Goal: Task Accomplishment & Management: Manage account settings

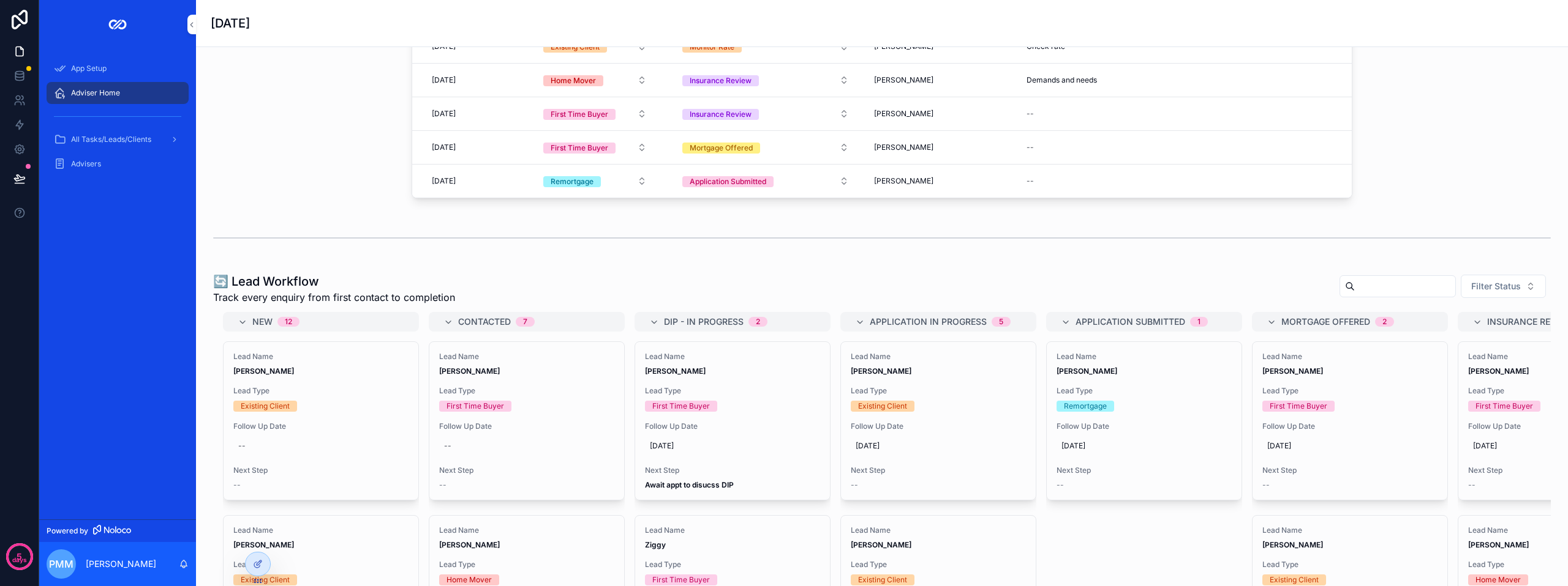
scroll to position [612, 0]
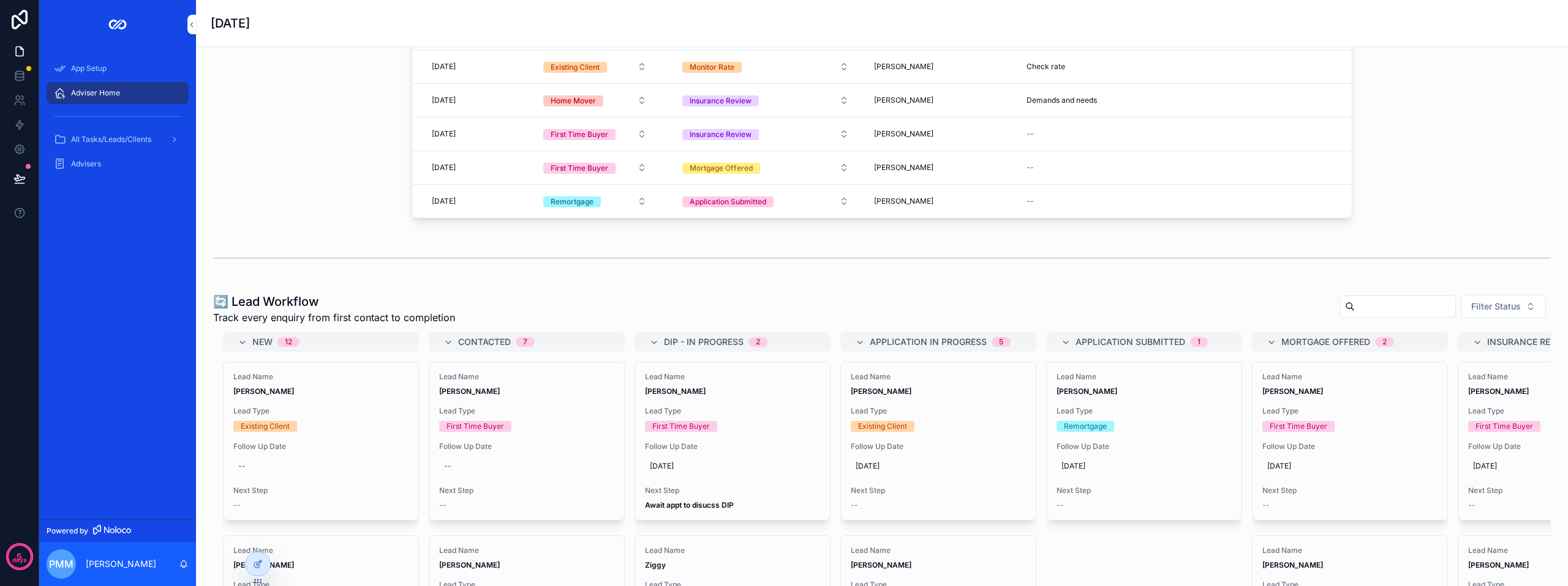
click at [1478, 313] on span "Filter Status" at bounding box center [1496, 306] width 50 height 12
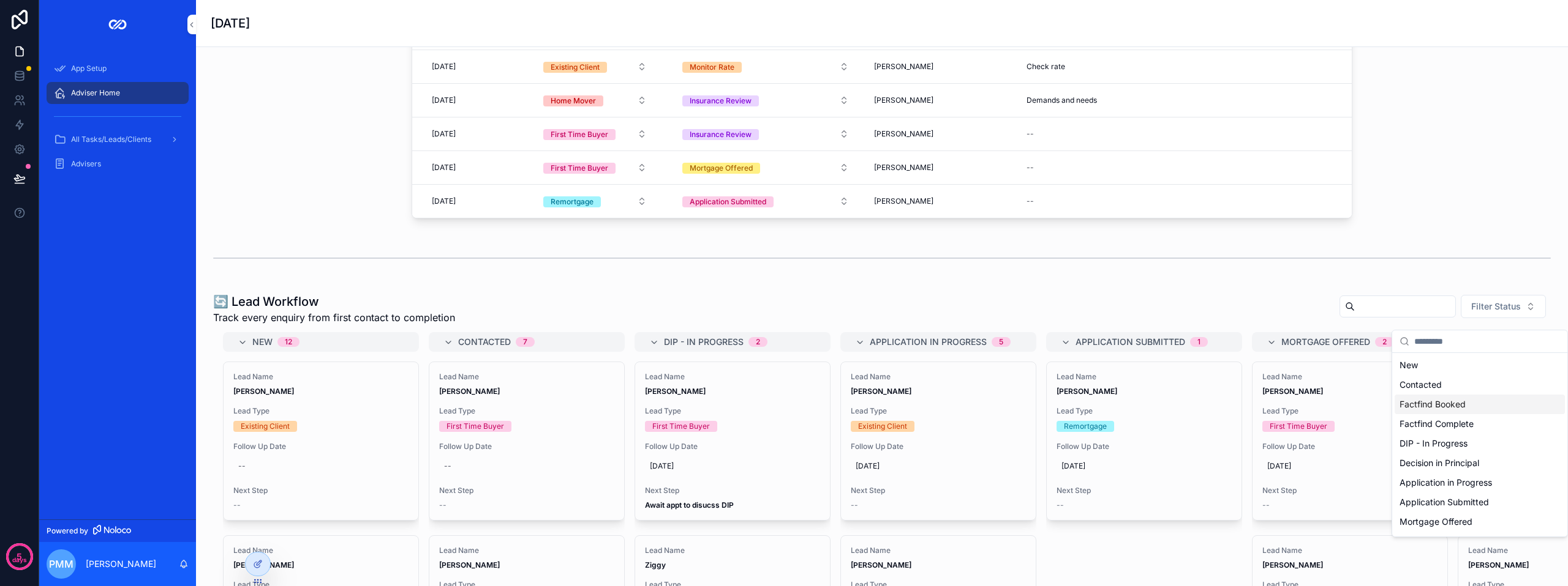
click at [1448, 410] on div "Factfind Booked" at bounding box center [1480, 405] width 171 height 20
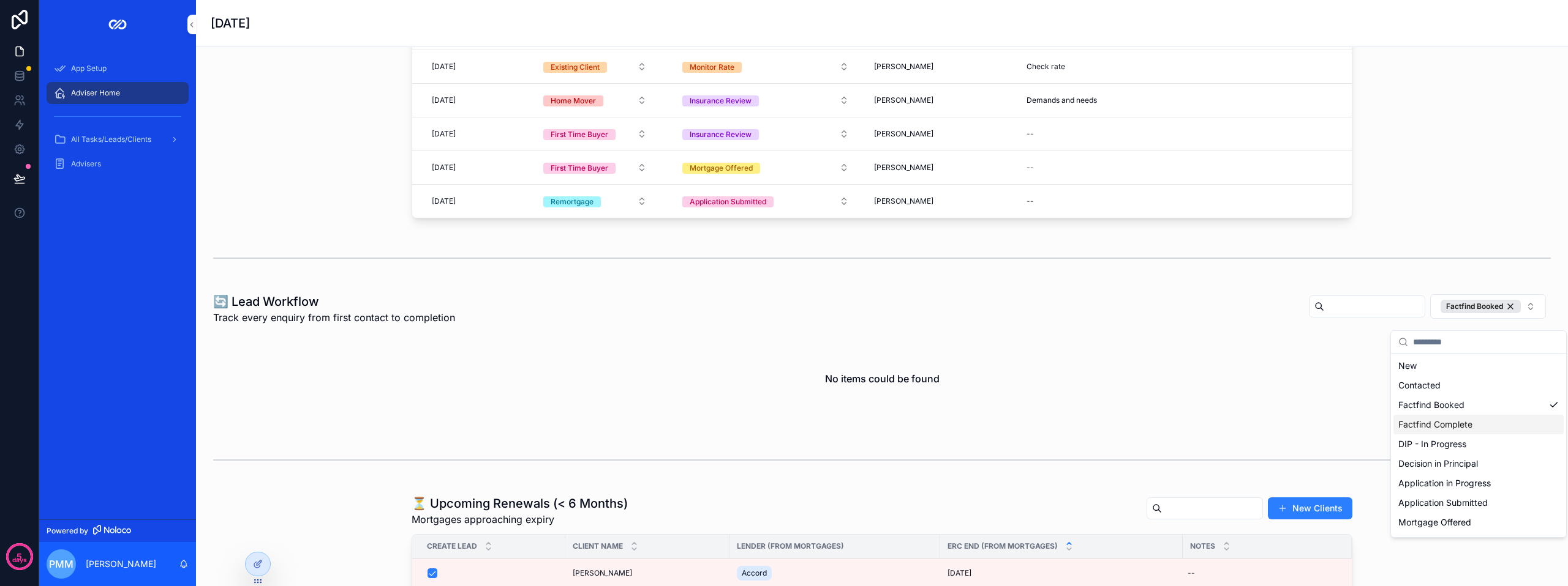
click at [1445, 428] on div "Factfind Complete" at bounding box center [1478, 425] width 171 height 20
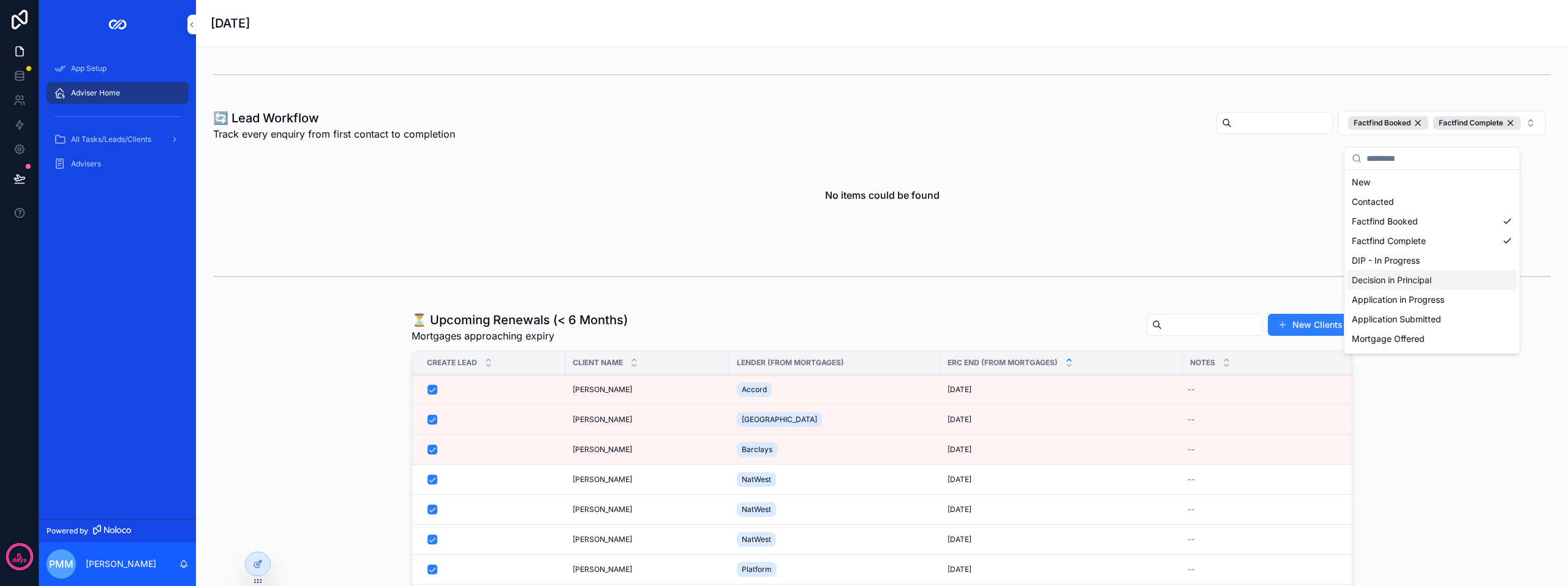
drag, startPoint x: 1413, startPoint y: 243, endPoint x: 1409, endPoint y: 281, distance: 38.2
click at [1409, 281] on div "New Contacted Factfind Booked Factfind Complete DIP - In Progress Decision in P…" at bounding box center [1432, 310] width 171 height 274
click at [1409, 281] on div "Decision in Principal" at bounding box center [1432, 280] width 171 height 20
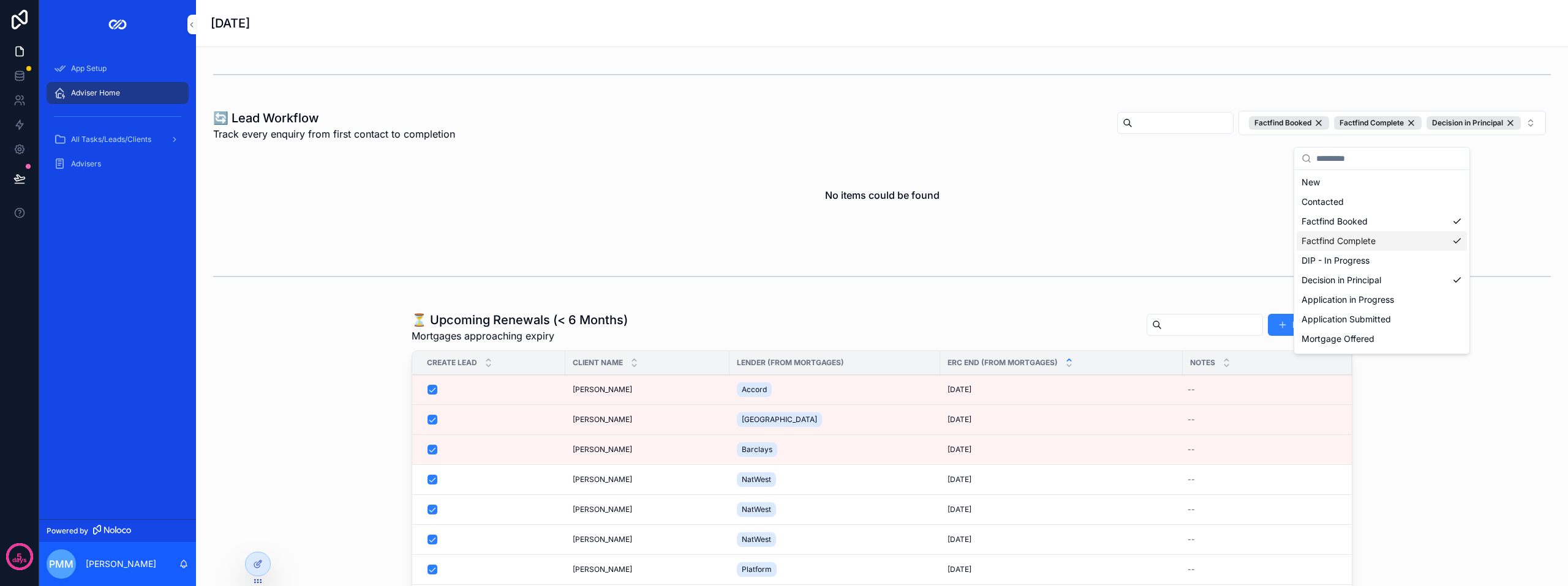
click at [1374, 244] on div "Factfind Complete" at bounding box center [1382, 241] width 171 height 20
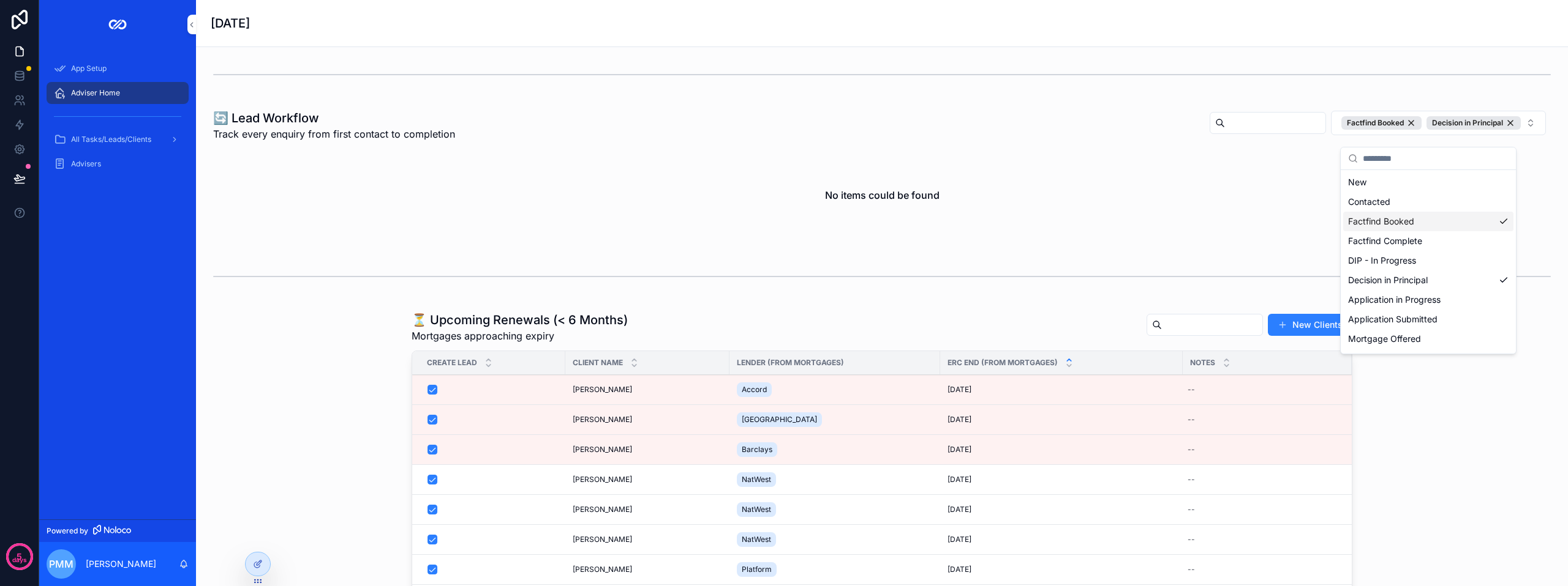
click at [1384, 227] on div "Factfind Booked" at bounding box center [1428, 221] width 171 height 20
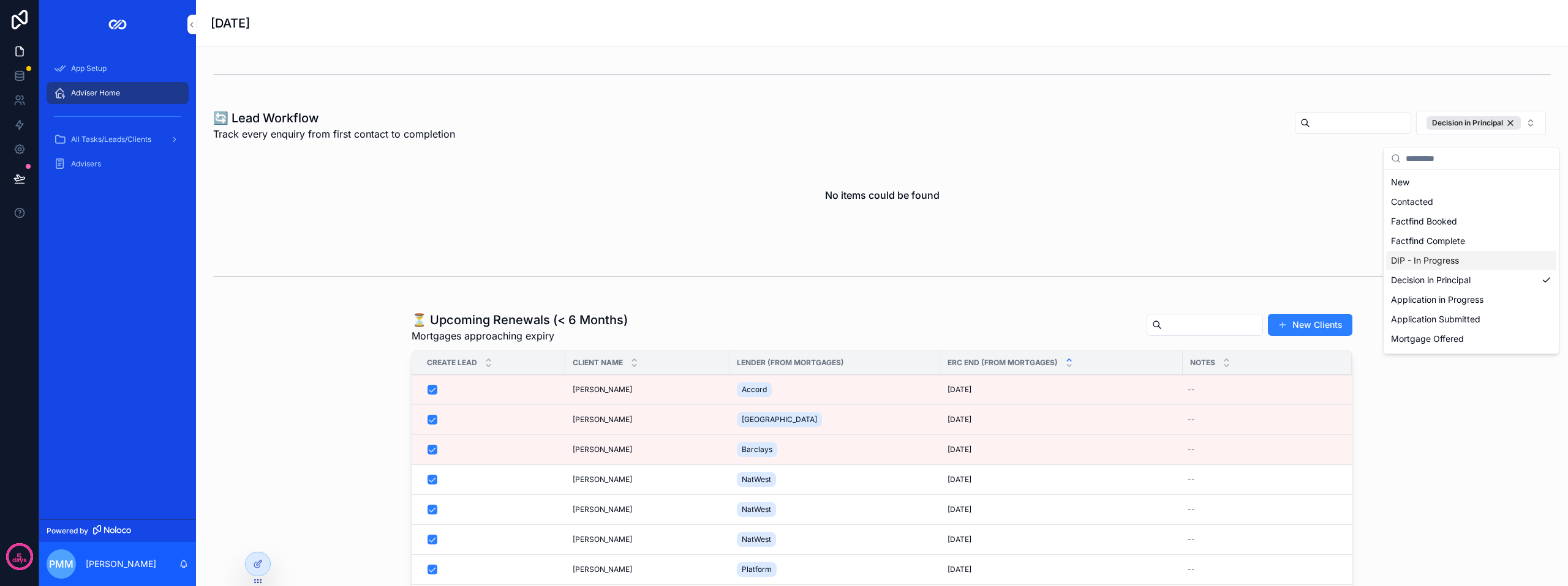
click at [1425, 264] on div "DIP - In Progress" at bounding box center [1471, 261] width 171 height 20
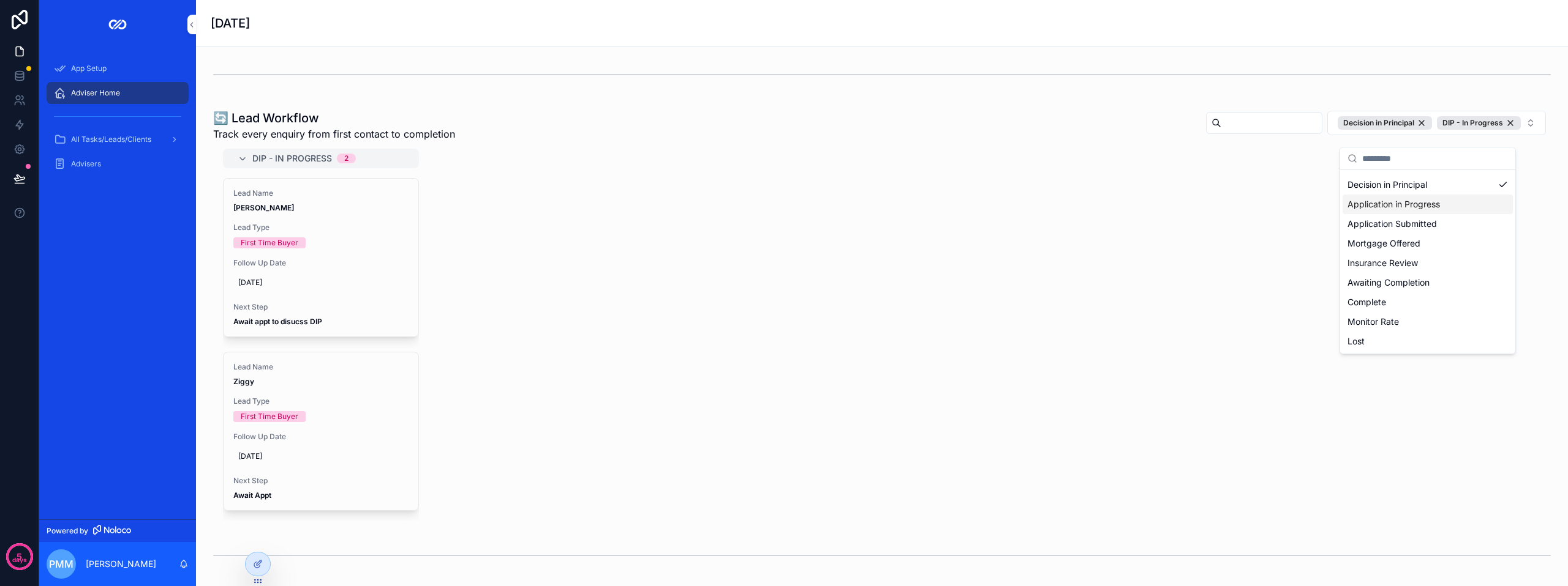
scroll to position [34, 0]
drag, startPoint x: 1394, startPoint y: 222, endPoint x: 1368, endPoint y: 237, distance: 30.0
click at [1394, 222] on div "DIP - In Progress" at bounding box center [1428, 226] width 171 height 20
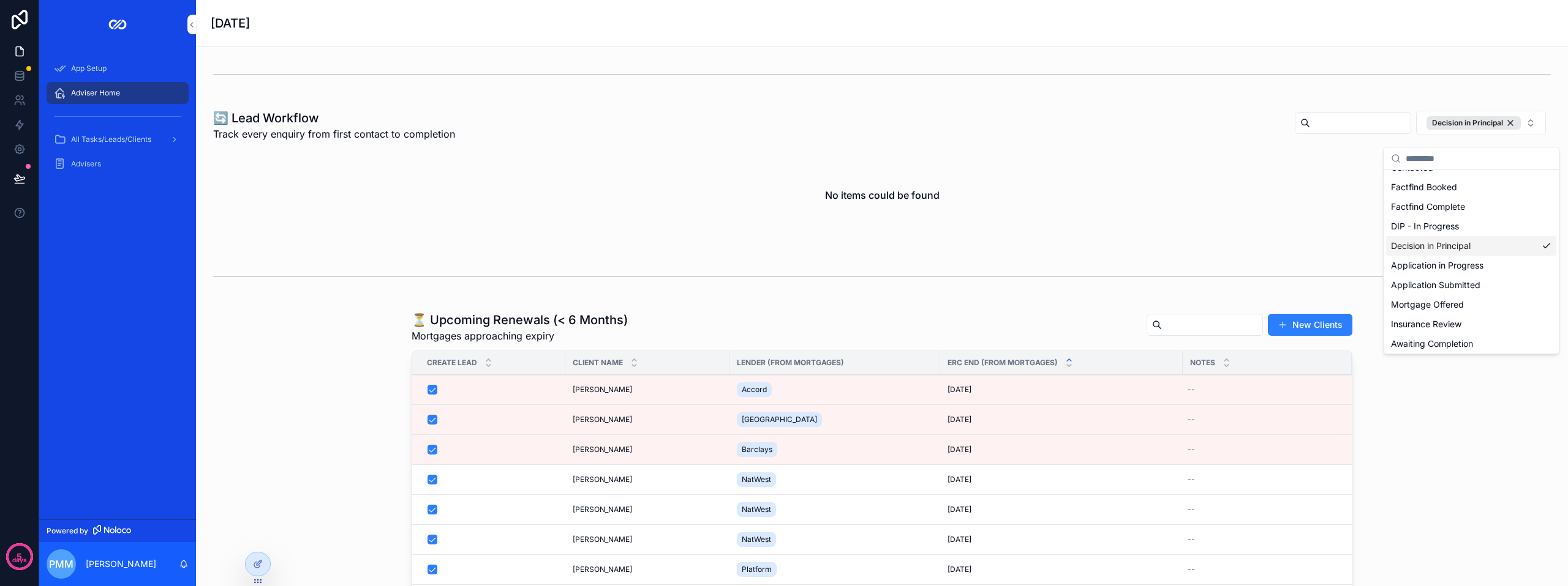
click at [1478, 435] on div "⏳ Upcoming Renewals (< 6 Months) Mortgages approaching expiry New Clients Creat…" at bounding box center [882, 554] width 1352 height 495
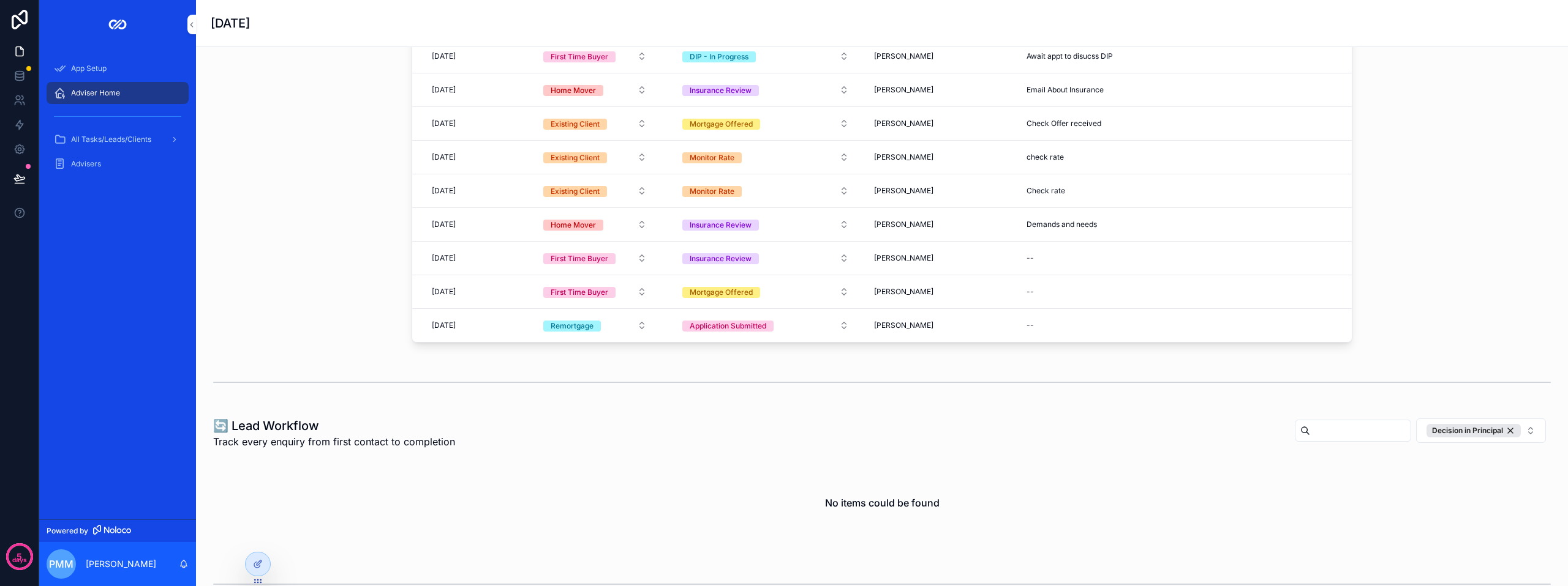
scroll to position [428, 0]
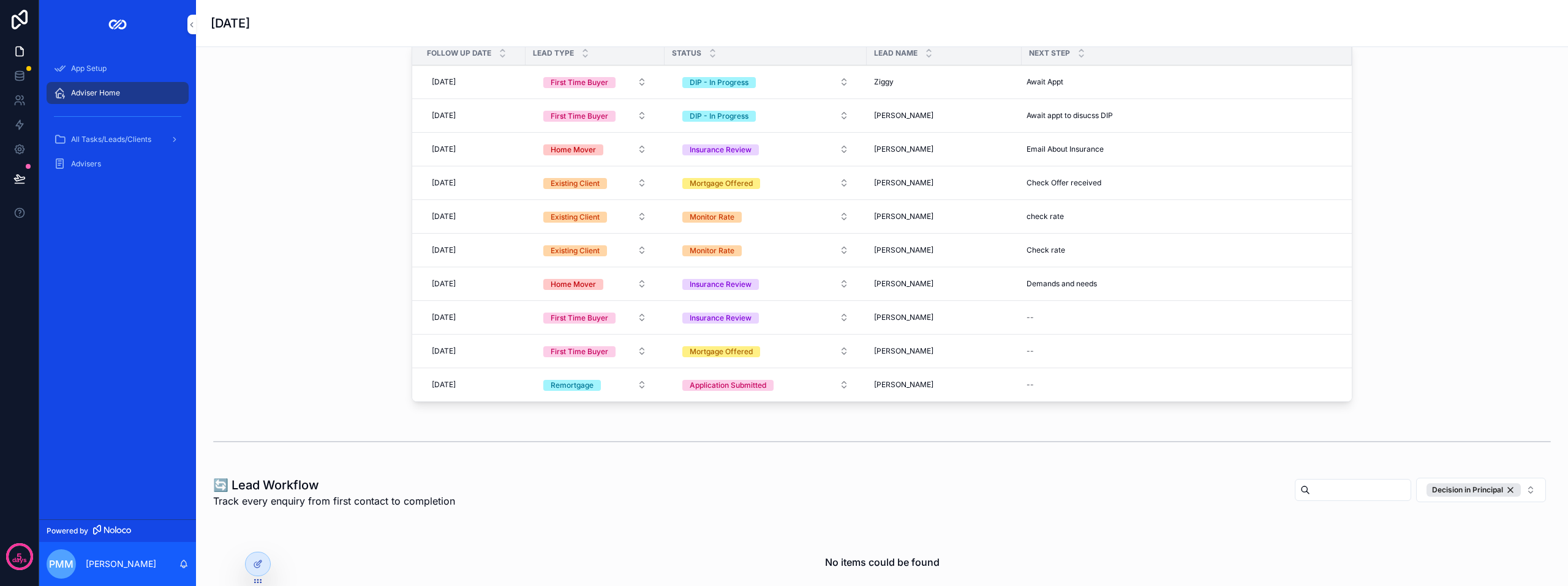
click at [123, 143] on span "All Tasks/Leads/Clients" at bounding box center [111, 140] width 80 height 10
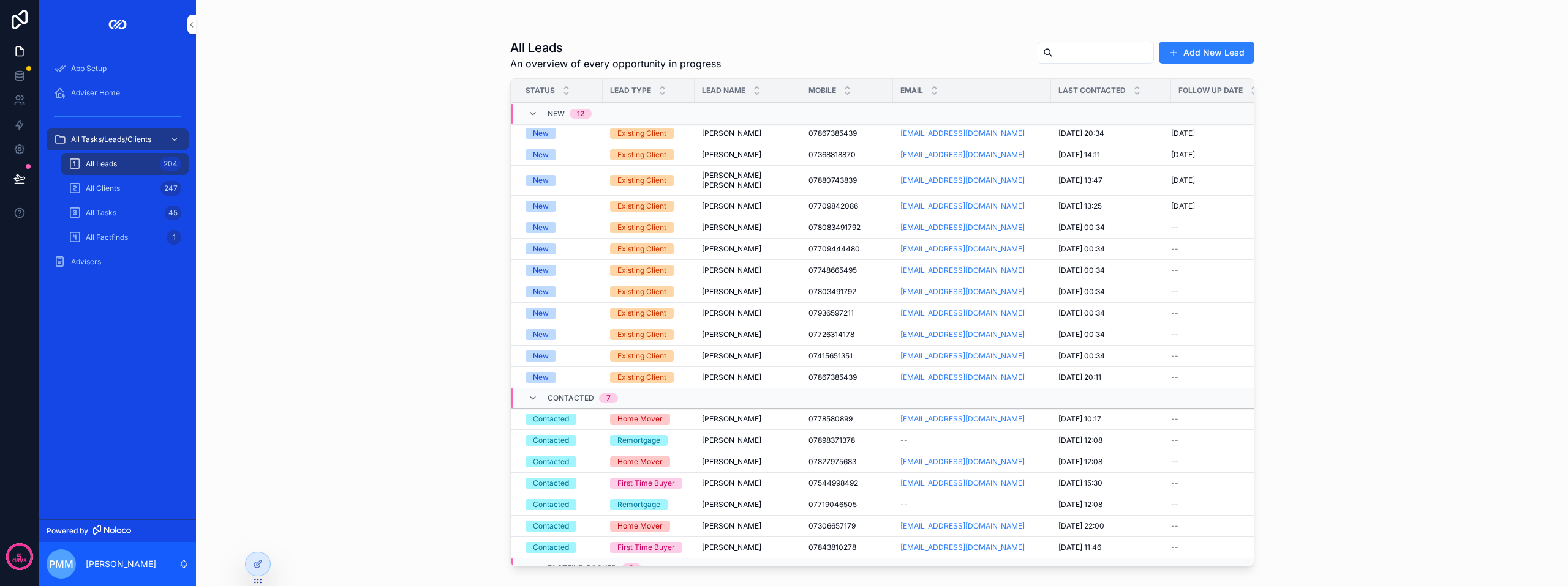
click at [121, 159] on div "All Leads 204" at bounding box center [125, 164] width 113 height 20
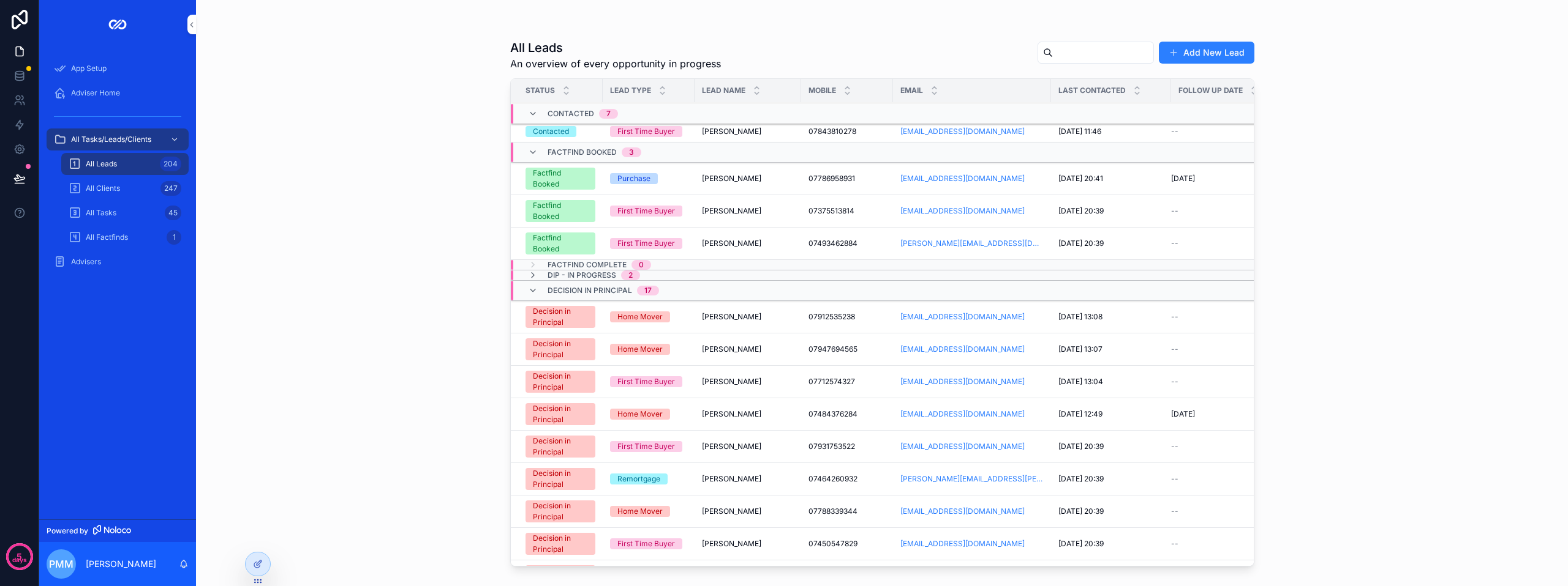
scroll to position [446, 0]
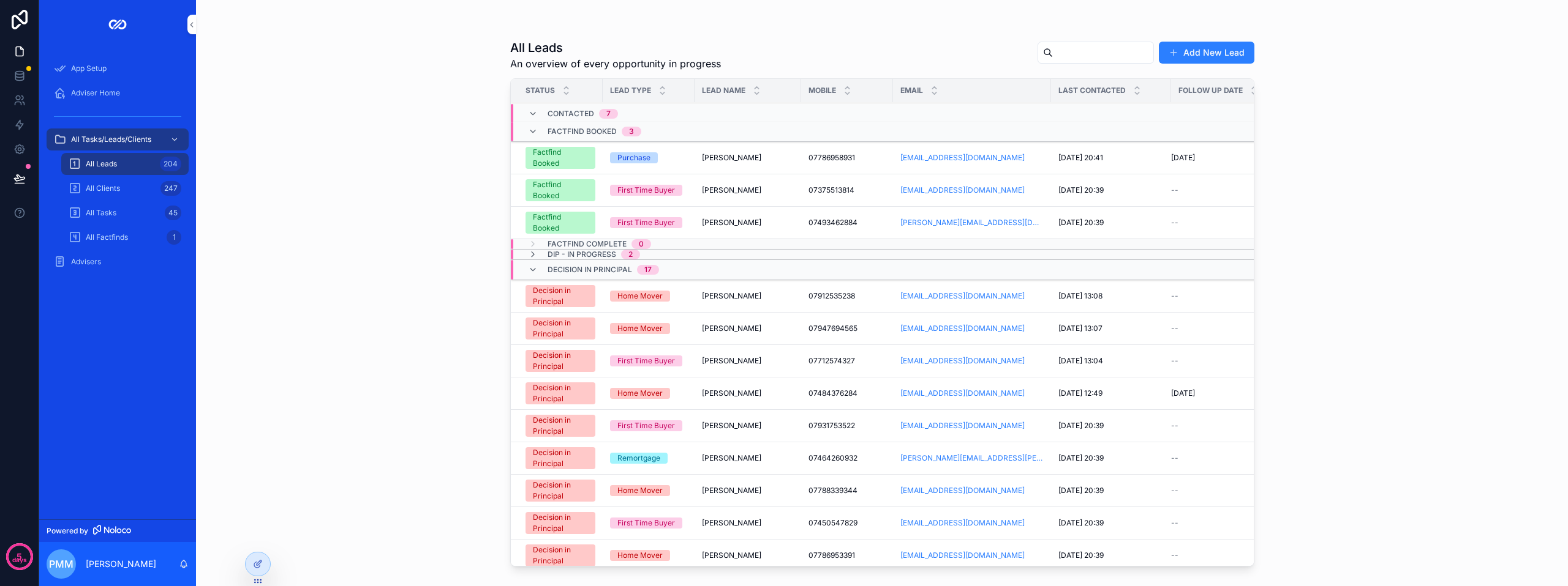
click at [107, 95] on span "Adviser Home" at bounding box center [96, 93] width 49 height 10
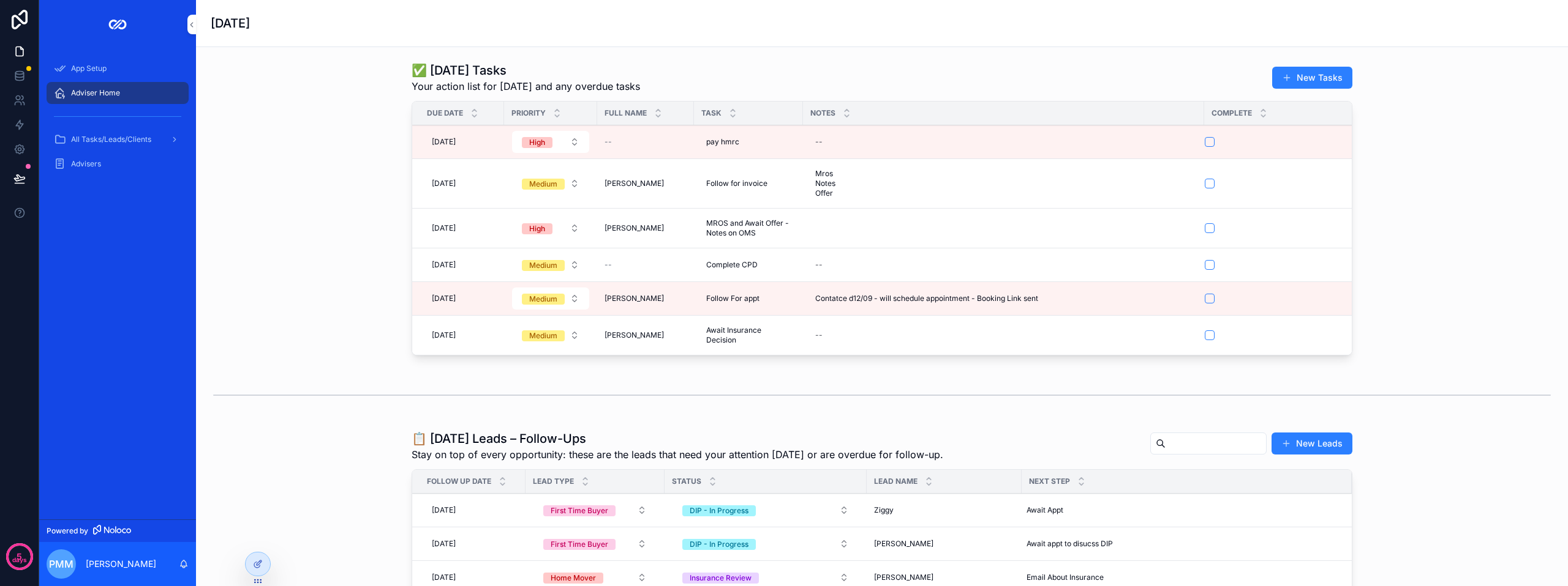
click at [0, 0] on icon at bounding box center [0, 0] width 0 height 0
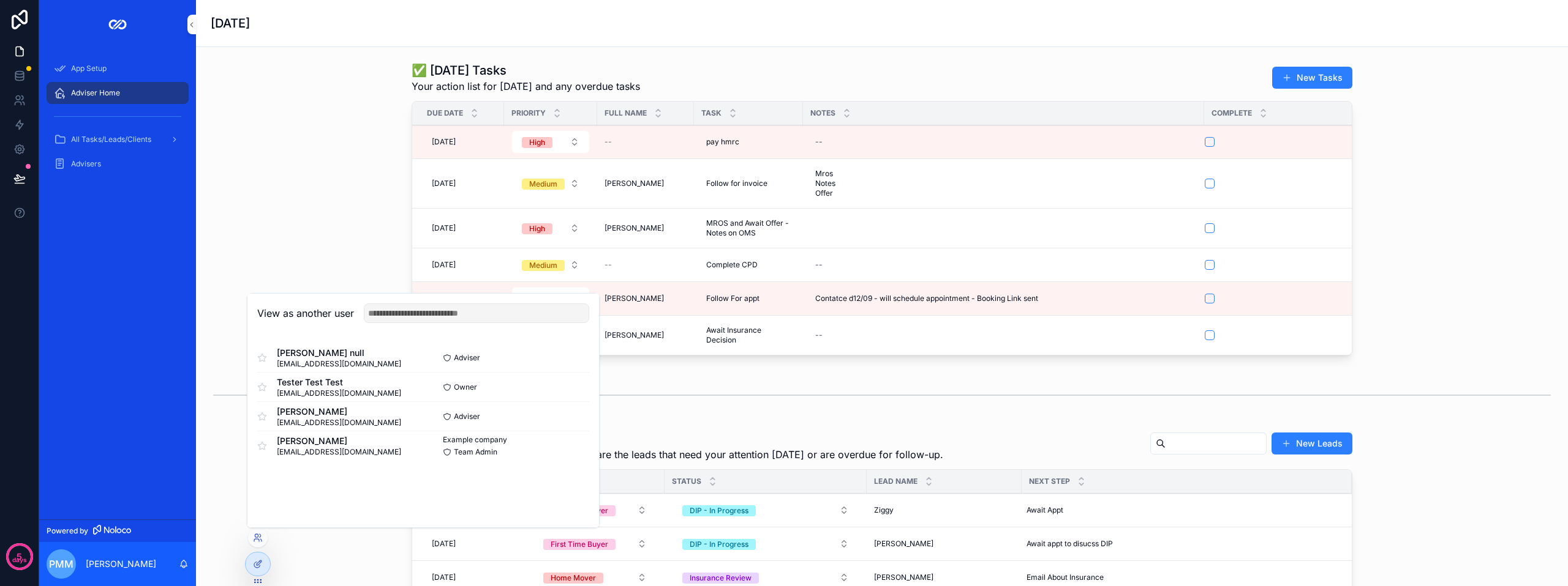
click at [0, 0] on button "Select" at bounding box center [0, 0] width 0 height 0
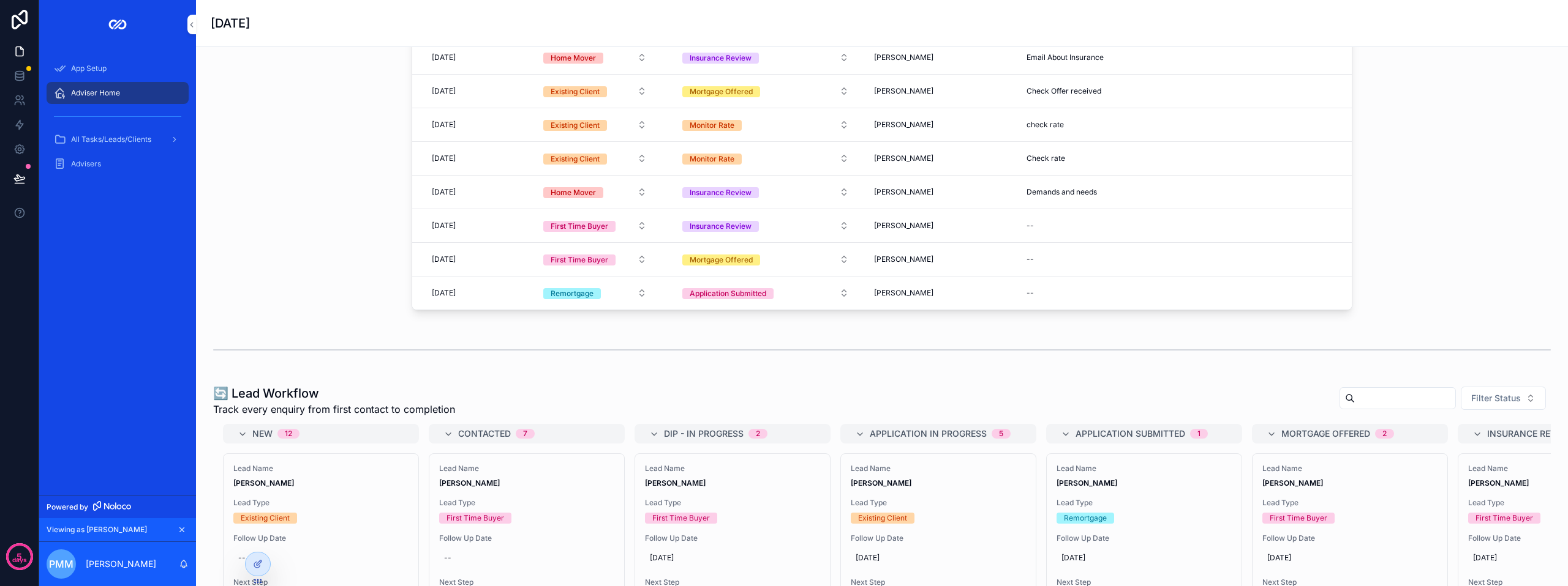
scroll to position [673, 0]
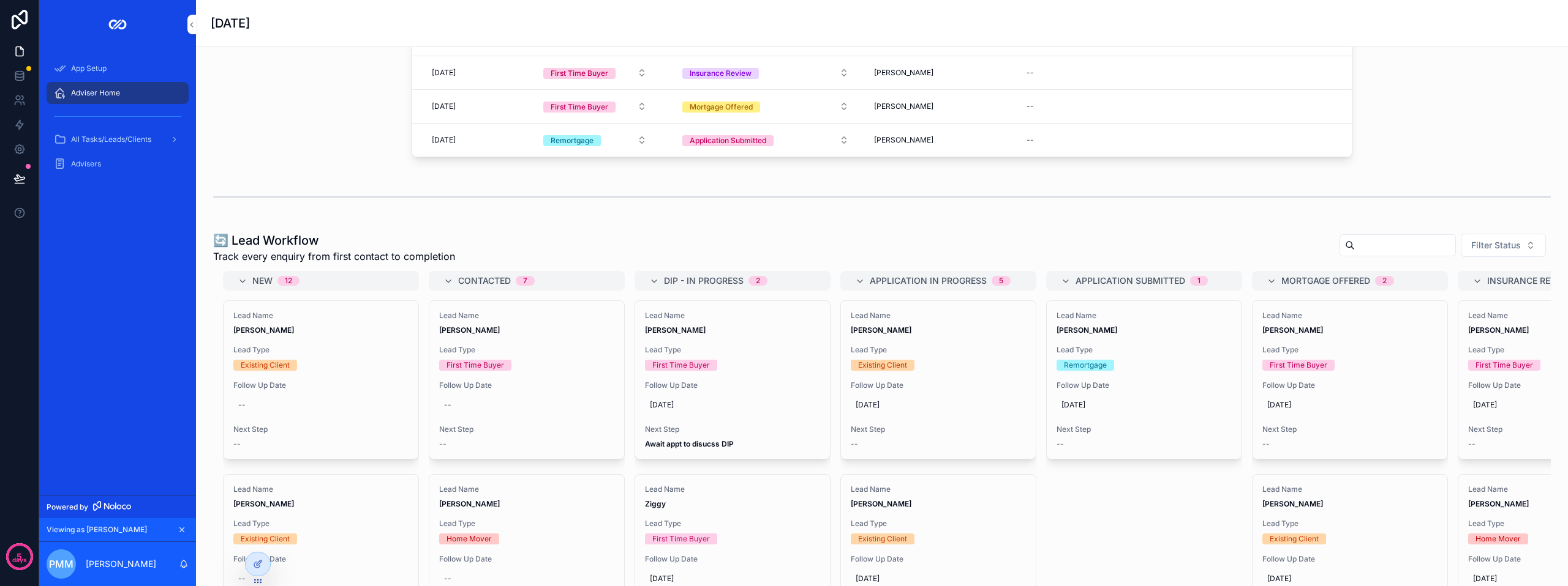
click at [1505, 249] on span "Filter Status" at bounding box center [1496, 245] width 50 height 12
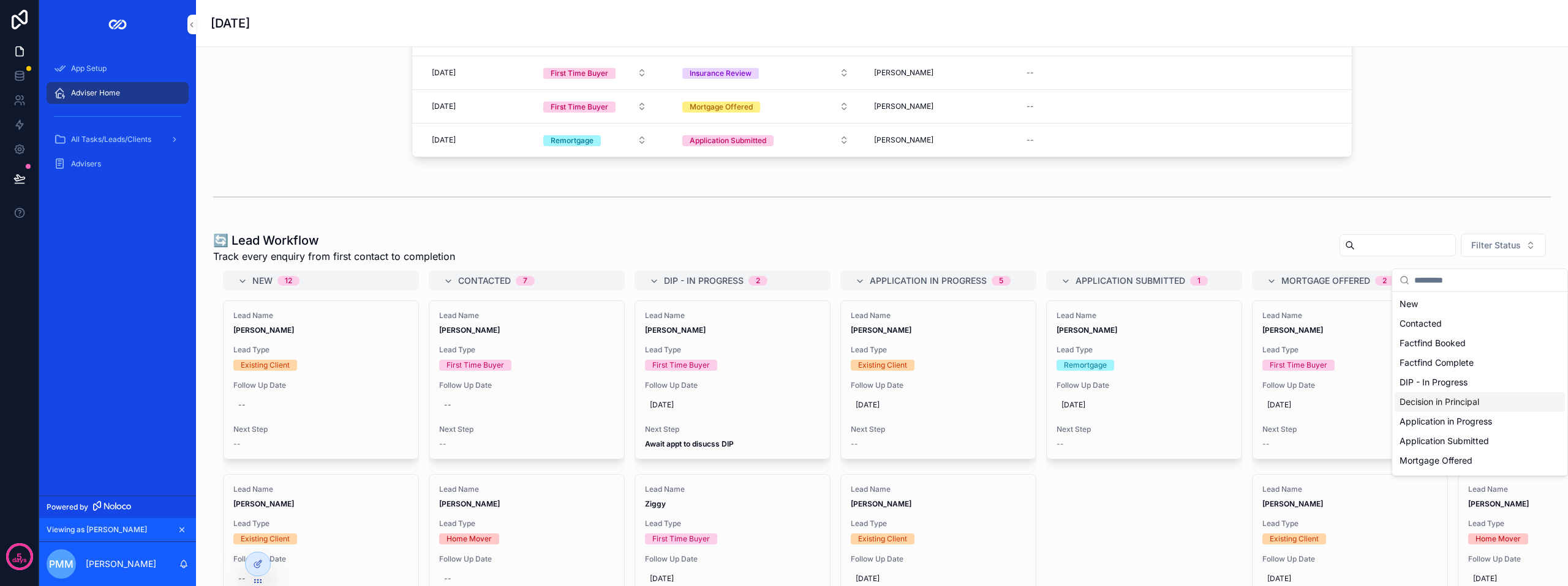
click at [1451, 400] on div "Decision in Principal" at bounding box center [1480, 402] width 171 height 20
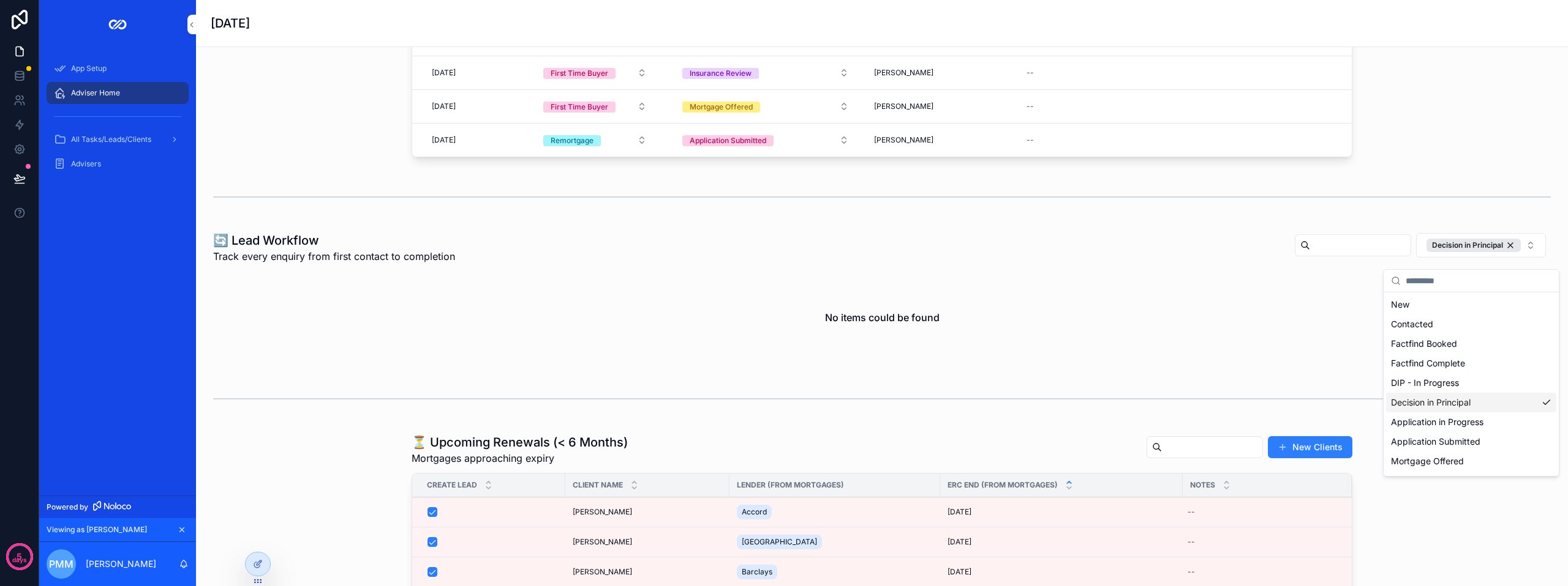
click at [1107, 363] on div "No items could be found" at bounding box center [882, 318] width 1318 height 93
click at [249, 567] on div at bounding box center [258, 564] width 25 height 23
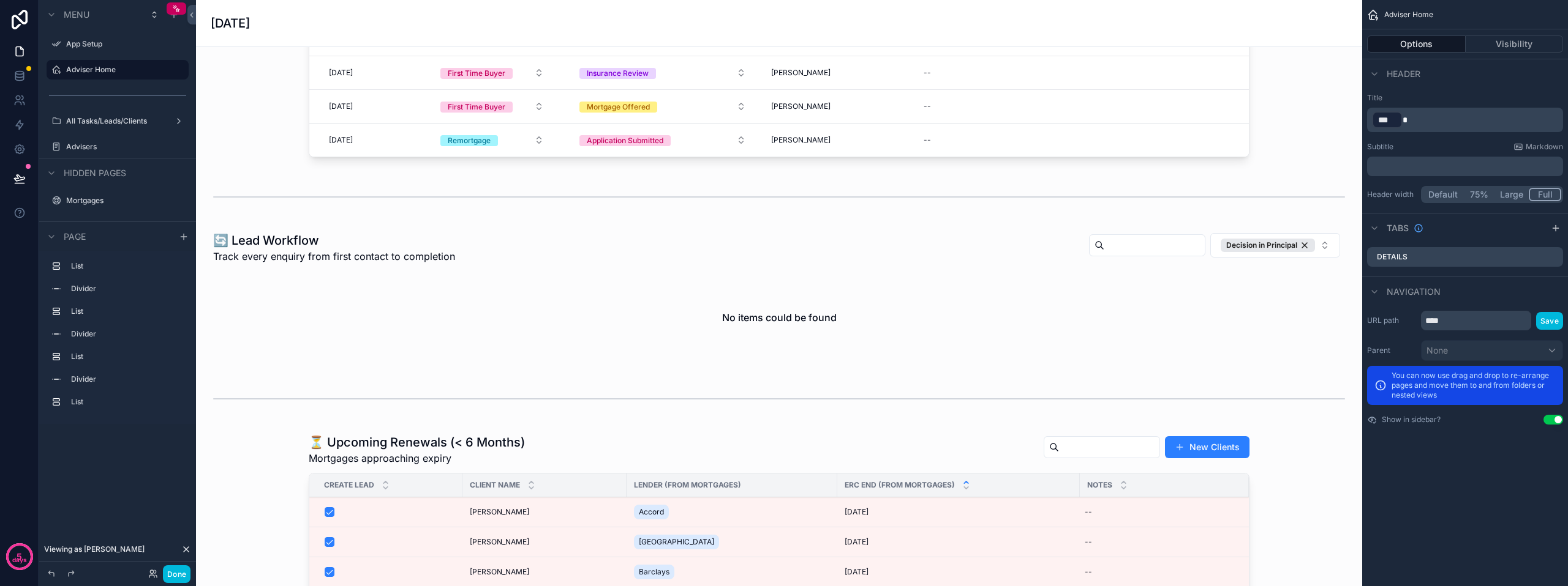
click at [555, 257] on div "scrollable content" at bounding box center [778, 298] width 1147 height 142
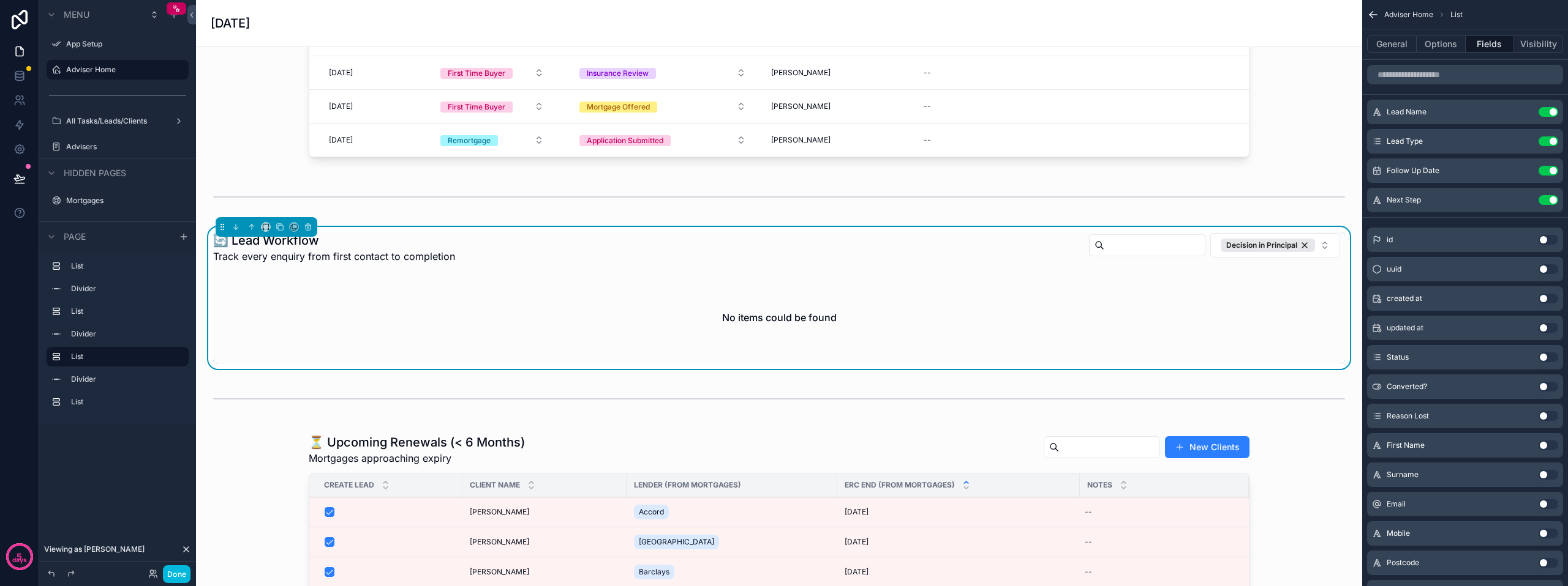
click at [802, 239] on div "🔄 Lead Workflow Track every enquiry from first contact to completion Decision i…" at bounding box center [778, 298] width 1147 height 142
click at [1461, 49] on button "Options" at bounding box center [1441, 44] width 49 height 17
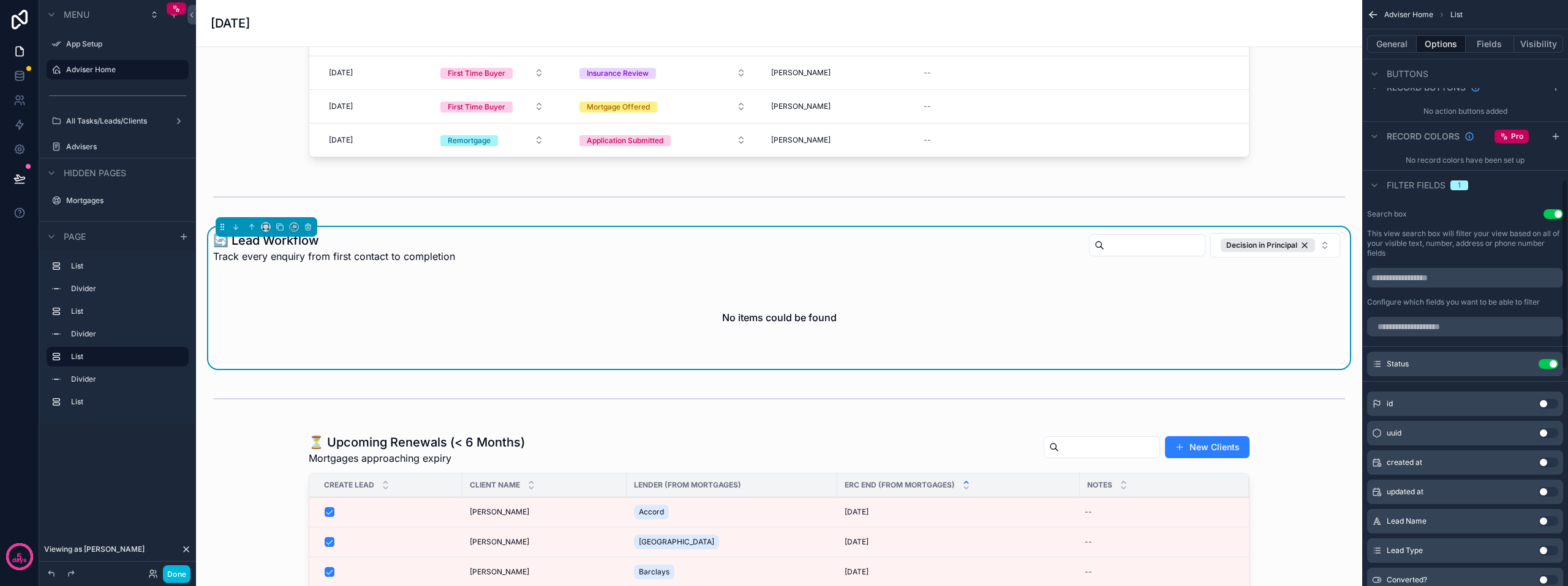
scroll to position [550, 0]
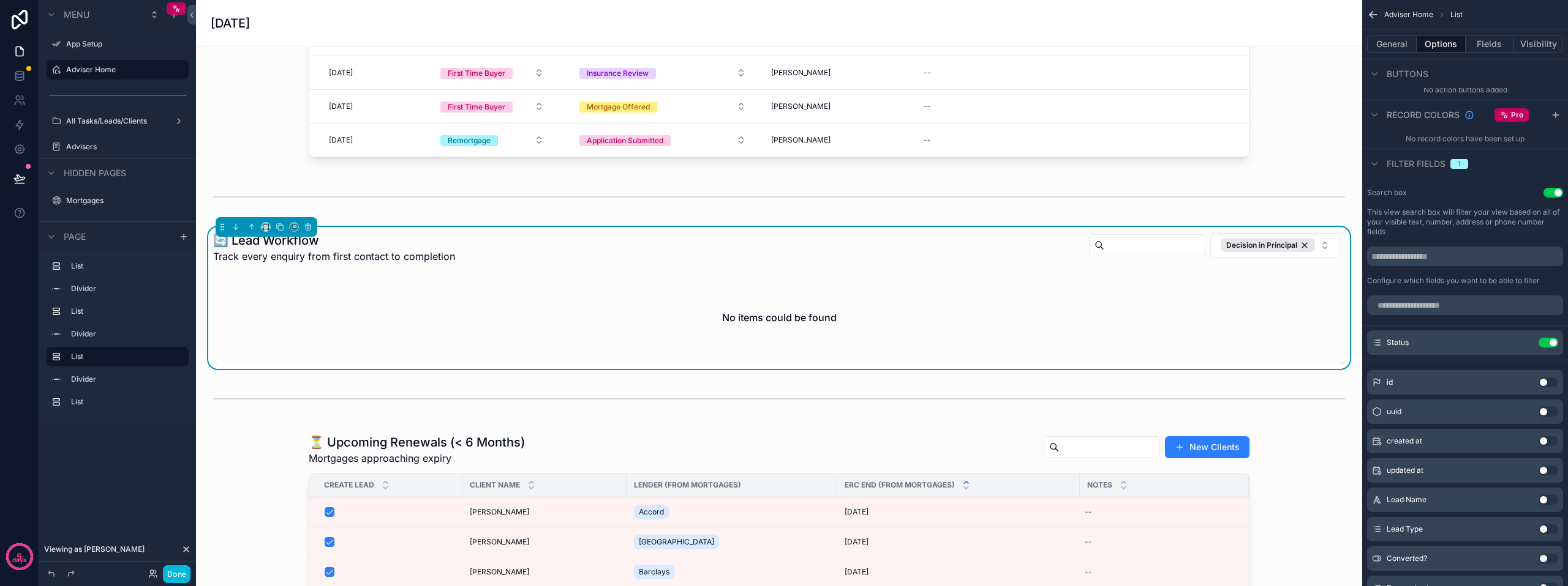
click at [0, 0] on icon "scrollable content" at bounding box center [0, 0] width 0 height 0
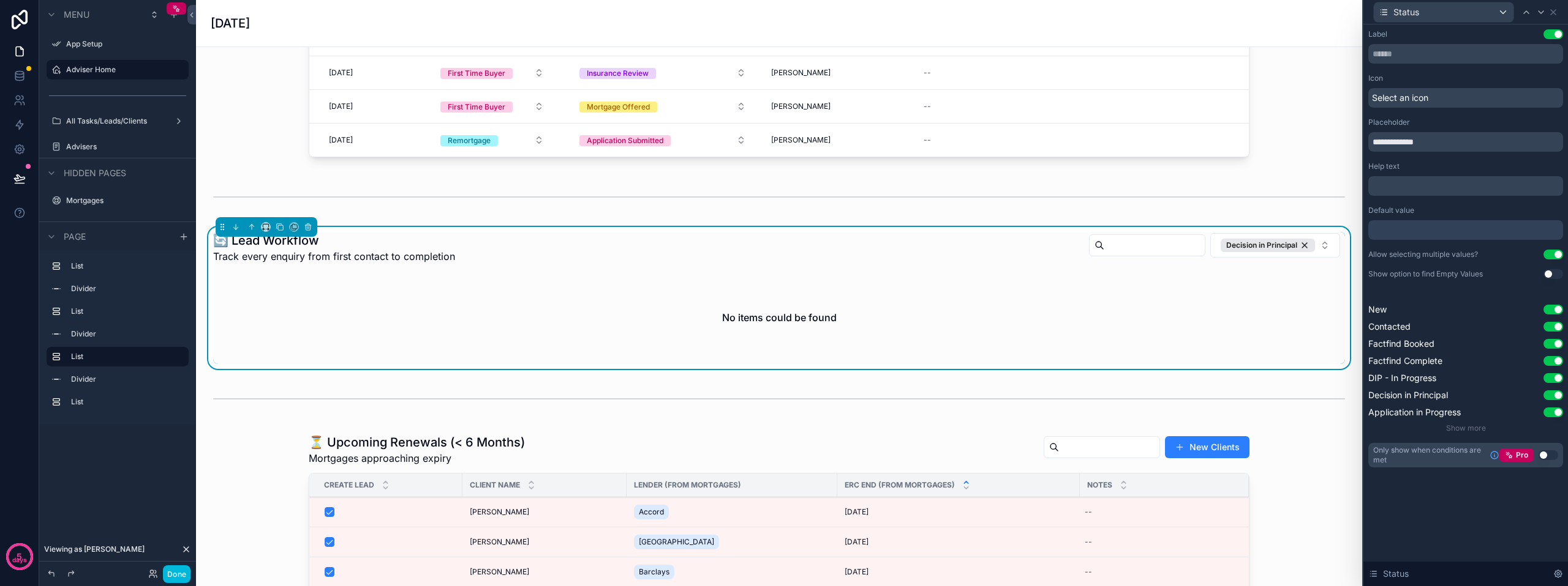
scroll to position [612, 0]
click at [1460, 425] on span "Show more" at bounding box center [1466, 428] width 40 height 9
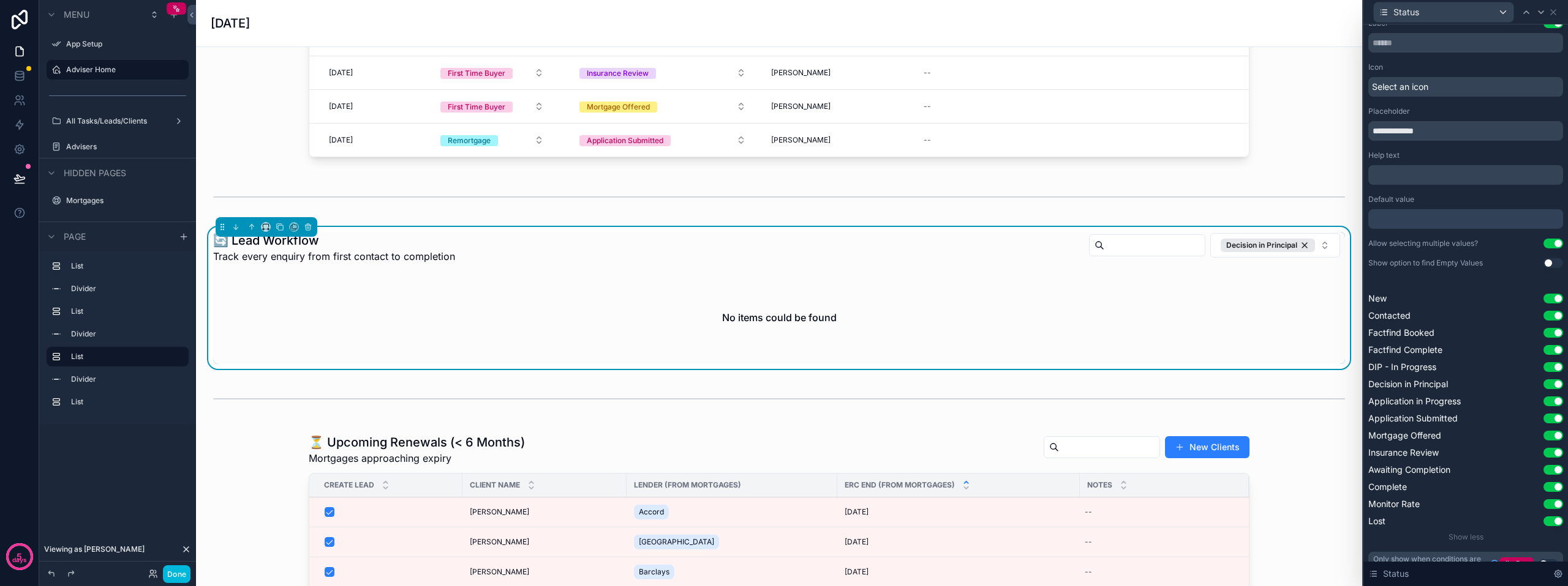
scroll to position [0, 0]
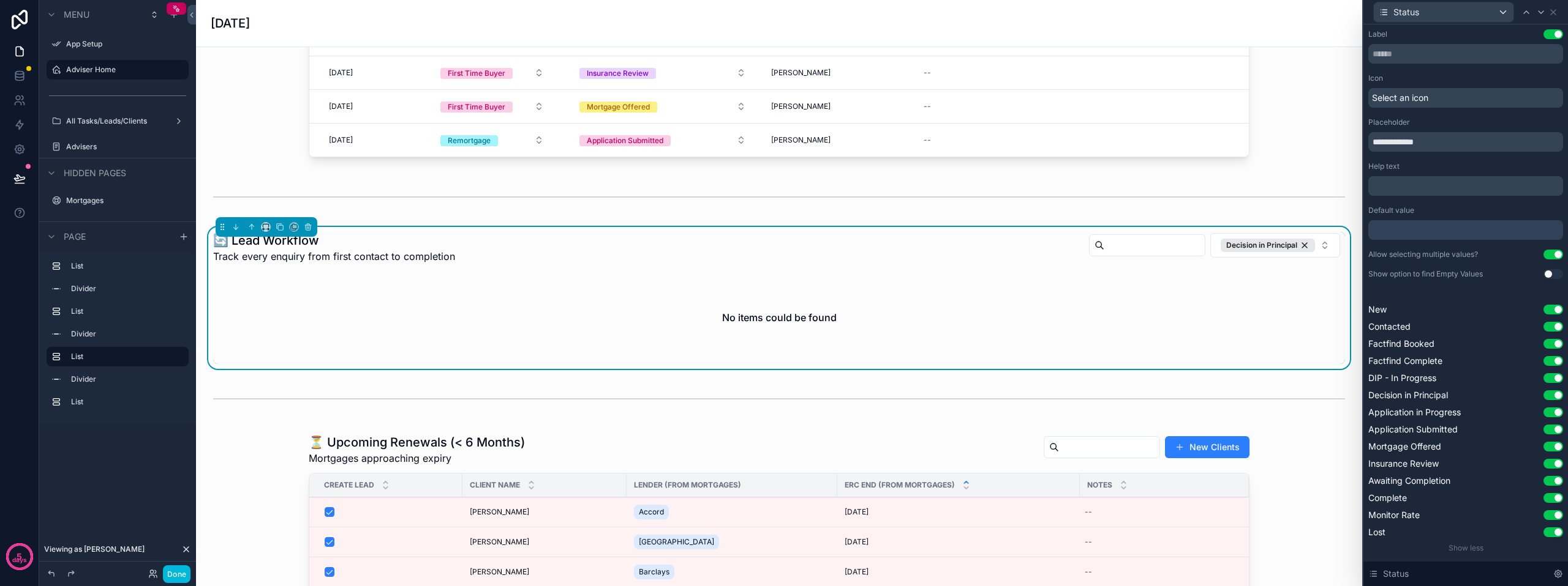
click at [1501, 11] on div "Status" at bounding box center [1443, 12] width 140 height 20
click at [1502, 11] on div at bounding box center [1465, 293] width 204 height 586
click at [1553, 13] on icon at bounding box center [1553, 12] width 5 height 5
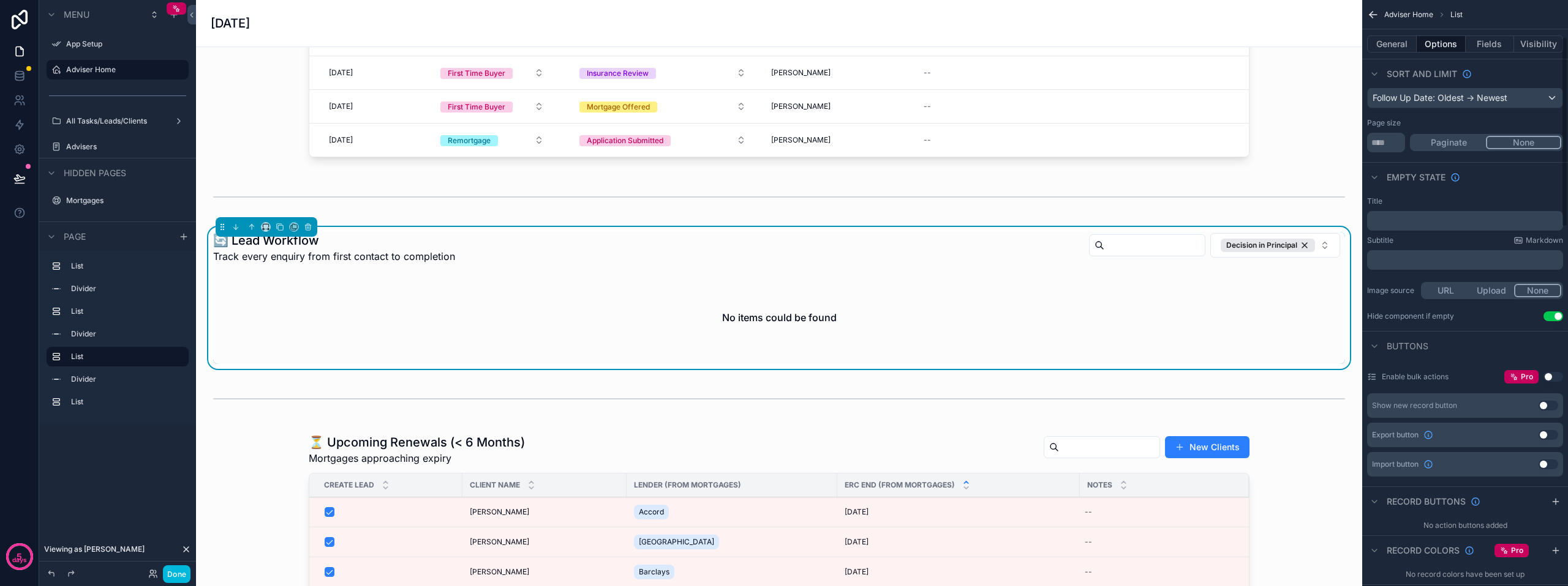
scroll to position [115, 0]
click at [1240, 217] on div "scrollable content" at bounding box center [778, 197] width 1147 height 40
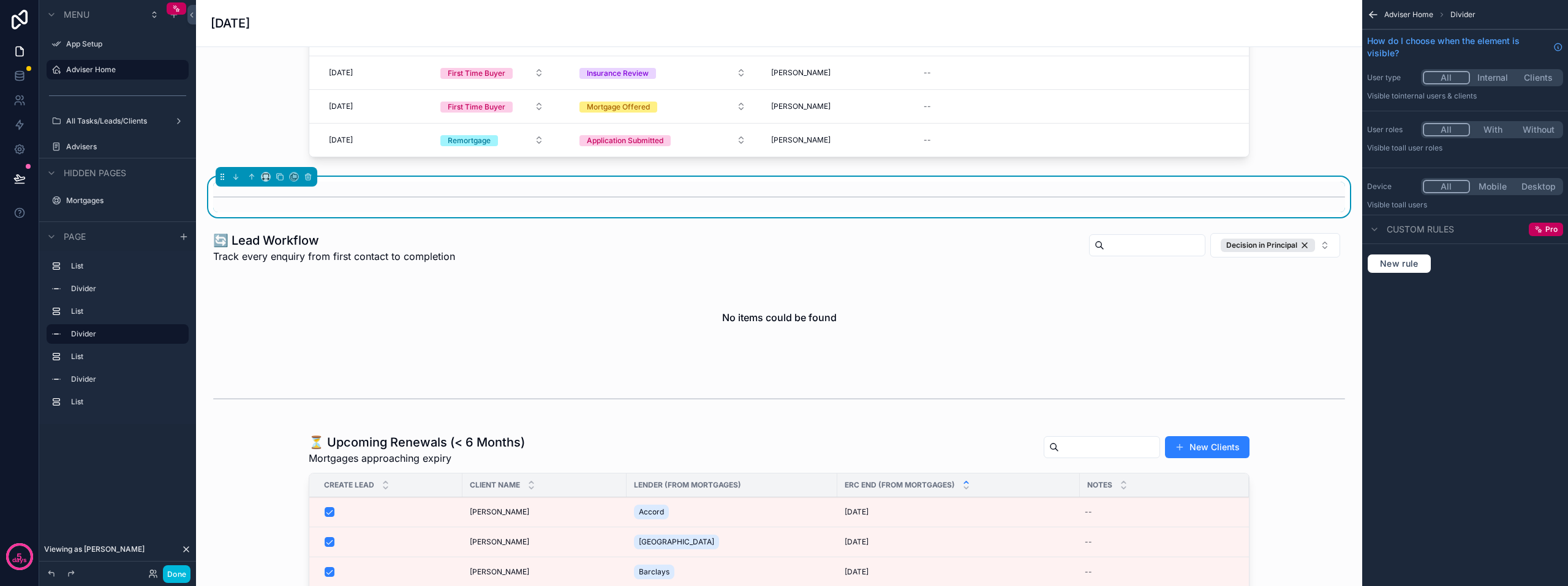
scroll to position [0, 0]
drag, startPoint x: 1316, startPoint y: 253, endPoint x: 1307, endPoint y: 255, distance: 9.2
click at [1315, 253] on div "scrollable content" at bounding box center [778, 298] width 1147 height 142
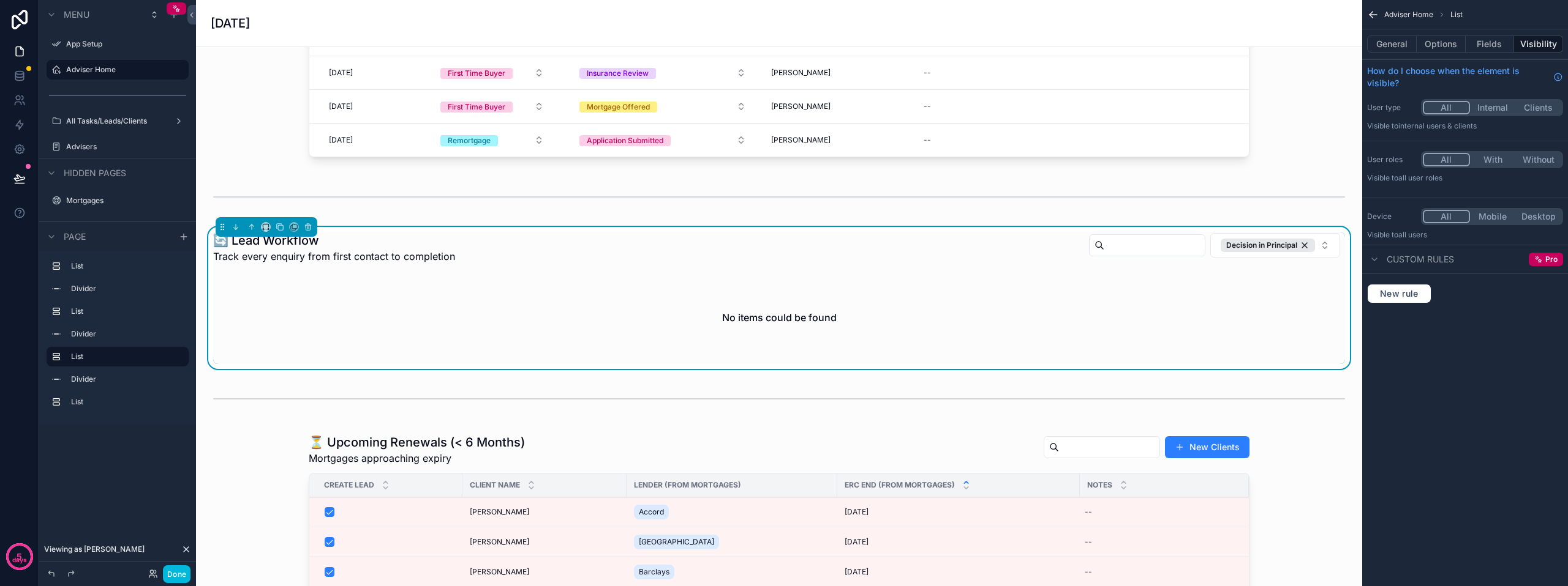
click at [1302, 252] on div "Decision in Principal" at bounding box center [1268, 245] width 94 height 13
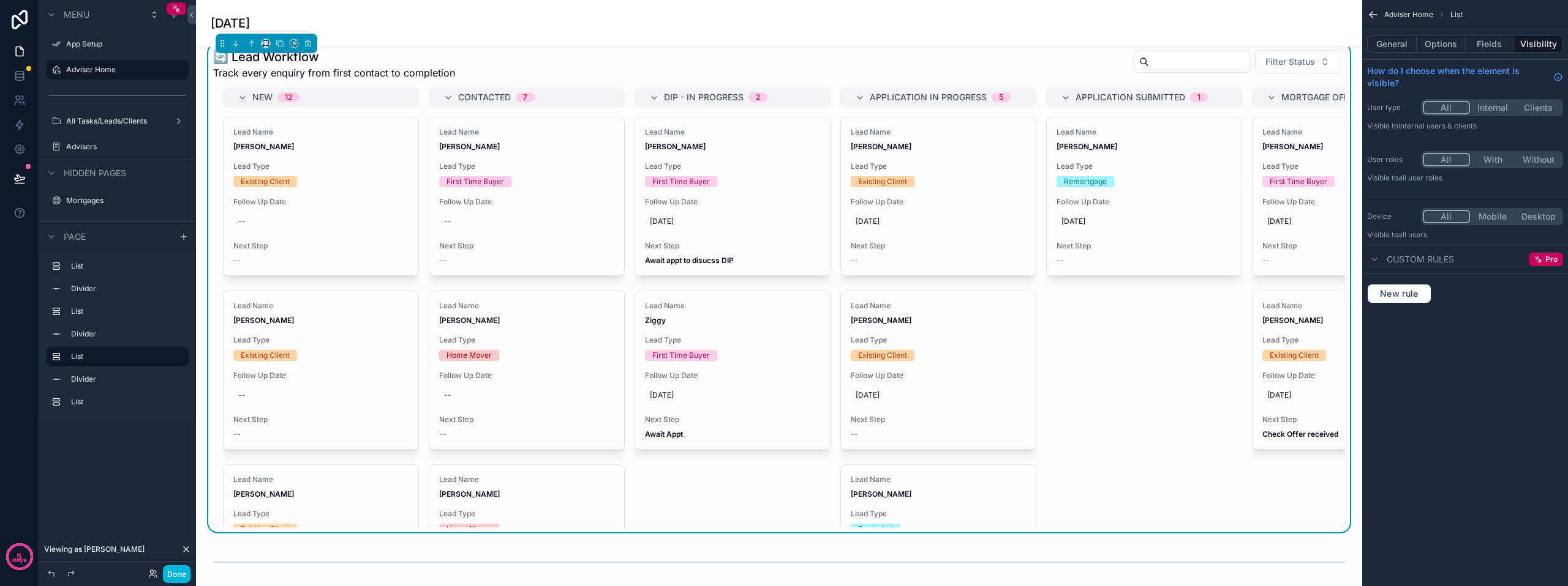
scroll to position [0, 534]
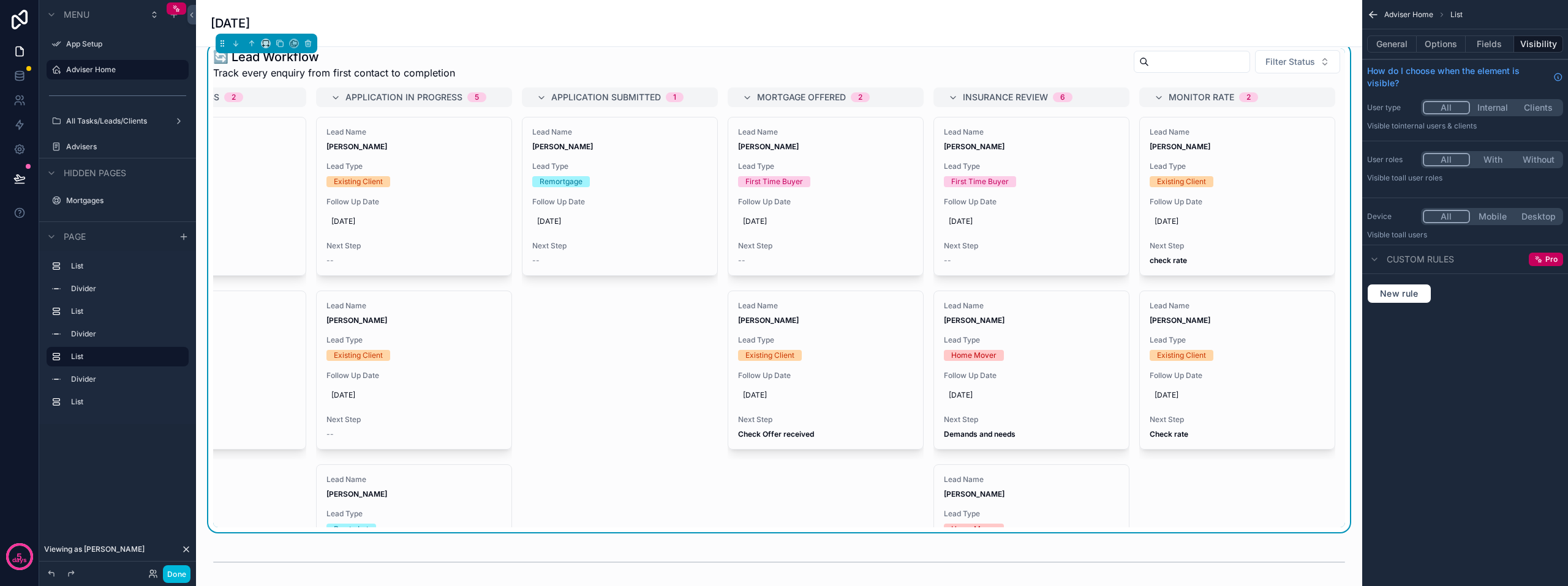
click at [1481, 41] on button "Fields" at bounding box center [1490, 44] width 49 height 17
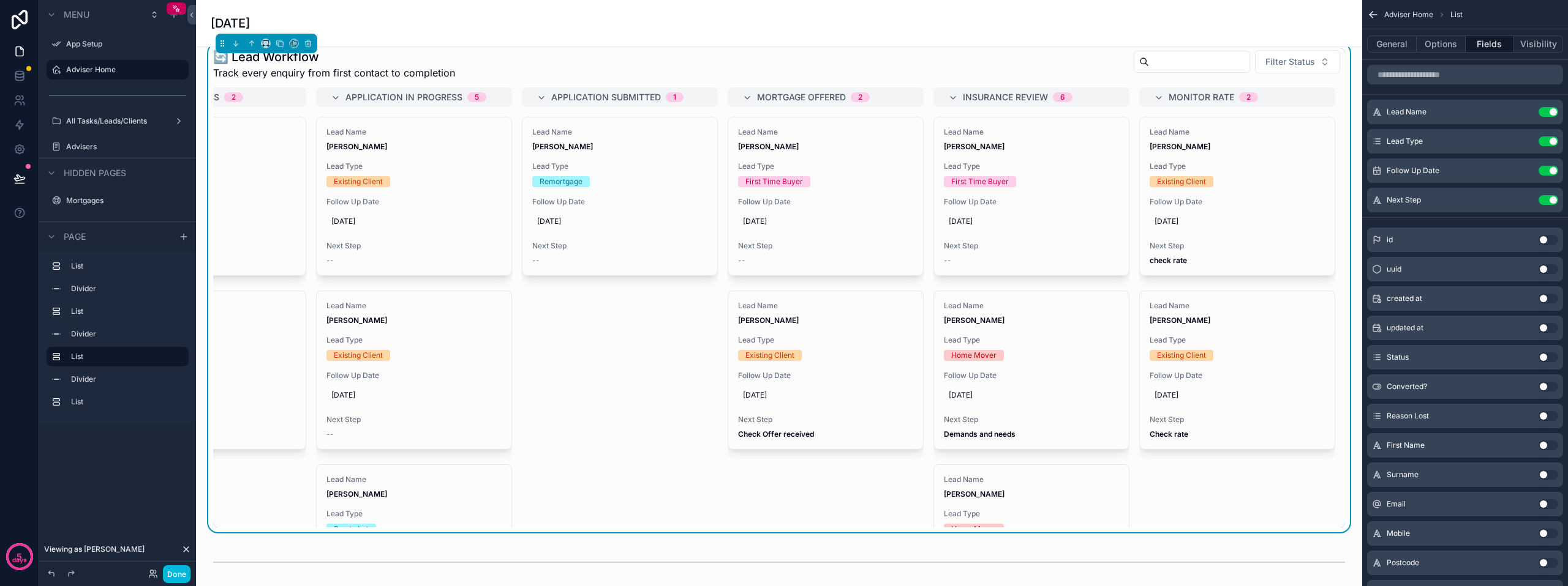
click at [1457, 43] on button "Options" at bounding box center [1441, 44] width 49 height 17
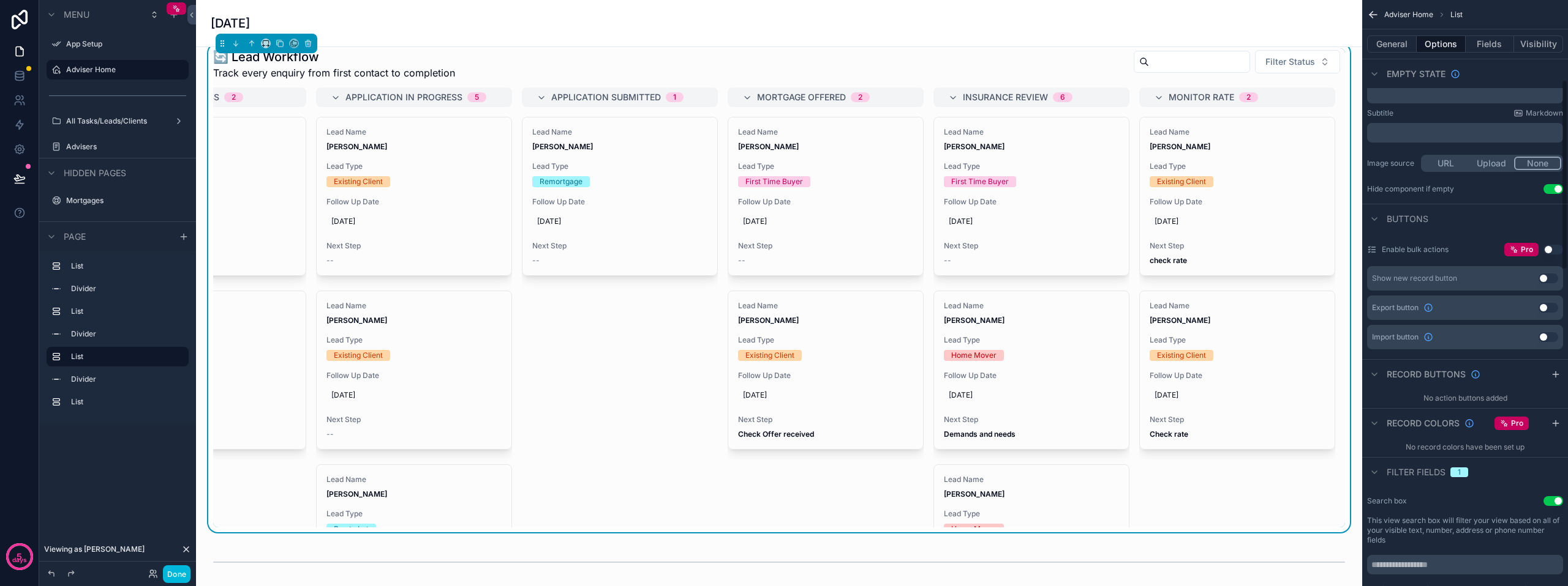
scroll to position [245, 0]
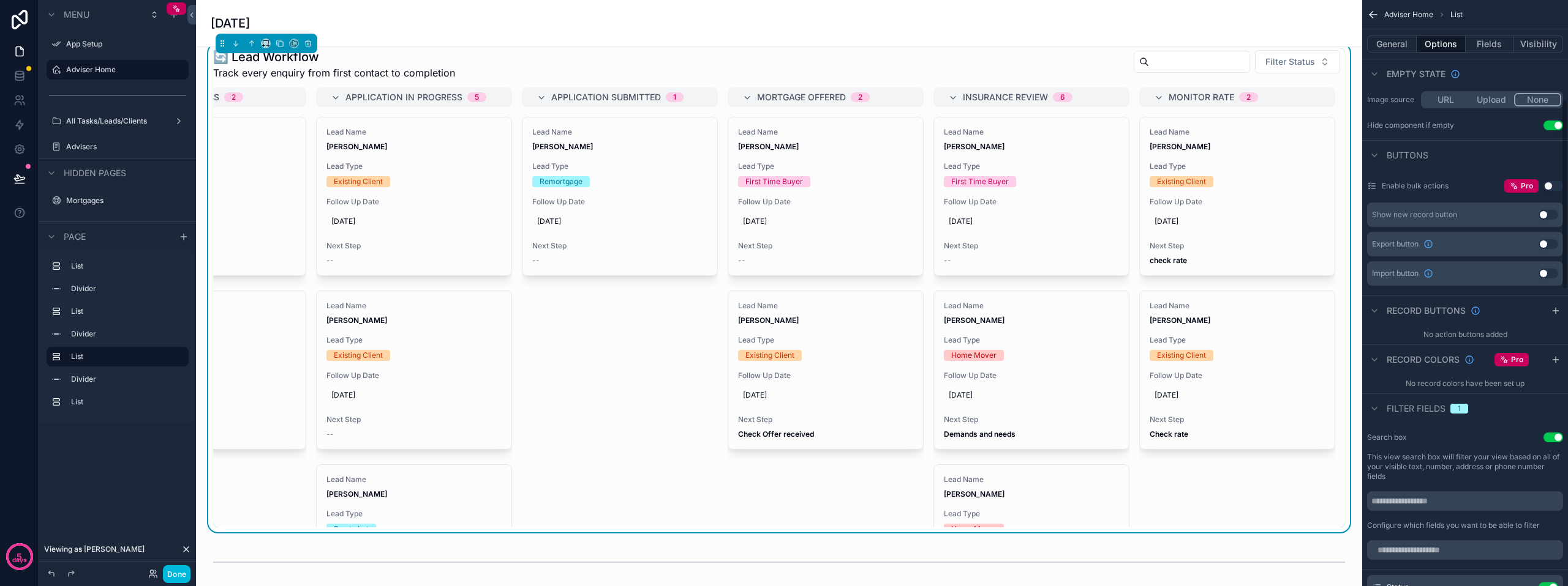
click at [1371, 411] on icon "scrollable content" at bounding box center [1374, 409] width 10 height 10
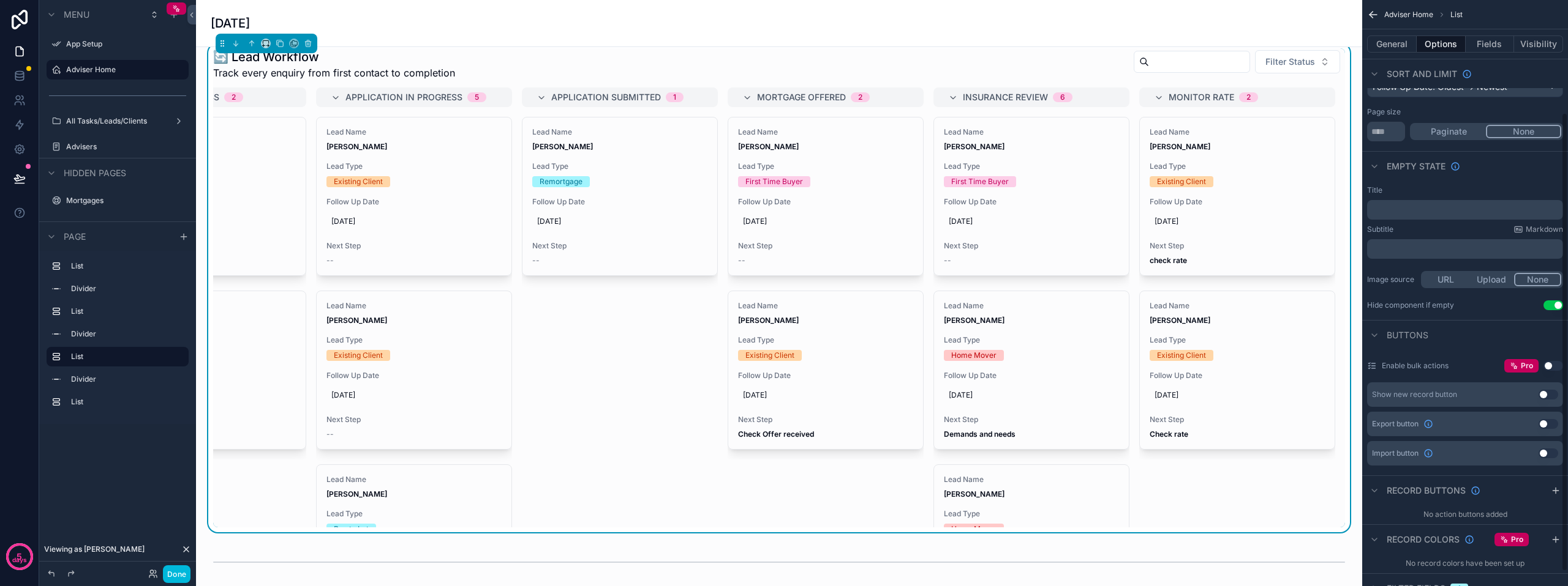
scroll to position [162, 0]
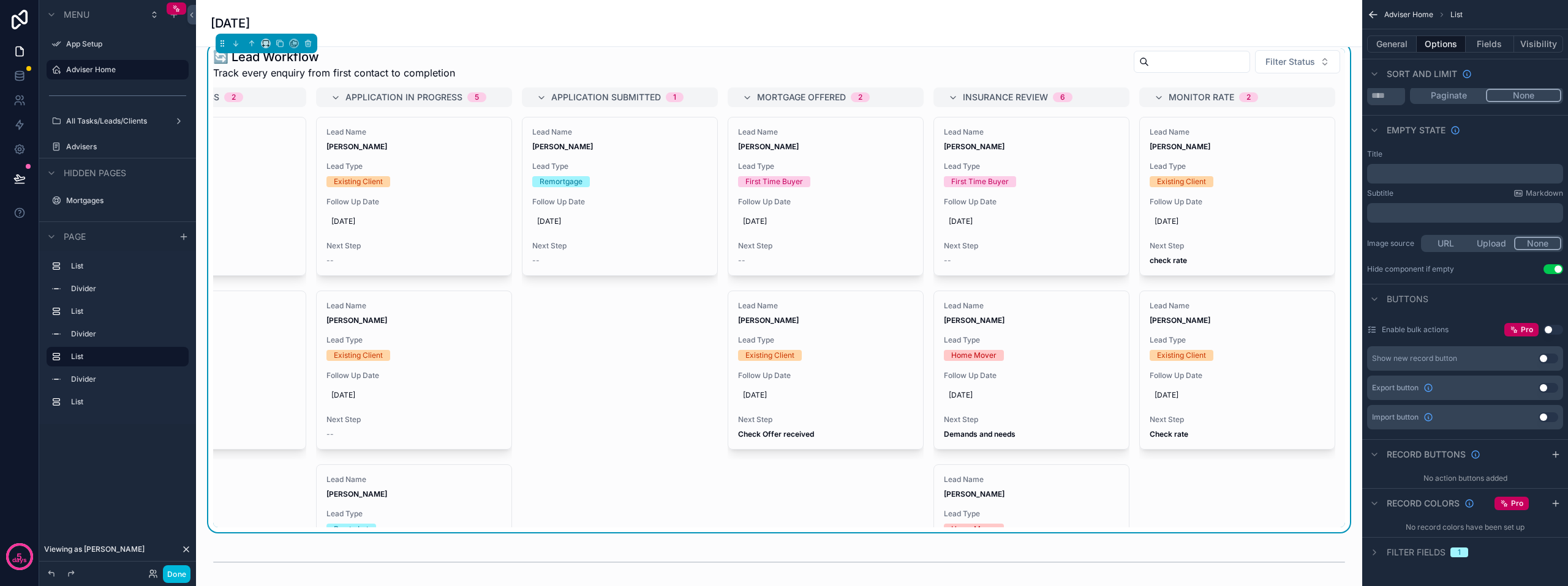
click at [1395, 560] on div "Filter fields 1" at bounding box center [1464, 552] width 206 height 29
click at [1396, 552] on span "Filter fields" at bounding box center [1416, 553] width 59 height 12
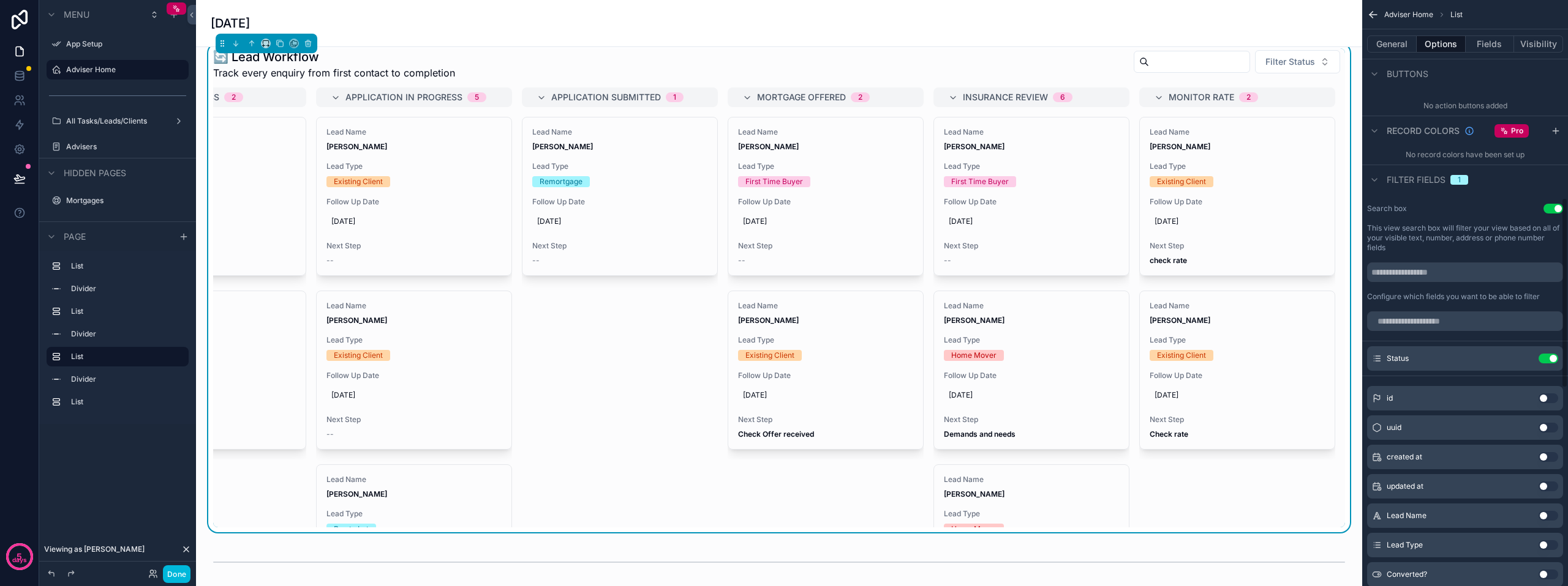
scroll to position [462, 0]
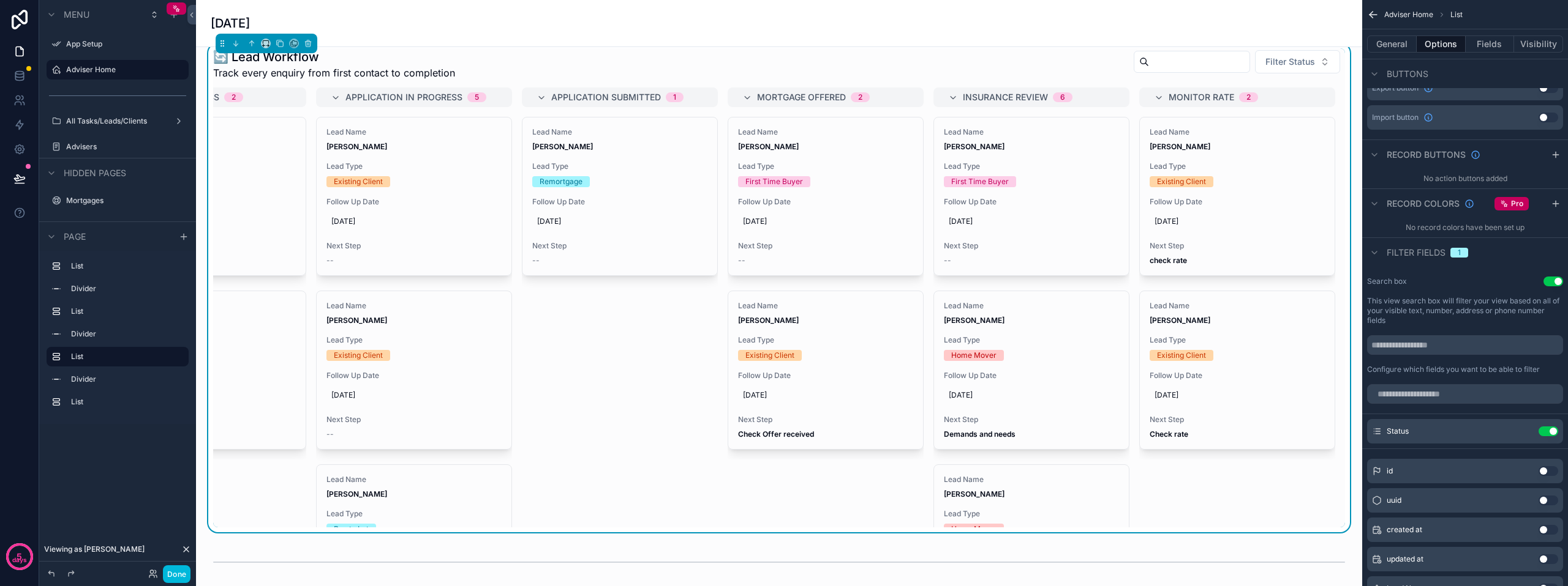
click at [1521, 436] on div "Status Use setting" at bounding box center [1464, 432] width 196 height 25
click at [0, 0] on icon "scrollable content" at bounding box center [0, 0] width 0 height 0
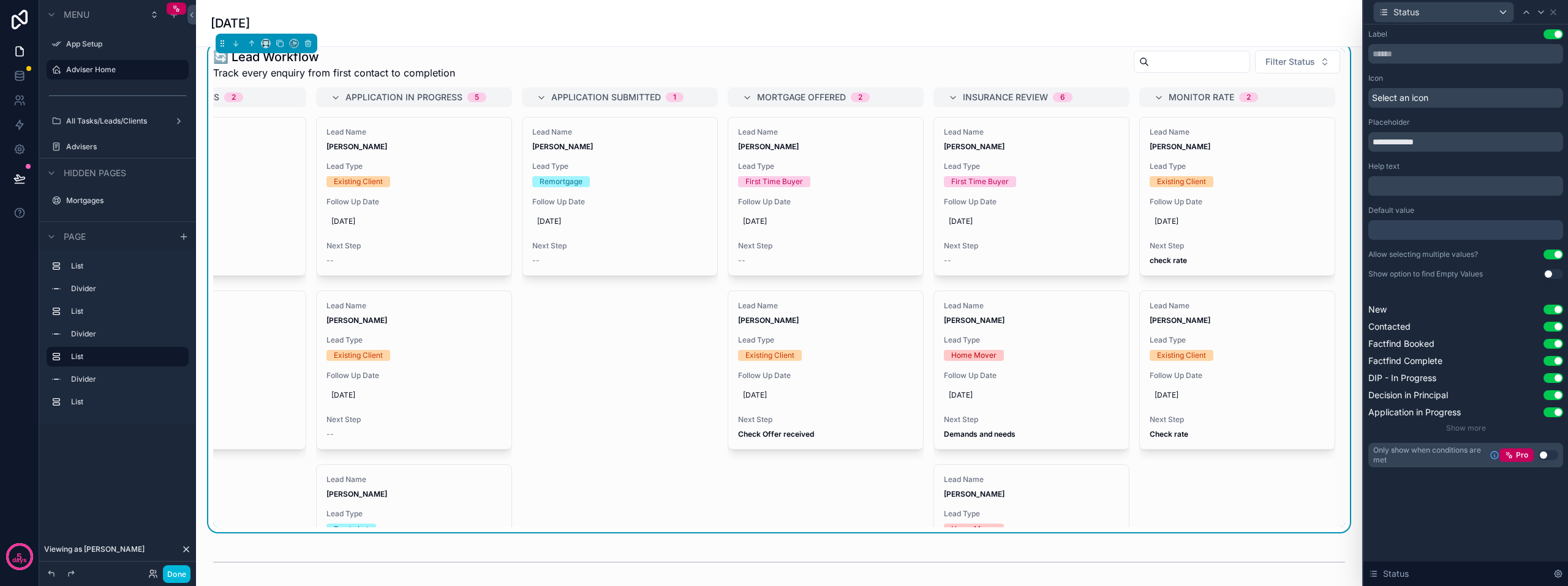
click at [1556, 32] on button "Use setting" at bounding box center [1553, 34] width 20 height 10
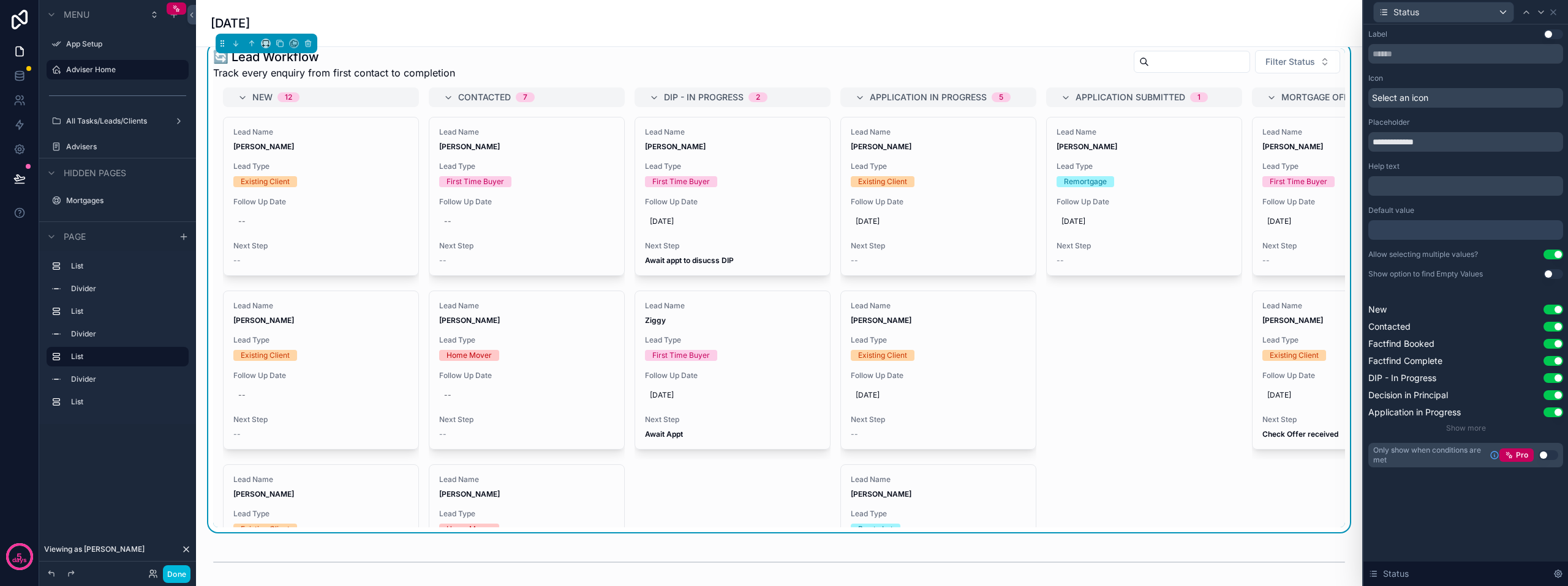
click at [1550, 33] on button "Use setting" at bounding box center [1553, 34] width 20 height 10
click at [1558, 392] on button "Use setting" at bounding box center [1553, 395] width 20 height 10
click at [1548, 395] on button "Use setting" at bounding box center [1553, 395] width 20 height 10
click at [1474, 425] on span "Show more" at bounding box center [1466, 428] width 40 height 9
click at [1543, 272] on button "Use setting" at bounding box center [1553, 274] width 20 height 10
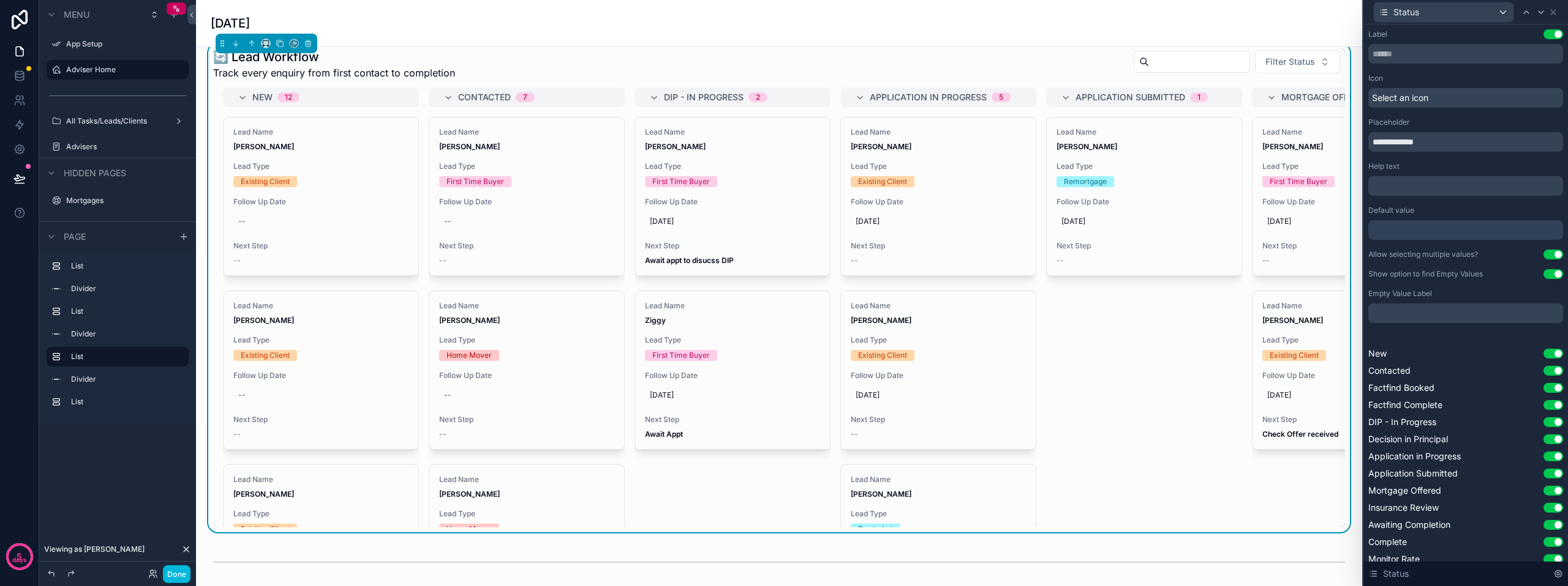
click at [1547, 272] on button "Use setting" at bounding box center [1553, 274] width 20 height 10
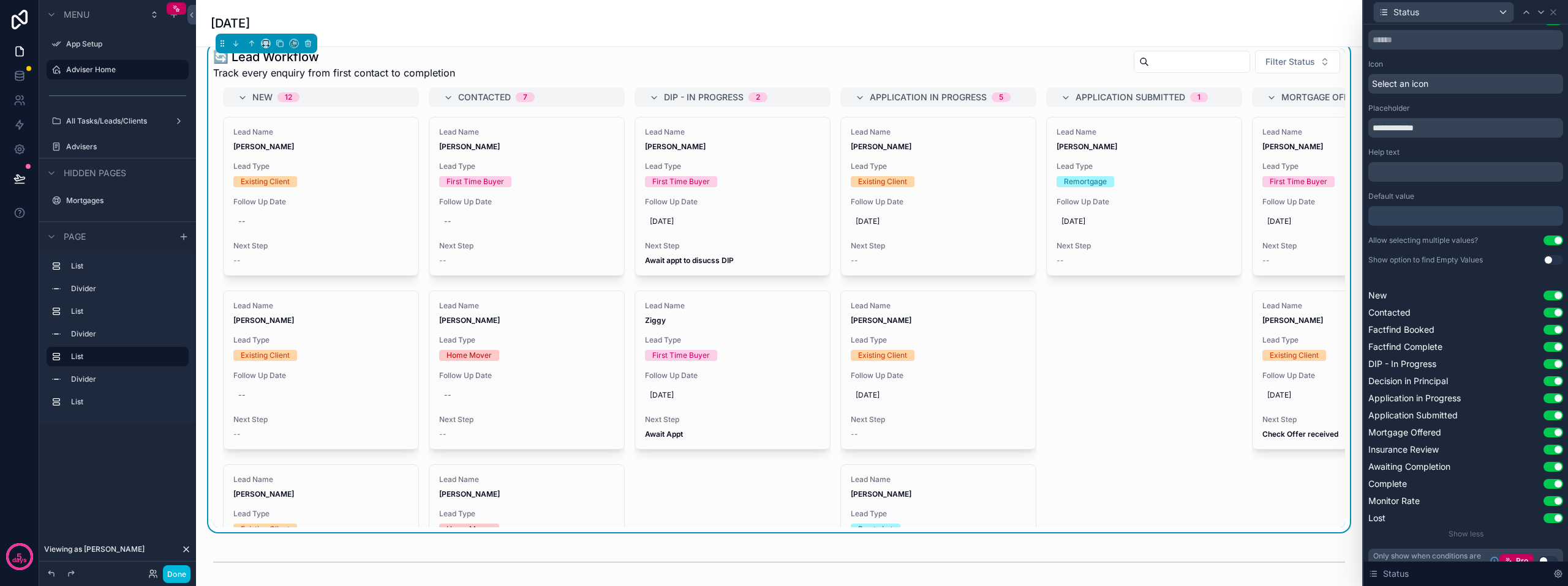
scroll to position [0, 0]
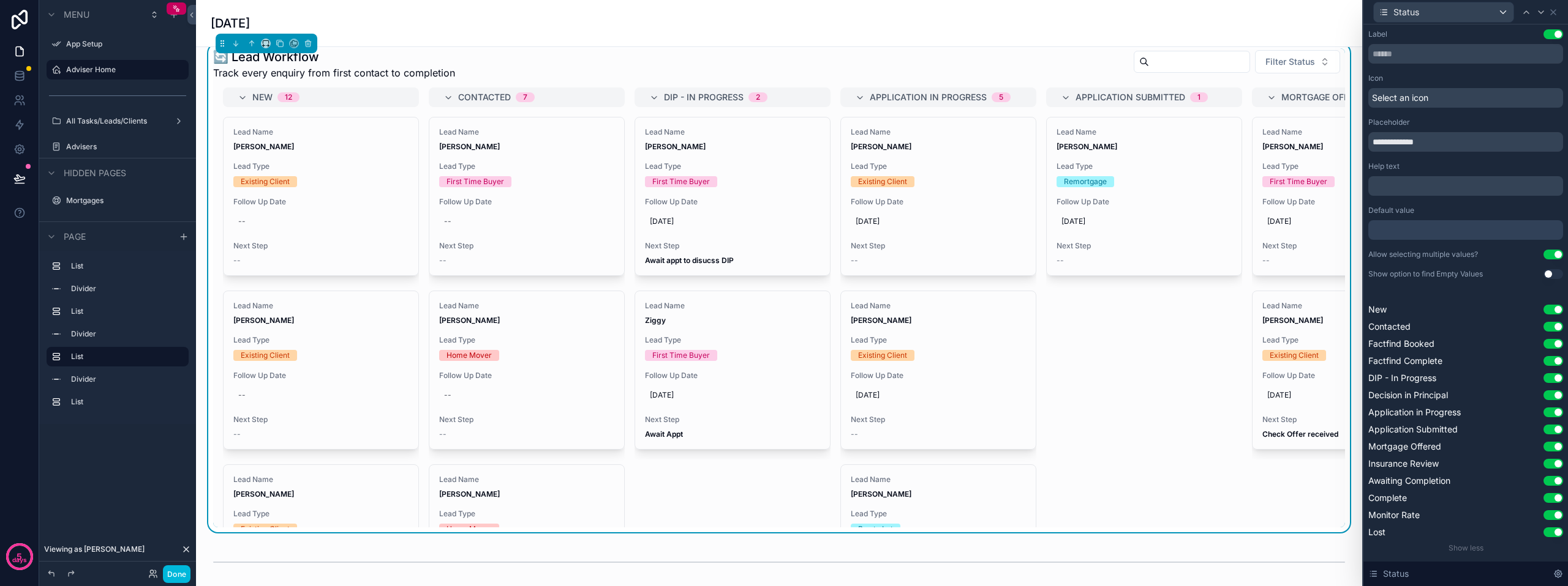
click at [1503, 12] on div "Status" at bounding box center [1443, 12] width 140 height 20
click at [1503, 12] on div at bounding box center [1465, 293] width 204 height 586
click at [1557, 13] on icon at bounding box center [1553, 12] width 10 height 10
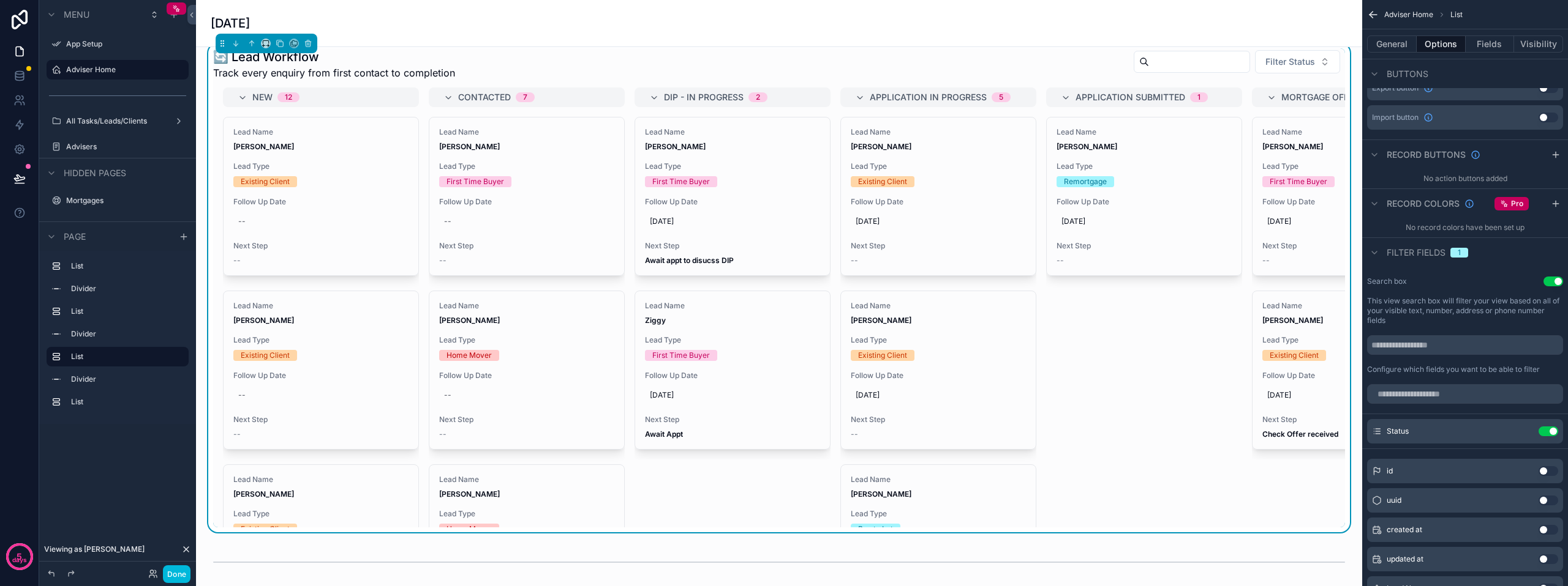
click at [1383, 237] on div "No record colors have been set up" at bounding box center [1464, 227] width 206 height 20
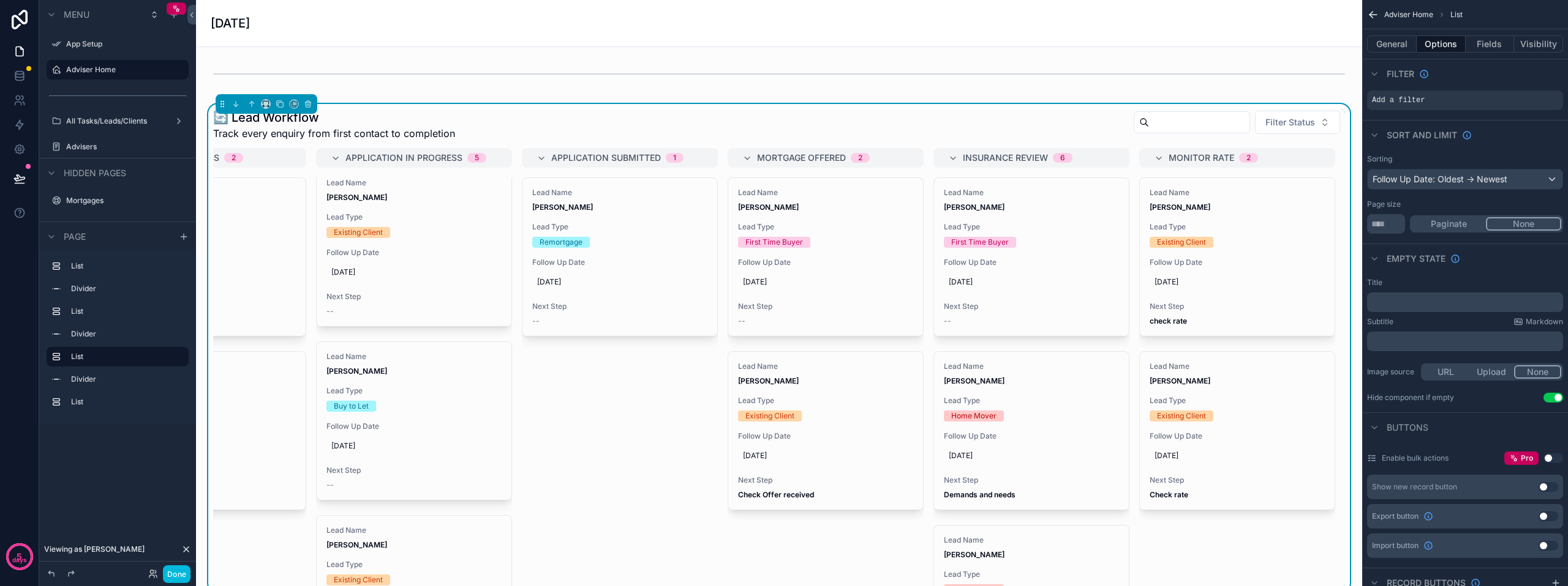
scroll to position [796, 0]
click at [1298, 125] on button "Filter Status" at bounding box center [1297, 123] width 85 height 23
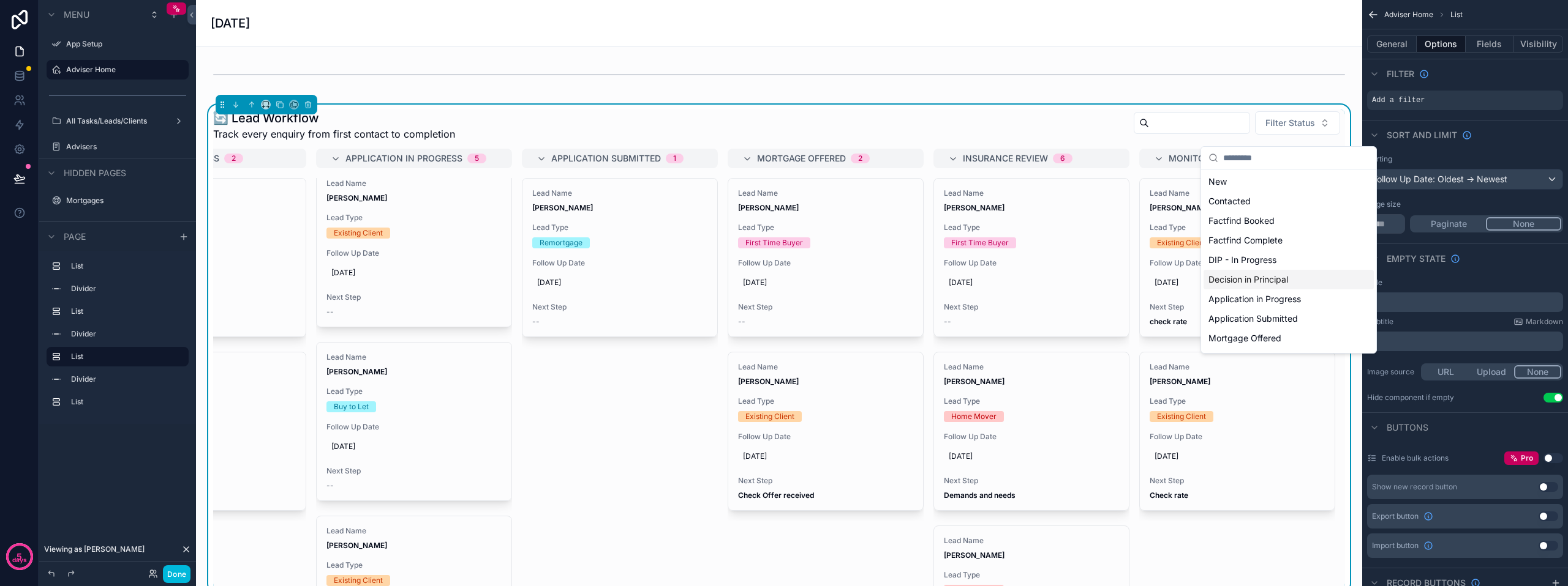
click at [1253, 276] on div "Decision in Principal" at bounding box center [1289, 280] width 171 height 20
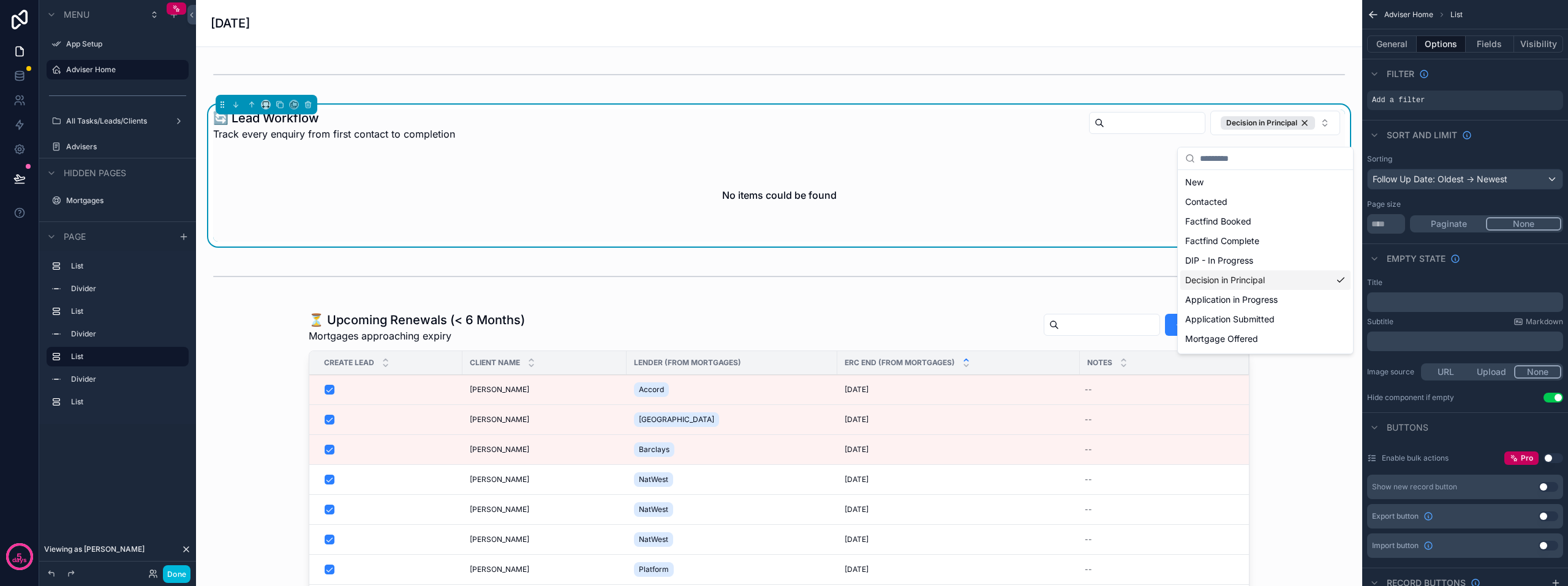
click at [1253, 276] on div "Decision in Principal" at bounding box center [1266, 280] width 171 height 20
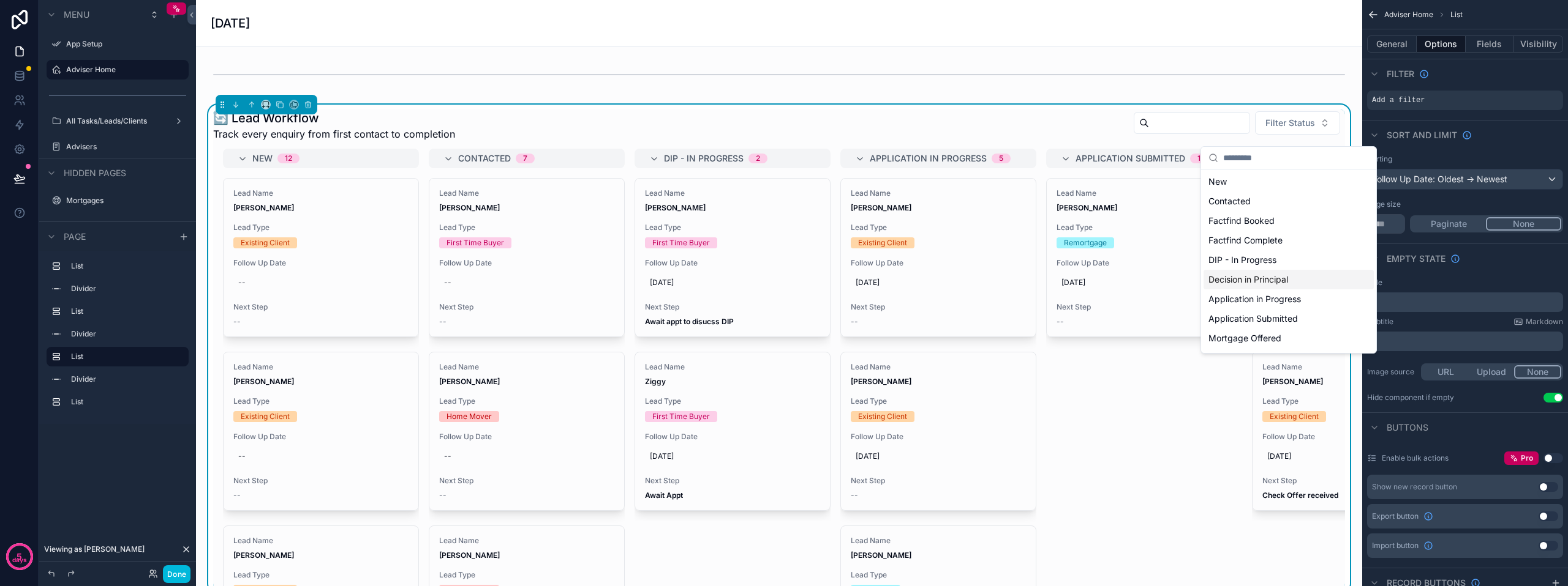
click at [1253, 276] on div "Decision in Principal" at bounding box center [1289, 280] width 171 height 20
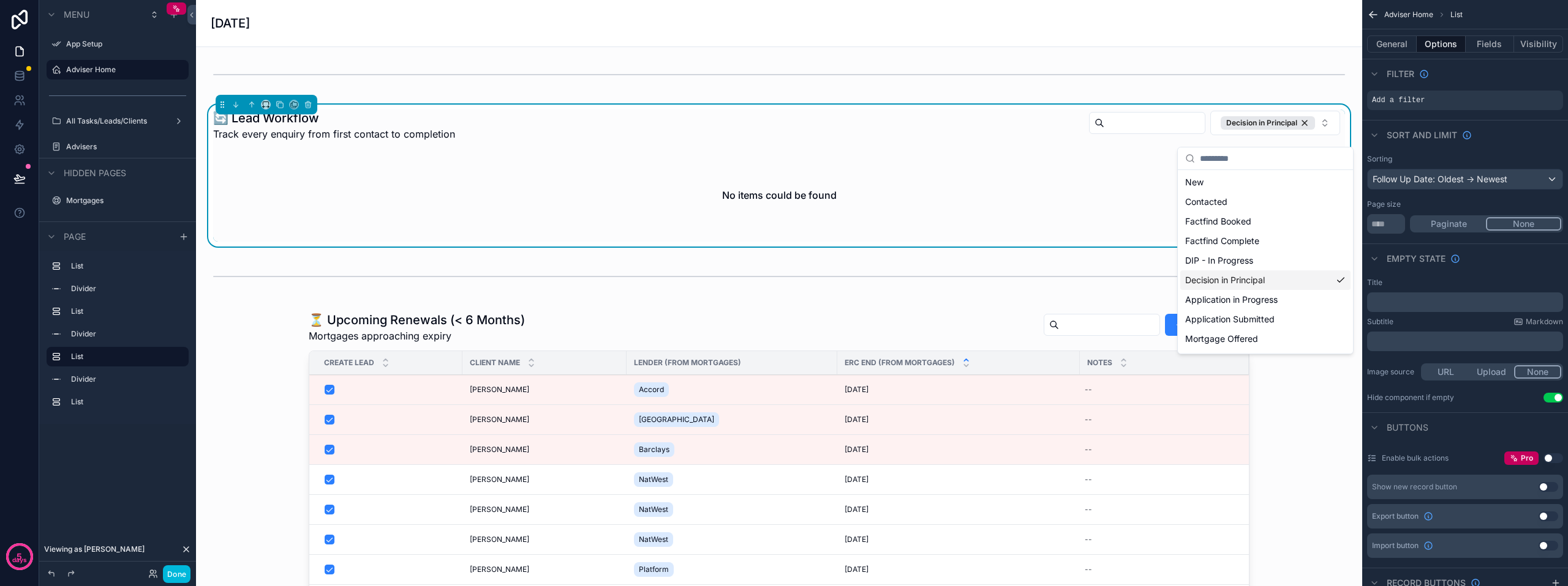
click at [1253, 276] on div "Decision in Principal" at bounding box center [1266, 280] width 171 height 20
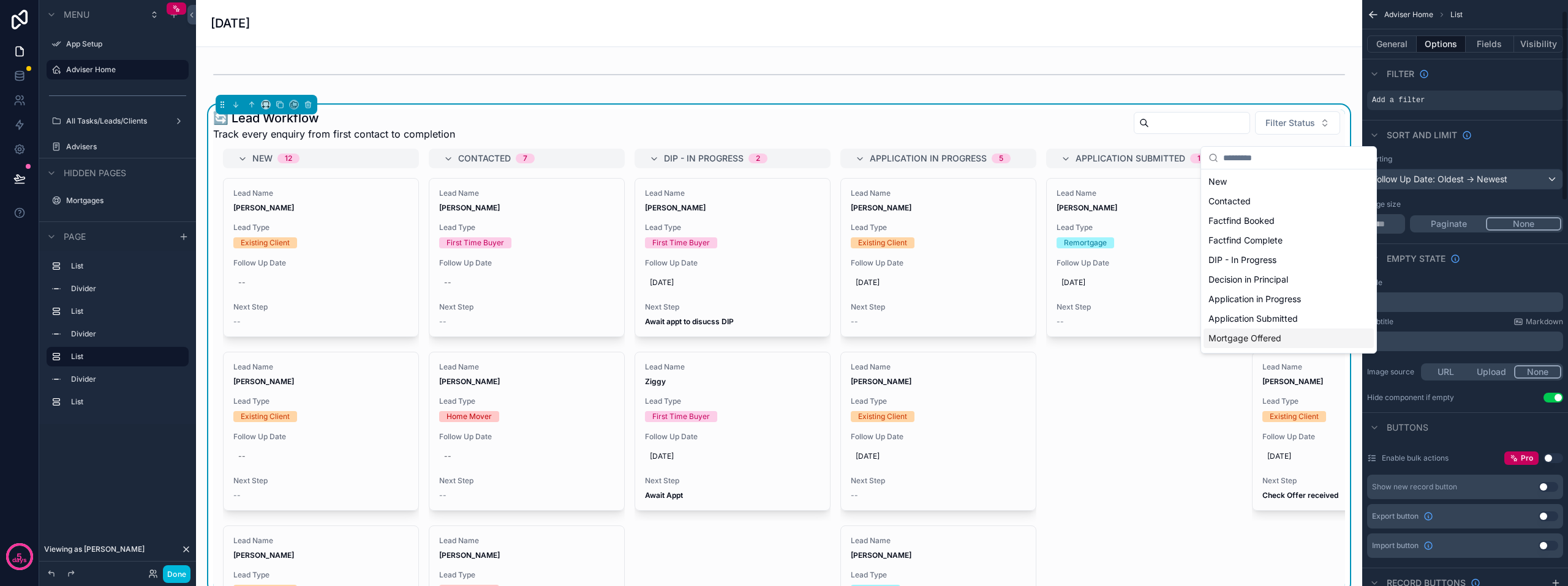
click at [1507, 274] on div "Title ﻿ Subtitle Markdown ﻿ Image source URL Upload None Hide component if empt…" at bounding box center [1464, 340] width 206 height 135
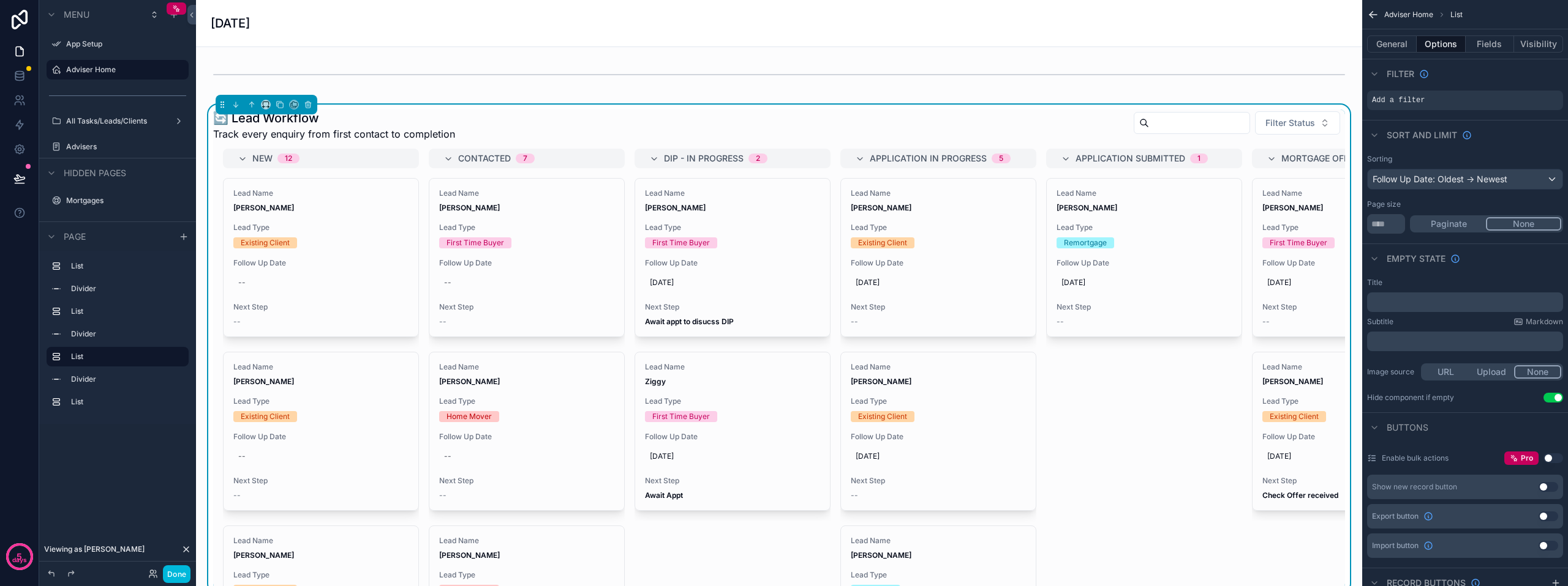
click at [1532, 40] on button "Visibility" at bounding box center [1539, 44] width 49 height 17
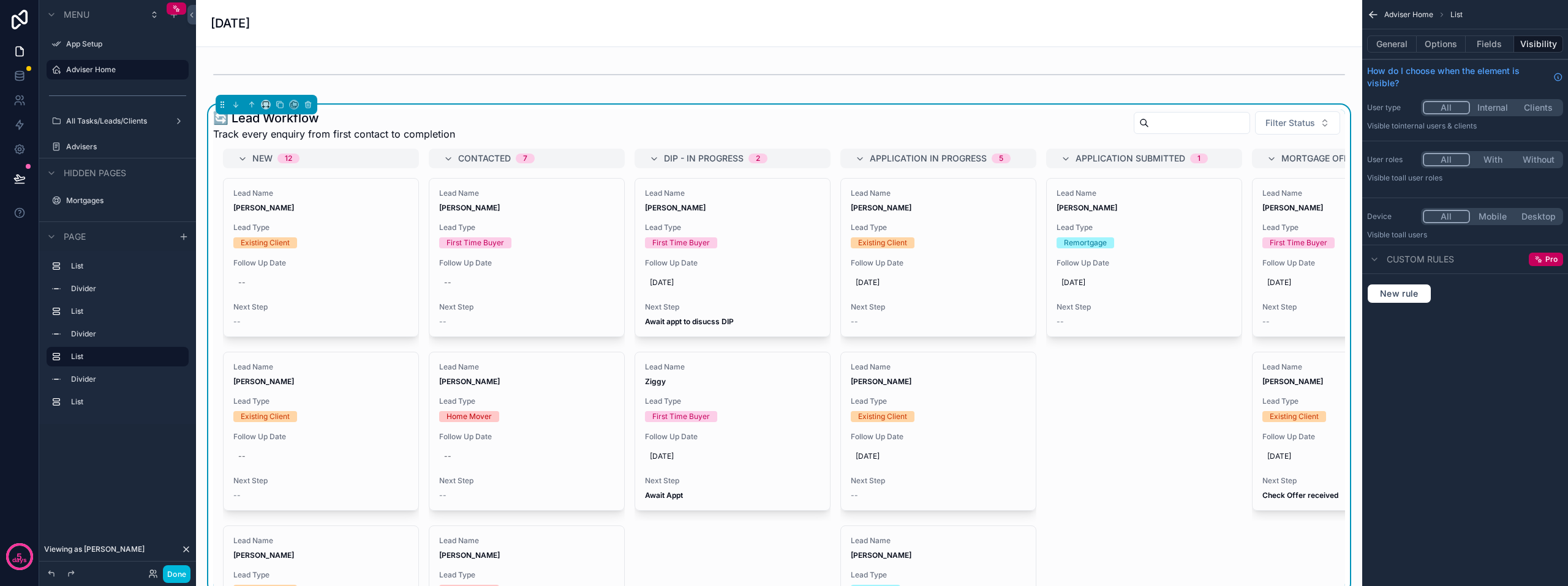
click at [1431, 42] on button "Options" at bounding box center [1441, 44] width 49 height 17
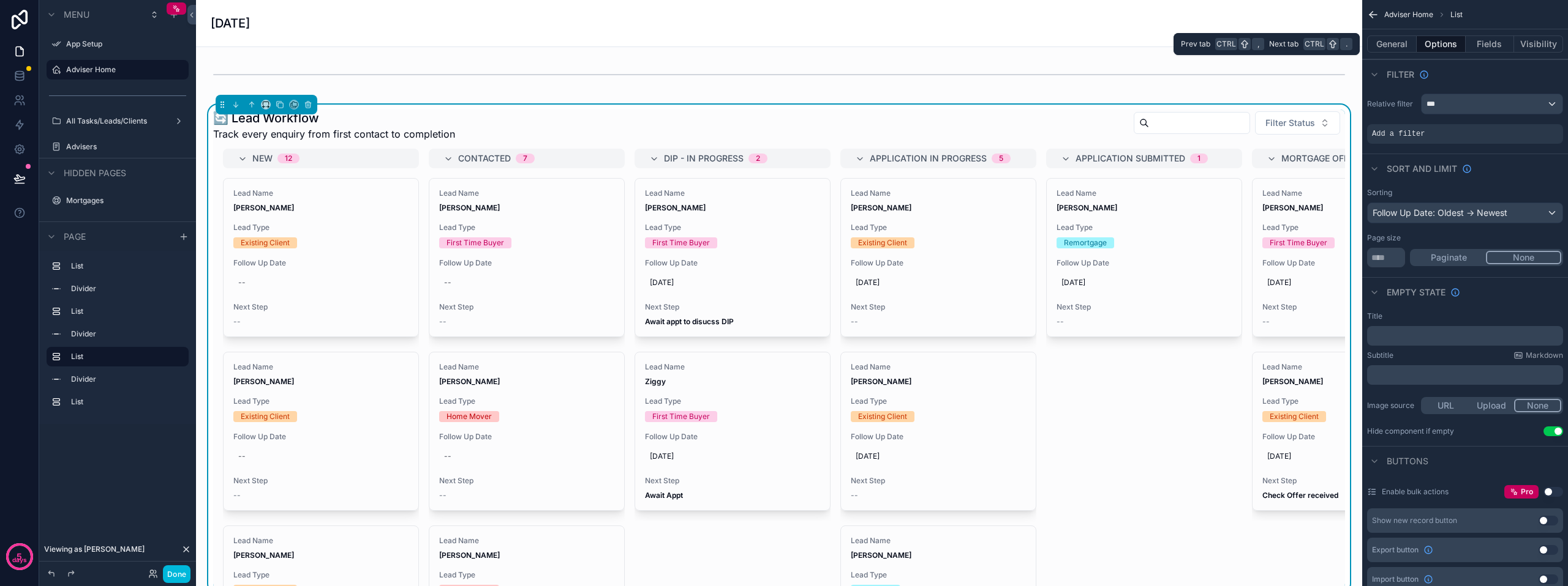
click at [1412, 44] on button "General" at bounding box center [1391, 44] width 50 height 17
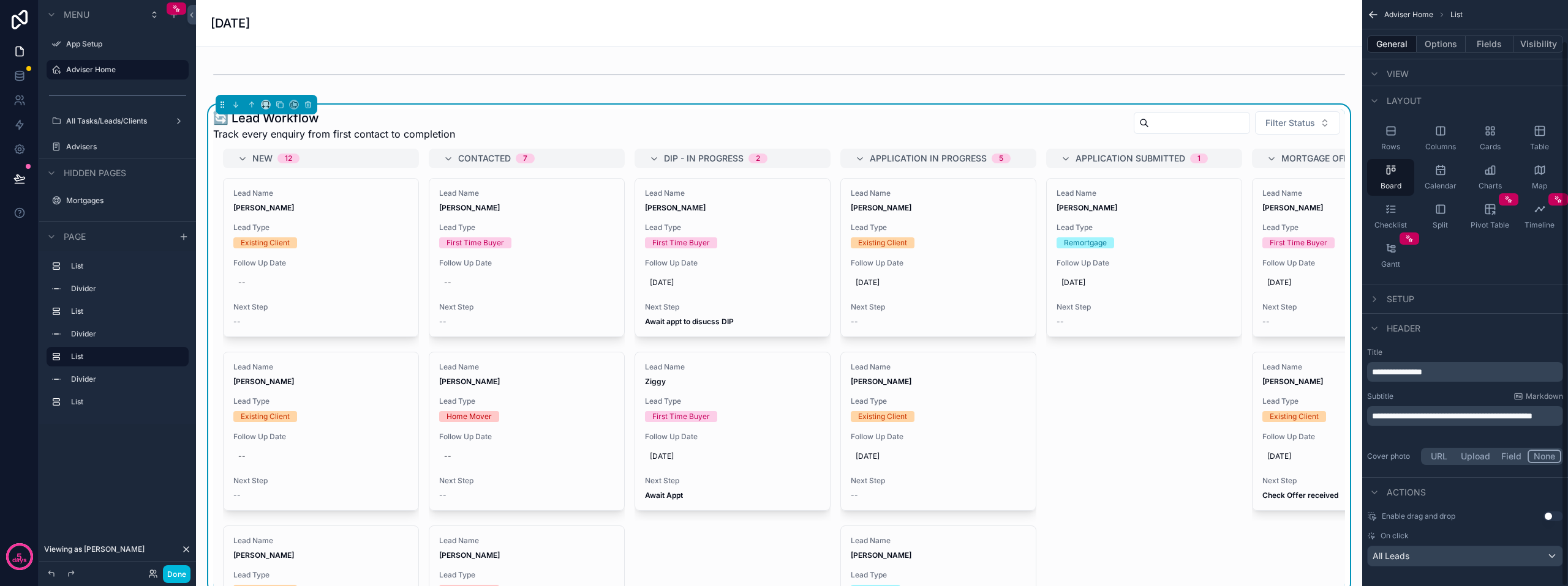
scroll to position [44, 0]
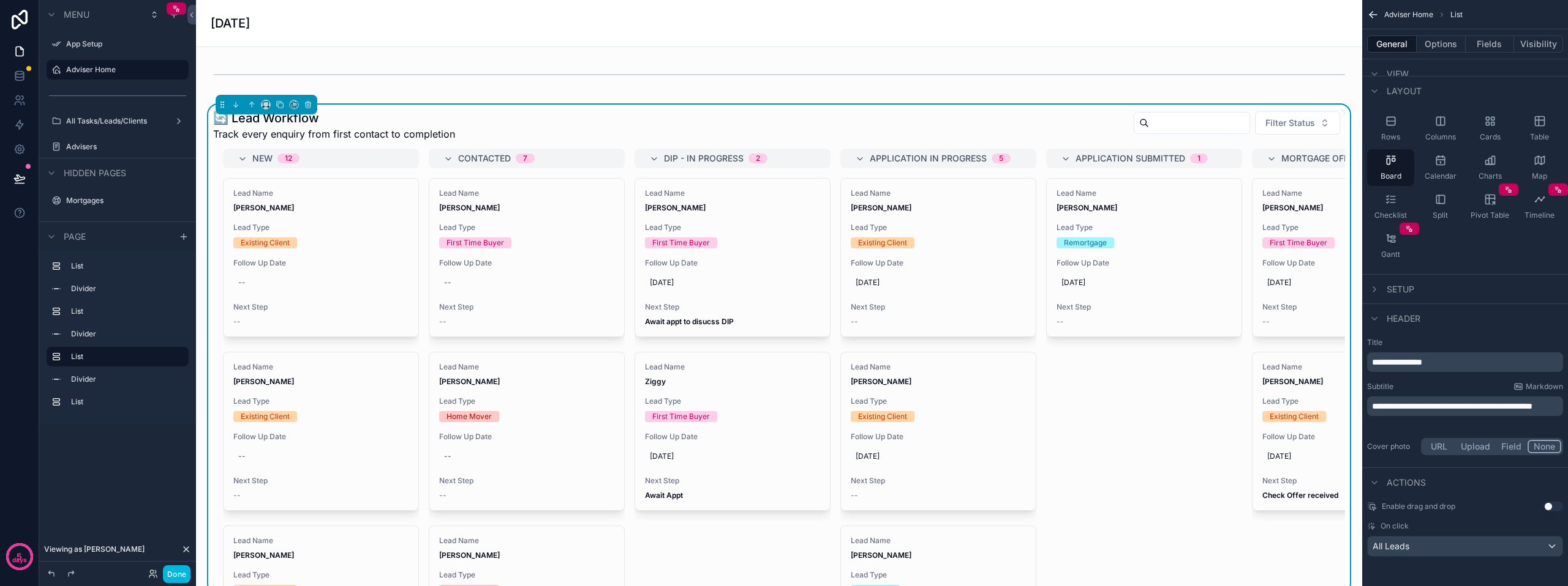
click at [1442, 41] on button "Options" at bounding box center [1441, 44] width 49 height 17
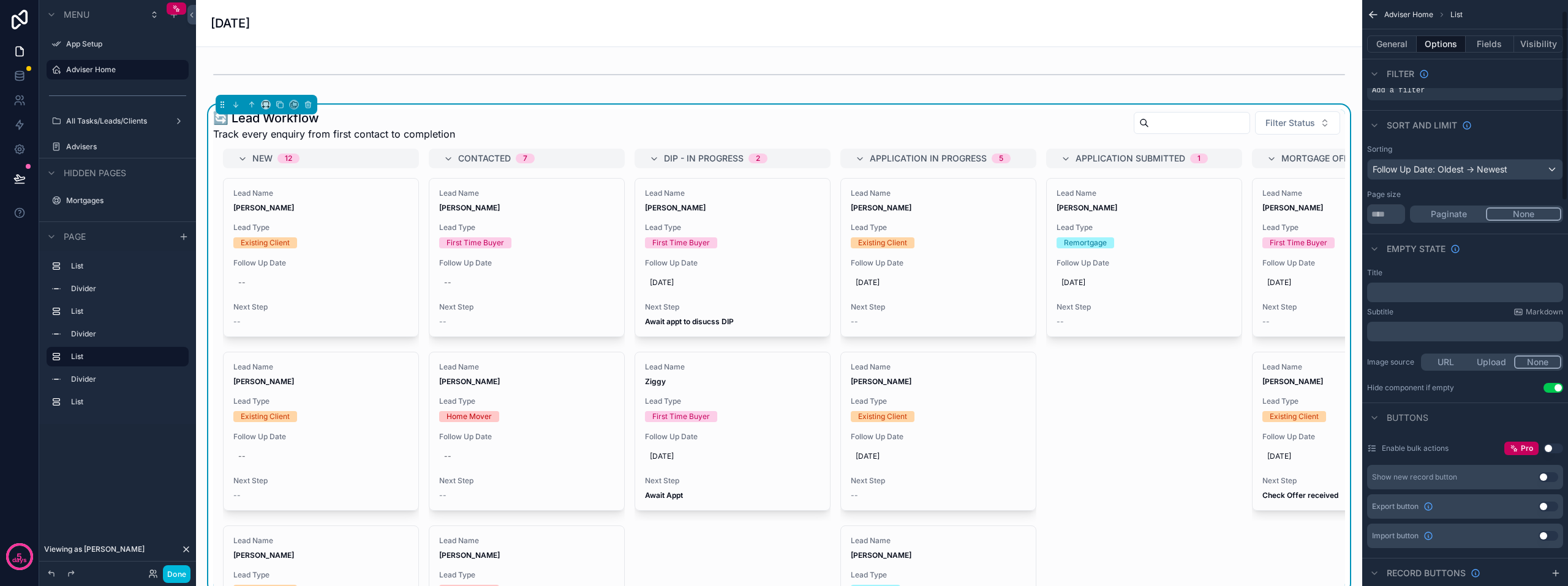
scroll to position [0, 0]
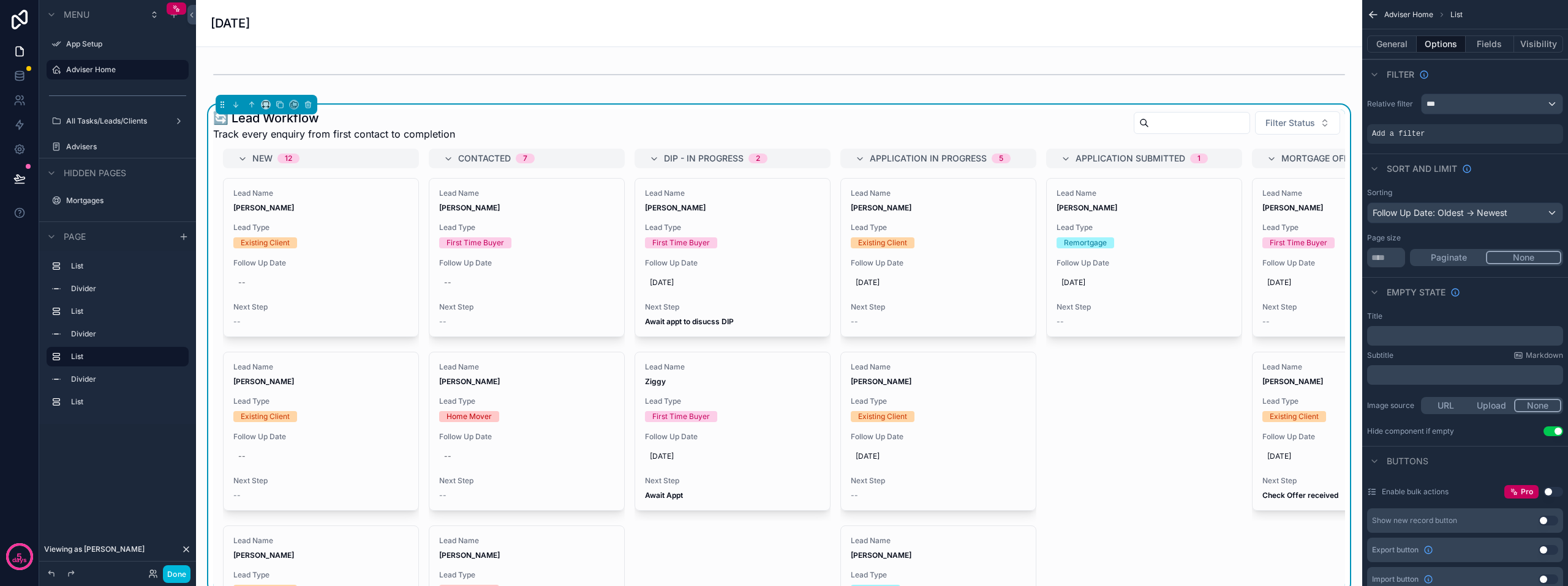
click at [1478, 142] on div "Add a filter" at bounding box center [1464, 134] width 196 height 20
click at [1480, 105] on div "***" at bounding box center [1492, 104] width 141 height 20
click at [1480, 105] on div "scrollable content" at bounding box center [784, 293] width 1568 height 586
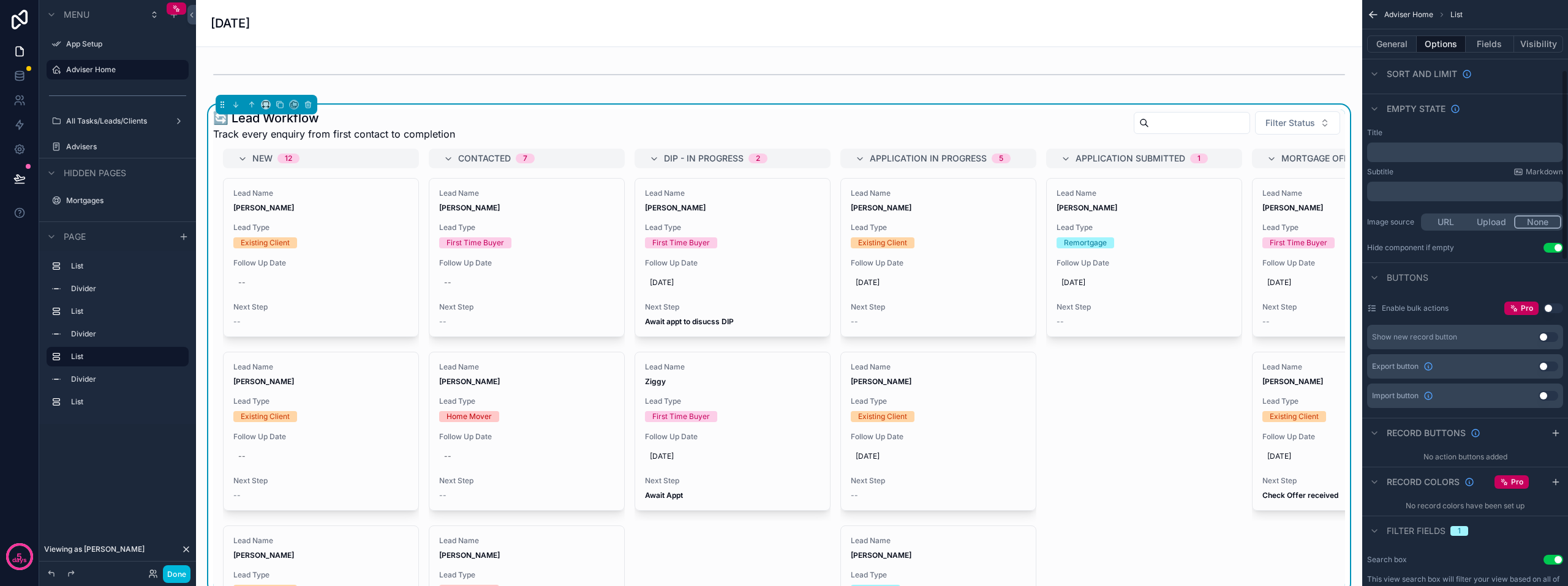
scroll to position [245, 0]
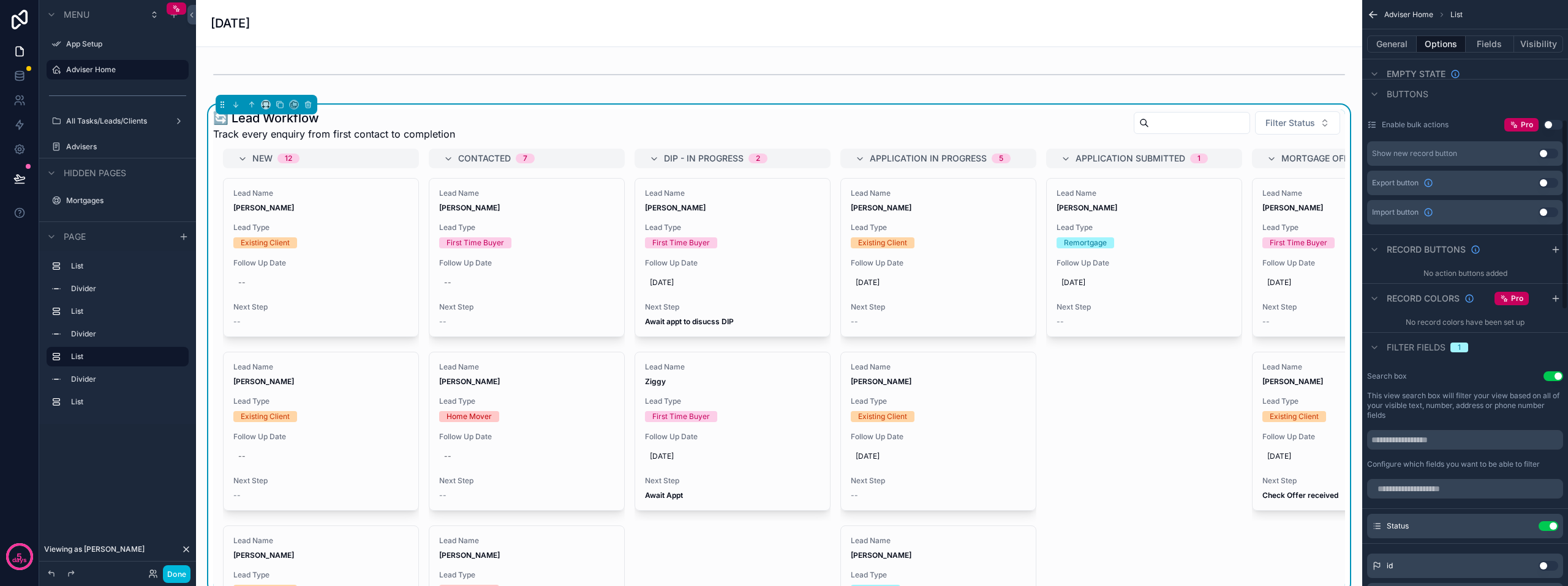
click at [1458, 349] on div "1" at bounding box center [1459, 348] width 3 height 10
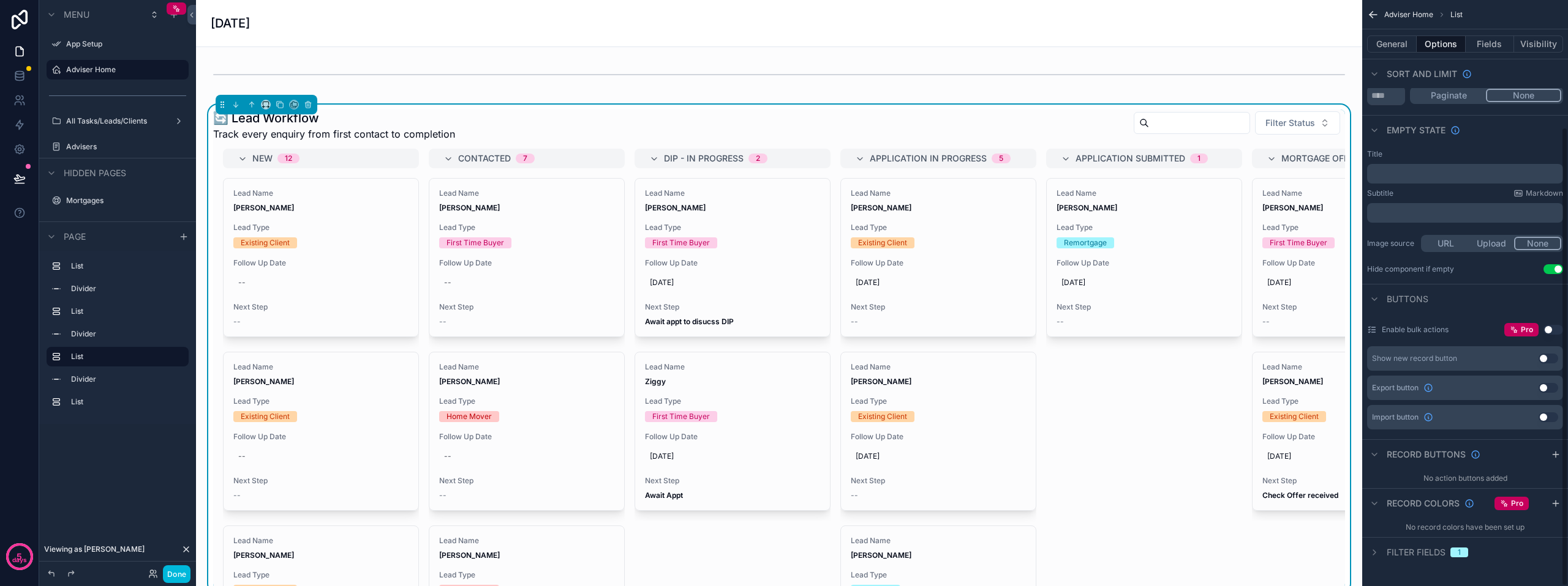
scroll to position [162, 0]
click at [1383, 549] on div "Filter fields 1" at bounding box center [1417, 553] width 101 height 15
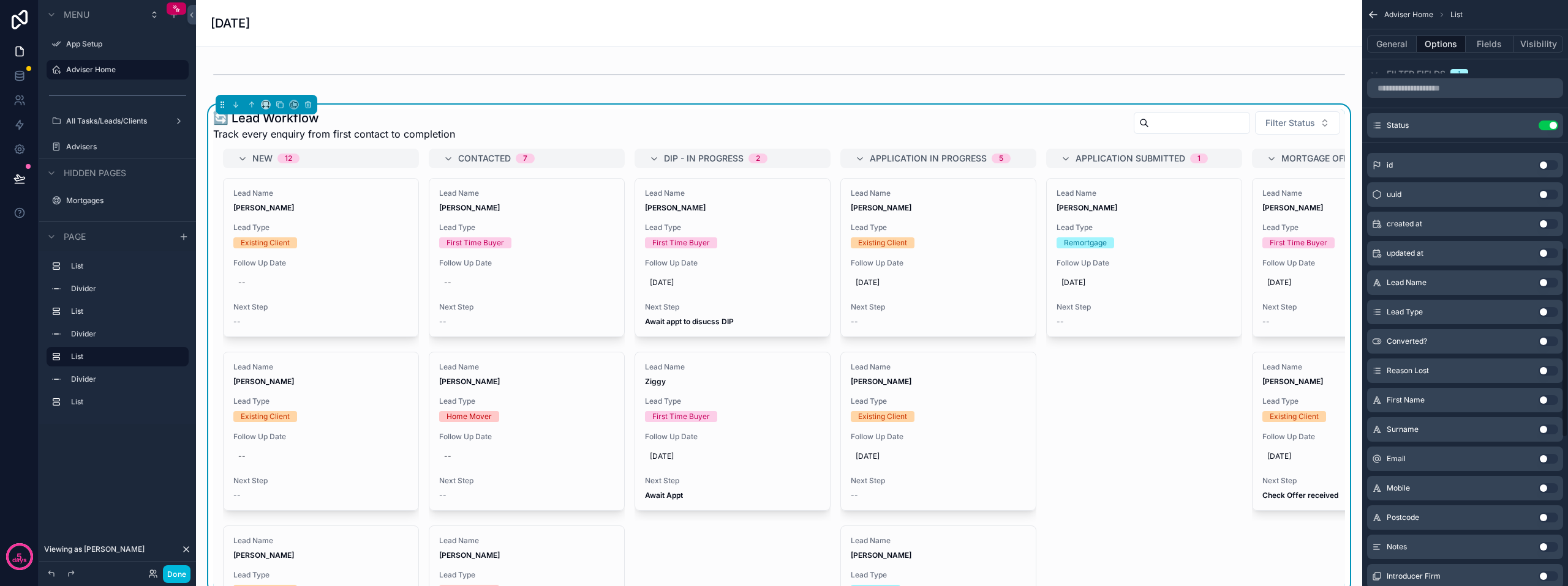
scroll to position [645, 0]
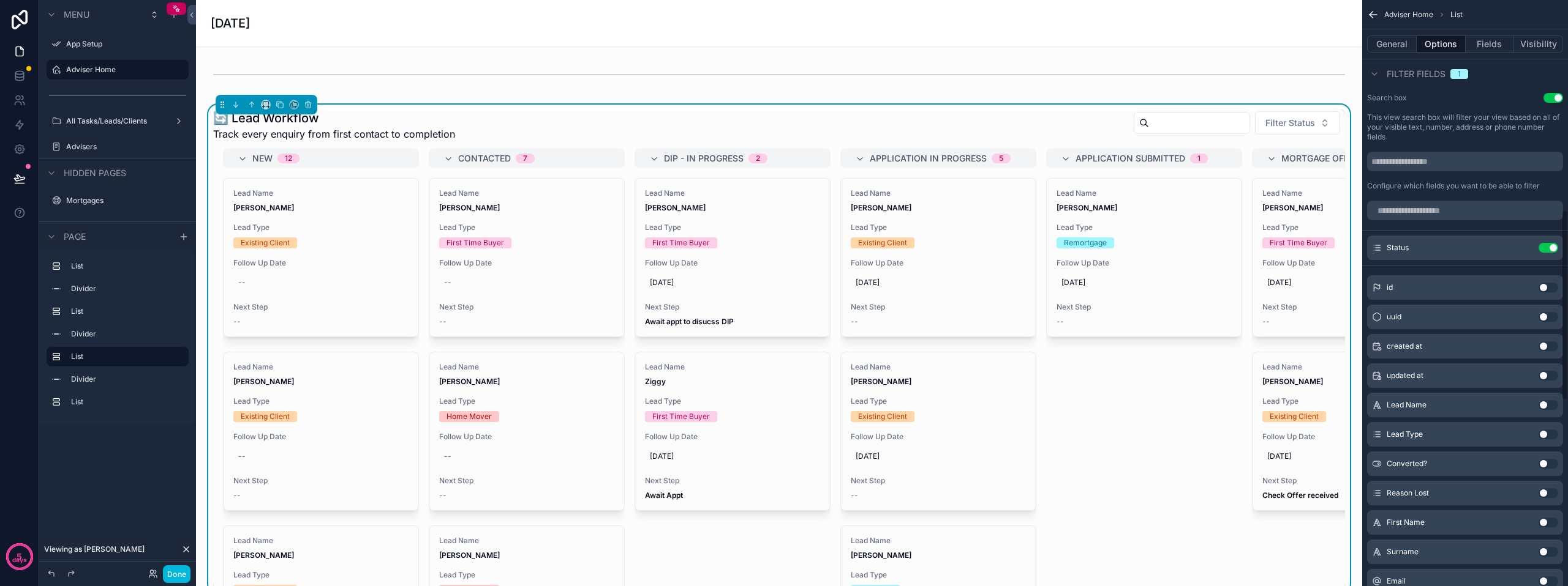
drag, startPoint x: 1547, startPoint y: 244, endPoint x: 1546, endPoint y: 251, distance: 7.1
click at [1547, 244] on button "Use setting" at bounding box center [1548, 248] width 20 height 10
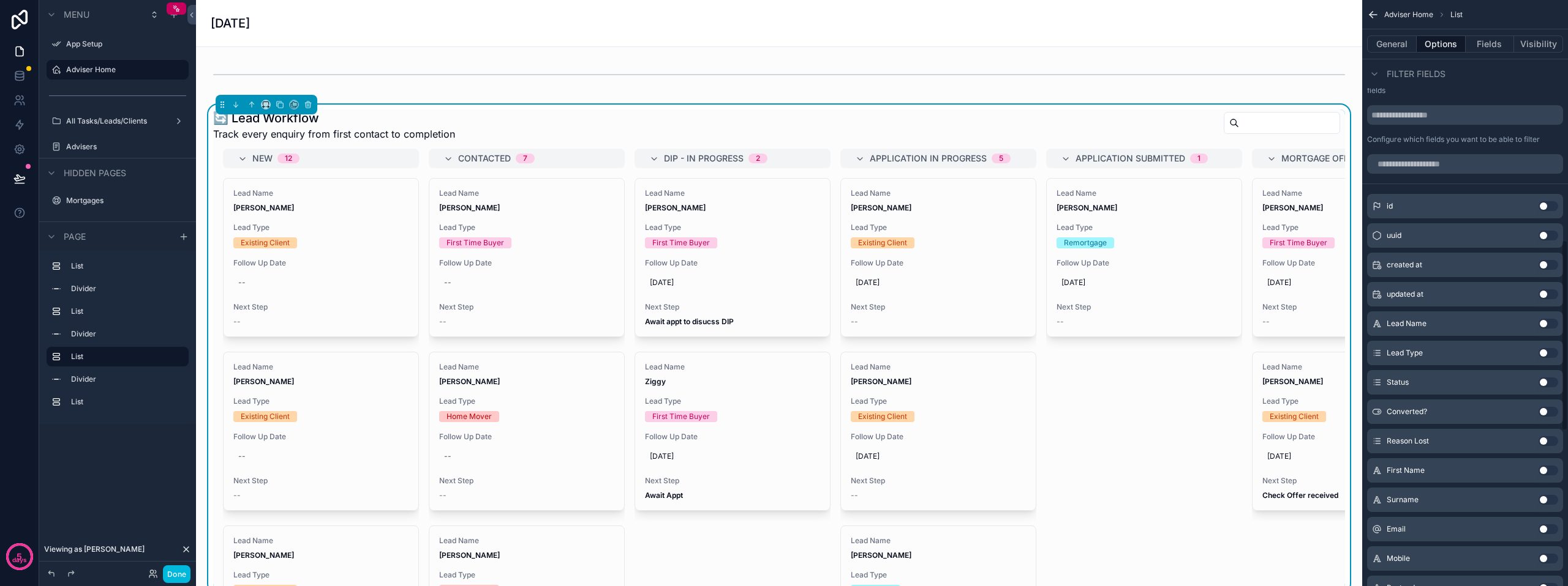
scroll to position [768, 0]
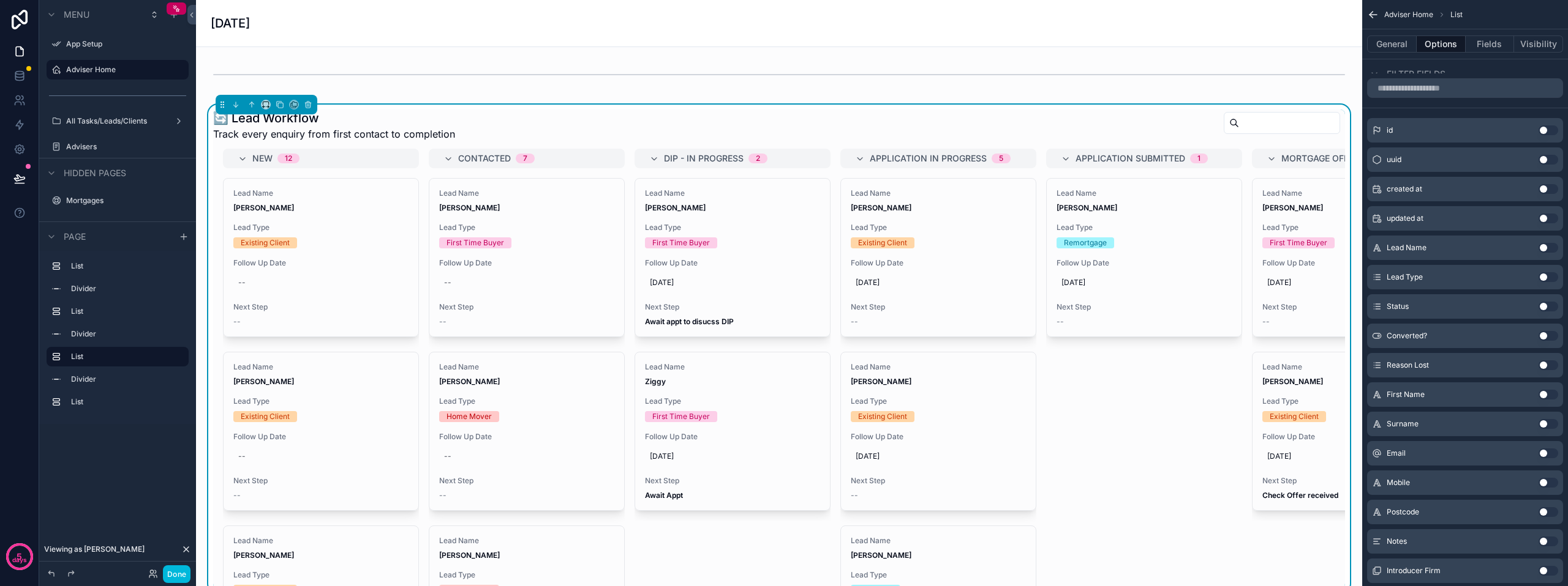
click at [1547, 305] on button "Use setting" at bounding box center [1548, 306] width 20 height 10
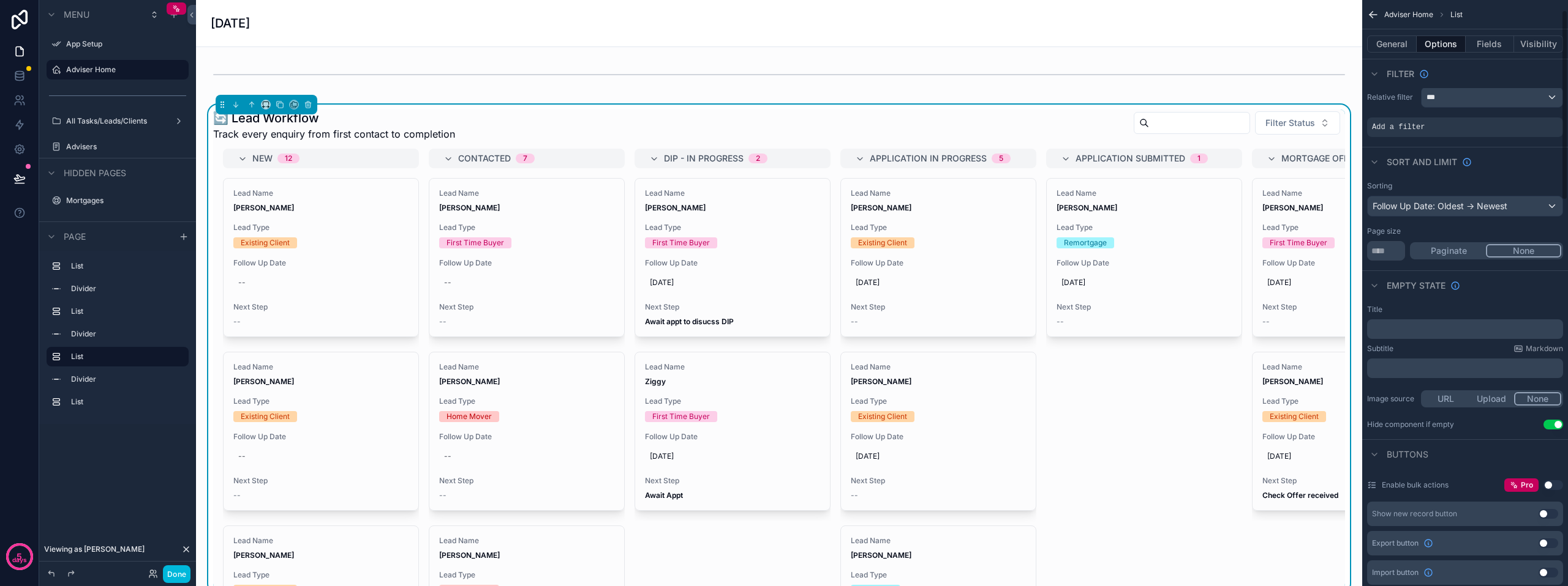
scroll to position [0, 0]
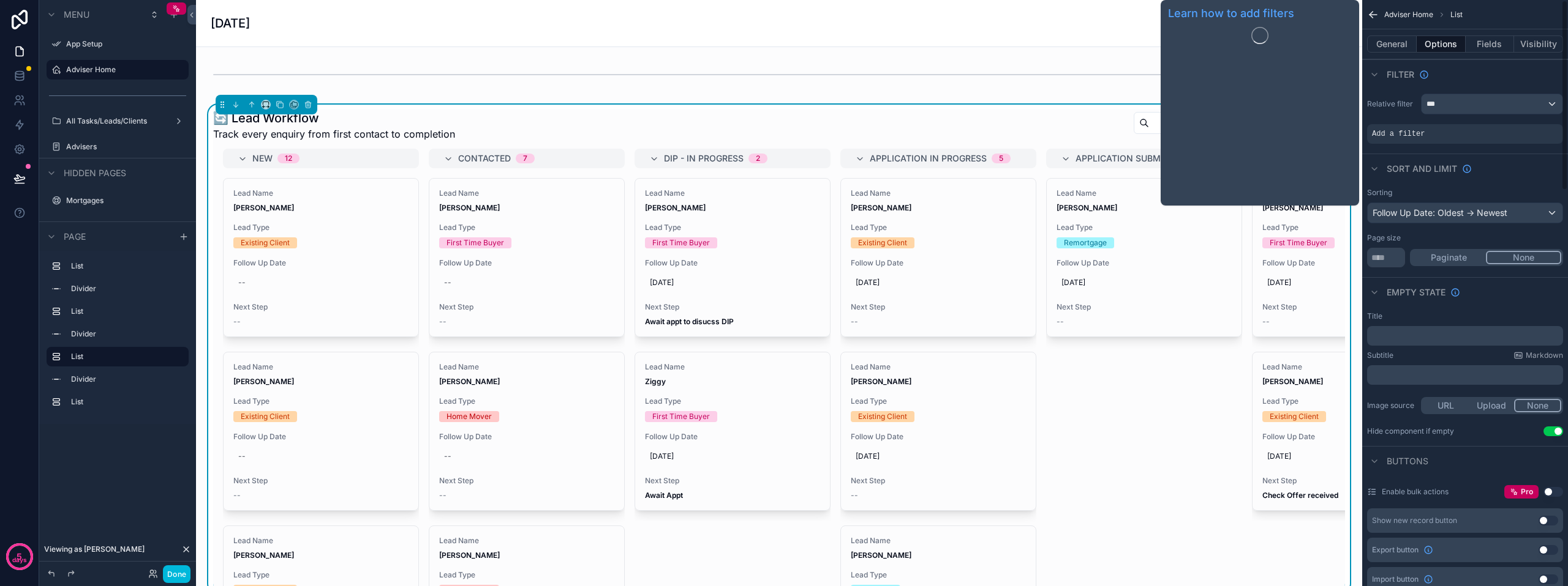
click at [1397, 48] on button "General" at bounding box center [1391, 44] width 50 height 17
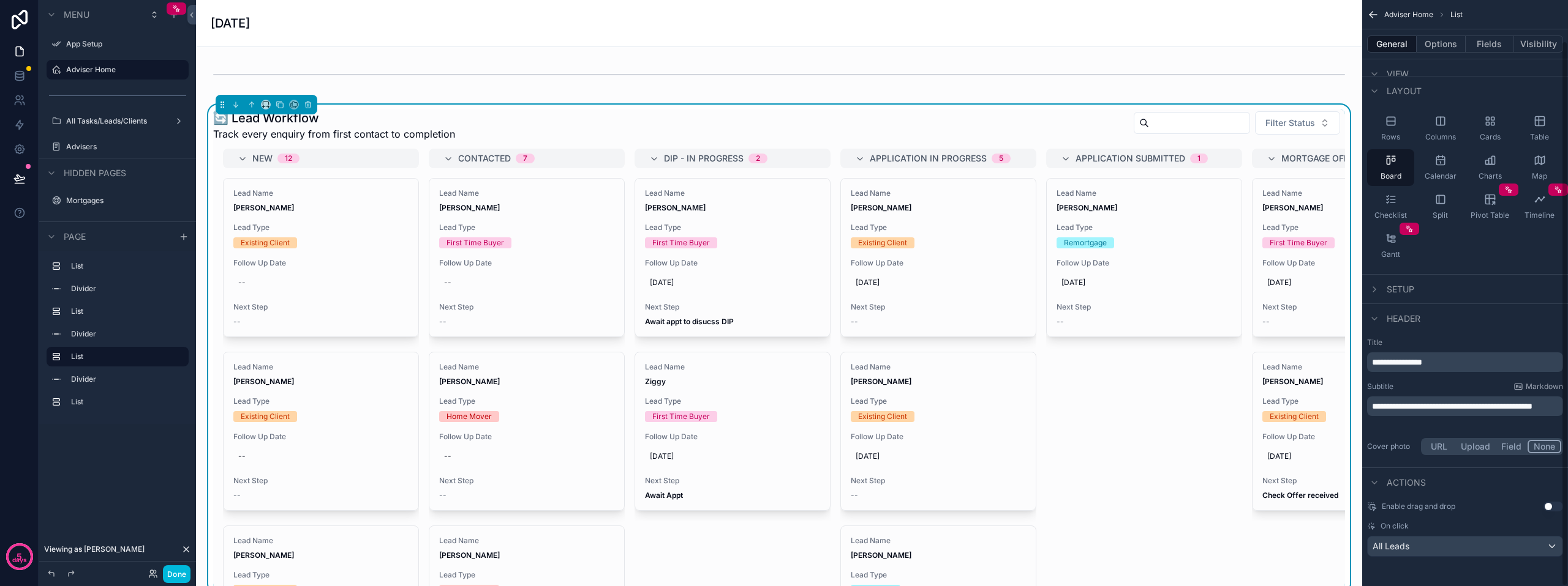
click at [1375, 290] on icon "scrollable content" at bounding box center [1374, 289] width 2 height 5
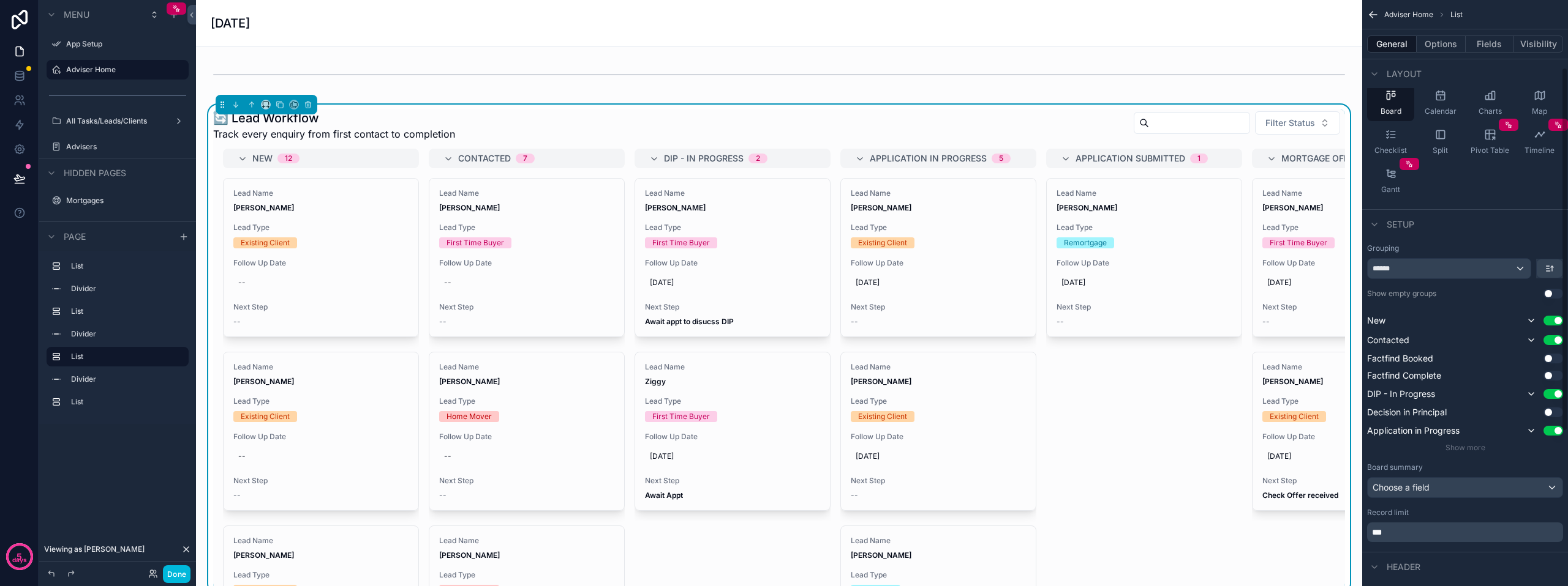
scroll to position [131, 0]
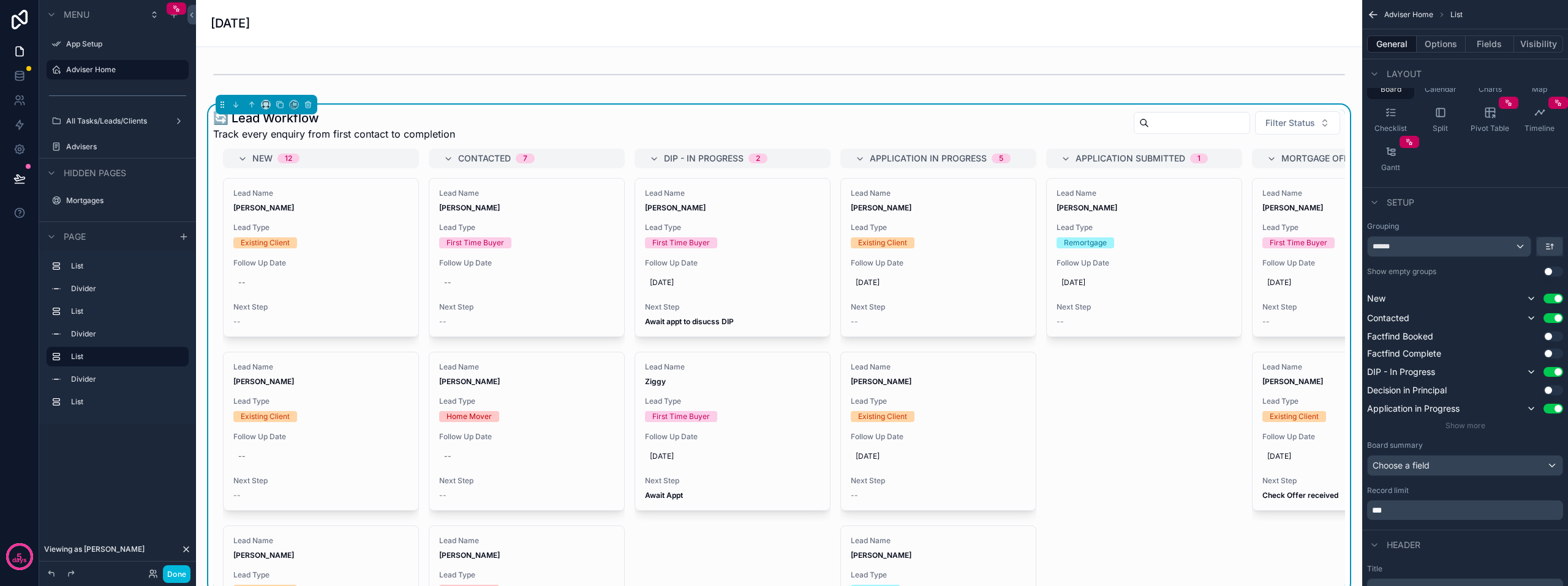
click at [1548, 337] on button "Use setting" at bounding box center [1553, 337] width 20 height 10
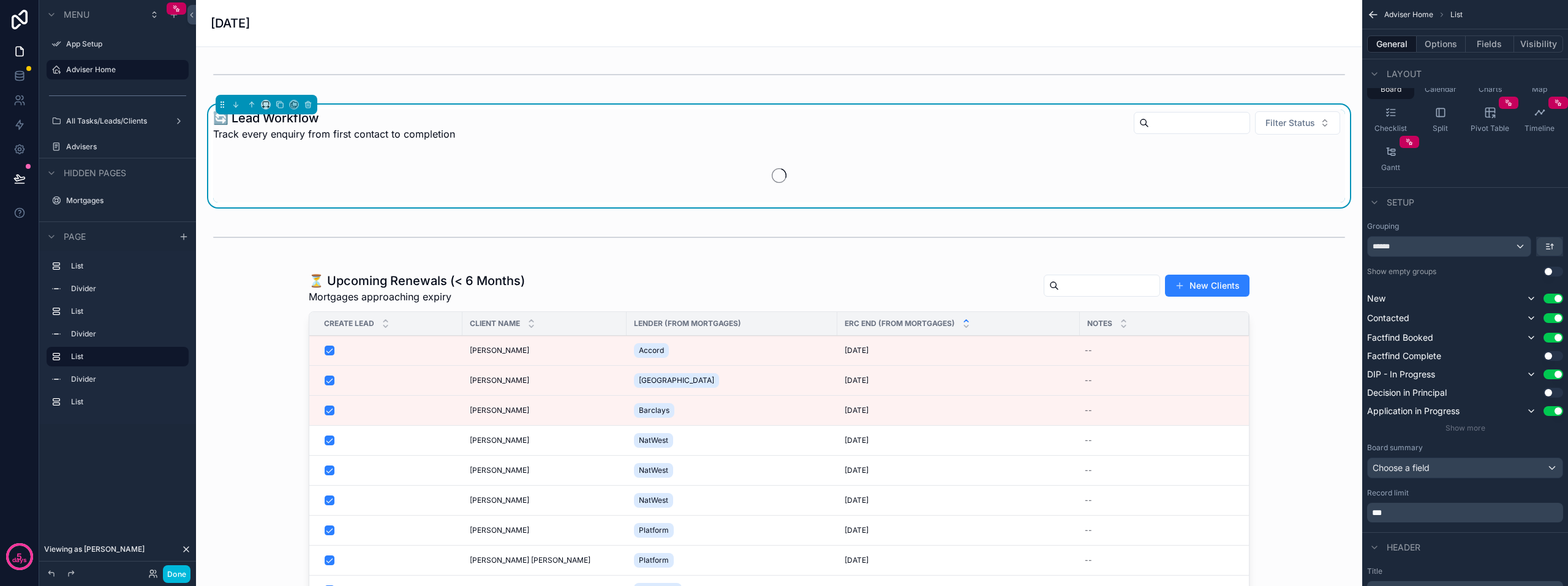
click at [1551, 354] on button "Use setting" at bounding box center [1553, 356] width 20 height 10
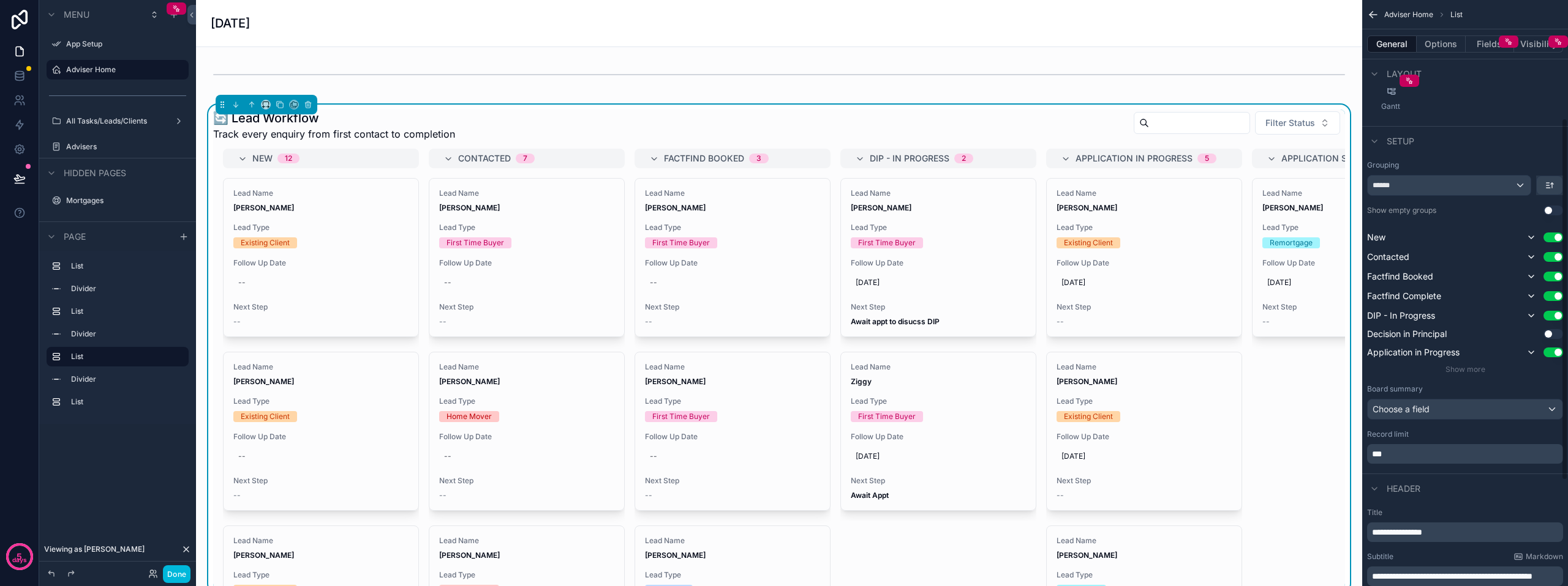
click at [1550, 332] on button "Use setting" at bounding box center [1553, 334] width 20 height 10
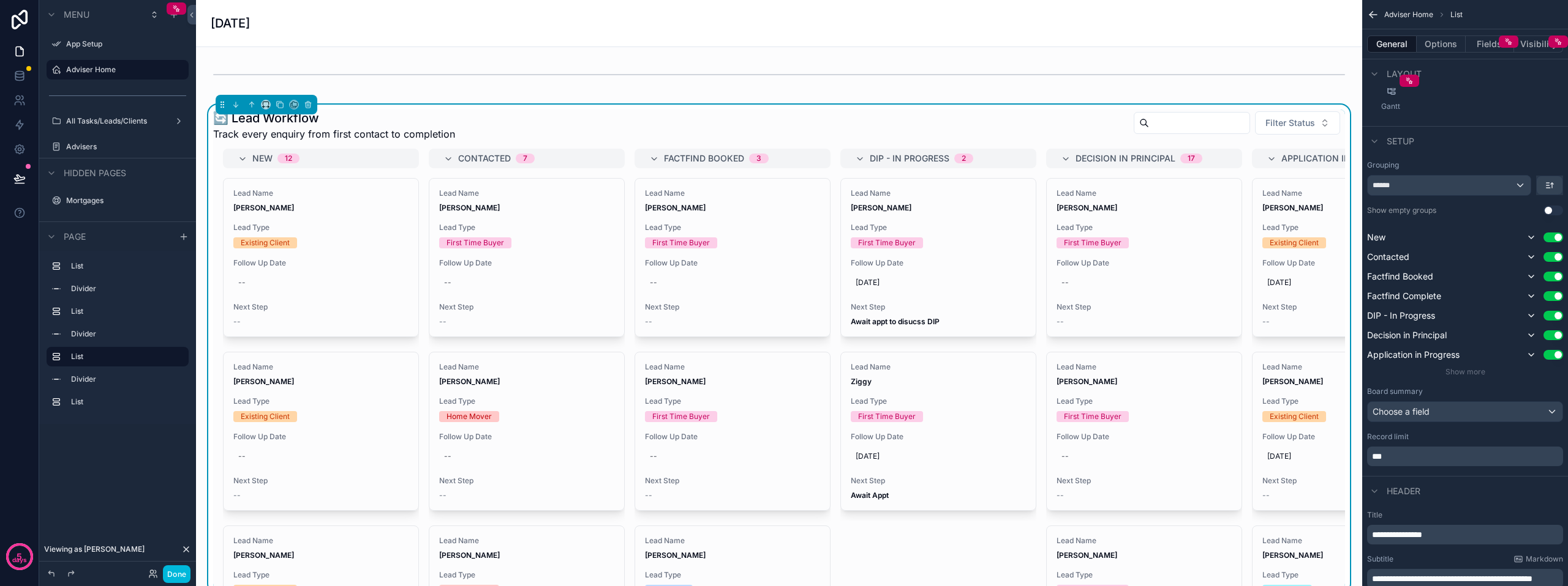
click at [1470, 376] on span "Show more" at bounding box center [1465, 371] width 40 height 9
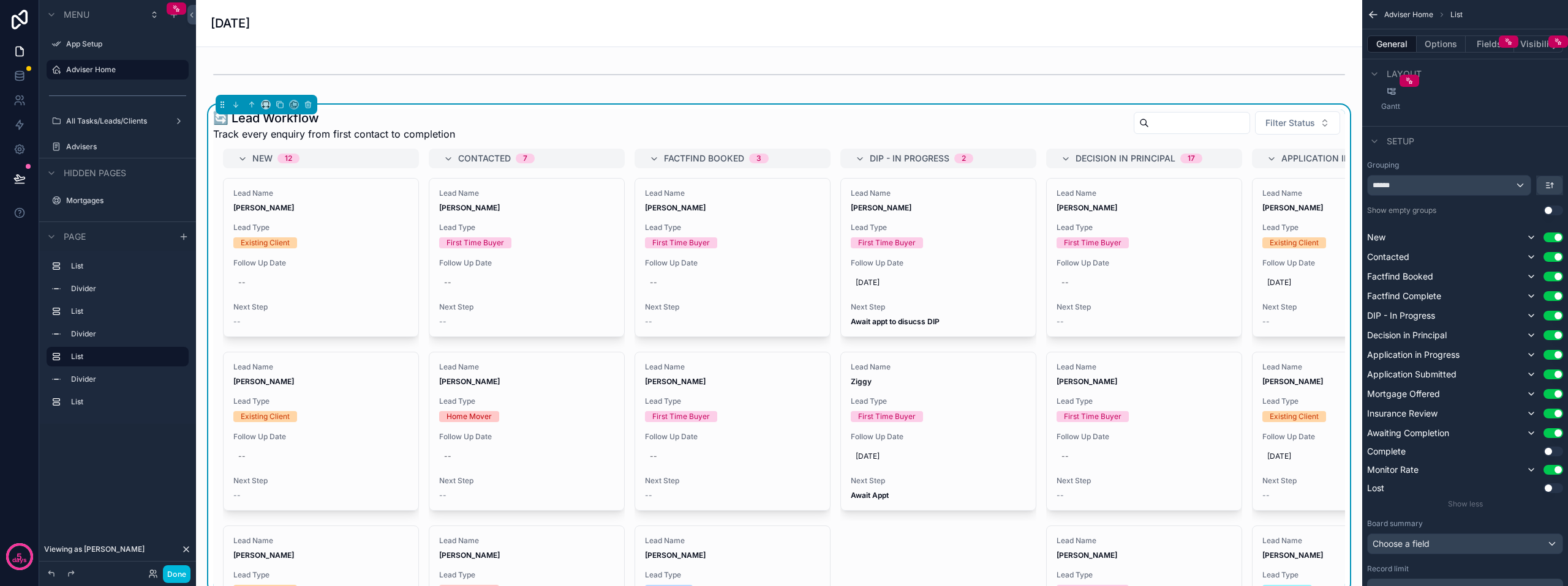
click at [1556, 455] on button "Use setting" at bounding box center [1553, 452] width 20 height 10
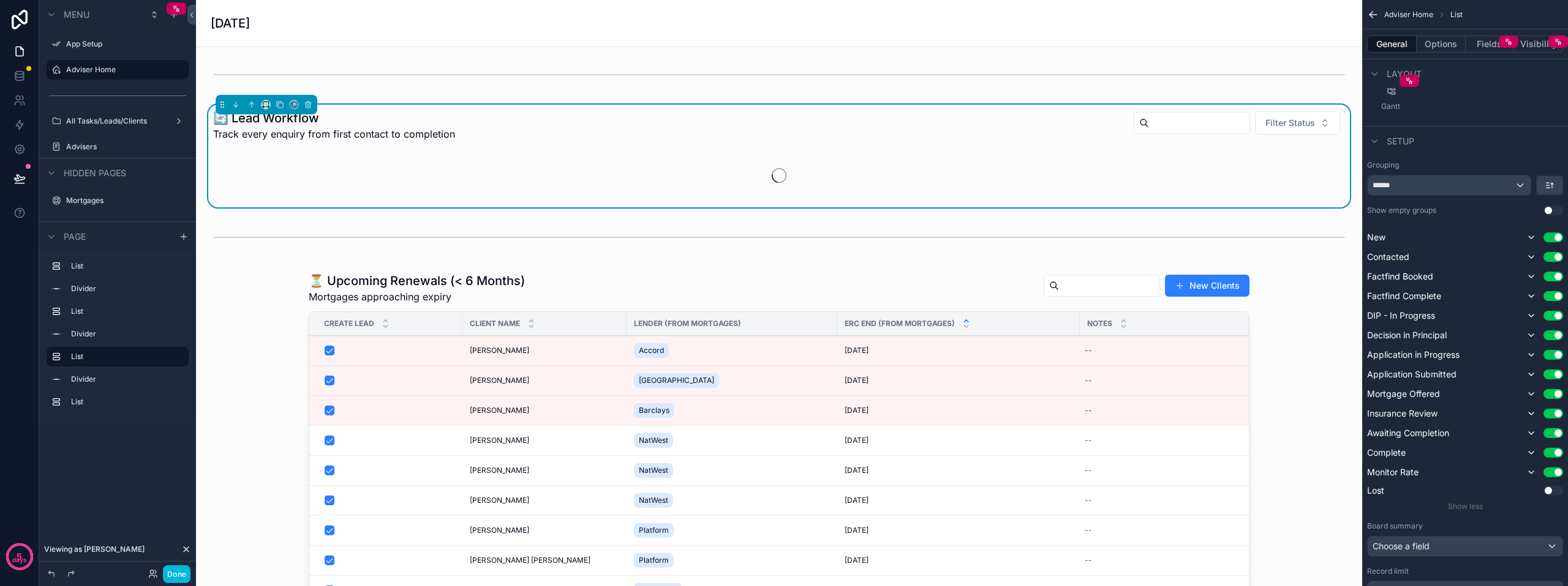
click at [1551, 495] on button "Use setting" at bounding box center [1553, 491] width 20 height 10
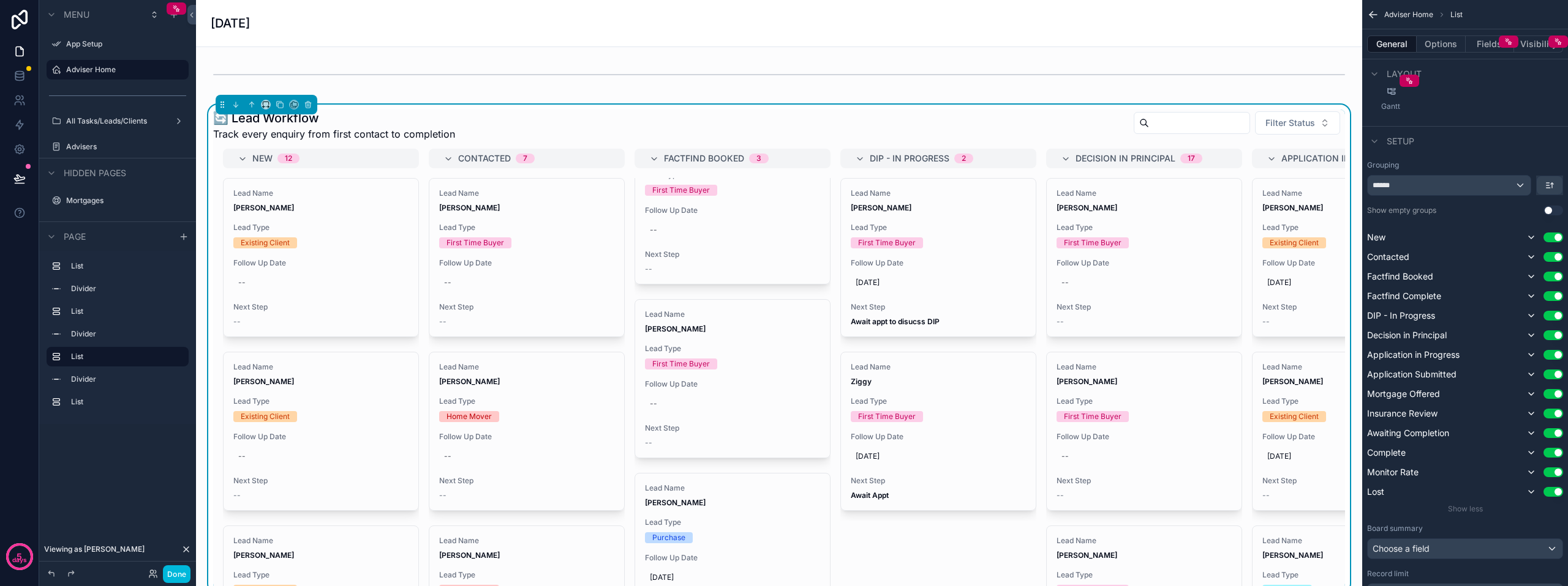
scroll to position [106, 0]
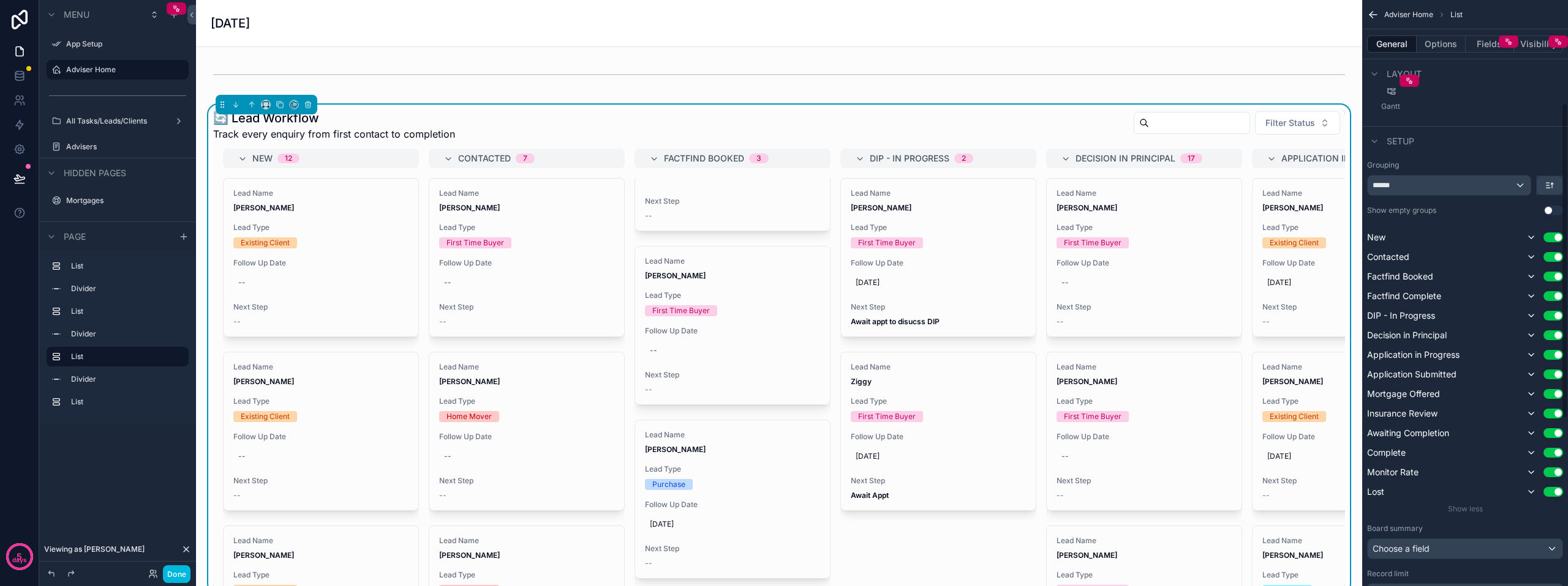
click at [1560, 453] on button "Use setting" at bounding box center [1553, 453] width 20 height 10
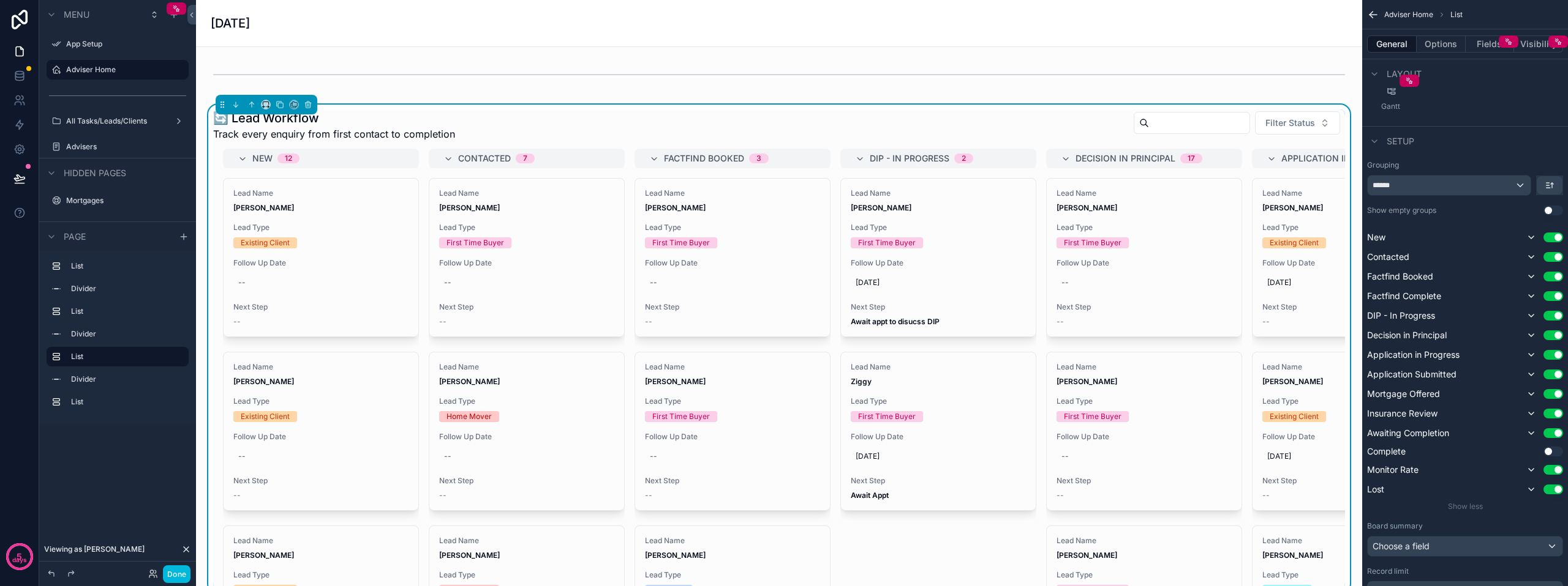
click at [1551, 450] on button "Use setting" at bounding box center [1553, 452] width 20 height 10
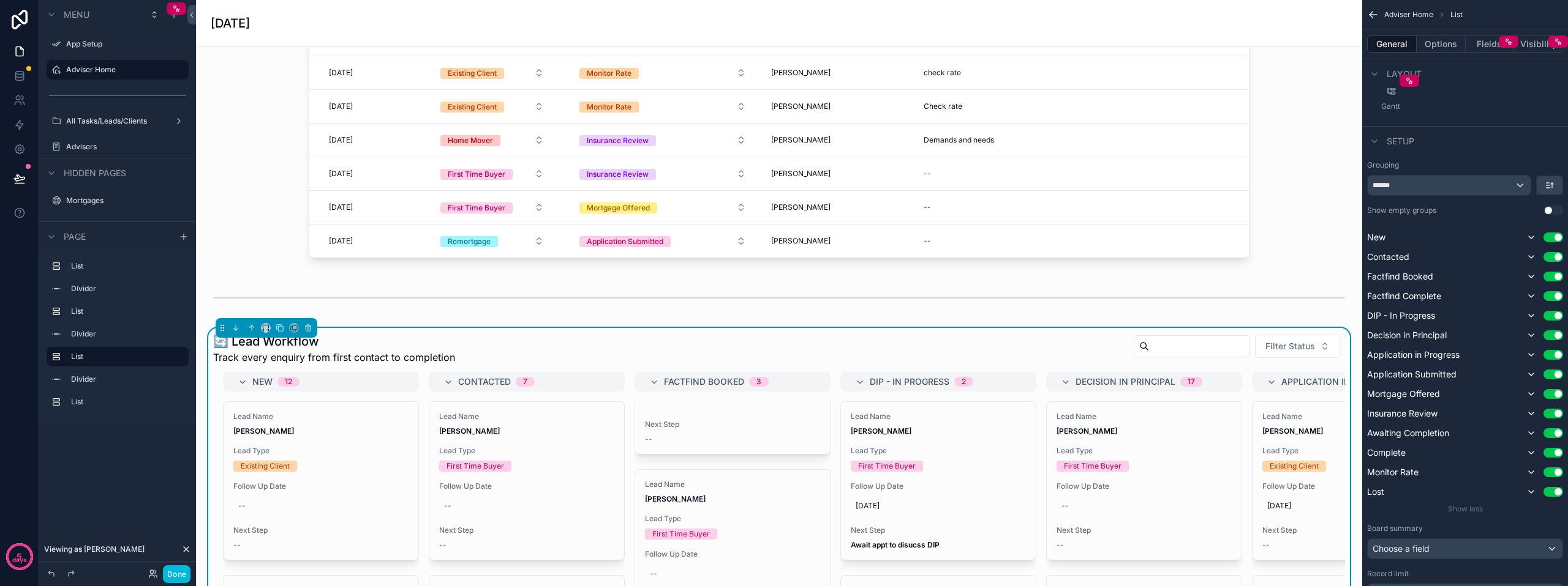
scroll to position [550, 0]
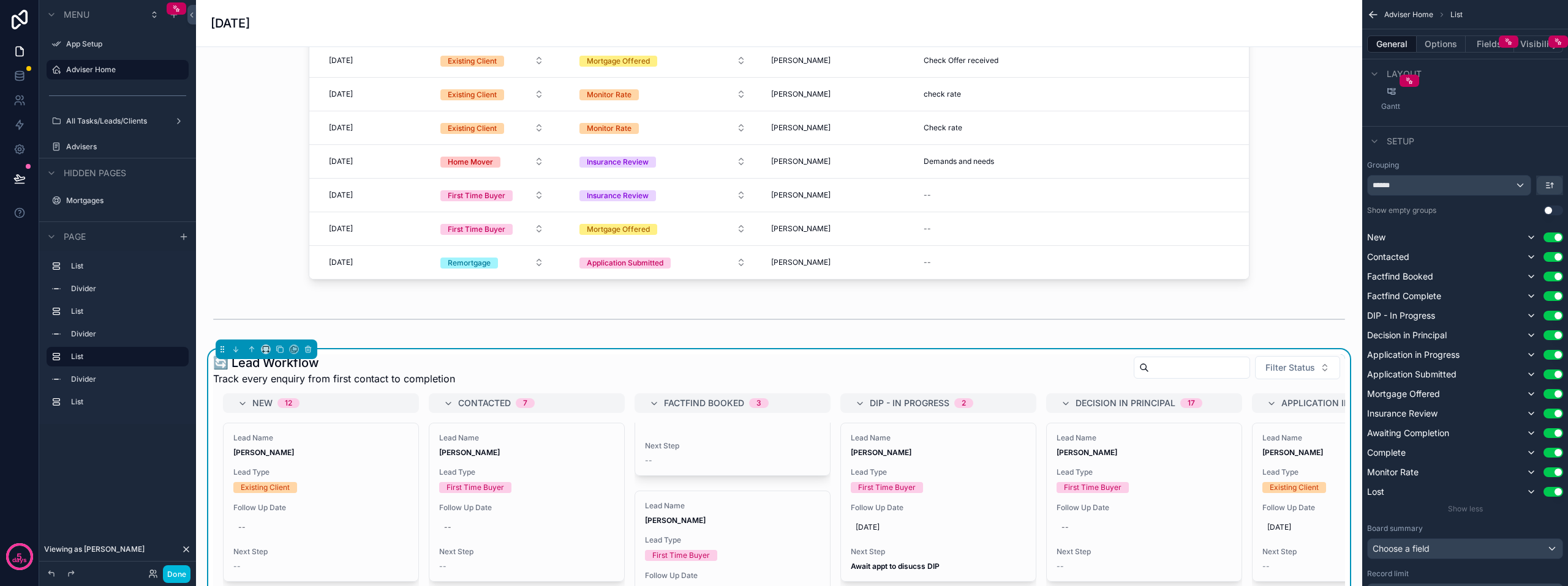
click at [1283, 374] on span "Filter Status" at bounding box center [1290, 368] width 50 height 12
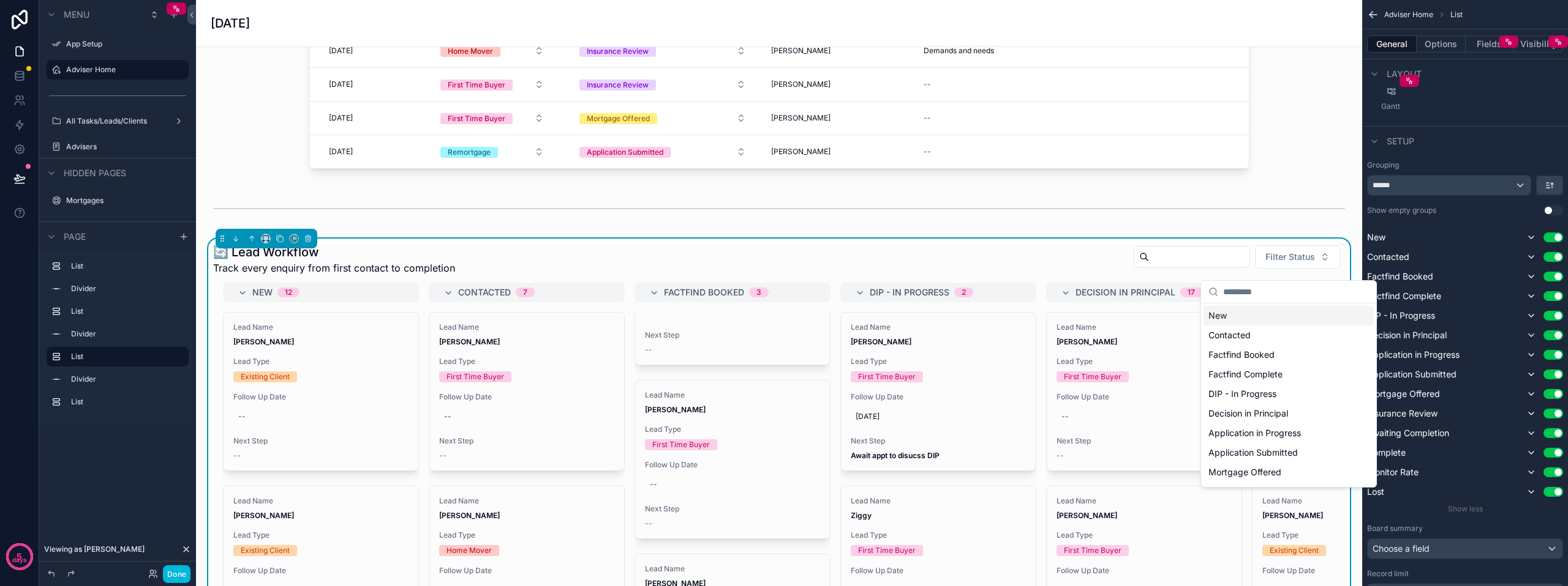
scroll to position [673, 0]
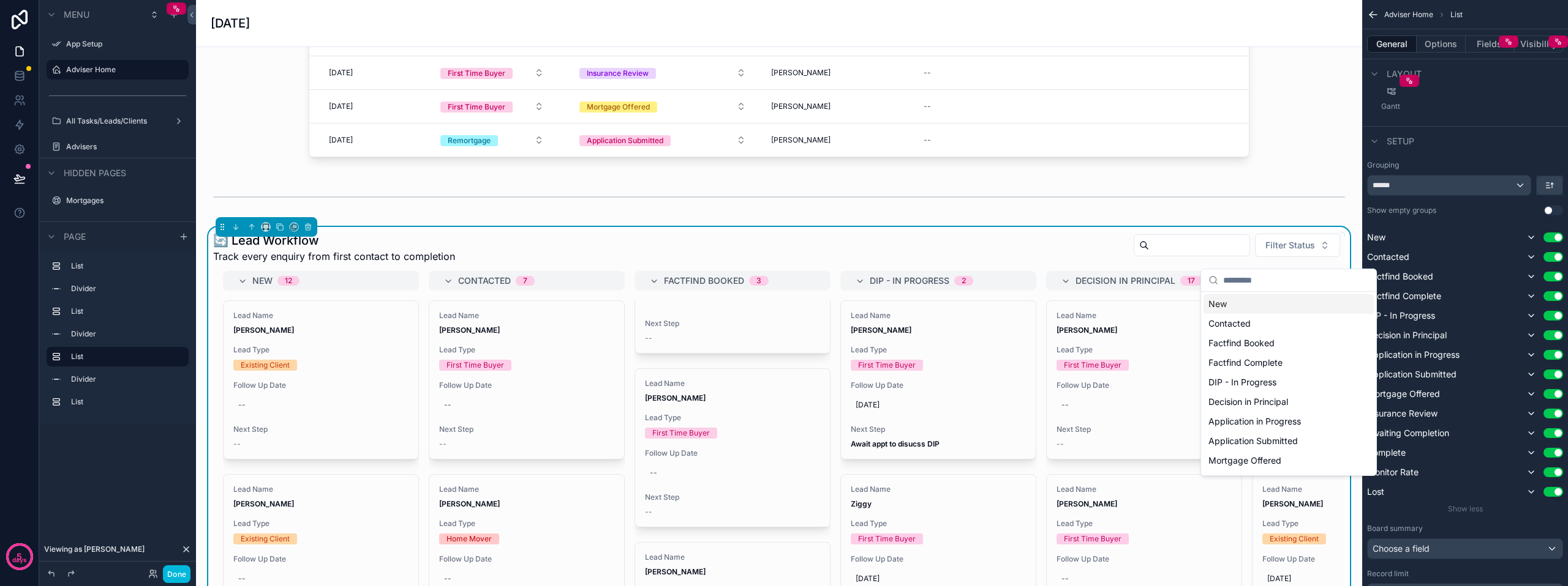
click at [1296, 217] on div "scrollable content" at bounding box center [778, 197] width 1147 height 40
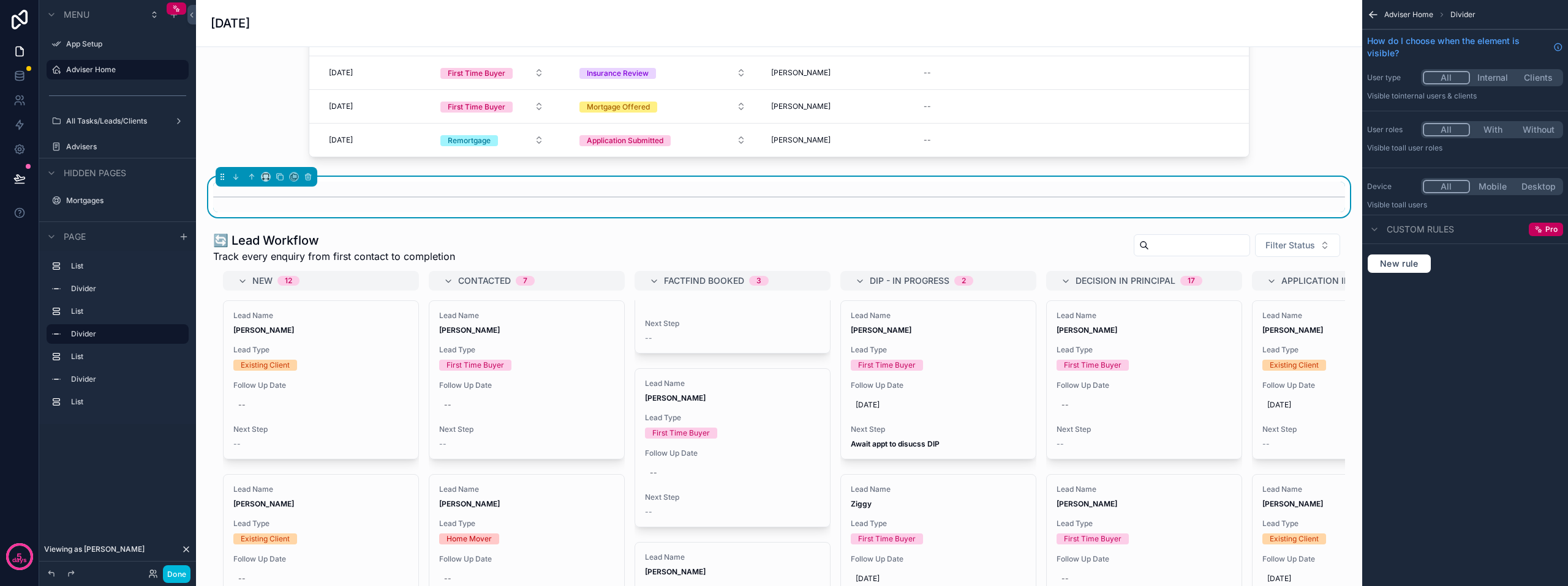
scroll to position [0, 0]
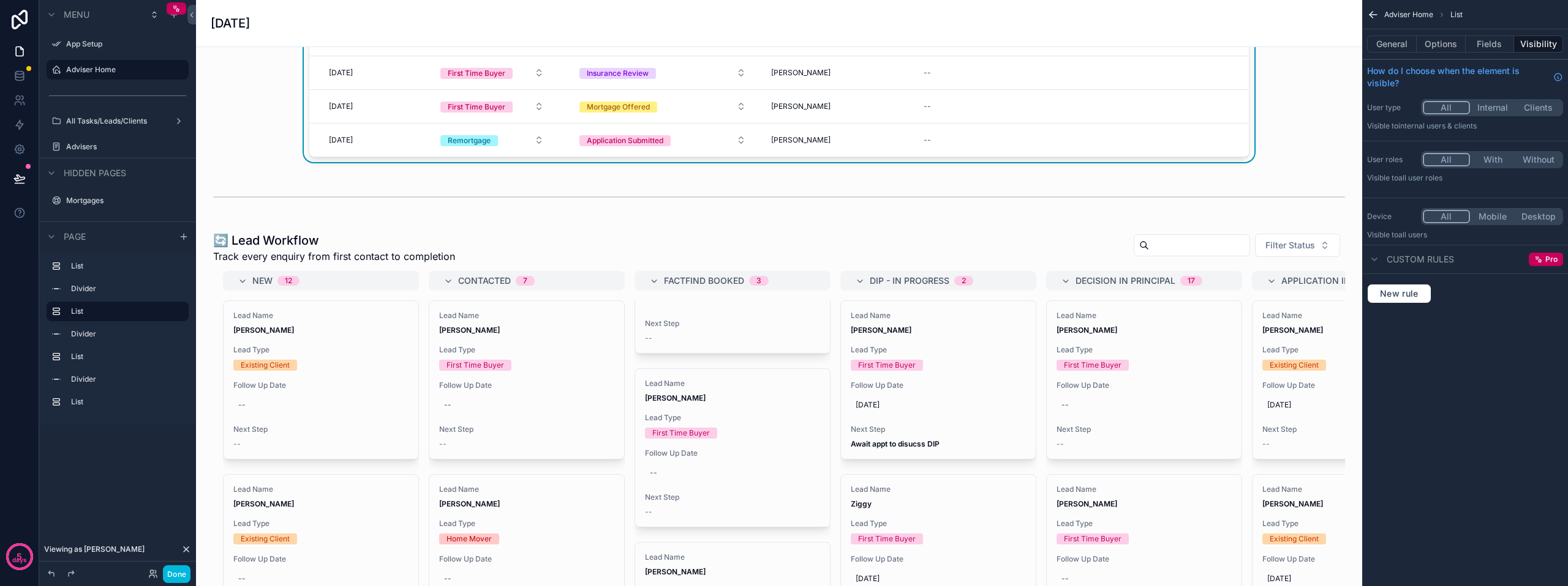
click at [1375, 12] on icon "scrollable content" at bounding box center [1373, 15] width 12 height 12
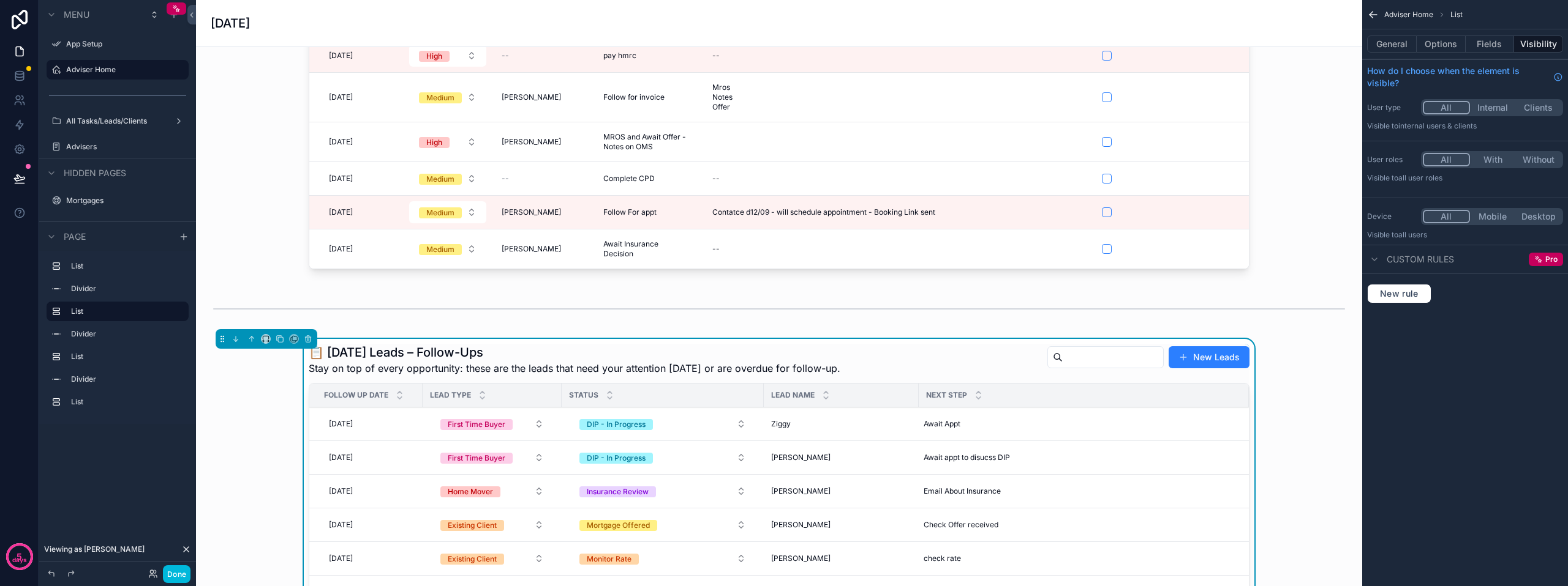
scroll to position [61, 0]
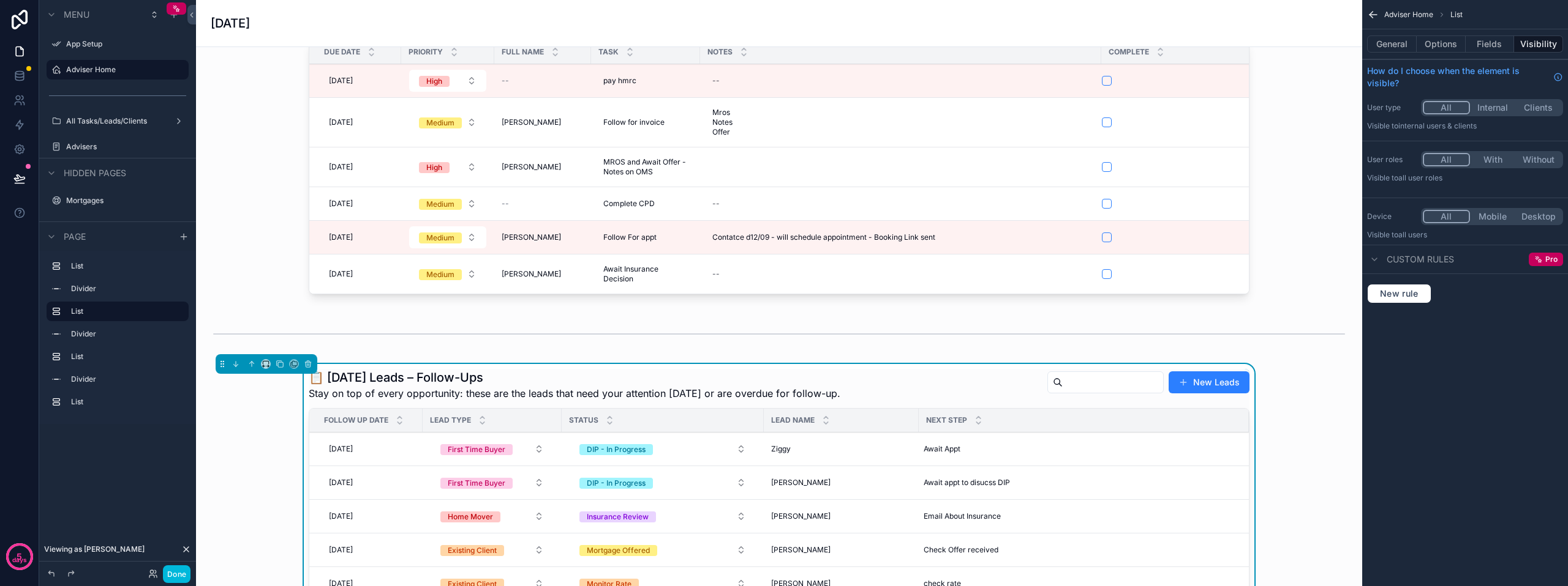
click at [183, 570] on button "Done" at bounding box center [177, 574] width 28 height 18
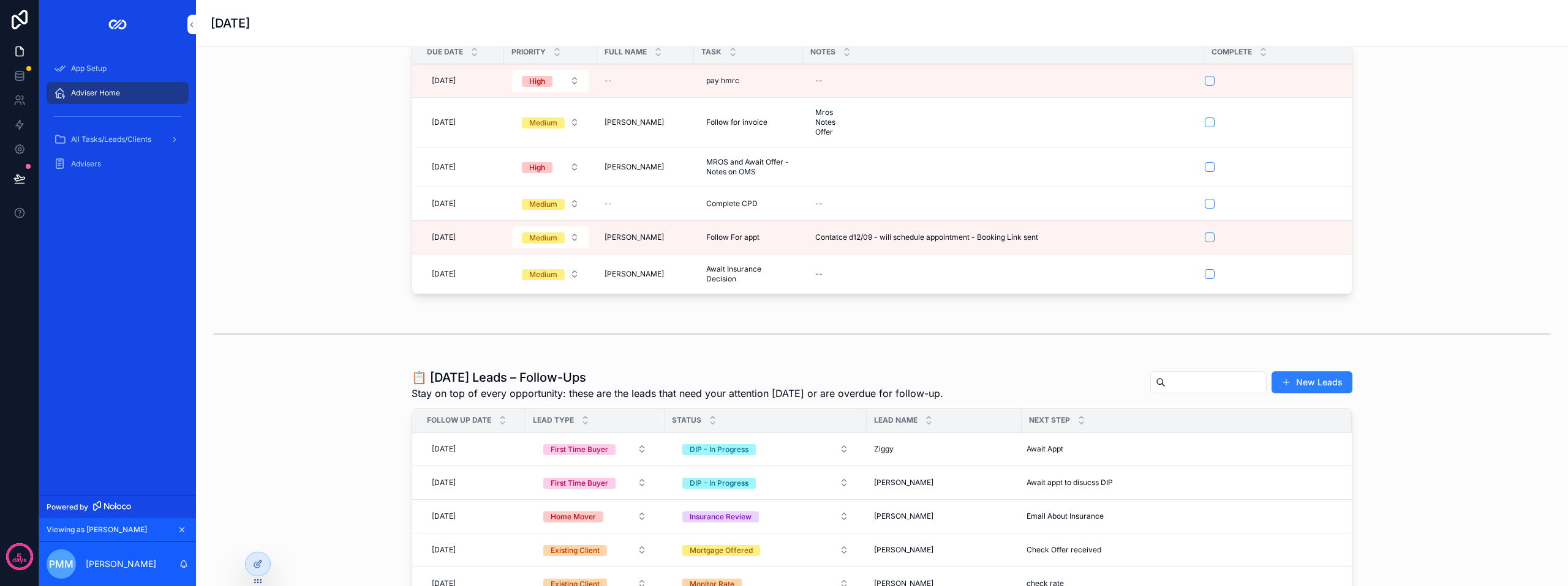
scroll to position [0, 0]
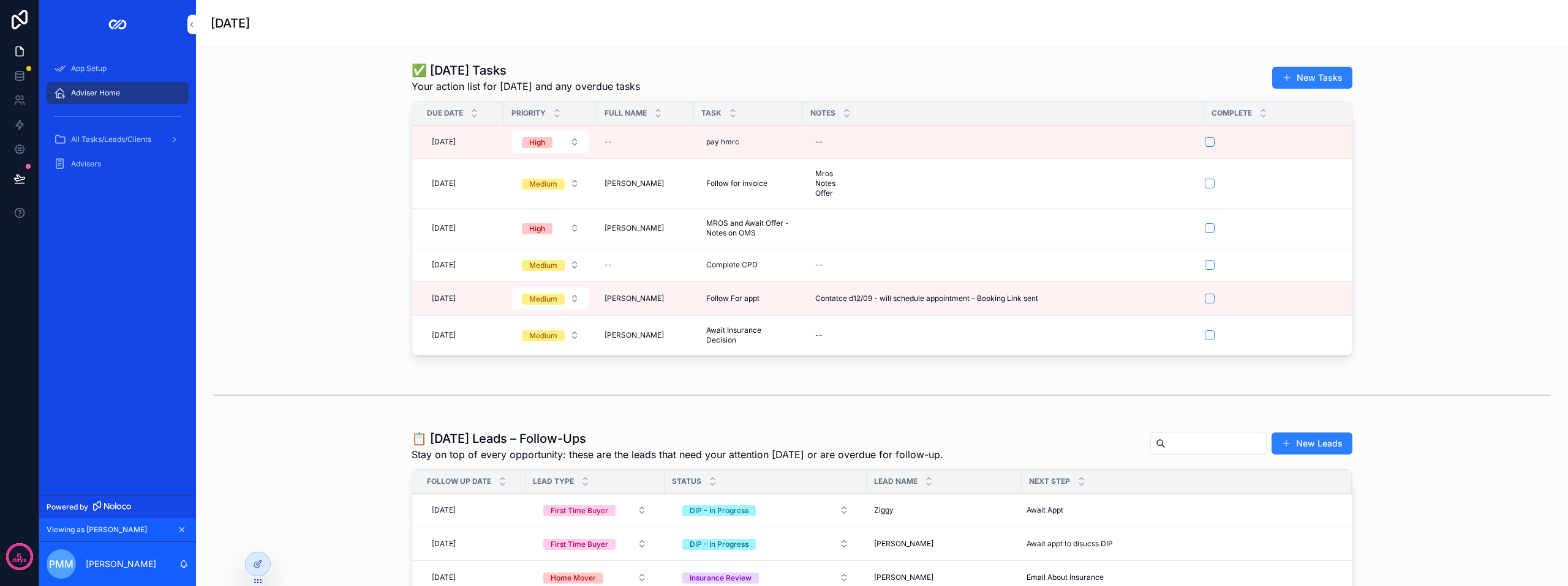
click at [1322, 75] on button "New Tasks" at bounding box center [1312, 78] width 80 height 22
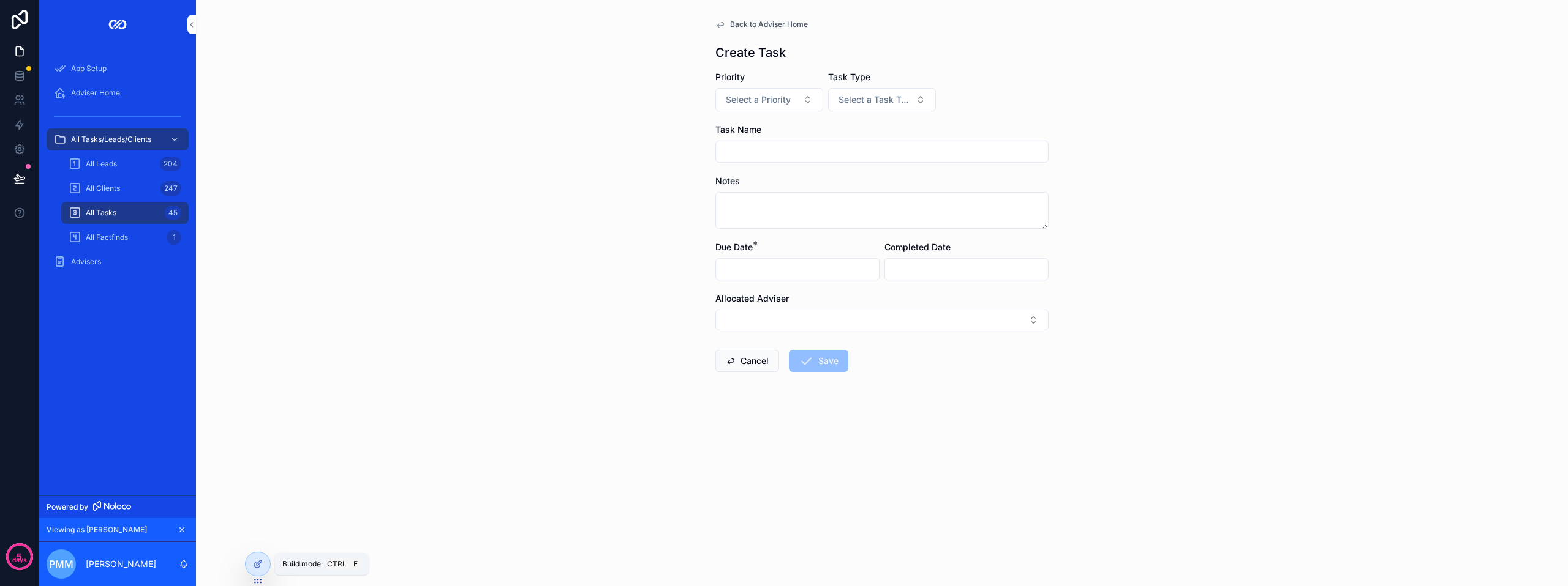
click at [263, 565] on div at bounding box center [258, 564] width 25 height 23
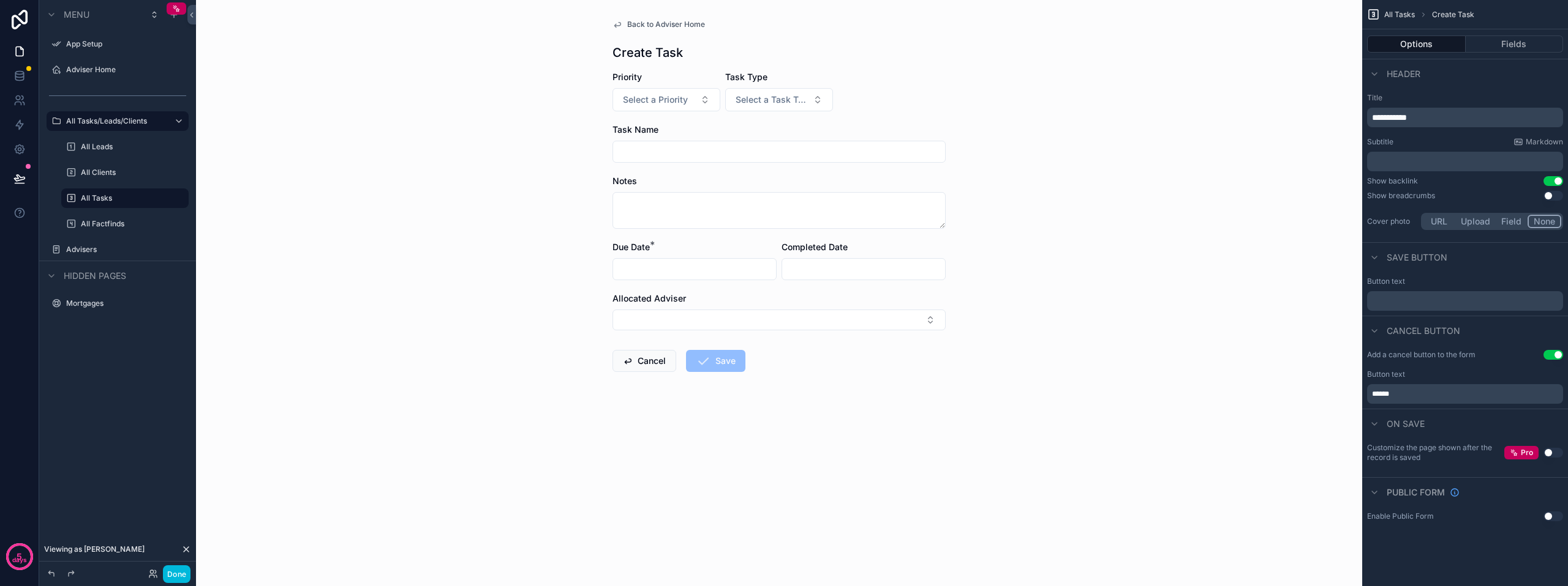
click at [901, 102] on form "Priority Select a Priority Task Type Select a Task Type Task Name Notes Due Dat…" at bounding box center [778, 261] width 333 height 379
click at [1522, 42] on button "Fields" at bounding box center [1515, 44] width 98 height 17
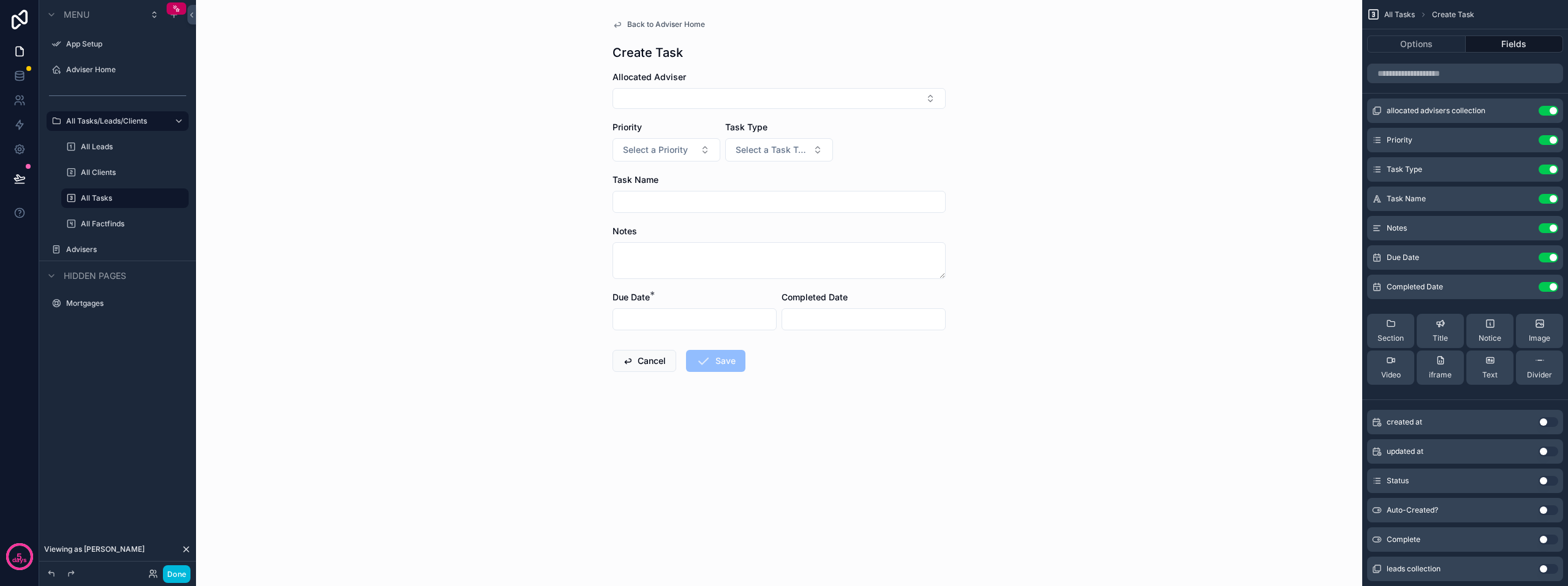
click at [0, 0] on icon "scrollable content" at bounding box center [0, 0] width 0 height 0
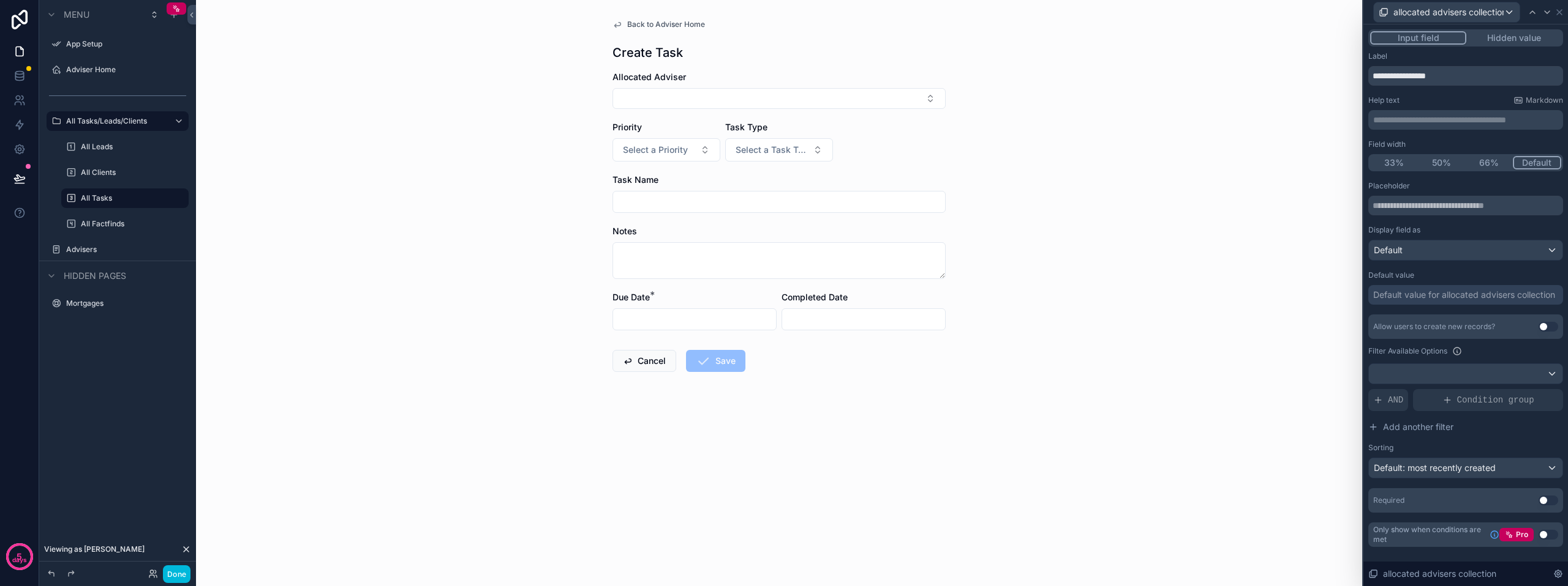
scroll to position [59, 0]
click at [1426, 371] on div at bounding box center [1465, 374] width 193 height 20
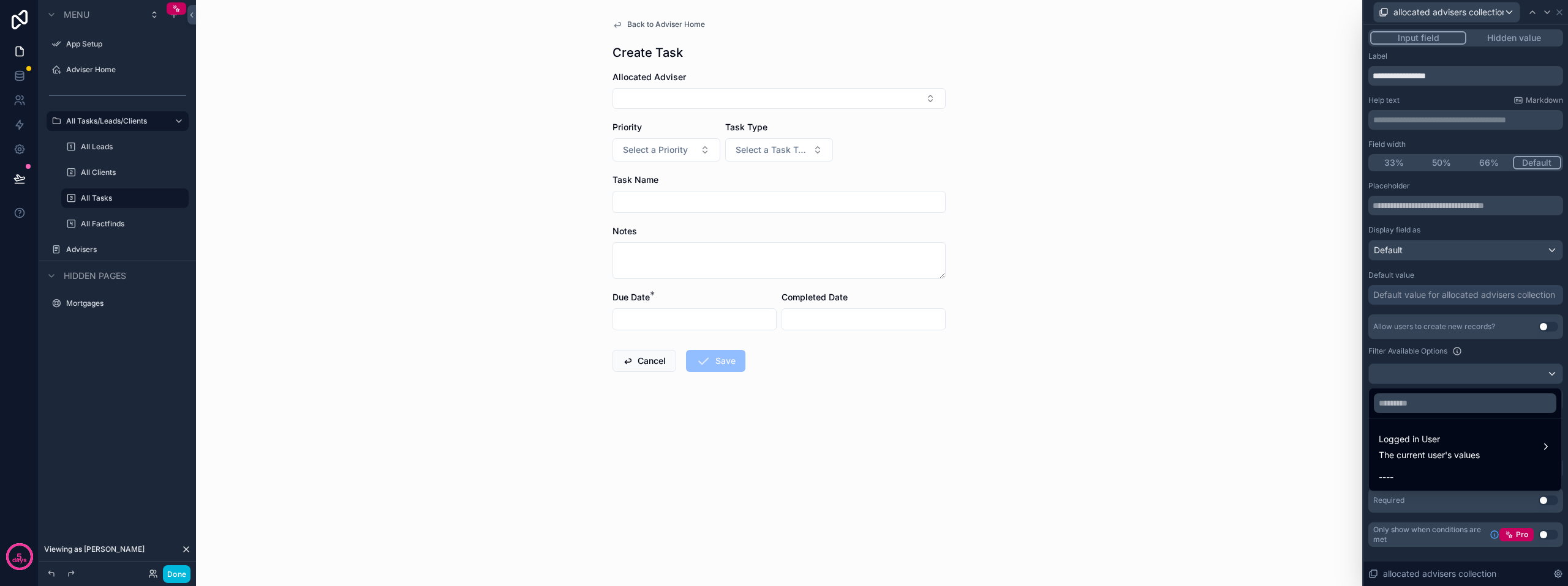
click at [1435, 444] on span "Logged in User" at bounding box center [1429, 440] width 101 height 15
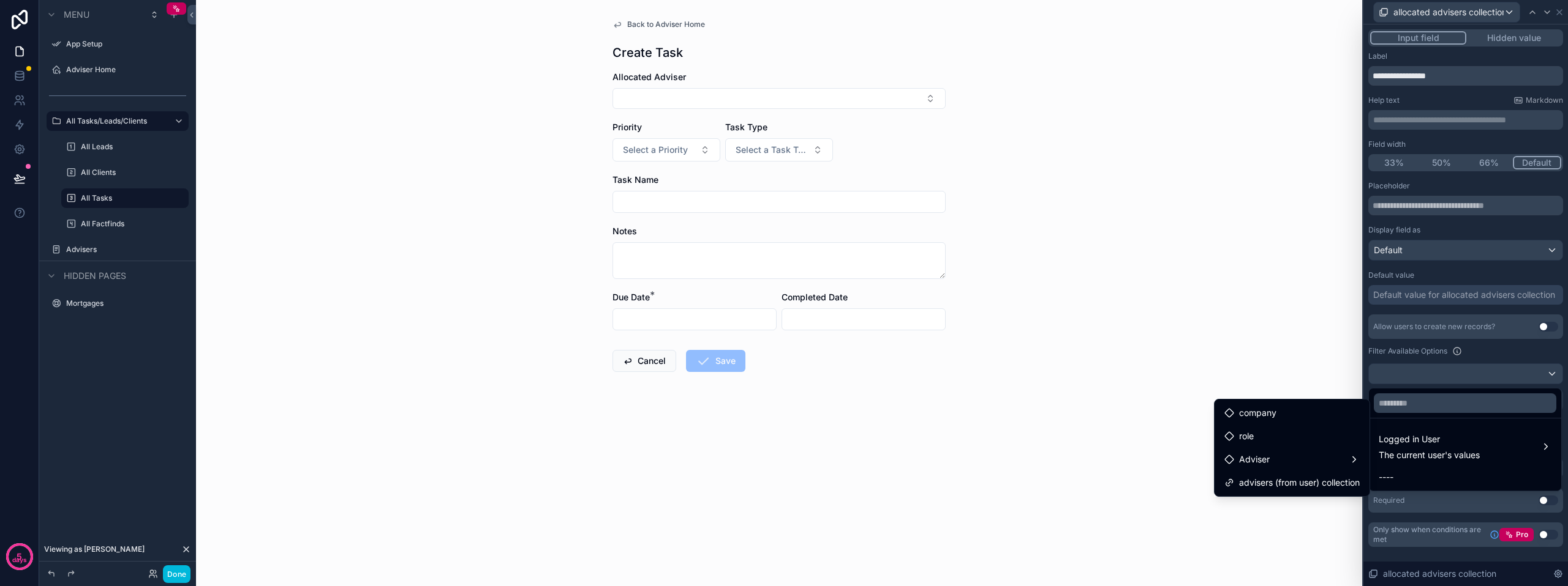
click at [1267, 481] on span "advisers (from user) collection" at bounding box center [1299, 483] width 121 height 15
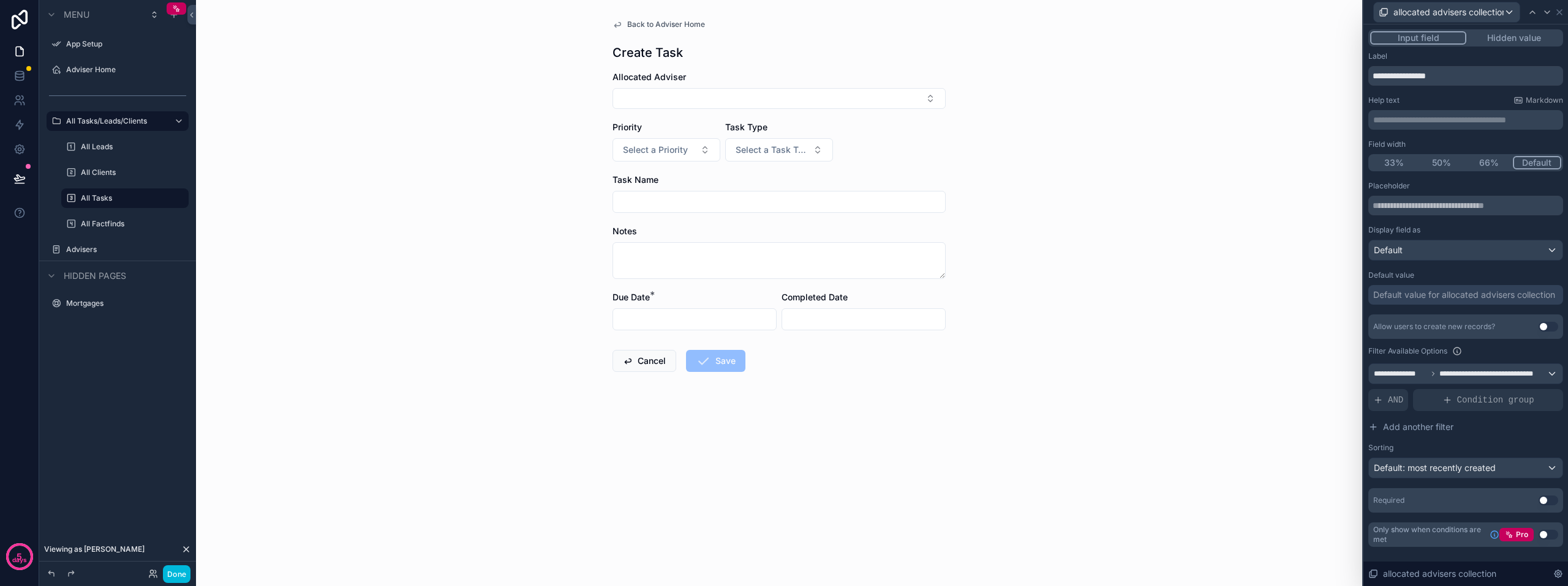
click at [1236, 440] on div "Back to Adviser Home Create Task Allocated Adviser Priority Select a Priority T…" at bounding box center [778, 293] width 1166 height 586
click at [1251, 371] on div "Back to Adviser Home Create Task Allocated Adviser Priority Select a Priority T…" at bounding box center [778, 293] width 1166 height 586
click at [728, 86] on div "Allocated Adviser" at bounding box center [778, 90] width 333 height 38
click at [726, 92] on button "Select Button" at bounding box center [778, 99] width 333 height 21
click at [1300, 143] on div "Back to Adviser Home Create Task Allocated Adviser Priority Select a Priority T…" at bounding box center [778, 293] width 1166 height 586
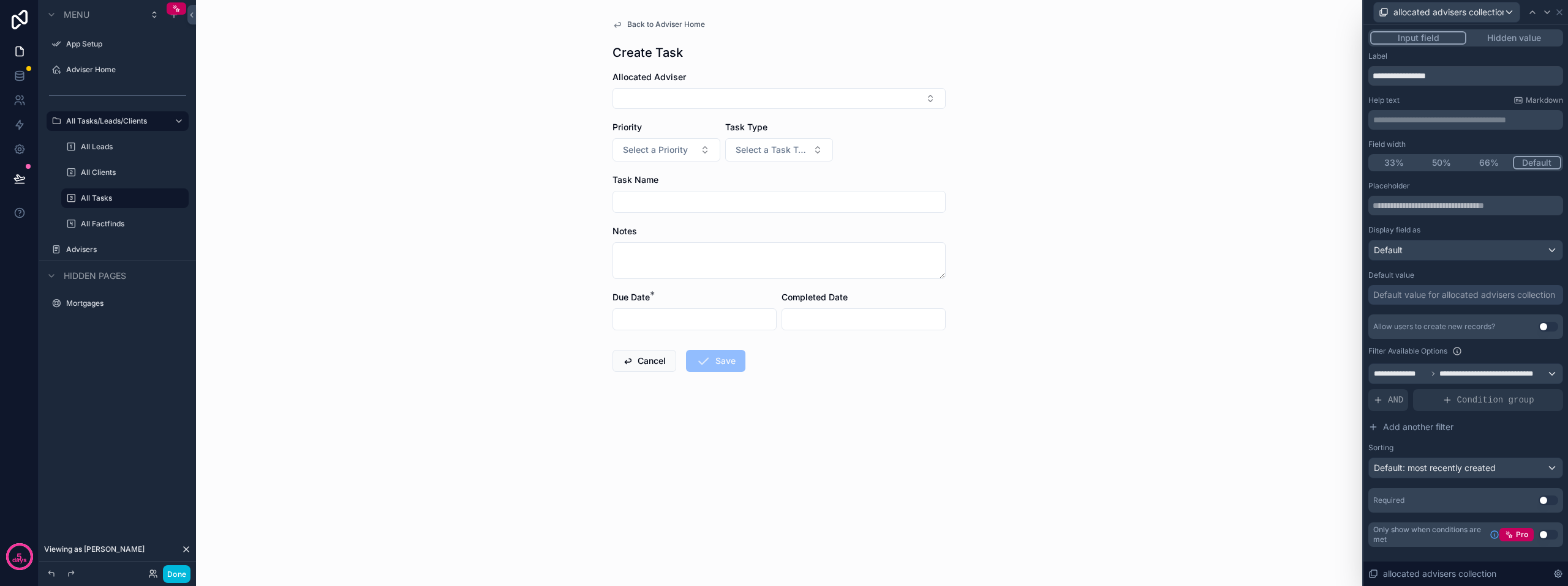
click at [1510, 39] on button "Hidden value" at bounding box center [1513, 38] width 95 height 13
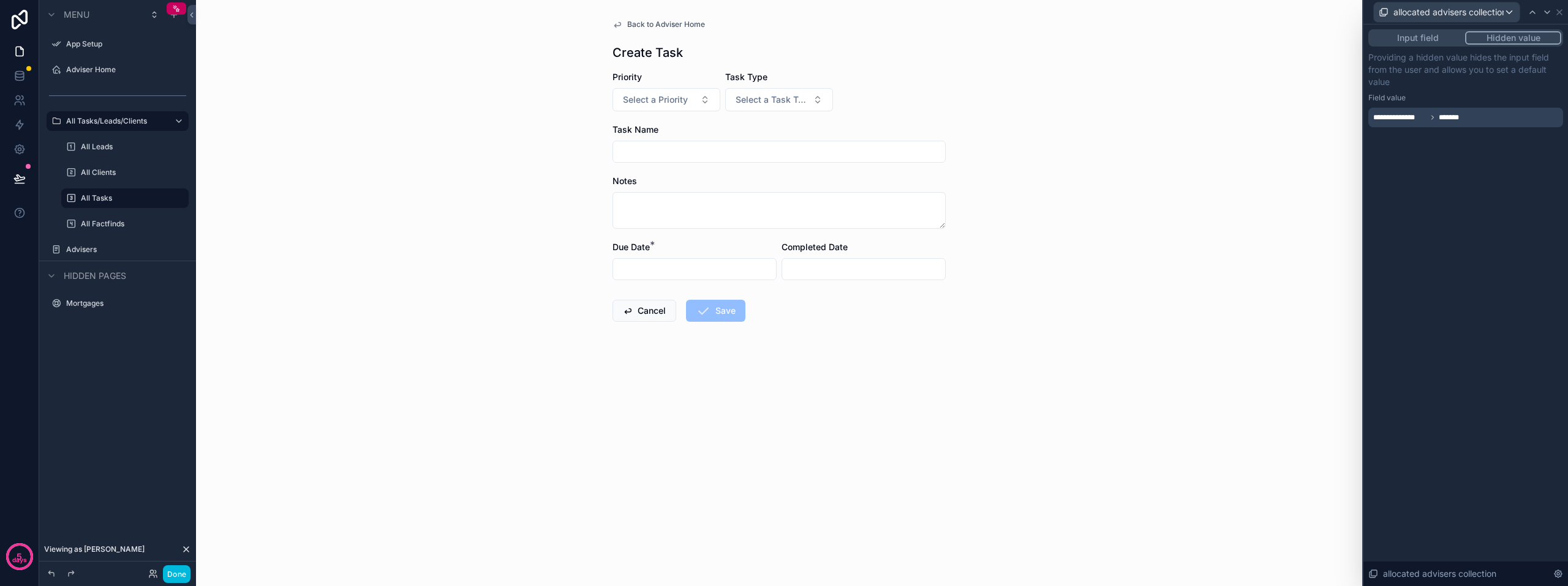
click at [1433, 44] on button "Input field" at bounding box center [1417, 38] width 95 height 13
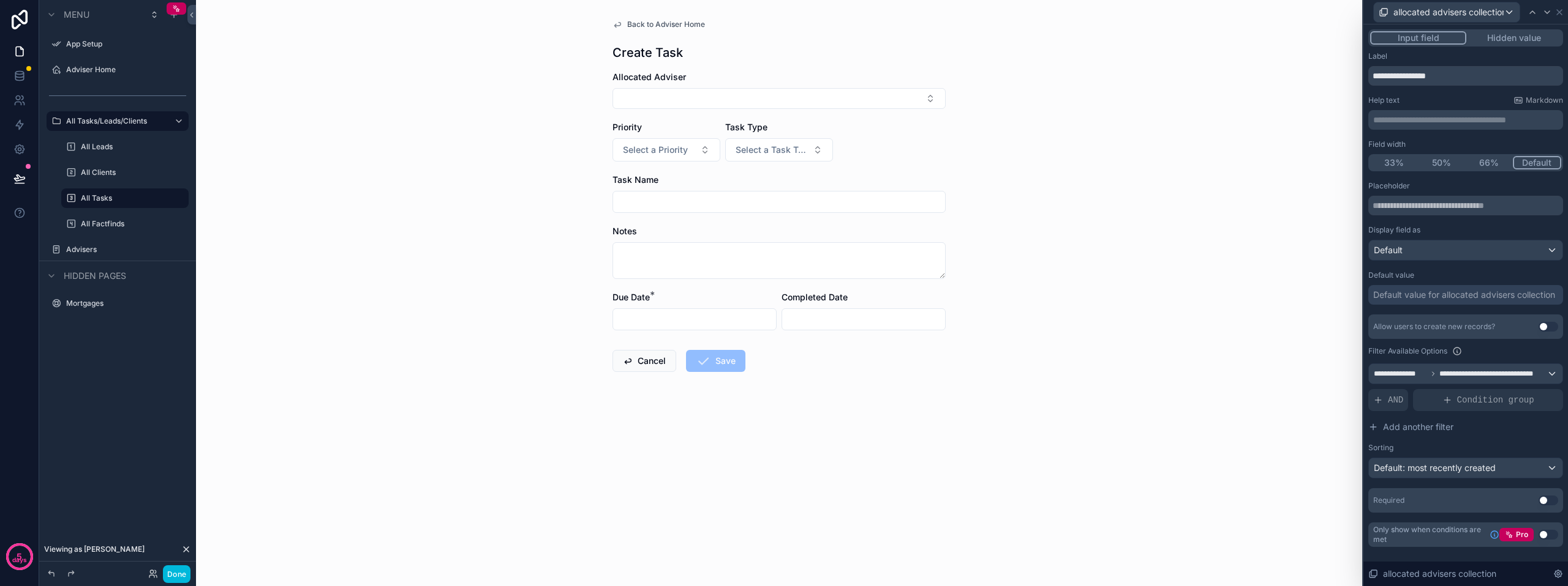
click at [1511, 34] on button "Hidden value" at bounding box center [1513, 38] width 95 height 13
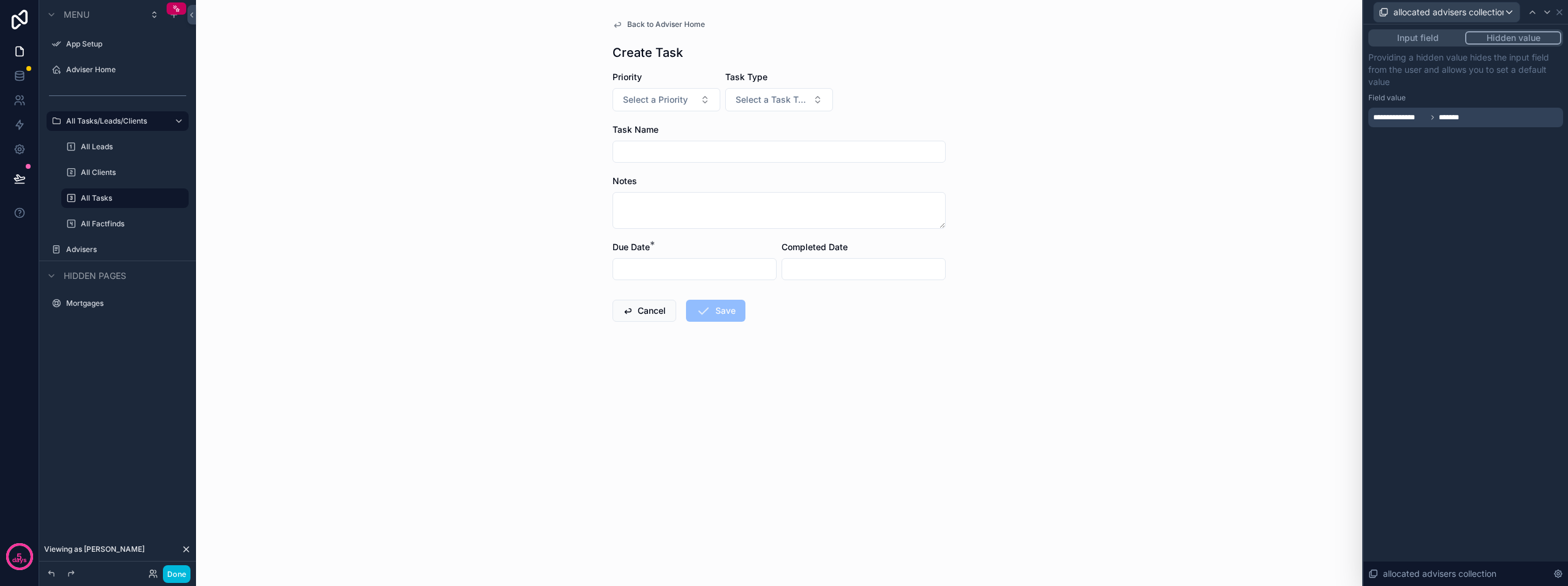
click at [1144, 295] on div "Back to Adviser Home Create Task Priority Select a Priority Task Type Select a …" at bounding box center [778, 293] width 1166 height 586
click at [1228, 241] on div "Back to Adviser Home Create Task Priority Select a Priority Task Type Select a …" at bounding box center [778, 293] width 1166 height 586
click at [1554, 14] on div at bounding box center [1547, 12] width 15 height 15
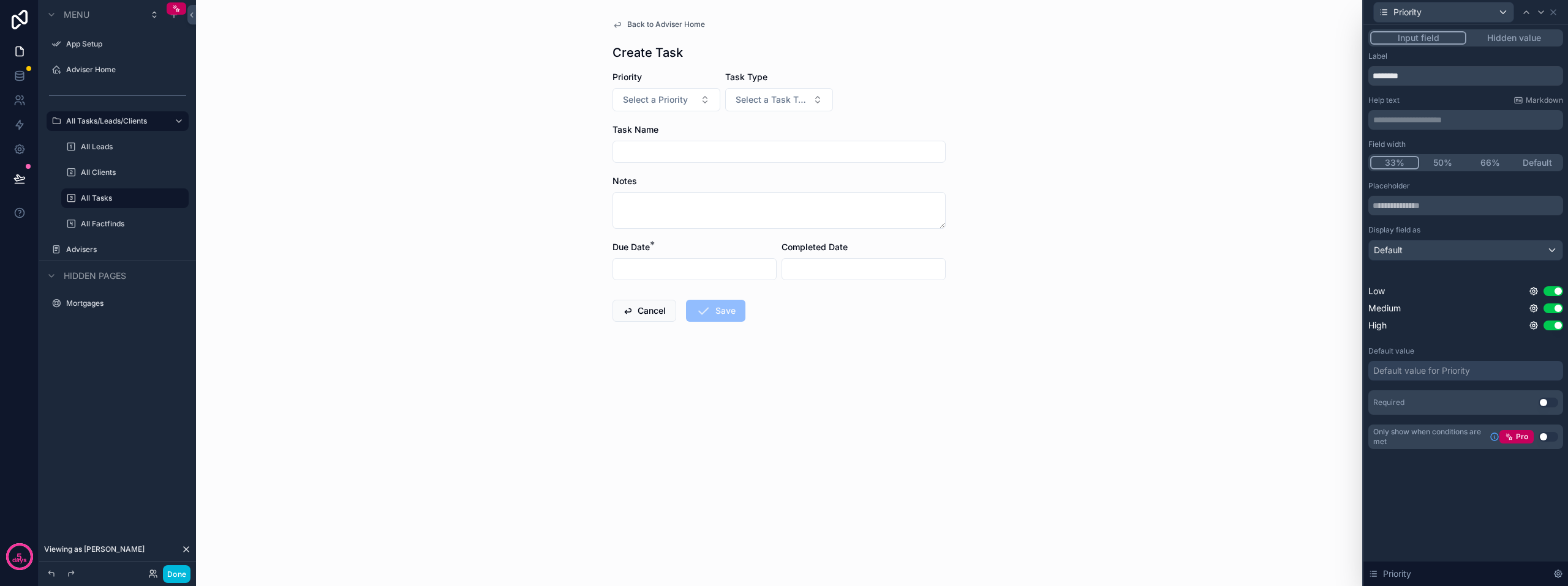
click at [1442, 162] on button "50%" at bounding box center [1443, 163] width 48 height 13
click at [1504, 13] on div "Priority" at bounding box center [1443, 12] width 140 height 20
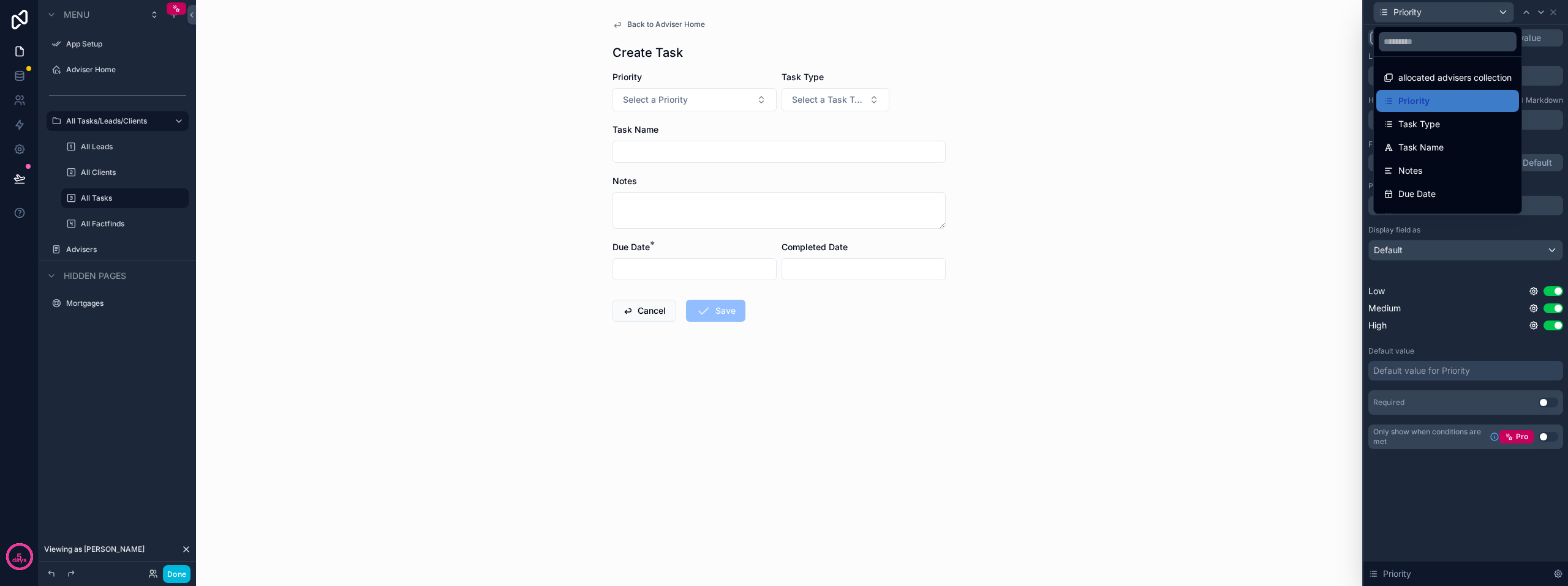
click at [1444, 120] on div "Task Type" at bounding box center [1447, 124] width 128 height 15
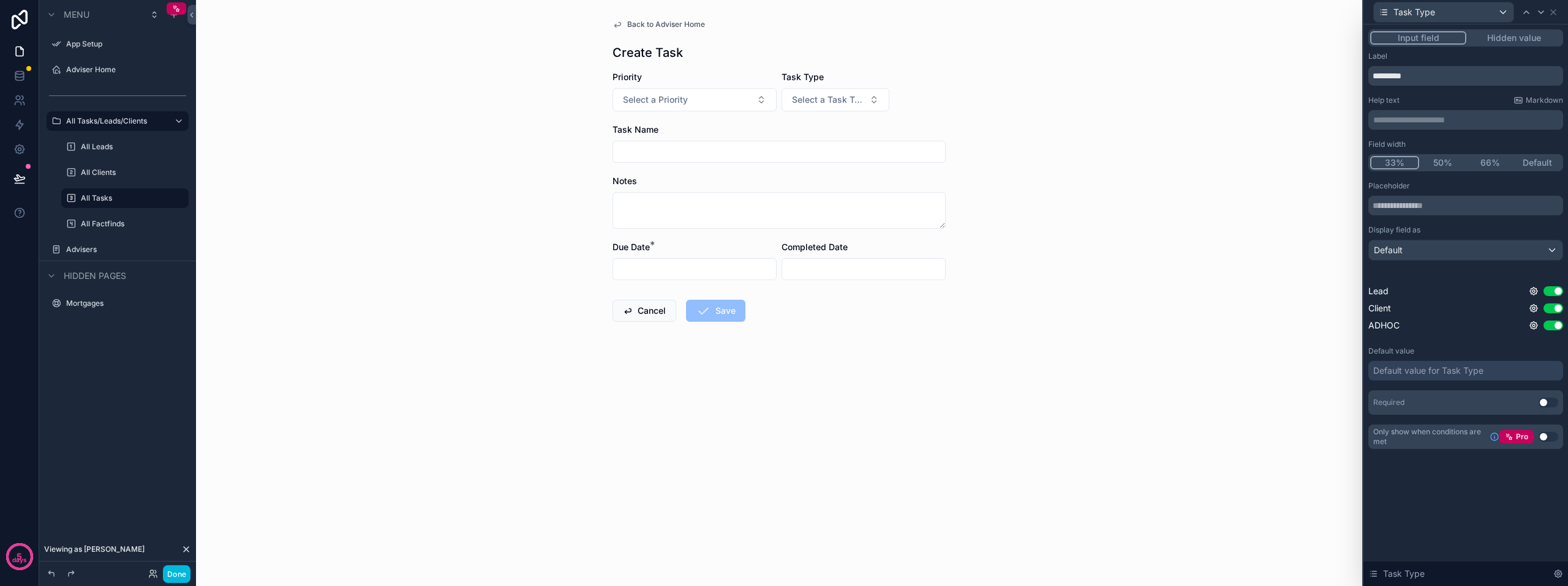
click at [1448, 160] on button "50%" at bounding box center [1443, 163] width 48 height 13
click at [1210, 203] on div "Back to Adviser Home Create Task Priority Select a Priority Task Type Select a …" at bounding box center [778, 293] width 1166 height 586
click at [670, 99] on span "Select a Priority" at bounding box center [655, 100] width 65 height 12
click at [841, 94] on span "Select a Task Type" at bounding box center [831, 100] width 78 height 12
click at [805, 150] on div "Lead" at bounding box center [799, 149] width 17 height 11
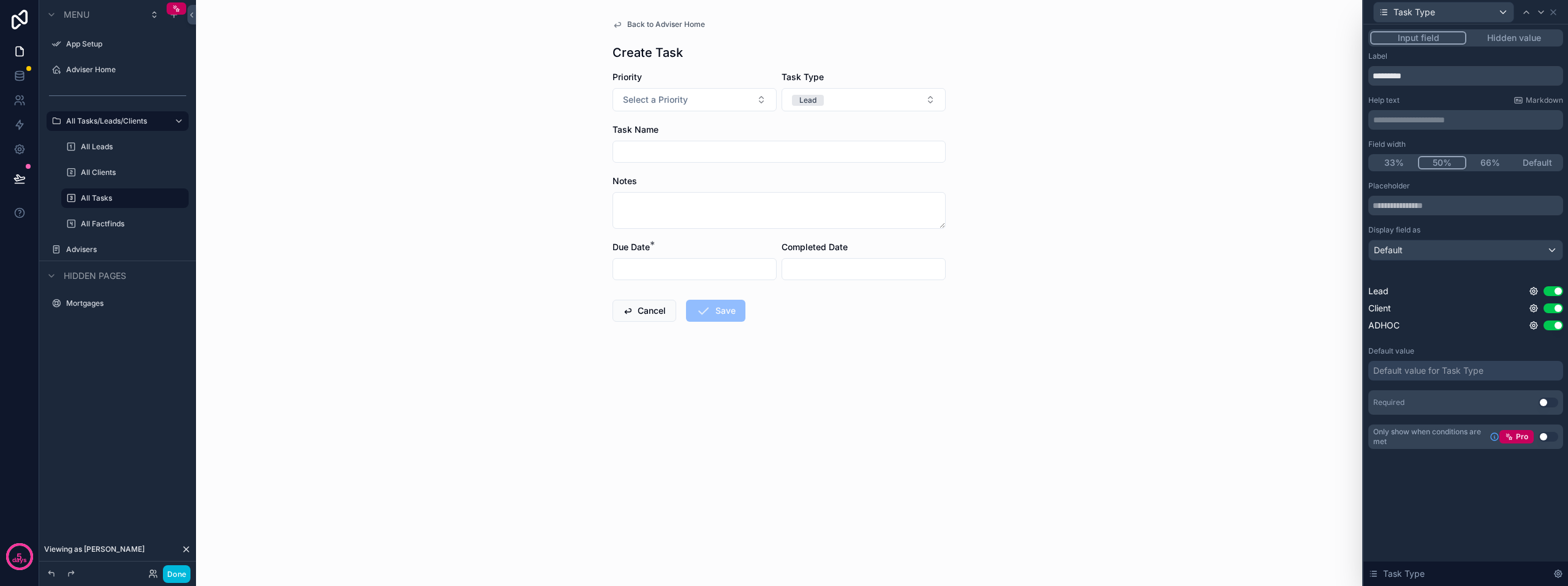
scroll to position [0, 0]
click at [983, 130] on div "Back to Adviser Home Create Task Priority Select a Priority Task Type Lead Task…" at bounding box center [778, 293] width 1166 height 586
click at [1551, 12] on icon at bounding box center [1553, 12] width 10 height 10
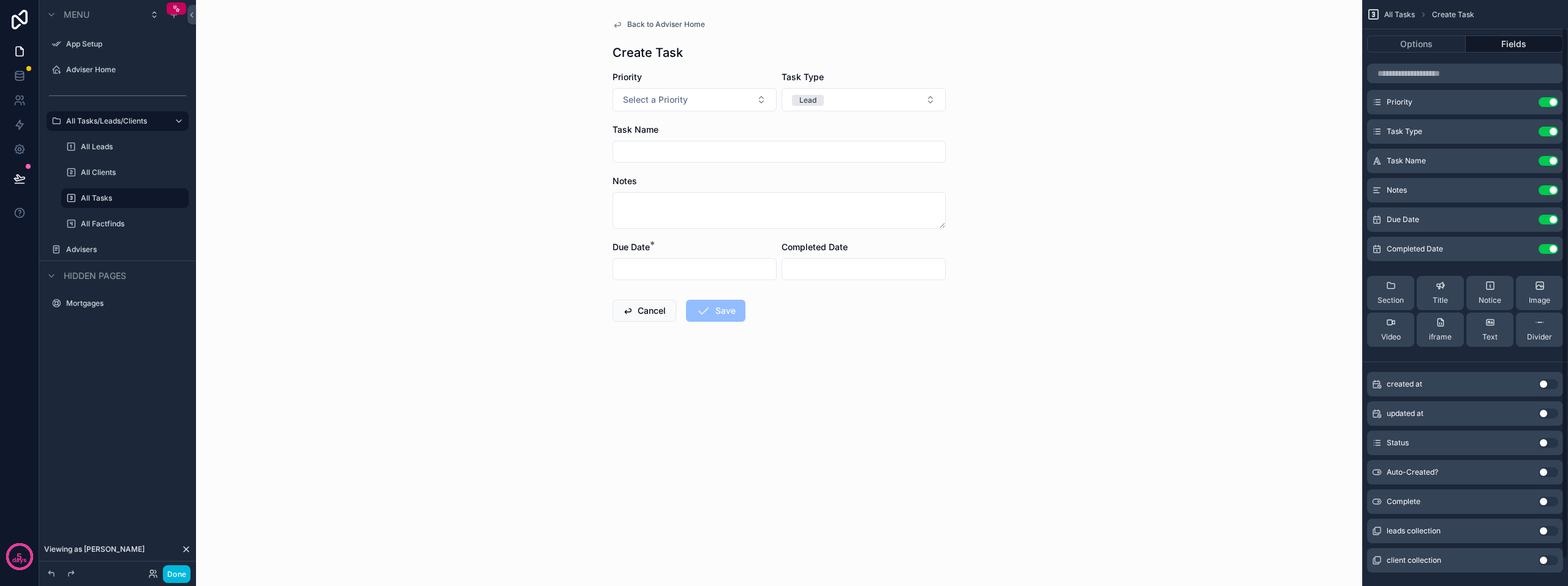
scroll to position [59, 0]
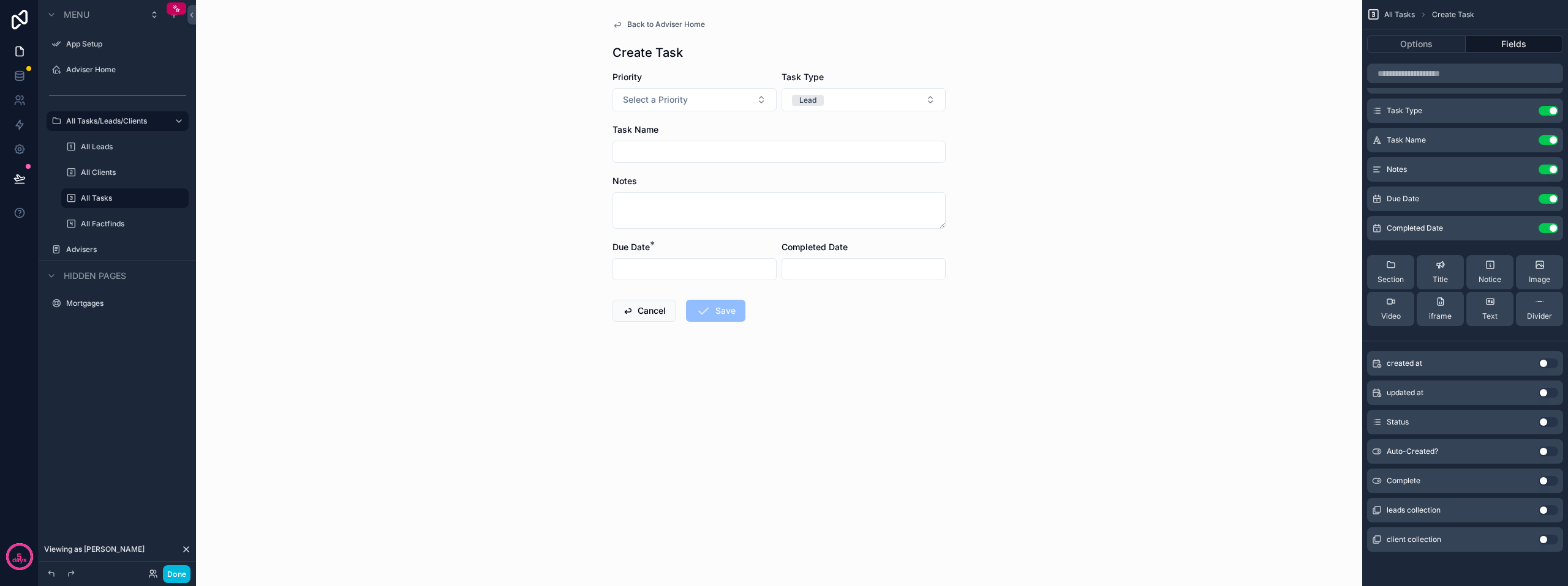
click at [1542, 509] on button "Use setting" at bounding box center [1548, 511] width 20 height 10
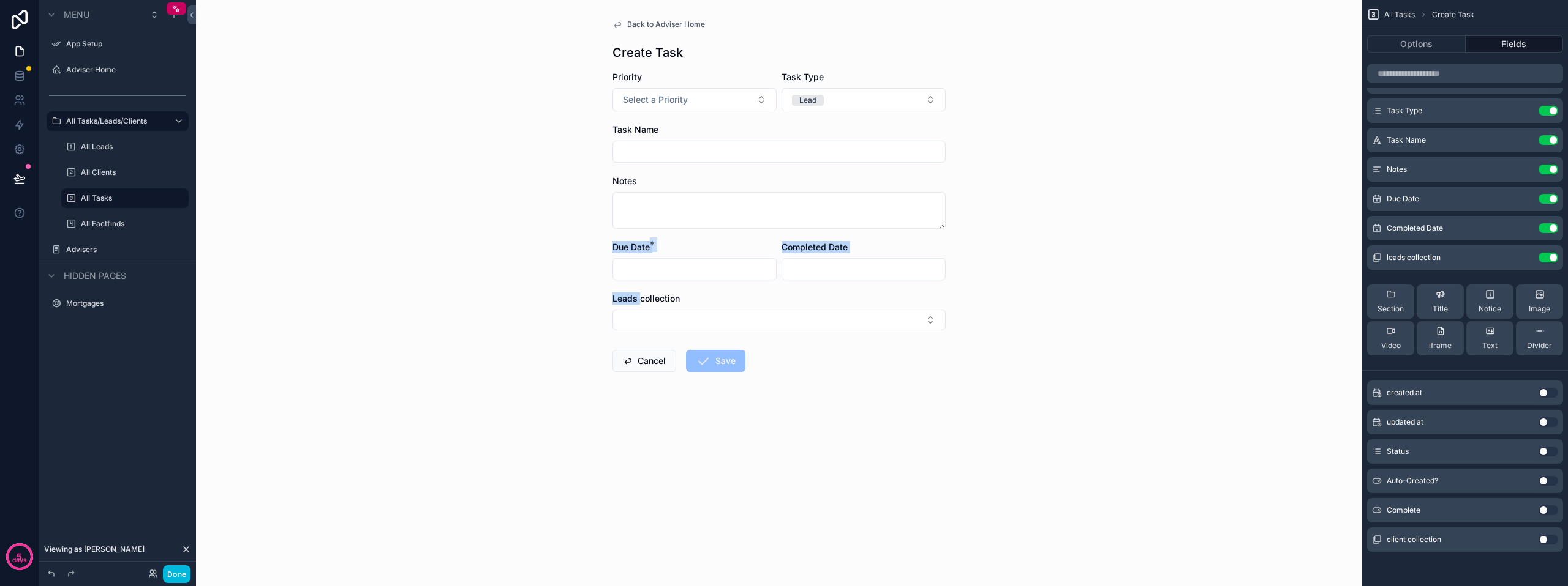
drag, startPoint x: 639, startPoint y: 302, endPoint x: 659, endPoint y: 197, distance: 106.9
click at [659, 197] on form "Priority Select a Priority Task Type Lead Task Name Notes Due Date * Completed …" at bounding box center [778, 261] width 333 height 379
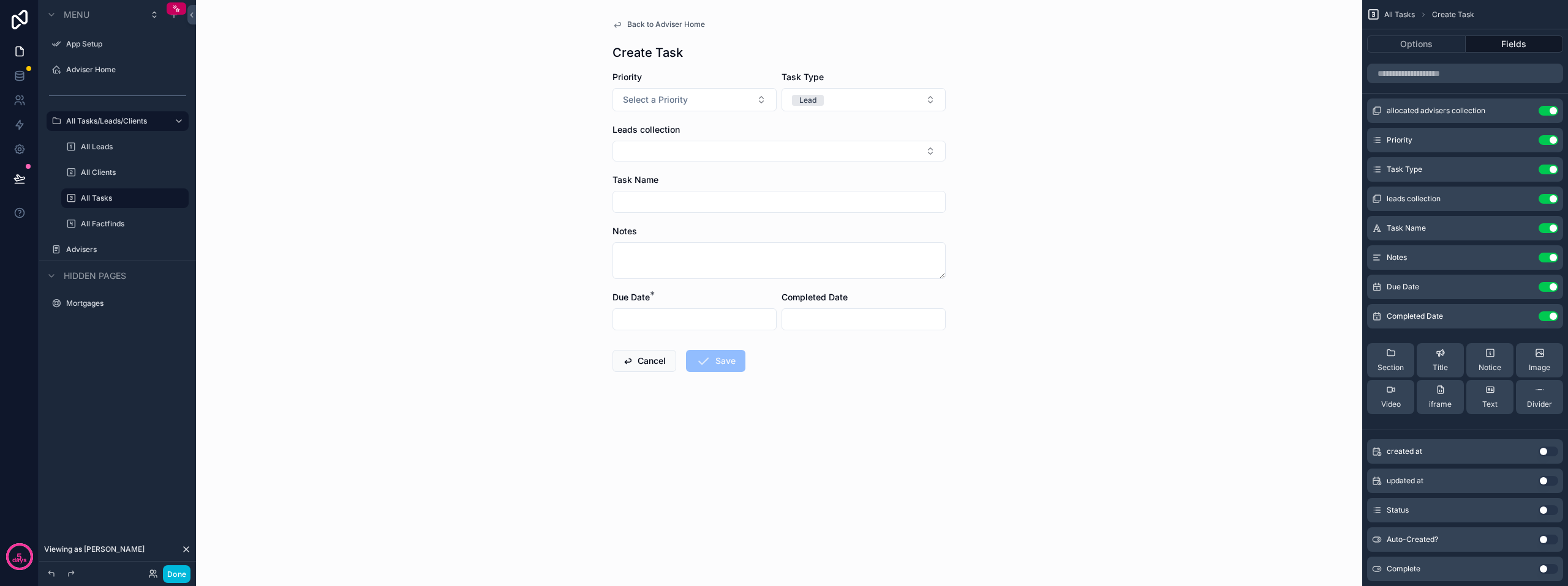
click at [0, 0] on icon "scrollable content" at bounding box center [0, 0] width 0 height 0
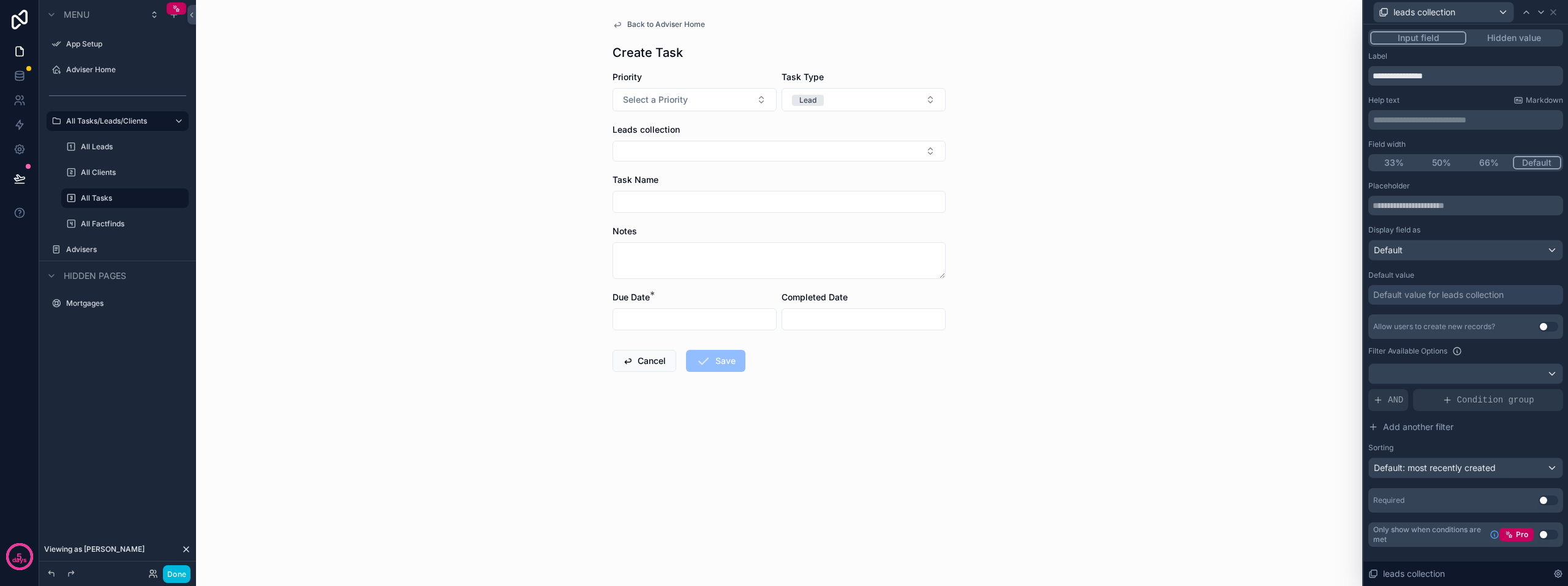
drag, startPoint x: 1442, startPoint y: 78, endPoint x: 1401, endPoint y: 75, distance: 41.1
click at [1401, 75] on input "**********" at bounding box center [1465, 76] width 194 height 20
click at [1373, 75] on input "*****" at bounding box center [1465, 76] width 194 height 20
click at [1423, 75] on input "**********" at bounding box center [1465, 76] width 194 height 20
click at [1433, 77] on input "**********" at bounding box center [1465, 76] width 194 height 20
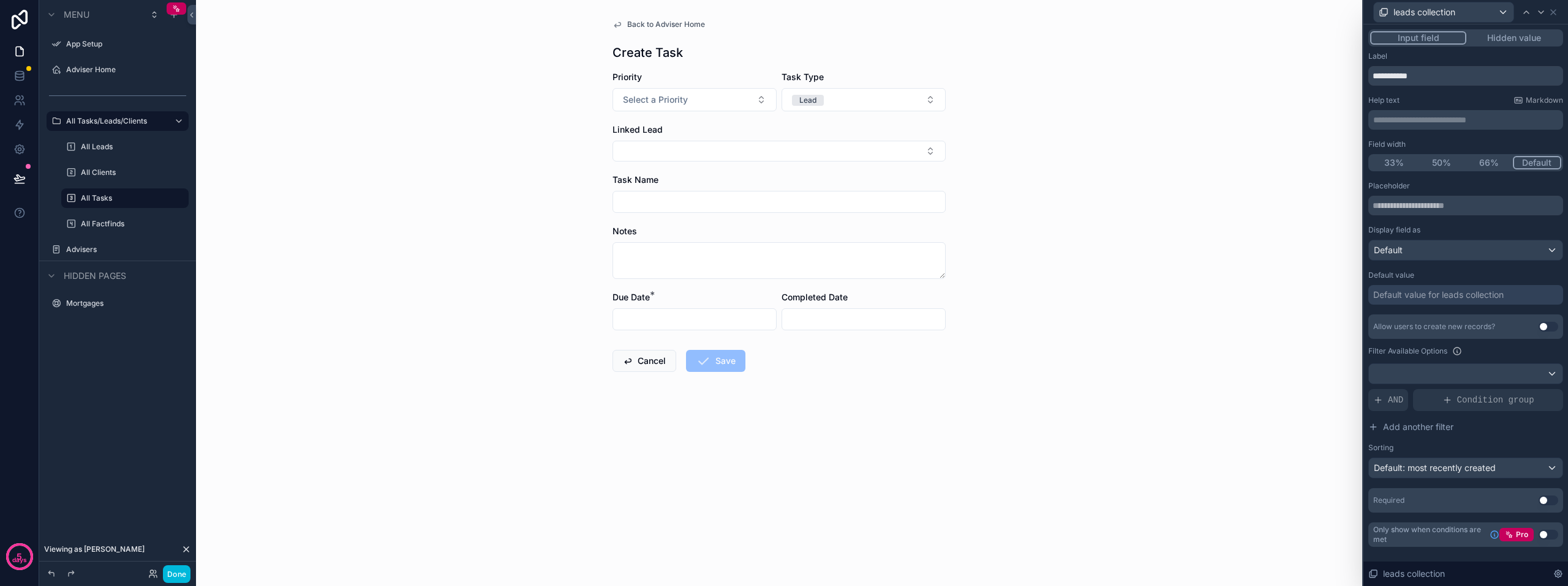
scroll to position [59, 0]
type input "**********"
click at [1542, 533] on button "Use setting" at bounding box center [1548, 535] width 20 height 10
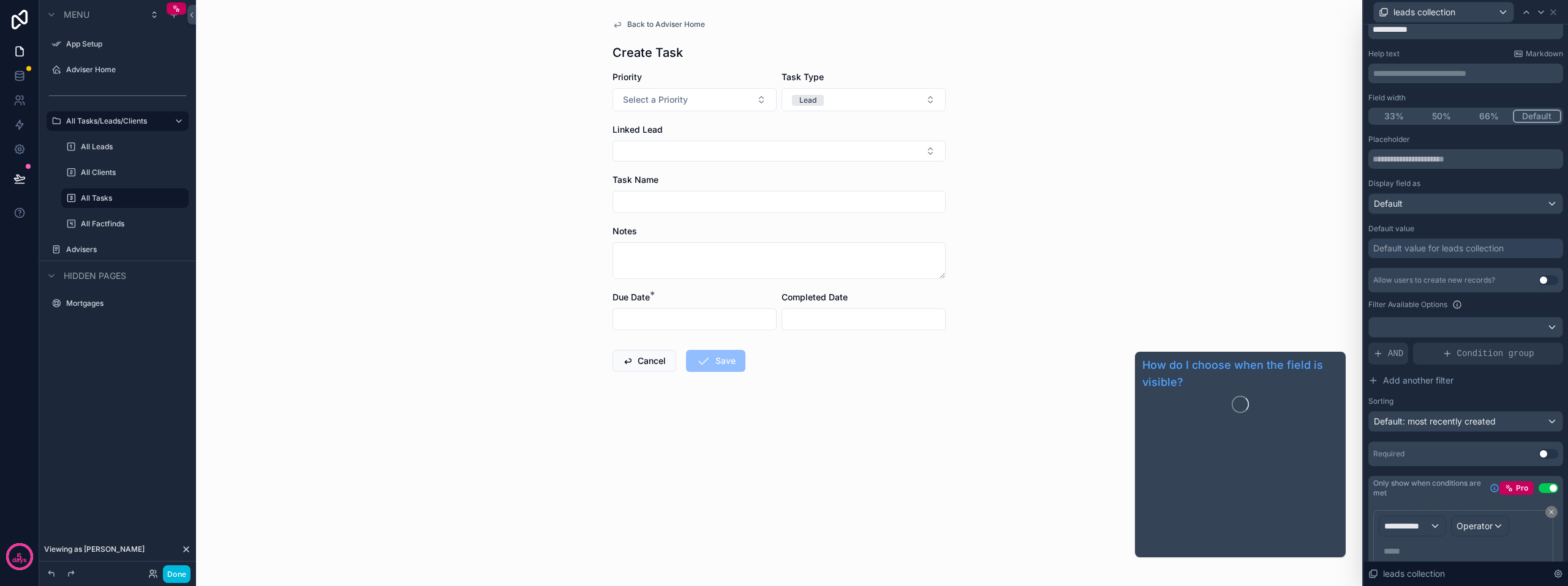
scroll to position [94, 0]
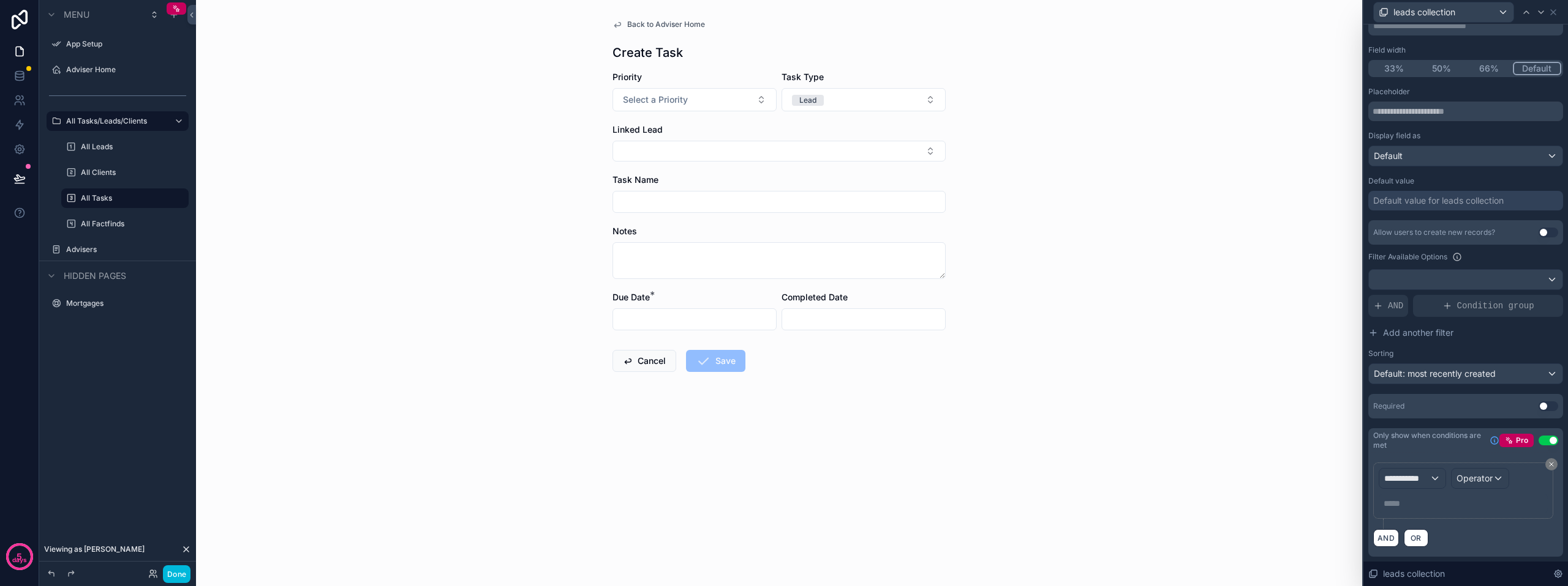
click at [1417, 484] on span "**********" at bounding box center [1407, 479] width 45 height 12
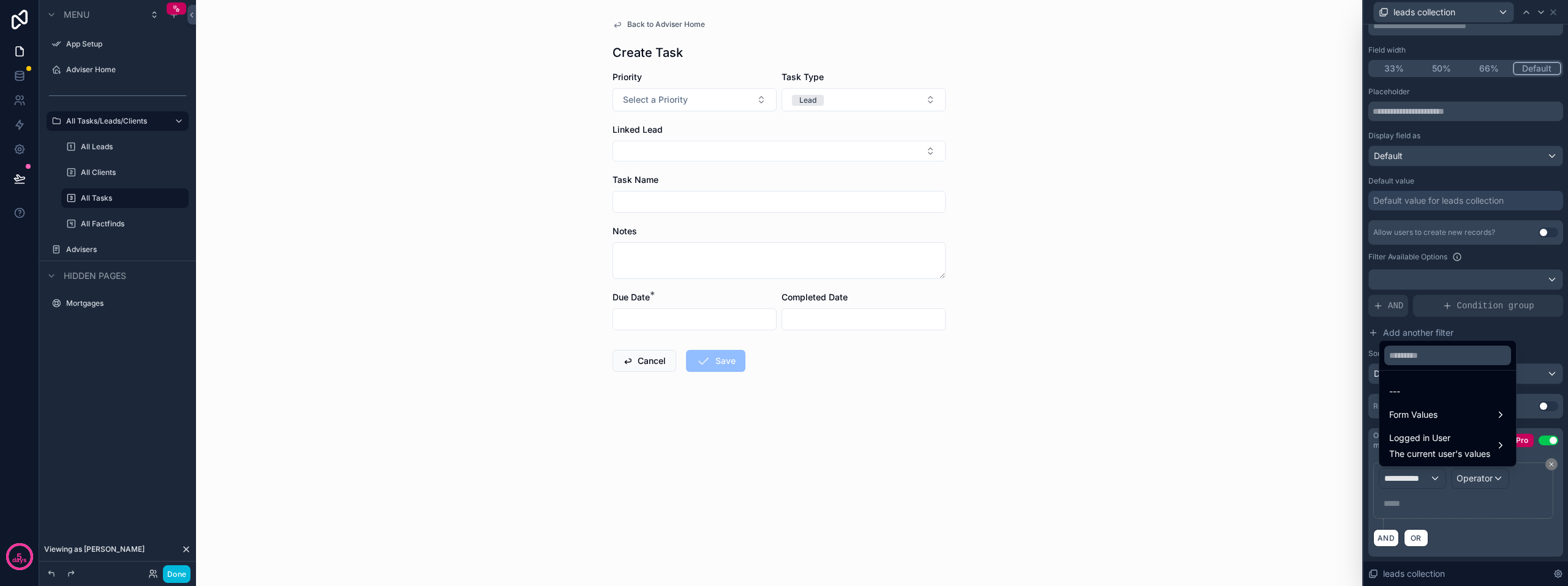
click at [1421, 415] on span "Form Values" at bounding box center [1413, 415] width 48 height 15
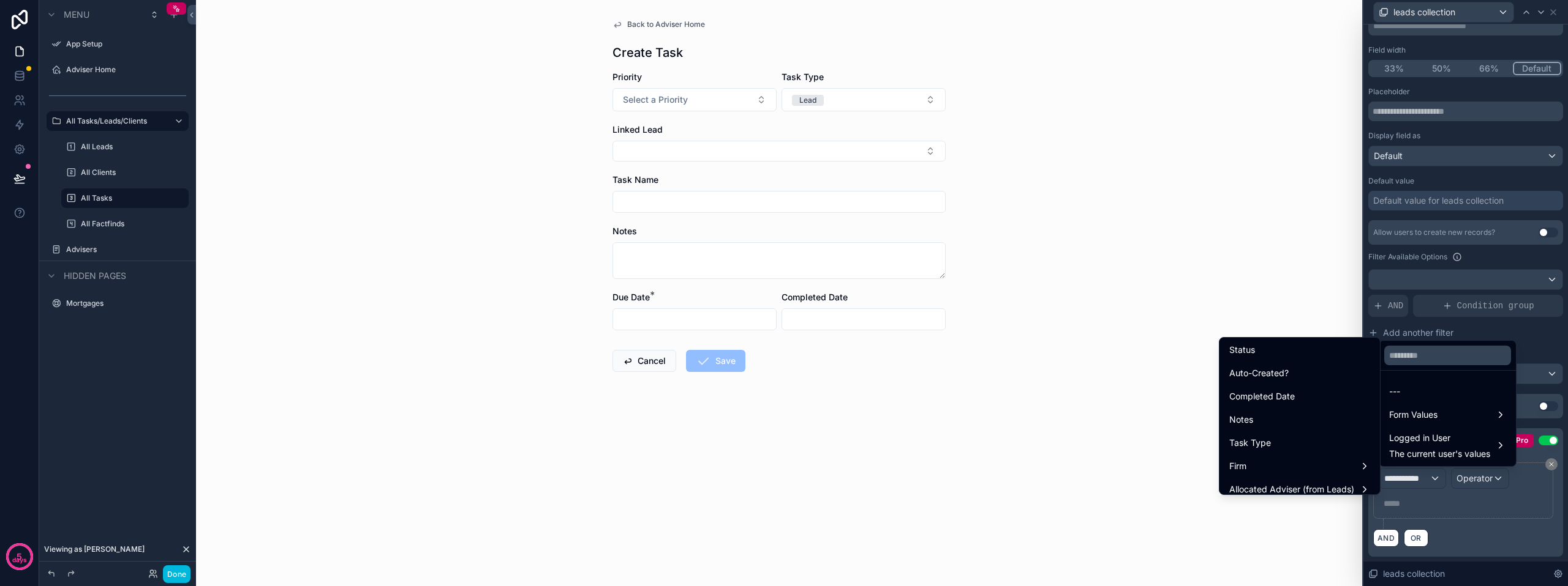
scroll to position [183, 0]
click at [1260, 425] on span "Task Type" at bounding box center [1250, 424] width 42 height 15
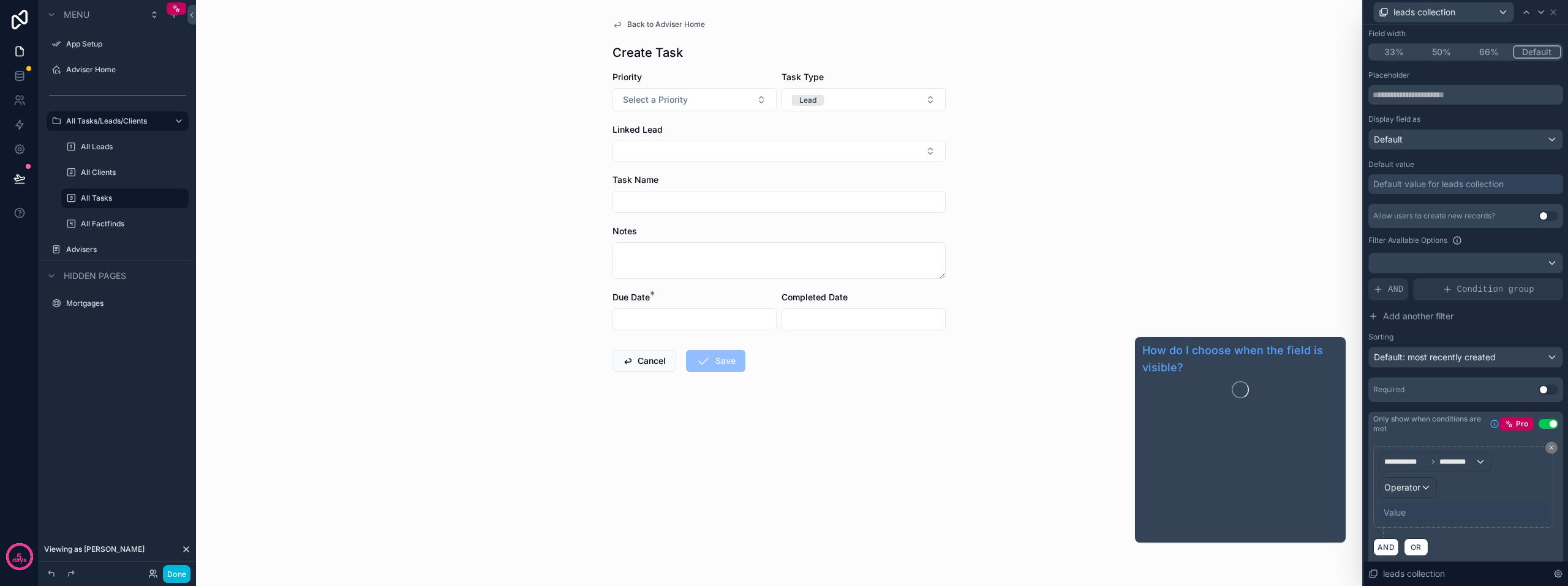
scroll to position [120, 0]
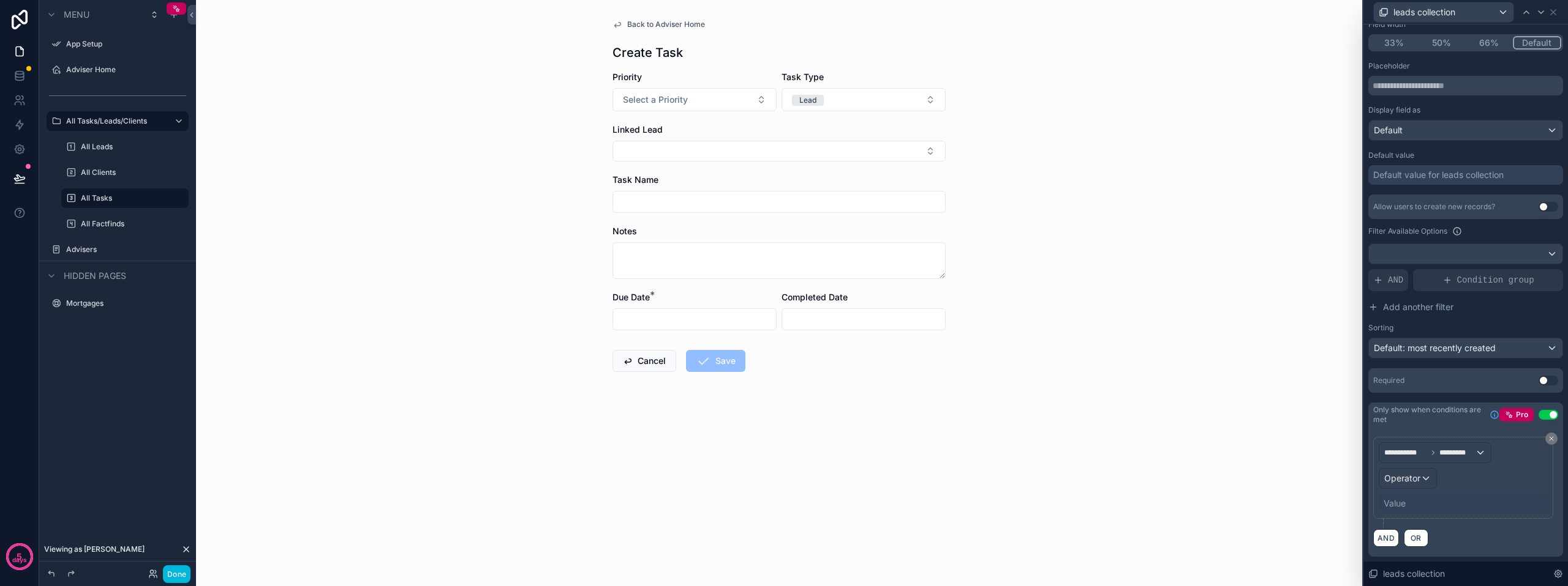
click at [1413, 478] on span "Operator" at bounding box center [1402, 478] width 36 height 10
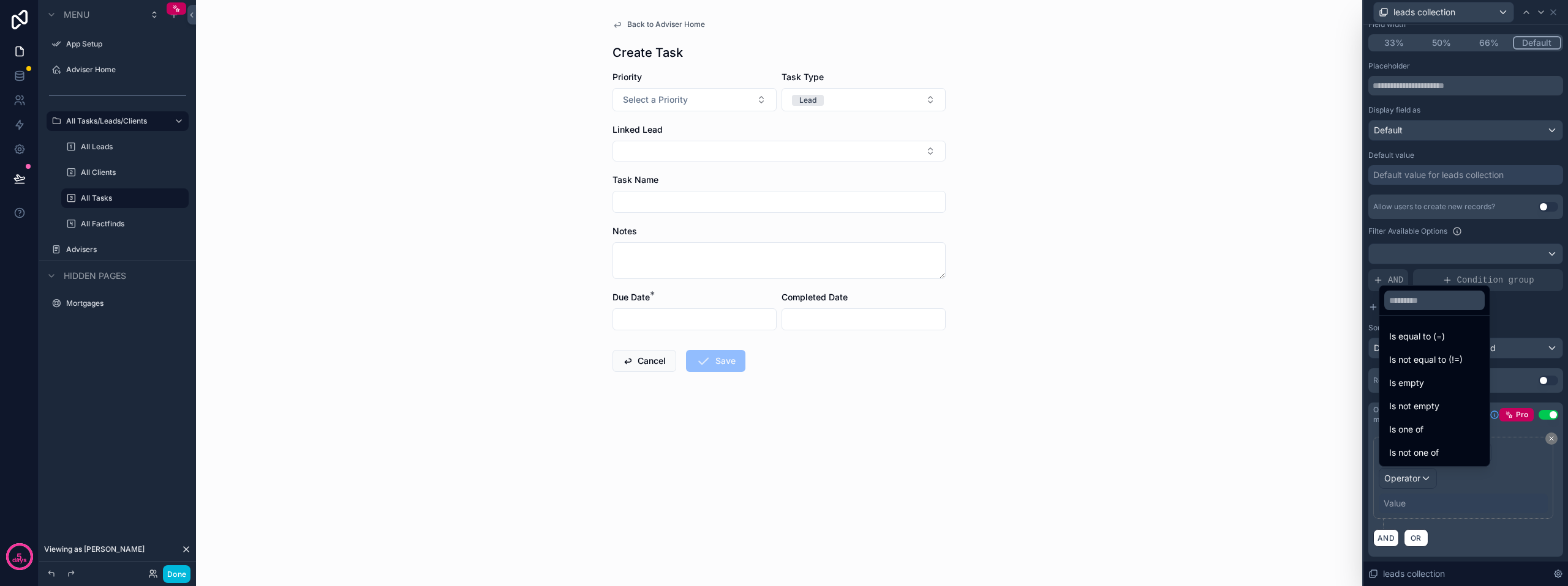
click at [1425, 343] on span "Is equal to (=)" at bounding box center [1416, 337] width 56 height 15
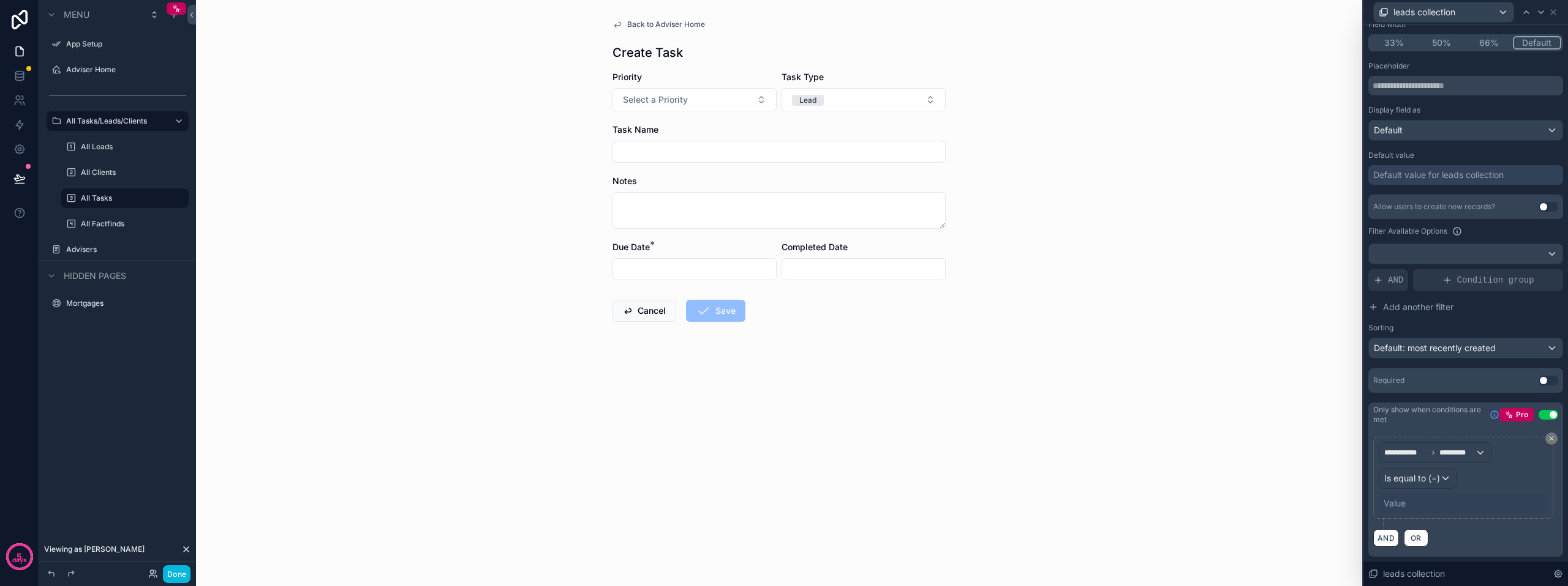
click at [1402, 503] on div "Value" at bounding box center [1394, 504] width 22 height 12
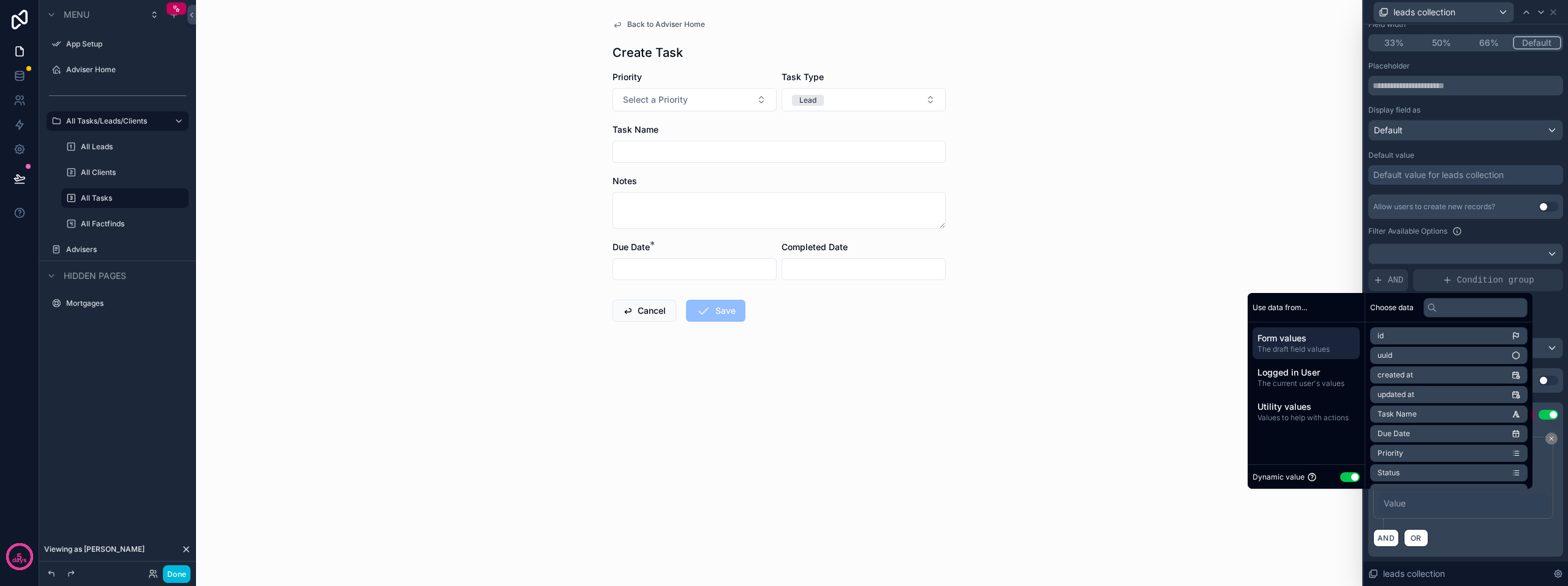
click at [1345, 474] on button "Use setting" at bounding box center [1350, 478] width 20 height 10
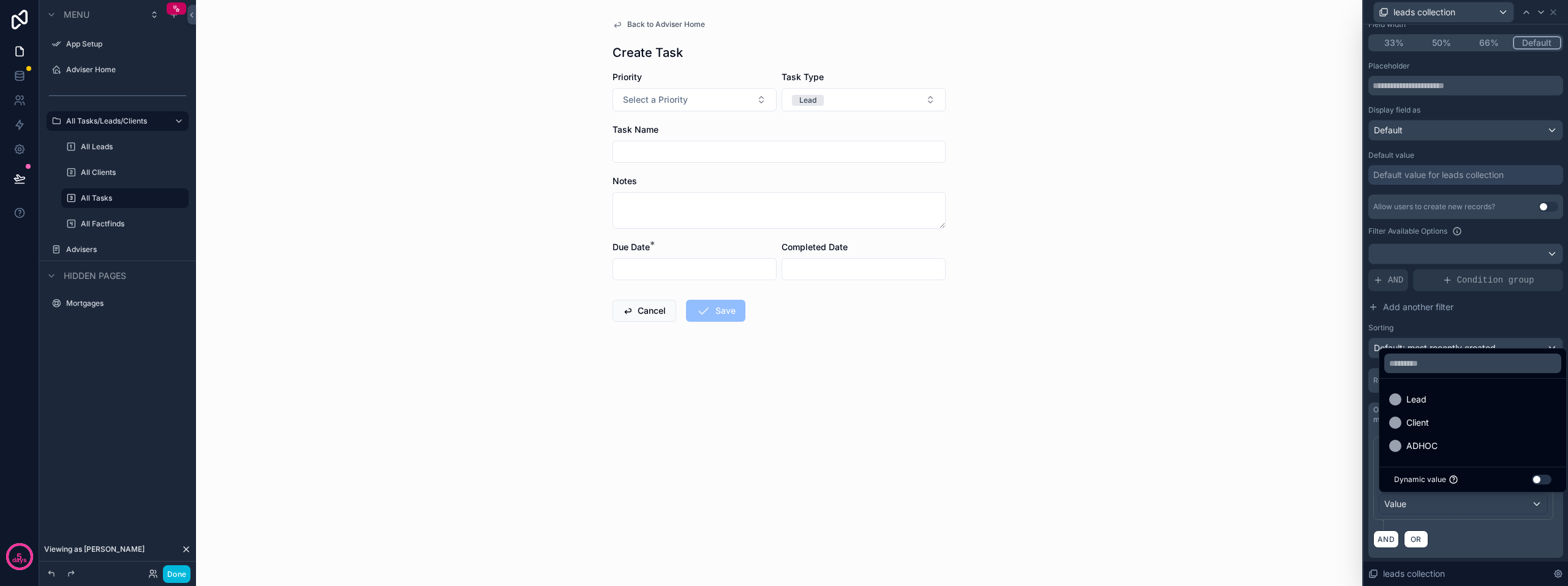
click at [1420, 398] on span "Lead" at bounding box center [1416, 400] width 20 height 15
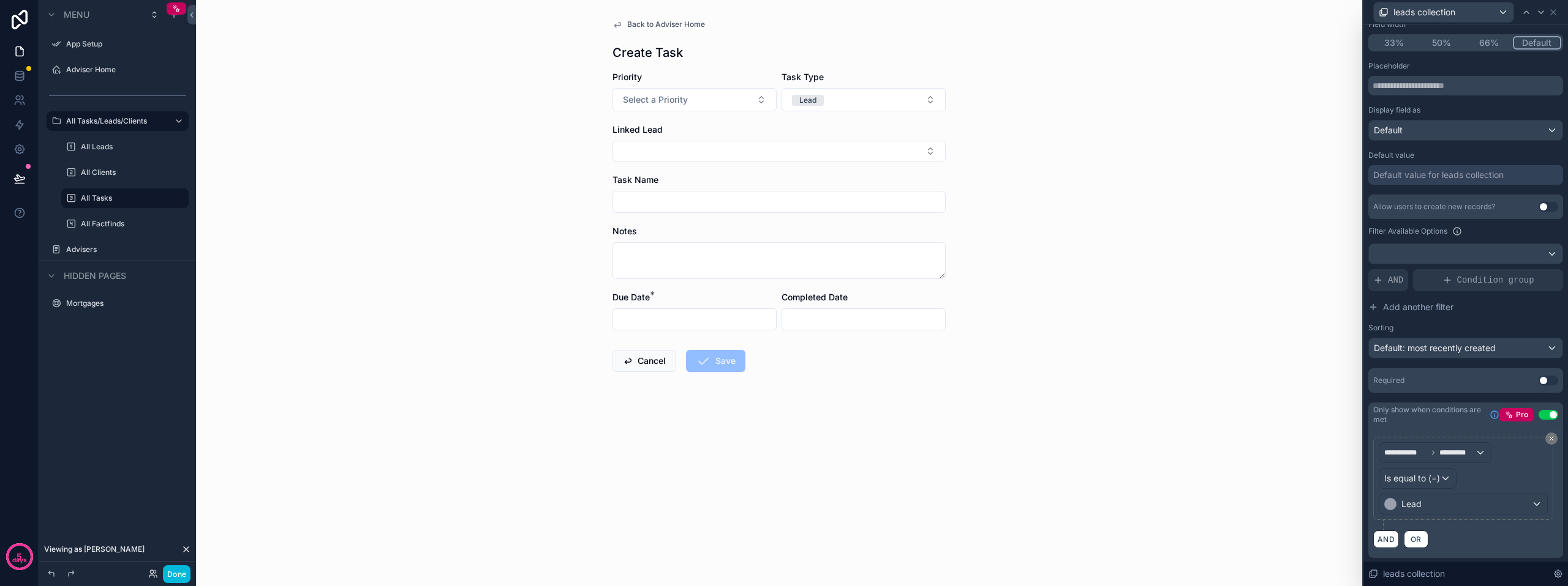
click at [1256, 384] on div "Back to Adviser Home Create Task Priority Select a Priority Task Type Lead Link…" at bounding box center [778, 293] width 1166 height 586
click at [1244, 394] on div "Back to Adviser Home Create Task Priority Select a Priority Task Type Lead Link…" at bounding box center [778, 293] width 1166 height 586
click at [1281, 478] on div "Back to Adviser Home Create Task Priority Select a Priority Task Type Lead Link…" at bounding box center [778, 293] width 1166 height 586
click at [1551, 15] on icon at bounding box center [1553, 12] width 10 height 10
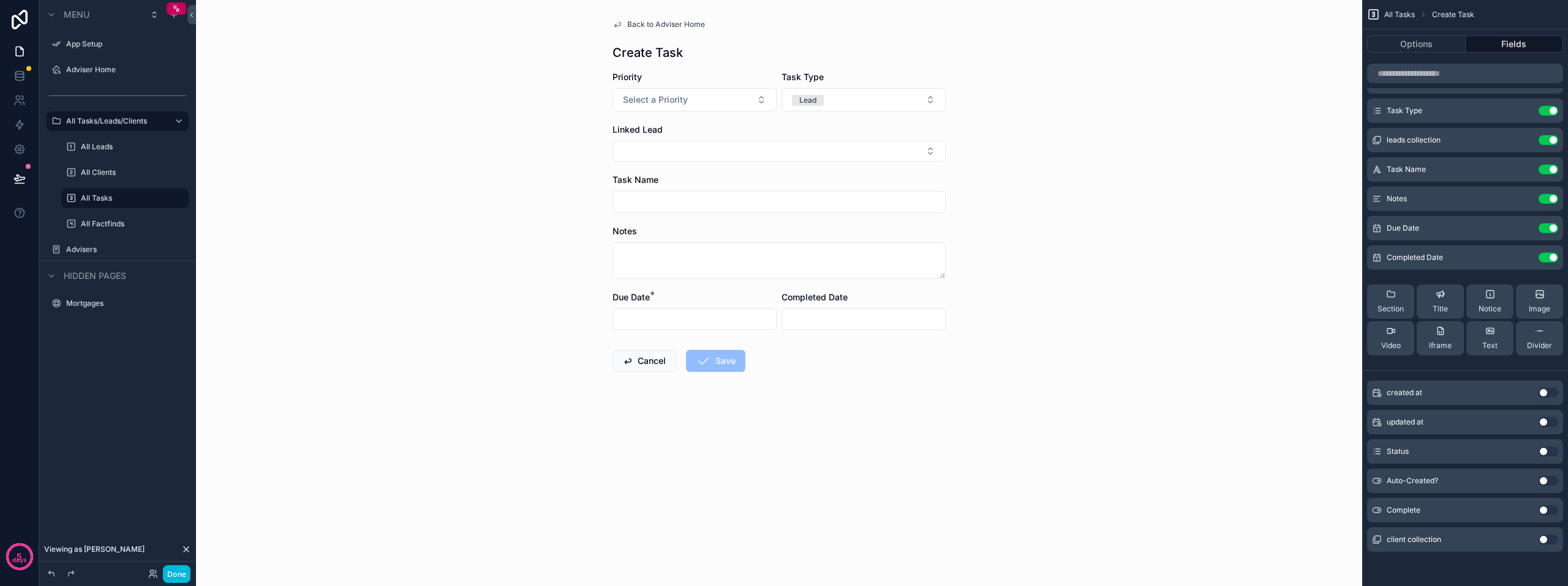
click at [1543, 541] on button "Use setting" at bounding box center [1548, 540] width 20 height 10
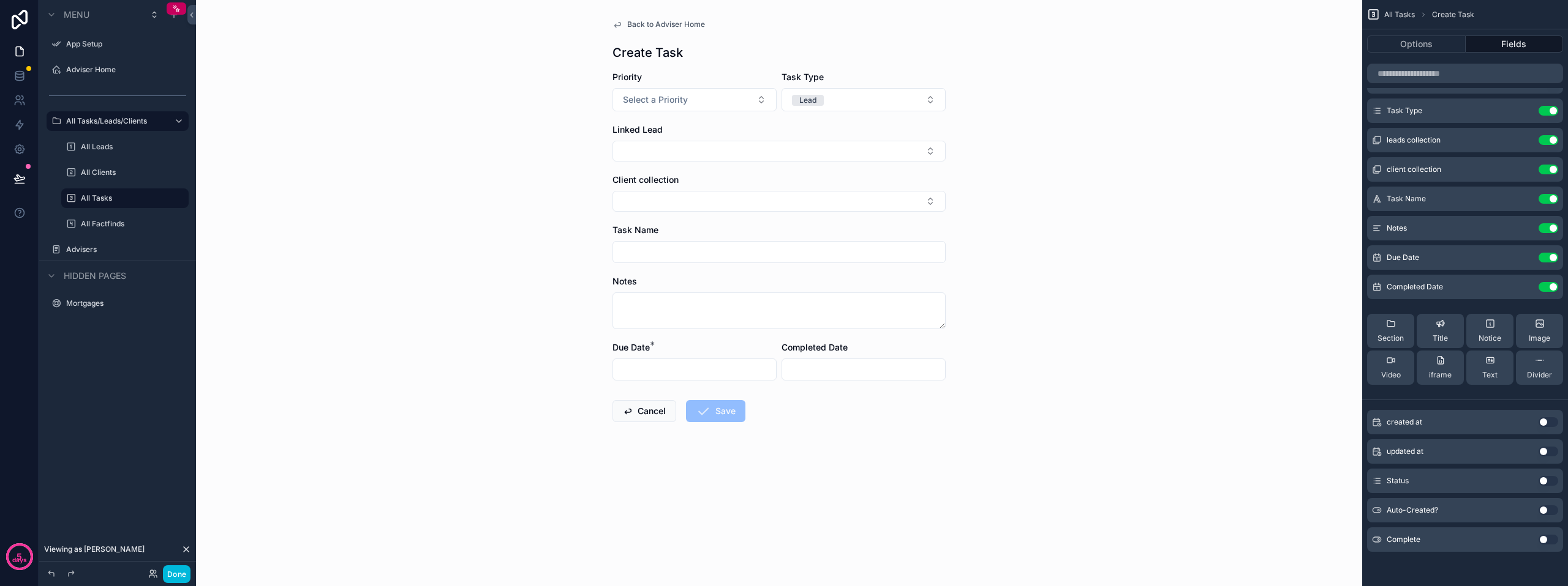
click at [0, 0] on icon "scrollable content" at bounding box center [0, 0] width 0 height 0
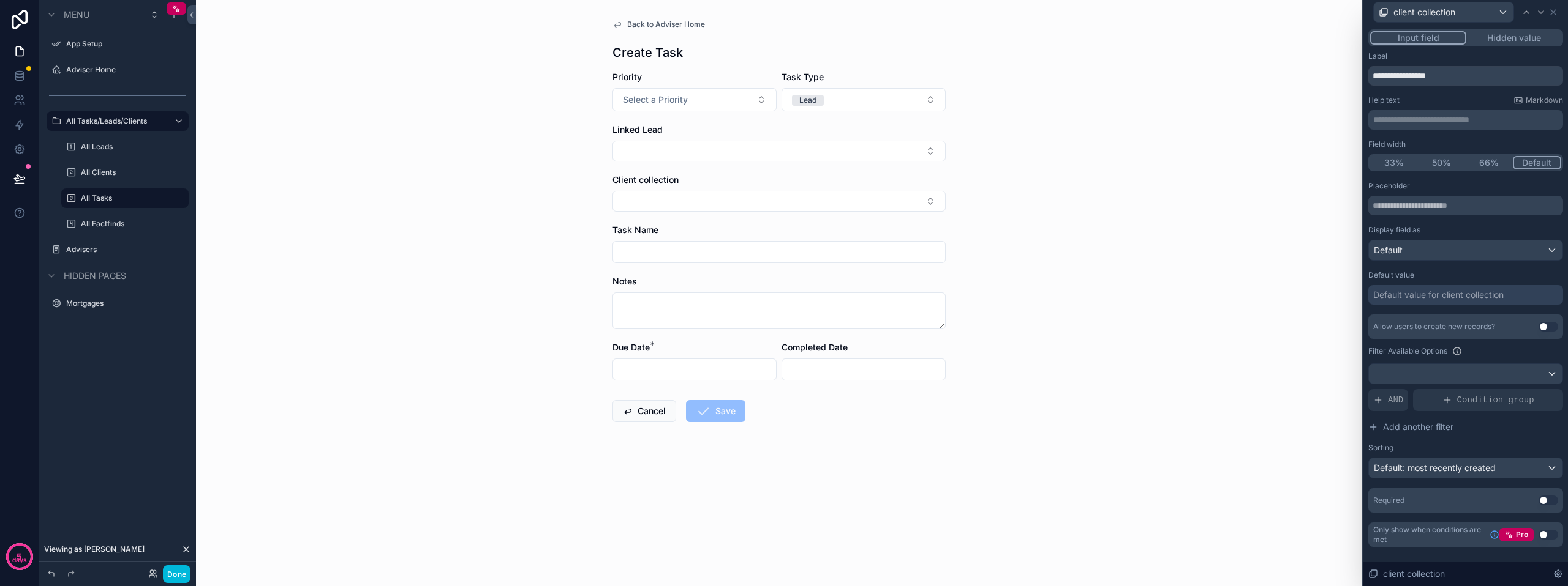
drag, startPoint x: 1450, startPoint y: 78, endPoint x: 1374, endPoint y: 69, distance: 76.5
click at [1374, 71] on input "**********" at bounding box center [1465, 76] width 194 height 20
click at [1459, 15] on div "client collection" at bounding box center [1443, 12] width 140 height 20
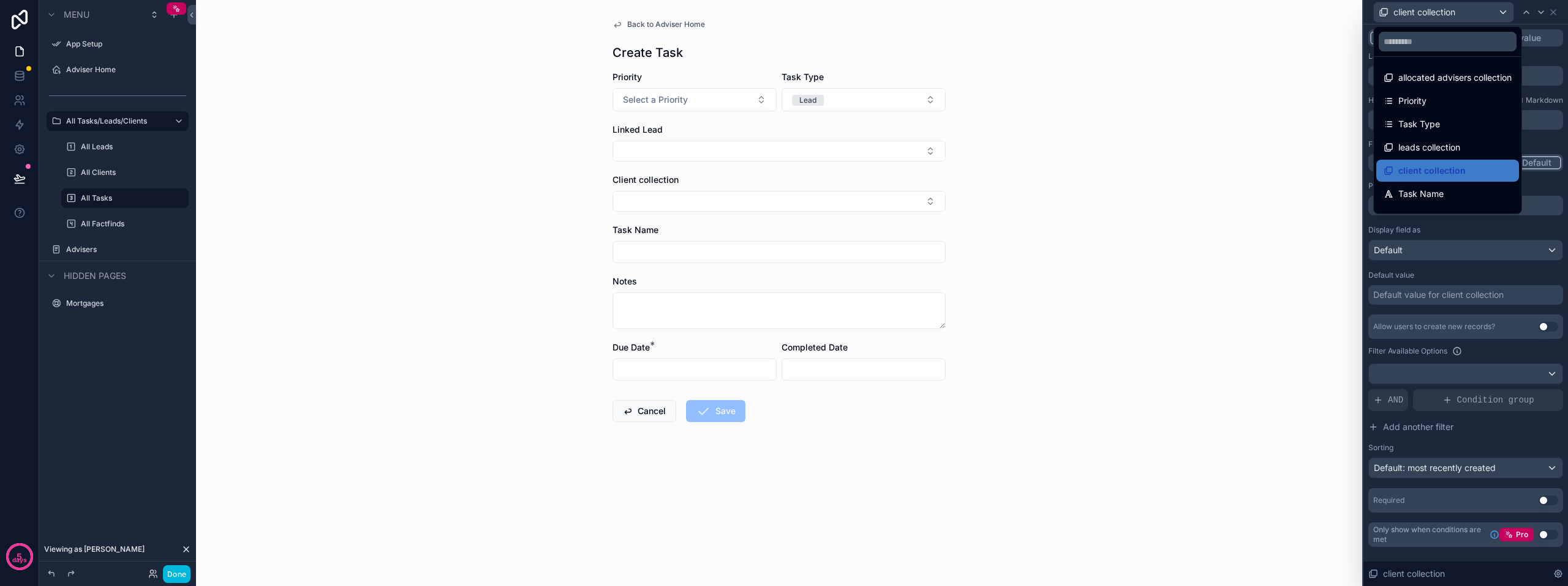
click at [1566, 141] on div at bounding box center [1465, 293] width 204 height 586
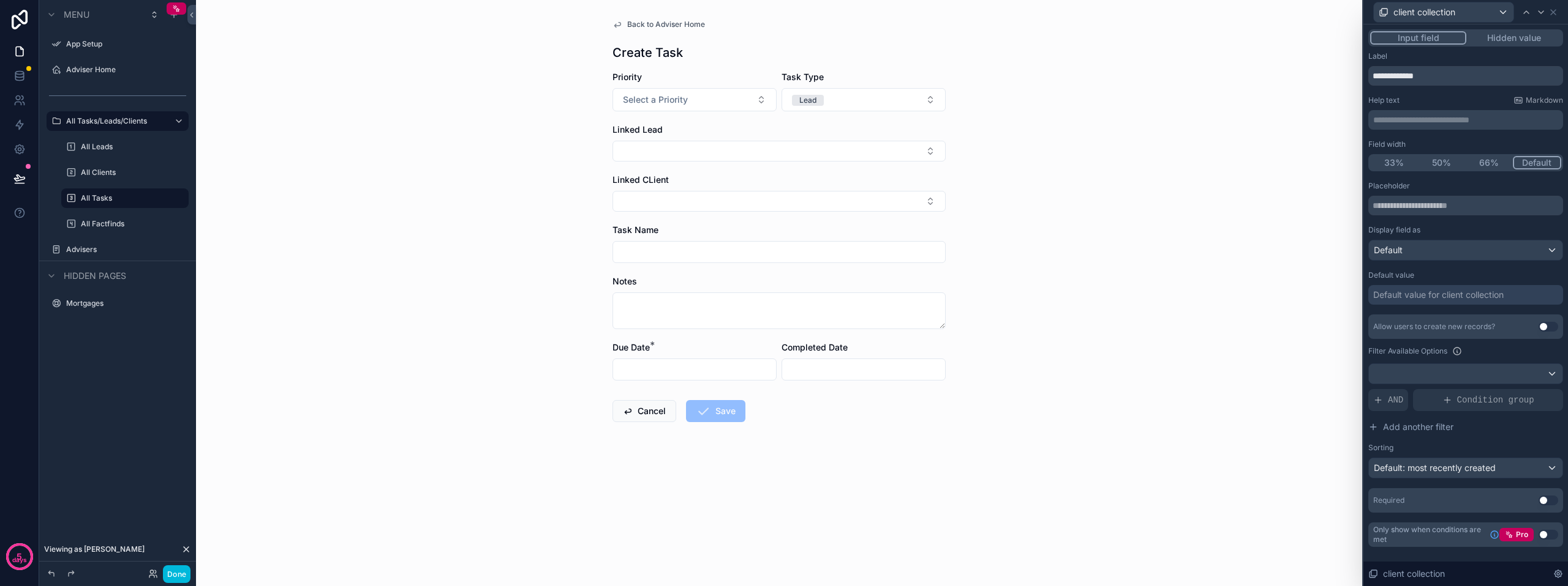
type input "**********"
click at [1550, 533] on button "Use setting" at bounding box center [1548, 535] width 20 height 10
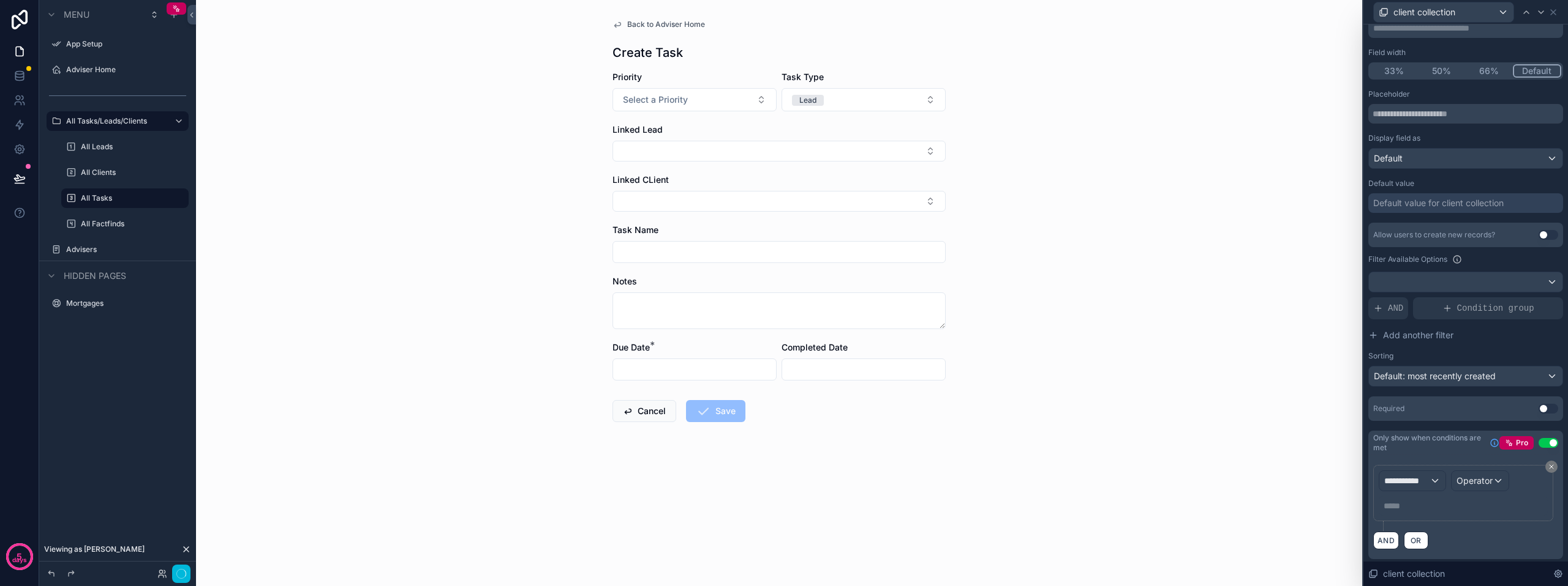
scroll to position [94, 0]
click at [1420, 477] on span "**********" at bounding box center [1407, 479] width 45 height 12
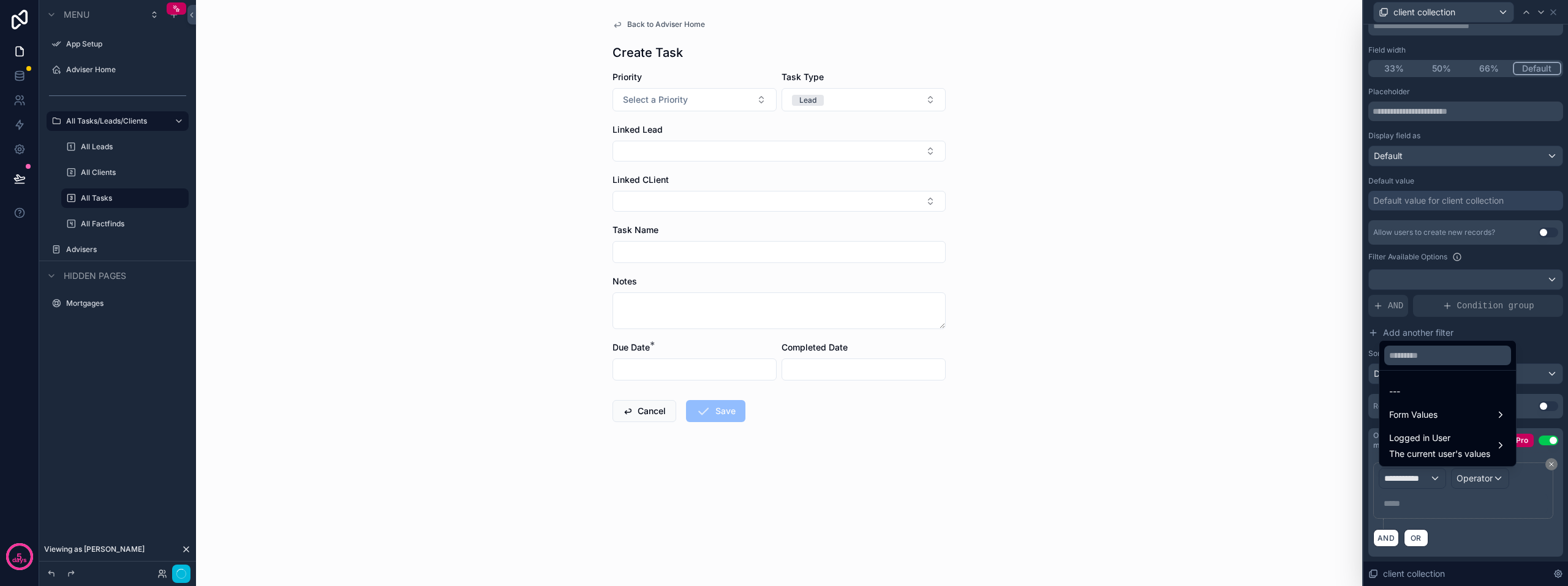
click at [1426, 414] on span "Form Values" at bounding box center [1413, 415] width 48 height 15
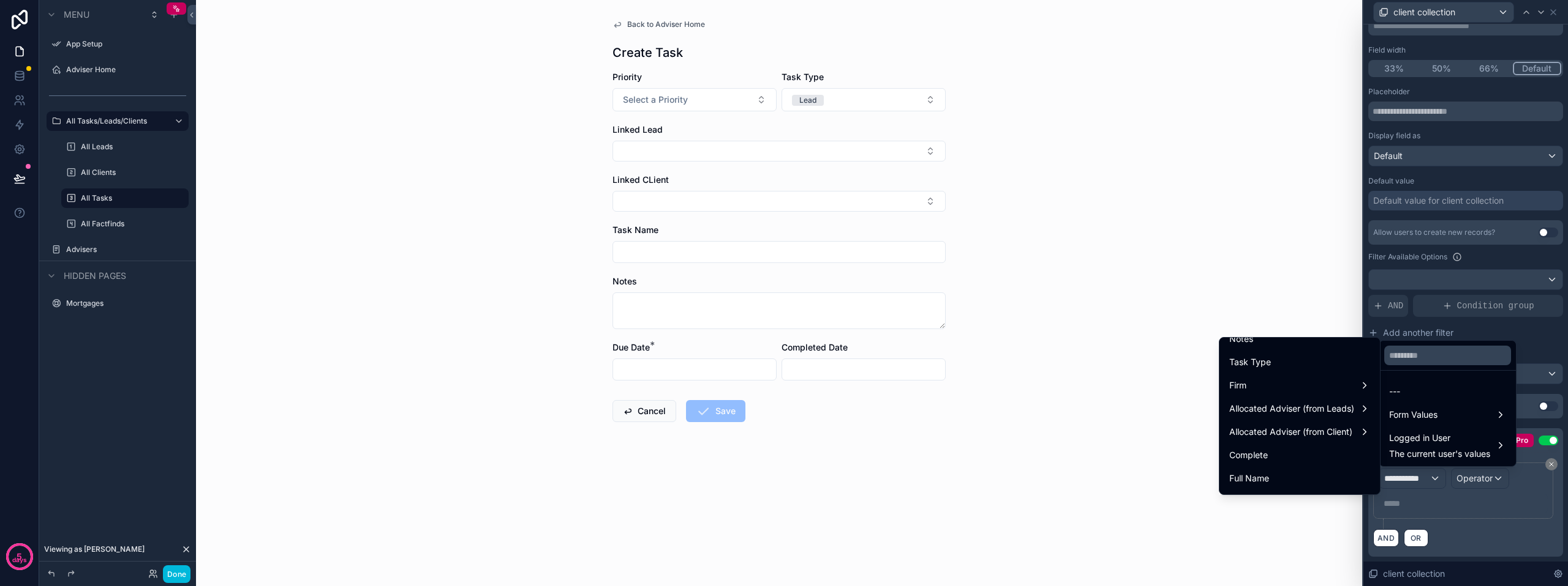
scroll to position [123, 0]
click at [1259, 478] on span "Task Type" at bounding box center [1250, 485] width 42 height 15
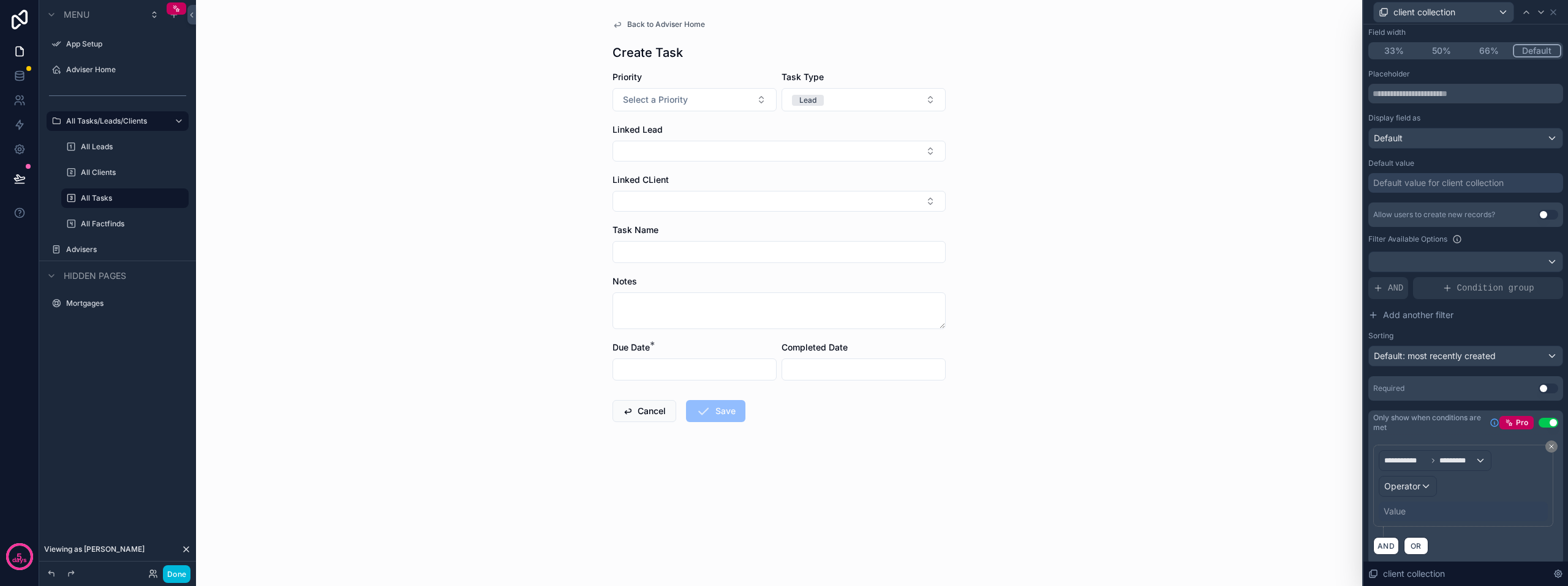
scroll to position [120, 0]
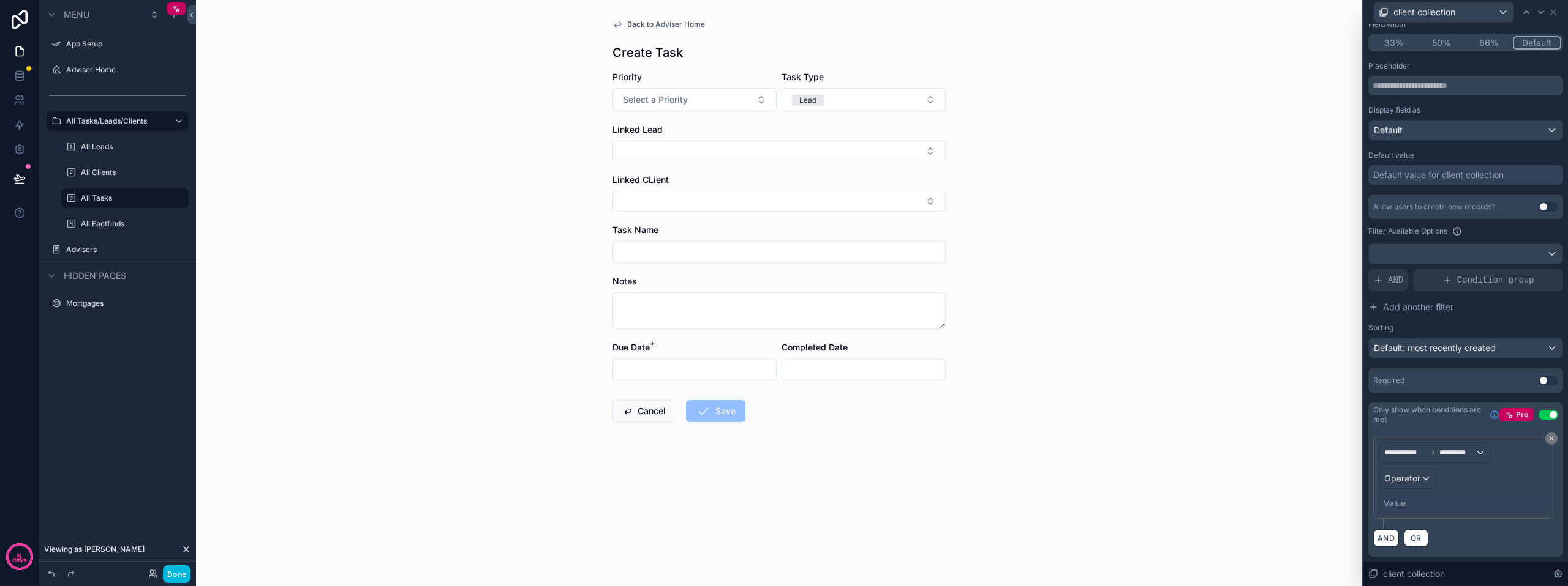
click at [1423, 473] on div "Operator" at bounding box center [1407, 479] width 57 height 20
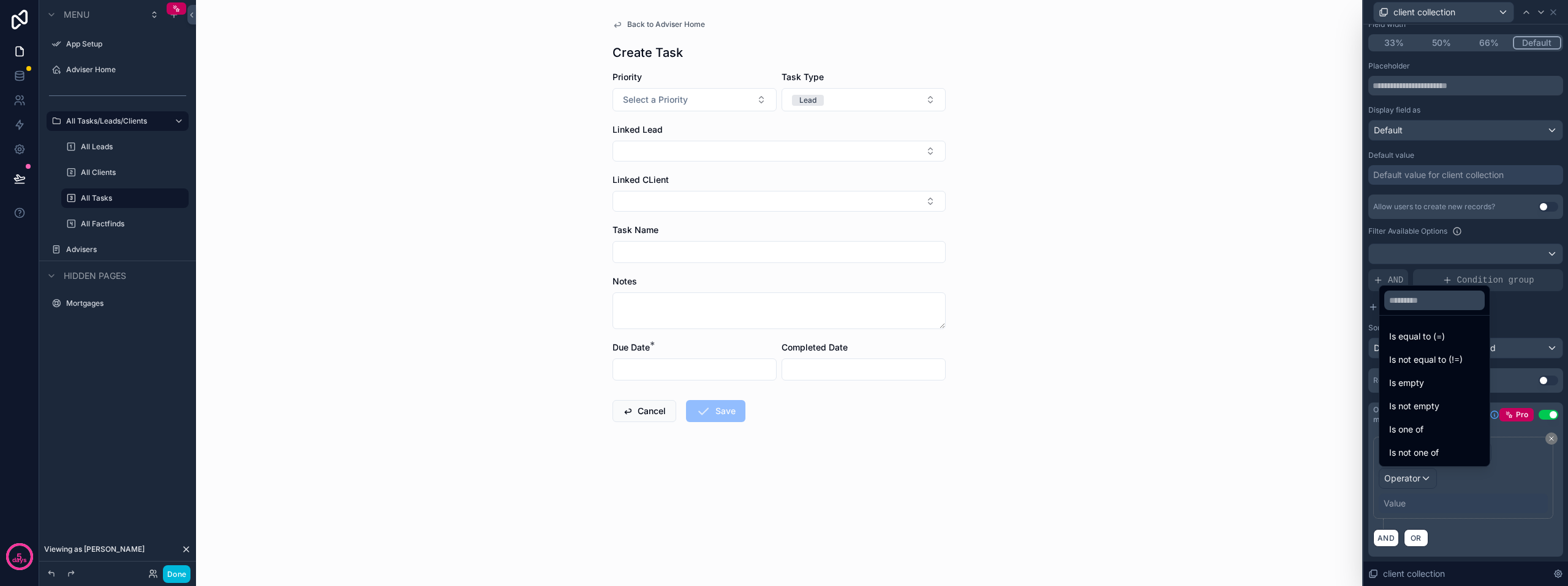
click at [1424, 337] on span "Is equal to (=)" at bounding box center [1416, 337] width 56 height 15
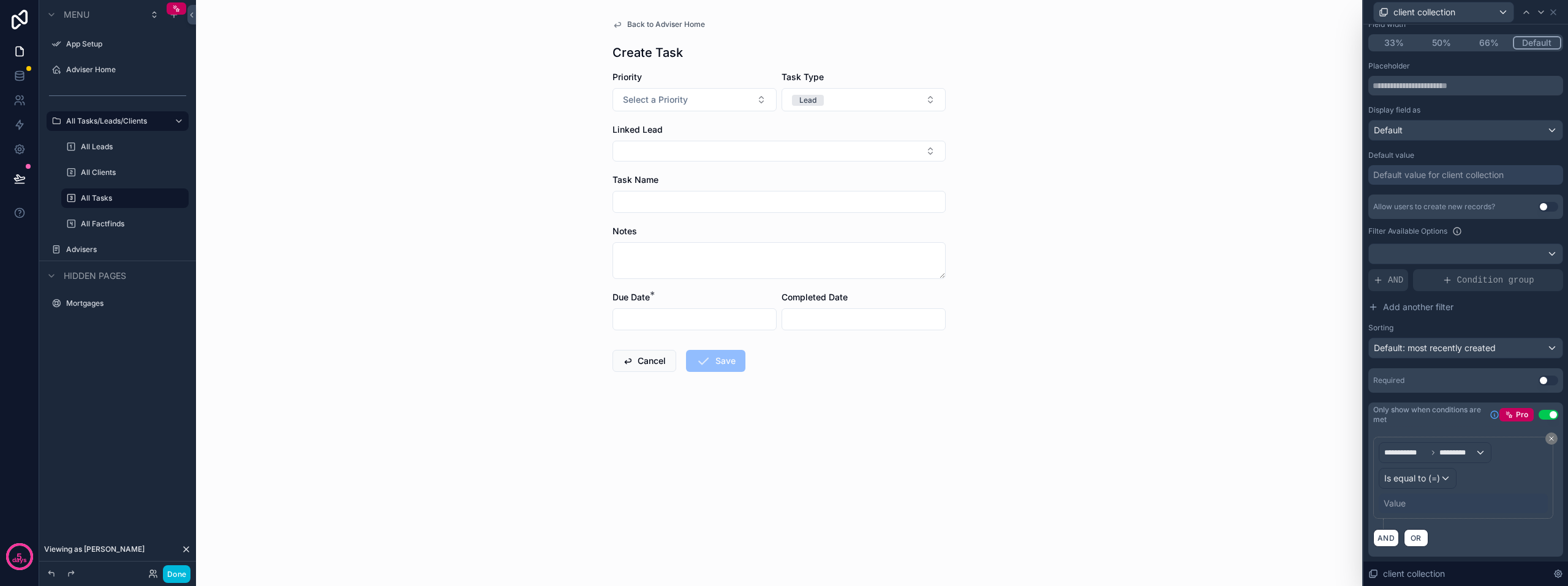
click at [1401, 500] on div "Value" at bounding box center [1394, 504] width 22 height 12
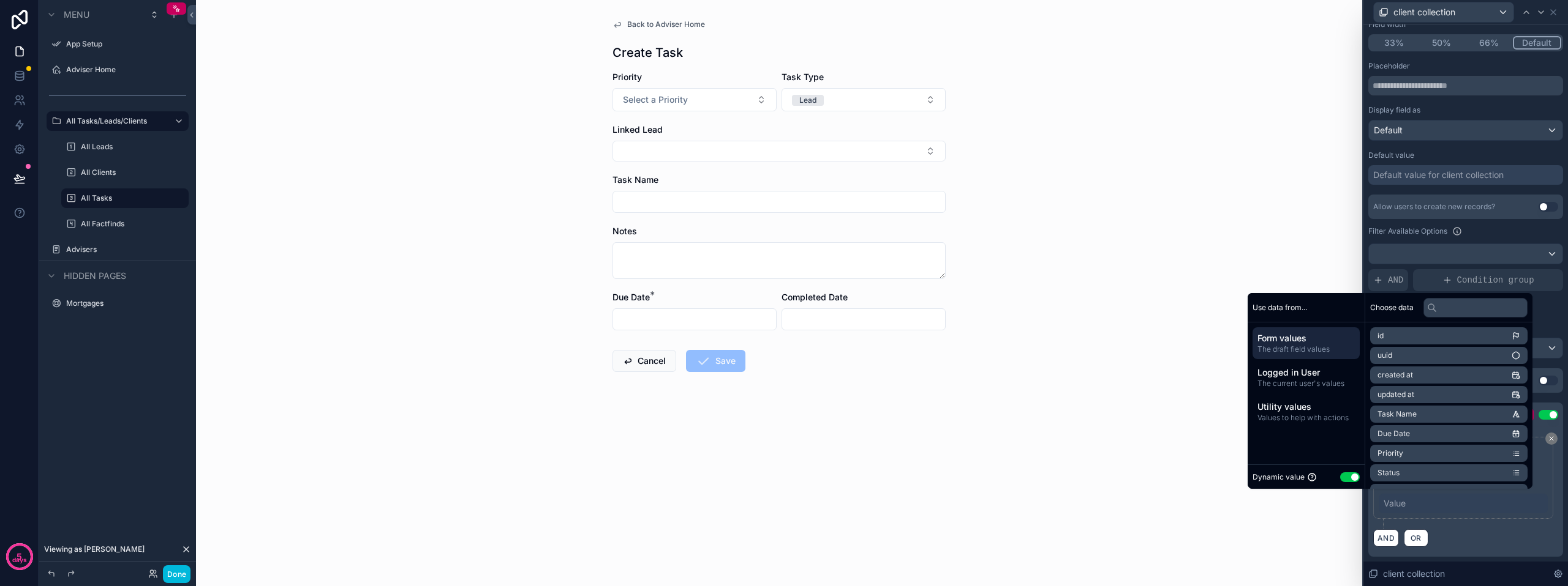
click at [1340, 477] on button "Use setting" at bounding box center [1350, 478] width 20 height 10
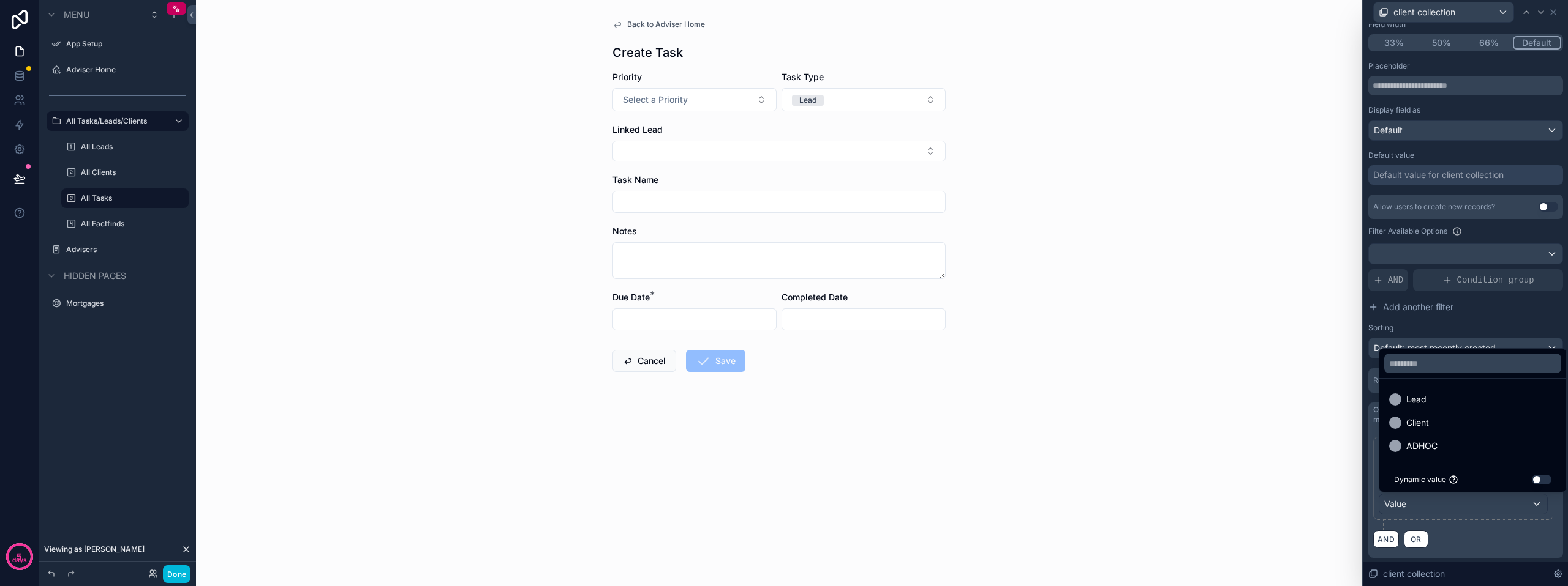
click at [1419, 425] on span "Client" at bounding box center [1417, 423] width 23 height 15
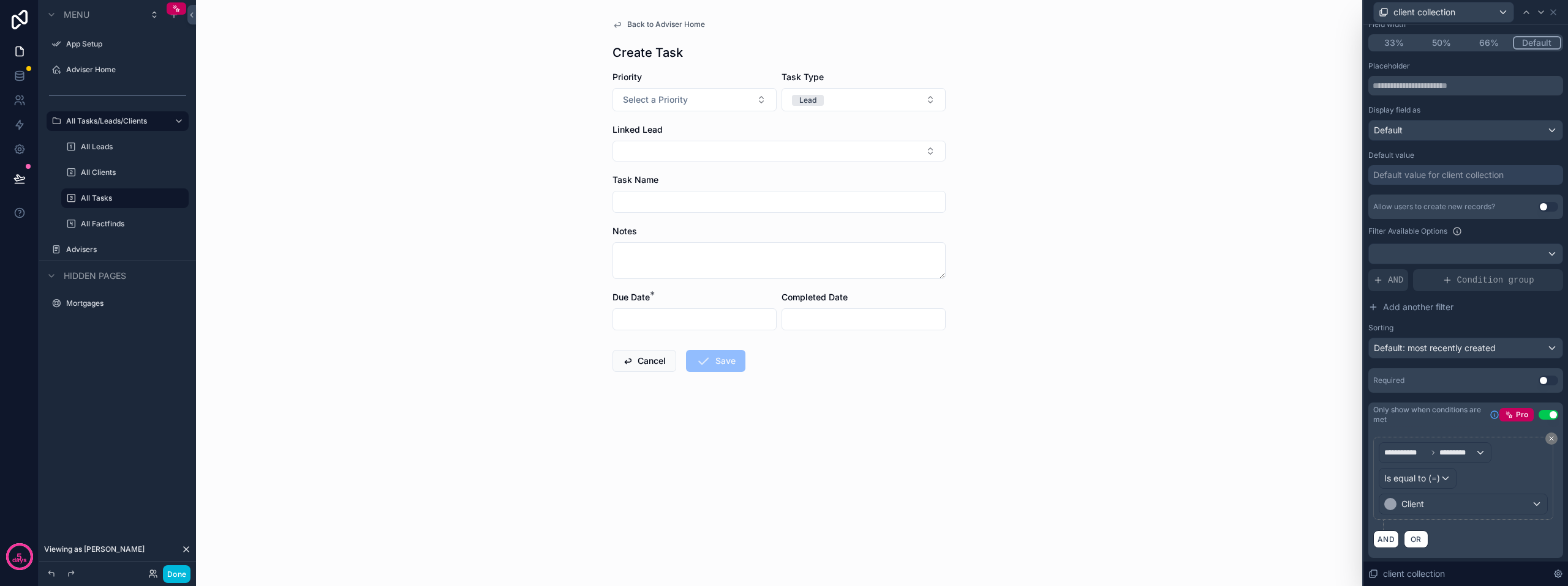
click at [1466, 531] on div "AND OR" at bounding box center [1465, 539] width 185 height 18
click at [1264, 274] on div "Back to Adviser Home Create Task Priority Select a Priority Task Type Lead Link…" at bounding box center [778, 293] width 1166 height 586
click at [1215, 202] on div "Back to Adviser Home Create Task Priority Select a Priority Task Type Lead Link…" at bounding box center [778, 293] width 1166 height 586
click at [1553, 15] on icon at bounding box center [1553, 12] width 10 height 10
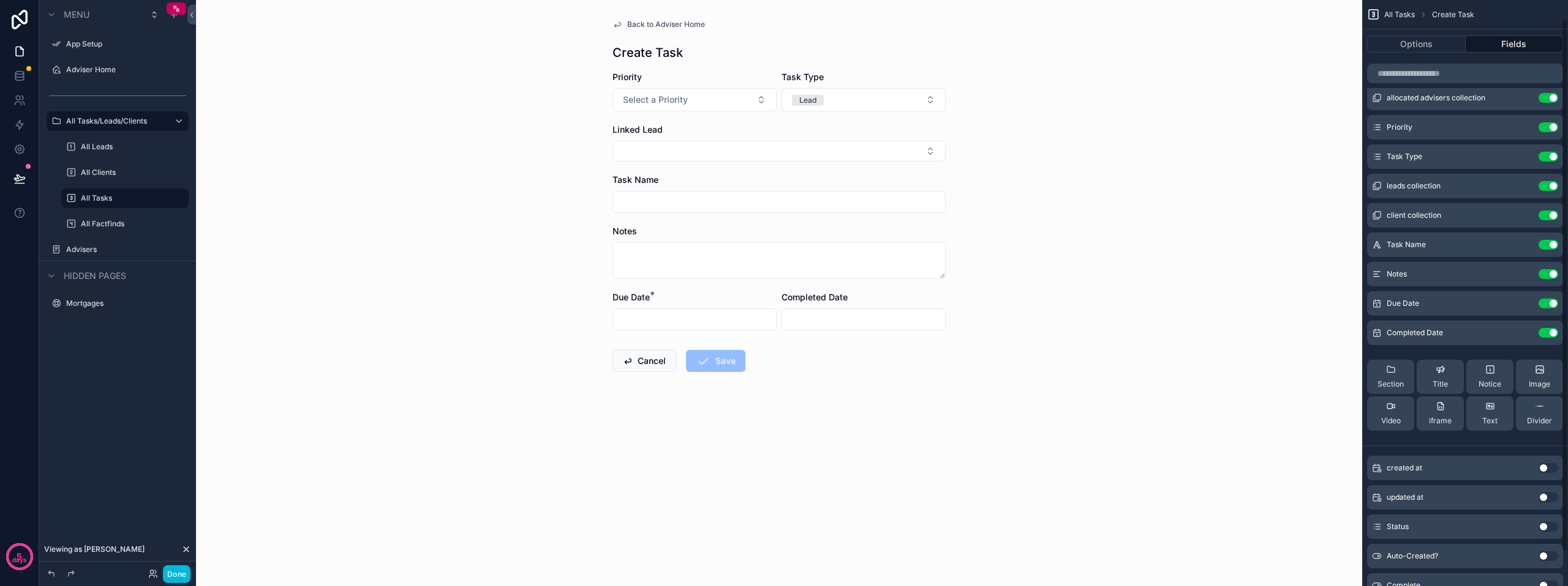
scroll to position [0, 0]
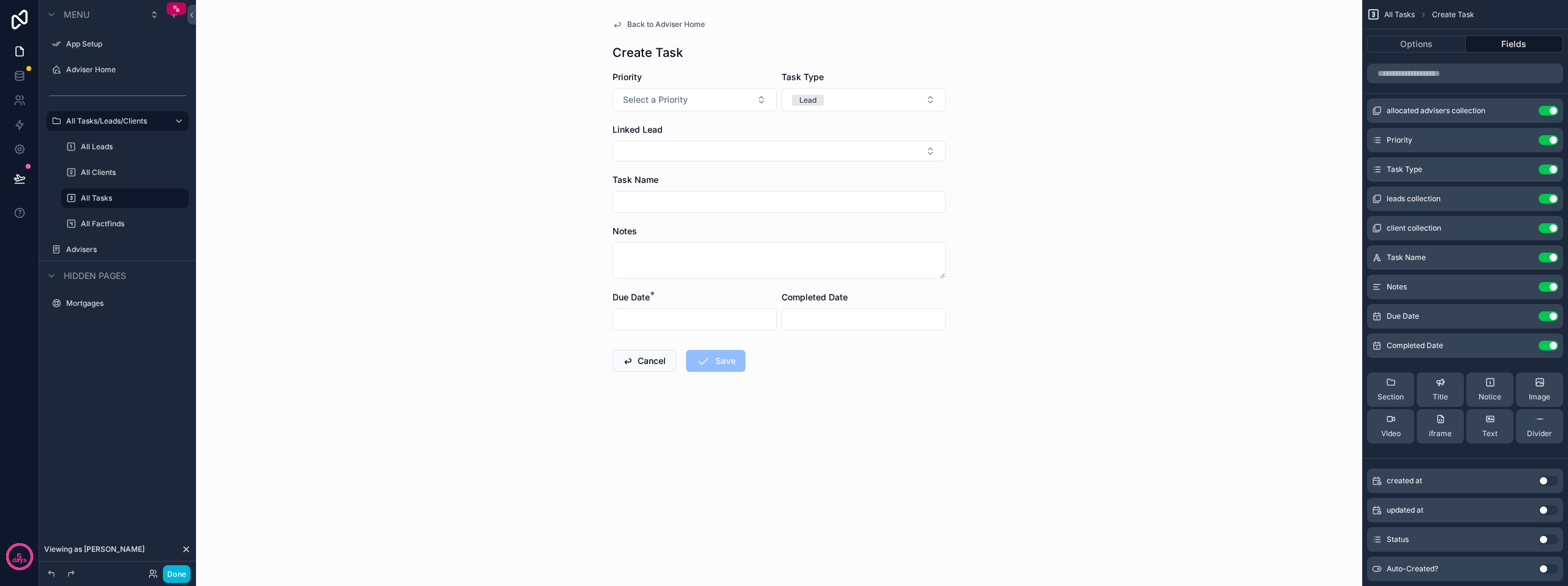
click at [1532, 428] on div "Divider" at bounding box center [1539, 427] width 25 height 25
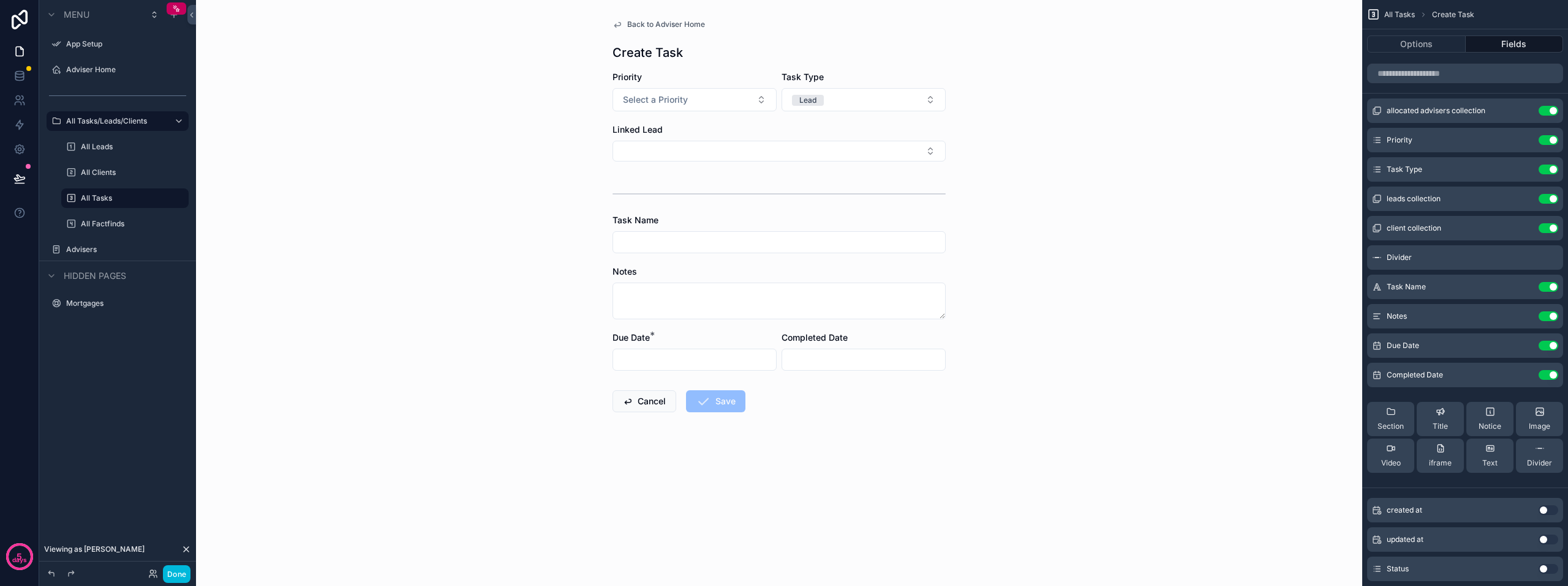
click at [1528, 457] on div "Divider" at bounding box center [1539, 456] width 25 height 25
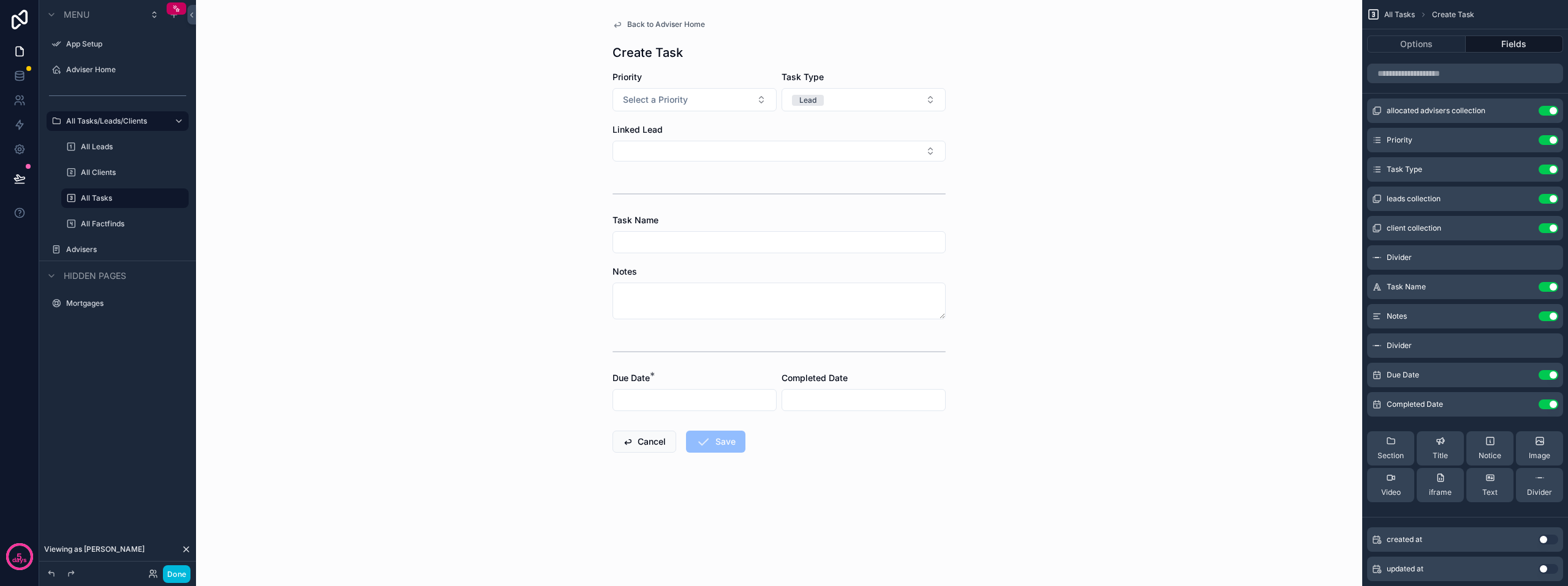
click at [1040, 364] on div "Back to Adviser Home Create Task Priority Select a Priority Task Type Lead Link…" at bounding box center [778, 293] width 1166 height 586
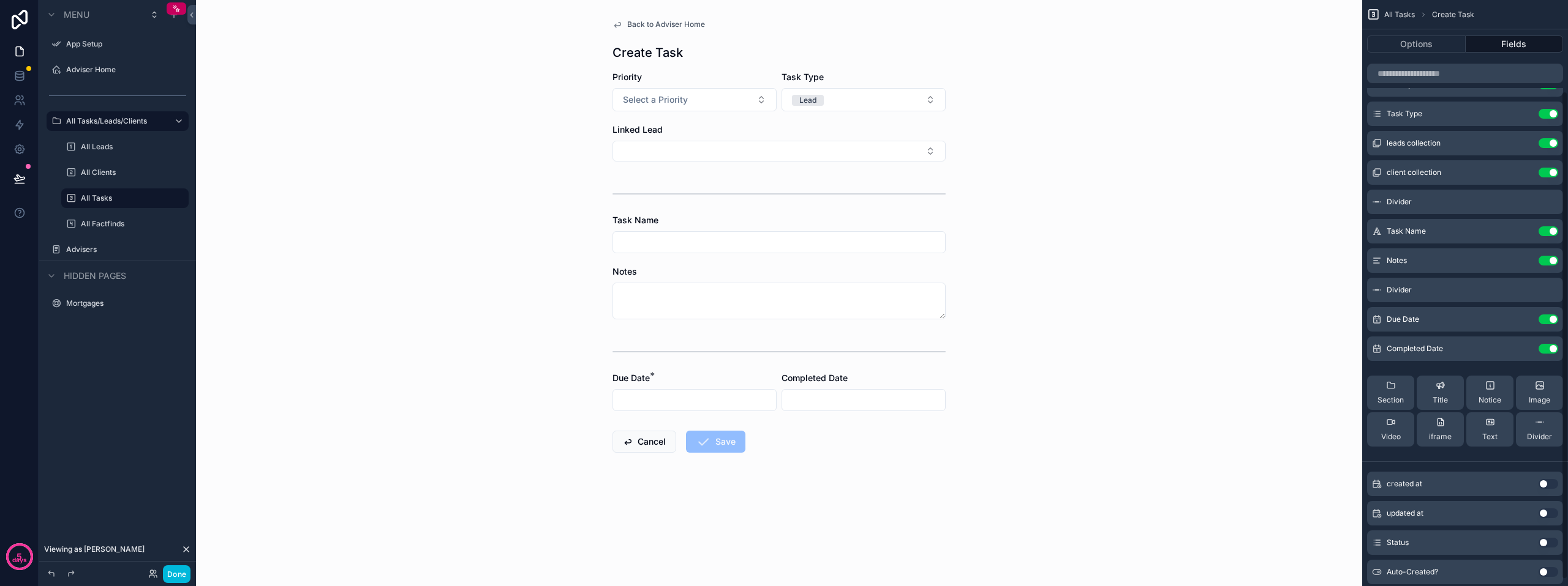
scroll to position [118, 0]
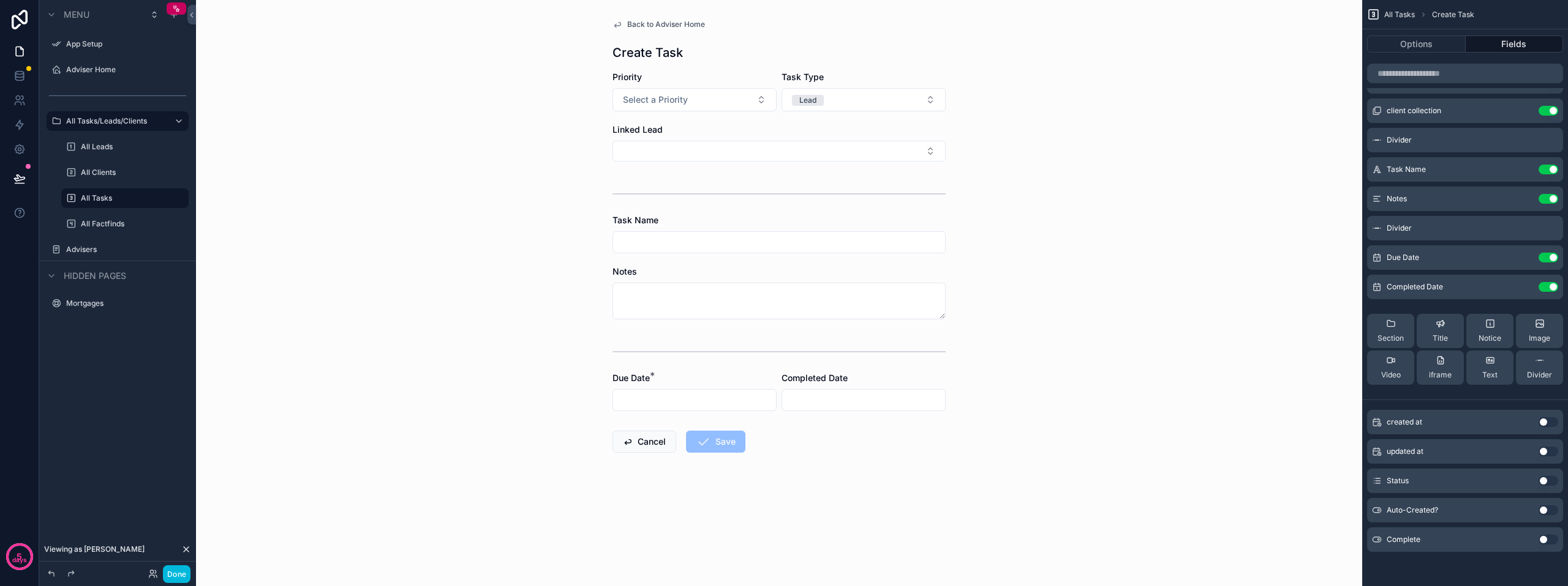
click at [1398, 480] on span "Status" at bounding box center [1397, 481] width 22 height 10
click at [1548, 479] on button "Use setting" at bounding box center [1548, 481] width 20 height 10
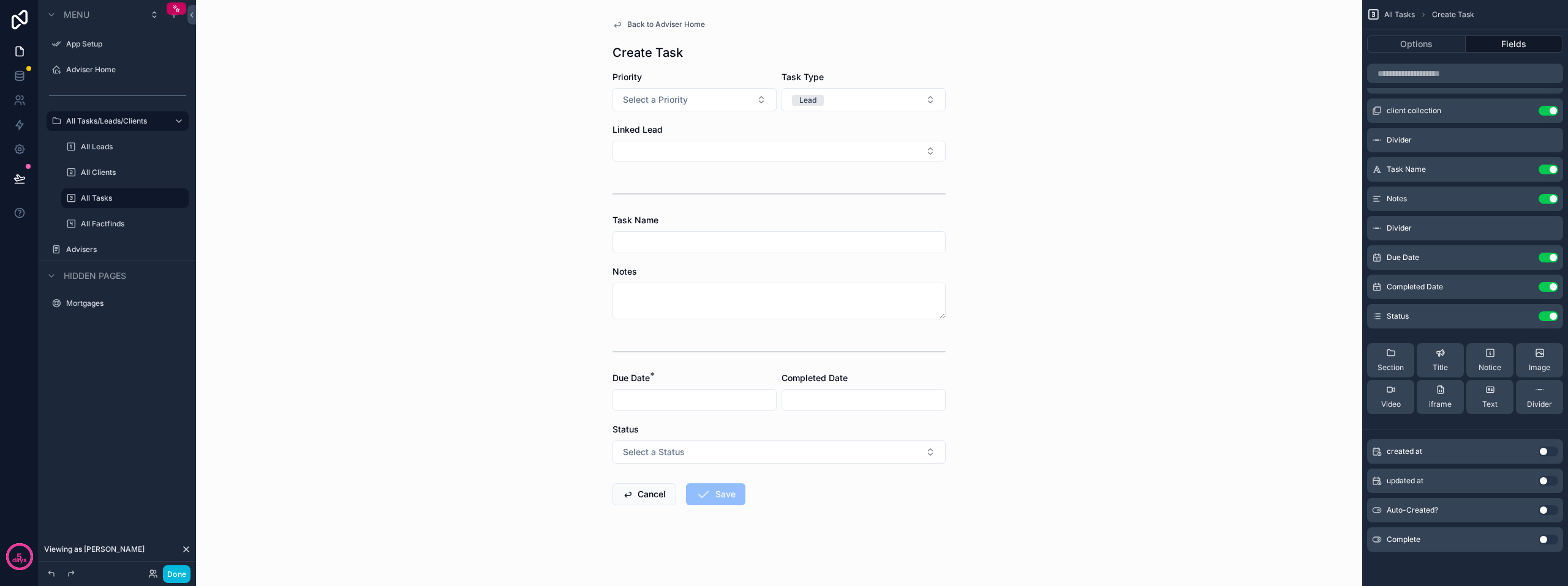
click at [870, 448] on button "Select a Status" at bounding box center [778, 452] width 333 height 23
click at [1113, 451] on div "Back to Adviser Home Create Task Priority Select a Priority Task Type Lead Link…" at bounding box center [778, 293] width 1166 height 586
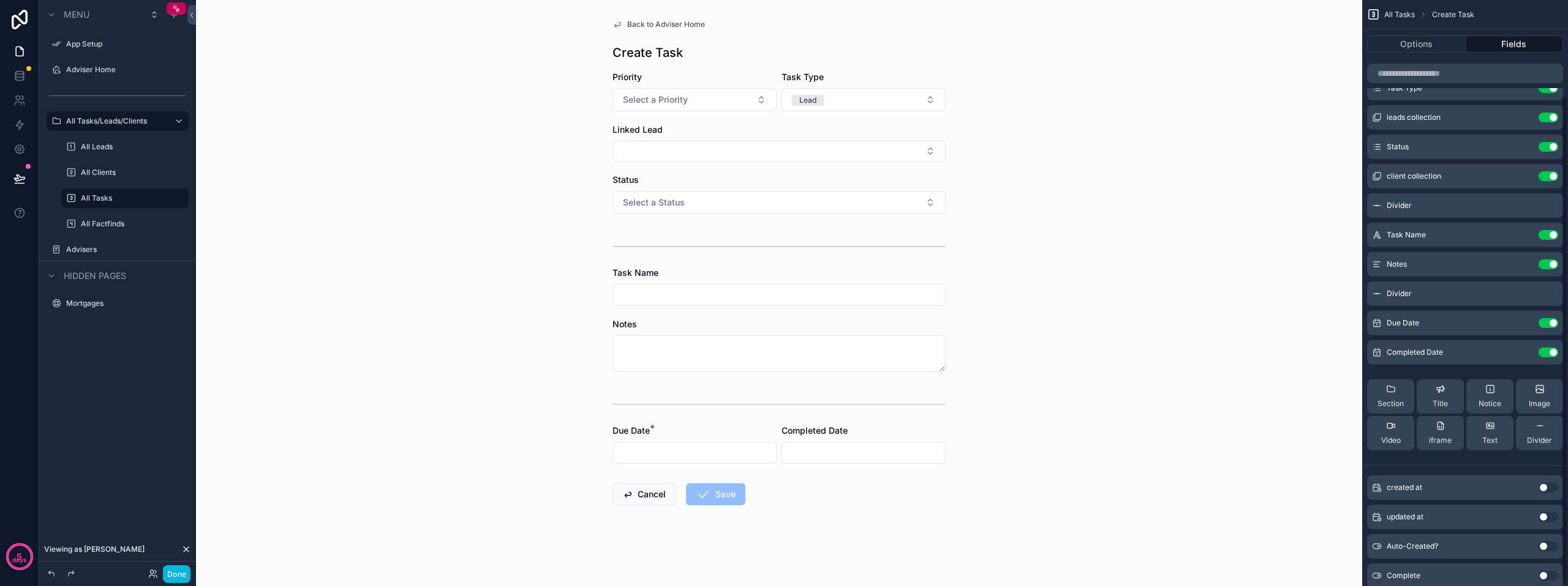
scroll to position [0, 0]
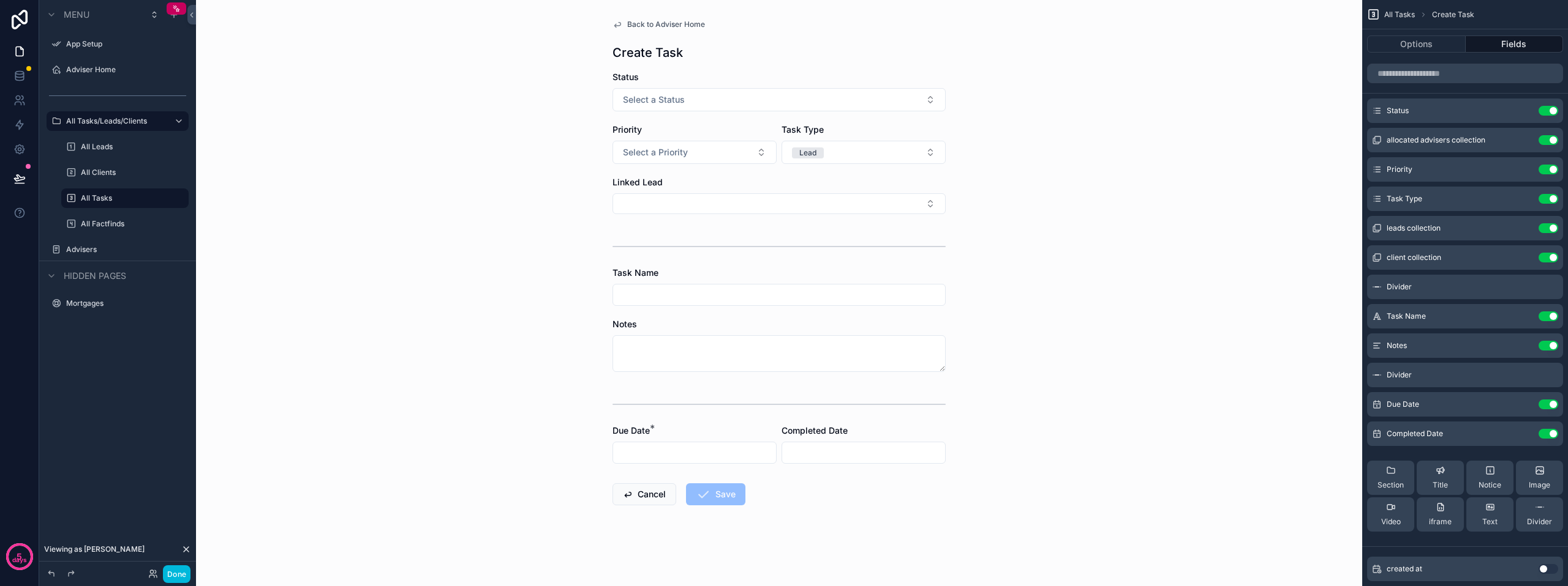
click at [0, 0] on icon "scrollable content" at bounding box center [0, 0] width 0 height 0
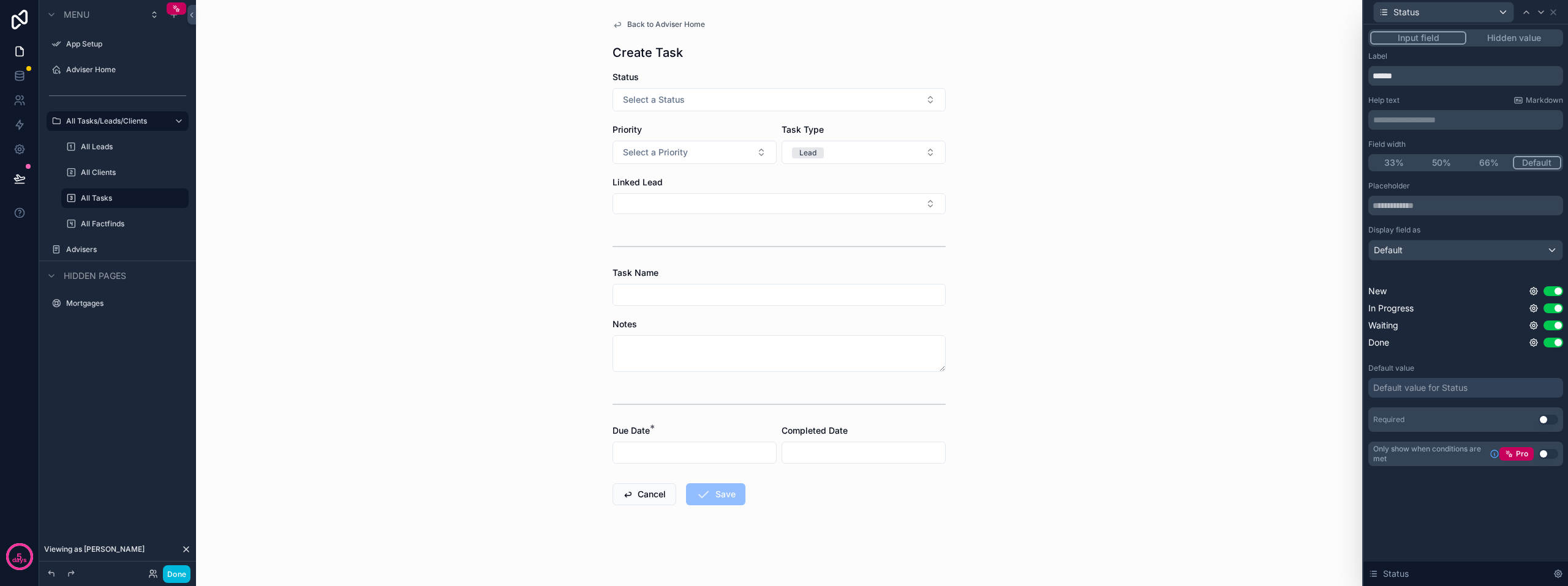
click at [1523, 37] on button "Hidden value" at bounding box center [1513, 38] width 95 height 13
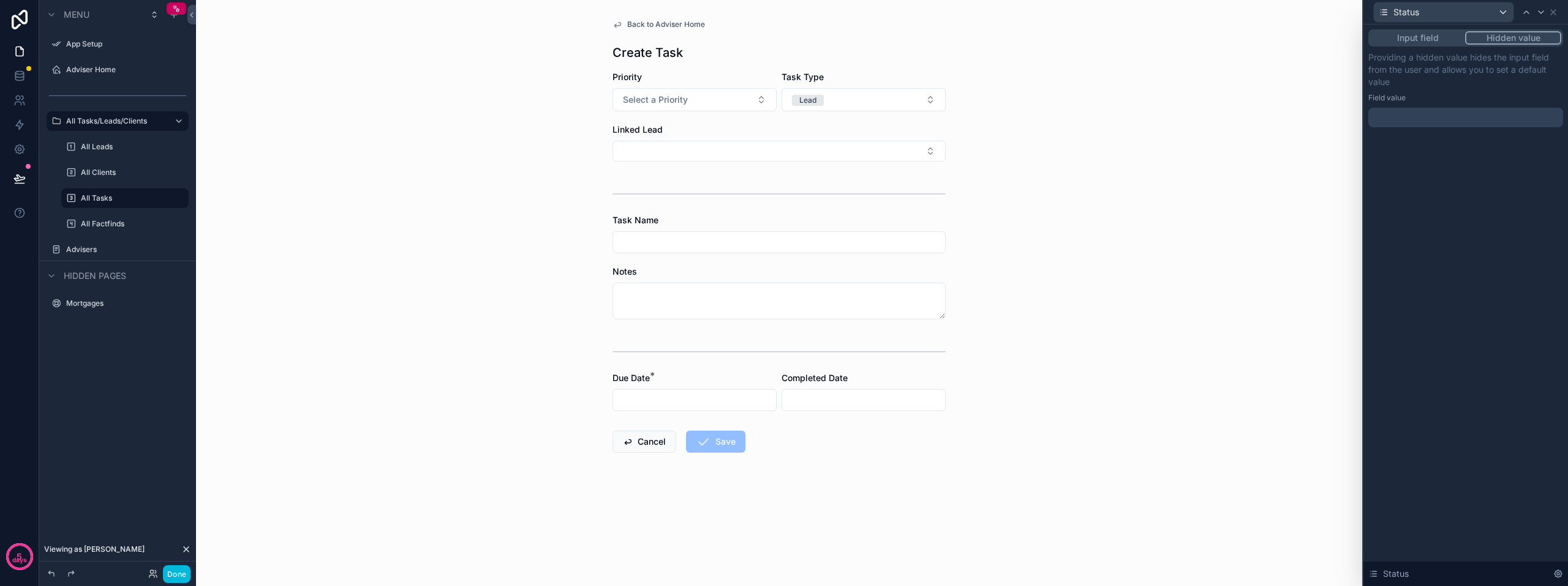
click at [1443, 116] on div at bounding box center [1465, 118] width 194 height 20
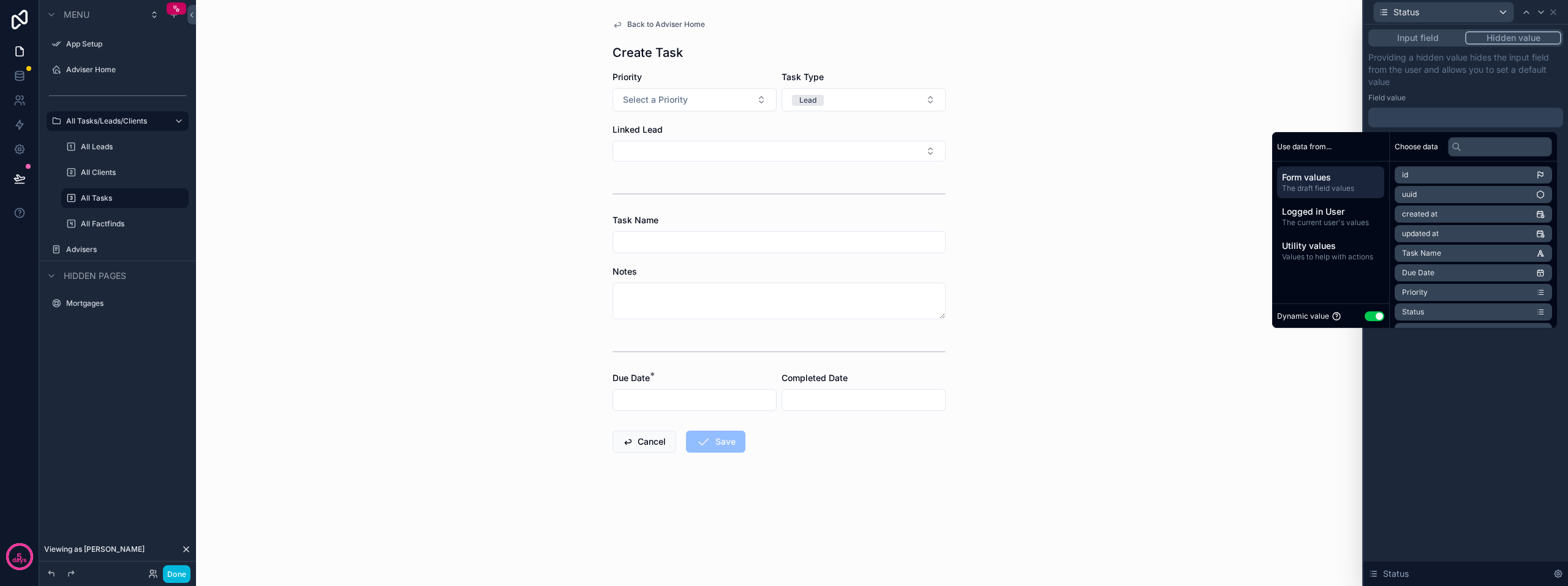
click at [1364, 319] on button "Use setting" at bounding box center [1374, 316] width 20 height 10
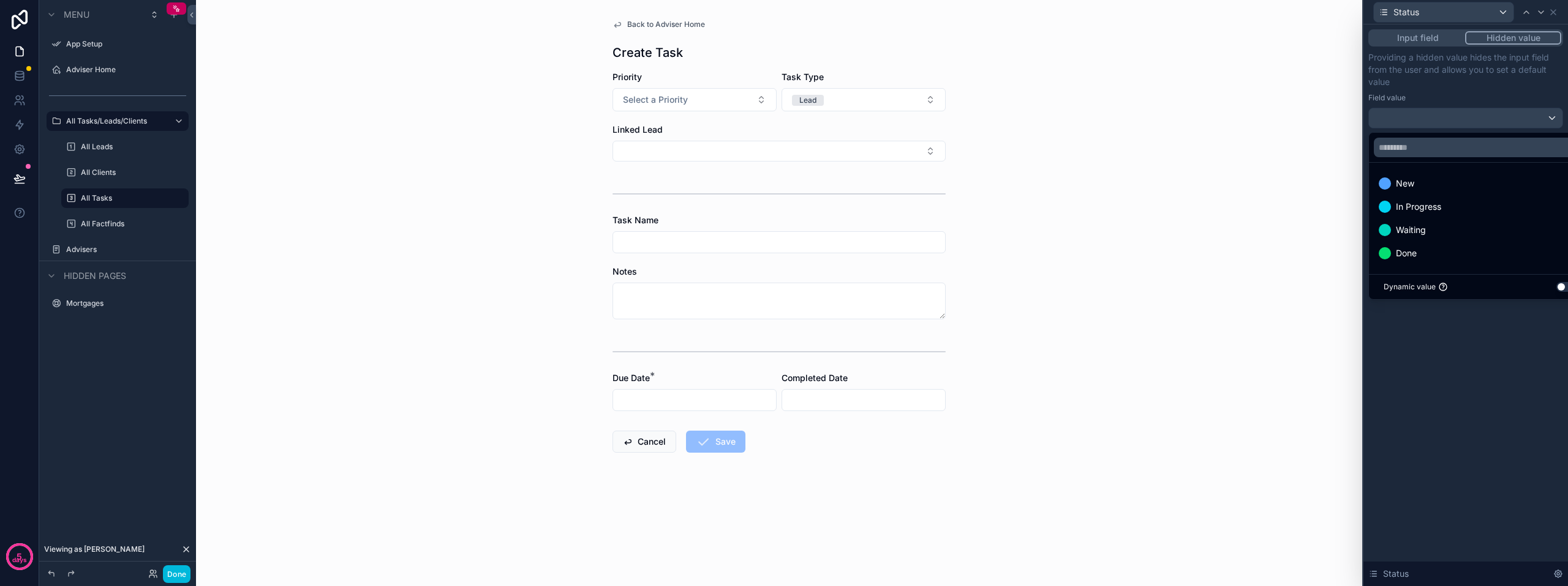
click at [1398, 181] on span "New" at bounding box center [1405, 184] width 18 height 15
click at [1465, 362] on div "Input field Hidden value Providing a hidden value hides the input field from th…" at bounding box center [1465, 305] width 204 height 561
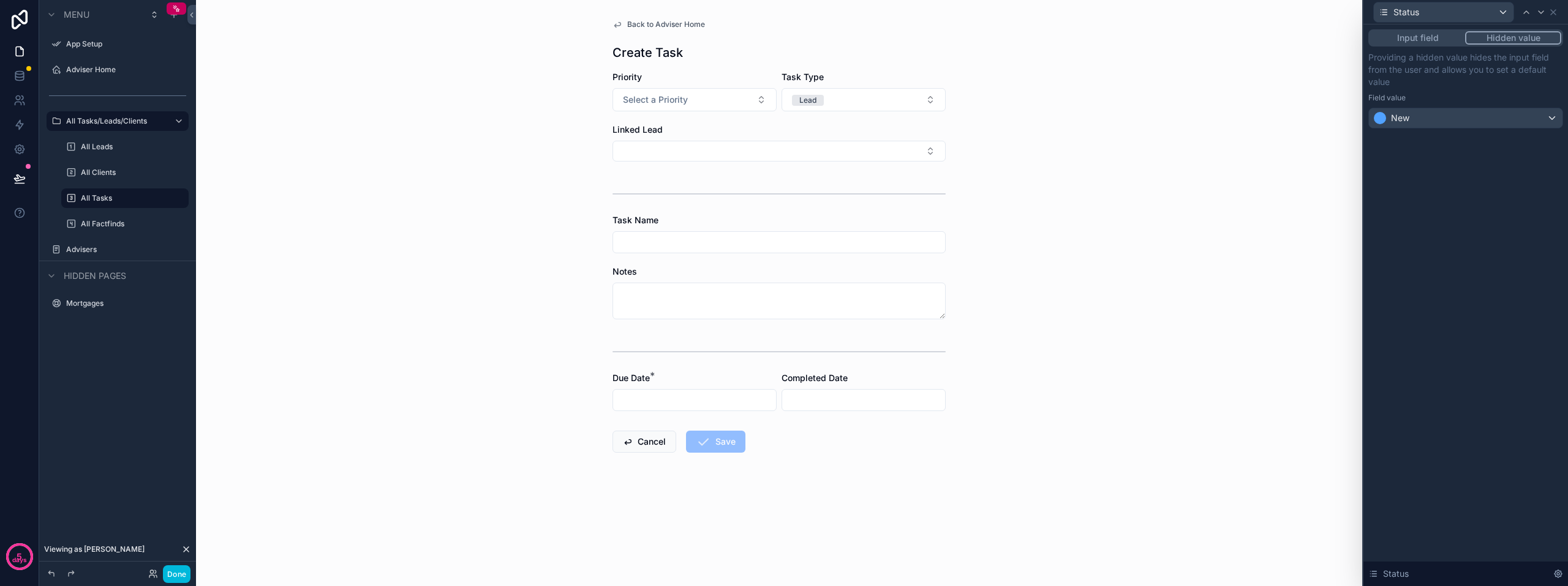
click at [1418, 35] on button "Input field" at bounding box center [1417, 38] width 95 height 13
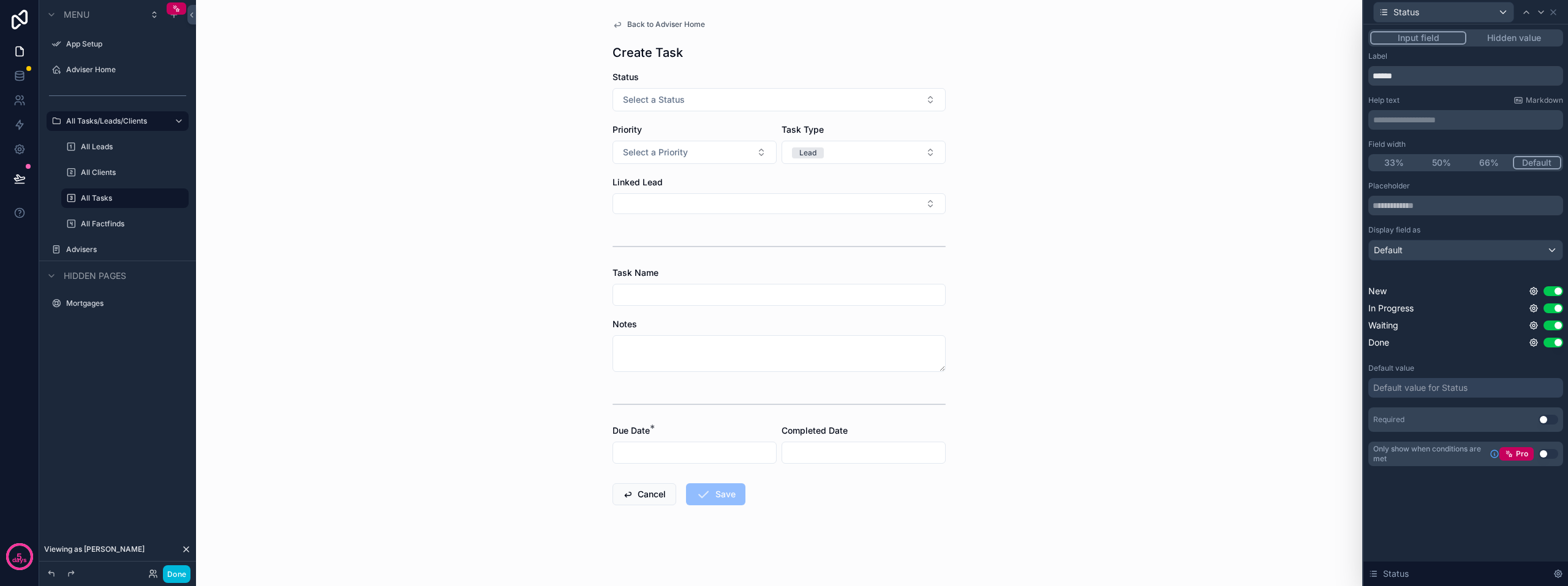
click at [1299, 386] on div "Back to Adviser Home Create Task Status Select a Status Priority Select a Prior…" at bounding box center [778, 293] width 1166 height 586
click at [170, 573] on button "Done" at bounding box center [177, 574] width 28 height 18
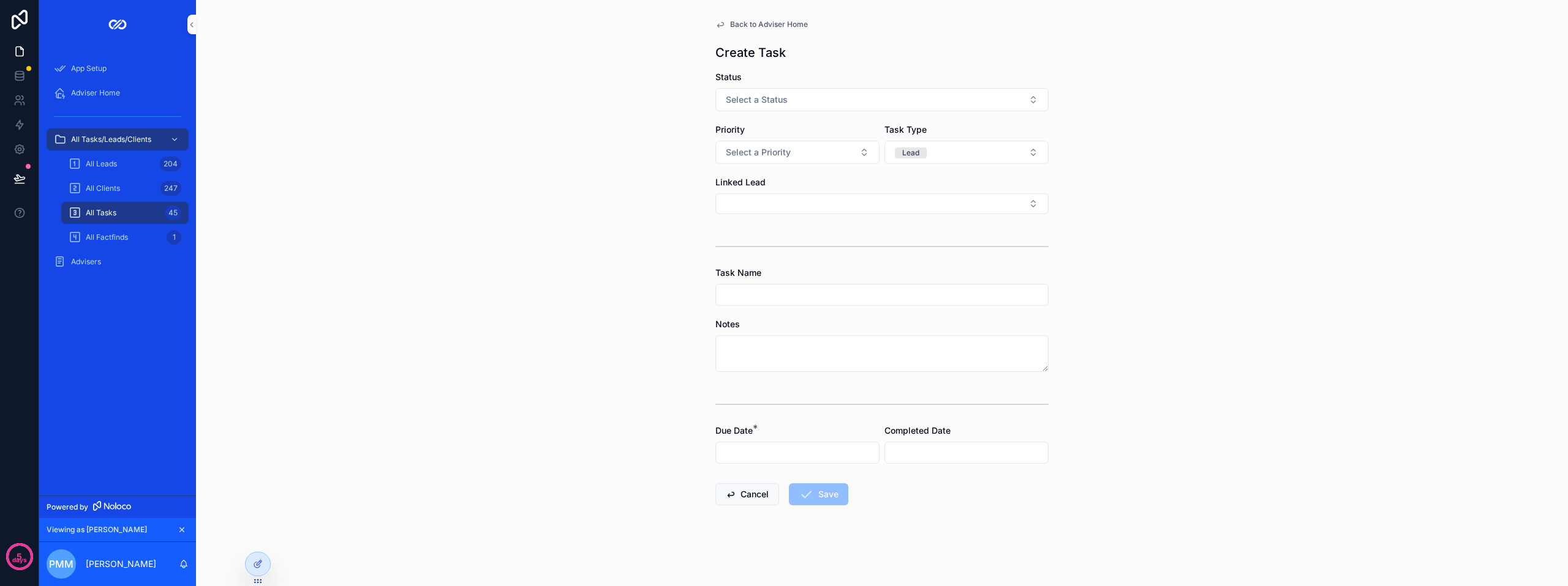
click at [791, 106] on button "Select a Status" at bounding box center [882, 100] width 333 height 23
click at [647, 116] on div "Back to Adviser Home Create Task Status Select a Status Priority Select a Prior…" at bounding box center [882, 293] width 1372 height 586
click at [758, 102] on span "Select a Status" at bounding box center [756, 100] width 62 height 12
click at [690, 108] on div "Back to Adviser Home Create Task Status Select a Status Priority Select a Prior…" at bounding box center [882, 293] width 1372 height 586
click at [966, 161] on button "Lead" at bounding box center [967, 153] width 164 height 23
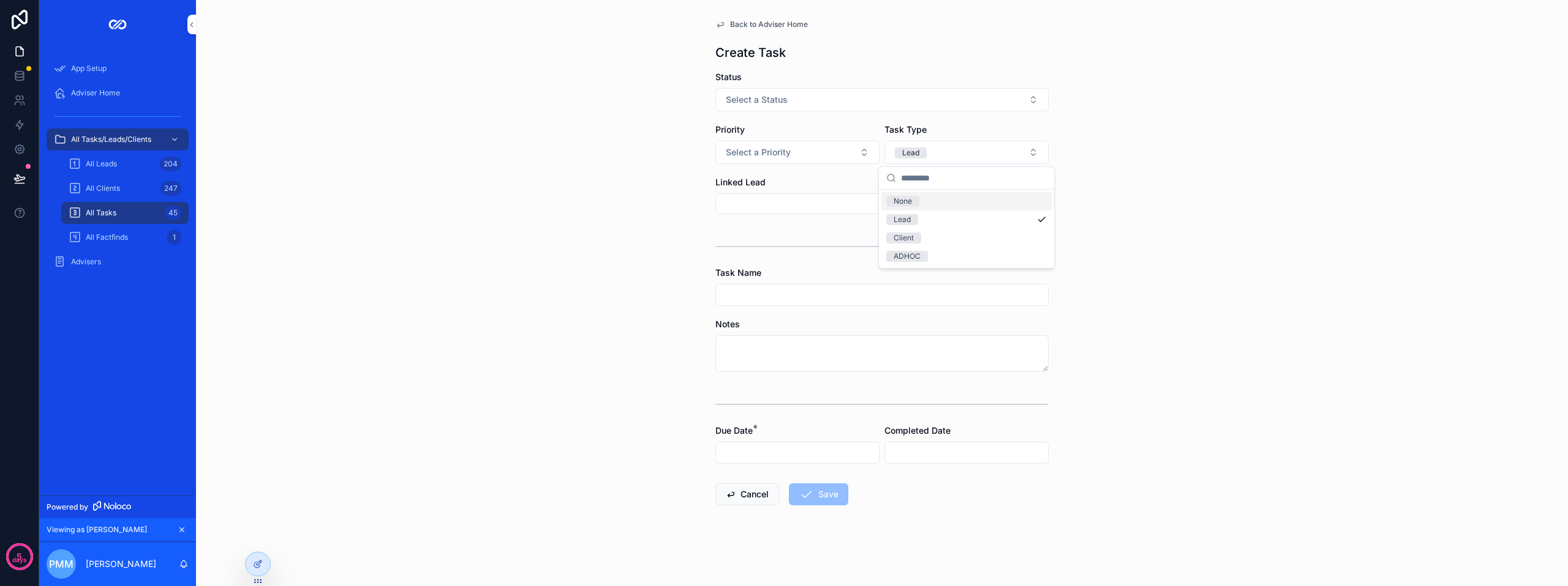
click at [924, 201] on div "None" at bounding box center [967, 201] width 171 height 18
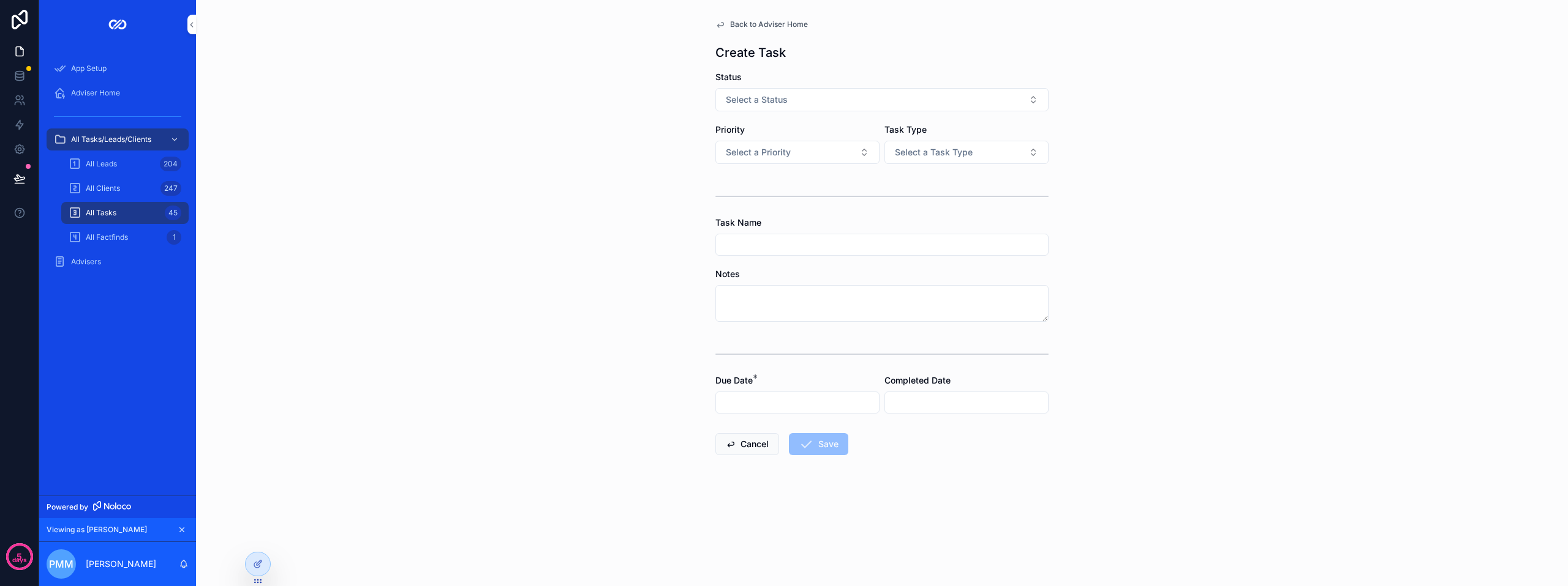
click at [810, 106] on button "Select a Status" at bounding box center [882, 100] width 333 height 23
click at [821, 149] on div "New" at bounding box center [817, 149] width 16 height 11
click at [758, 105] on button "New" at bounding box center [882, 100] width 333 height 23
click at [680, 112] on div "Back to Adviser Home Create Task Status New Priority Select a Priority Task Typ…" at bounding box center [882, 293] width 1372 height 586
click at [767, 156] on span "Select a Priority" at bounding box center [758, 153] width 65 height 12
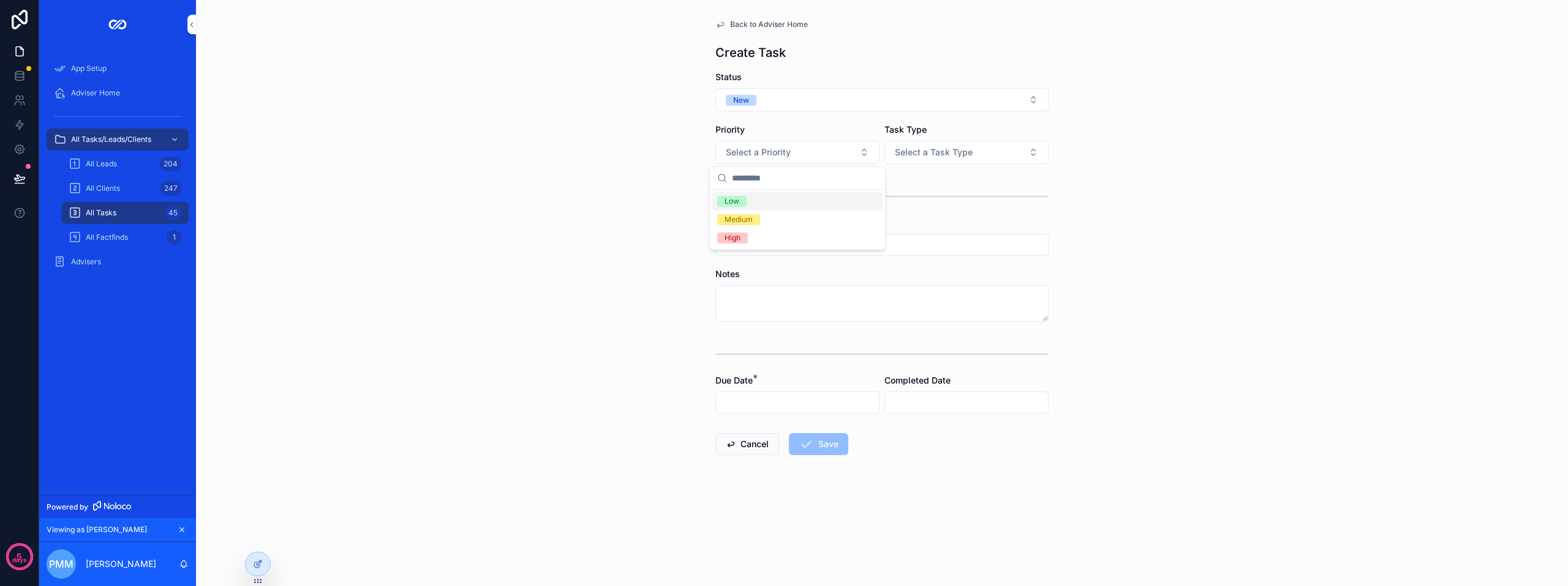
click at [923, 150] on span "Select a Task Type" at bounding box center [934, 153] width 78 height 12
click at [901, 200] on div "Lead" at bounding box center [902, 201] width 17 height 11
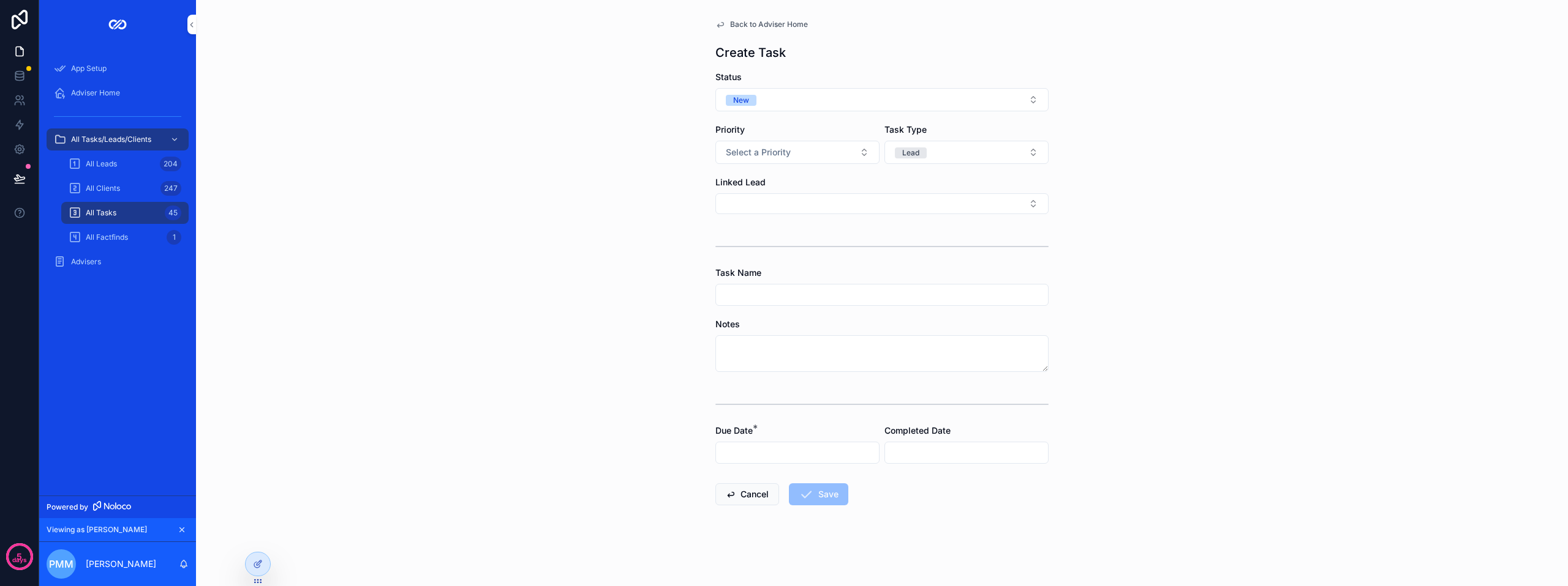
click at [810, 199] on button "Select Button" at bounding box center [882, 204] width 333 height 21
click at [635, 183] on div "Back to Adviser Home Create Task Status New Priority Select a Priority Task Typ…" at bounding box center [882, 293] width 1372 height 586
click at [263, 565] on div at bounding box center [258, 564] width 25 height 23
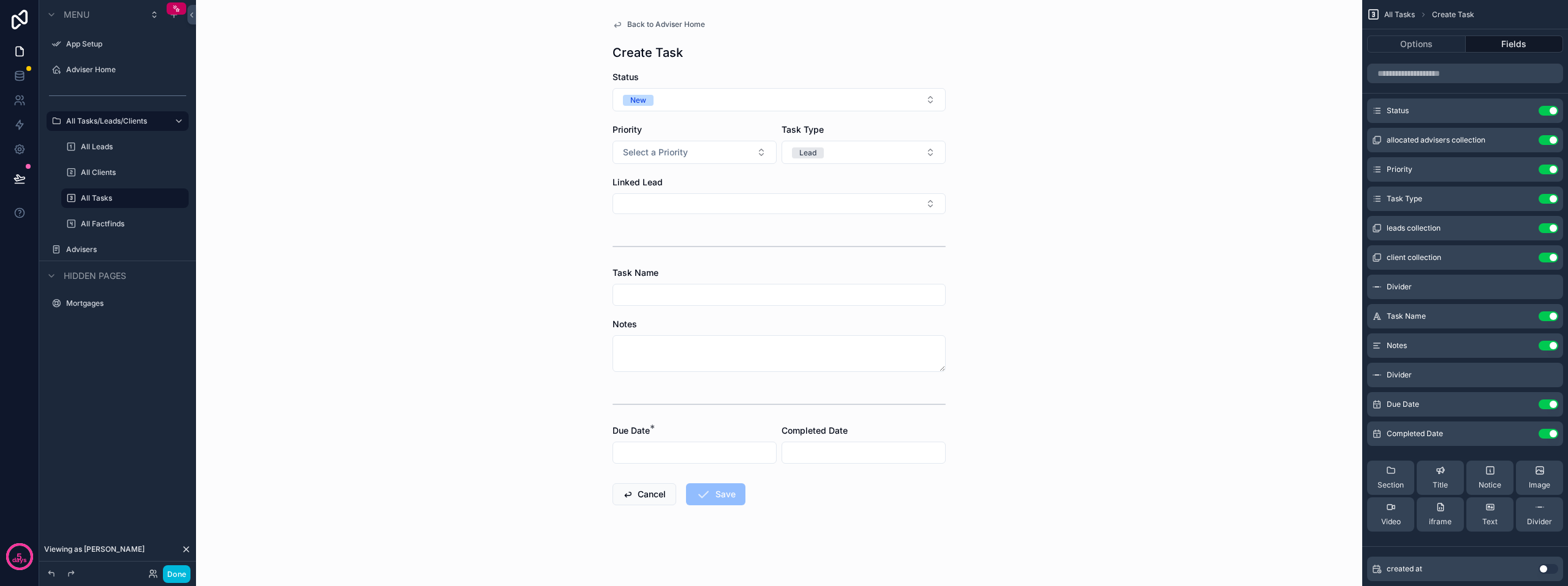
click at [716, 191] on div "Linked Lead" at bounding box center [778, 196] width 333 height 38
click at [712, 204] on button "Select Button" at bounding box center [778, 204] width 333 height 21
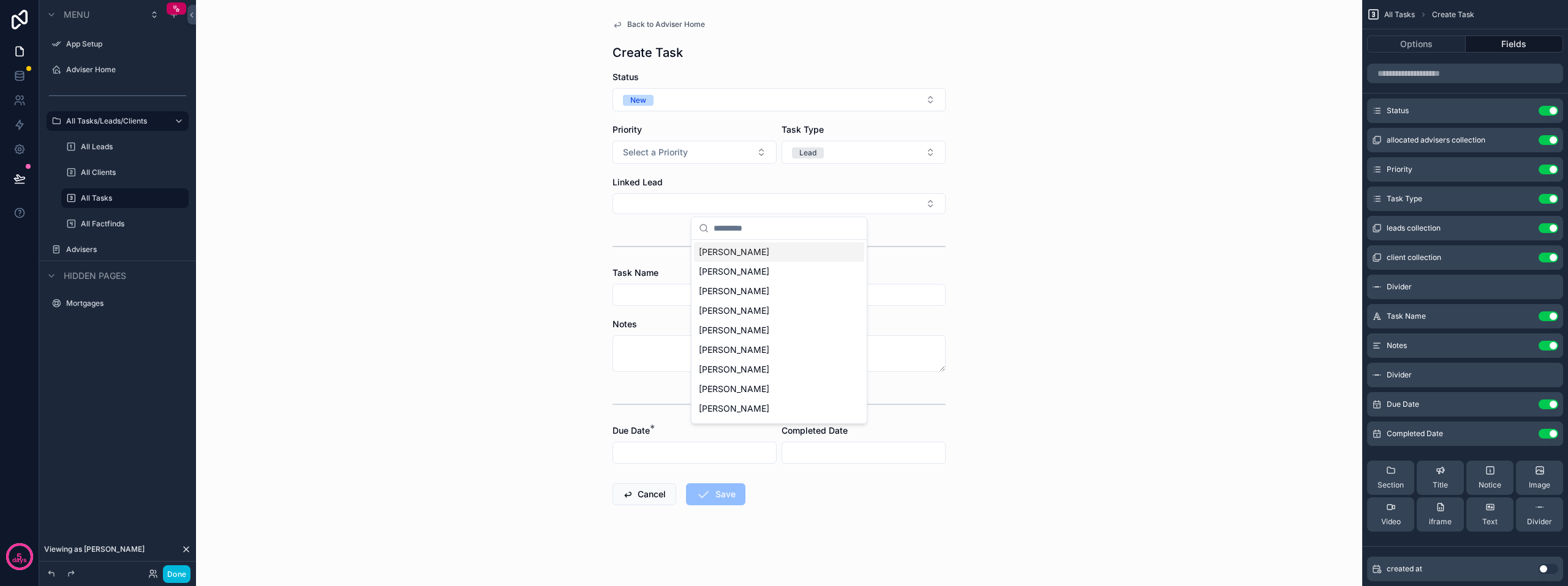
click at [959, 219] on div "Back to Adviser Home Create Task Status New Priority Select a Priority Task Typ…" at bounding box center [778, 293] width 1166 height 586
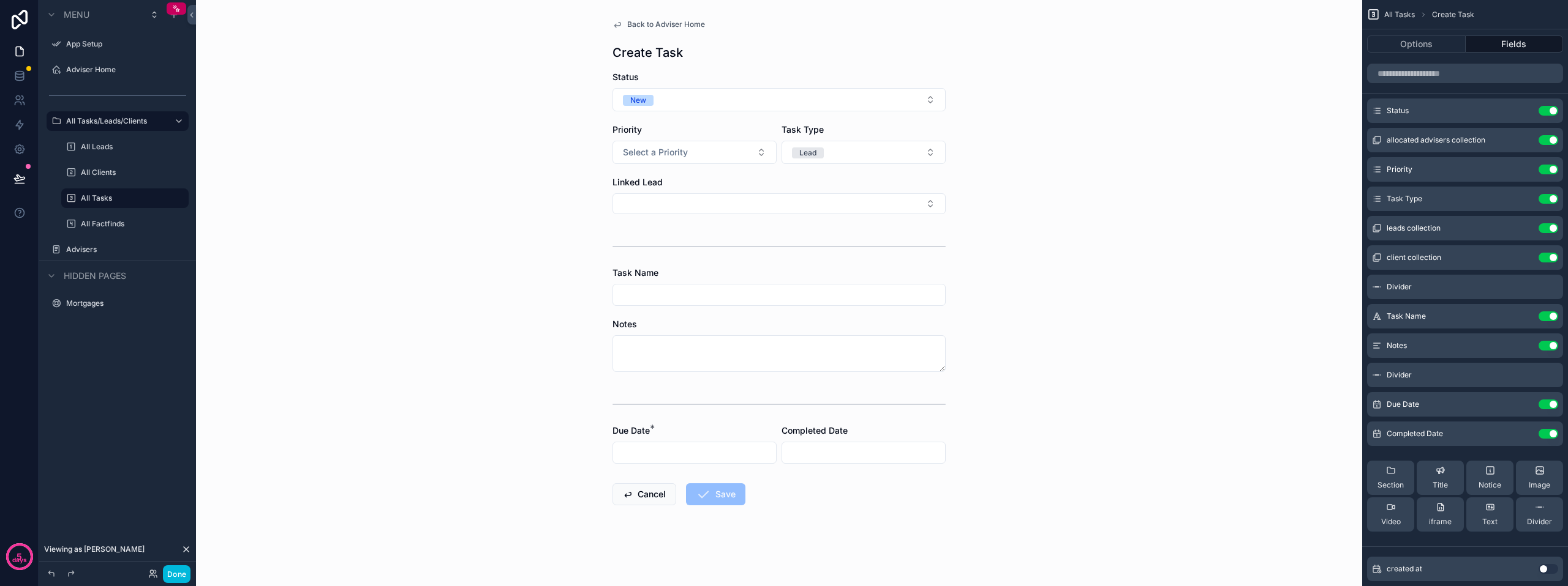
click at [0, 0] on icon "scrollable content" at bounding box center [0, 0] width 0 height 0
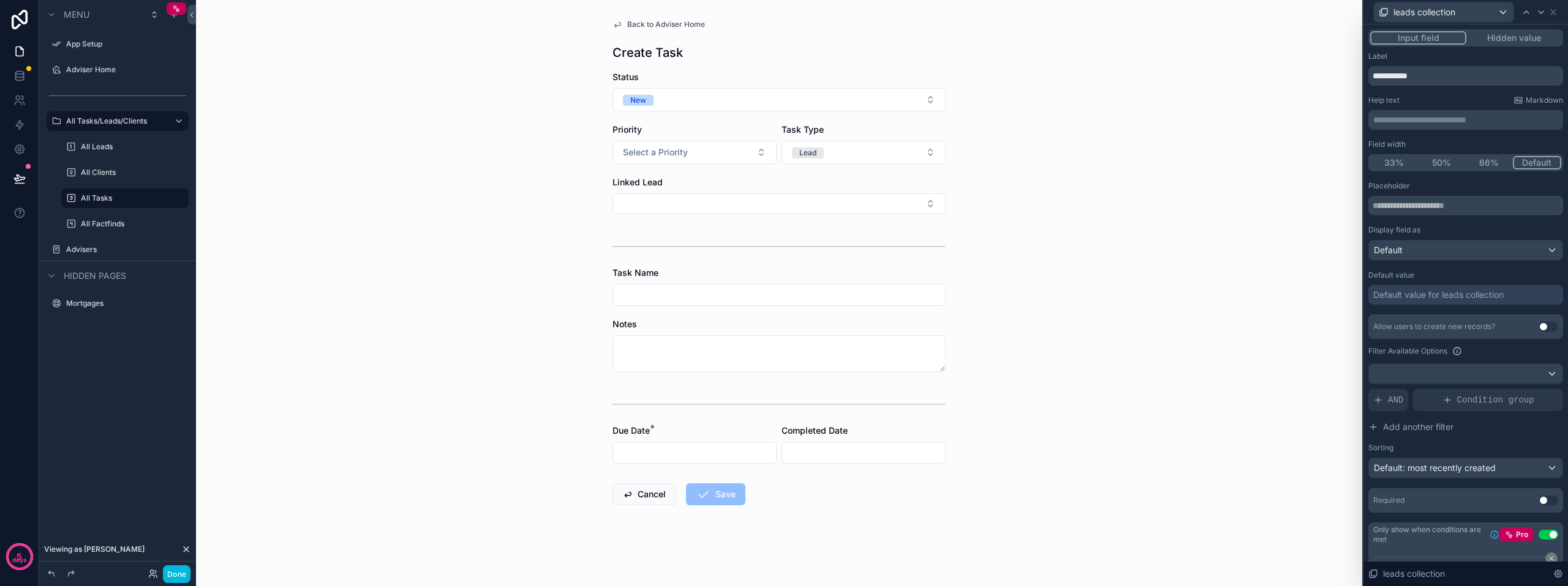
click at [1425, 371] on div at bounding box center [1465, 374] width 193 height 20
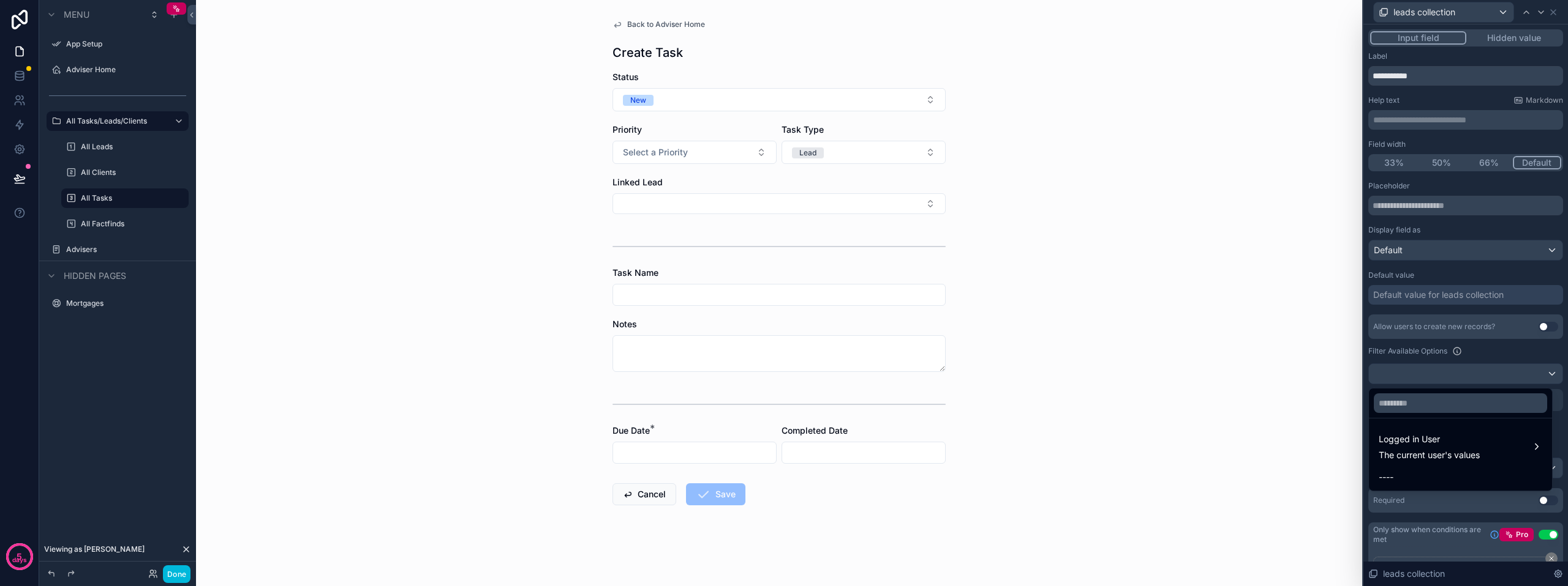
click at [1417, 435] on span "Logged in User" at bounding box center [1429, 440] width 101 height 15
click at [1329, 468] on span "Adviser" at bounding box center [1328, 471] width 31 height 15
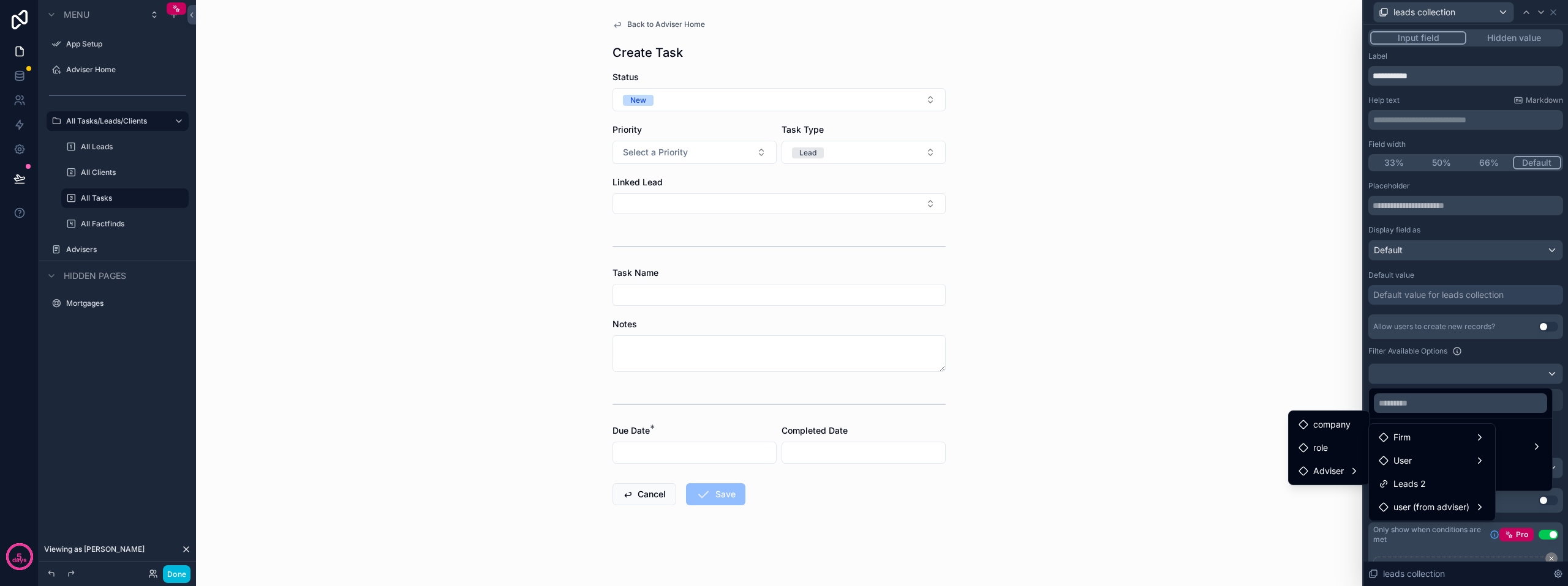
click at [1409, 506] on span "user (from adviser)" at bounding box center [1431, 508] width 76 height 15
click at [1334, 527] on span "Adviser" at bounding box center [1321, 532] width 31 height 15
click at [1339, 527] on div "Adviser" at bounding box center [1325, 532] width 68 height 15
click at [1425, 456] on div "User" at bounding box center [1432, 461] width 107 height 15
click at [1345, 493] on div "Adviser" at bounding box center [1325, 485] width 83 height 22
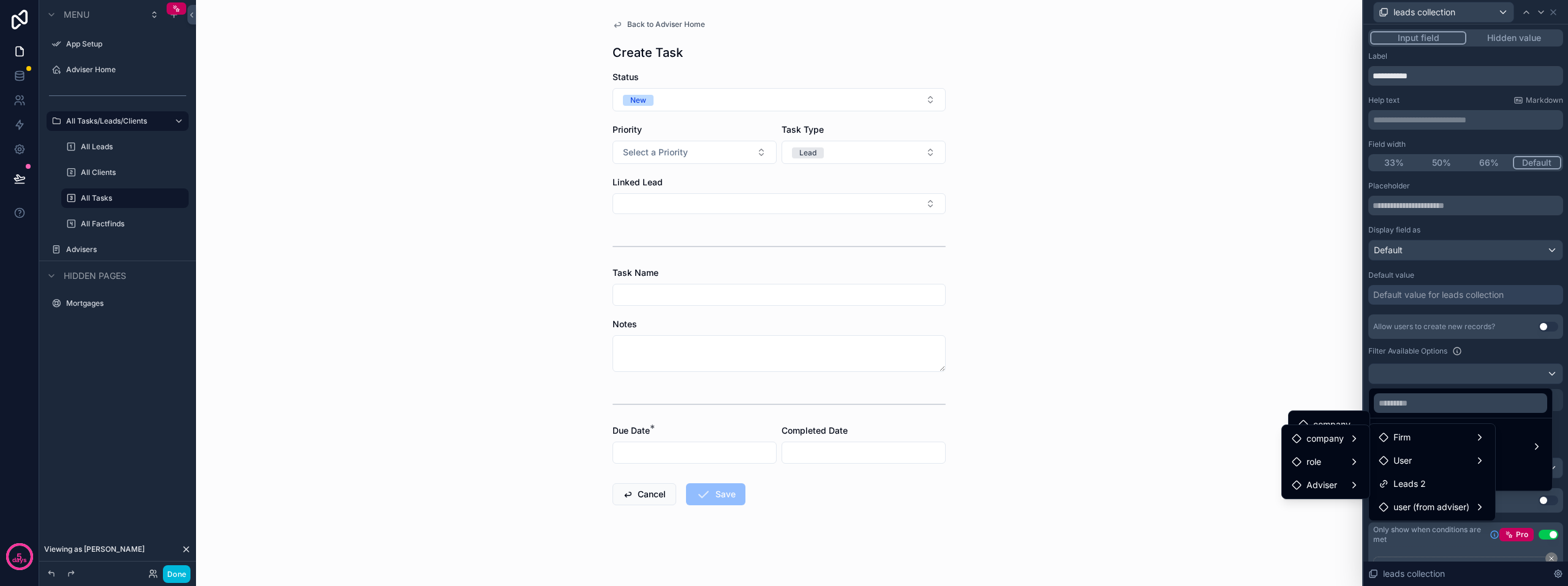
click at [1345, 487] on div "Adviser" at bounding box center [1325, 485] width 68 height 15
click at [1336, 462] on div "role" at bounding box center [1325, 462] width 68 height 15
click at [1309, 376] on div "Back to Adviser Home Create Task Status New Priority Select a Priority Task Typ…" at bounding box center [778, 293] width 1166 height 586
click at [1353, 549] on div "Back to Adviser Home Create Task Status New Priority Select a Priority Task Typ…" at bounding box center [778, 293] width 1166 height 586
click at [1393, 566] on div at bounding box center [1465, 293] width 204 height 586
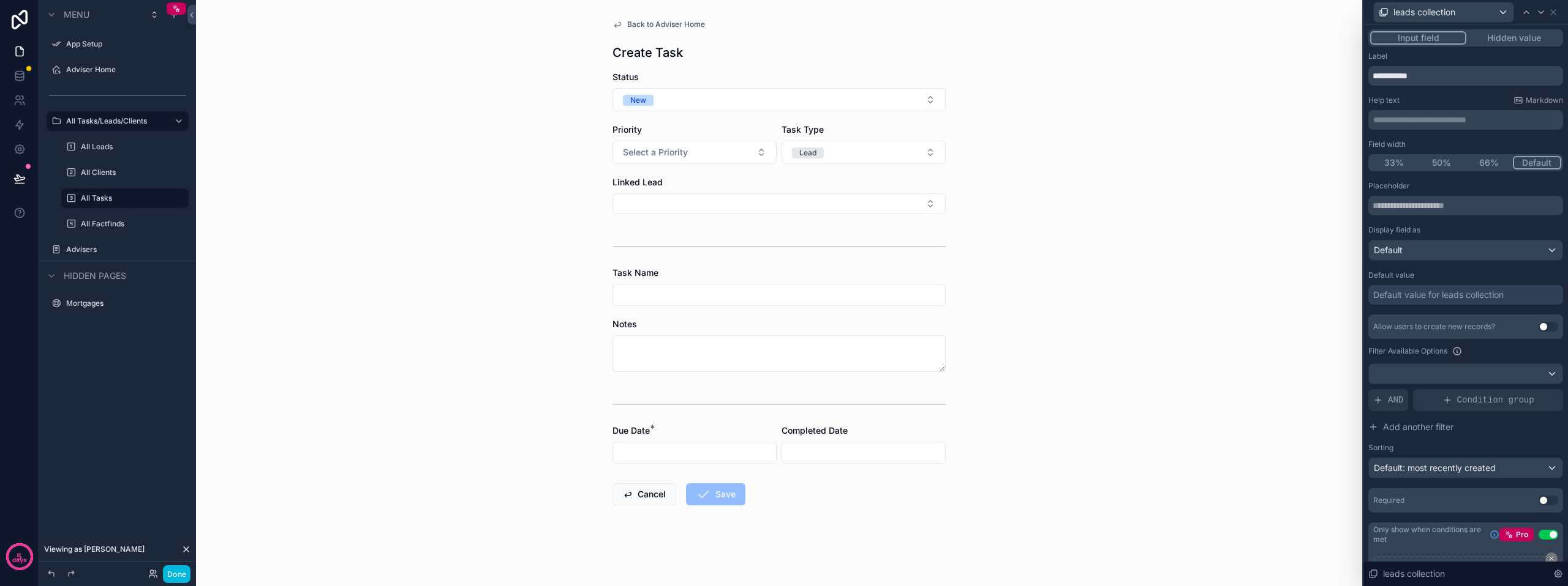
click at [1447, 373] on div at bounding box center [1465, 374] width 193 height 20
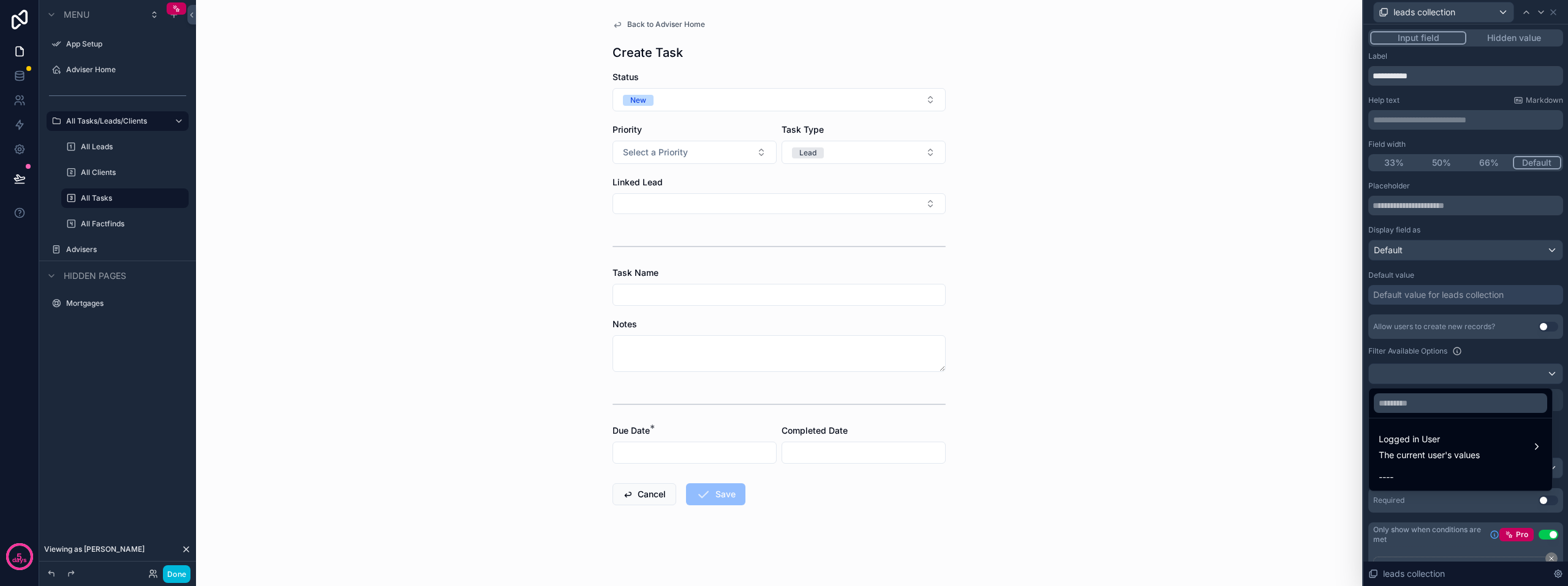
click at [1459, 448] on div "Logged in User The current user's values" at bounding box center [1429, 447] width 101 height 29
click at [1348, 469] on div "Adviser" at bounding box center [1329, 471] width 61 height 15
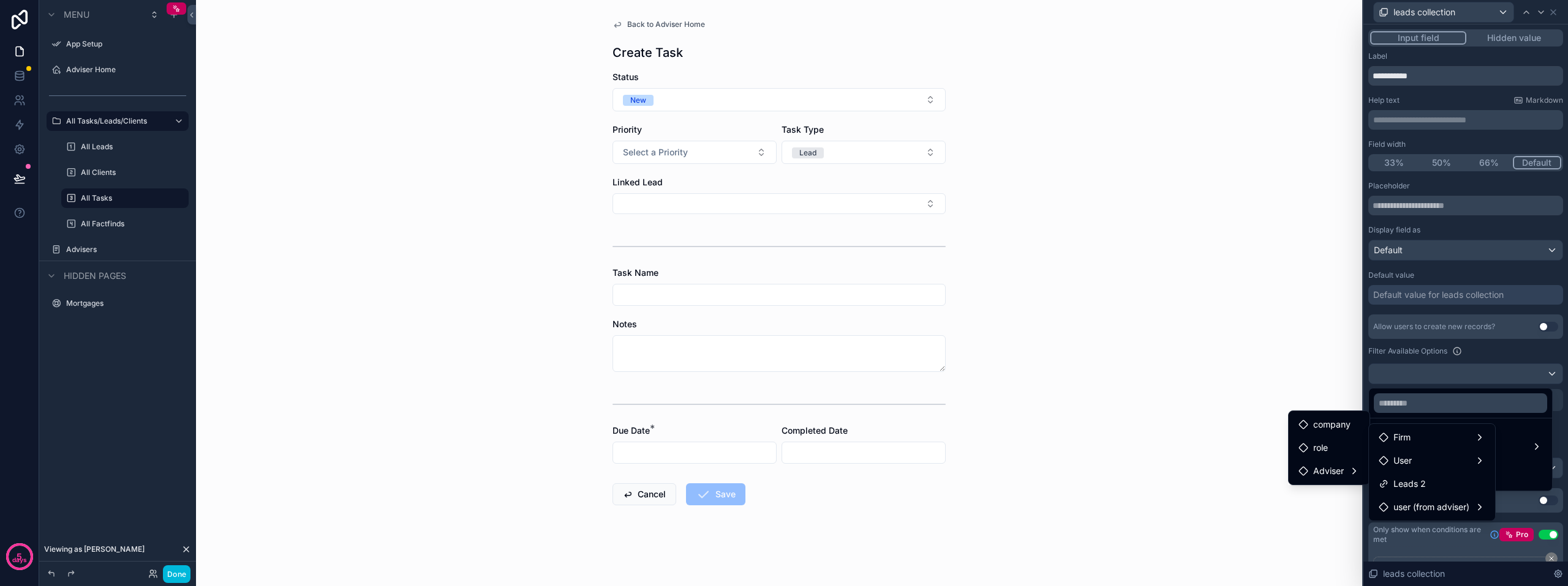
click at [1442, 506] on span "user (from adviser)" at bounding box center [1431, 508] width 76 height 15
click at [1339, 531] on div "Adviser" at bounding box center [1325, 532] width 68 height 15
click at [1338, 532] on div "Adviser" at bounding box center [1325, 532] width 68 height 15
click at [1335, 510] on div "role" at bounding box center [1325, 509] width 68 height 15
click at [1335, 492] on span "company" at bounding box center [1324, 485] width 37 height 15
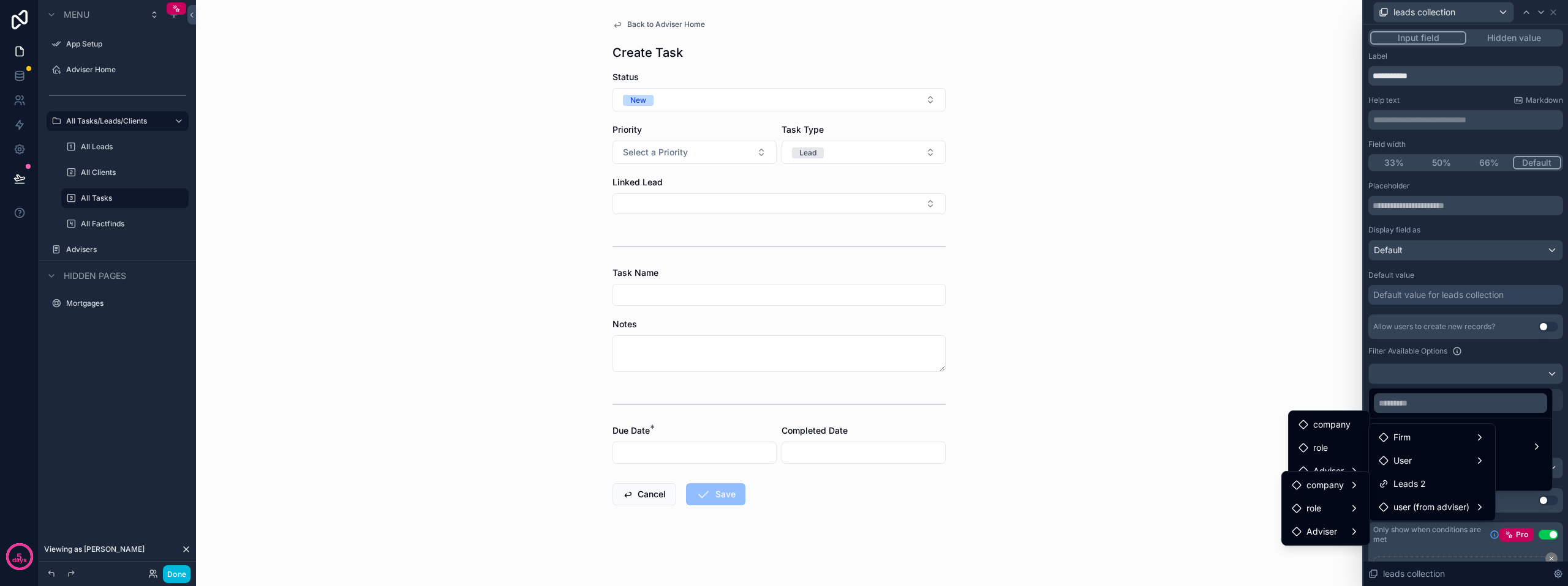
click at [1447, 462] on div "User" at bounding box center [1432, 461] width 107 height 15
click at [1334, 482] on span "Adviser" at bounding box center [1321, 485] width 31 height 15
click at [1336, 467] on div "role" at bounding box center [1325, 462] width 68 height 15
click at [1338, 444] on span "company" at bounding box center [1324, 439] width 37 height 15
click at [1424, 436] on div "Firm" at bounding box center [1432, 438] width 107 height 15
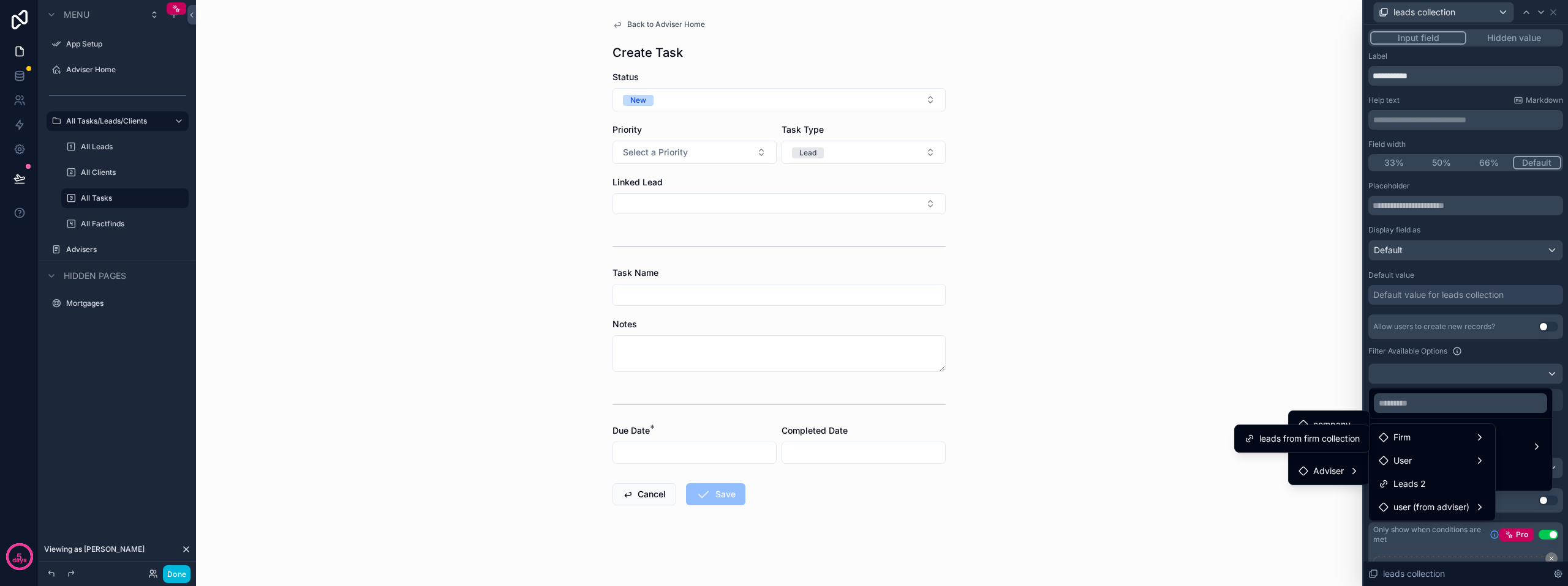
click at [1313, 522] on div "Back to Adviser Home Create Task Status New Priority Select a Priority Task Typ…" at bounding box center [778, 293] width 1166 height 586
click at [1296, 369] on div "Back to Adviser Home Create Task Status New Priority Select a Priority Task Typ…" at bounding box center [778, 293] width 1166 height 586
click at [1148, 514] on div "Back to Adviser Home Create Task Status New Priority Select a Priority Task Typ…" at bounding box center [778, 293] width 1166 height 586
click at [1310, 548] on div "Back to Adviser Home Create Task Status New Priority Select a Priority Task Typ…" at bounding box center [778, 293] width 1166 height 586
click at [1338, 471] on span "Adviser" at bounding box center [1328, 471] width 31 height 15
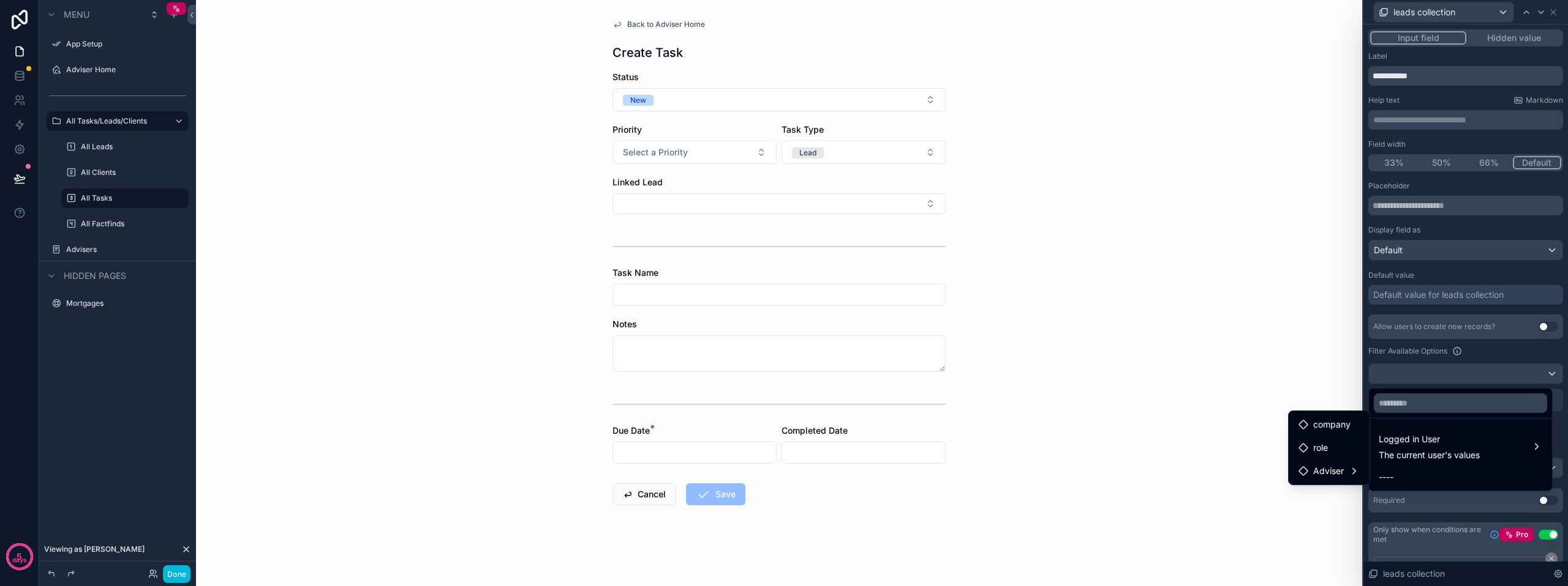
click at [1443, 446] on span "Logged in User" at bounding box center [1429, 440] width 101 height 15
click at [1224, 412] on div "Back to Adviser Home Create Task Status New Priority Select a Priority Task Typ…" at bounding box center [778, 293] width 1166 height 586
click at [1389, 478] on span "----" at bounding box center [1386, 478] width 15 height 15
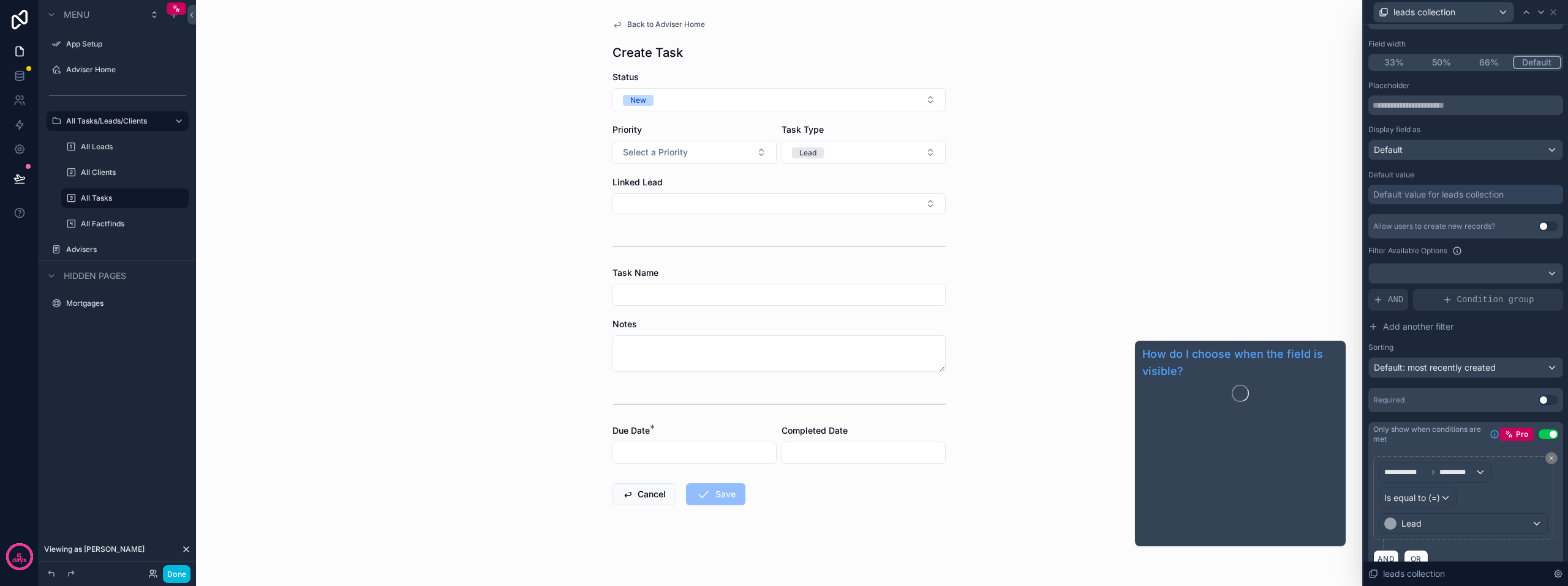
scroll to position [121, 0]
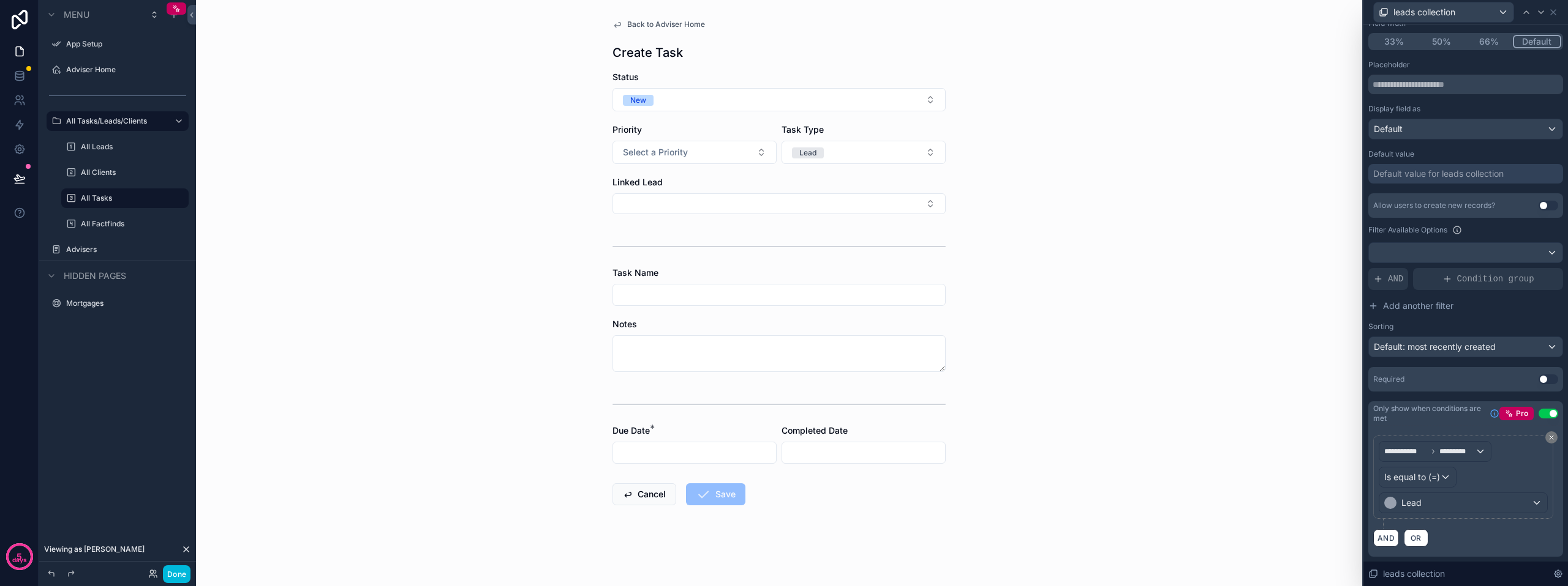
click at [1432, 249] on div at bounding box center [1465, 253] width 193 height 20
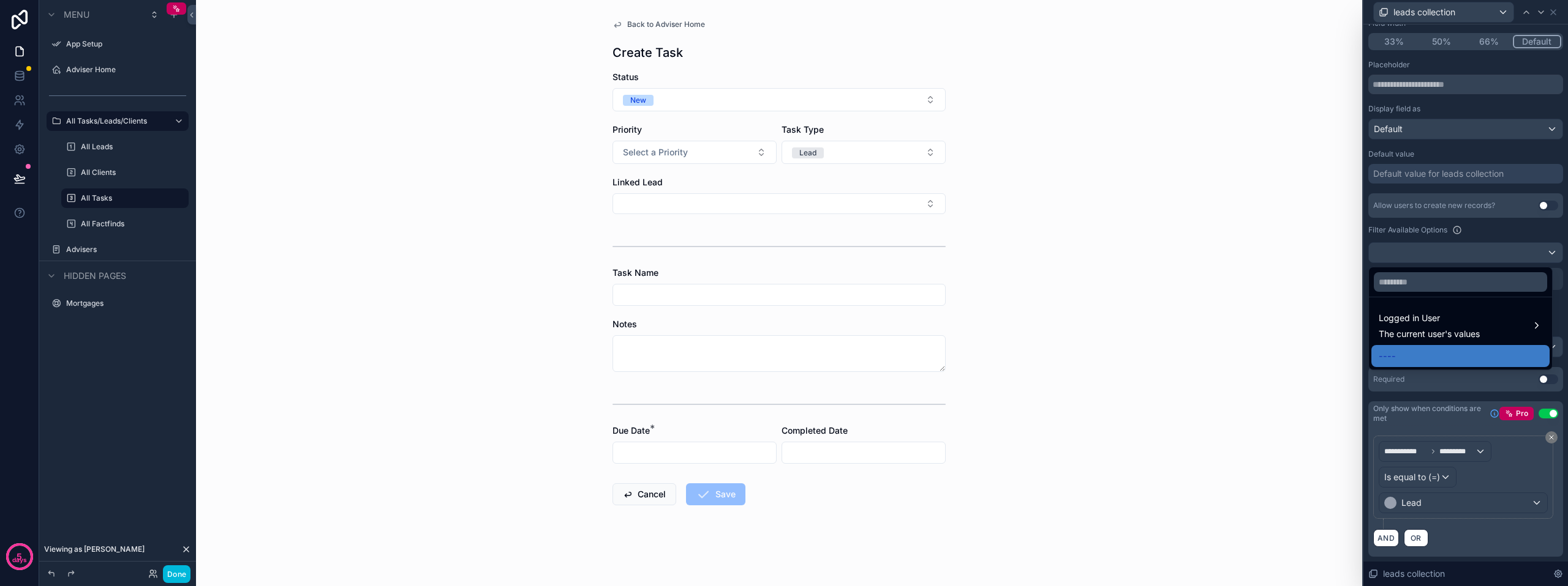
click at [1442, 316] on span "Logged in User" at bounding box center [1429, 318] width 101 height 15
click at [1339, 352] on span "Adviser" at bounding box center [1328, 350] width 31 height 15
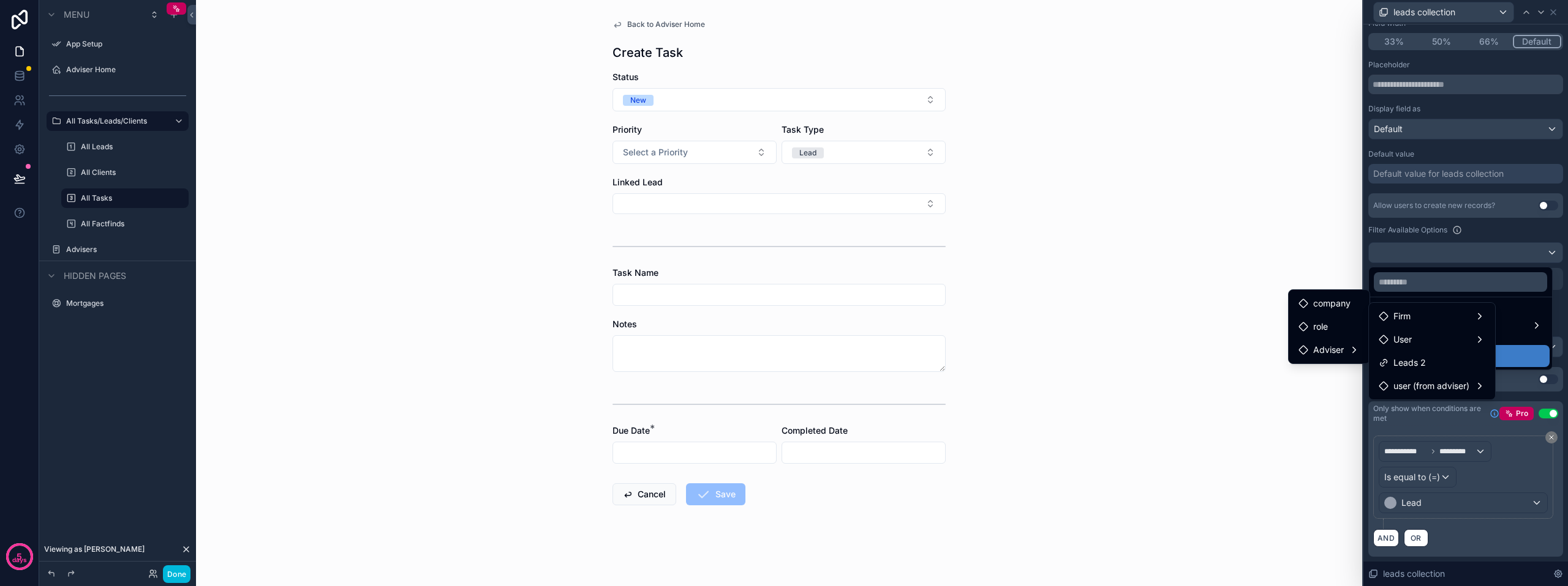
click at [1274, 400] on div "Back to Adviser Home Create Task Status New Priority Select a Priority Task Typ…" at bounding box center [778, 293] width 1166 height 586
click at [1286, 191] on div "Back to Adviser Home Create Task Status New Priority Select a Priority Task Typ…" at bounding box center [778, 293] width 1166 height 586
click at [1396, 358] on span "Leads 2" at bounding box center [1409, 363] width 33 height 15
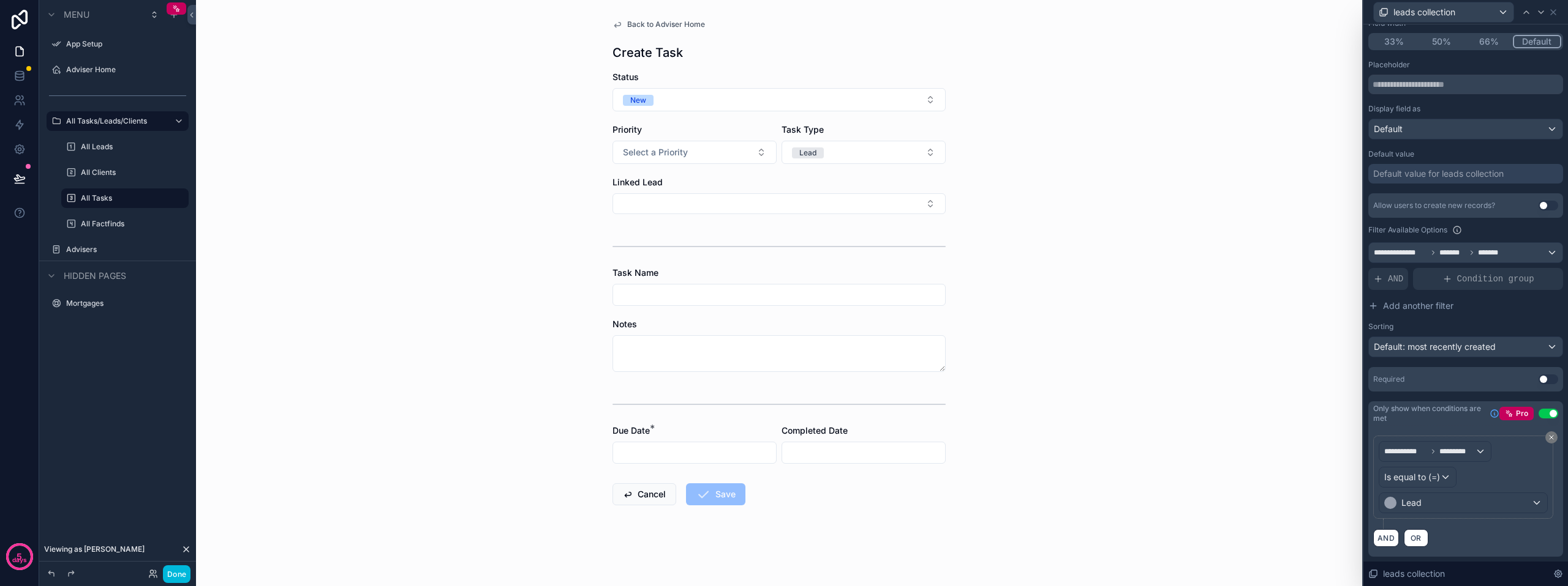
click at [644, 203] on button "Select Button" at bounding box center [778, 204] width 333 height 21
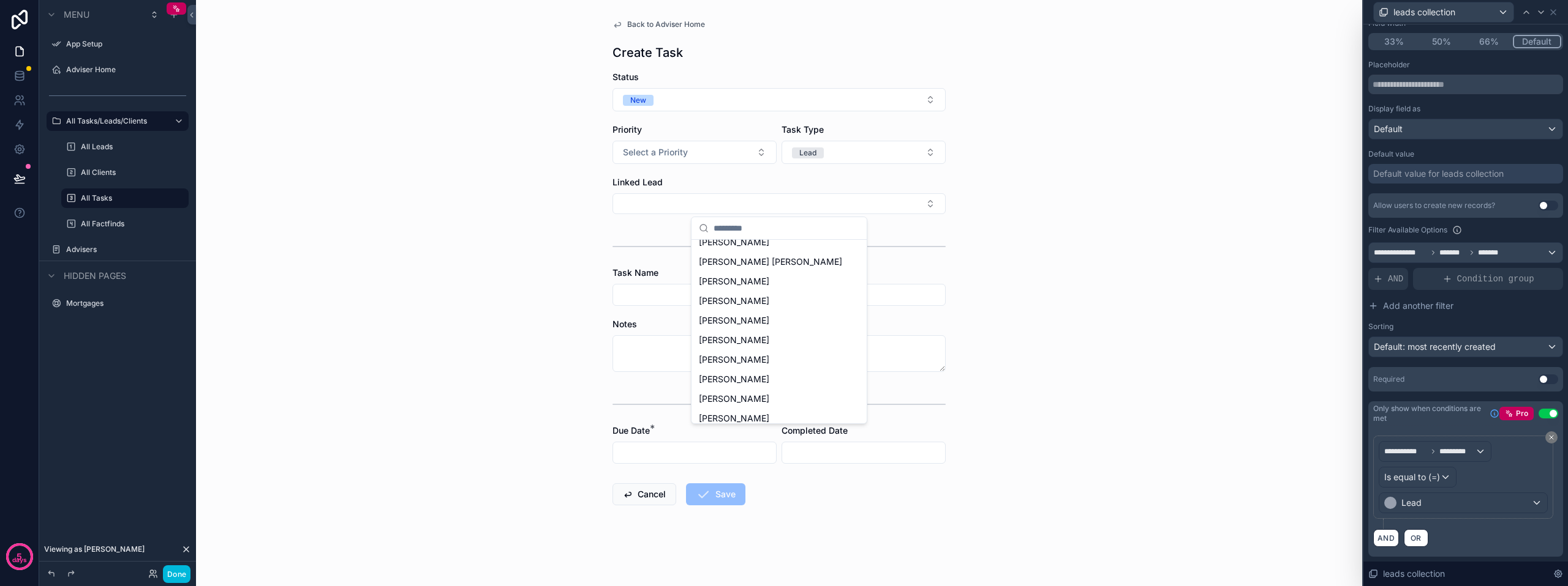
scroll to position [0, 0]
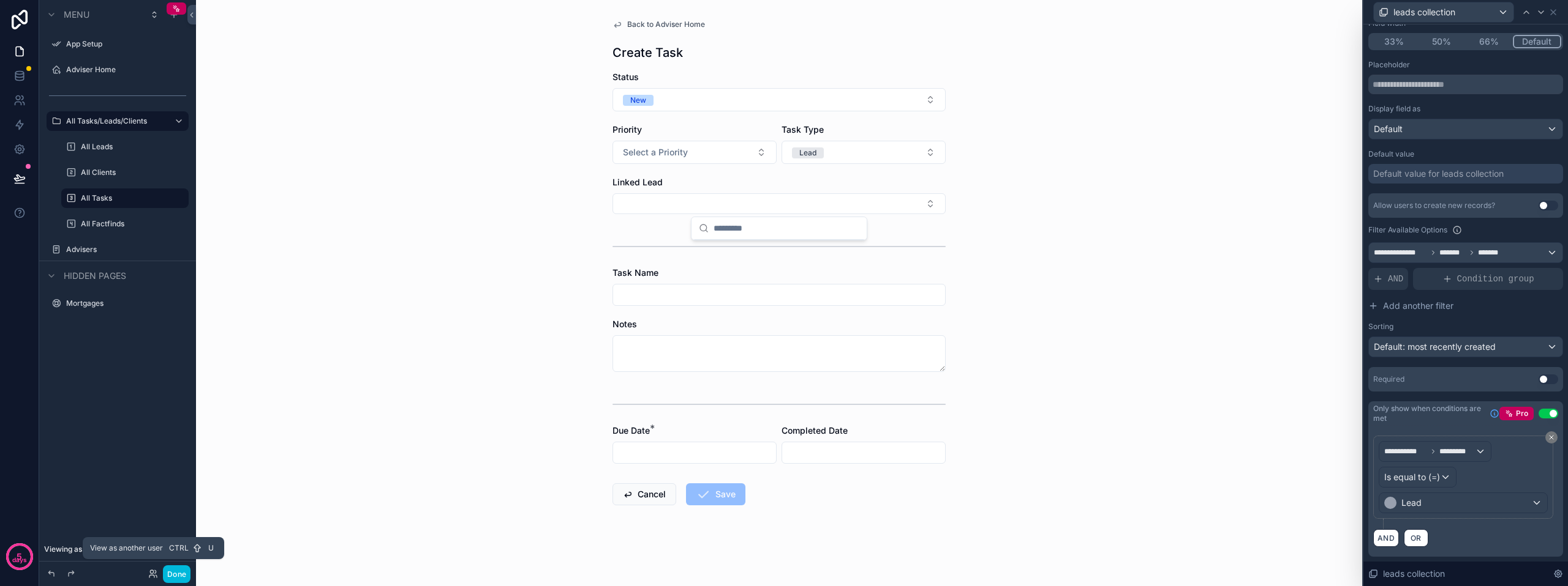
click at [152, 573] on icon at bounding box center [152, 571] width 3 height 3
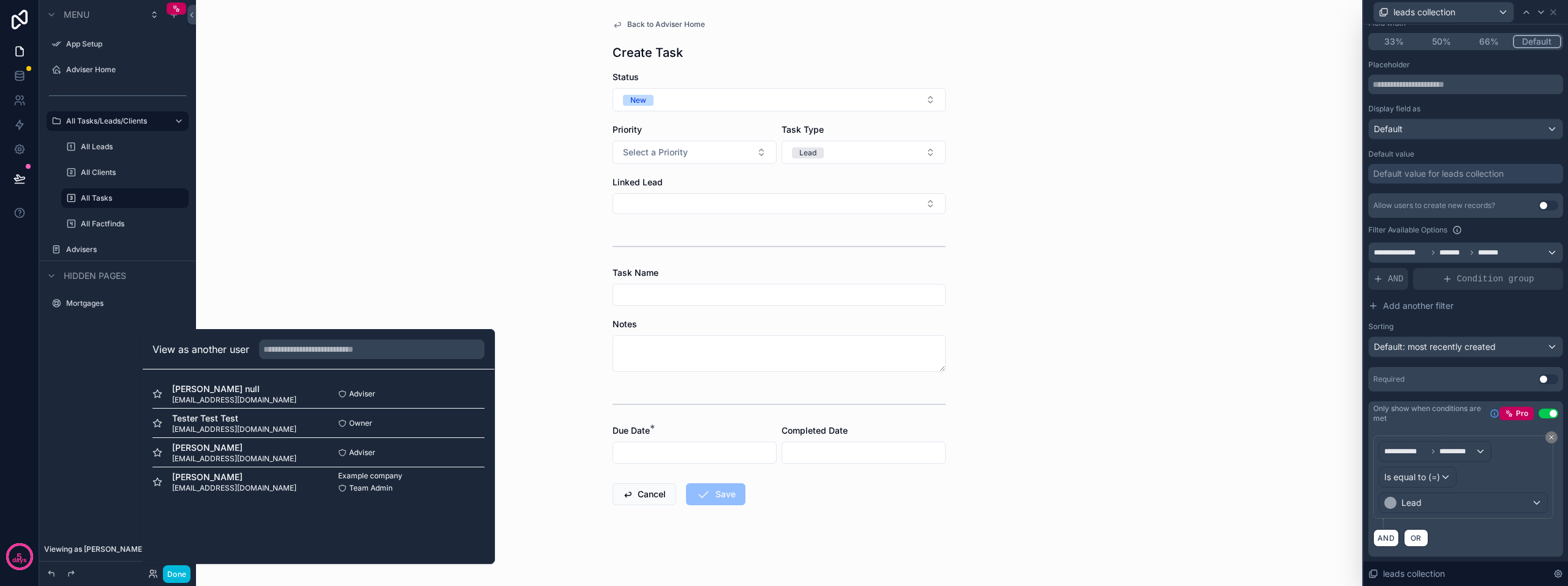
click at [0, 0] on button "Select" at bounding box center [0, 0] width 0 height 0
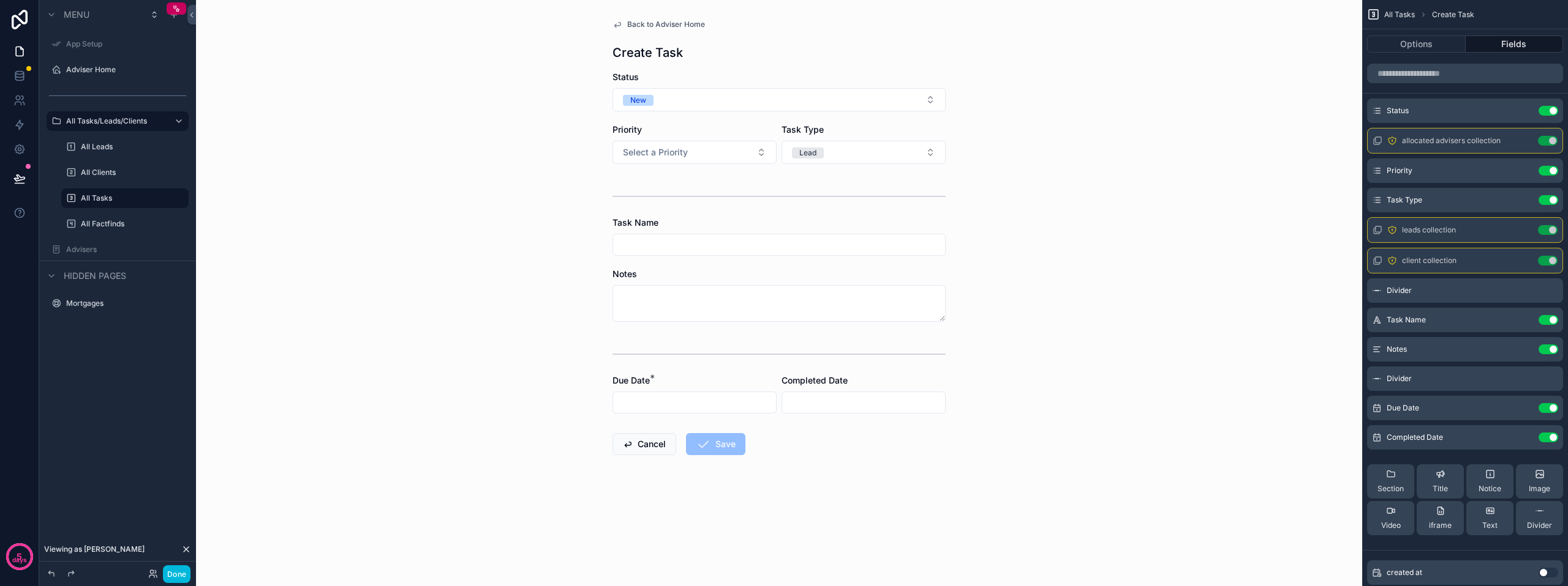
click at [848, 143] on button "Lead" at bounding box center [864, 153] width 164 height 23
click at [818, 221] on div "Lead" at bounding box center [864, 219] width 171 height 18
click at [775, 197] on div "scrollable content" at bounding box center [778, 197] width 333 height 31
click at [666, 178] on form "Status New Priority Select a Priority Task Type Select a Task Type Task Name No…" at bounding box center [778, 302] width 333 height 463
click at [525, 140] on div "Back to Adviser Home Create Task Status New Priority Select a Priority Task Typ…" at bounding box center [778, 293] width 1166 height 586
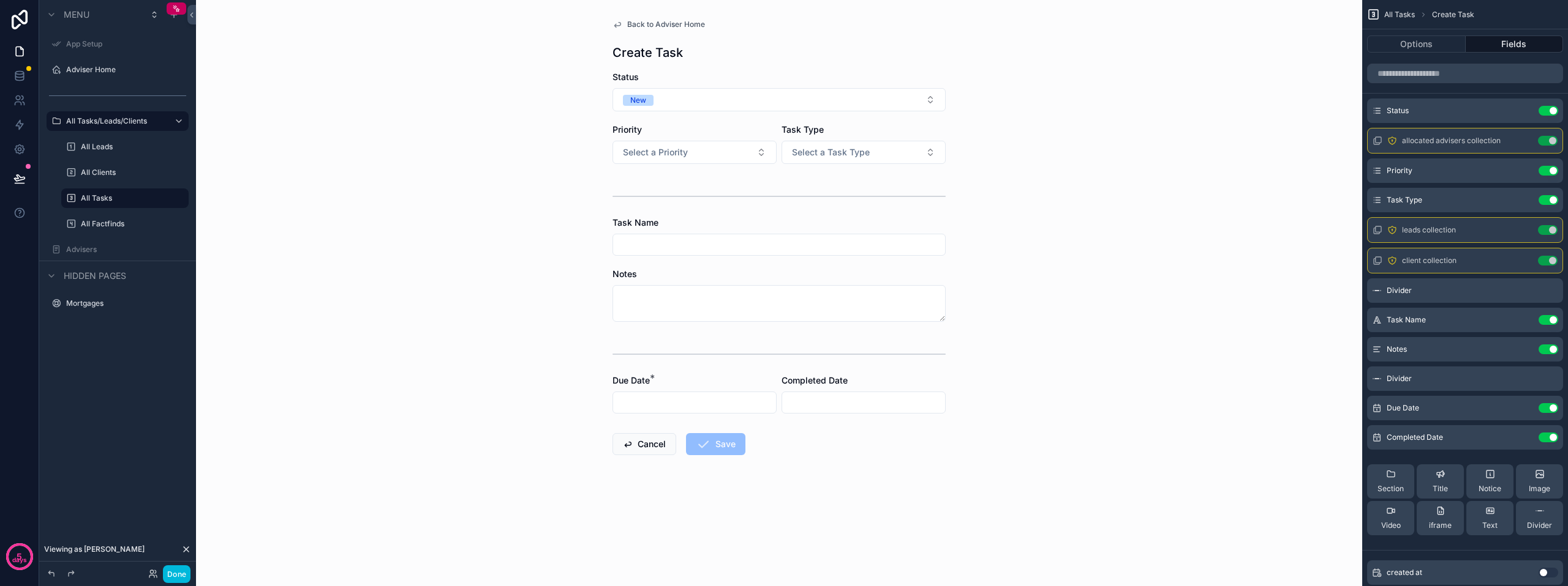
click at [805, 152] on span "Select a Task Type" at bounding box center [831, 153] width 78 height 12
click at [810, 205] on span "Lead" at bounding box center [799, 201] width 32 height 11
click at [805, 191] on div "scrollable content" at bounding box center [778, 197] width 333 height 31
click at [183, 570] on button "Done" at bounding box center [177, 574] width 28 height 18
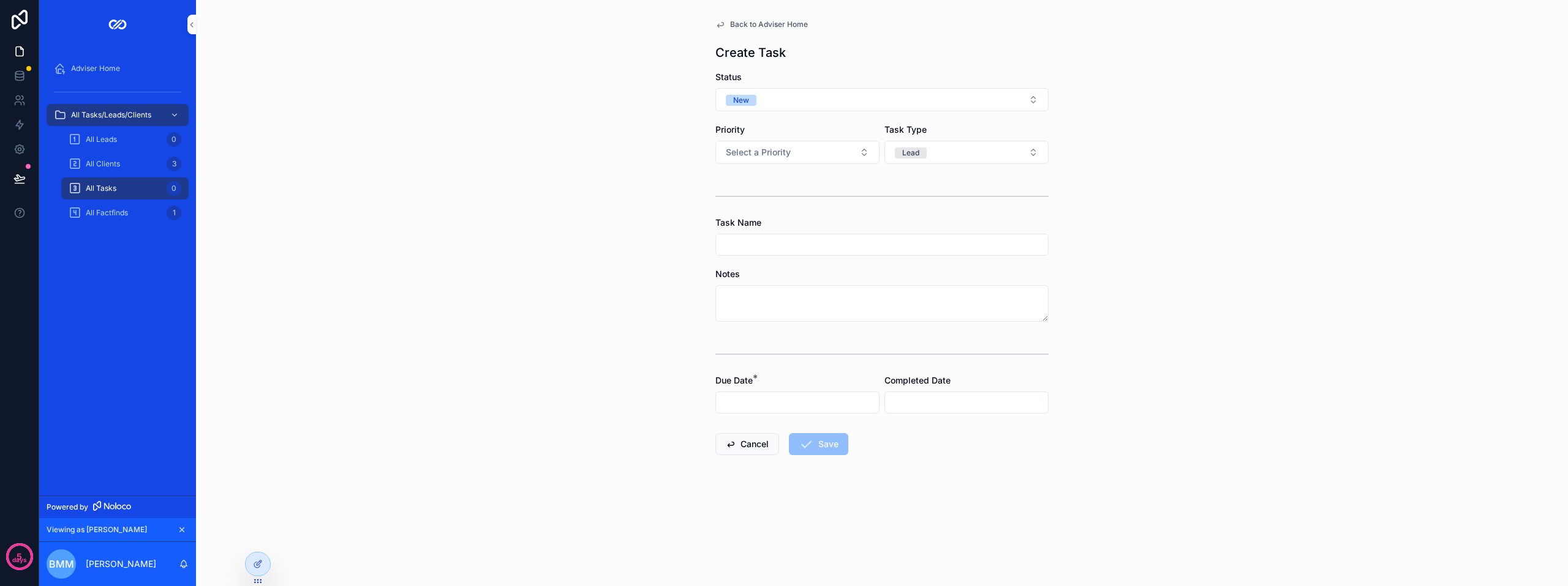
click at [931, 143] on button "Lead" at bounding box center [967, 153] width 164 height 23
click at [915, 241] on span "Client" at bounding box center [904, 238] width 35 height 11
drag, startPoint x: 942, startPoint y: 135, endPoint x: 940, endPoint y: 144, distance: 9.2
click at [942, 136] on div "Task Type Client" at bounding box center [967, 144] width 164 height 40
click at [940, 144] on button "Client" at bounding box center [967, 153] width 164 height 23
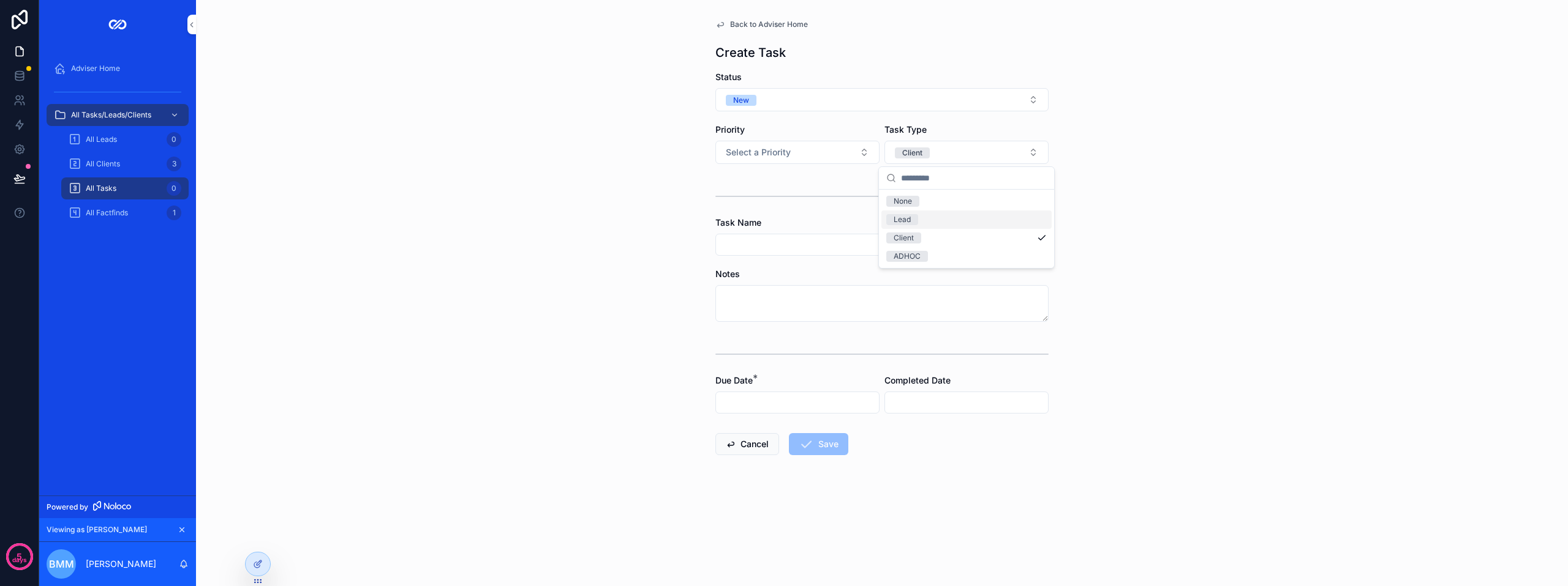
click at [918, 221] on div "Lead" at bounding box center [967, 219] width 171 height 18
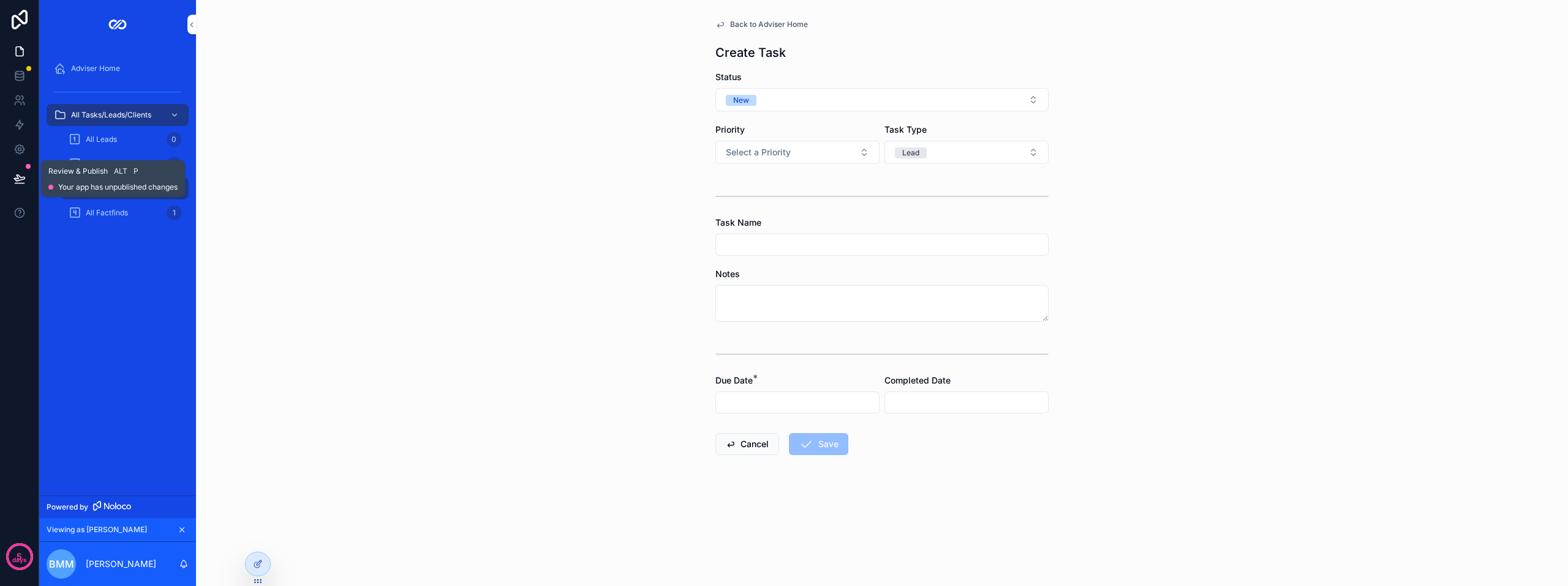
click at [33, 180] on button at bounding box center [20, 179] width 27 height 34
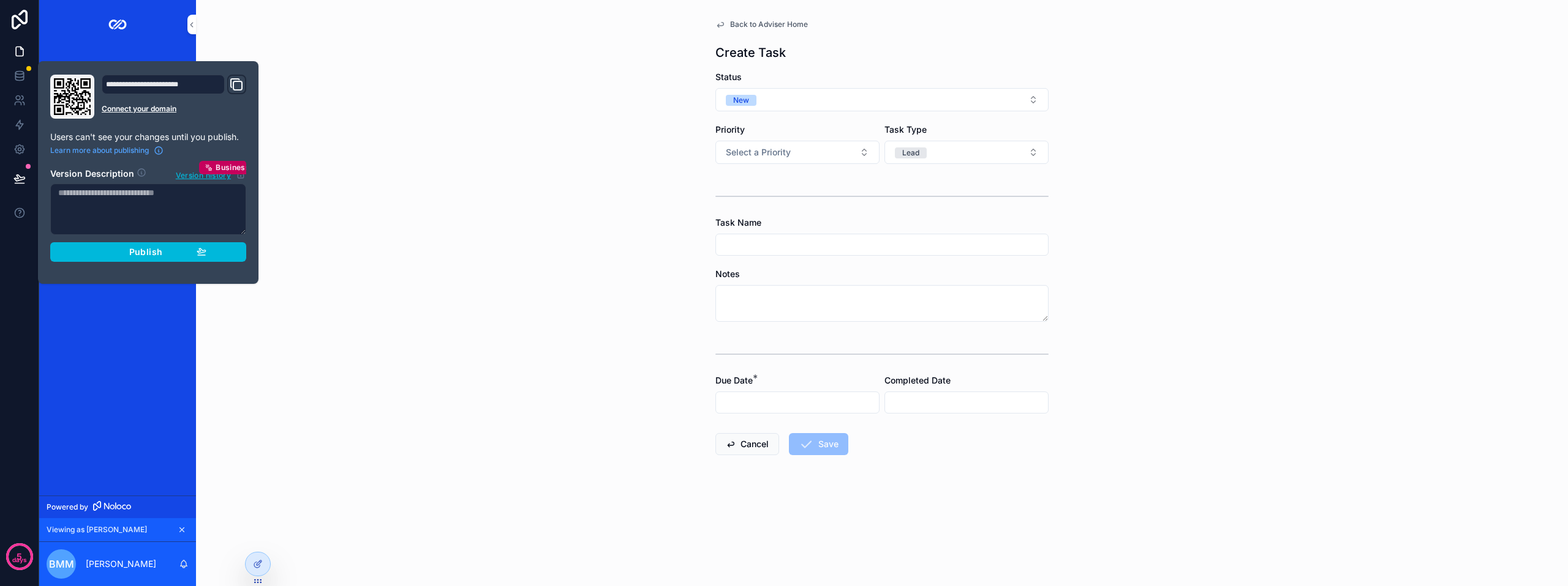
click at [135, 254] on span "Publish" at bounding box center [146, 252] width 33 height 11
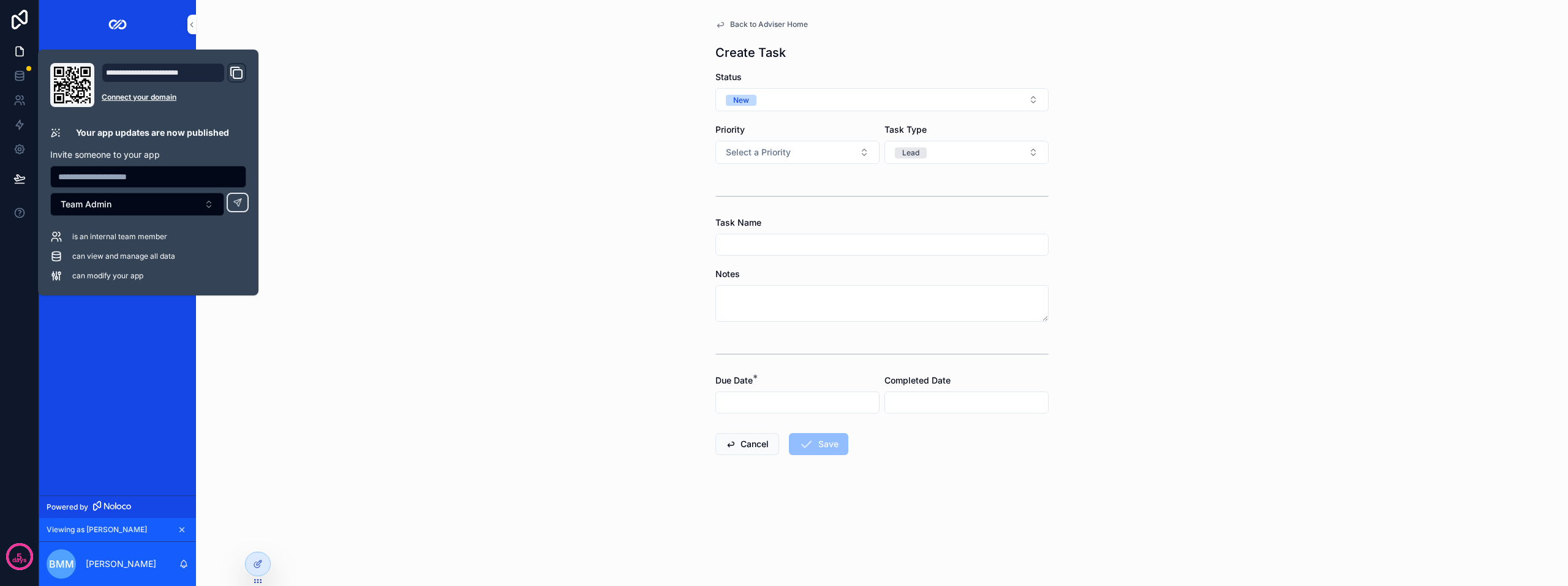
click at [553, 224] on div "Back to Adviser Home Create Task Status New Priority Select a Priority Task Typ…" at bounding box center [882, 293] width 1372 height 586
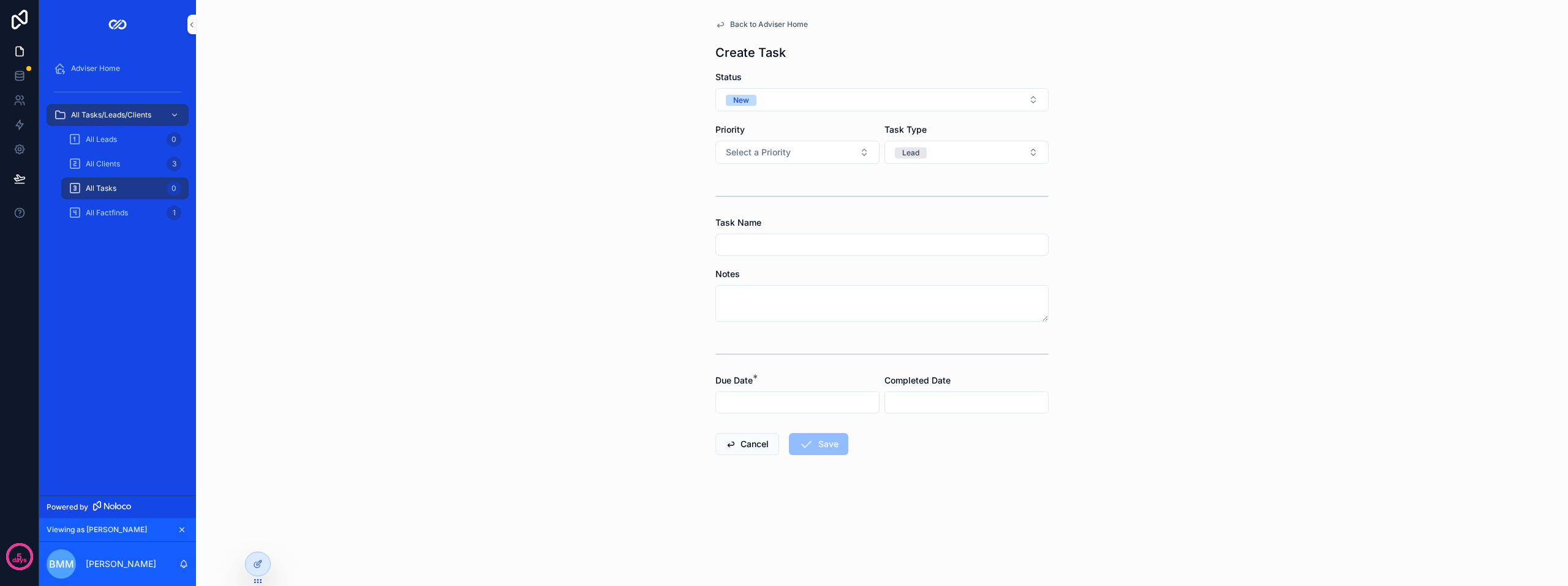
click at [929, 159] on button "Lead" at bounding box center [967, 153] width 164 height 23
click at [926, 223] on div "Lead" at bounding box center [967, 219] width 171 height 18
click at [878, 194] on div "scrollable content" at bounding box center [882, 197] width 333 height 31
click at [812, 151] on button "Select a Priority" at bounding box center [797, 153] width 164 height 23
click at [783, 120] on form "Status New Priority Select a Priority Task Type Select a Task Type Task Name No…" at bounding box center [882, 302] width 333 height 463
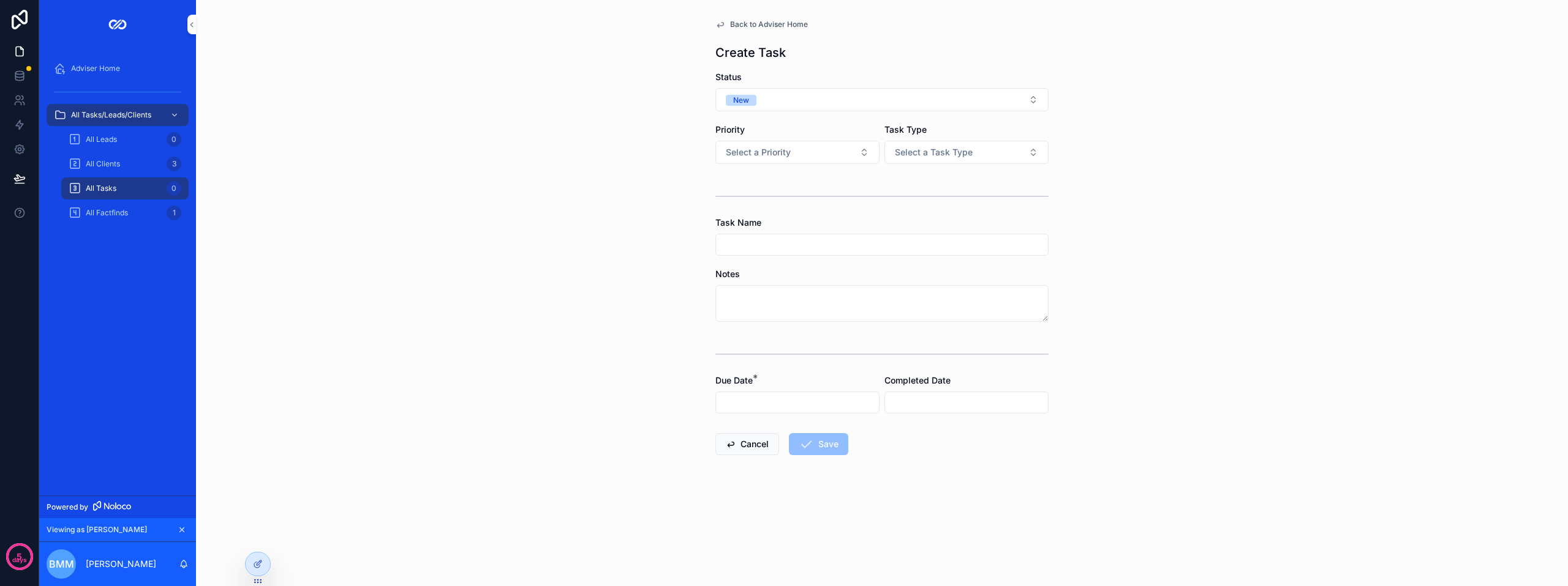
click at [943, 152] on span "Select a Task Type" at bounding box center [934, 153] width 78 height 12
click at [931, 224] on div "Client" at bounding box center [967, 219] width 171 height 18
click at [901, 155] on span "Client" at bounding box center [912, 153] width 35 height 11
click at [826, 192] on div "scrollable content" at bounding box center [882, 197] width 333 height 31
click at [935, 150] on button "Client" at bounding box center [967, 153] width 164 height 23
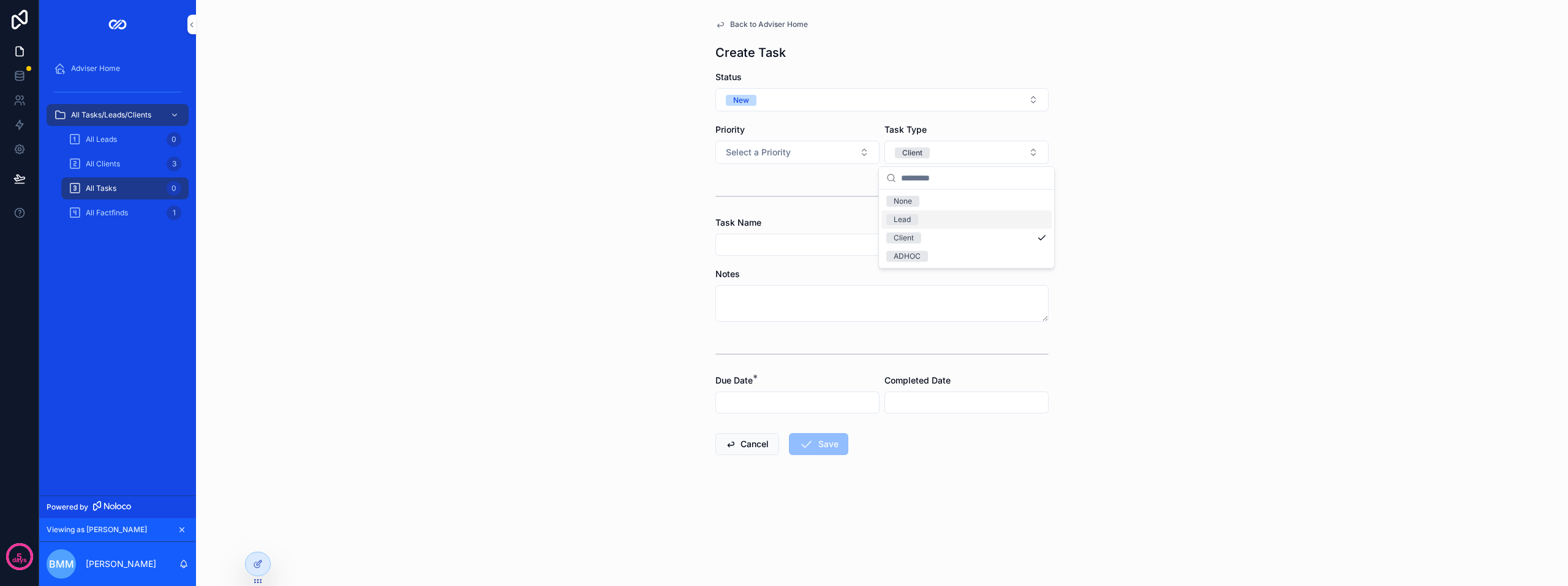
click at [937, 224] on div "Lead" at bounding box center [967, 219] width 171 height 18
click at [937, 224] on div "Task Name" at bounding box center [882, 223] width 333 height 12
click at [937, 154] on button "Lead" at bounding box center [967, 153] width 164 height 23
click at [929, 235] on div "Client" at bounding box center [967, 238] width 171 height 18
click at [931, 188] on div "scrollable content" at bounding box center [882, 197] width 333 height 31
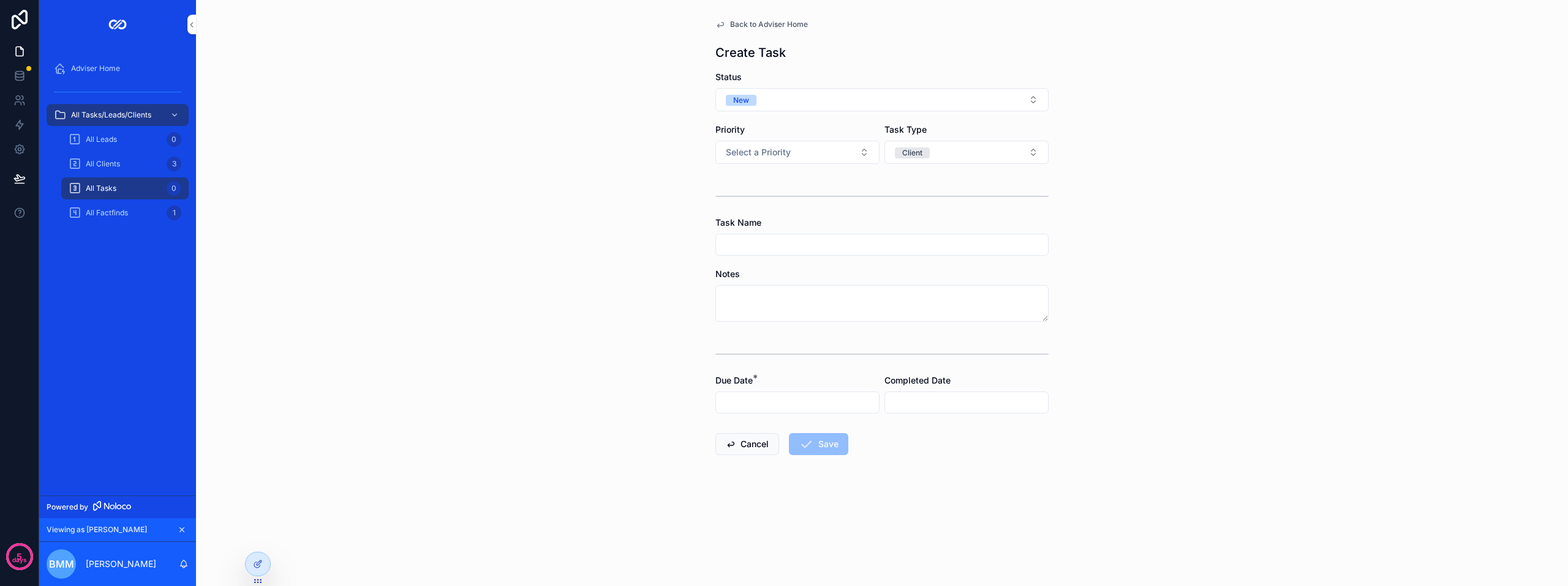
click at [931, 156] on button "Client" at bounding box center [967, 153] width 164 height 23
click at [924, 248] on div "ADHOC" at bounding box center [967, 256] width 171 height 18
click at [832, 242] on input "scrollable content" at bounding box center [882, 245] width 332 height 17
click at [833, 203] on div "scrollable content" at bounding box center [882, 197] width 333 height 31
click at [170, 546] on div "Adviser Home All Tasks/Leads/Clients All Leads 0 All Clients 3 All Tasks 0 All …" at bounding box center [118, 293] width 157 height 586
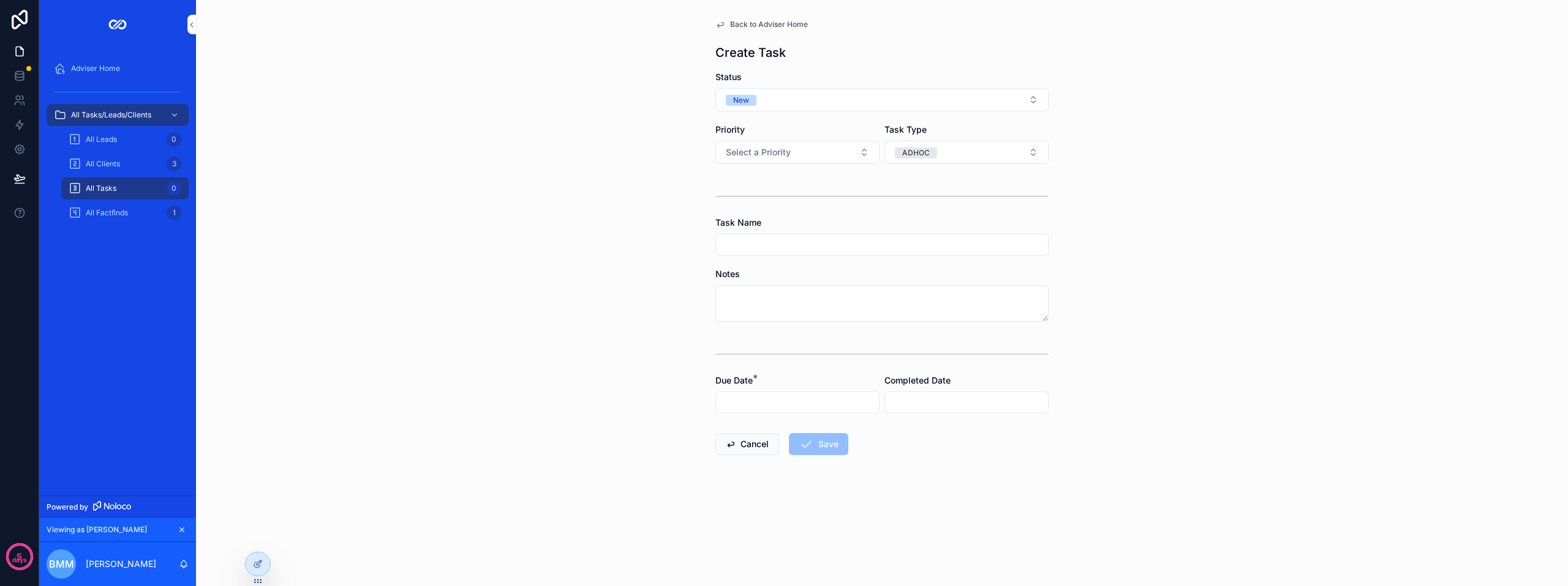
click at [542, 162] on div "Back to Adviser Home Create Task Status New Priority Select a Priority Task Typ…" at bounding box center [882, 293] width 1372 height 586
click at [20, 73] on icon at bounding box center [20, 76] width 12 height 12
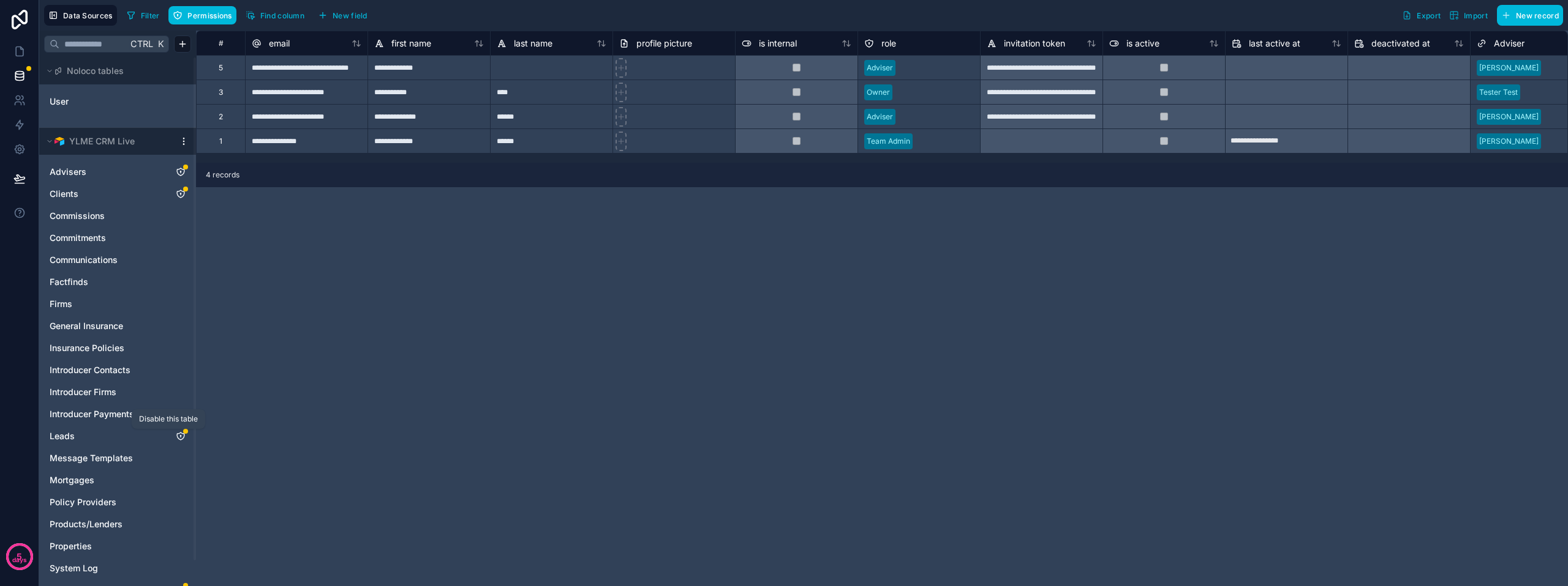
click at [166, 434] on icon "Leads" at bounding box center [169, 436] width 7 height 7
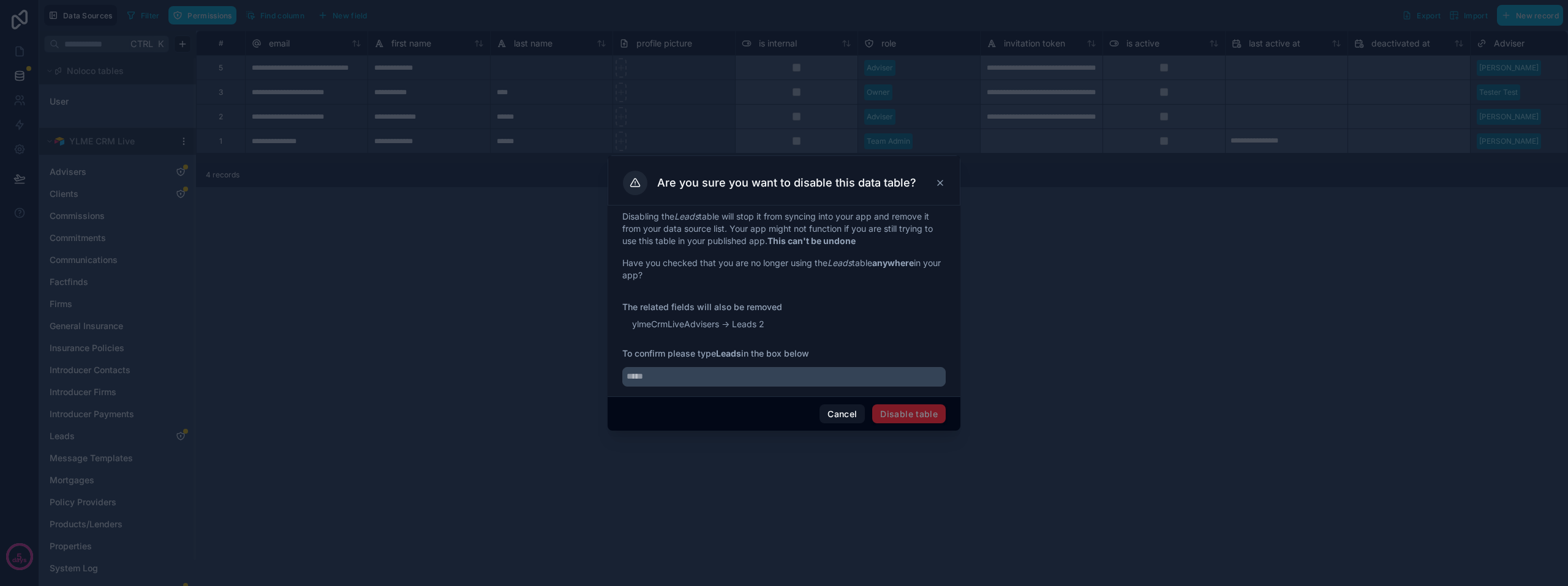
click at [857, 415] on button "Cancel" at bounding box center [842, 414] width 45 height 20
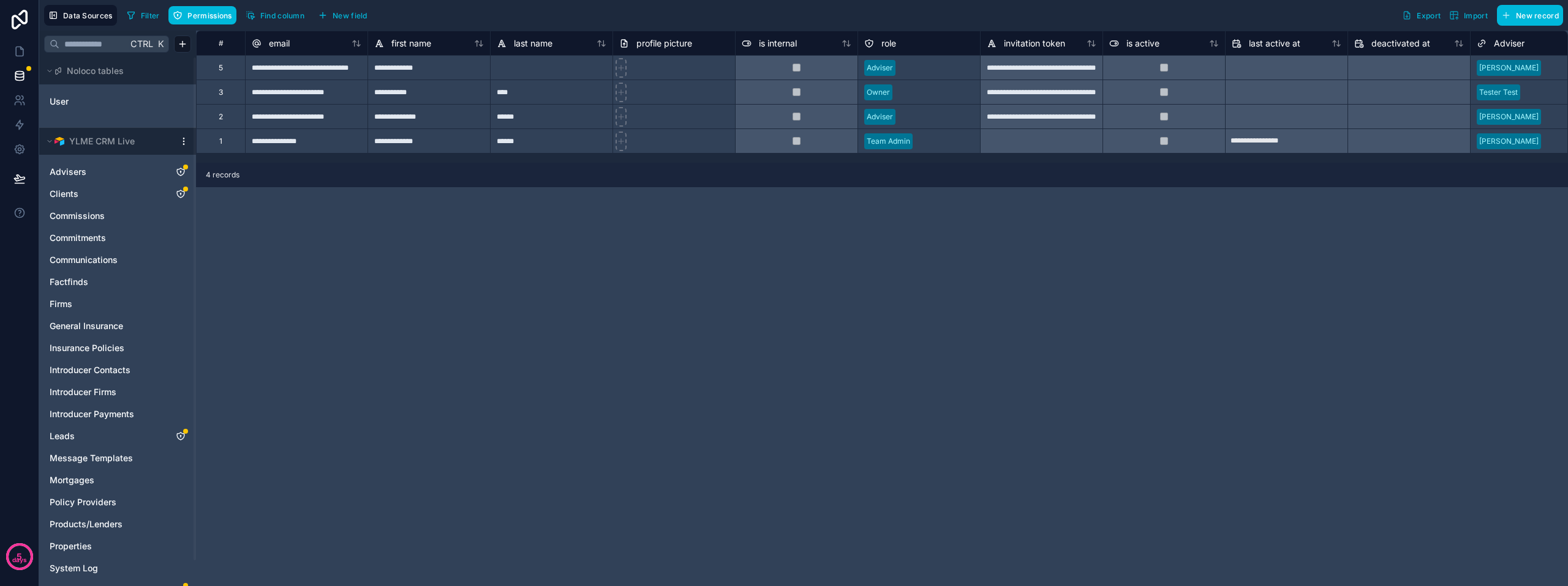
click at [100, 437] on link "Leads" at bounding box center [106, 436] width 112 height 12
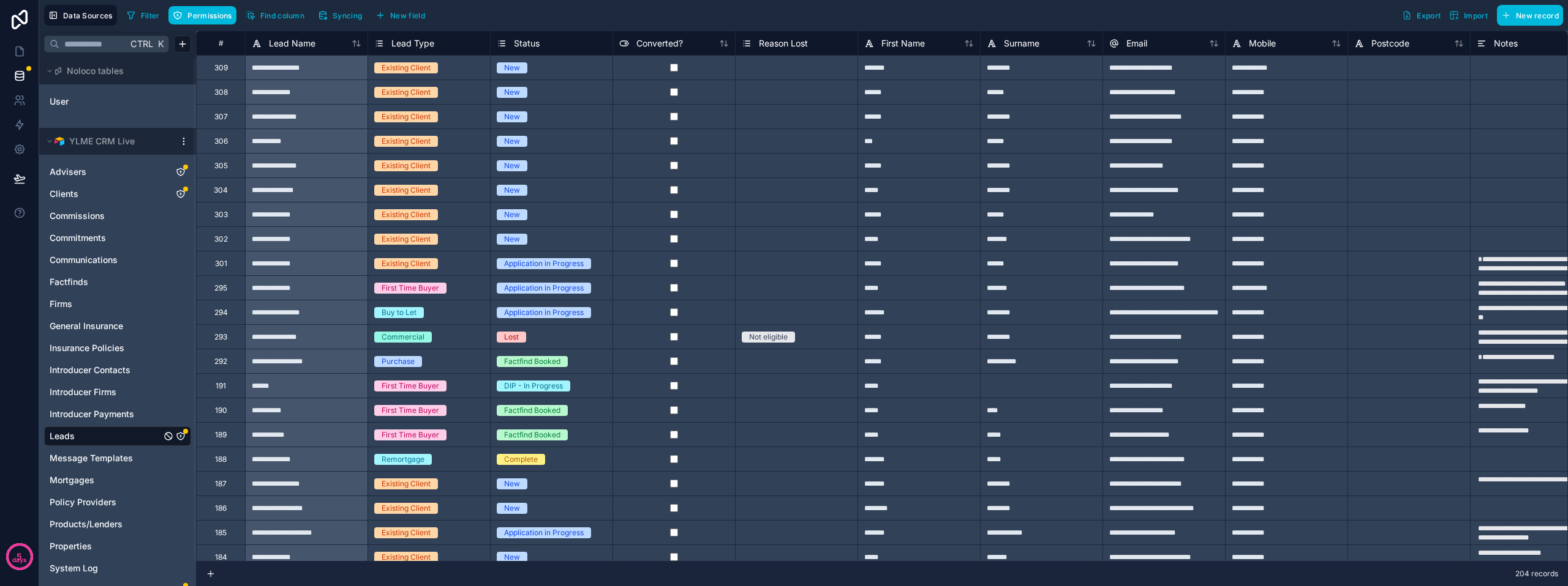
click at [204, 18] on span "Permissions" at bounding box center [209, 15] width 44 height 9
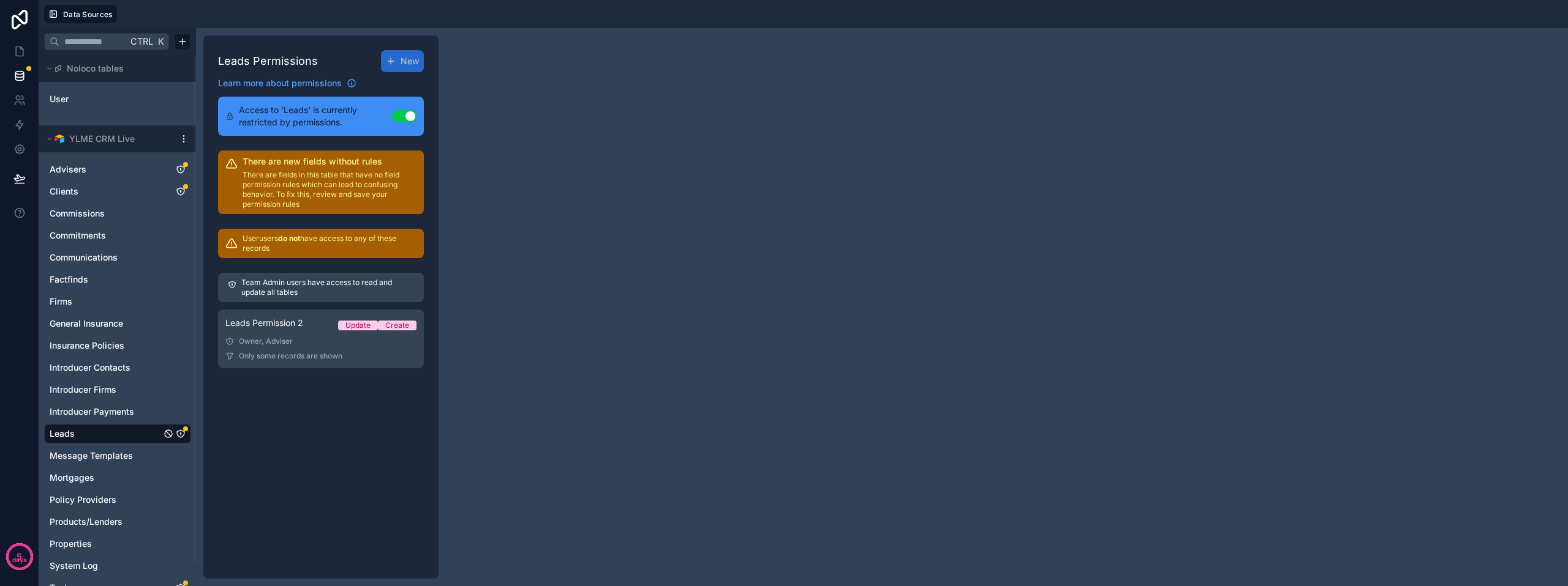
click at [294, 340] on div "Owner, Adviser" at bounding box center [320, 341] width 191 height 10
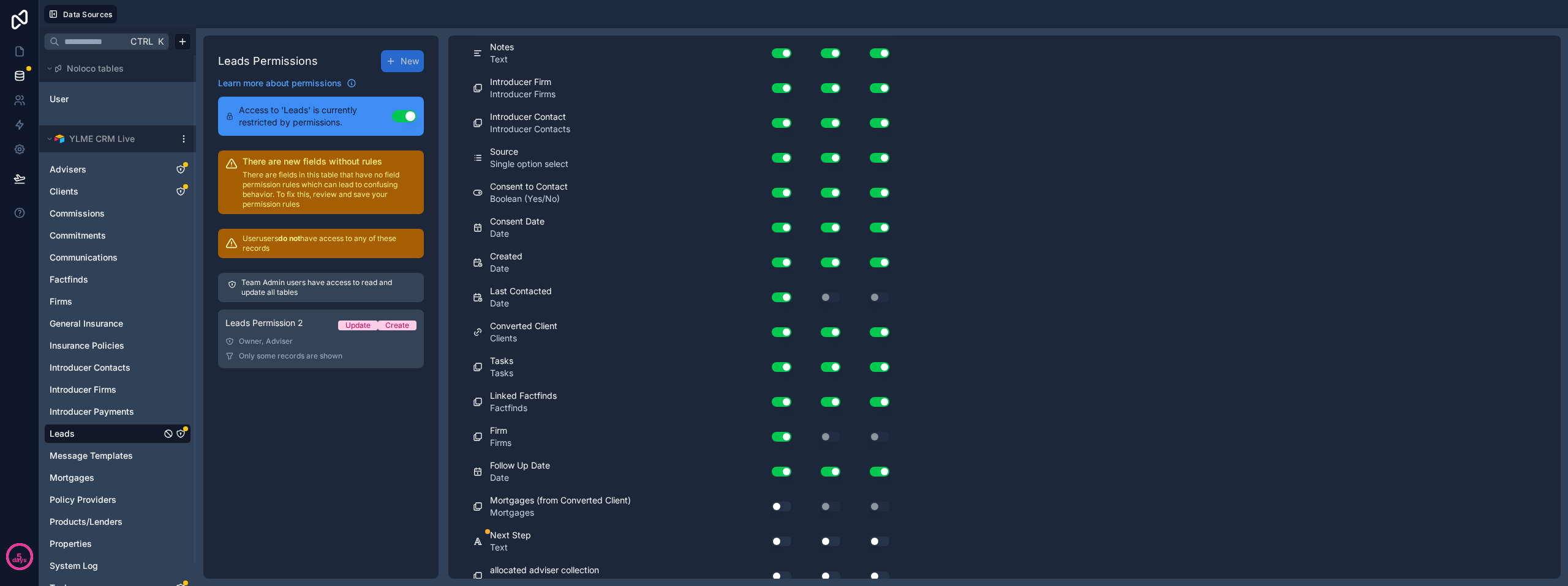
scroll to position [677, 0]
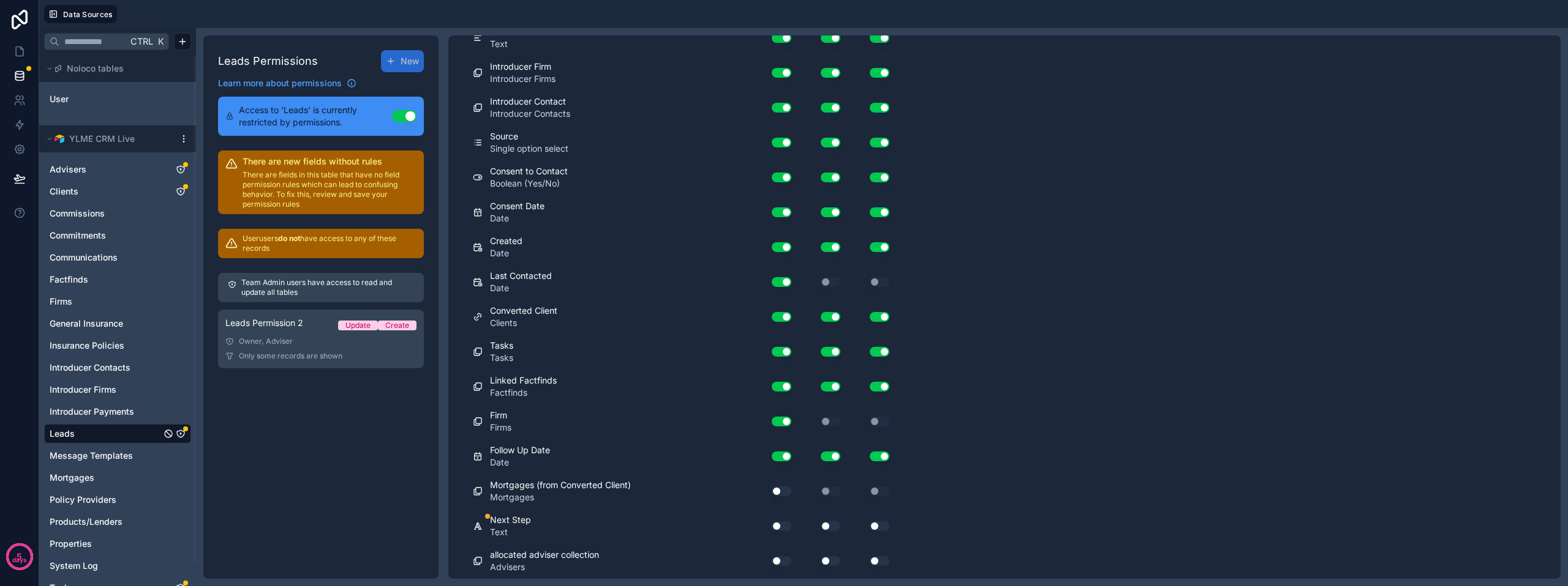
click at [785, 561] on button "Use setting" at bounding box center [782, 561] width 20 height 10
click at [775, 563] on button "Use setting" at bounding box center [782, 561] width 20 height 10
click at [828, 558] on button "Use setting" at bounding box center [831, 561] width 20 height 10
click at [884, 563] on button "Use setting" at bounding box center [880, 561] width 20 height 10
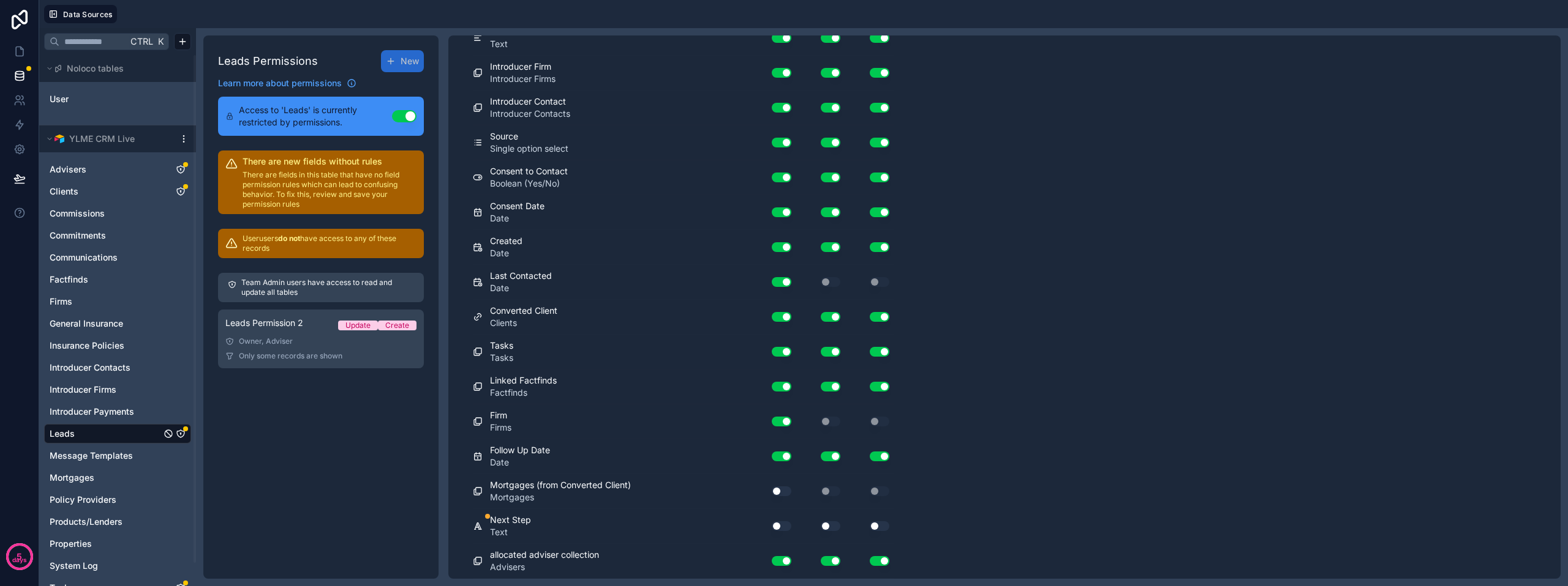
click at [883, 560] on button "Use setting" at bounding box center [880, 561] width 20 height 10
drag, startPoint x: 832, startPoint y: 565, endPoint x: 826, endPoint y: 563, distance: 6.3
click at [832, 564] on button "Use setting" at bounding box center [831, 561] width 20 height 10
click at [777, 490] on button "Use setting" at bounding box center [782, 492] width 20 height 10
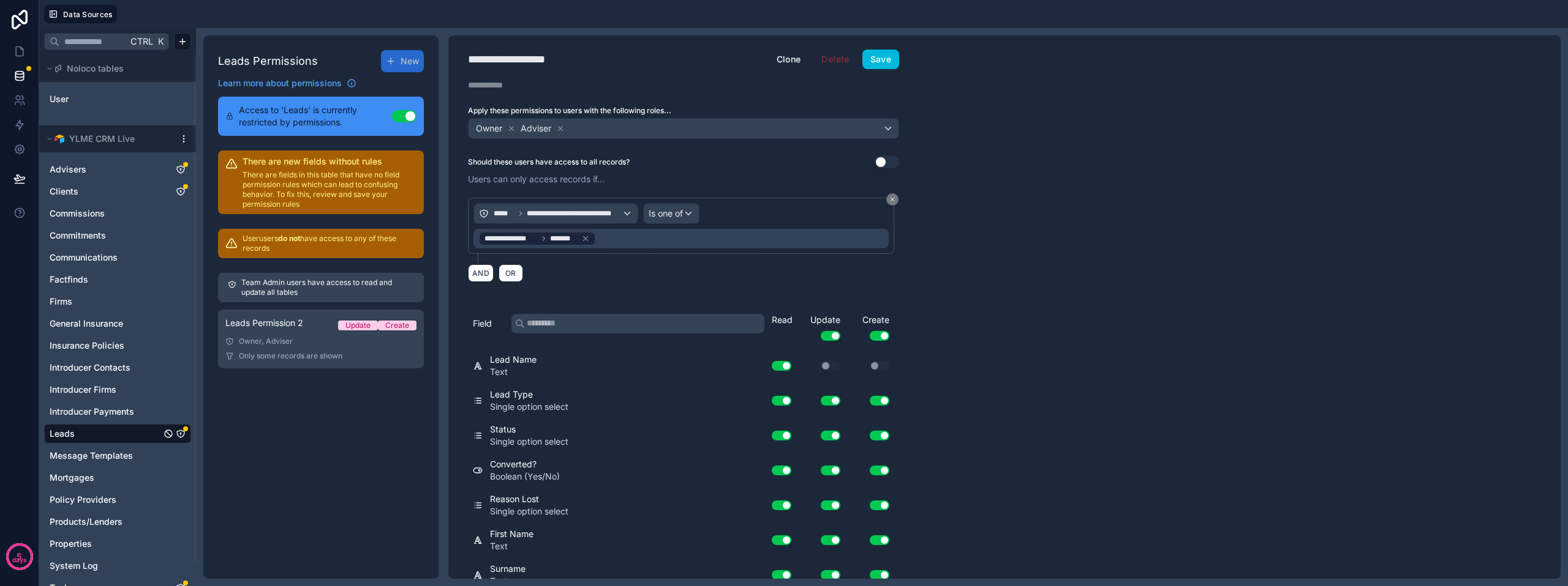
scroll to position [0, 0]
click at [883, 69] on button "Save" at bounding box center [881, 60] width 37 height 20
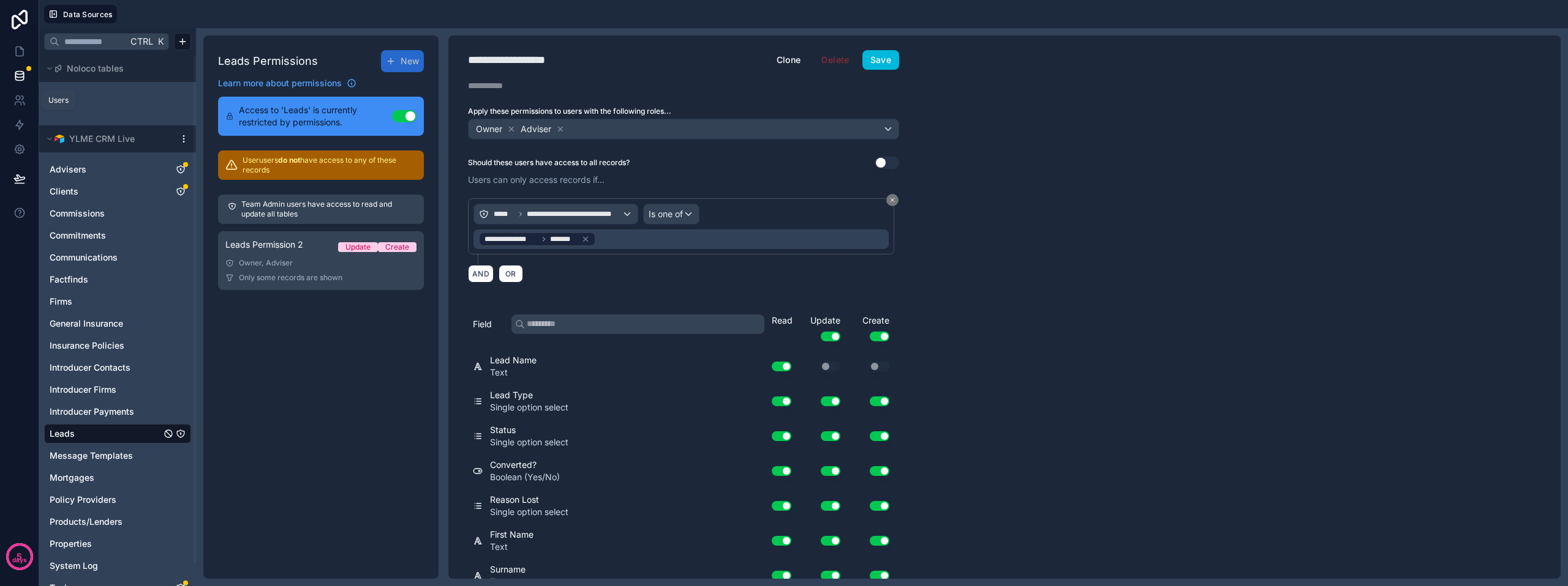
click at [15, 95] on icon at bounding box center [20, 101] width 12 height 12
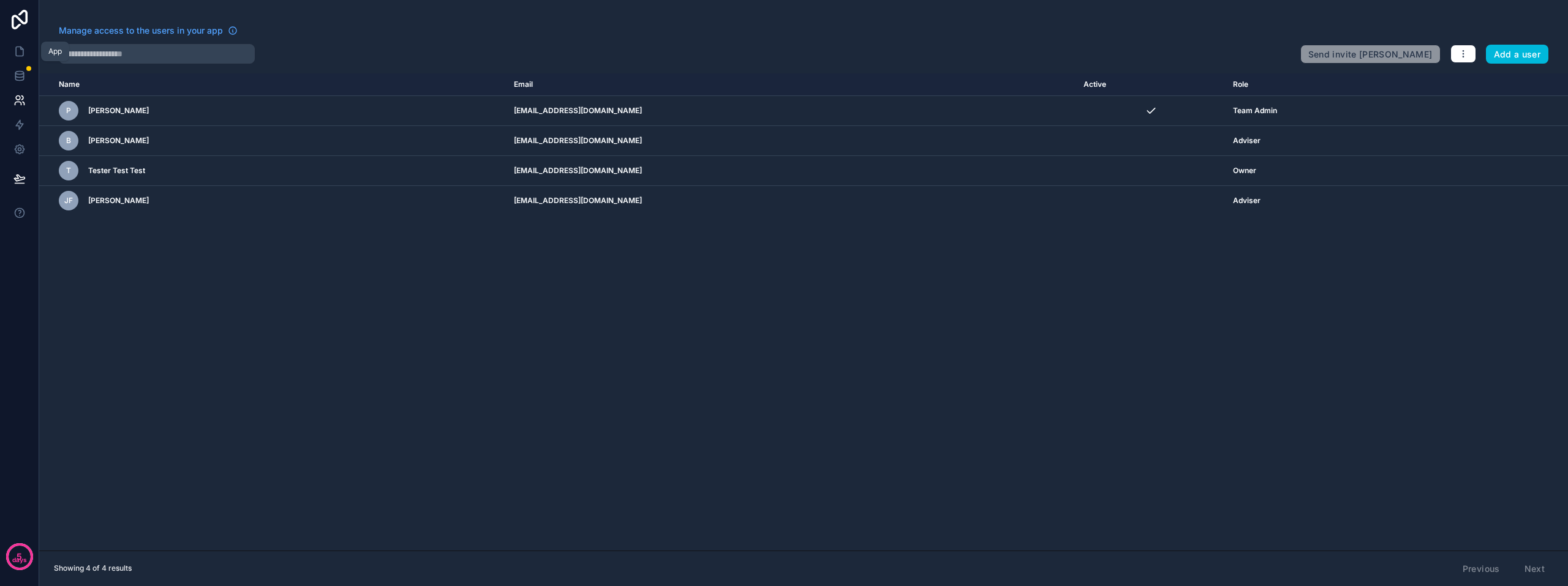
click at [20, 39] on link at bounding box center [19, 51] width 39 height 25
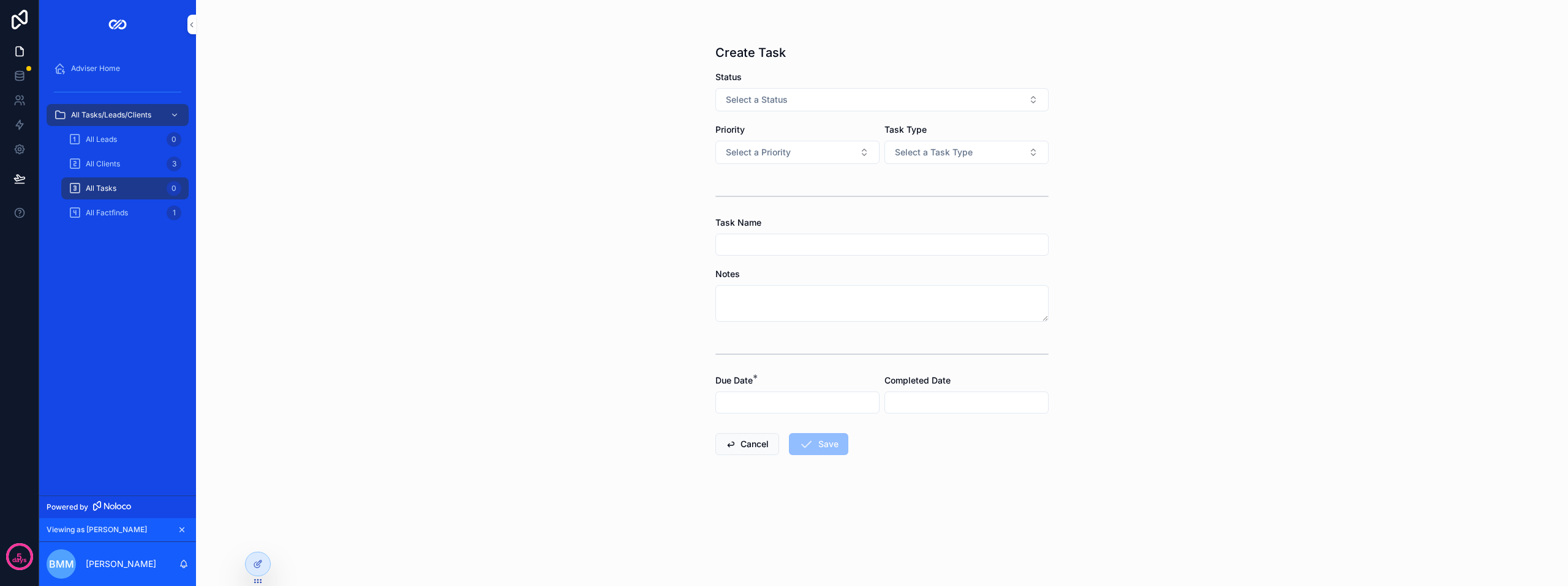
click at [936, 156] on span "Select a Task Type" at bounding box center [934, 153] width 78 height 12
click at [930, 194] on div "Lead" at bounding box center [967, 201] width 171 height 18
click at [924, 191] on div "scrollable content" at bounding box center [882, 197] width 333 height 31
click at [113, 70] on span "Adviser Home" at bounding box center [96, 69] width 49 height 10
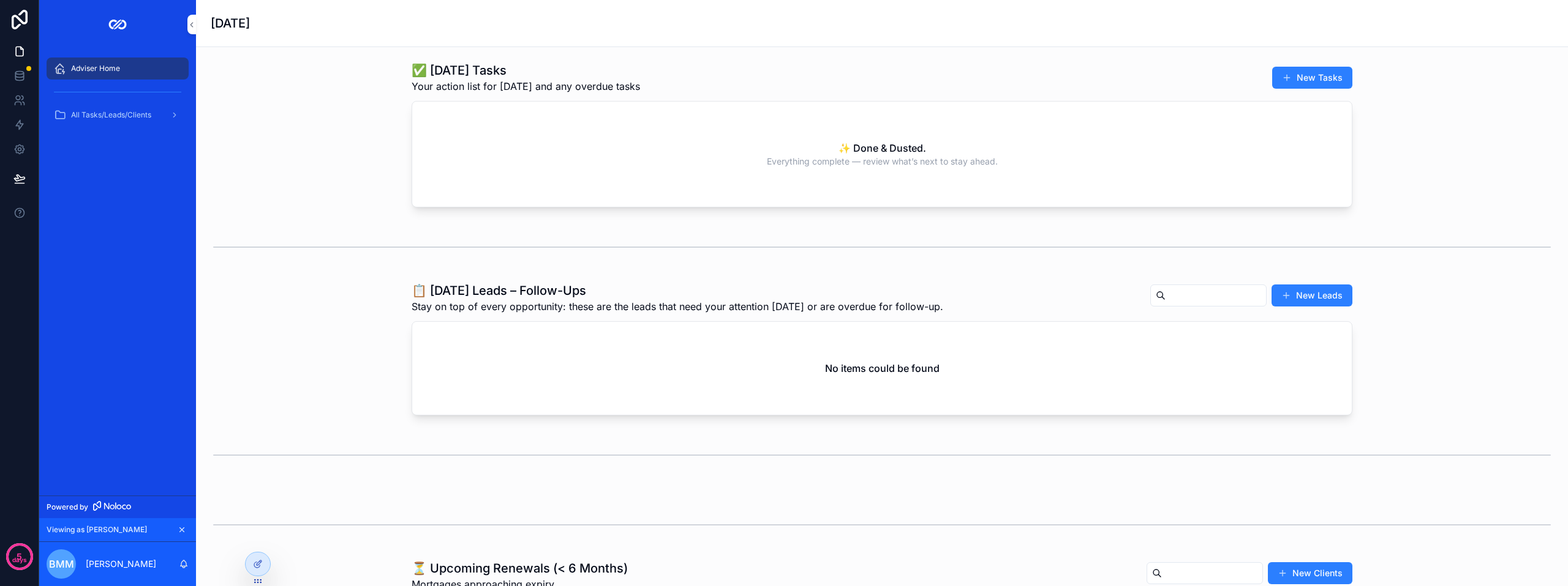
click at [1326, 83] on button "New Tasks" at bounding box center [1312, 78] width 80 height 22
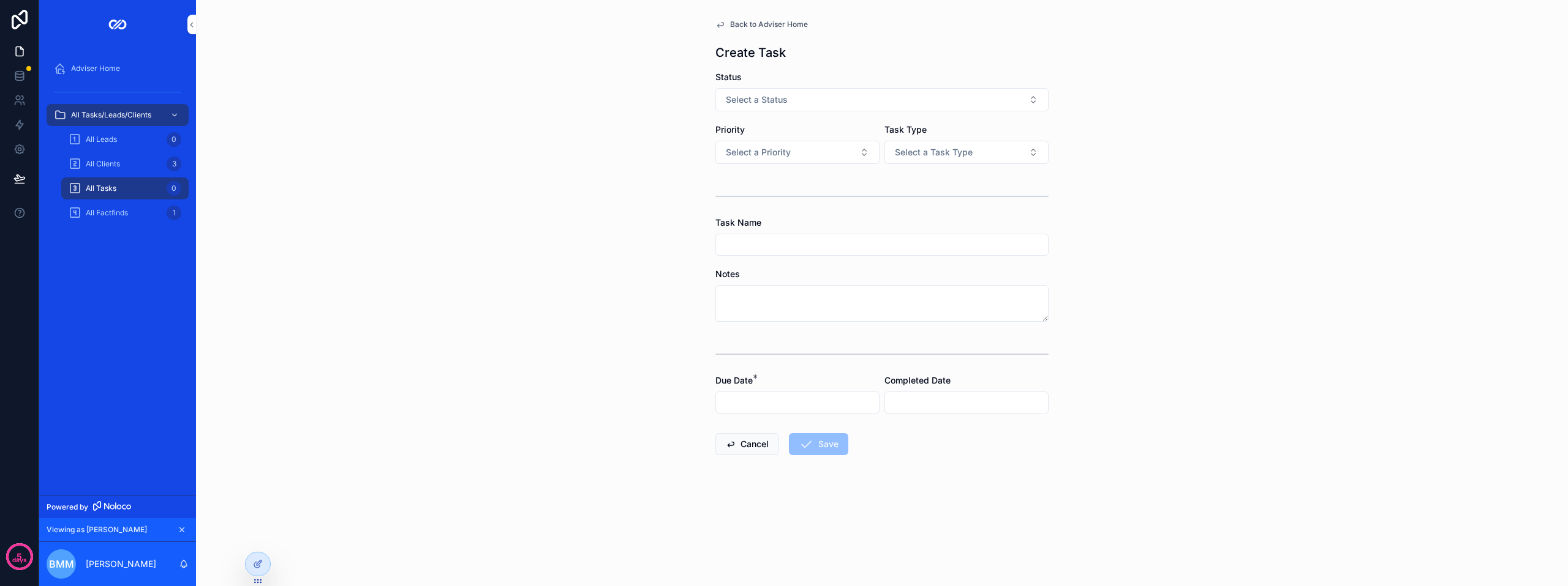
click at [1005, 151] on button "Select a Task Type" at bounding box center [967, 153] width 164 height 23
click at [958, 205] on div "Lead" at bounding box center [967, 201] width 171 height 18
click at [961, 149] on button "Lead" at bounding box center [967, 153] width 164 height 23
click at [915, 235] on span "Client" at bounding box center [904, 238] width 35 height 11
click at [256, 566] on icon at bounding box center [258, 564] width 10 height 10
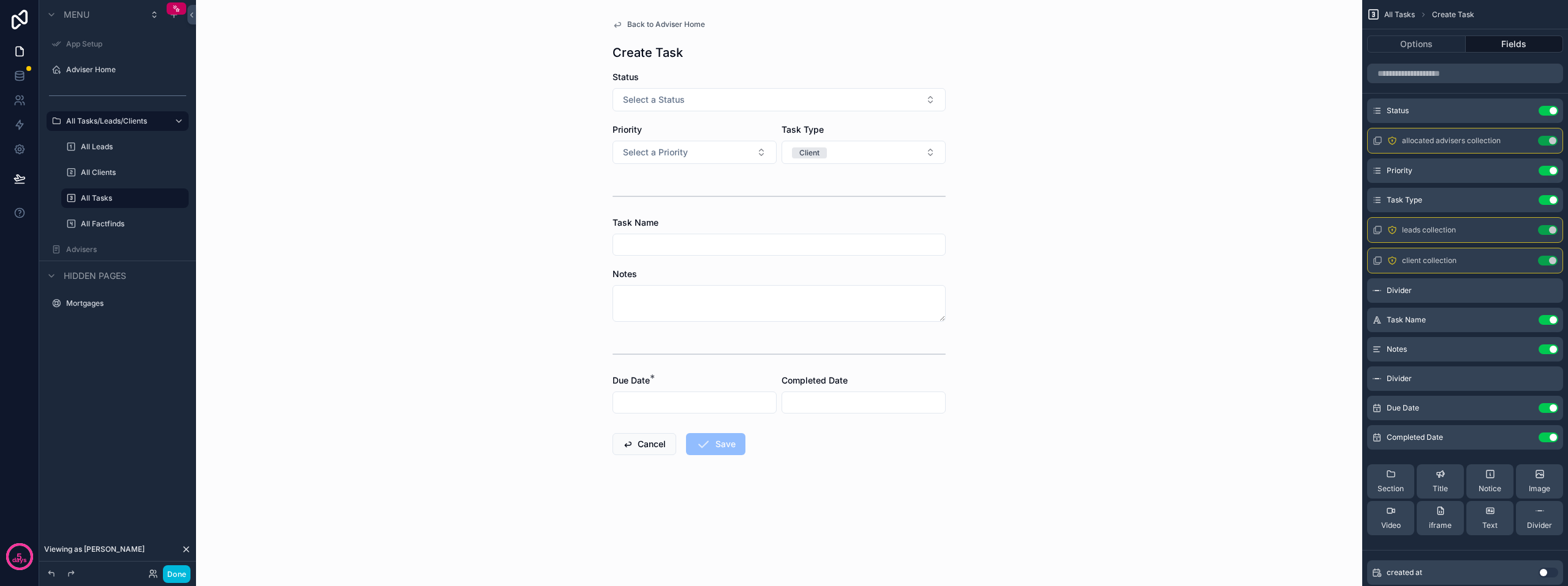
click at [152, 574] on icon at bounding box center [153, 574] width 10 height 10
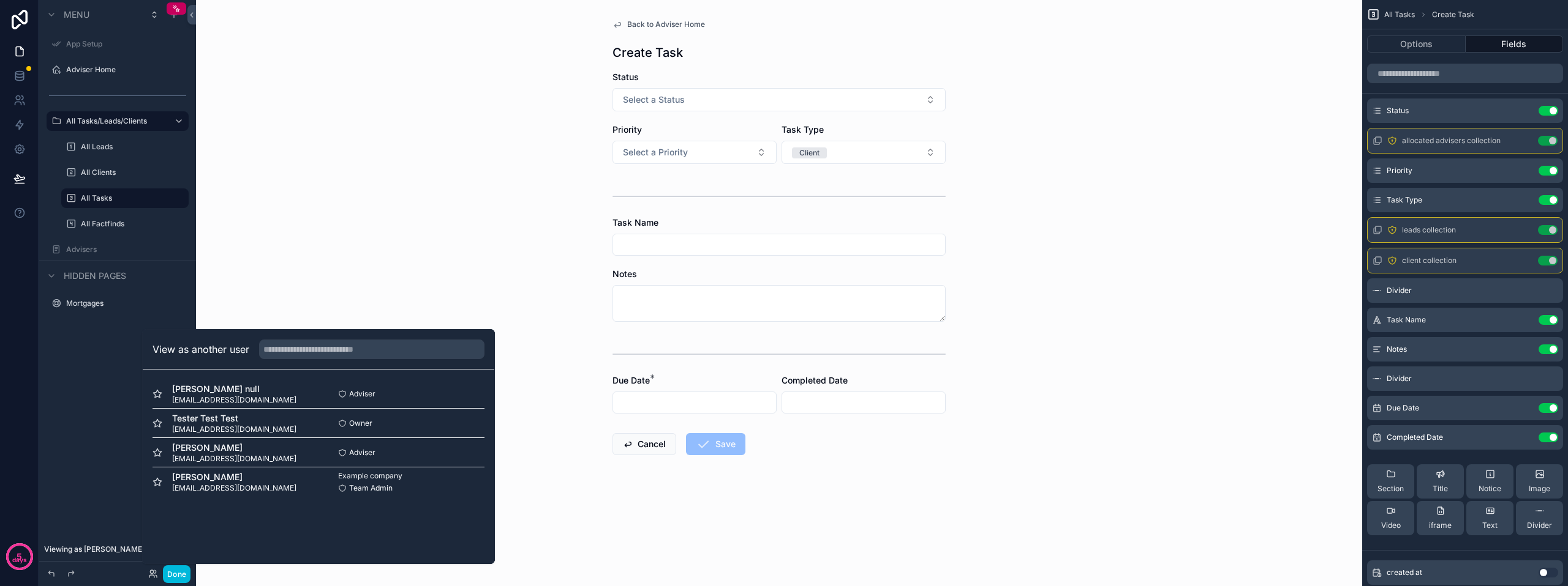
click at [0, 0] on button "Select" at bounding box center [0, 0] width 0 height 0
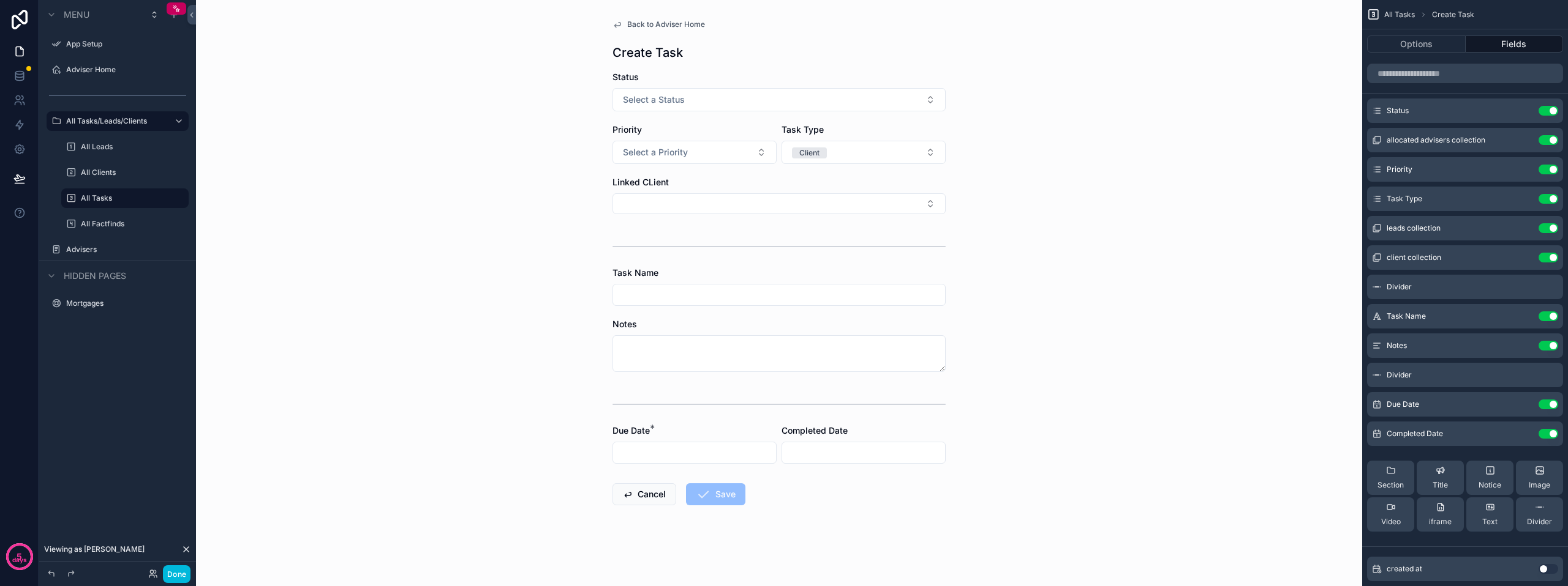
click at [856, 151] on button "Client" at bounding box center [864, 153] width 164 height 23
click at [826, 222] on div "Lead" at bounding box center [864, 219] width 171 height 18
click at [850, 146] on button "Lead" at bounding box center [864, 153] width 164 height 23
click at [824, 238] on div "Client" at bounding box center [864, 238] width 171 height 18
click at [0, 0] on icon "scrollable content" at bounding box center [0, 0] width 0 height 0
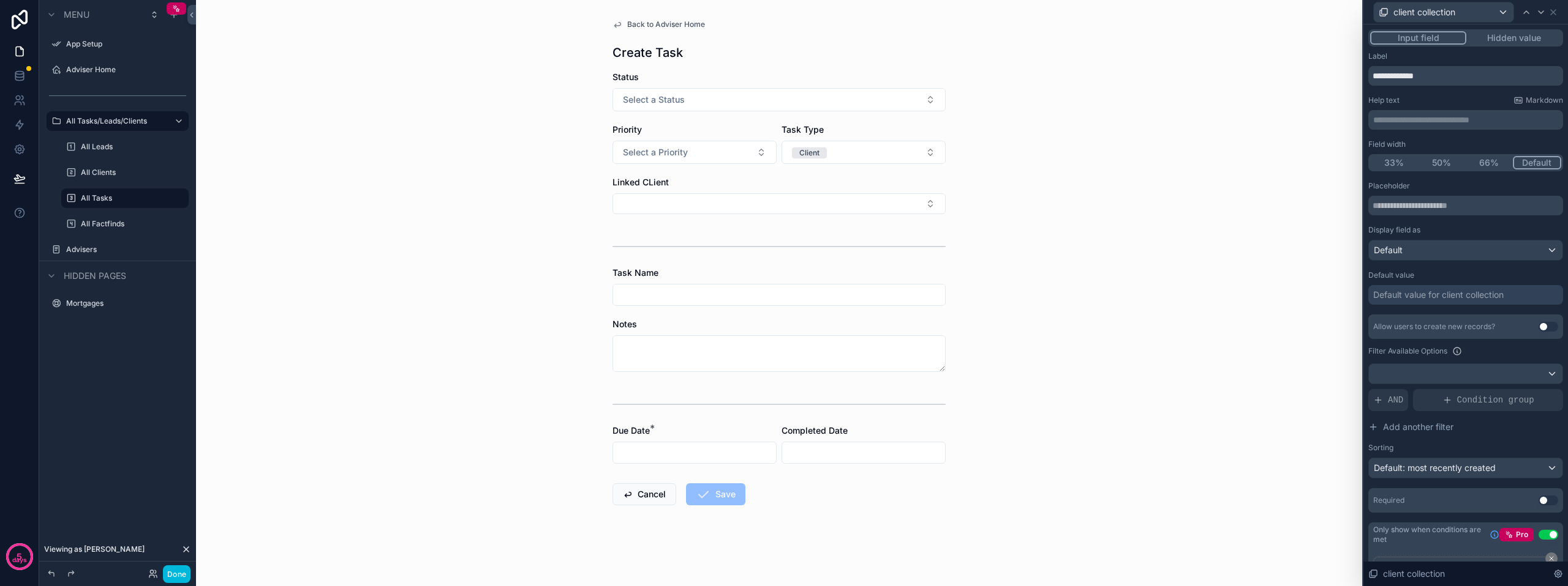
click at [1410, 77] on input "**********" at bounding box center [1465, 76] width 194 height 20
type input "**********"
click at [1117, 146] on div "Back to Adviser Home Create Task Status Select a Status Priority Select a Prior…" at bounding box center [778, 293] width 1166 height 586
click at [1305, 356] on div "Back to Adviser Home Create Task Status Select a Status Priority Select a Prior…" at bounding box center [778, 293] width 1166 height 586
click at [1555, 13] on icon at bounding box center [1553, 12] width 5 height 5
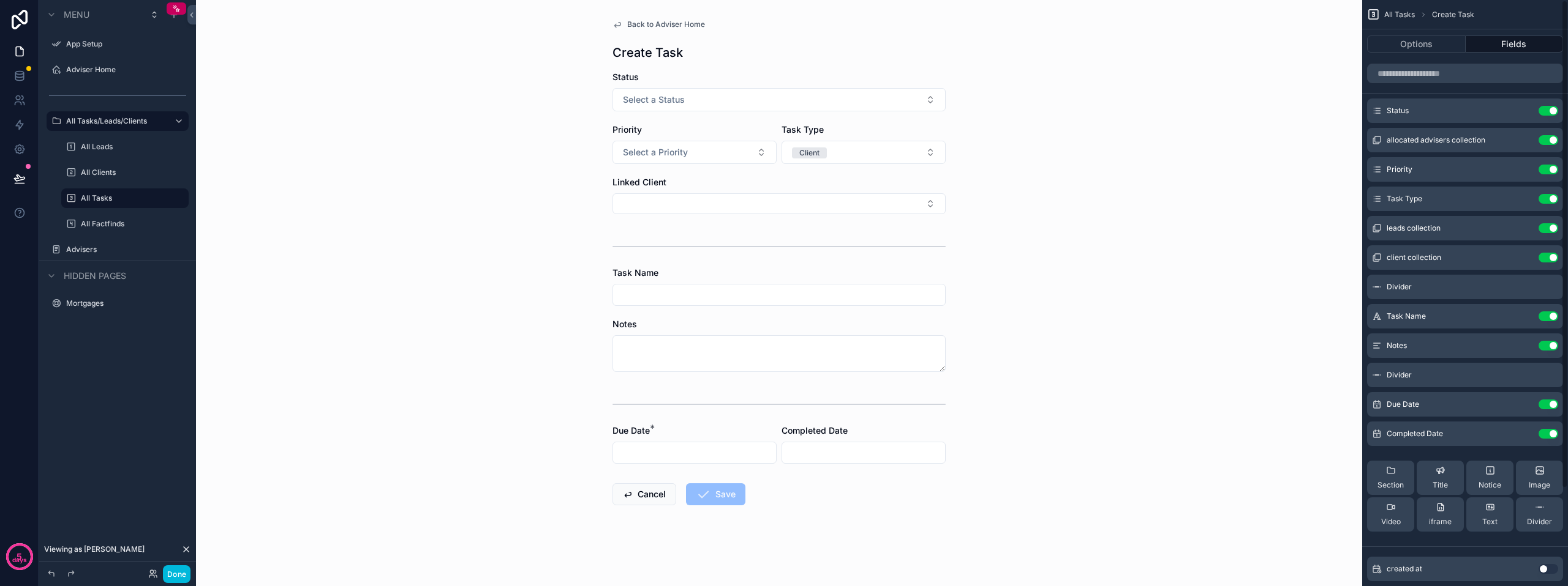
click at [740, 204] on button "Select Button" at bounding box center [778, 204] width 333 height 21
click at [849, 144] on button "Client" at bounding box center [864, 153] width 164 height 23
click at [821, 221] on div "Lead" at bounding box center [864, 219] width 171 height 18
click at [796, 204] on button "Select Button" at bounding box center [778, 204] width 333 height 21
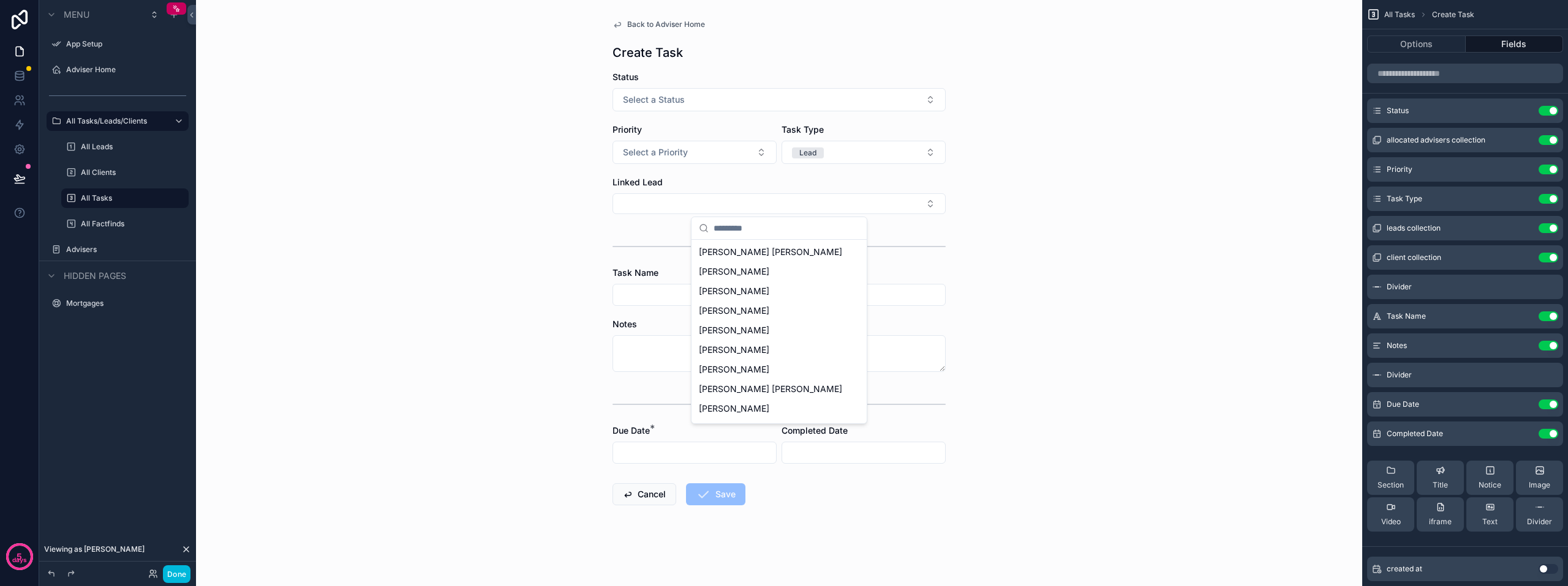
click at [1119, 291] on div "Back to Adviser Home Create Task Status Select a Status Priority Select a Prior…" at bounding box center [778, 293] width 1166 height 586
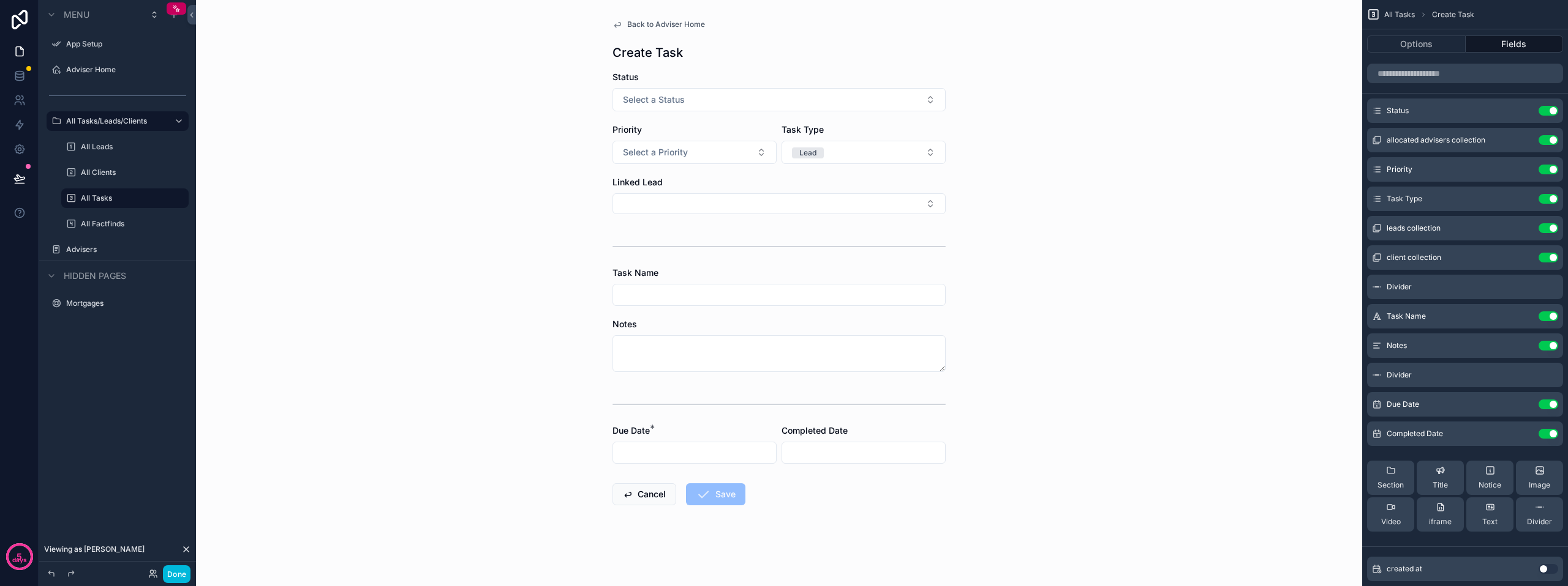
click at [95, 149] on label "All Leads" at bounding box center [131, 147] width 101 height 10
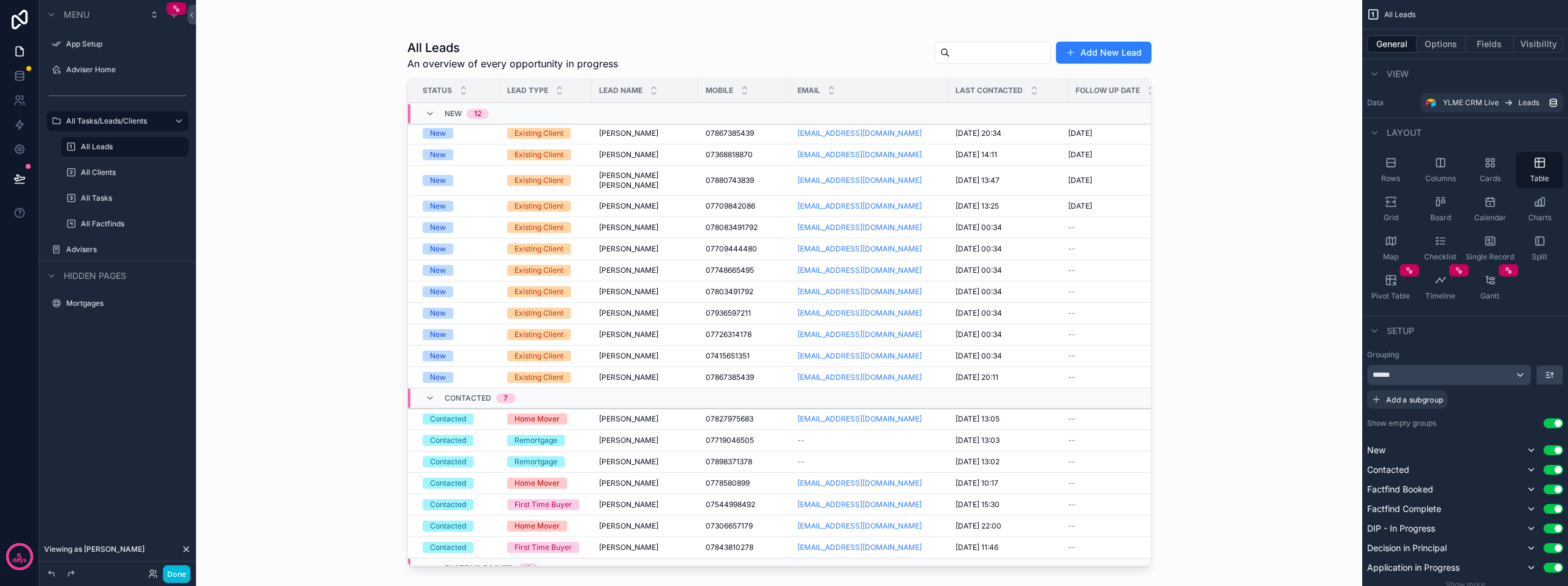
drag, startPoint x: 1147, startPoint y: 131, endPoint x: 1144, endPoint y: 181, distance: 50.1
click at [1144, 181] on div "scrollable content" at bounding box center [779, 286] width 783 height 571
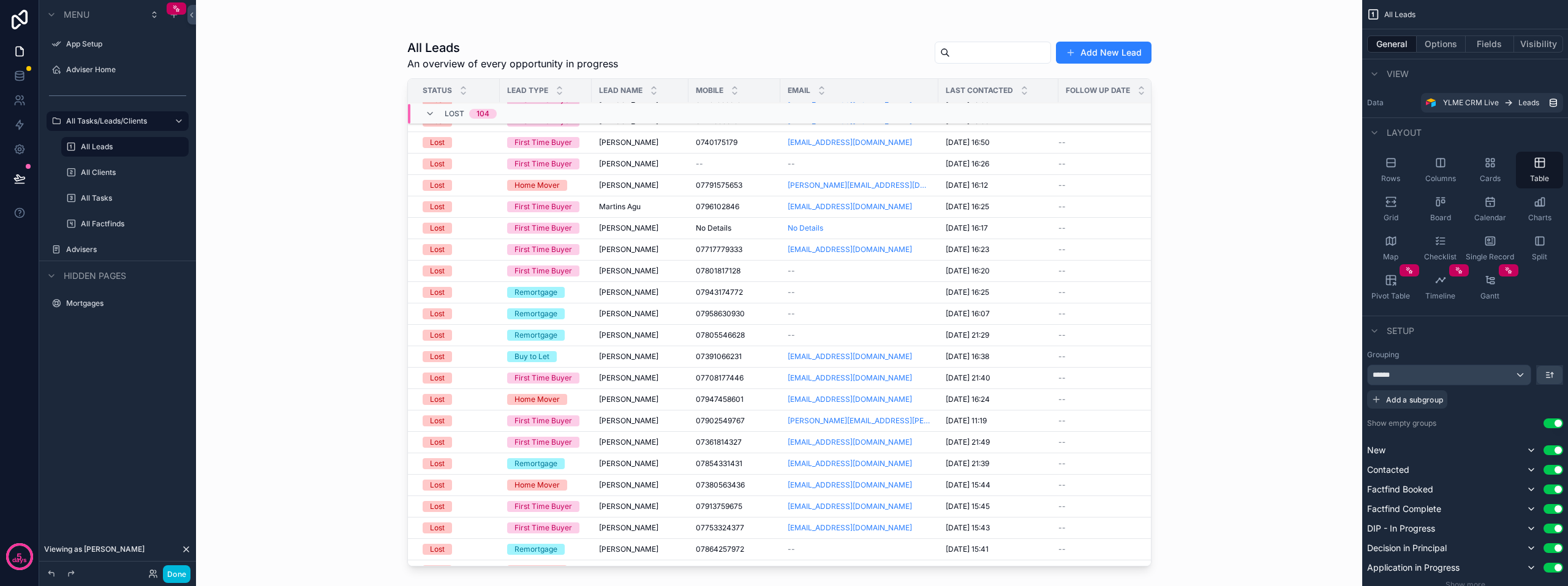
scroll to position [3466, 0]
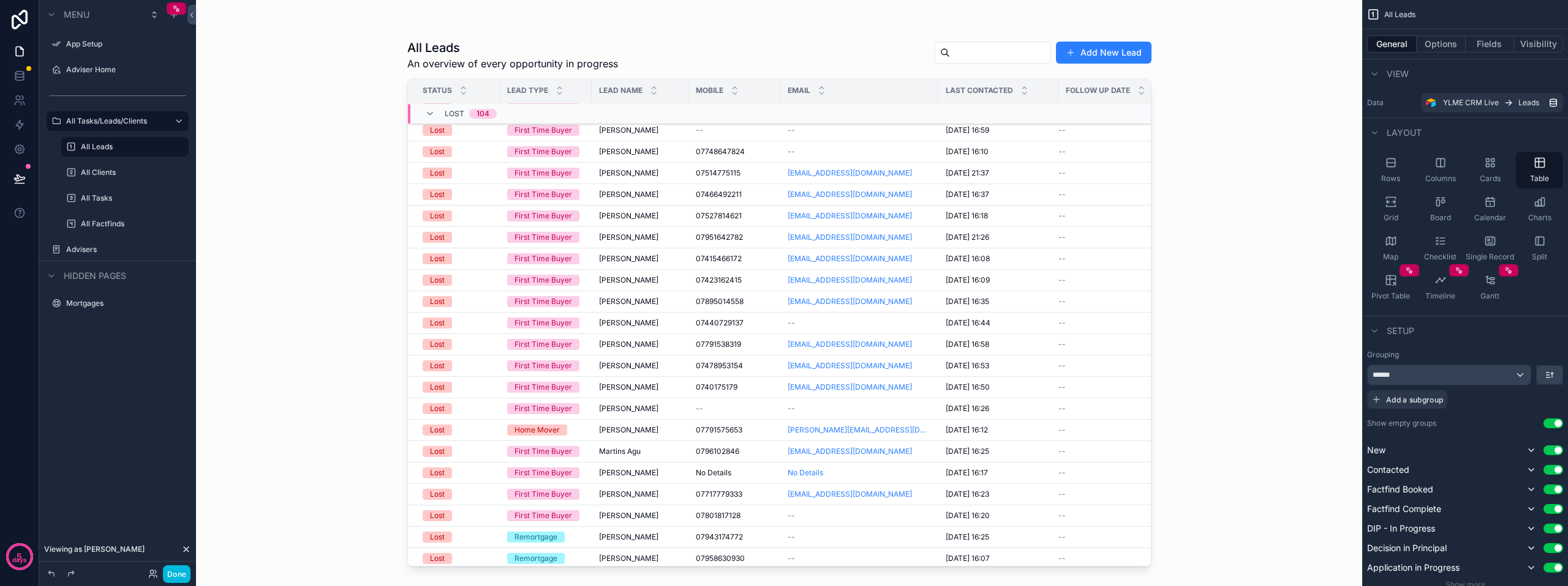
click at [93, 65] on div "Adviser Home" at bounding box center [126, 70] width 120 height 10
click at [91, 67] on label "Adviser Home" at bounding box center [124, 70] width 115 height 10
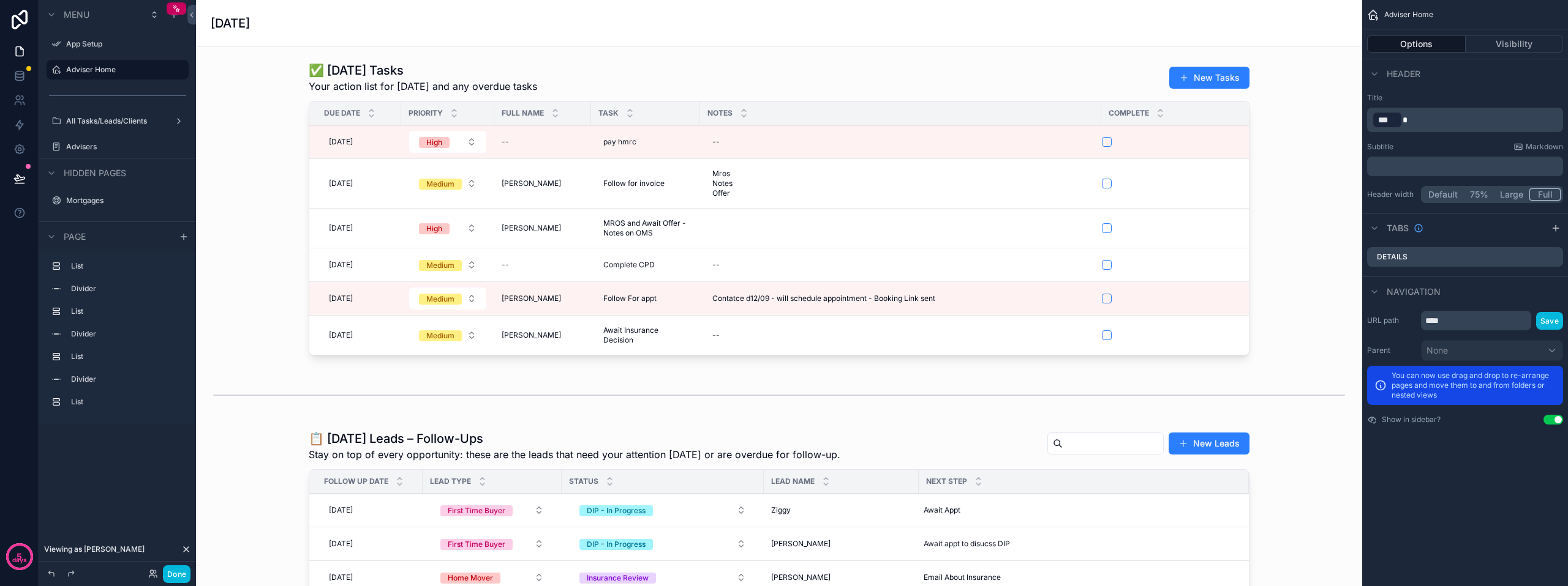
click at [1218, 79] on div "scrollable content" at bounding box center [778, 211] width 1147 height 308
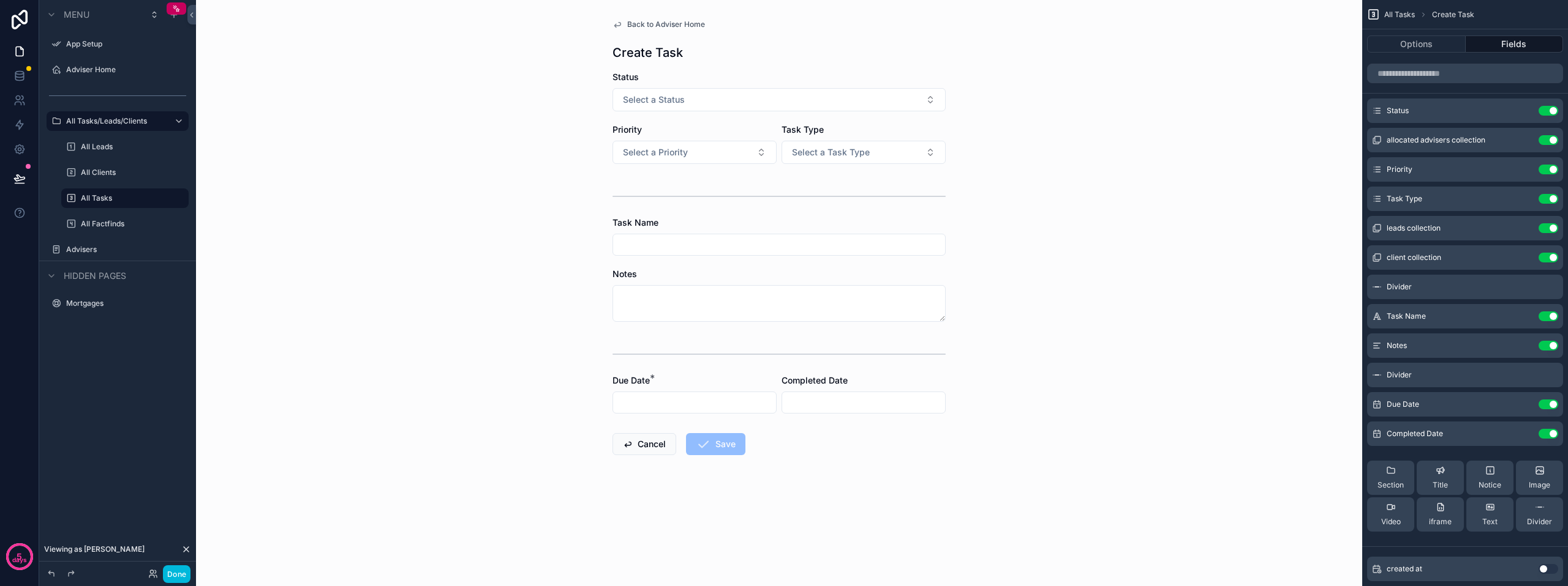
click at [788, 149] on button "Select a Task Type" at bounding box center [864, 153] width 164 height 23
click at [807, 205] on div "Lead" at bounding box center [799, 201] width 17 height 11
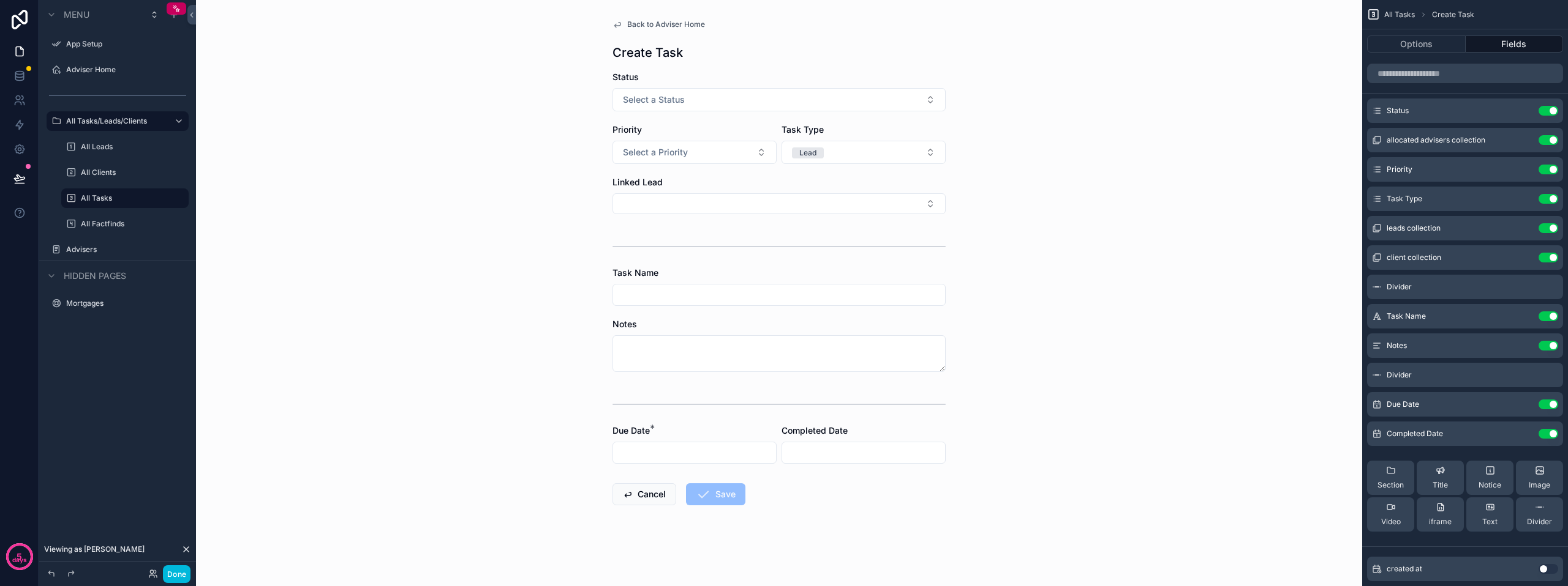
click at [705, 211] on button "Select Button" at bounding box center [778, 204] width 333 height 21
click at [1193, 329] on div "Back to Adviser Home Create Task Status Select a Status Priority Select a Prior…" at bounding box center [778, 293] width 1166 height 586
click at [156, 576] on icon at bounding box center [153, 574] width 10 height 10
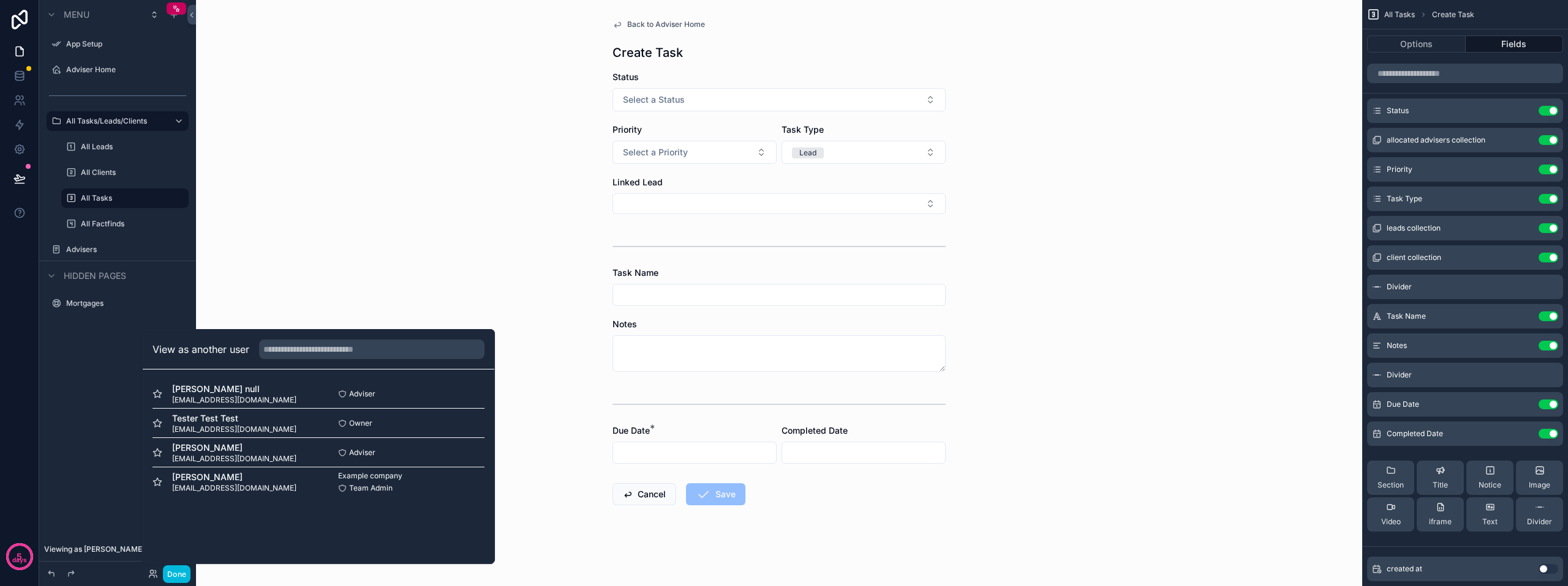
click at [0, 0] on button "Select" at bounding box center [0, 0] width 0 height 0
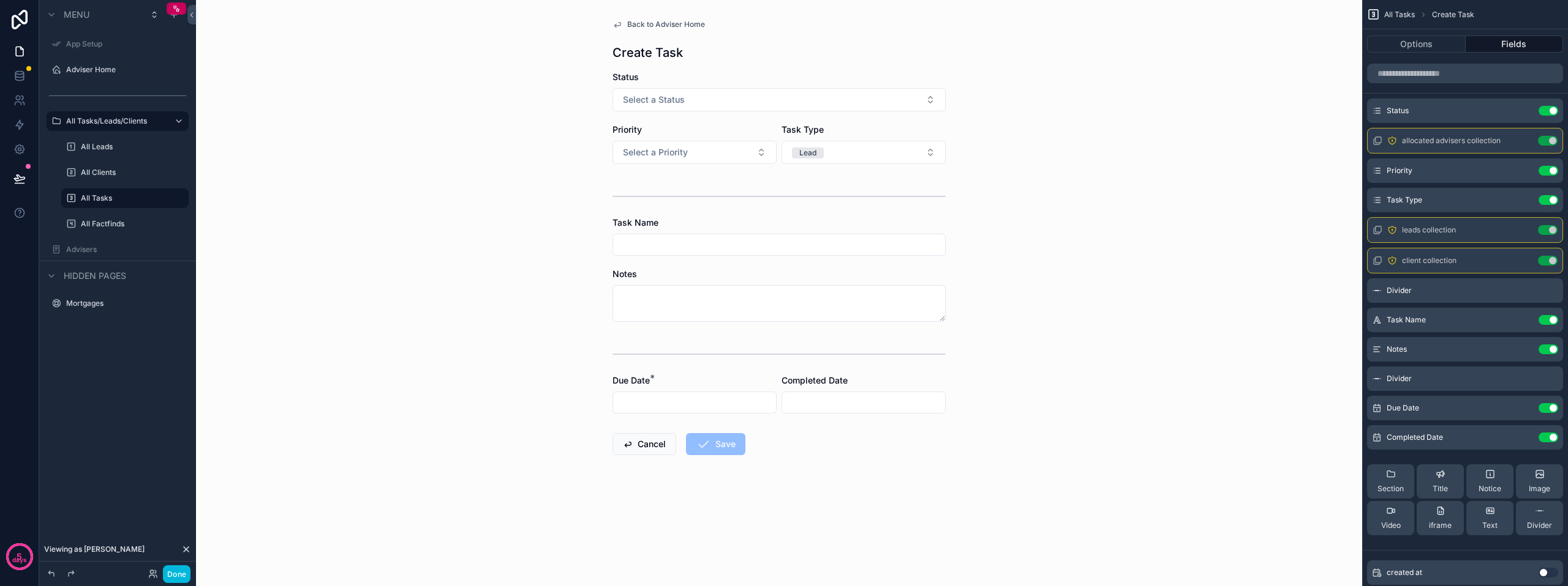
click at [818, 148] on span "Lead" at bounding box center [808, 153] width 32 height 11
click at [812, 218] on span "Lead" at bounding box center [799, 219] width 32 height 11
click at [824, 150] on span "Select a Task Type" at bounding box center [831, 153] width 78 height 12
click at [813, 202] on span "Lead" at bounding box center [799, 201] width 32 height 11
click at [904, 149] on button "Lead" at bounding box center [864, 153] width 164 height 23
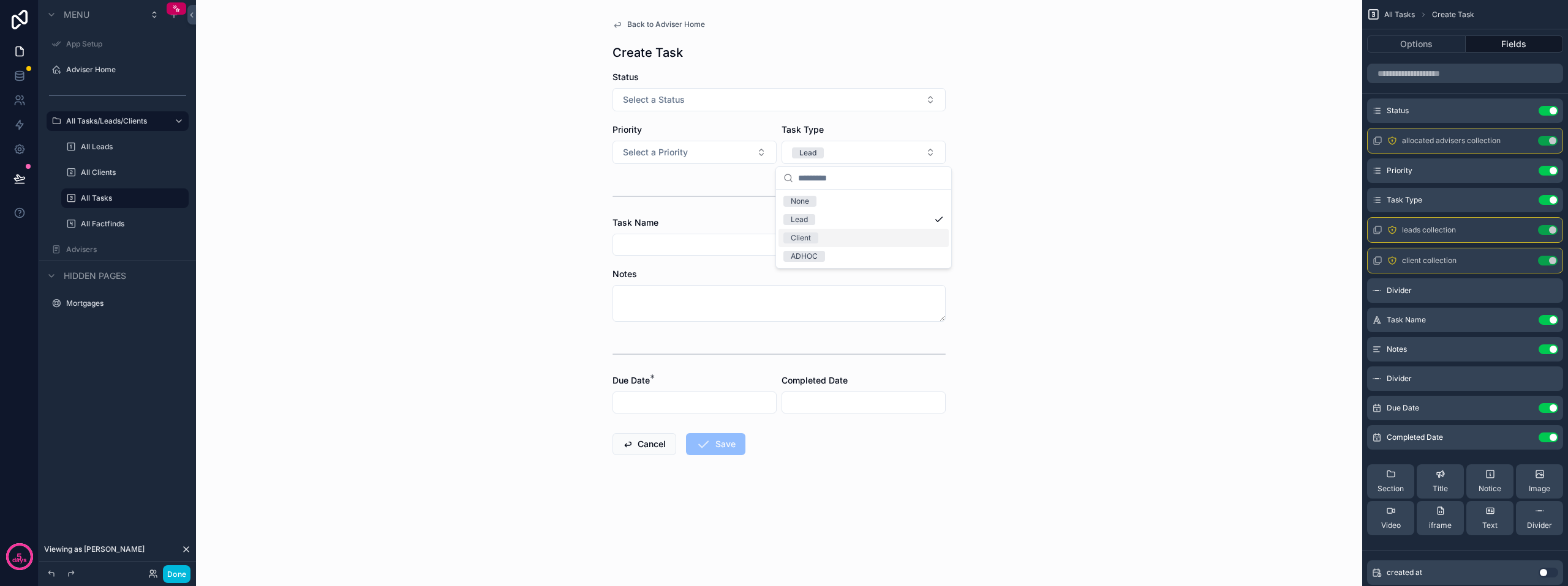
click at [845, 238] on div "Client" at bounding box center [864, 238] width 171 height 18
click at [824, 193] on div "scrollable content" at bounding box center [778, 197] width 333 height 31
click at [155, 578] on icon at bounding box center [153, 574] width 10 height 10
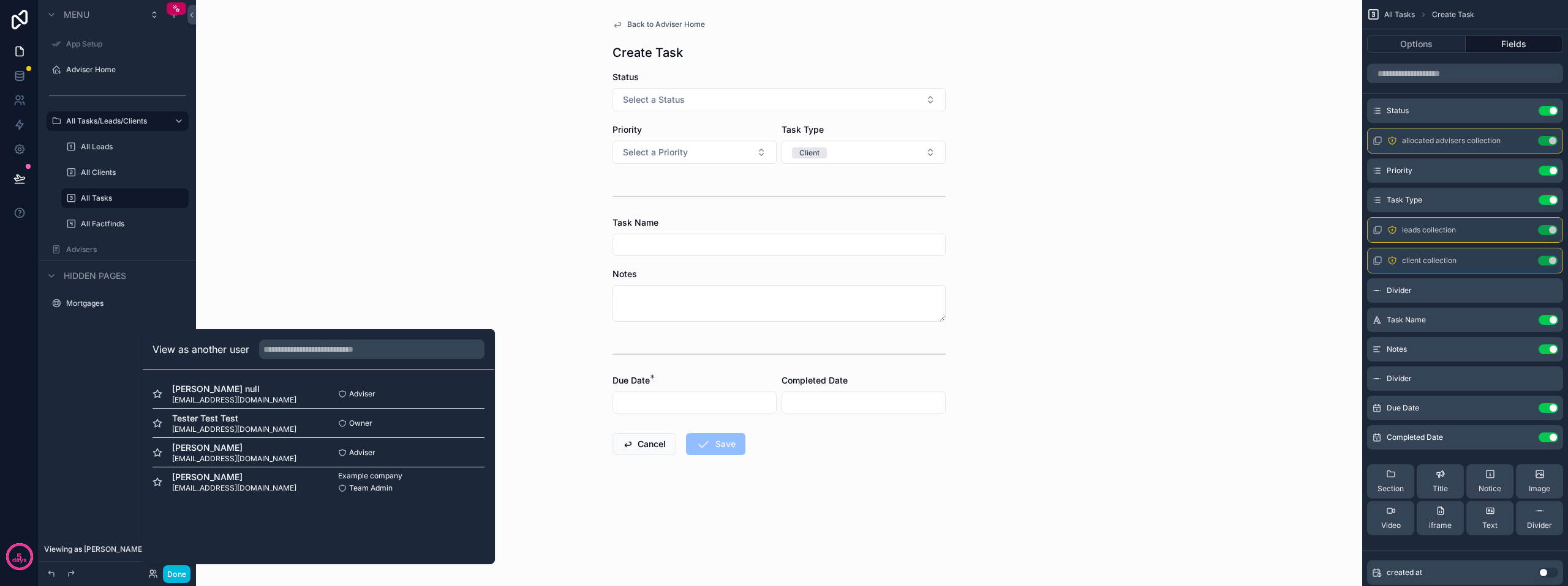
click at [0, 0] on button "Select" at bounding box center [0, 0] width 0 height 0
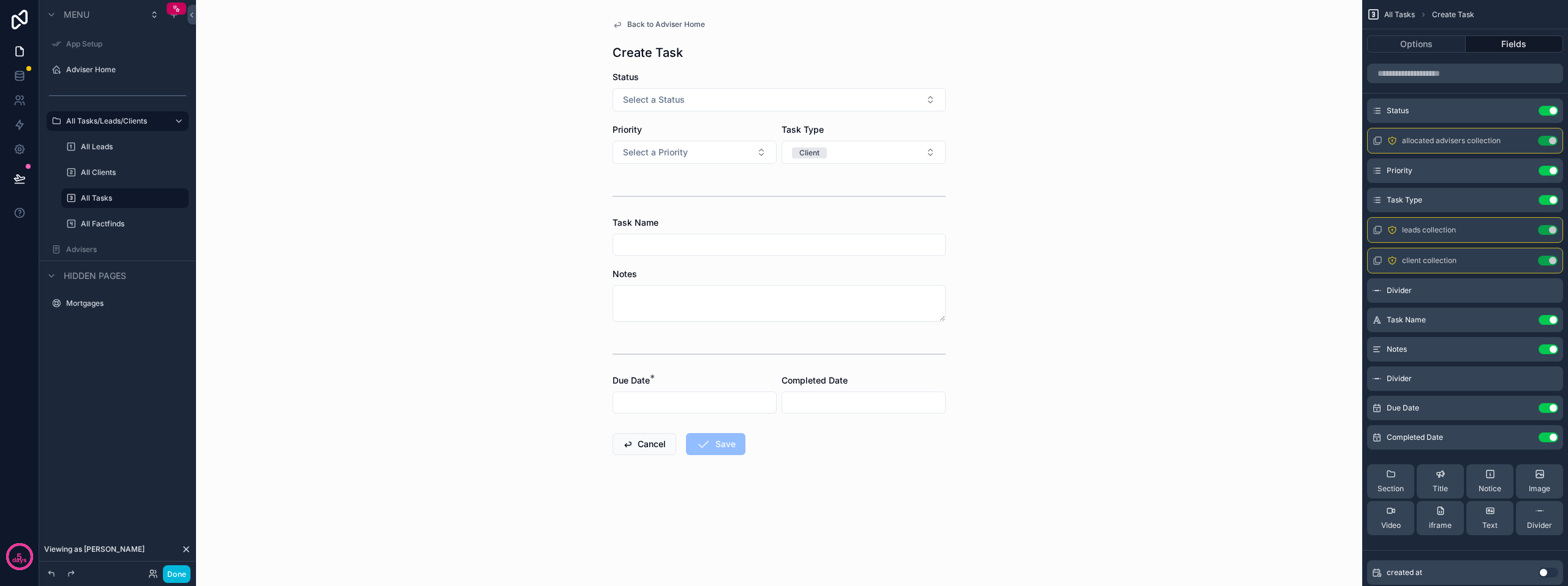
click at [852, 153] on button "Client" at bounding box center [864, 153] width 164 height 23
click at [826, 235] on div "Client" at bounding box center [864, 238] width 171 height 18
click at [835, 180] on form "Status Select a Status Priority Select a Priority Task Type Select a Task Type …" at bounding box center [778, 302] width 333 height 463
click at [853, 152] on span "Select a Task Type" at bounding box center [831, 153] width 78 height 12
click at [832, 223] on div "Client" at bounding box center [864, 219] width 171 height 18
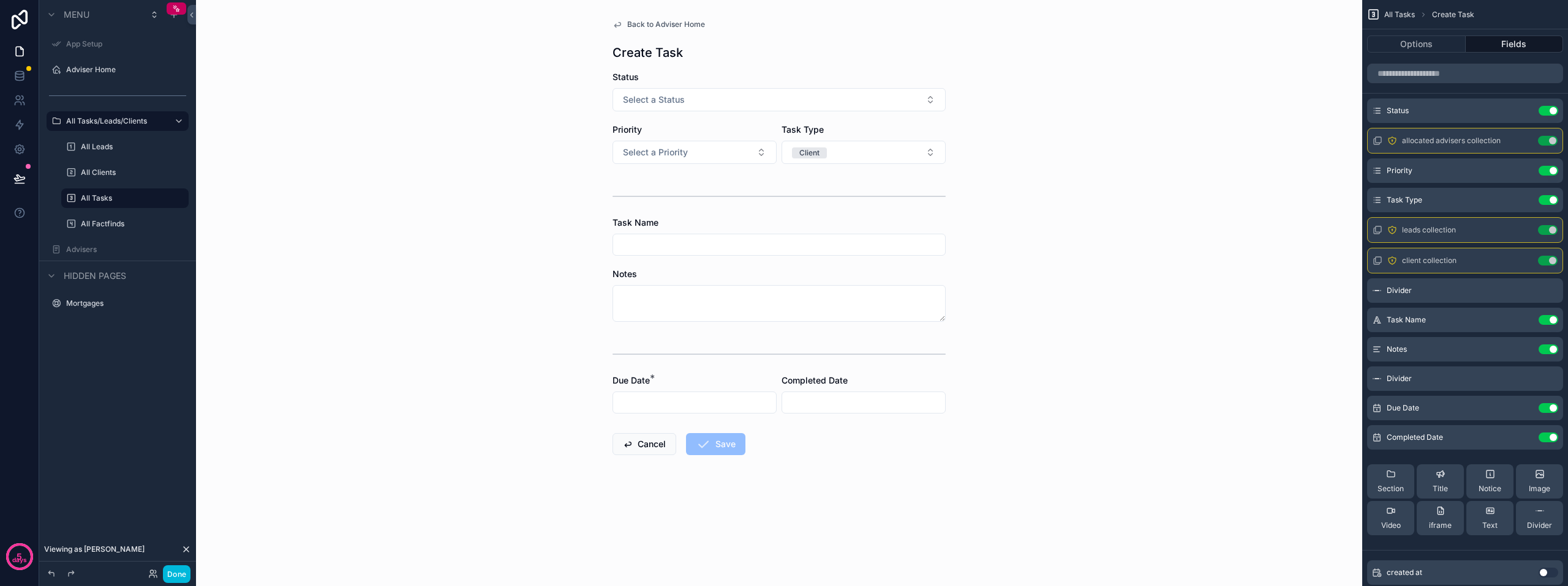
click at [829, 215] on form "Status Select a Status Priority Select a Priority Task Type Client Task Name No…" at bounding box center [778, 302] width 333 height 463
click at [735, 153] on button "Select a Priority" at bounding box center [694, 153] width 164 height 23
click at [833, 194] on div "scrollable content" at bounding box center [778, 197] width 333 height 31
click at [159, 576] on div "Done" at bounding box center [166, 574] width 48 height 18
click at [152, 576] on icon at bounding box center [153, 574] width 10 height 10
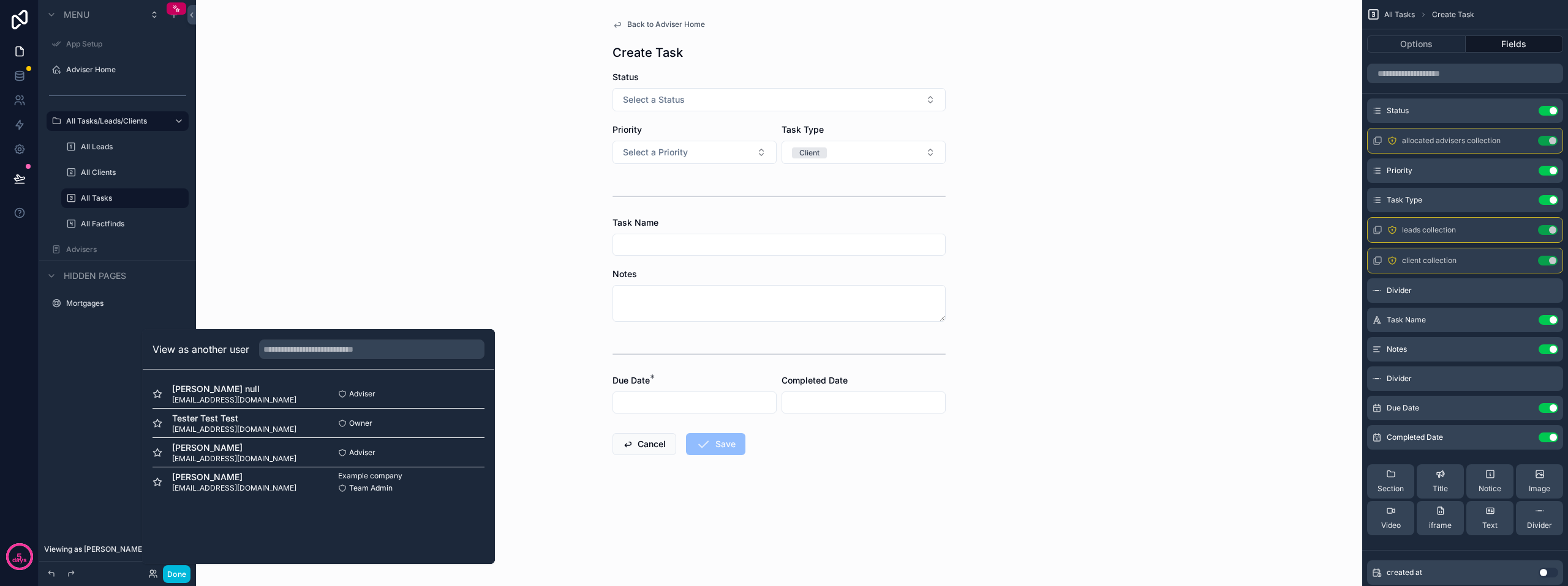
click at [0, 0] on button "Select" at bounding box center [0, 0] width 0 height 0
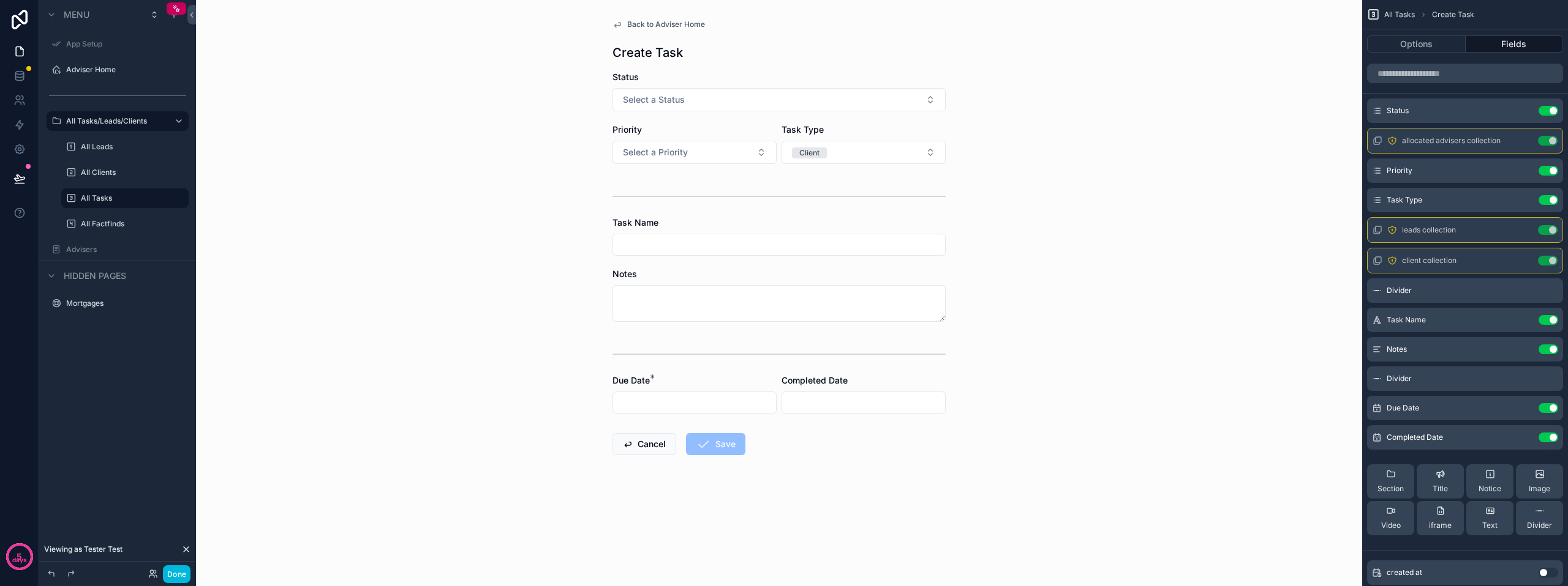
click at [840, 138] on div "Task Type Client" at bounding box center [864, 144] width 164 height 40
click at [837, 145] on button "Client" at bounding box center [864, 153] width 164 height 23
click at [816, 220] on div "Lead" at bounding box center [864, 219] width 171 height 18
click at [850, 157] on button "Lead" at bounding box center [864, 153] width 164 height 23
click at [837, 231] on div "Client" at bounding box center [864, 238] width 171 height 18
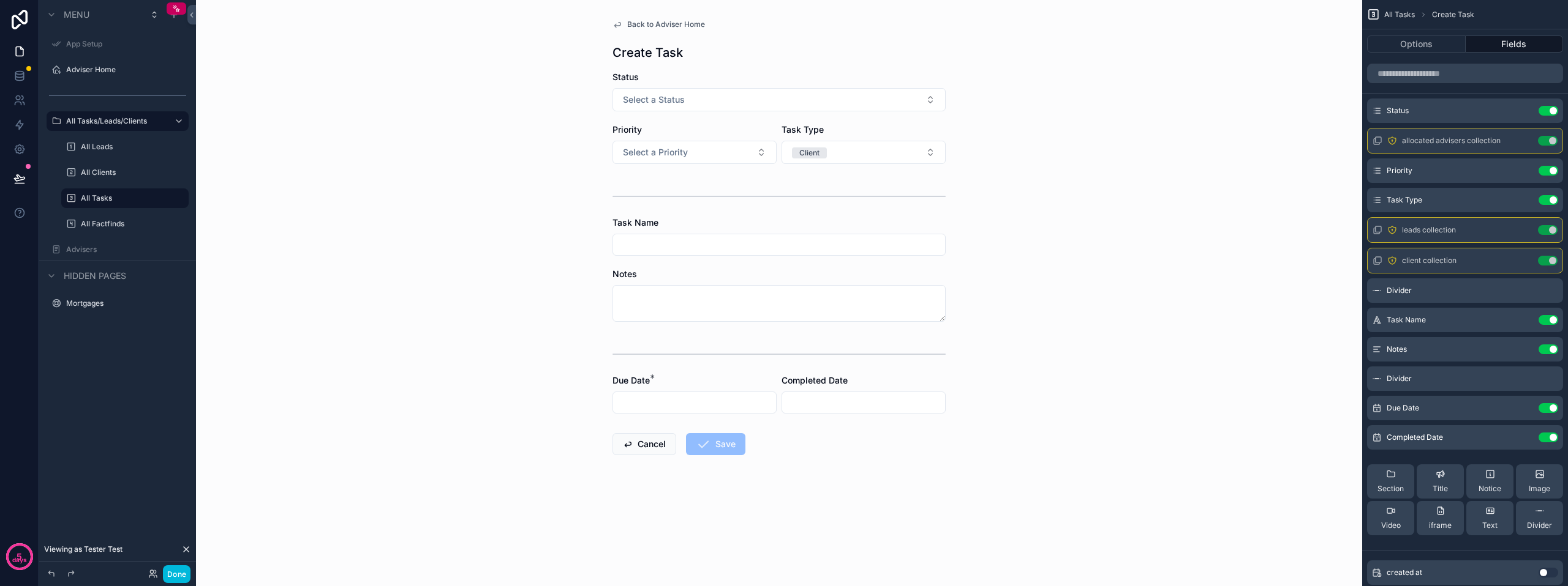
click at [829, 202] on div "scrollable content" at bounding box center [778, 197] width 333 height 31
click at [1394, 476] on icon "scrollable content" at bounding box center [1391, 474] width 7 height 6
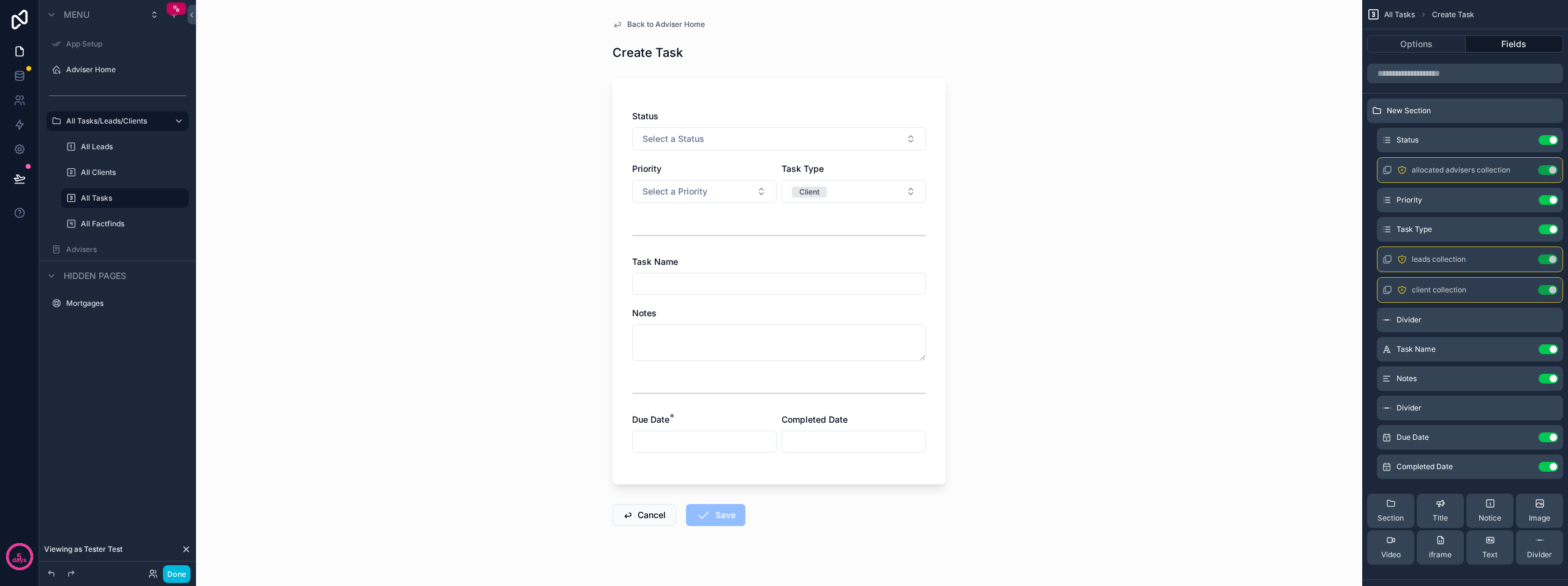
click at [1051, 301] on div "Back to Adviser Home Create Task Status Select a Status Priority Select a Prior…" at bounding box center [778, 293] width 1166 height 586
click at [383, 217] on div "Back to Adviser Home Create Task Status Select a Status Priority Select a Prior…" at bounding box center [778, 293] width 1166 height 586
click at [758, 101] on div "Status Select a Status Priority Select a Priority Task Type Client Task Name No…" at bounding box center [778, 281] width 333 height 406
click at [688, 121] on div "Status" at bounding box center [778, 116] width 294 height 12
click at [0, 0] on icon "scrollable content" at bounding box center [0, 0] width 0 height 0
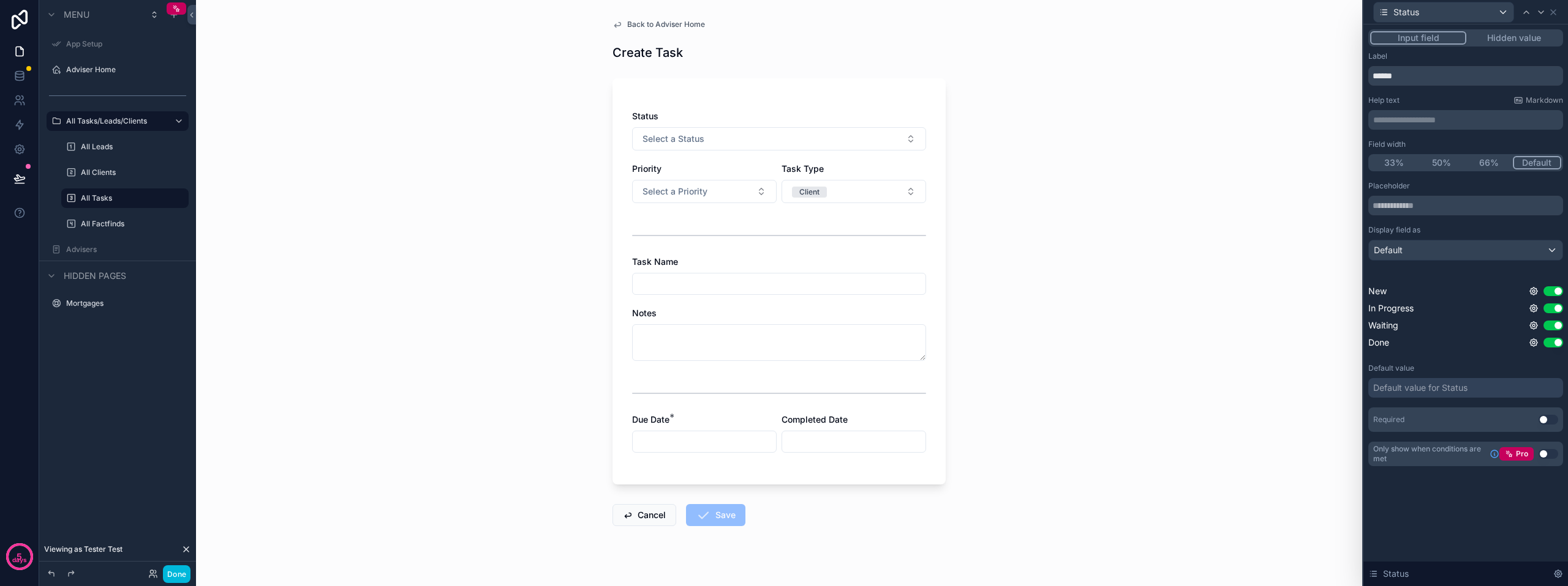
click at [1463, 246] on div "Default" at bounding box center [1465, 250] width 193 height 20
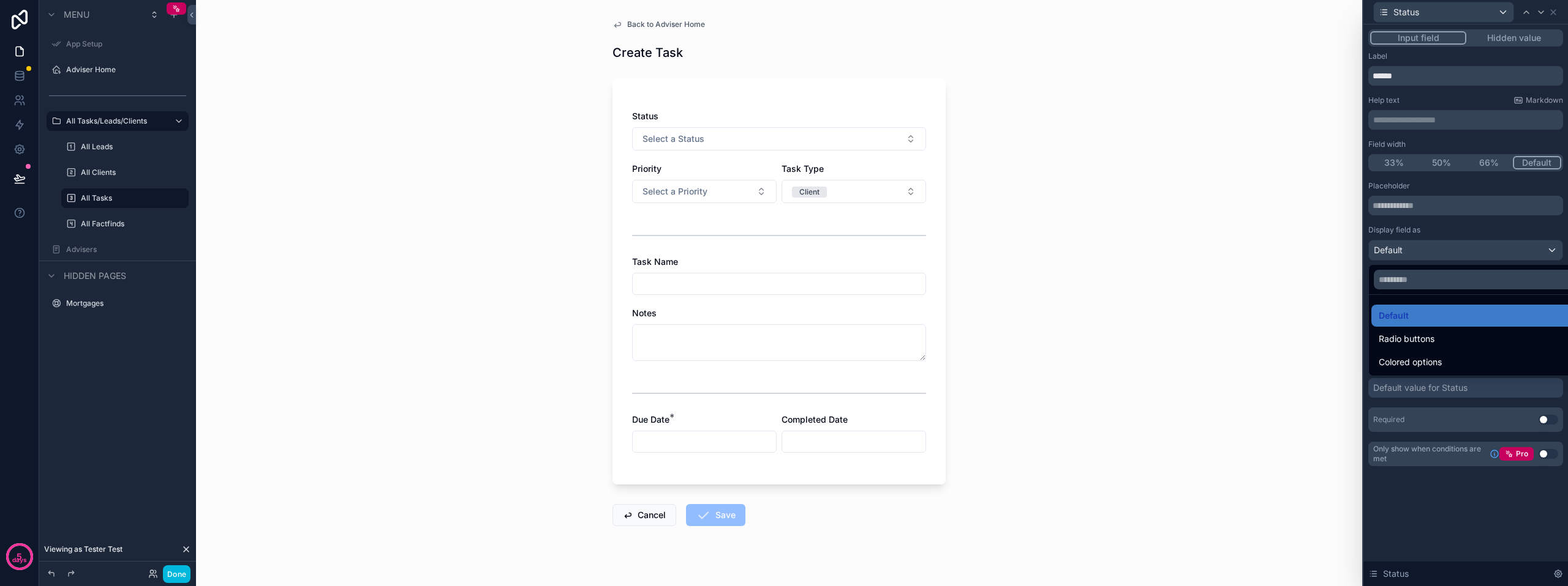
scroll to position [123, 0]
click at [1423, 357] on span "Colored options" at bounding box center [1410, 362] width 63 height 15
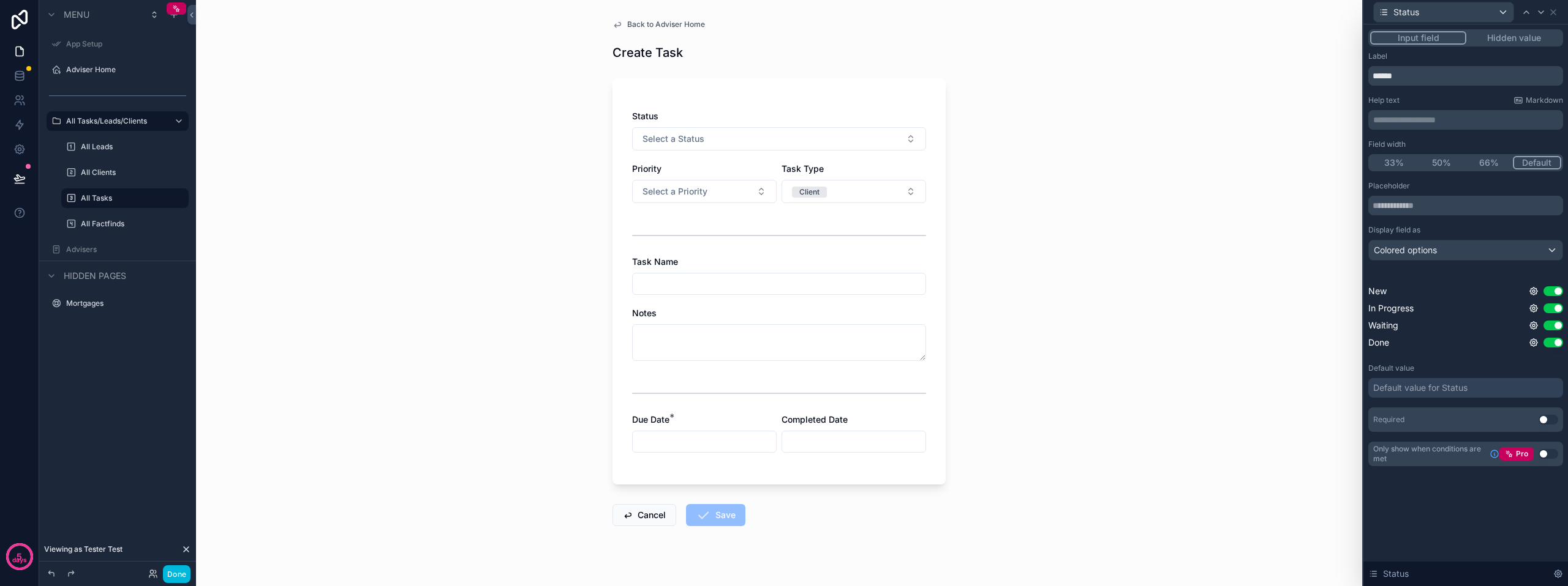
click at [1468, 249] on div "Colored options" at bounding box center [1465, 250] width 193 height 20
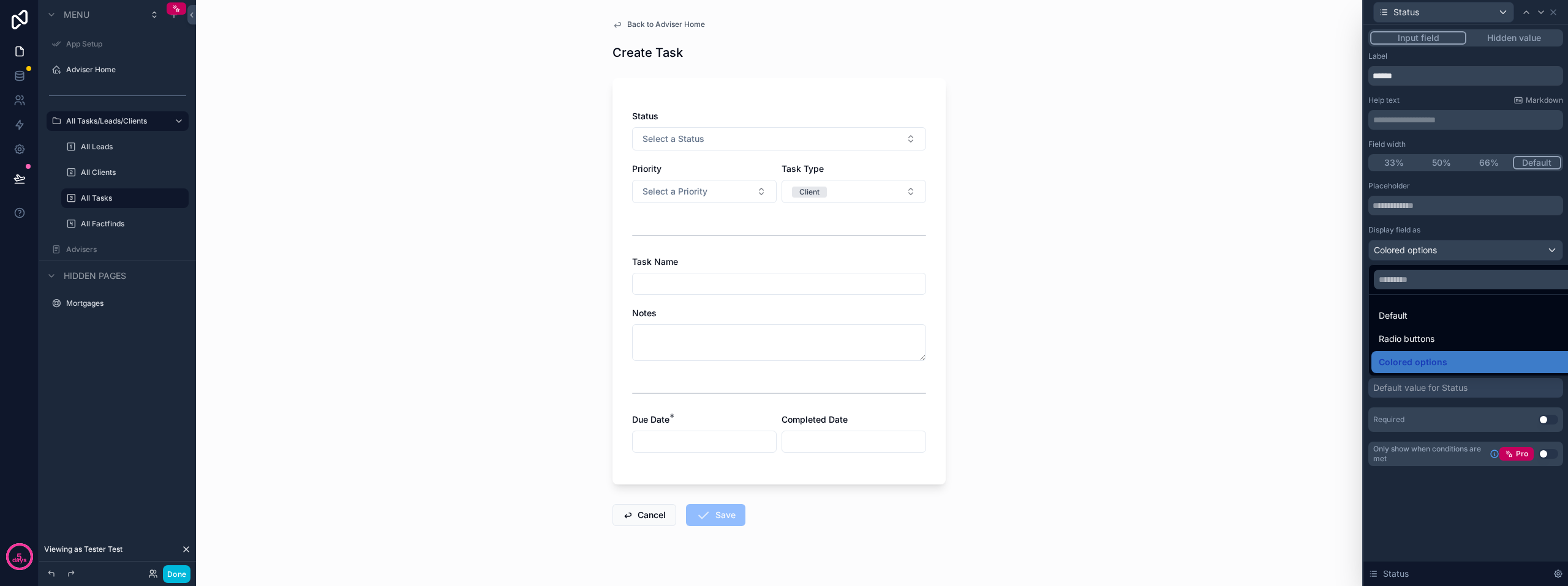
click at [1434, 310] on div "Default" at bounding box center [1479, 316] width 202 height 15
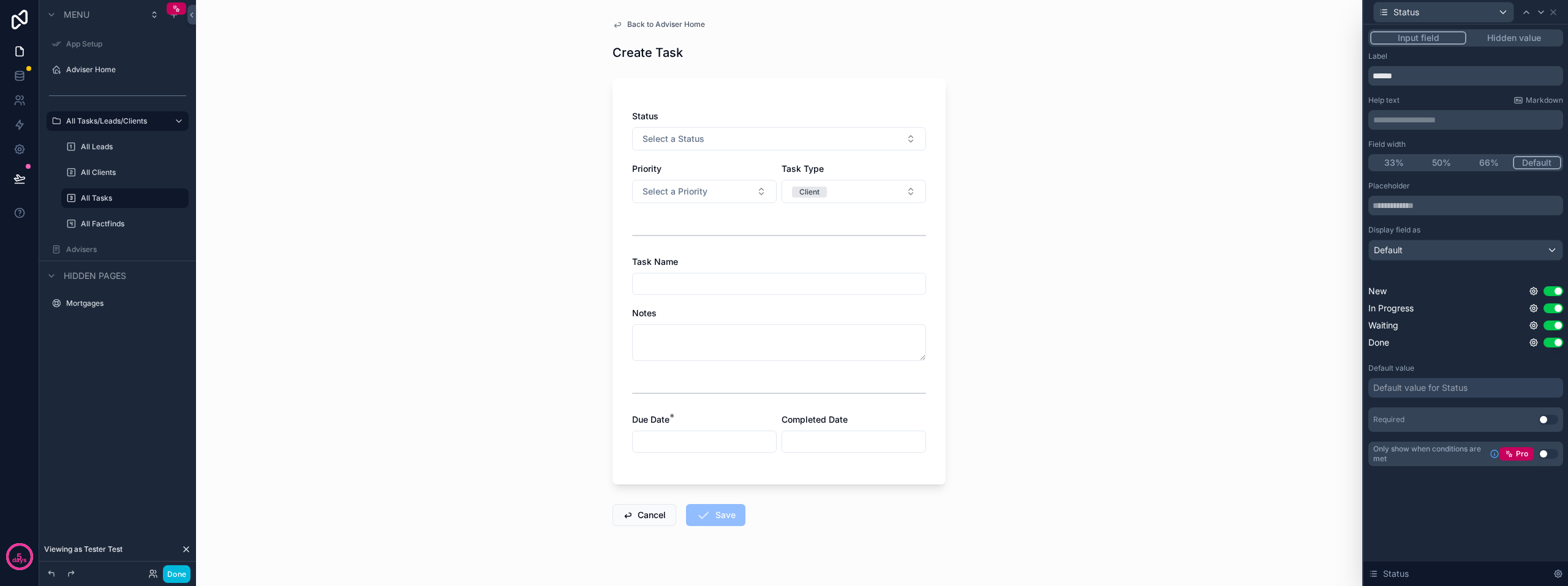
click at [716, 137] on button "Select a Status" at bounding box center [778, 139] width 294 height 23
click at [812, 124] on div "Status Select a Status" at bounding box center [778, 131] width 294 height 40
click at [1409, 77] on input "******" at bounding box center [1465, 76] width 194 height 20
click at [1491, 13] on div "Status" at bounding box center [1443, 12] width 140 height 20
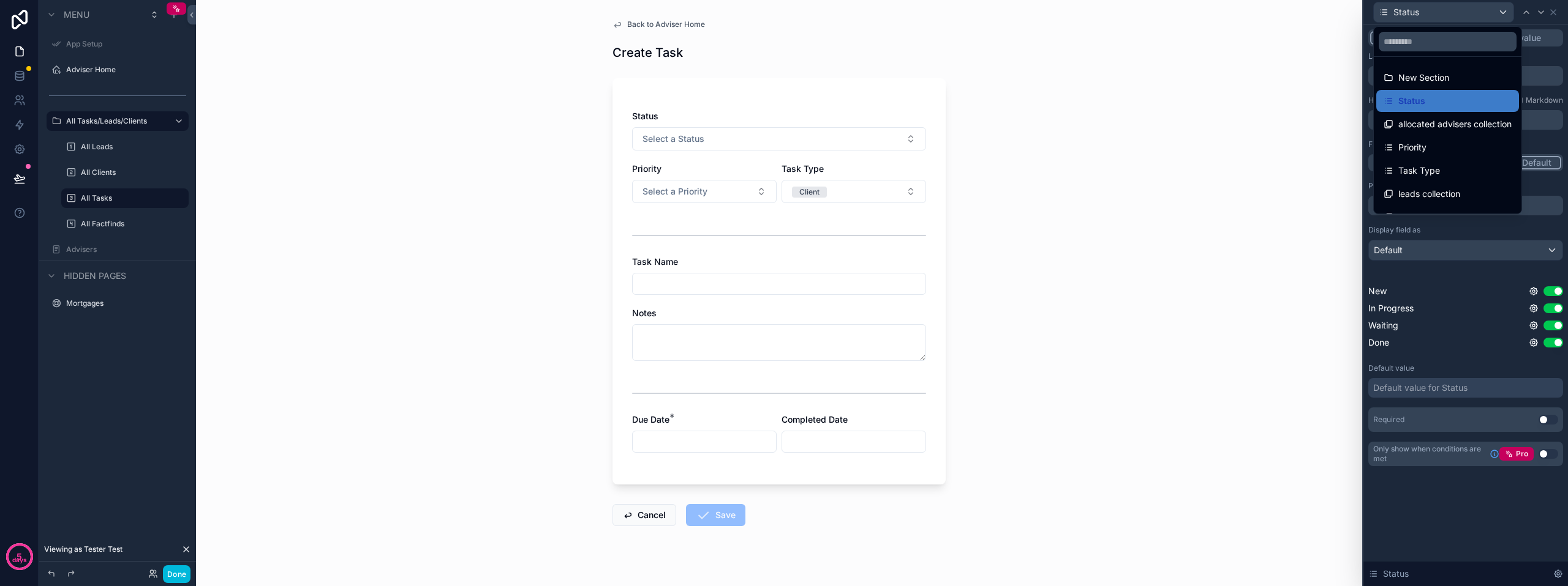
click at [1431, 126] on span "allocated advisers collection" at bounding box center [1455, 124] width 113 height 15
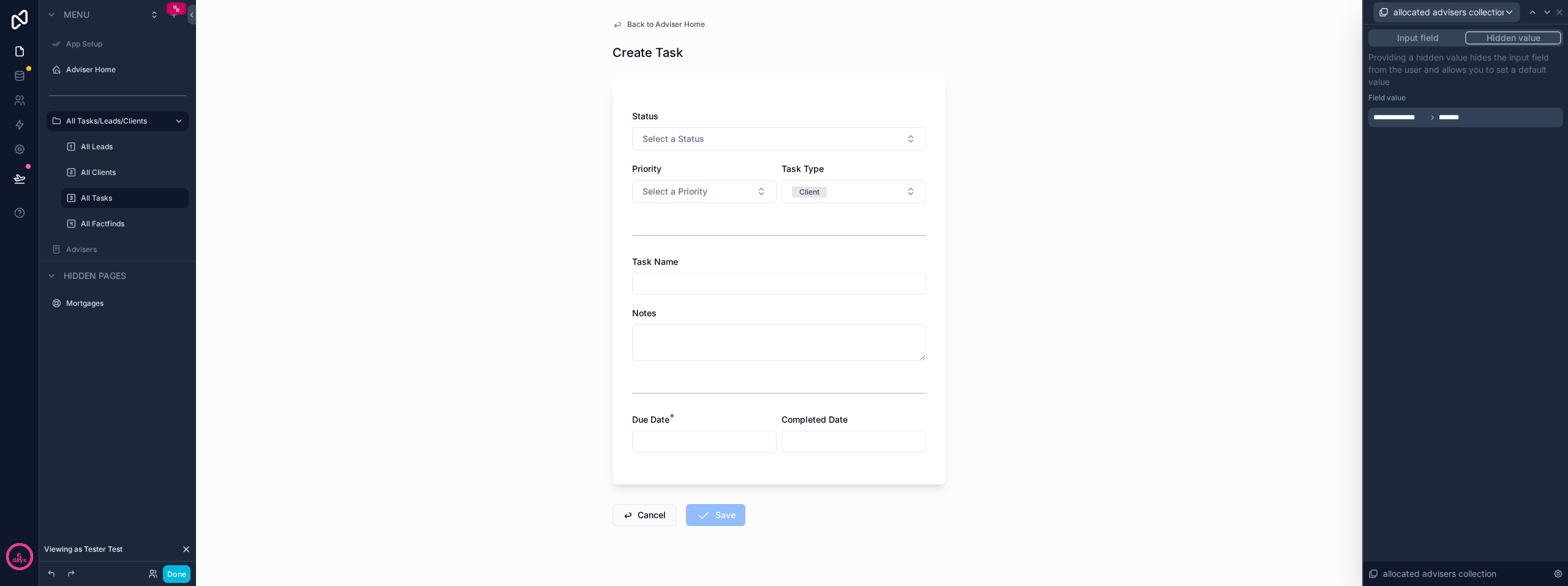
click at [1461, 12] on span "allocated advisers collection" at bounding box center [1448, 12] width 110 height 12
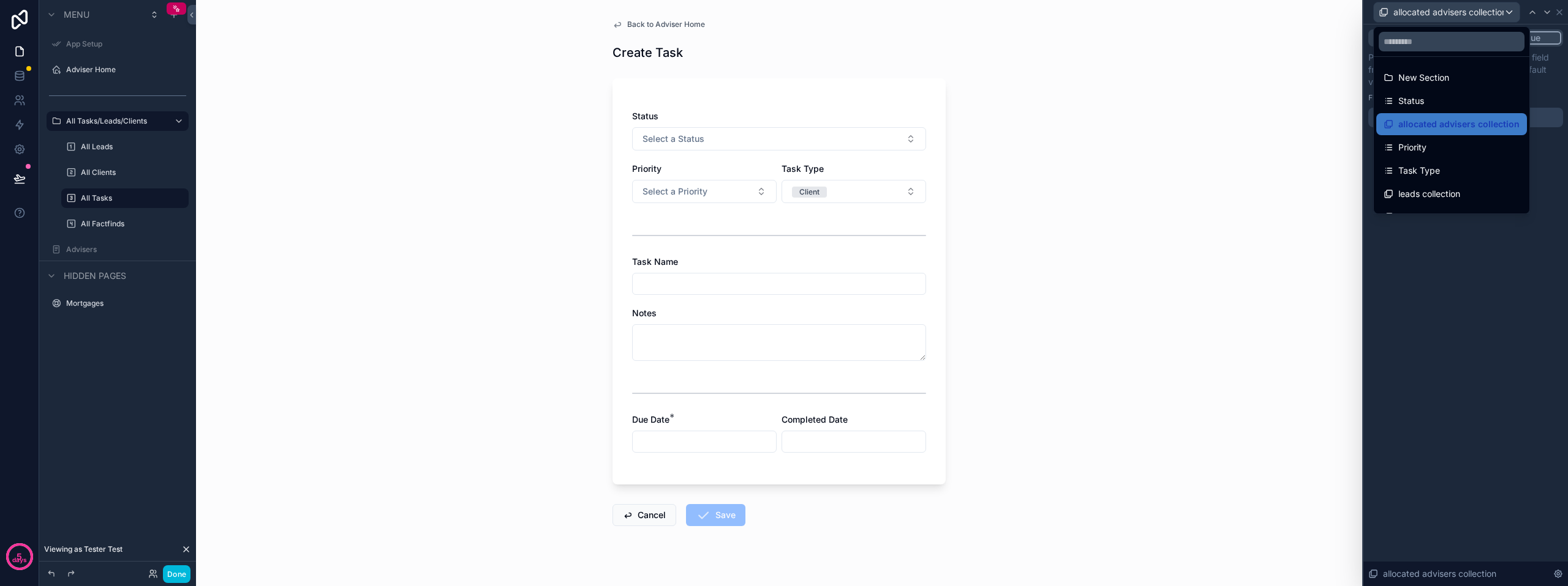
scroll to position [61, 0]
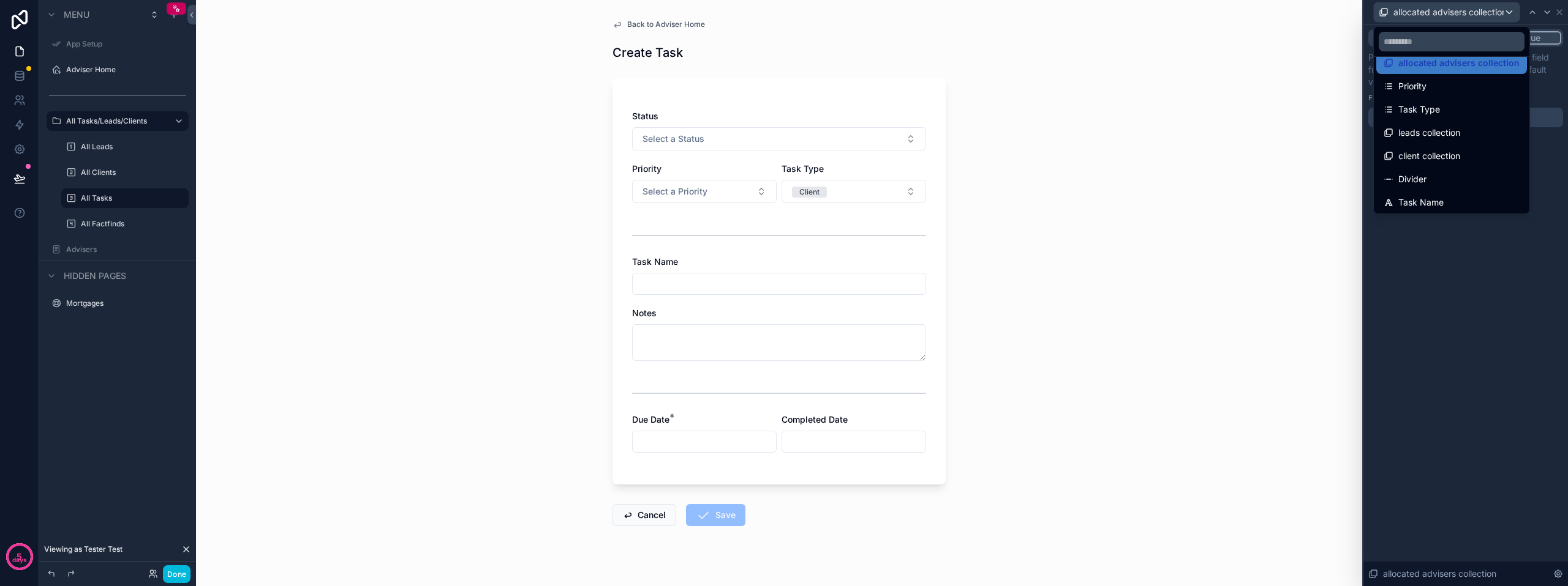
click at [1440, 131] on span "leads collection" at bounding box center [1429, 133] width 62 height 15
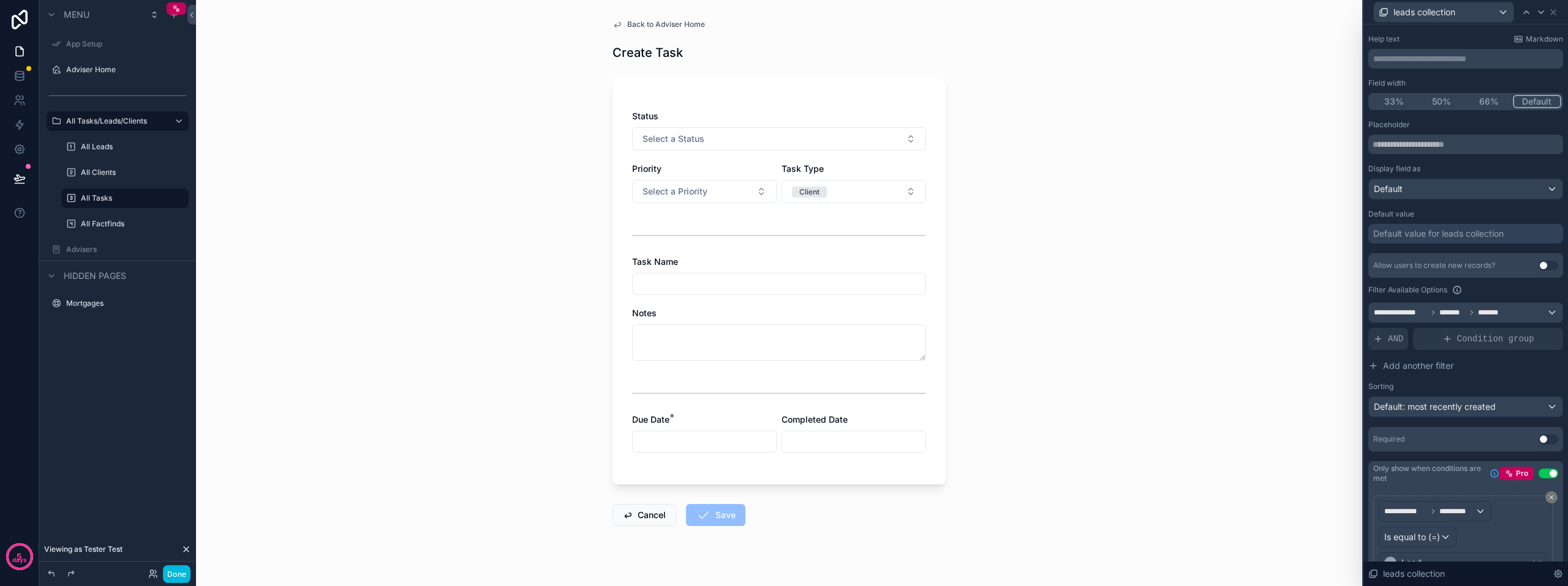
click at [1524, 314] on div "**********" at bounding box center [1465, 313] width 193 height 20
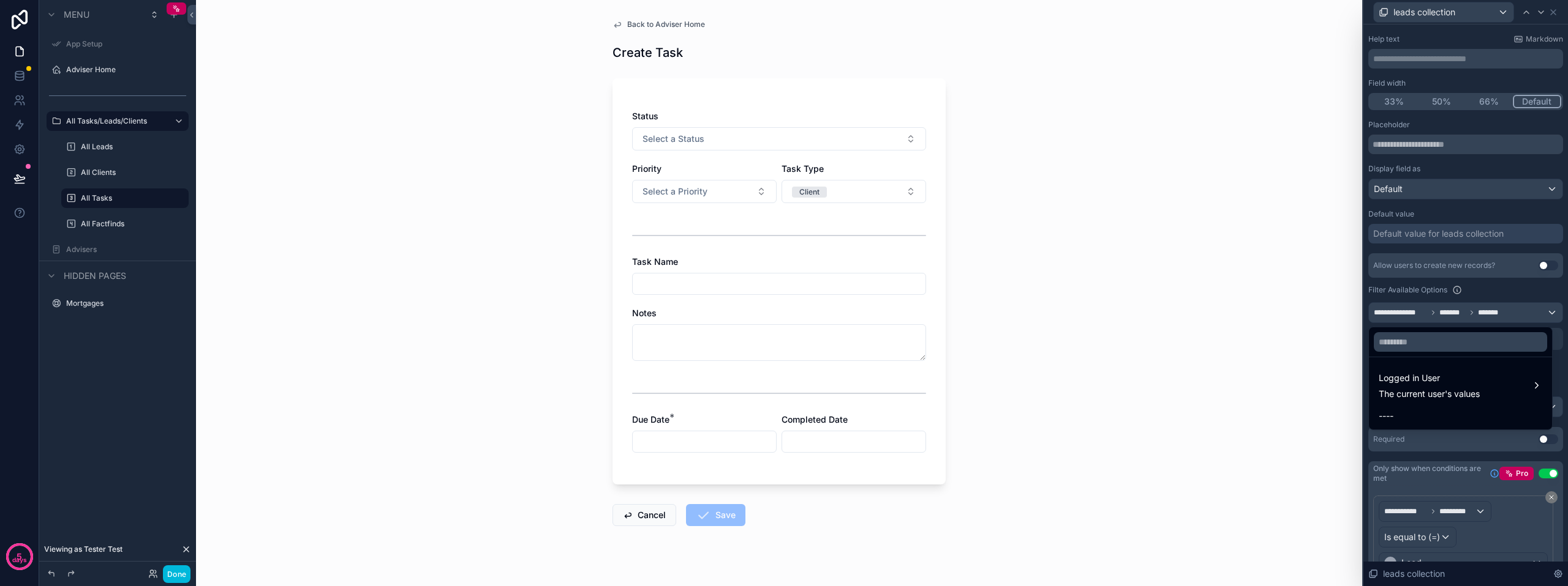
click at [1451, 384] on span "Logged in User" at bounding box center [1429, 378] width 101 height 15
click at [1314, 406] on span "Adviser" at bounding box center [1328, 410] width 31 height 15
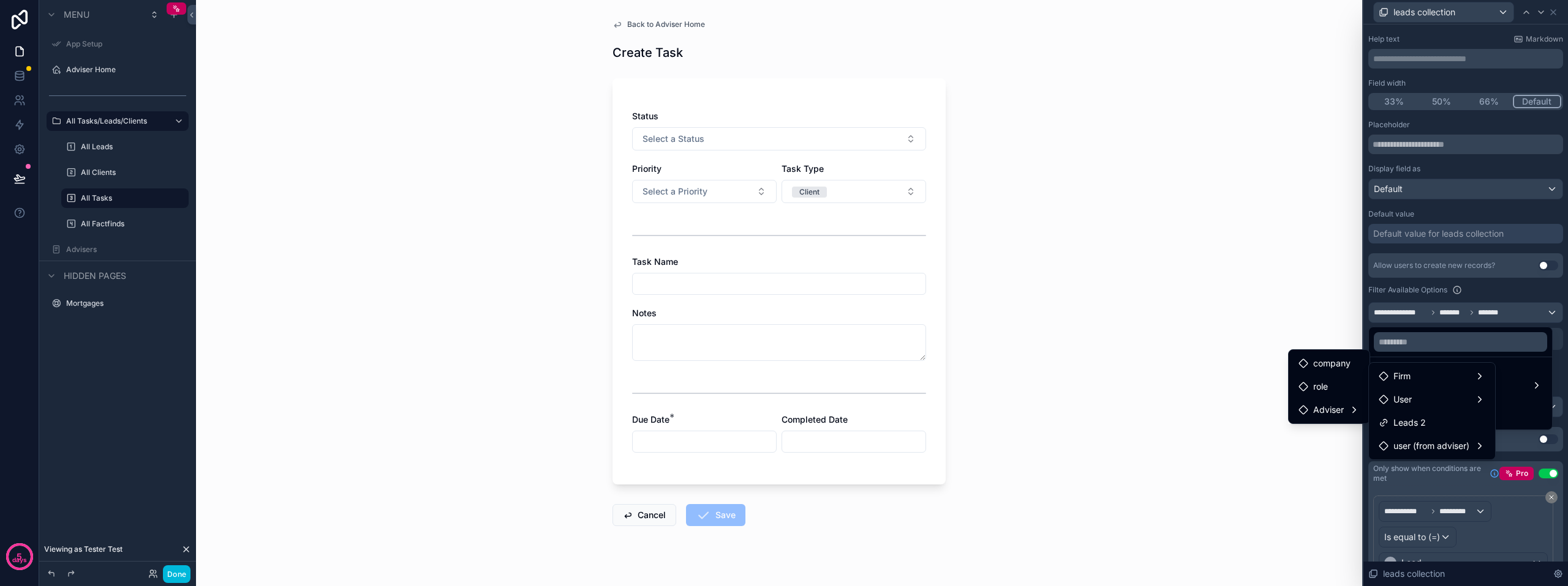
click at [1402, 443] on span "user (from adviser)" at bounding box center [1431, 446] width 76 height 15
click at [1304, 479] on div "Adviser" at bounding box center [1325, 471] width 83 height 22
click at [1307, 472] on span "Adviser" at bounding box center [1321, 471] width 31 height 15
click at [1351, 362] on div "company" at bounding box center [1329, 363] width 61 height 15
click at [1332, 387] on div "role" at bounding box center [1329, 387] width 61 height 15
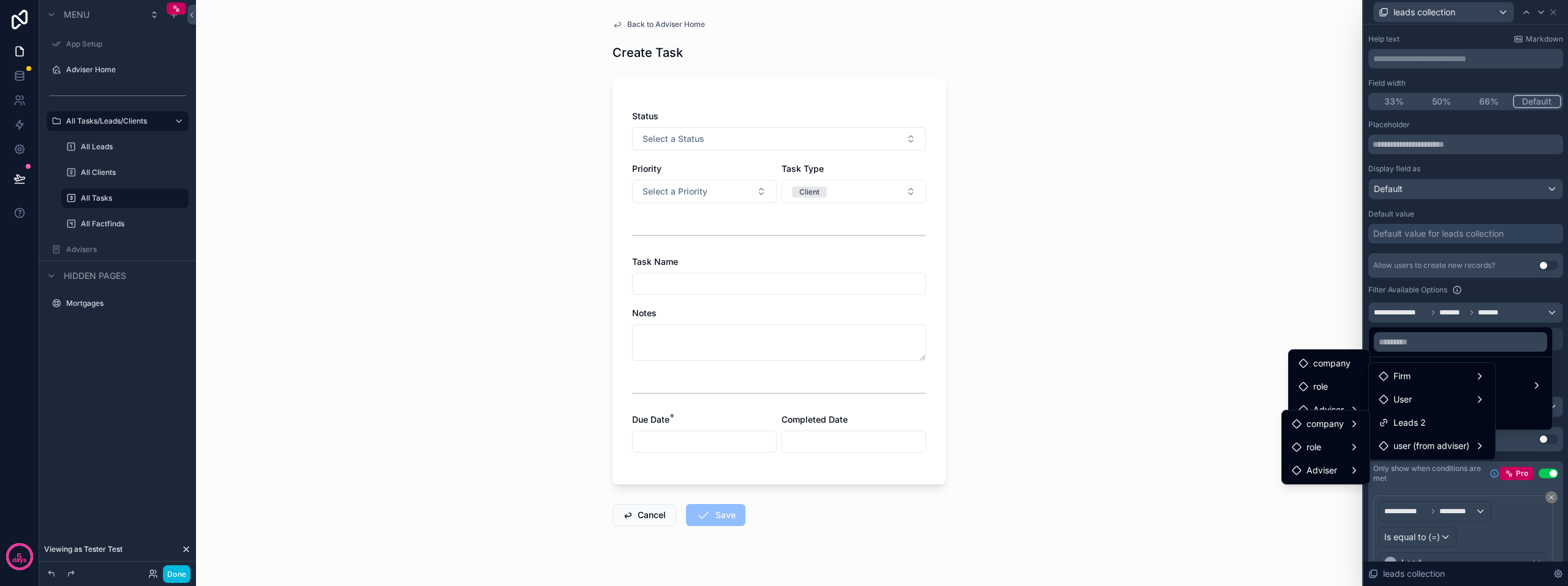
click at [1331, 400] on div "Adviser" at bounding box center [1329, 410] width 76 height 22
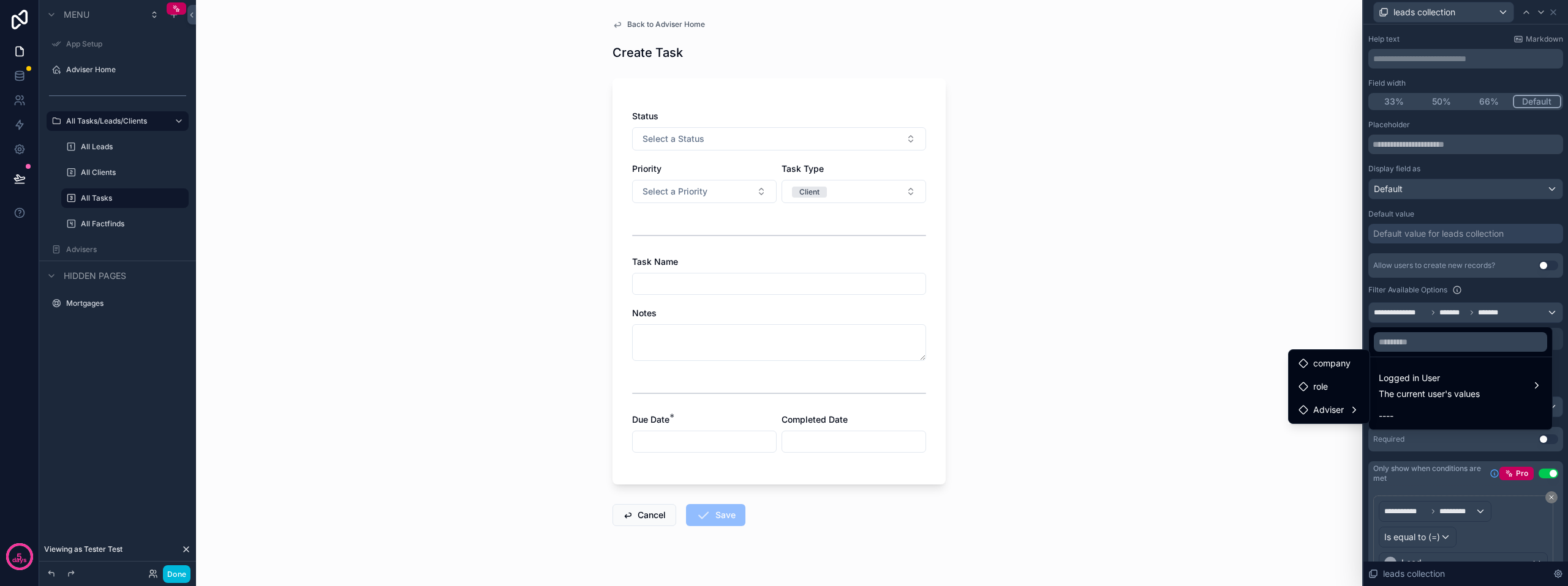
click at [1425, 419] on div "----" at bounding box center [1460, 416] width 164 height 15
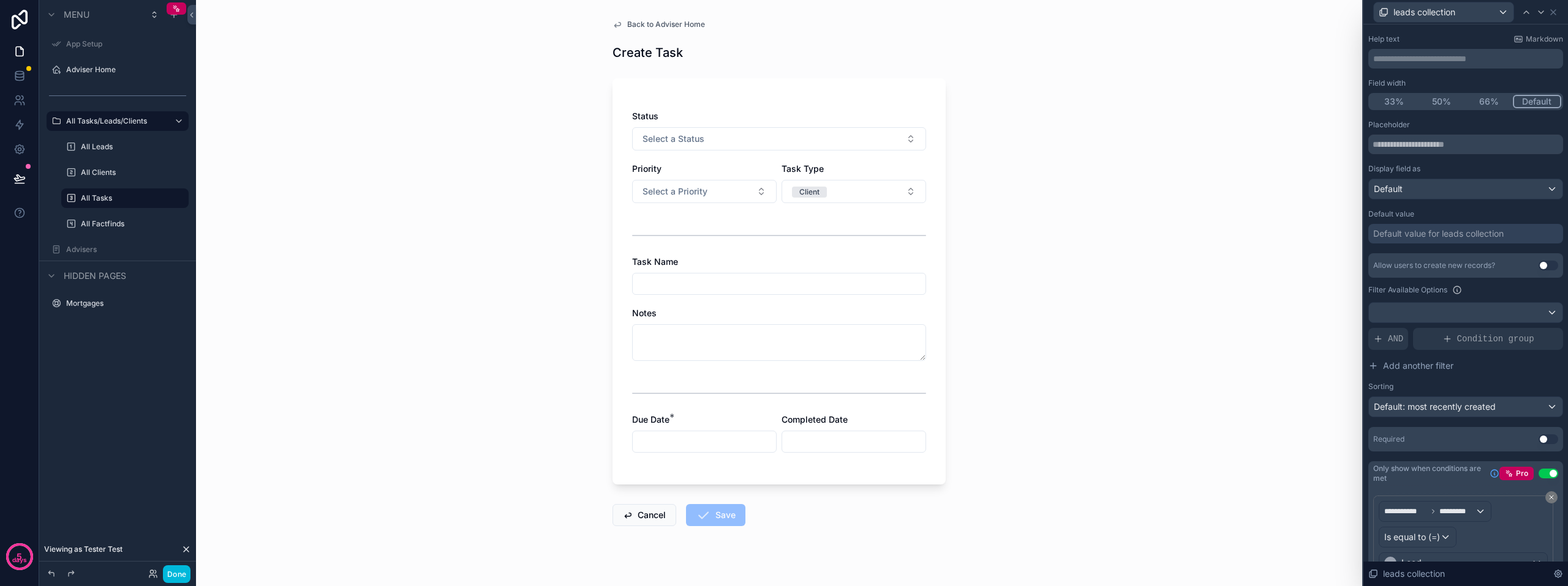
click at [1221, 367] on div "Back to Adviser Home Create Task Status Select a Status Priority Select a Prior…" at bounding box center [778, 293] width 1166 height 586
click at [858, 193] on button "Client" at bounding box center [854, 192] width 145 height 23
click at [824, 259] on div "Lead" at bounding box center [850, 259] width 171 height 18
click at [836, 214] on div "Status Select a Status Priority Select a Priority Task Type Lead Task Name Note…" at bounding box center [778, 287] width 294 height 355
click at [844, 192] on button "Lead" at bounding box center [854, 192] width 145 height 23
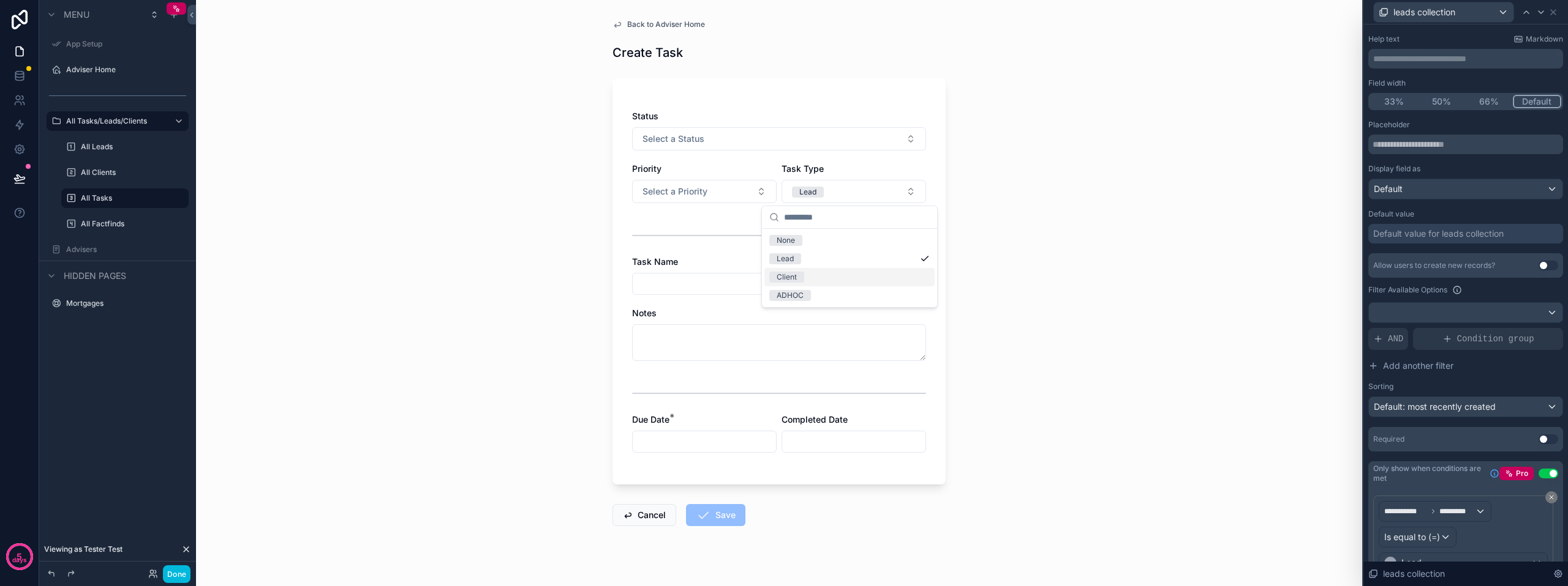
click at [827, 274] on div "Client" at bounding box center [850, 277] width 171 height 18
click at [1219, 268] on div "Back to Adviser Home Create Task Status Select a Status Priority Select a Prior…" at bounding box center [778, 293] width 1166 height 586
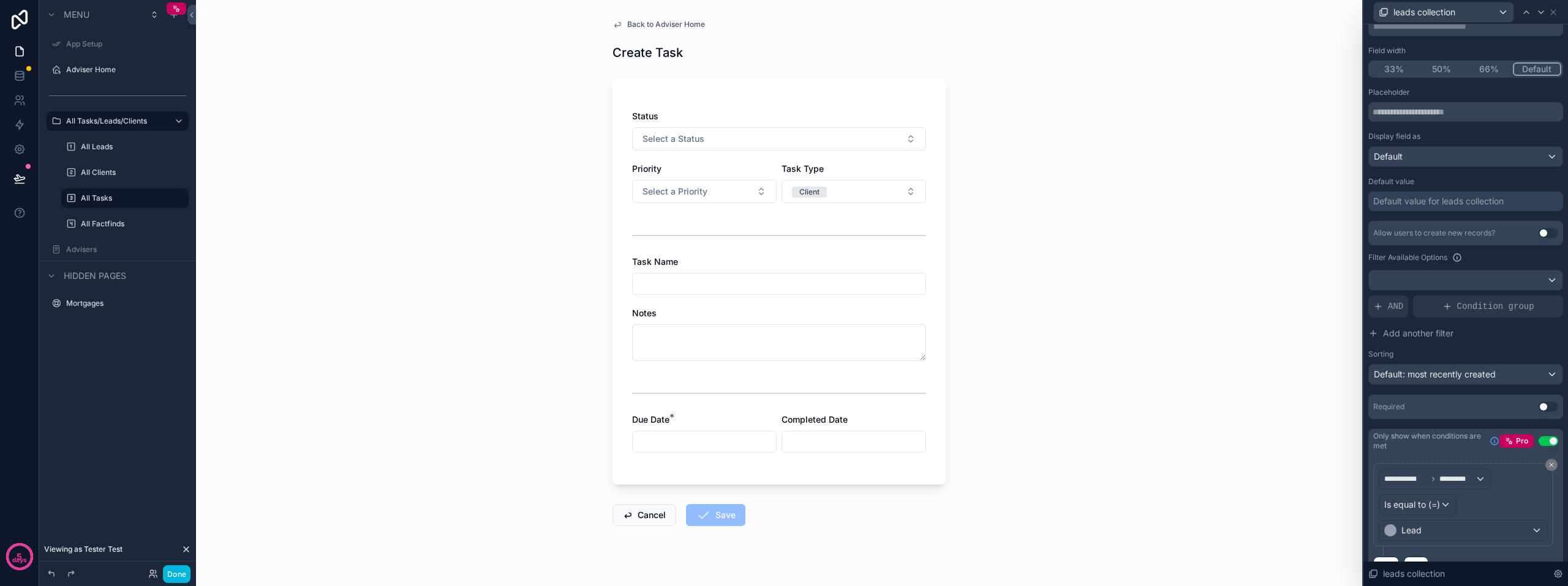
scroll to position [121, 0]
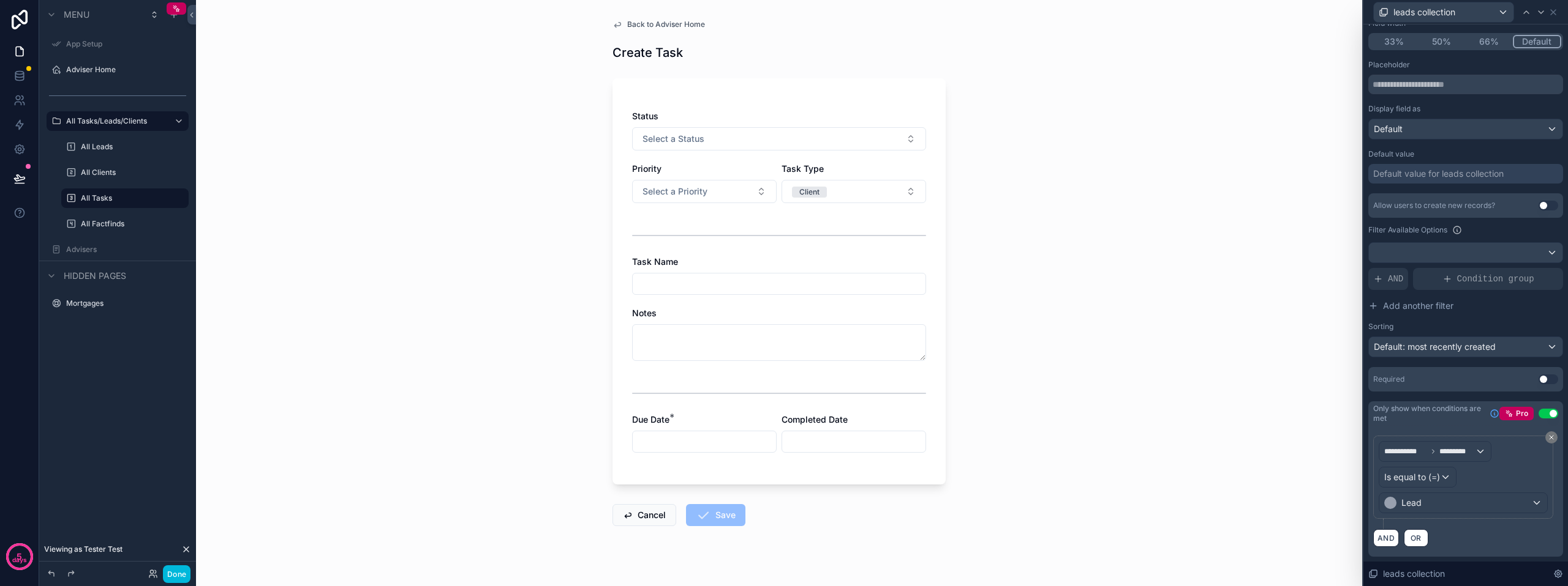
click at [827, 194] on button "Client" at bounding box center [854, 192] width 145 height 23
click at [809, 261] on div "Lead" at bounding box center [850, 259] width 171 height 18
click at [152, 569] on icon at bounding box center [153, 574] width 10 height 10
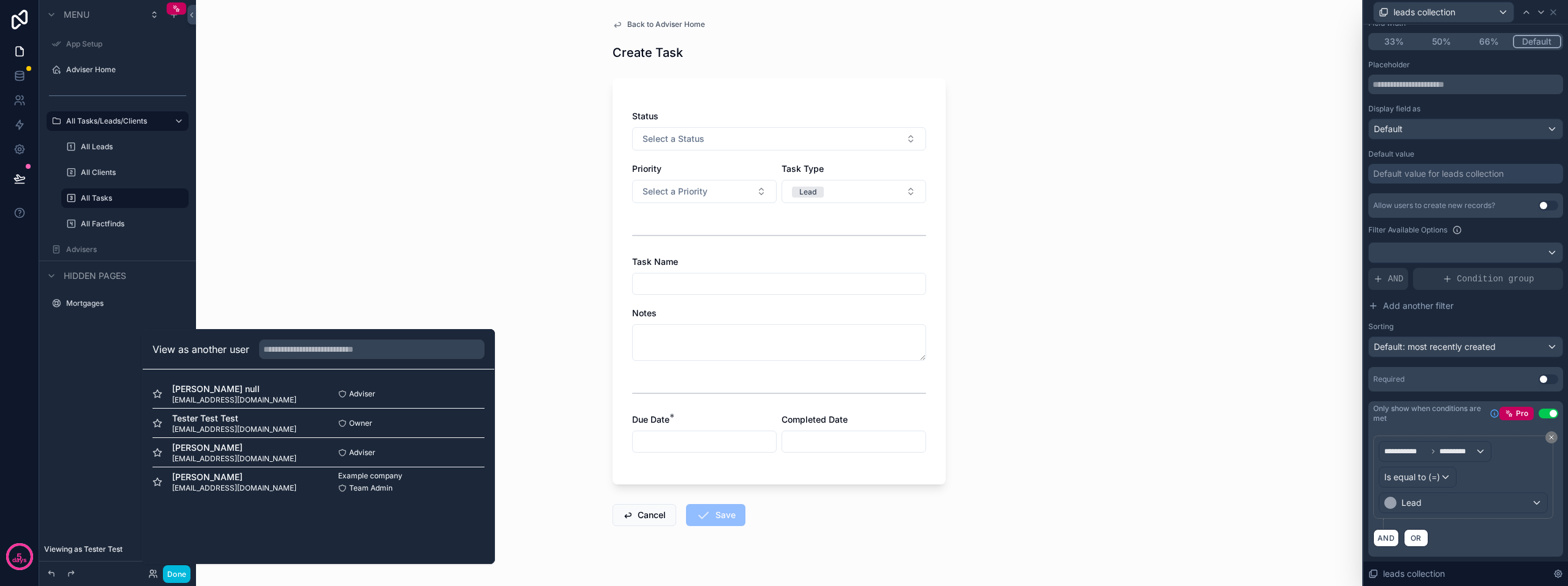
click at [0, 0] on button "Select" at bounding box center [0, 0] width 0 height 0
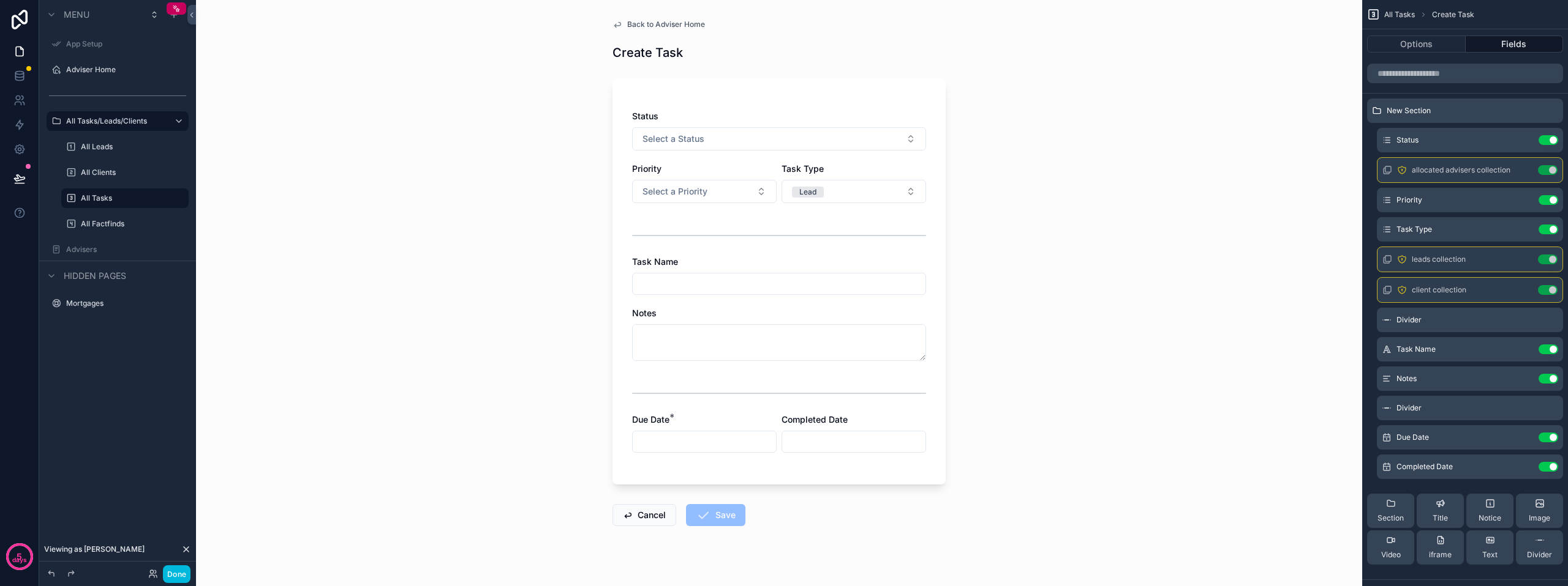
click at [854, 195] on button "Lead" at bounding box center [854, 192] width 145 height 23
click at [835, 273] on div "Client" at bounding box center [850, 277] width 171 height 18
click at [809, 224] on div "scrollable content" at bounding box center [778, 235] width 294 height 31
click at [796, 233] on div "scrollable content" at bounding box center [778, 235] width 294 height 31
click at [839, 196] on button "Client" at bounding box center [854, 192] width 145 height 23
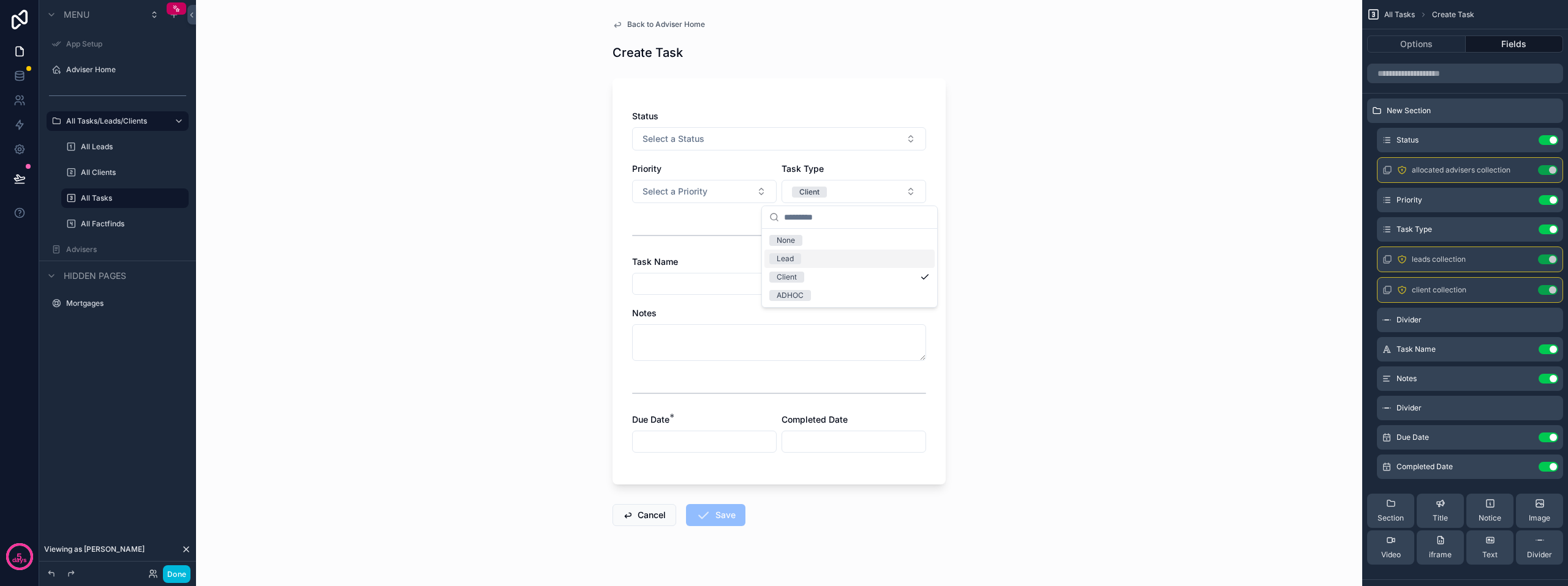
click at [808, 259] on div "Lead" at bounding box center [850, 259] width 171 height 18
click at [814, 235] on hr "scrollable content" at bounding box center [778, 235] width 294 height 1
click at [0, 0] on icon "scrollable content" at bounding box center [0, 0] width 0 height 0
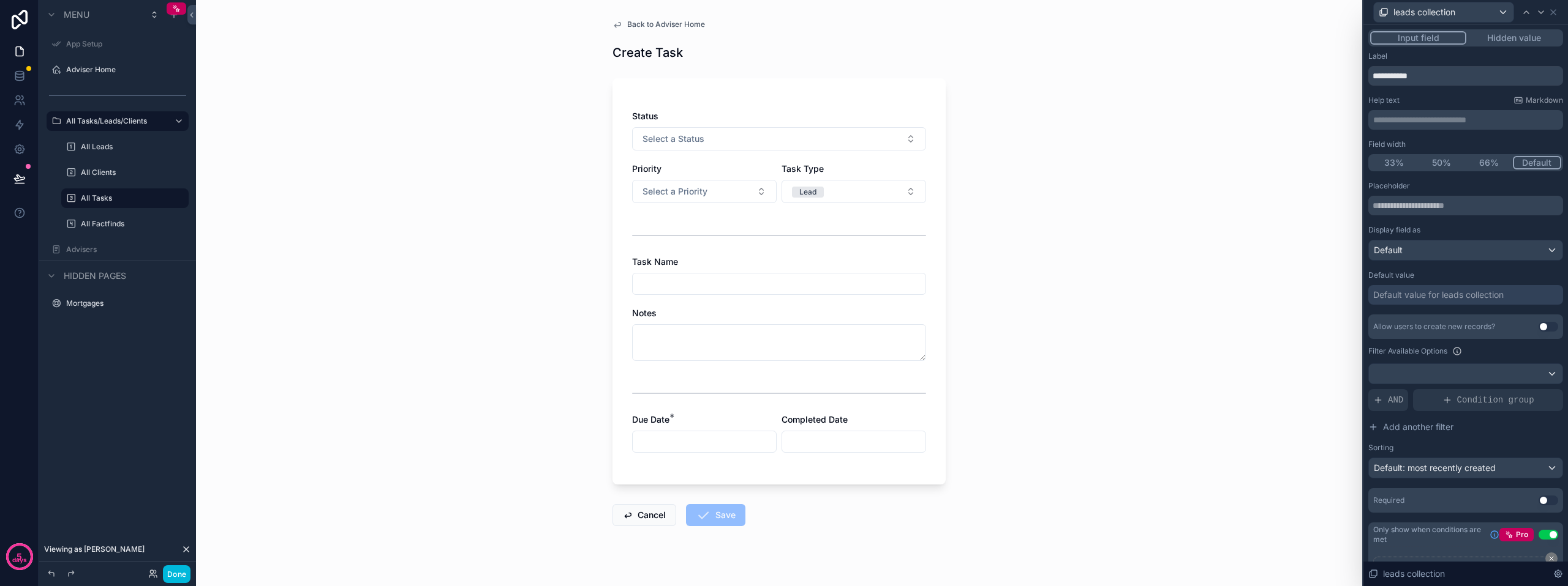
click at [1518, 40] on button "Hidden value" at bounding box center [1513, 38] width 95 height 13
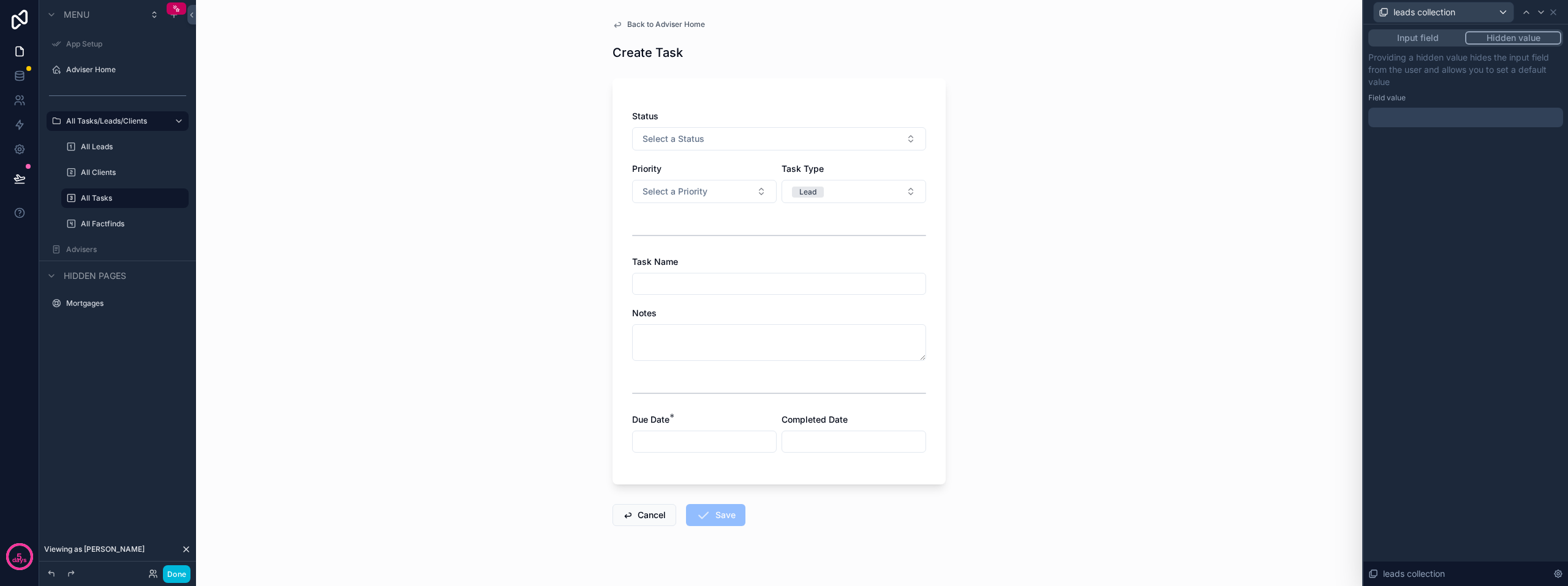
click at [1435, 42] on button "Input field" at bounding box center [1417, 38] width 95 height 13
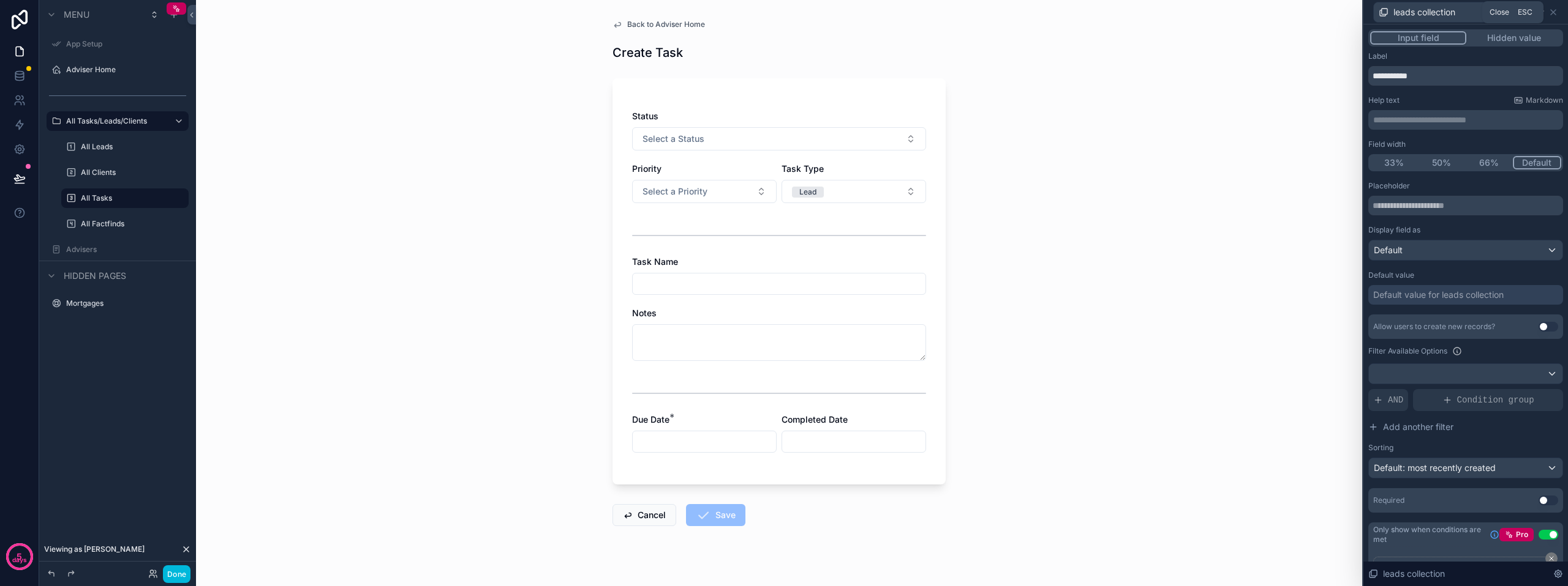
click at [1555, 15] on icon at bounding box center [1553, 12] width 10 height 10
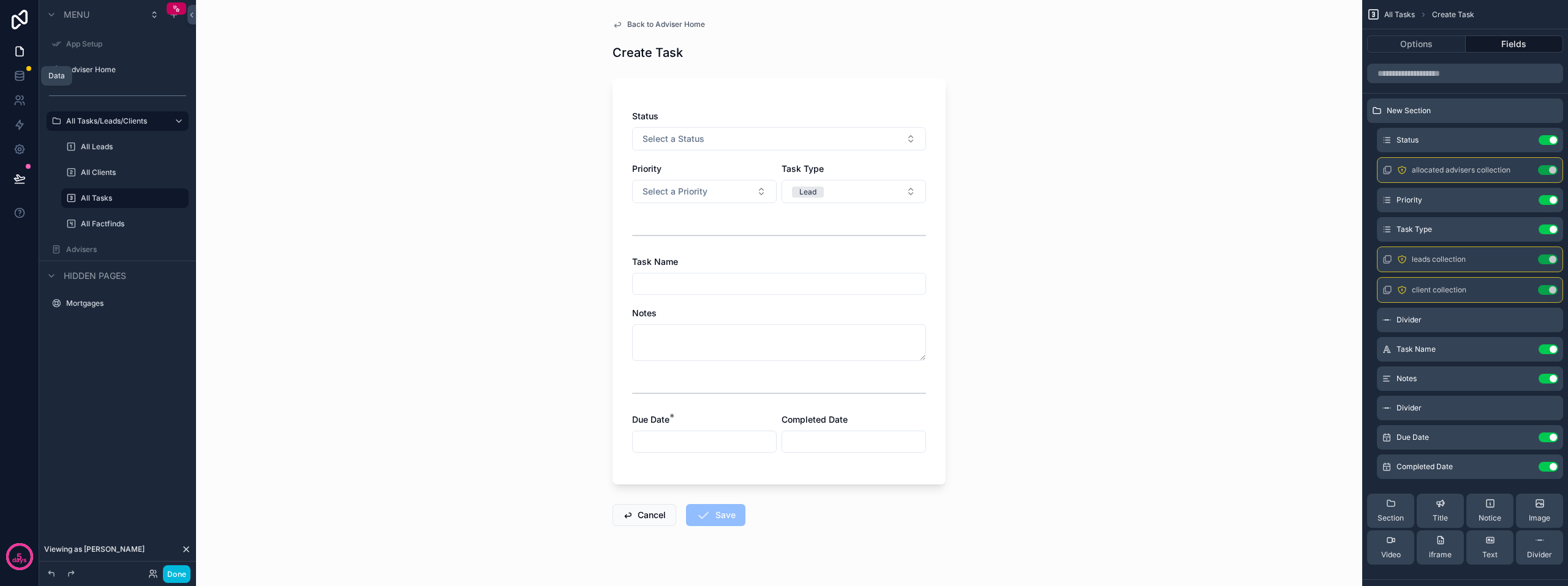
click at [23, 78] on icon at bounding box center [20, 76] width 12 height 12
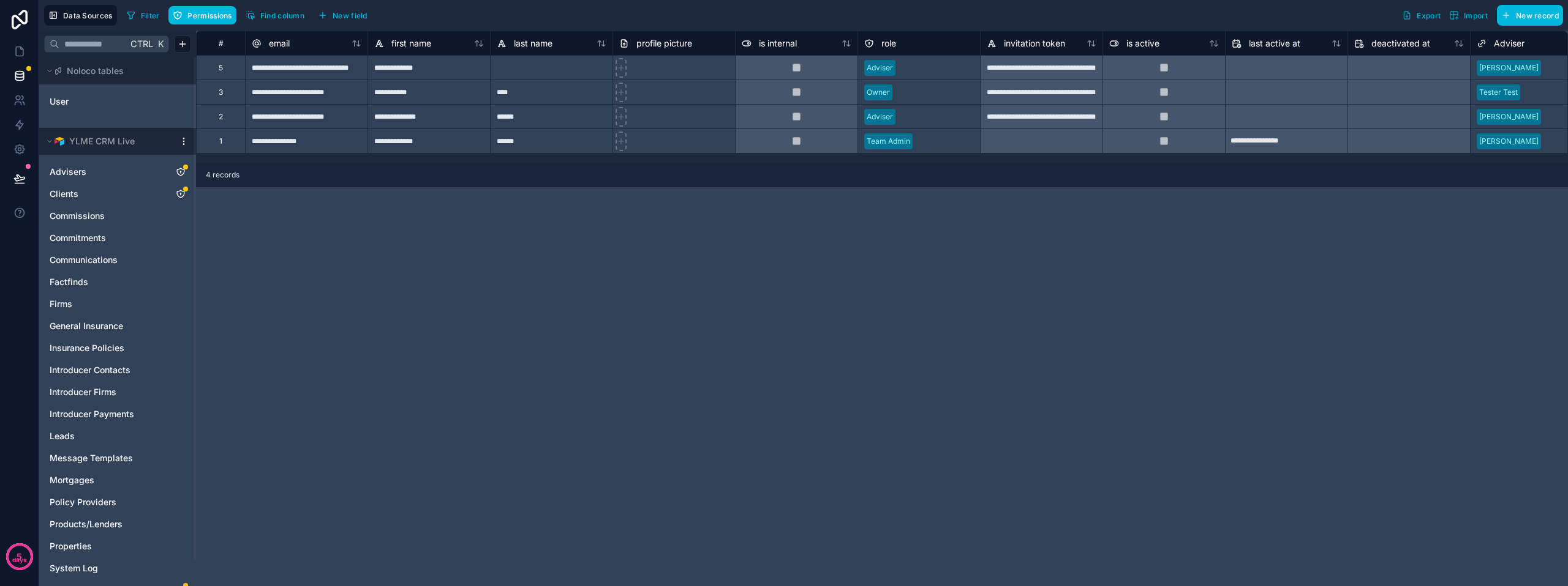
click at [69, 190] on span "Clients" at bounding box center [64, 194] width 29 height 12
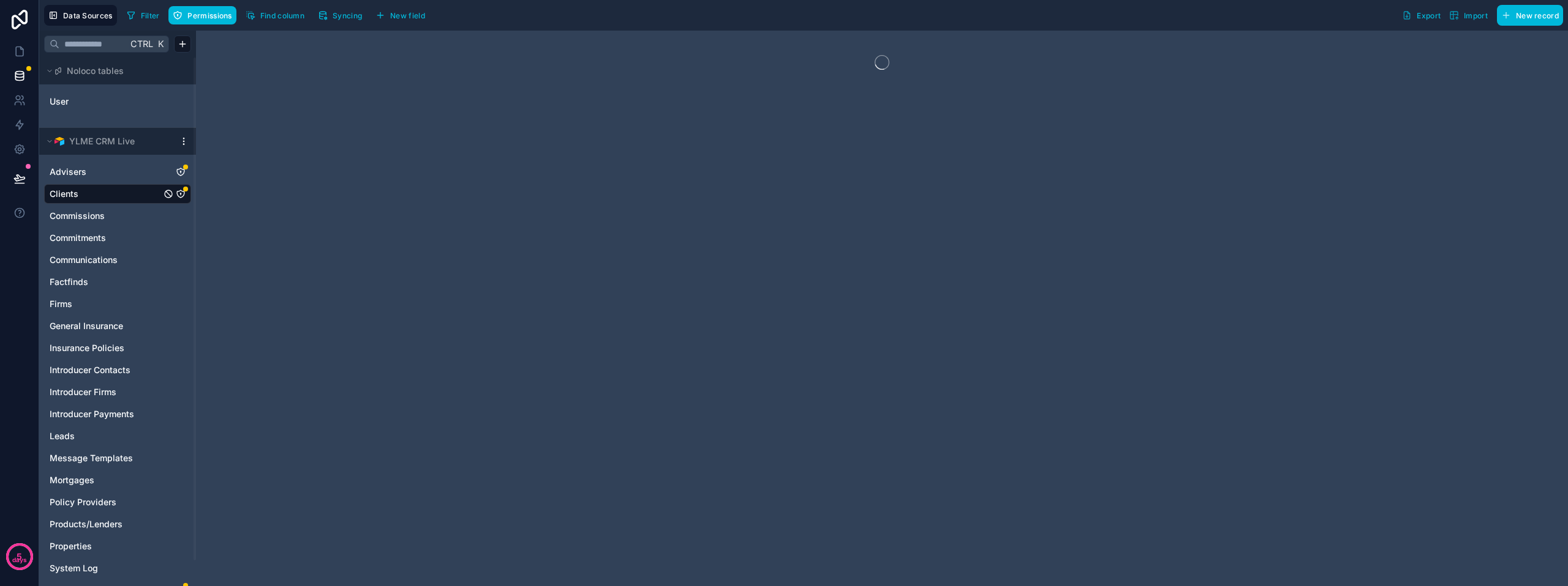
click at [190, 18] on span "Permissions" at bounding box center [209, 15] width 44 height 9
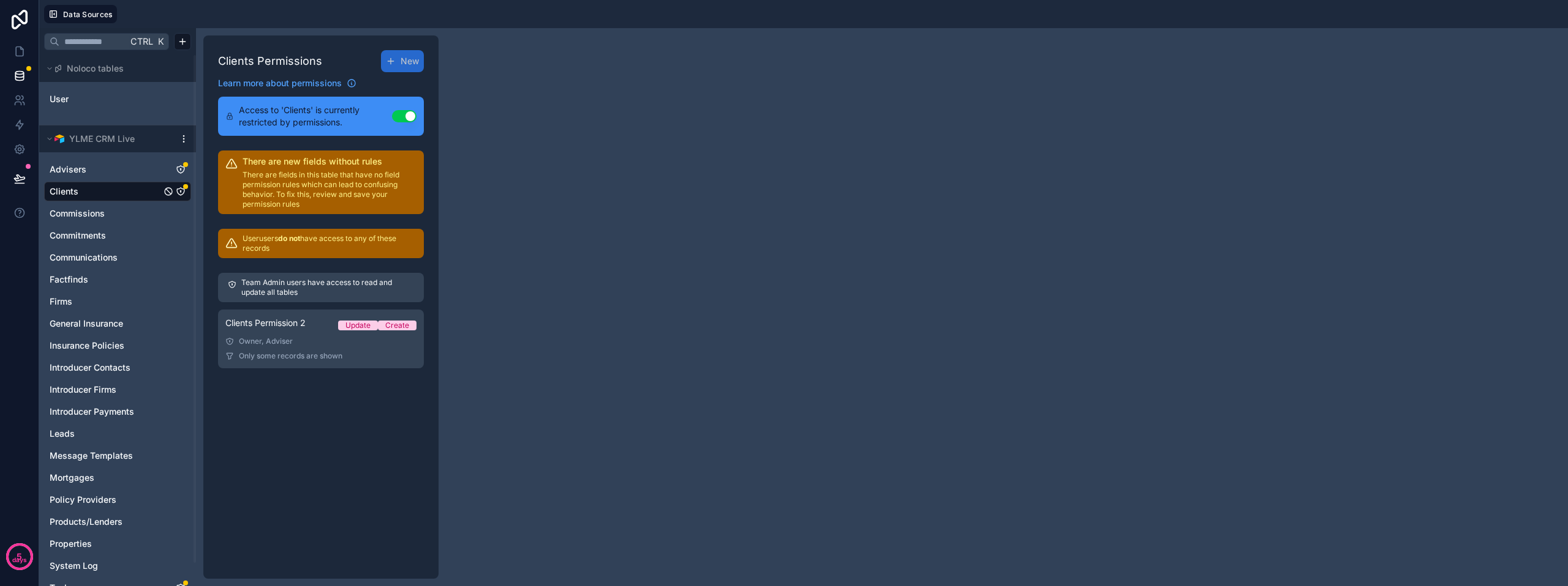
click at [328, 124] on span "Access to 'Clients' is currently restricted by permissions." at bounding box center [315, 116] width 153 height 25
click at [306, 332] on div "Clients Permission 2 Update Create" at bounding box center [320, 325] width 191 height 17
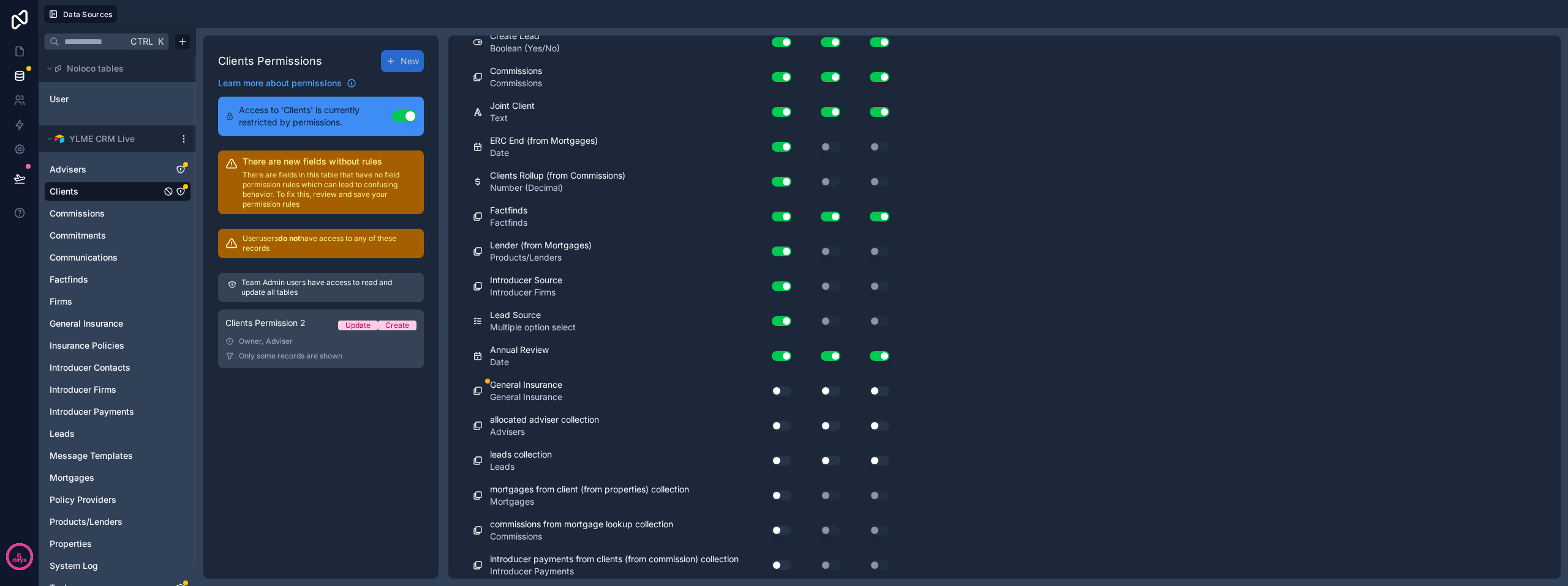
scroll to position [991, 0]
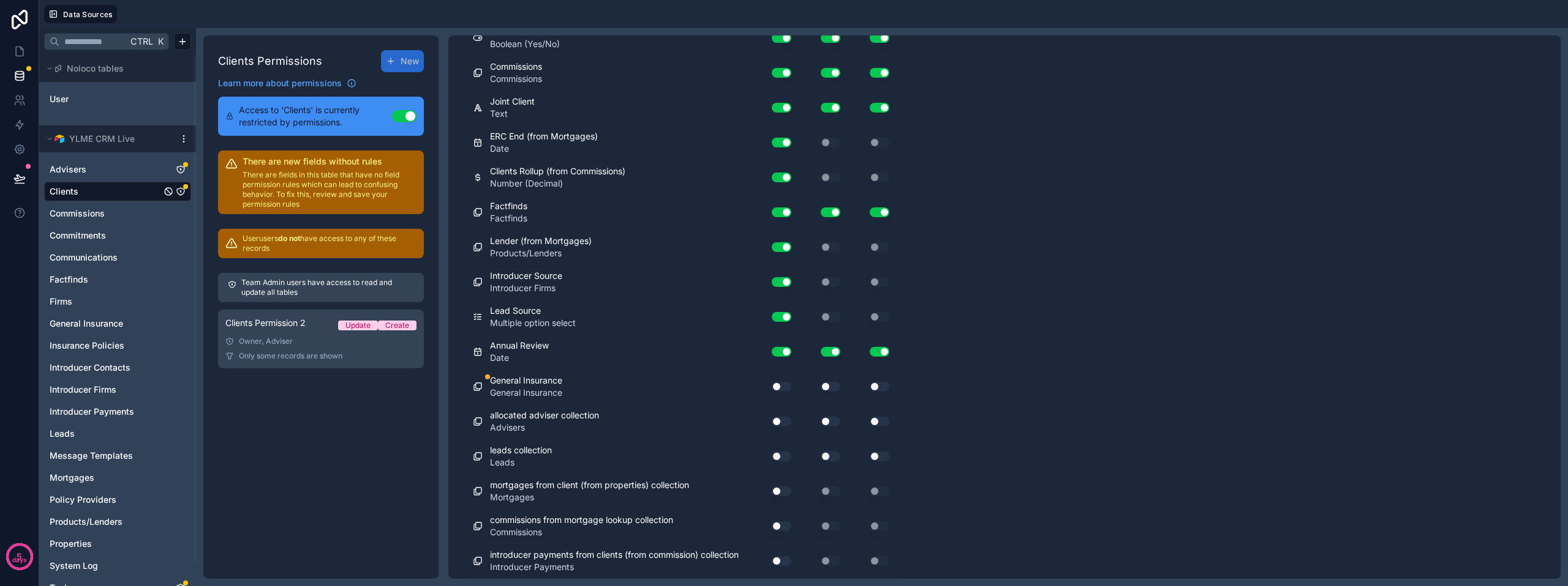
click at [782, 455] on button "Use setting" at bounding box center [782, 457] width 20 height 10
click at [824, 457] on button "Use setting" at bounding box center [831, 457] width 20 height 10
click at [823, 423] on button "Use setting" at bounding box center [831, 422] width 20 height 10
click at [783, 424] on button "Use setting" at bounding box center [782, 422] width 20 height 10
click at [782, 389] on button "Use setting" at bounding box center [782, 387] width 20 height 10
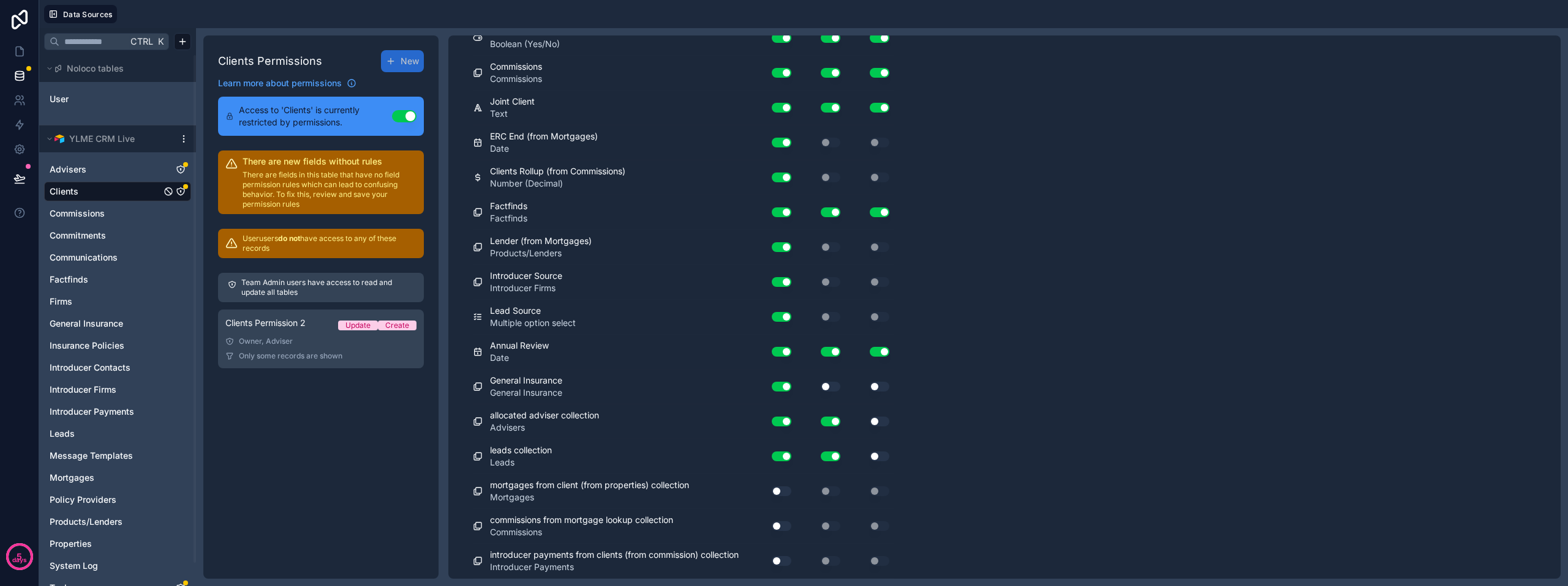
click at [836, 384] on button "Use setting" at bounding box center [831, 387] width 20 height 10
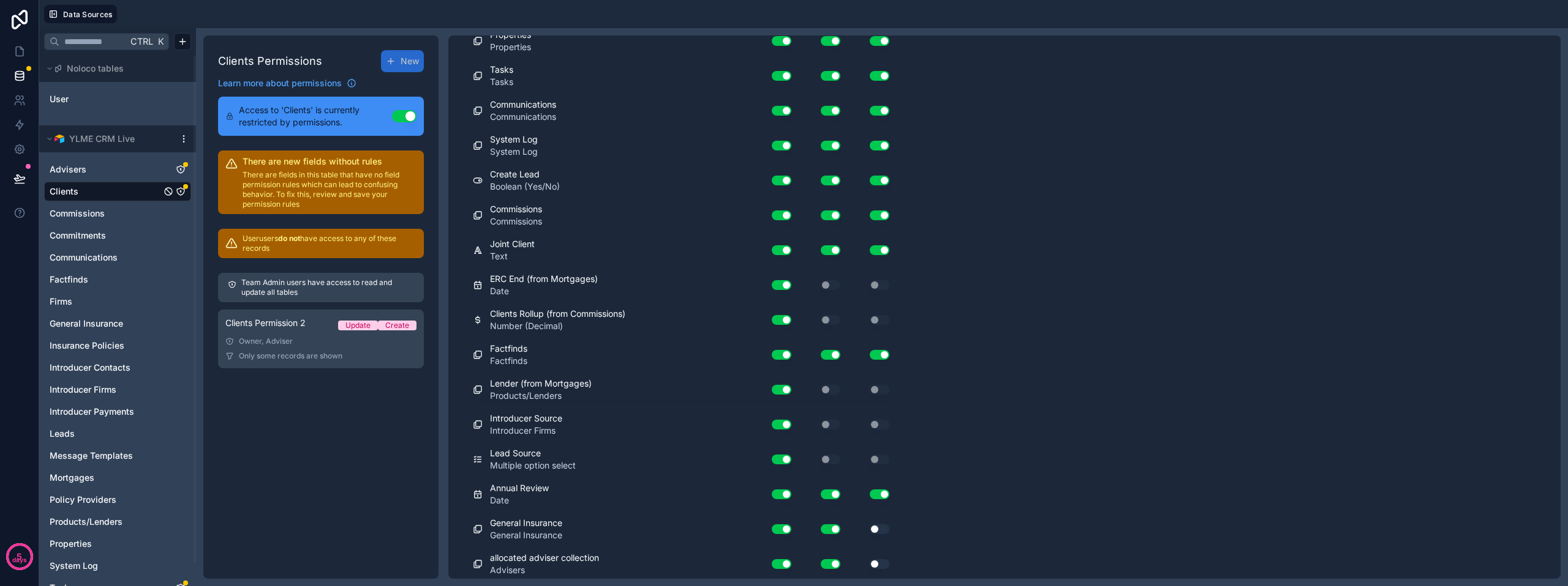
scroll to position [869, 0]
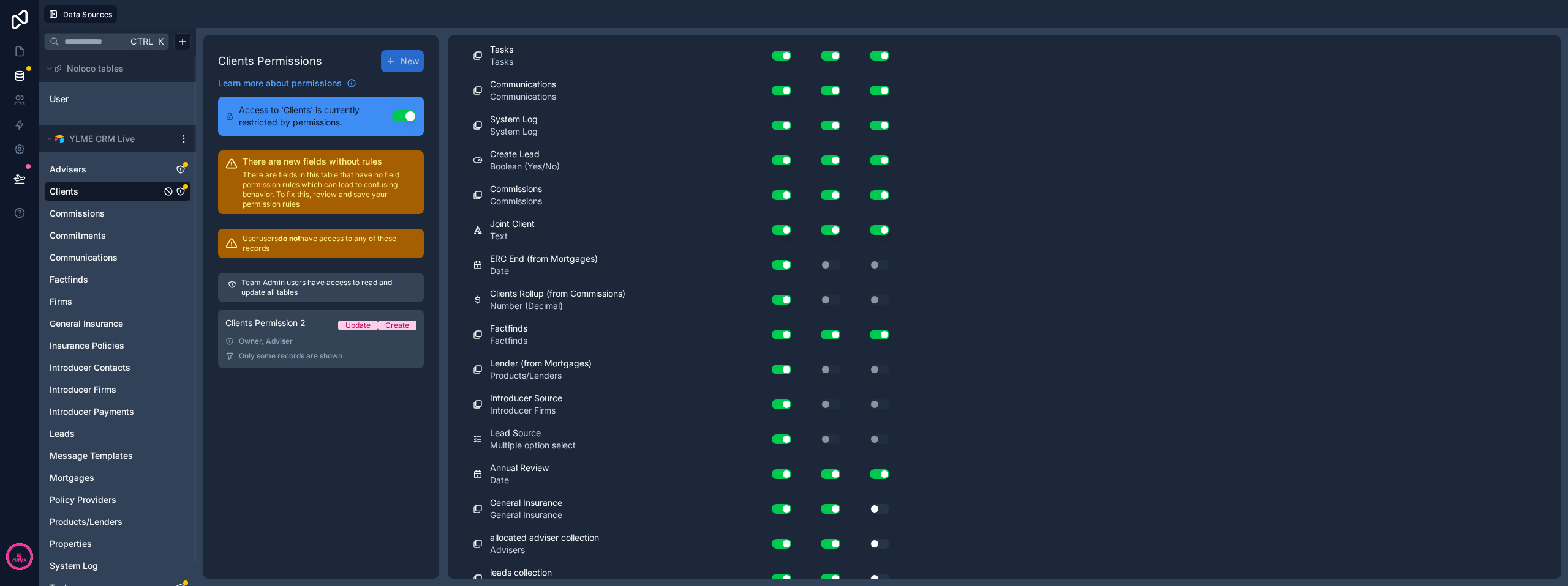
click at [876, 507] on button "Use setting" at bounding box center [880, 509] width 20 height 10
click at [874, 542] on button "Use setting" at bounding box center [880, 544] width 20 height 10
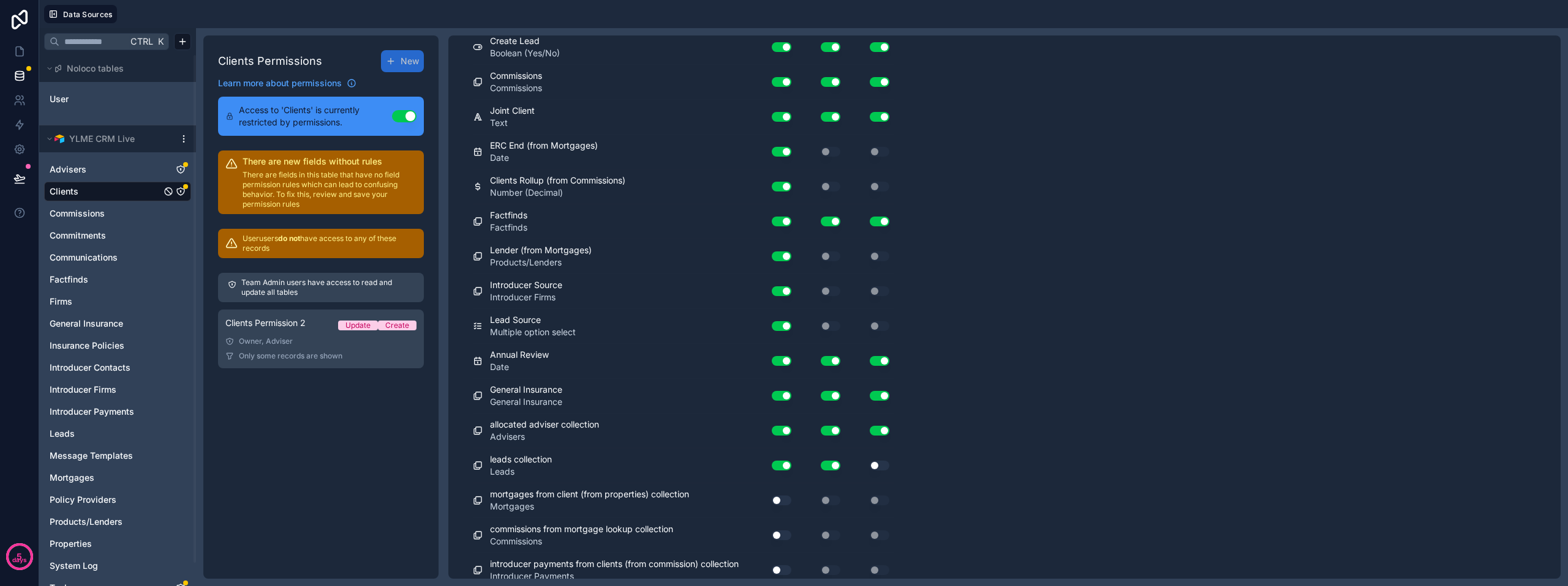
scroll to position [991, 0]
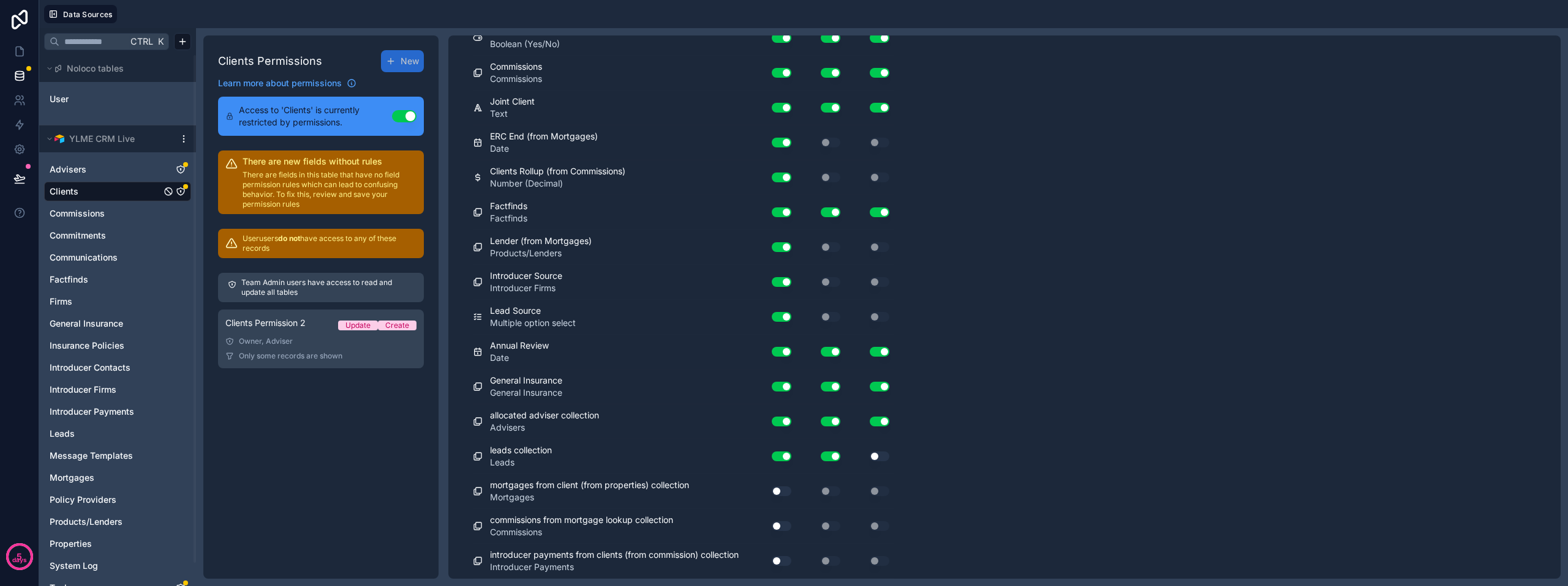
click at [885, 419] on button "Use setting" at bounding box center [880, 422] width 20 height 10
click at [872, 461] on div "Use setting" at bounding box center [870, 457] width 49 height 10
click at [874, 457] on button "Use setting" at bounding box center [880, 457] width 20 height 10
click at [782, 490] on button "Use setting" at bounding box center [782, 492] width 20 height 10
click at [783, 526] on button "Use setting" at bounding box center [782, 527] width 20 height 10
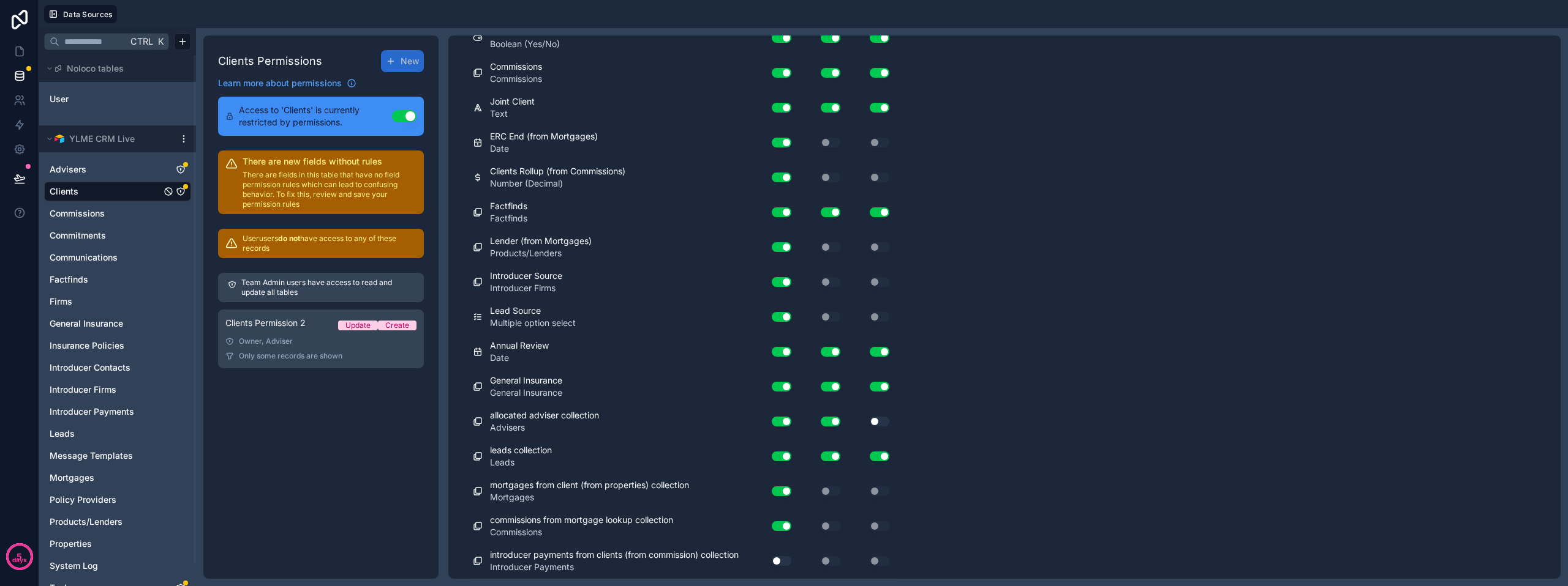
click at [778, 568] on div "Use setting" at bounding box center [777, 561] width 39 height 20
click at [794, 563] on div "Use setting" at bounding box center [777, 561] width 39 height 20
click at [778, 562] on button "Use setting" at bounding box center [782, 561] width 20 height 10
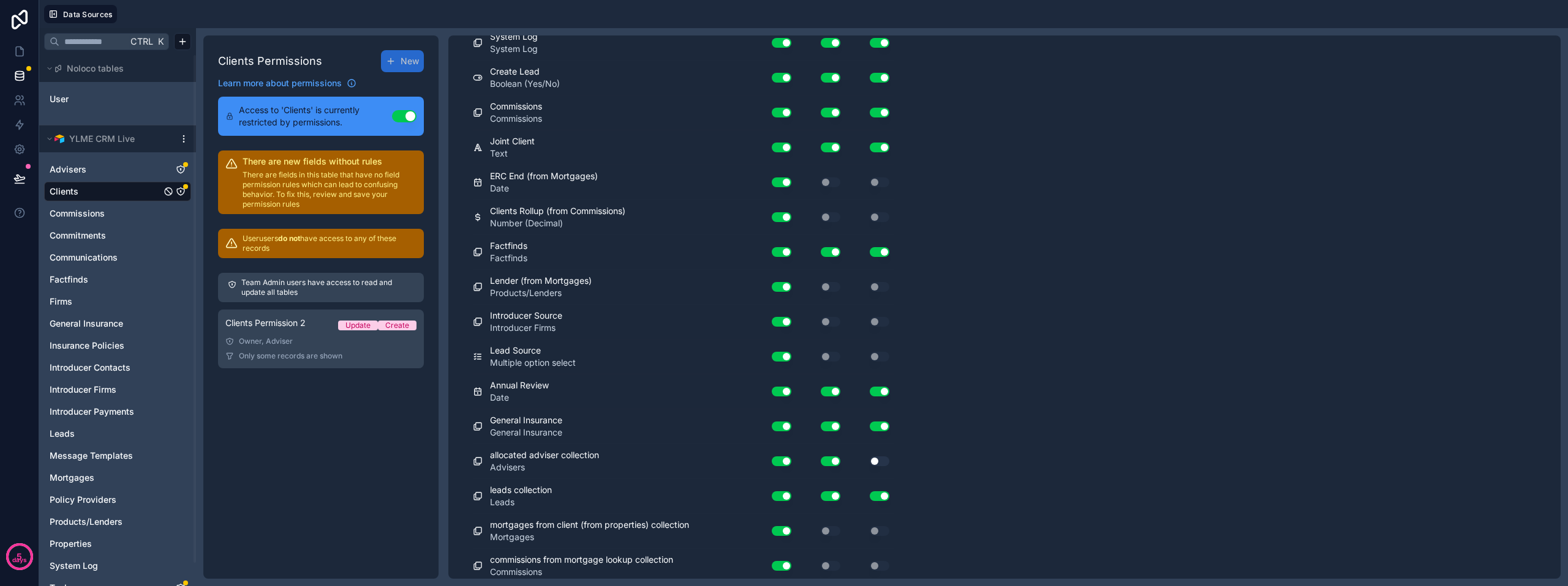
scroll to position [930, 0]
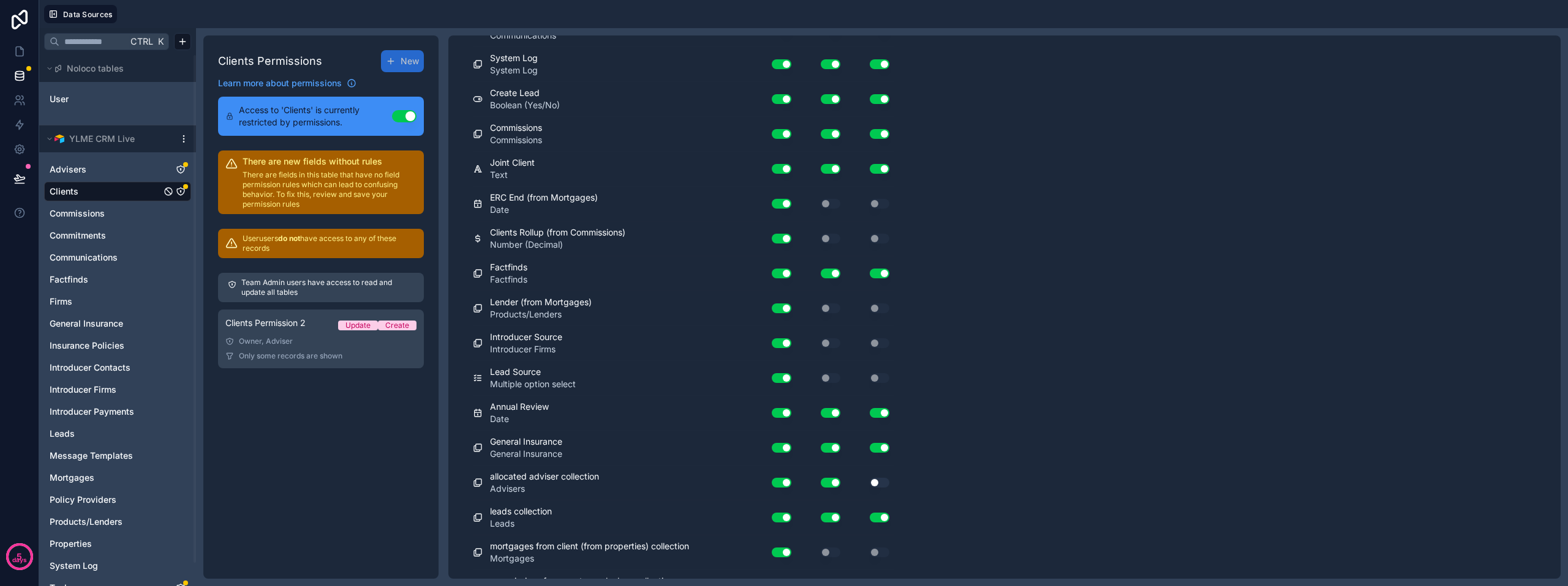
click at [829, 372] on div "Use setting" at bounding box center [821, 378] width 49 height 20
click at [817, 344] on div "Use setting" at bounding box center [821, 343] width 49 height 10
click at [833, 318] on div "Lender (from Mortgages) Products/Lenders Use setting Use setting Use setting" at bounding box center [683, 308] width 421 height 35
click at [835, 232] on div "Use setting" at bounding box center [821, 238] width 49 height 20
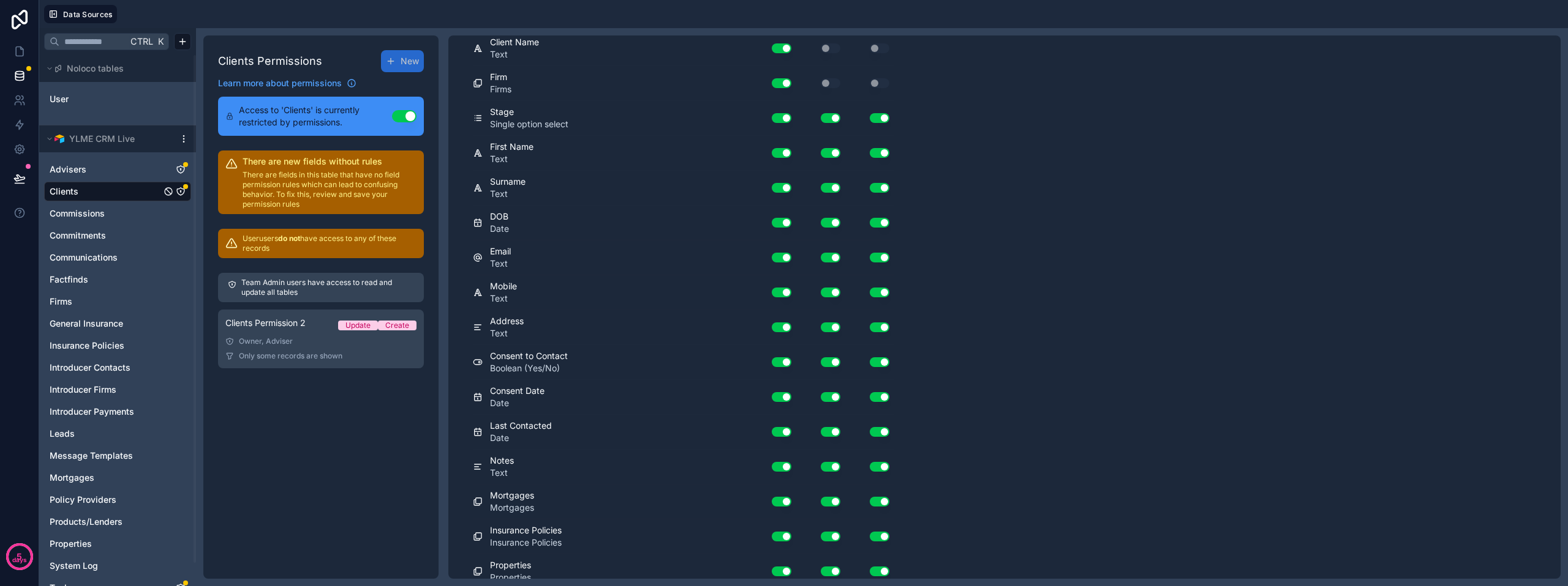
scroll to position [12, 0]
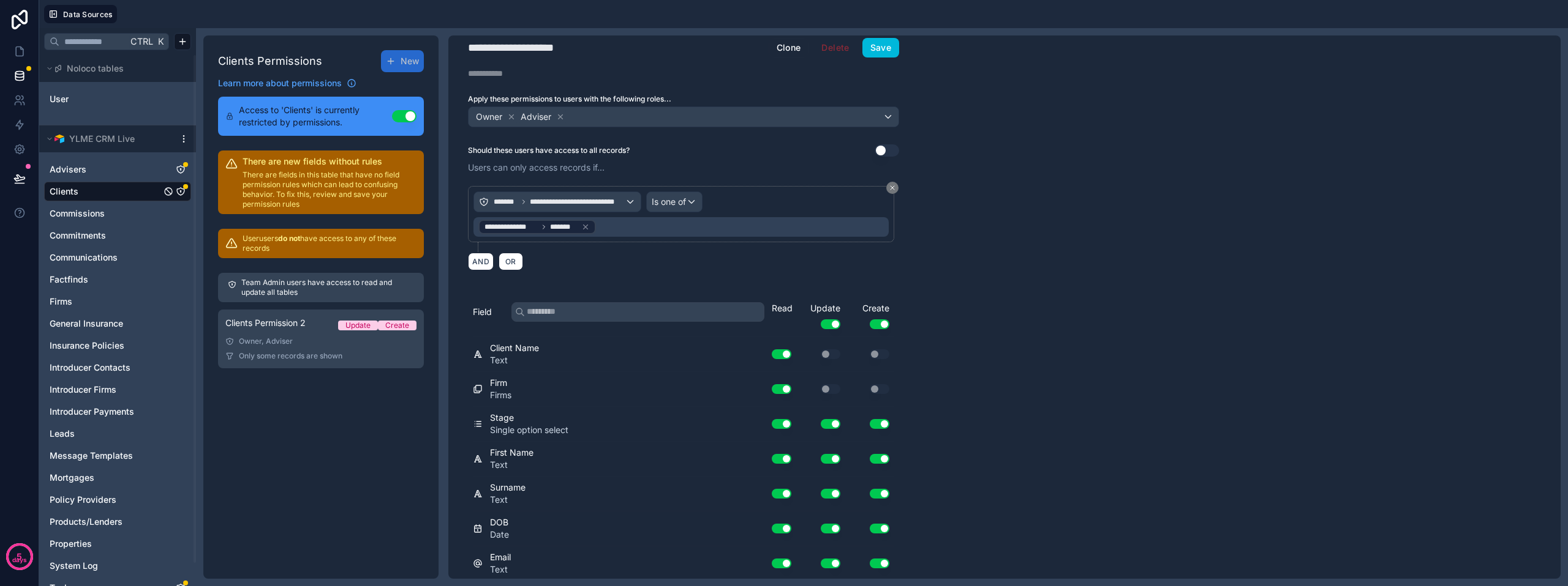
click at [883, 37] on div "**********" at bounding box center [683, 295] width 471 height 544
click at [876, 58] on div "**********" at bounding box center [683, 295] width 471 height 544
click at [880, 50] on button "Save" at bounding box center [881, 48] width 37 height 20
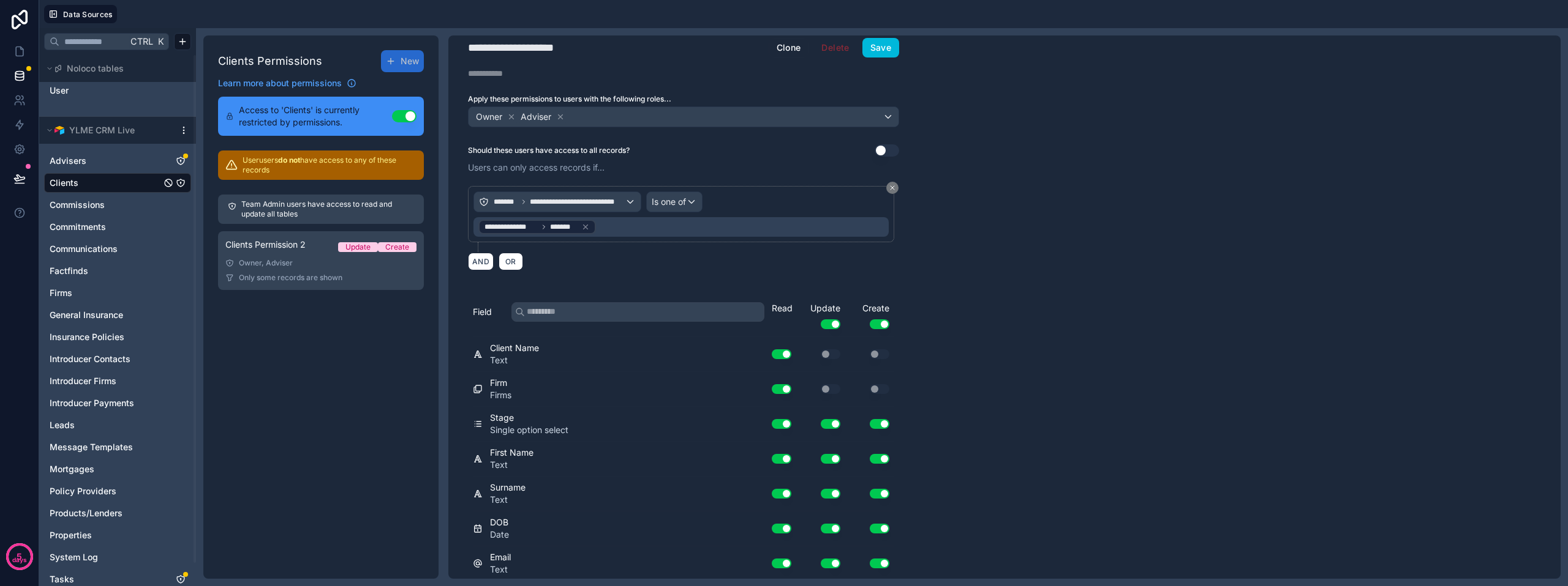
scroll to position [0, 0]
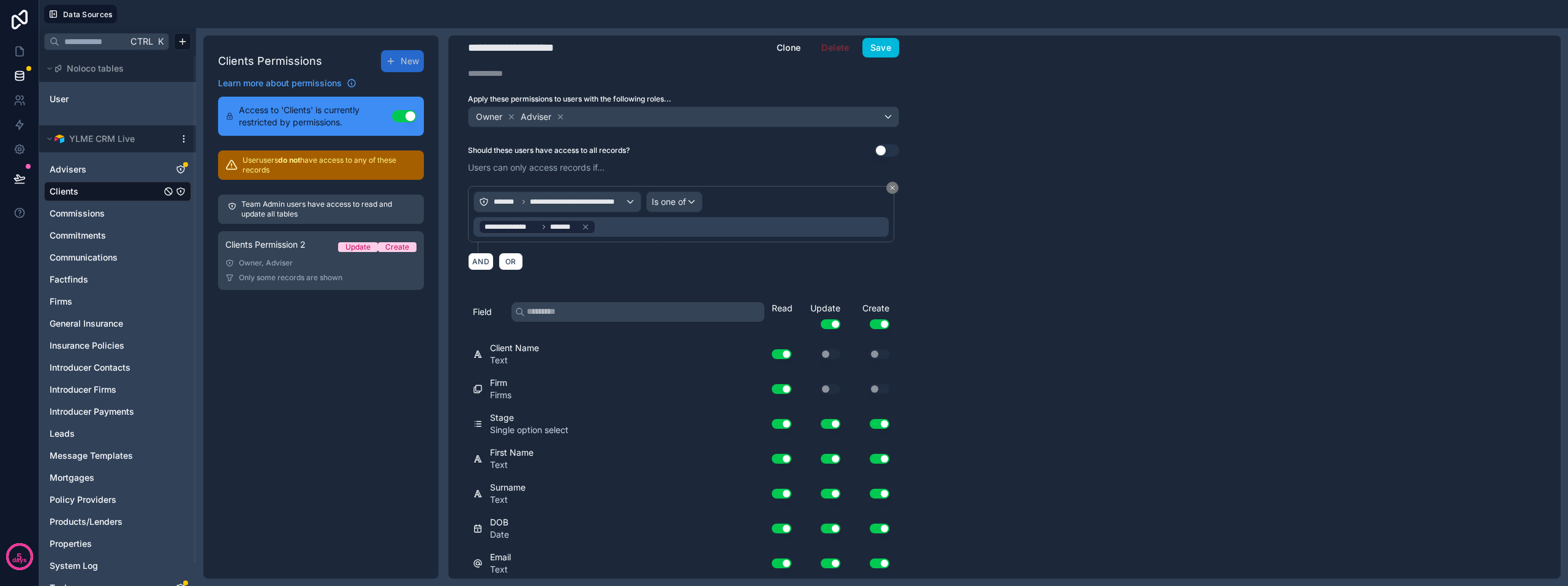
click at [98, 170] on link "Advisers" at bounding box center [106, 170] width 112 height 12
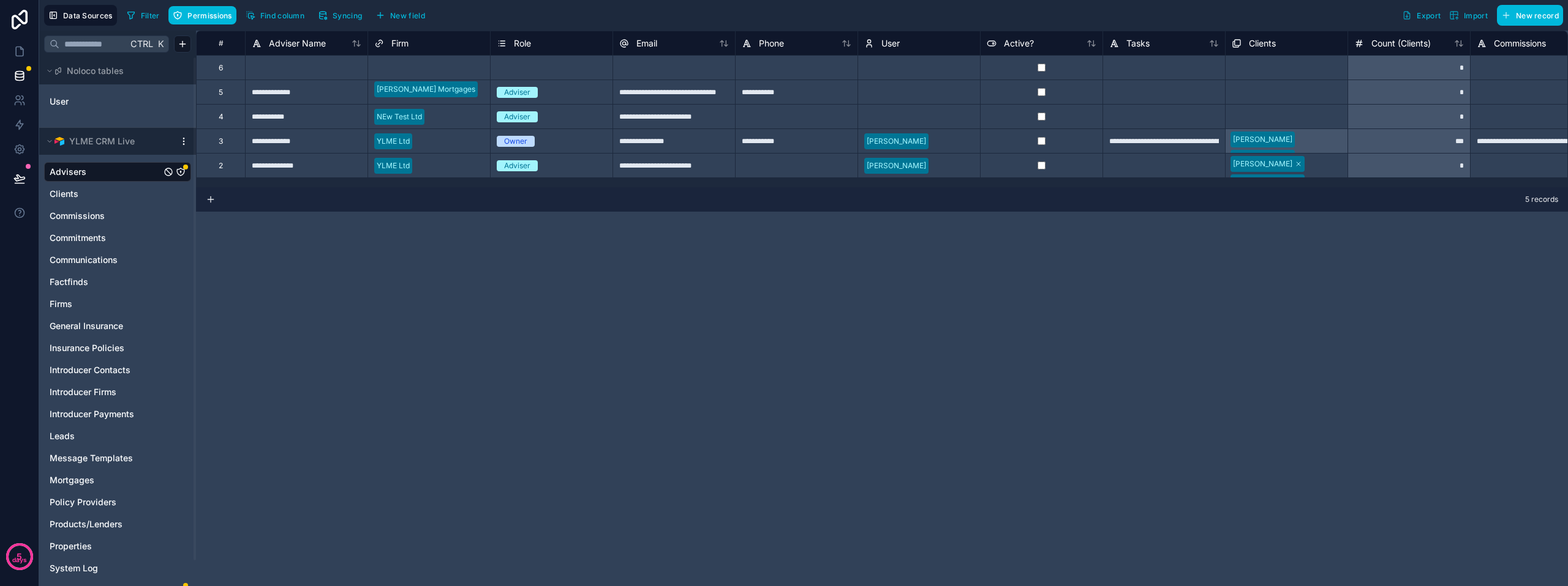
click at [207, 18] on span "Permissions" at bounding box center [209, 15] width 44 height 9
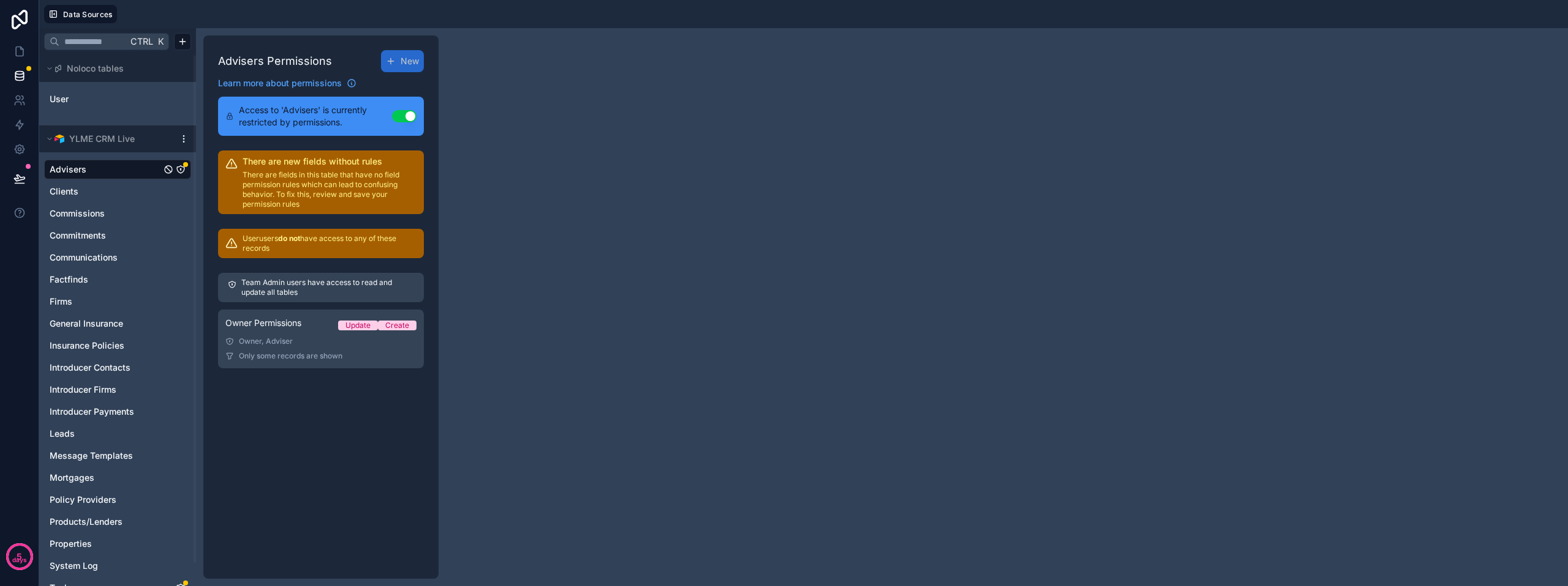
click at [296, 322] on span "Owner Permissions" at bounding box center [263, 323] width 76 height 12
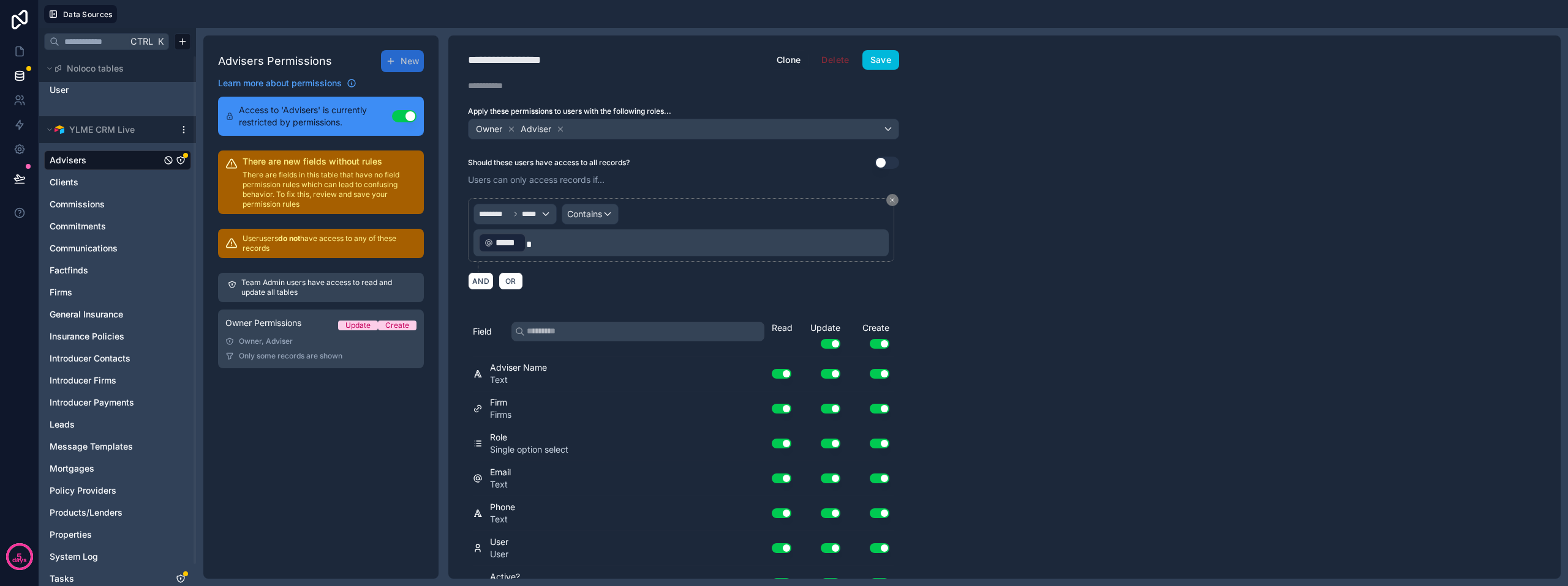
scroll to position [25, 0]
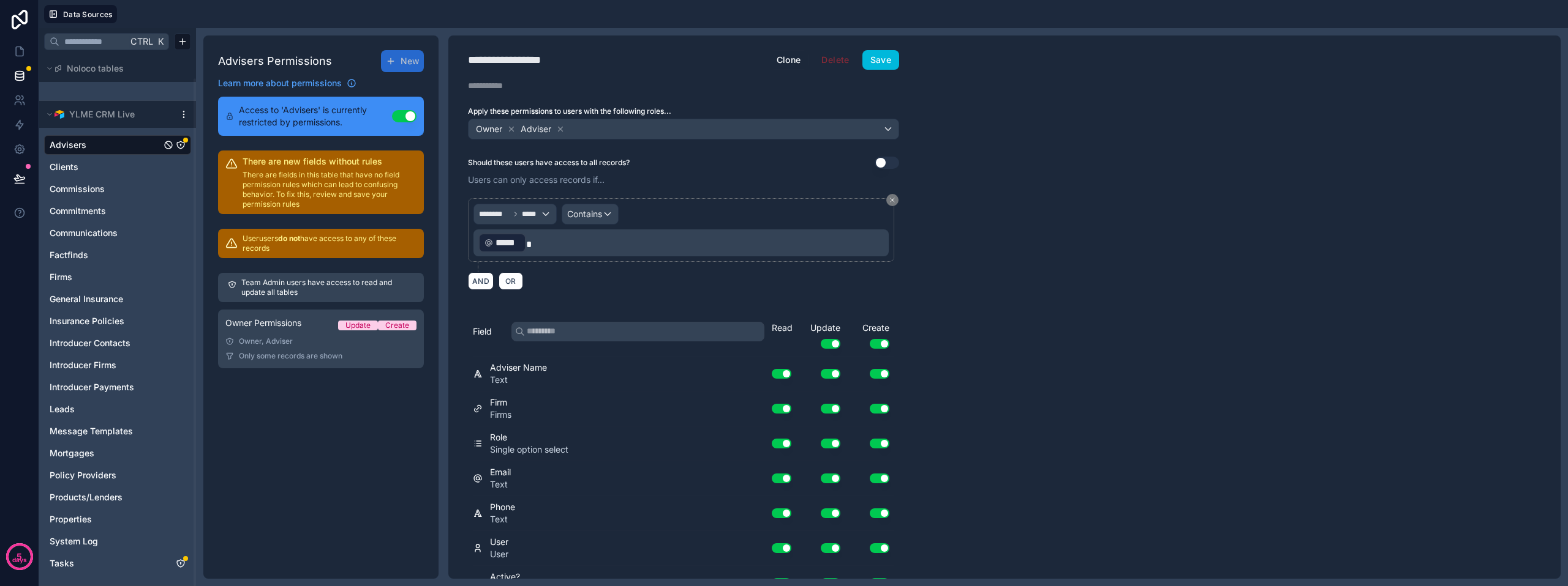
click at [89, 407] on link "Leads" at bounding box center [106, 409] width 112 height 12
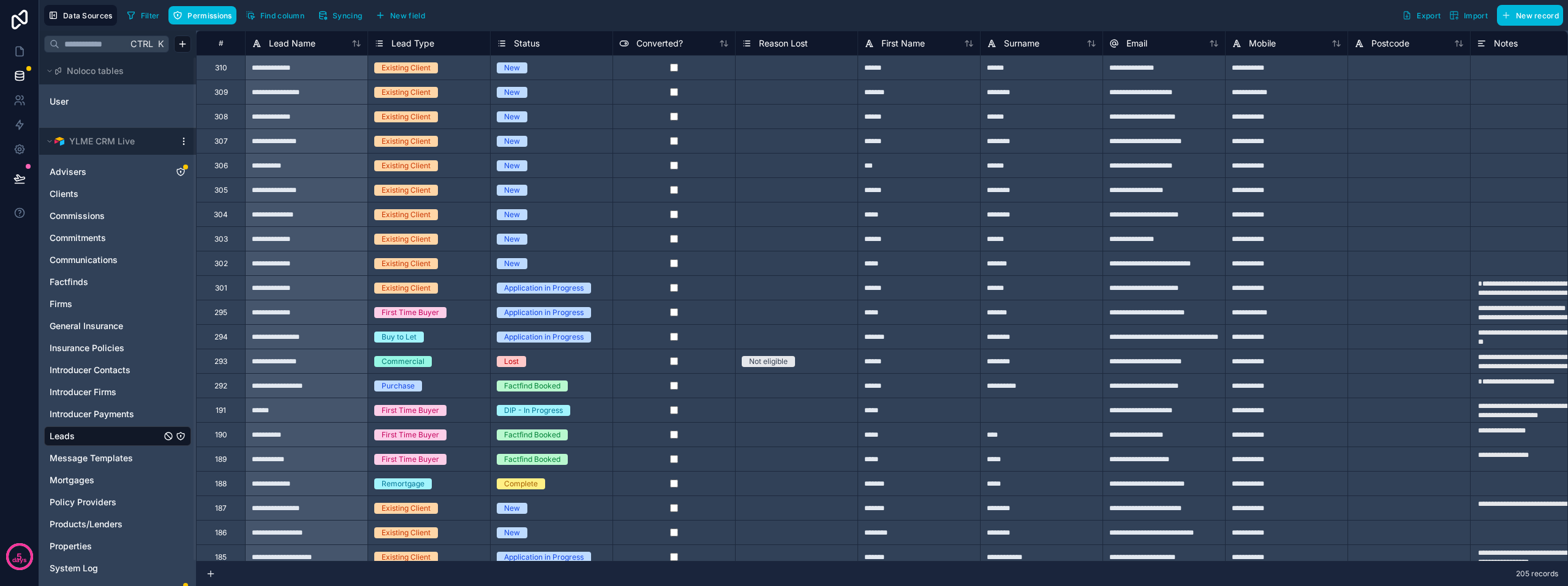
click at [222, 12] on span "Permissions" at bounding box center [209, 15] width 44 height 9
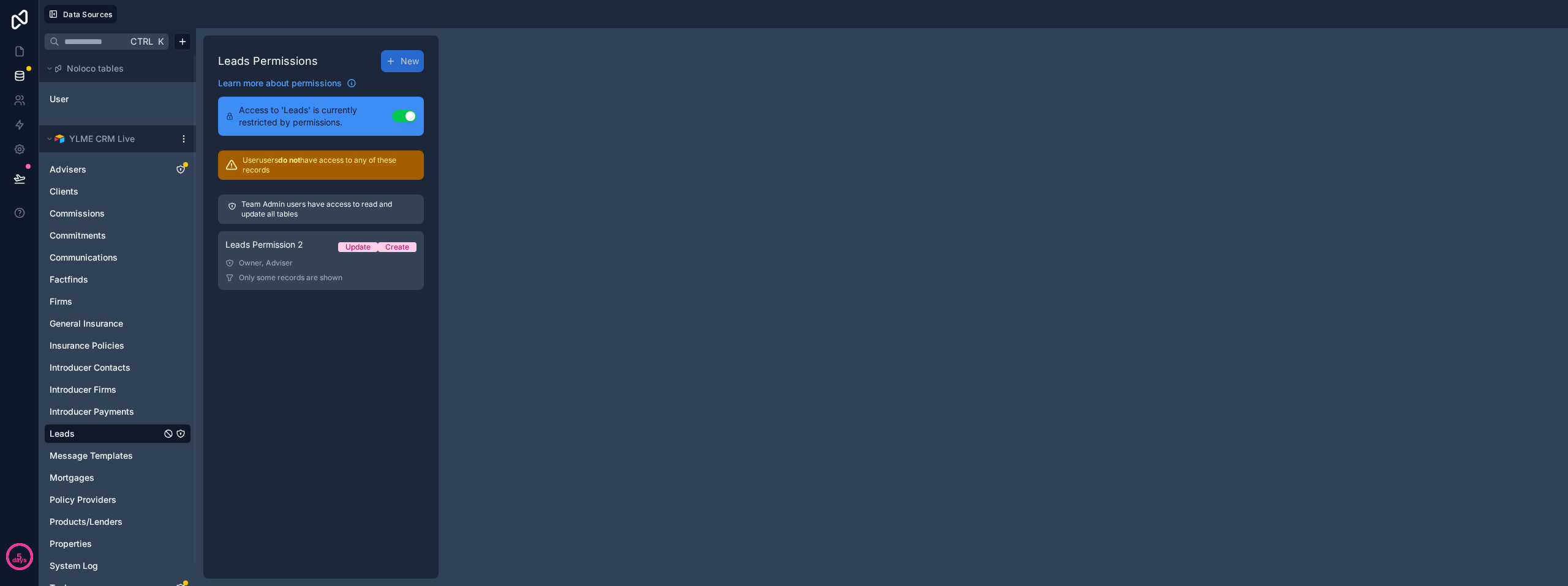
click at [265, 250] on span "Leads Permission 2" at bounding box center [264, 245] width 78 height 12
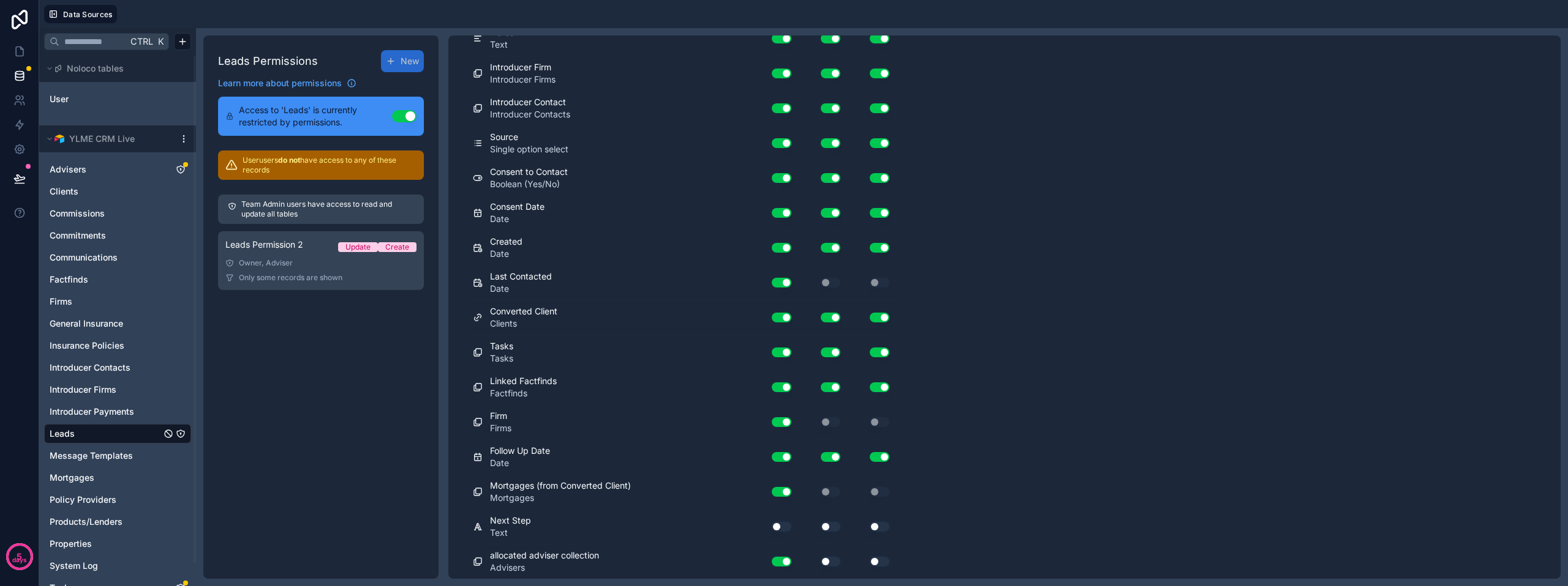
scroll to position [677, 0]
click at [824, 558] on button "Use setting" at bounding box center [831, 561] width 20 height 10
click at [827, 528] on button "Use setting" at bounding box center [831, 527] width 20 height 10
click at [793, 528] on div "Use setting" at bounding box center [777, 527] width 39 height 20
click at [780, 528] on button "Use setting" at bounding box center [782, 527] width 20 height 10
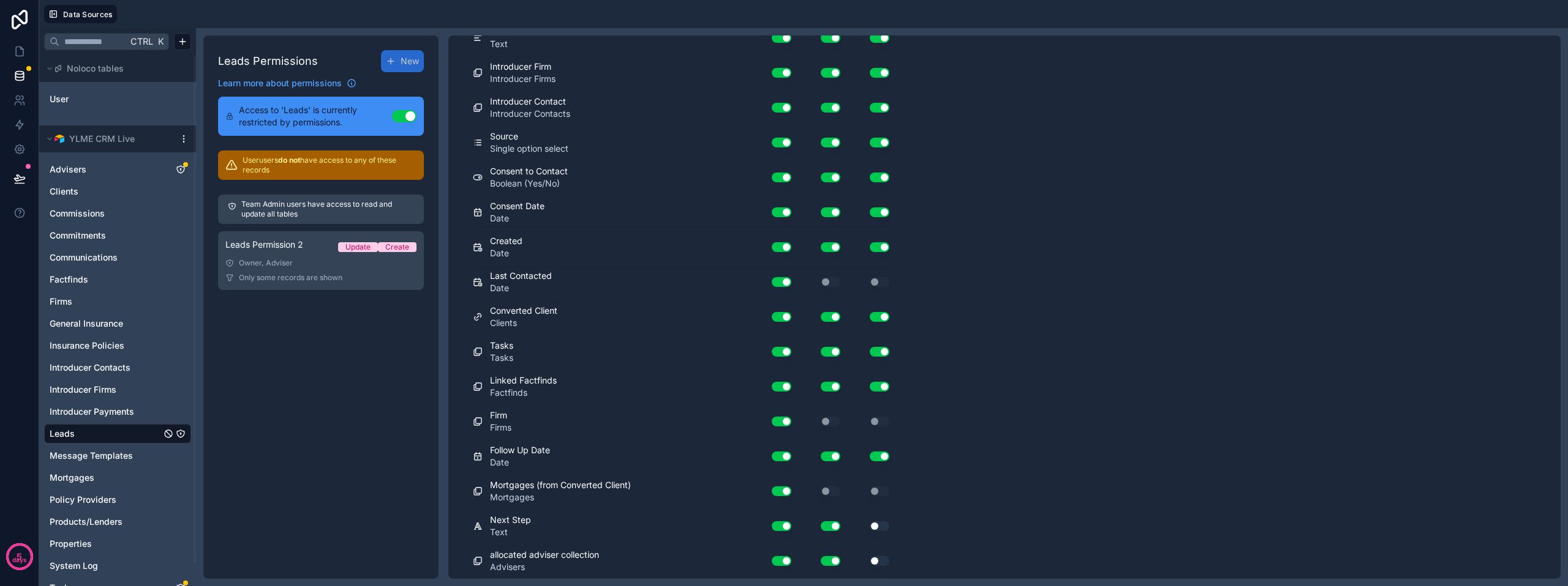
click at [873, 530] on button "Use setting" at bounding box center [880, 527] width 20 height 10
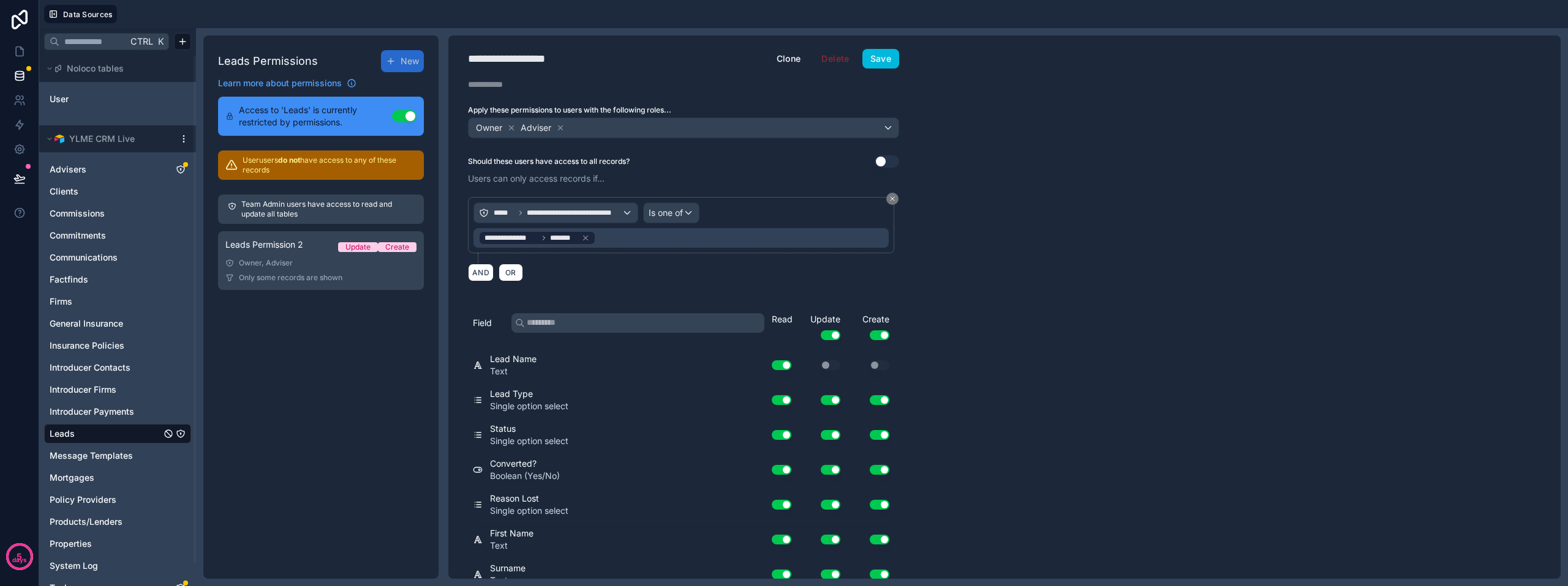
scroll to position [0, 0]
click at [885, 63] on button "Save" at bounding box center [881, 60] width 37 height 20
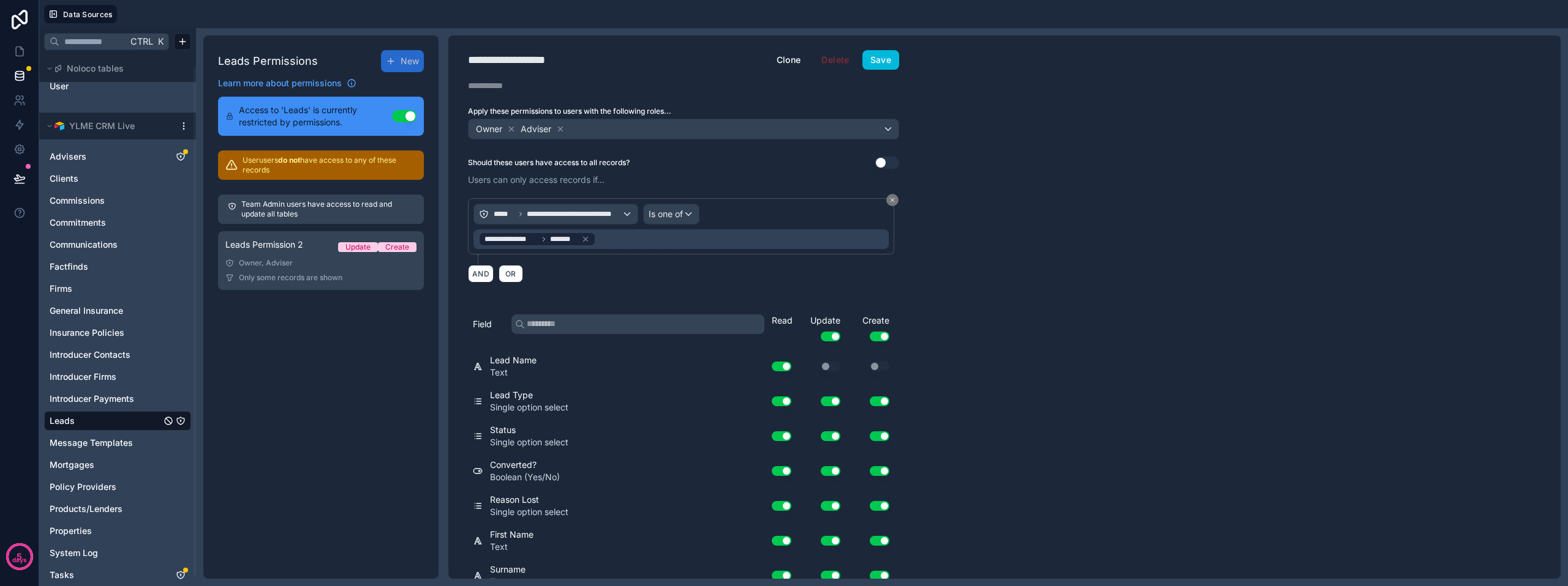
scroll to position [25, 0]
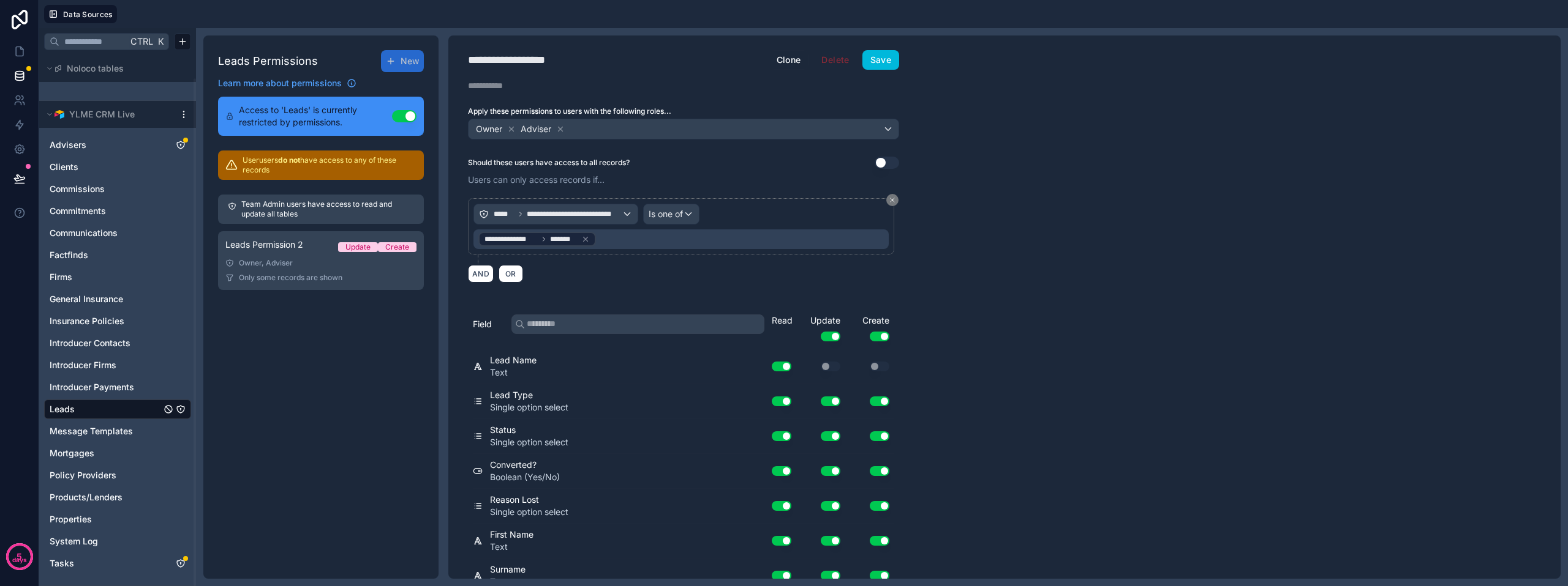
click at [88, 559] on link "Tasks" at bounding box center [106, 563] width 112 height 12
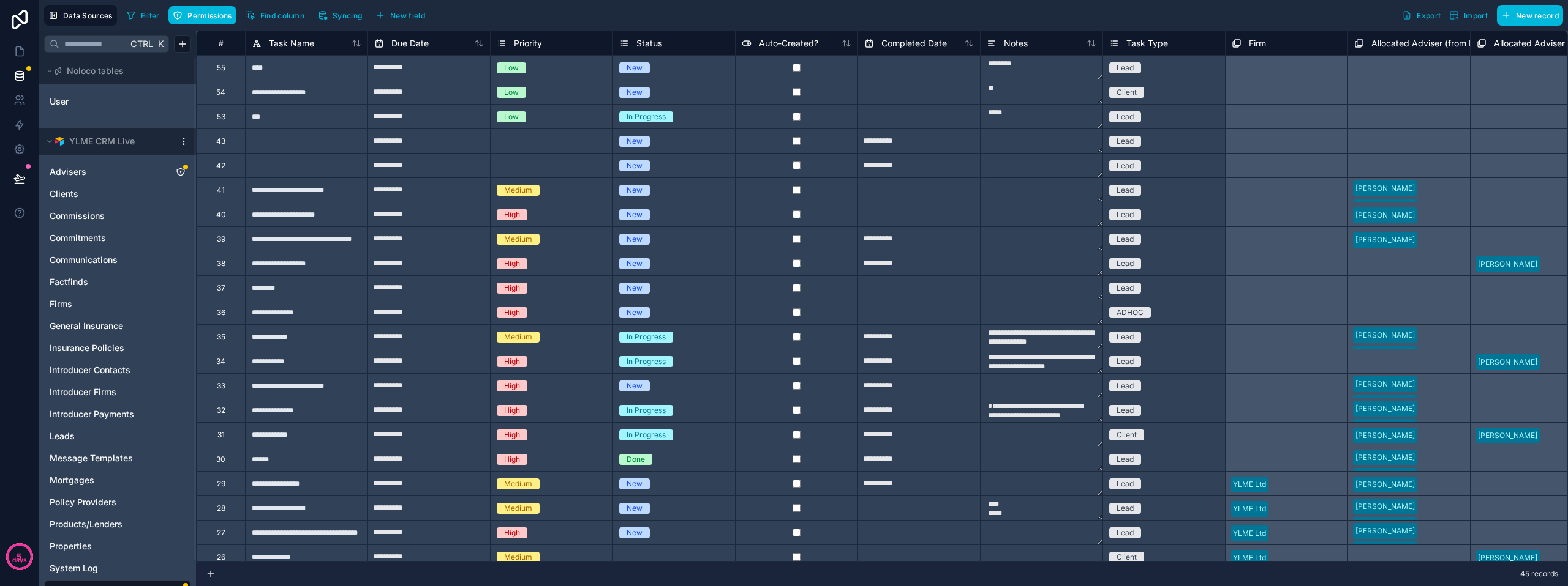
click at [193, 17] on span "Permissions" at bounding box center [209, 15] width 44 height 9
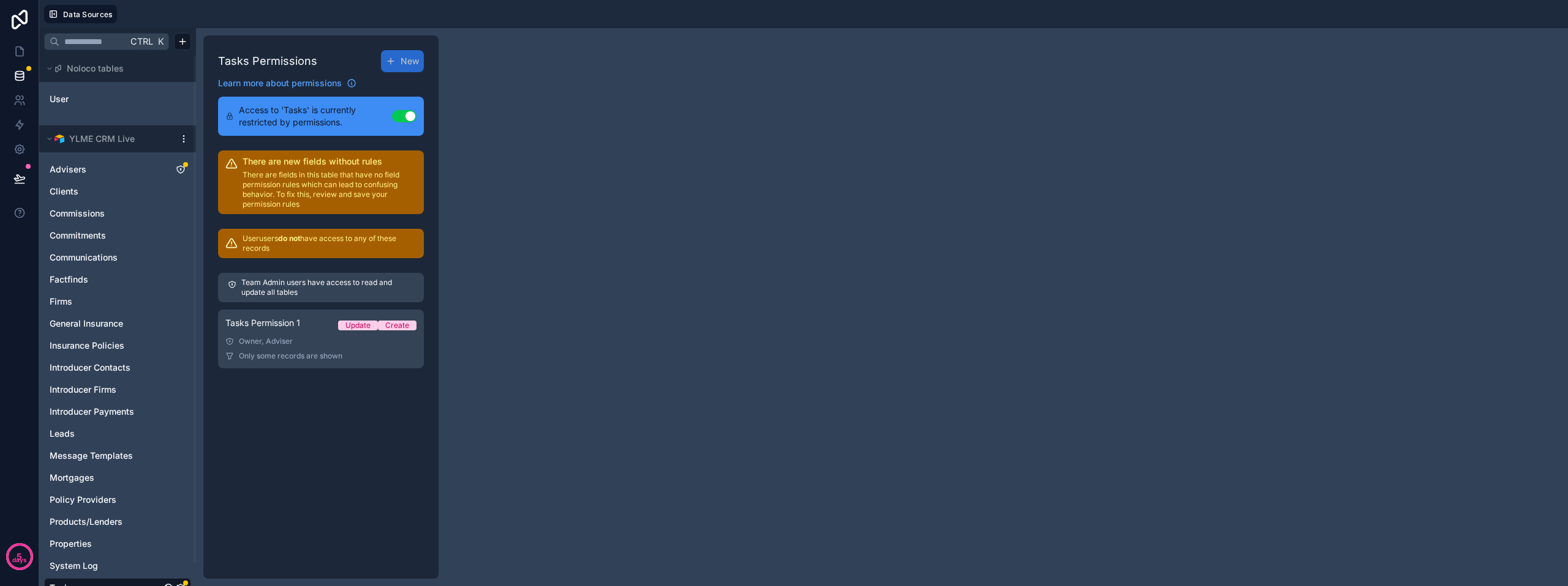
click at [310, 328] on div "Tasks Permission 1 Update Create" at bounding box center [320, 325] width 191 height 17
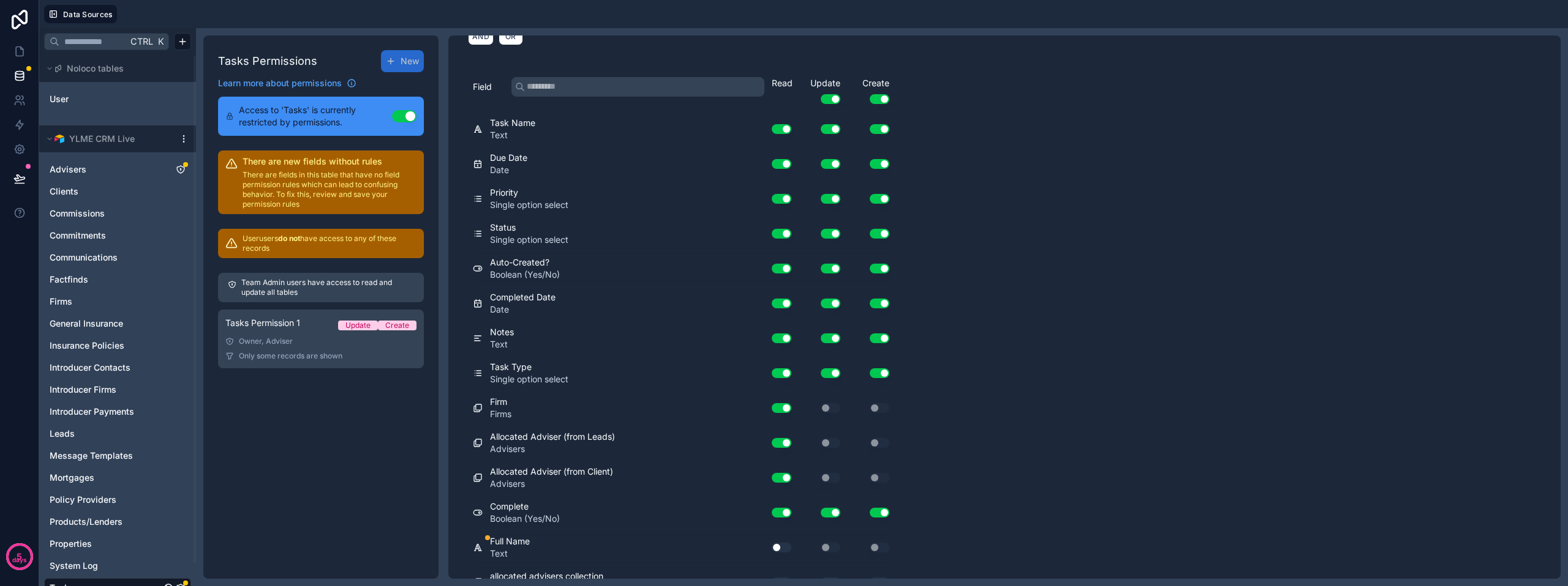
scroll to position [329, 0]
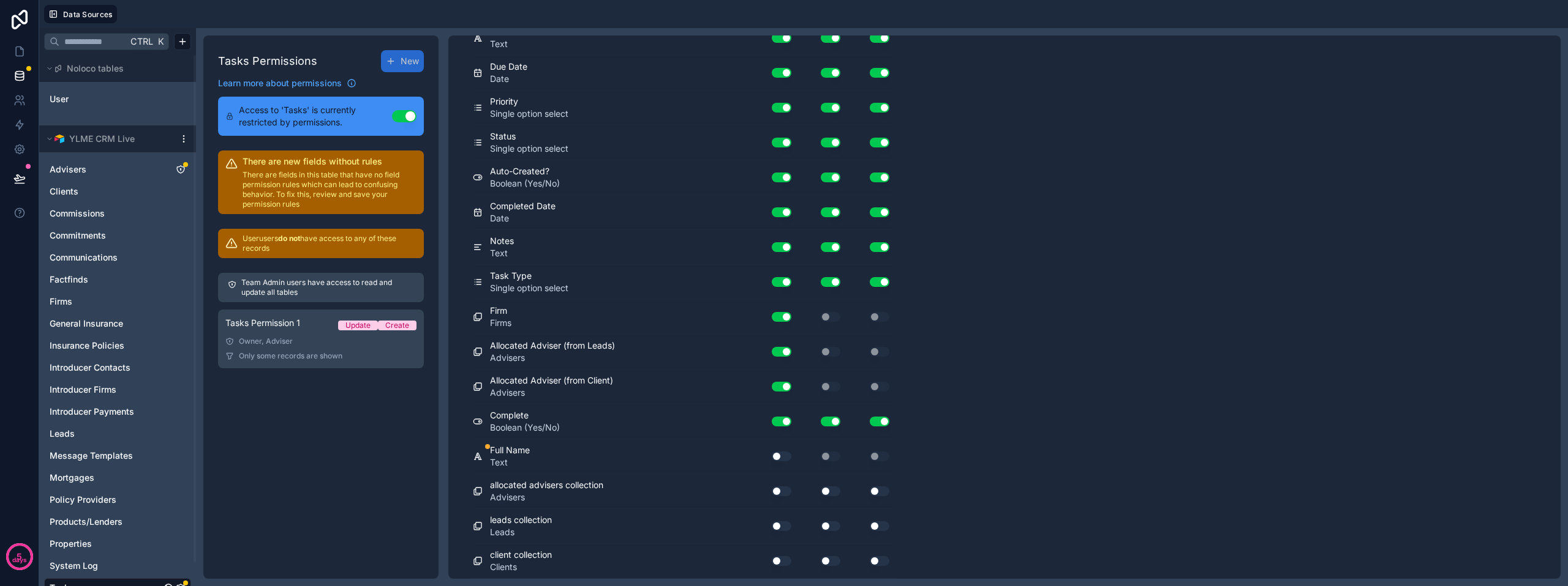
click at [773, 527] on button "Use setting" at bounding box center [782, 527] width 20 height 10
click at [773, 561] on button "Use setting" at bounding box center [782, 561] width 20 height 10
click at [828, 526] on button "Use setting" at bounding box center [831, 527] width 20 height 10
click at [823, 558] on button "Use setting" at bounding box center [831, 561] width 20 height 10
click at [782, 491] on button "Use setting" at bounding box center [782, 492] width 20 height 10
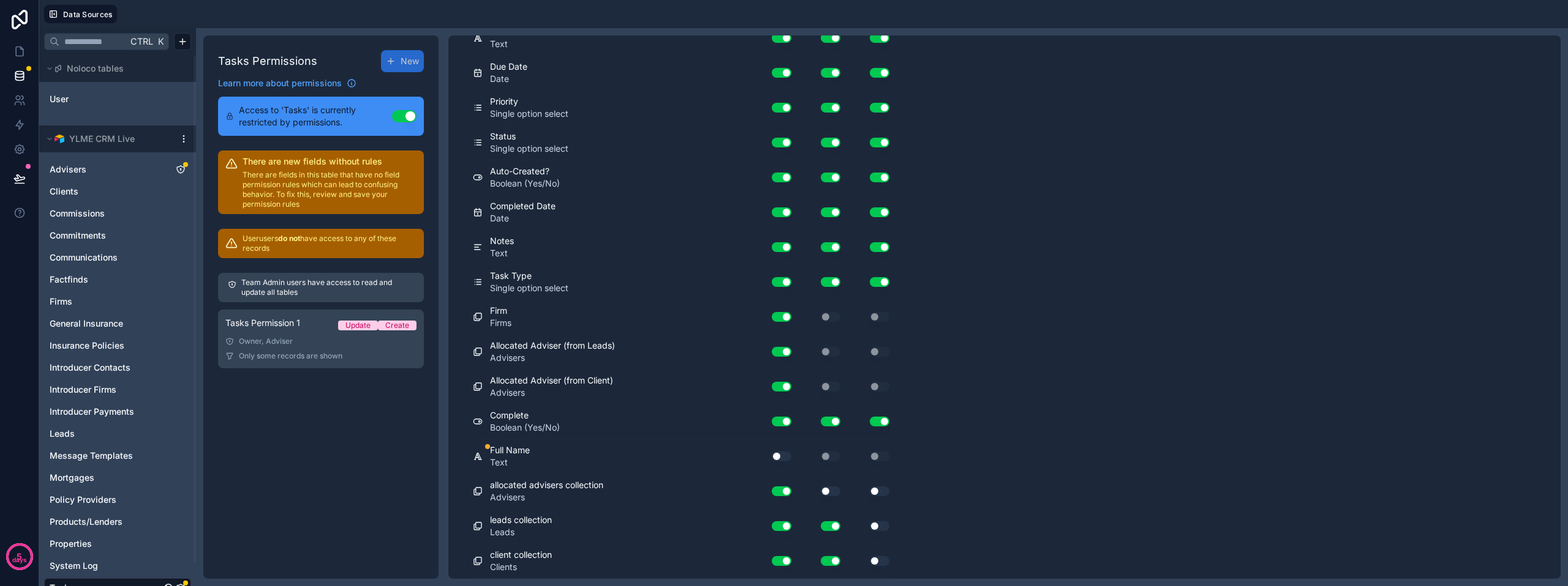
click at [826, 491] on button "Use setting" at bounding box center [831, 492] width 20 height 10
click at [776, 464] on div "Use setting" at bounding box center [777, 457] width 39 height 20
click at [775, 454] on button "Use setting" at bounding box center [782, 457] width 20 height 10
click at [872, 560] on button "Use setting" at bounding box center [880, 561] width 20 height 10
click at [876, 528] on button "Use setting" at bounding box center [880, 527] width 20 height 10
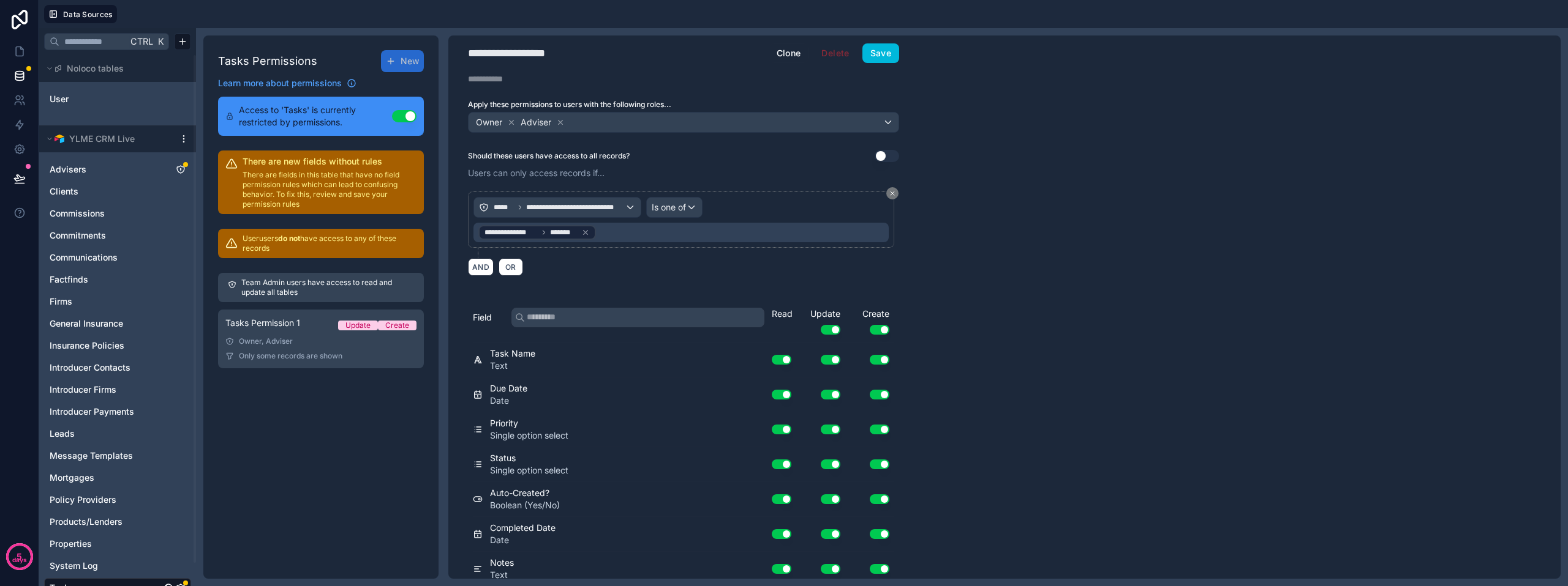
scroll to position [0, 0]
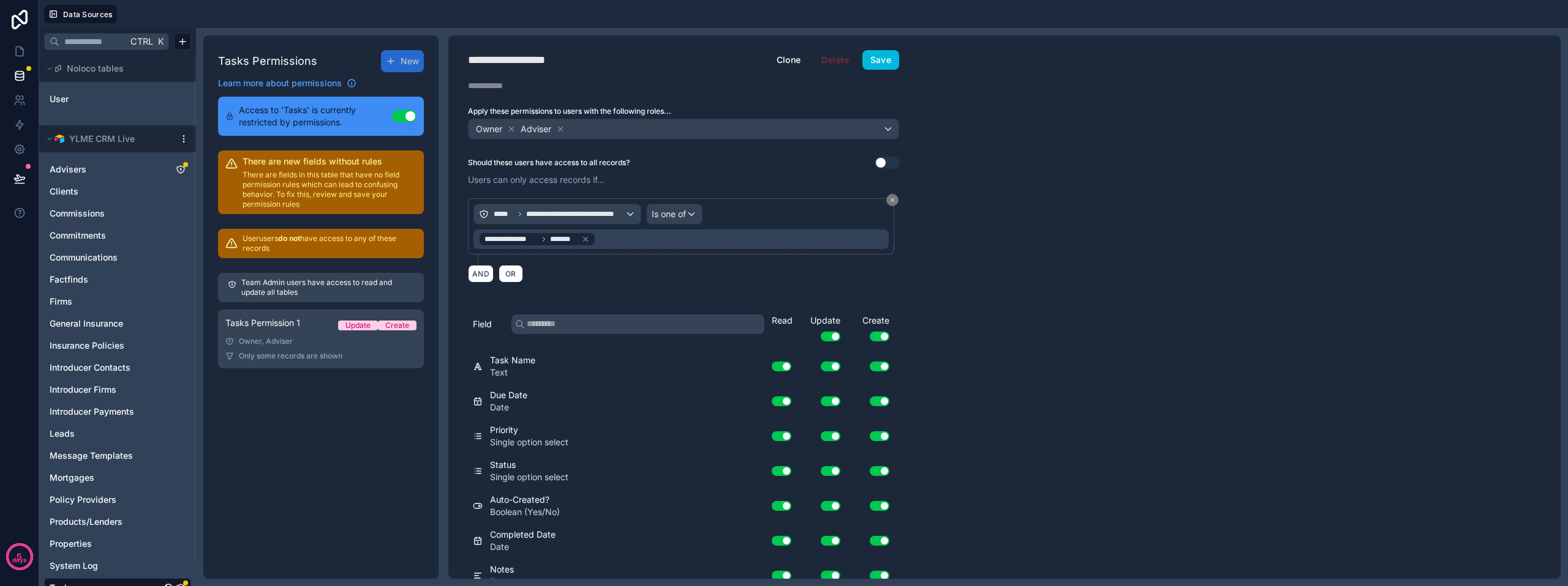
click at [879, 63] on button "Save" at bounding box center [881, 60] width 37 height 20
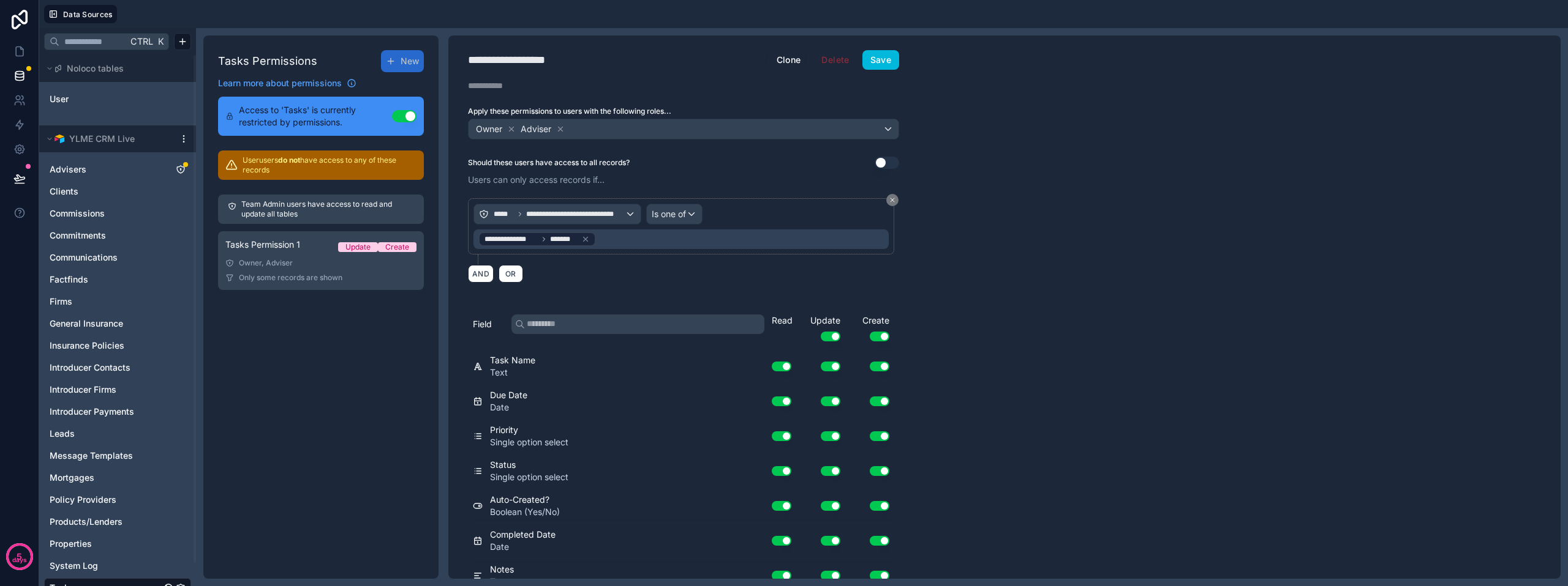
click at [879, 63] on button "Save" at bounding box center [881, 60] width 37 height 20
click at [22, 51] on icon at bounding box center [20, 51] width 12 height 12
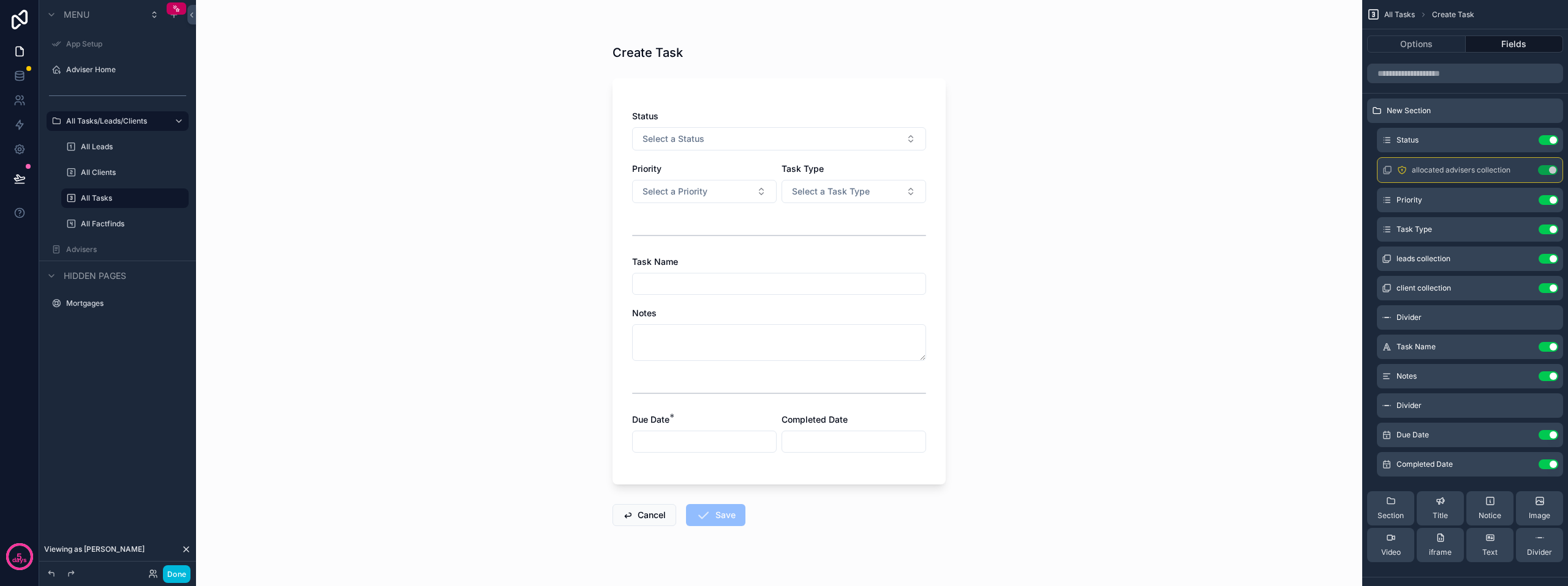
click at [853, 196] on span "Select a Task Type" at bounding box center [831, 191] width 78 height 12
click at [820, 256] on div "Client" at bounding box center [850, 259] width 171 height 18
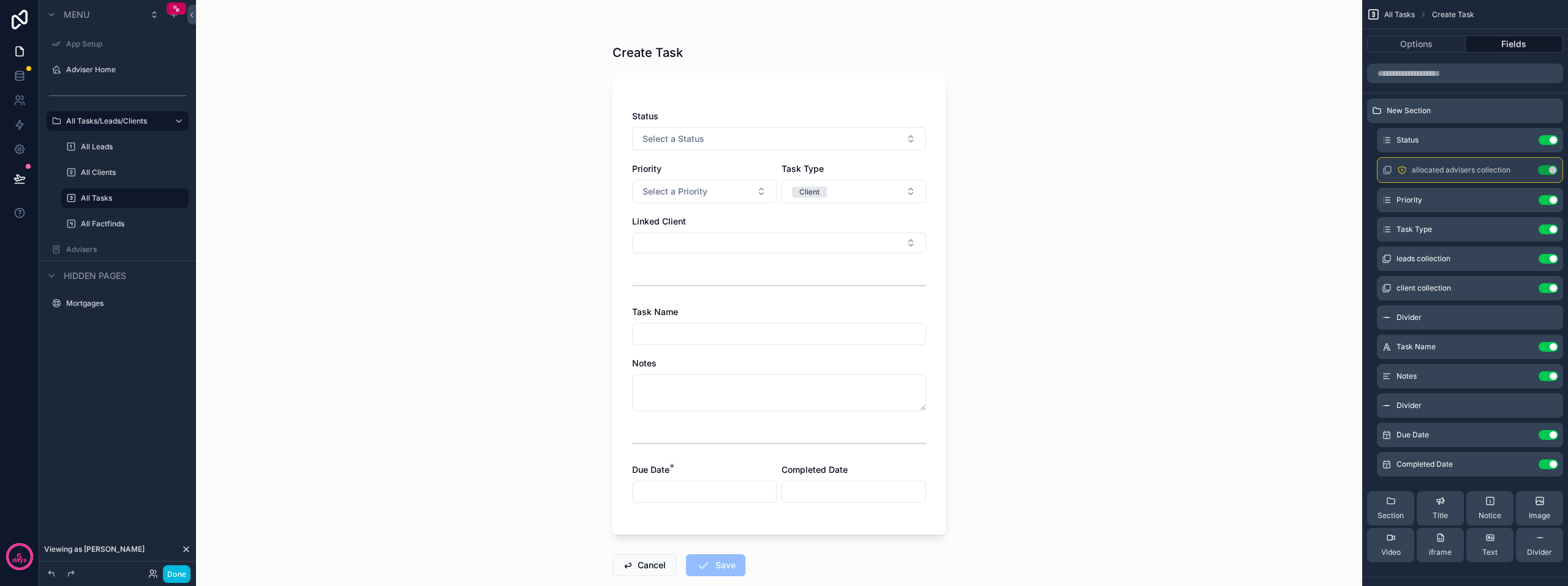
click at [812, 242] on button "Select Button" at bounding box center [778, 243] width 294 height 21
click at [832, 189] on button "Client" at bounding box center [854, 192] width 145 height 23
click at [807, 256] on div "Lead" at bounding box center [850, 259] width 171 height 18
click at [799, 244] on button "Select Button" at bounding box center [778, 243] width 294 height 21
click at [861, 193] on button "Lead" at bounding box center [854, 192] width 145 height 23
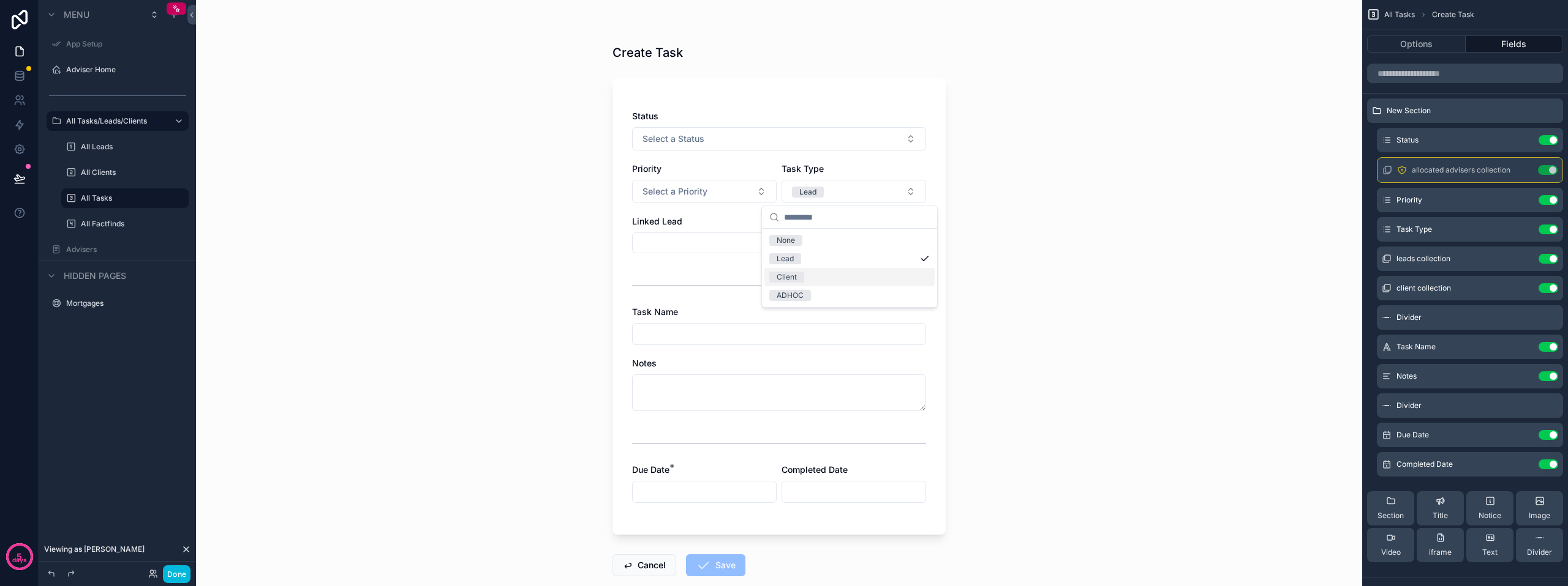
click at [829, 273] on div "Client" at bounding box center [850, 277] width 171 height 18
click at [819, 247] on button "Select Button" at bounding box center [778, 243] width 294 height 21
click at [766, 135] on button "Select a Status" at bounding box center [778, 139] width 294 height 23
click at [744, 192] on div "New" at bounding box center [775, 188] width 171 height 18
click at [778, 106] on div "Status New Priority Select a Priority Task Type Client Linked Client Task Name …" at bounding box center [778, 306] width 333 height 457
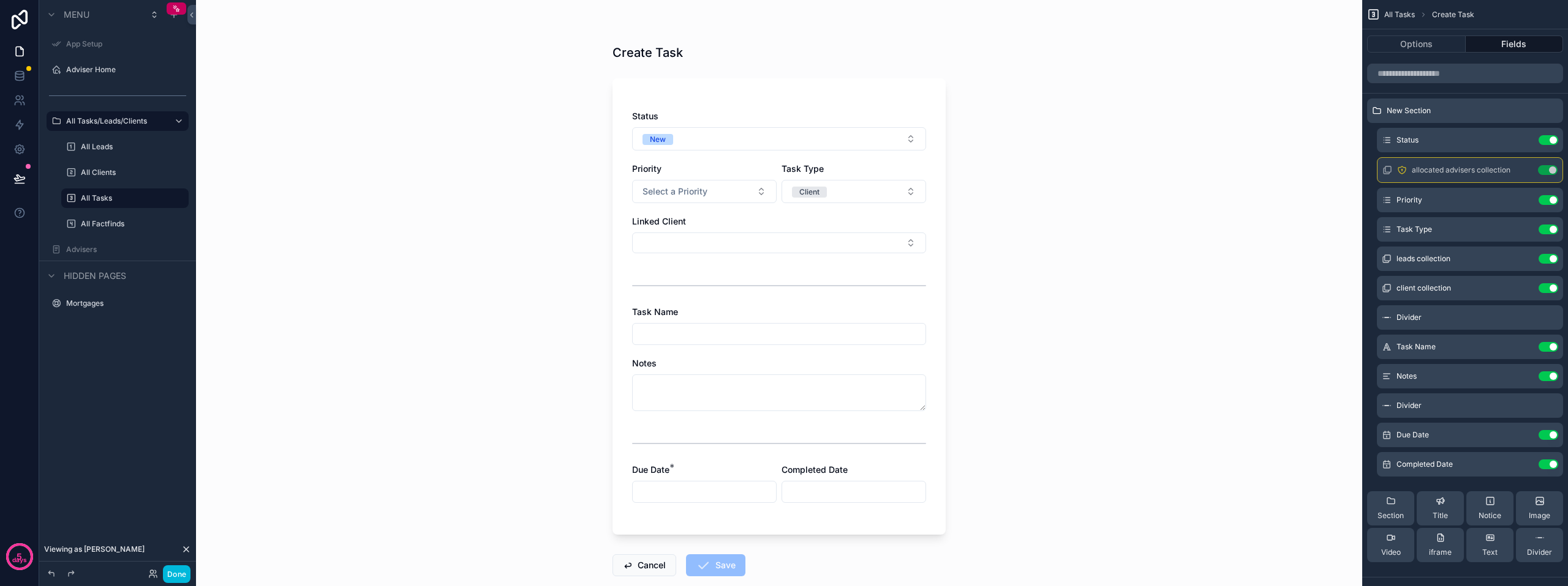
click at [830, 193] on button "Client" at bounding box center [854, 192] width 145 height 23
click at [820, 266] on div "Lead" at bounding box center [850, 259] width 171 height 18
click at [813, 244] on button "Select Button" at bounding box center [778, 243] width 294 height 21
click at [842, 192] on button "Lead" at bounding box center [854, 192] width 145 height 23
click at [829, 279] on div "Client" at bounding box center [850, 277] width 171 height 18
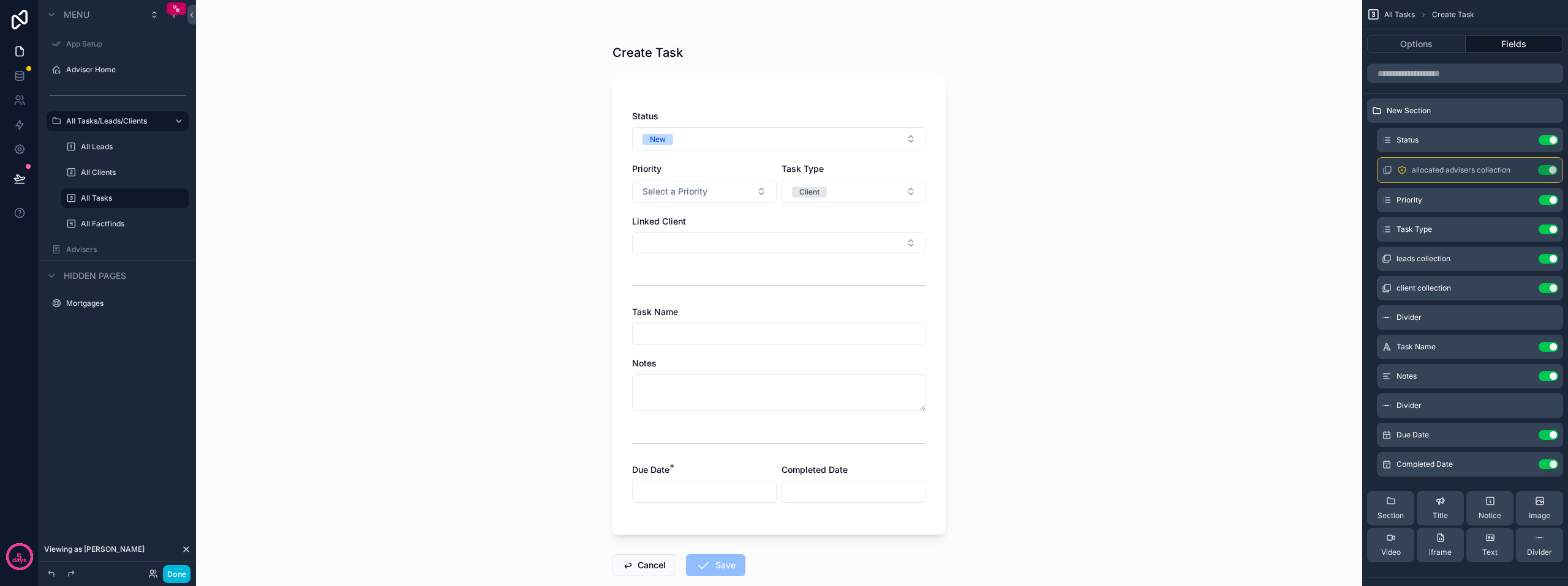
click at [816, 234] on button "Select Button" at bounding box center [778, 243] width 294 height 21
click at [815, 240] on button "Select Button" at bounding box center [778, 243] width 294 height 21
click at [815, 244] on button "Select Button" at bounding box center [778, 243] width 294 height 21
click at [152, 577] on icon at bounding box center [153, 574] width 10 height 10
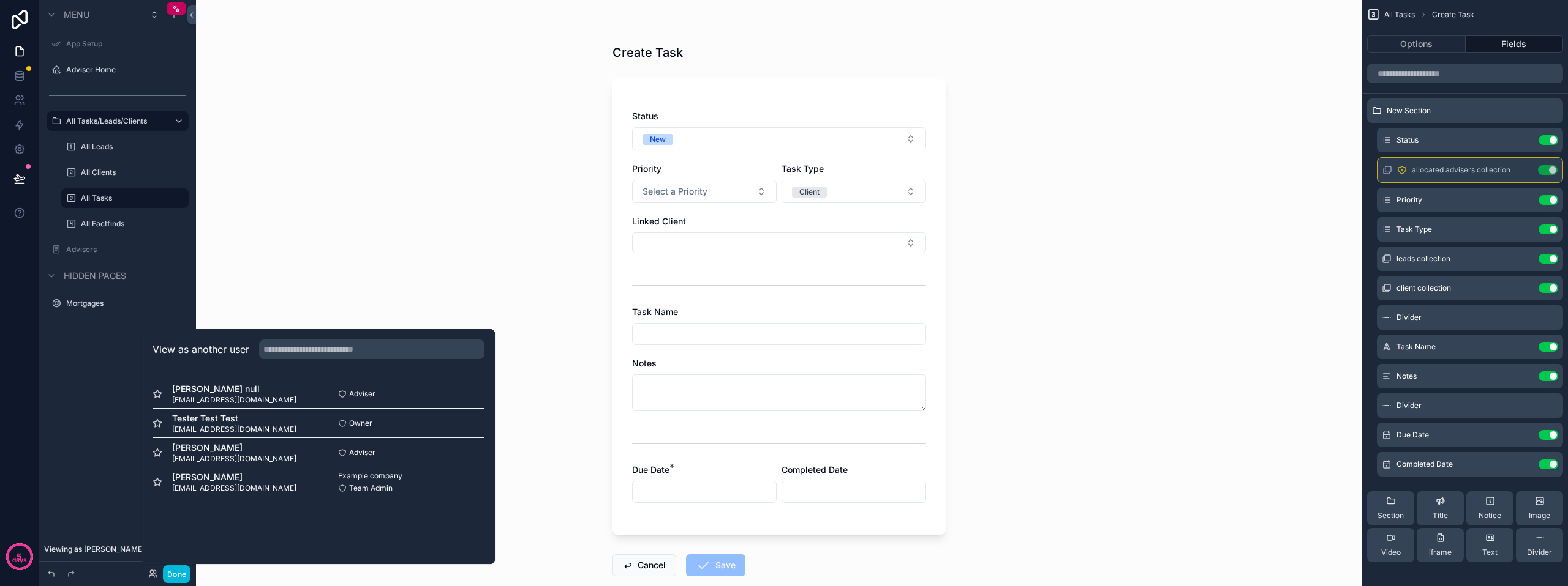
click at [0, 0] on button "Select" at bounding box center [0, 0] width 0 height 0
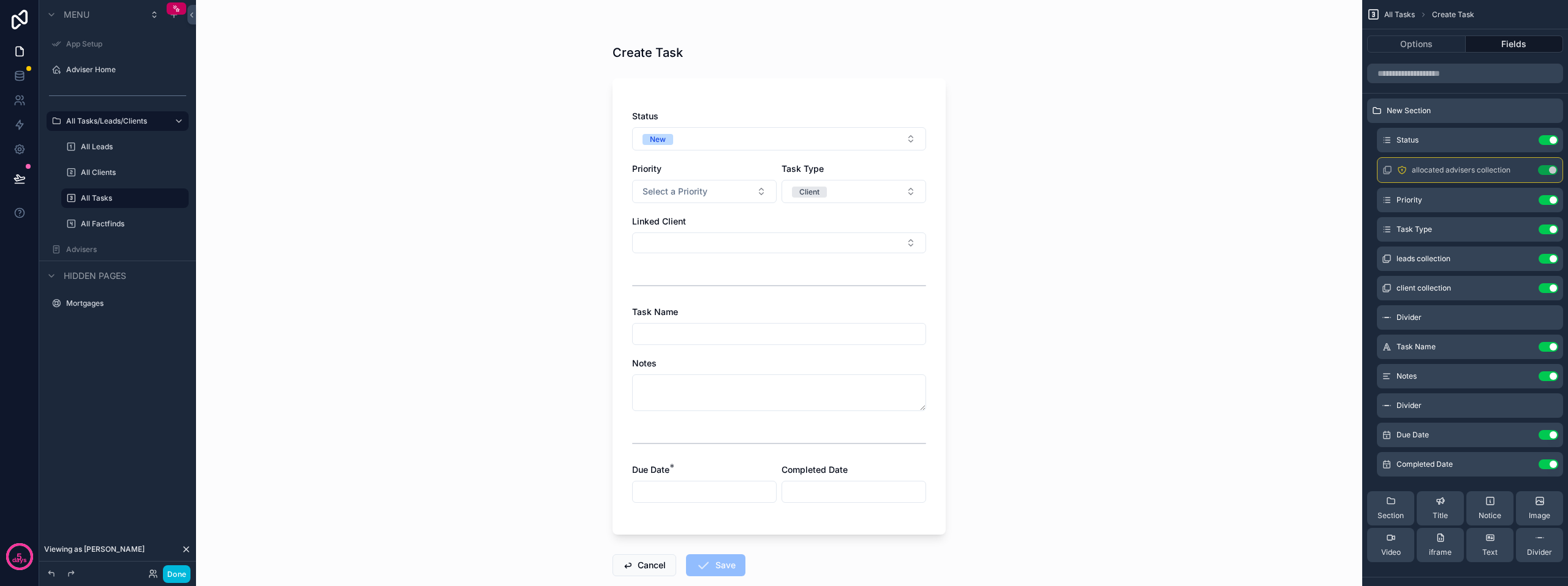
click at [817, 188] on span "Client" at bounding box center [809, 192] width 35 height 11
click at [795, 275] on div "Client" at bounding box center [786, 277] width 20 height 11
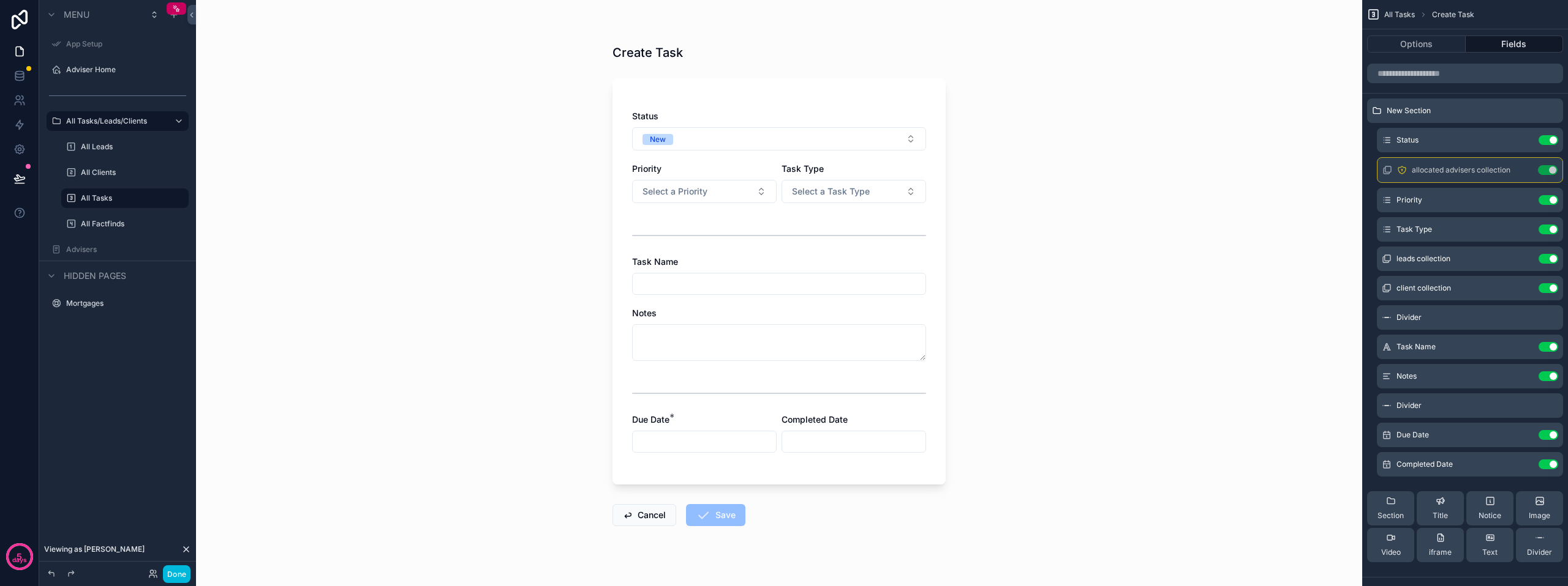
click at [839, 194] on span "Select a Task Type" at bounding box center [831, 191] width 78 height 12
click at [798, 257] on span "Client" at bounding box center [786, 259] width 35 height 11
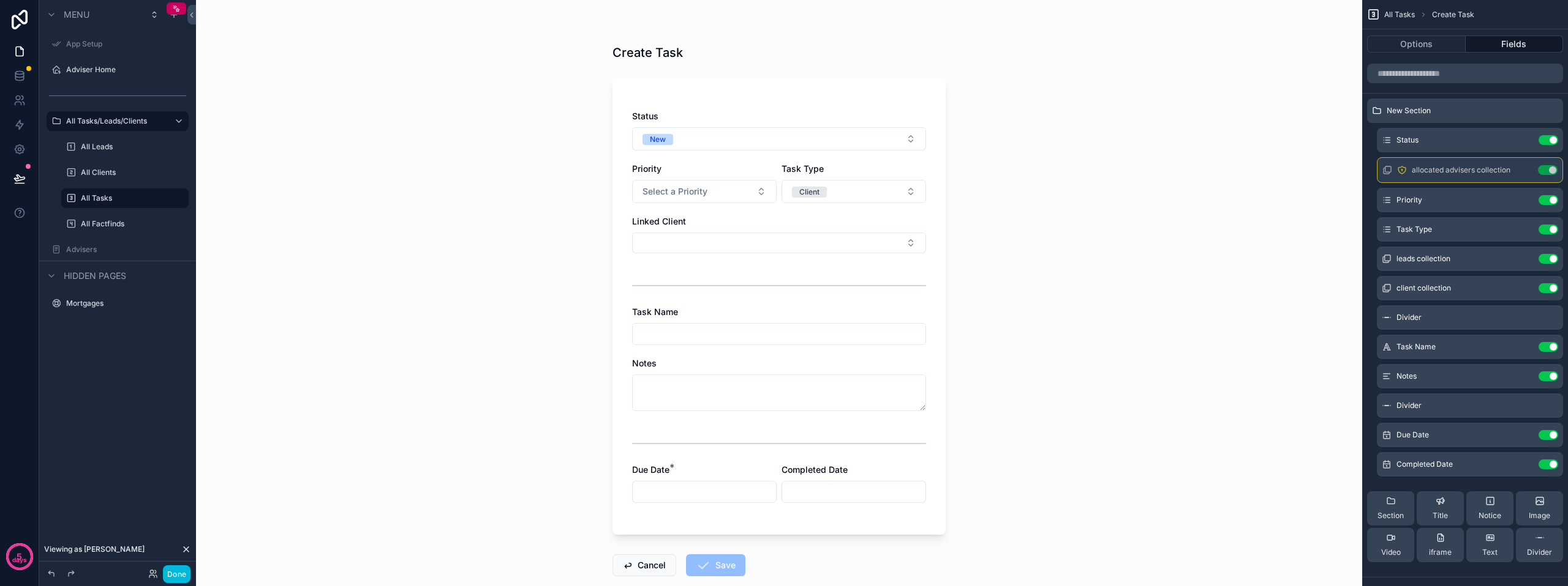
click at [794, 240] on button "Select Button" at bounding box center [778, 243] width 294 height 21
click at [826, 192] on button "Client" at bounding box center [854, 192] width 145 height 23
click at [791, 261] on div "Lead" at bounding box center [785, 259] width 17 height 11
click at [788, 243] on button "Select Button" at bounding box center [778, 243] width 294 height 21
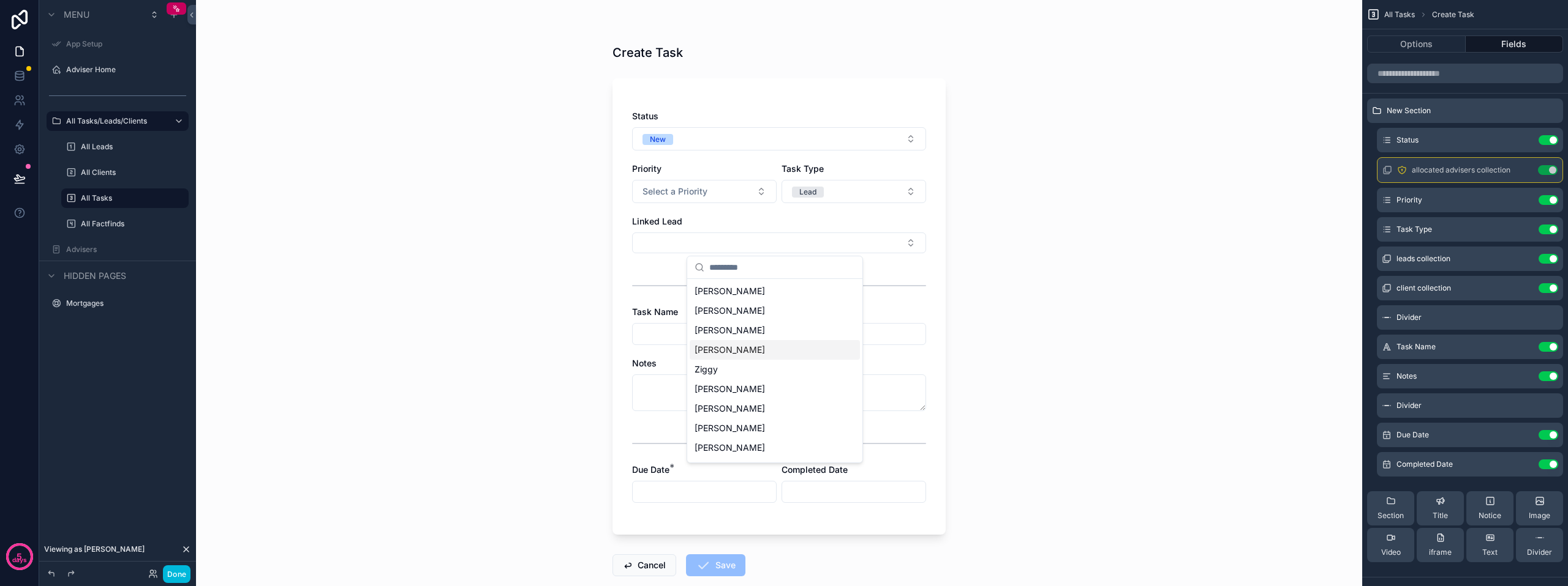
click at [856, 191] on button "Lead" at bounding box center [854, 192] width 145 height 23
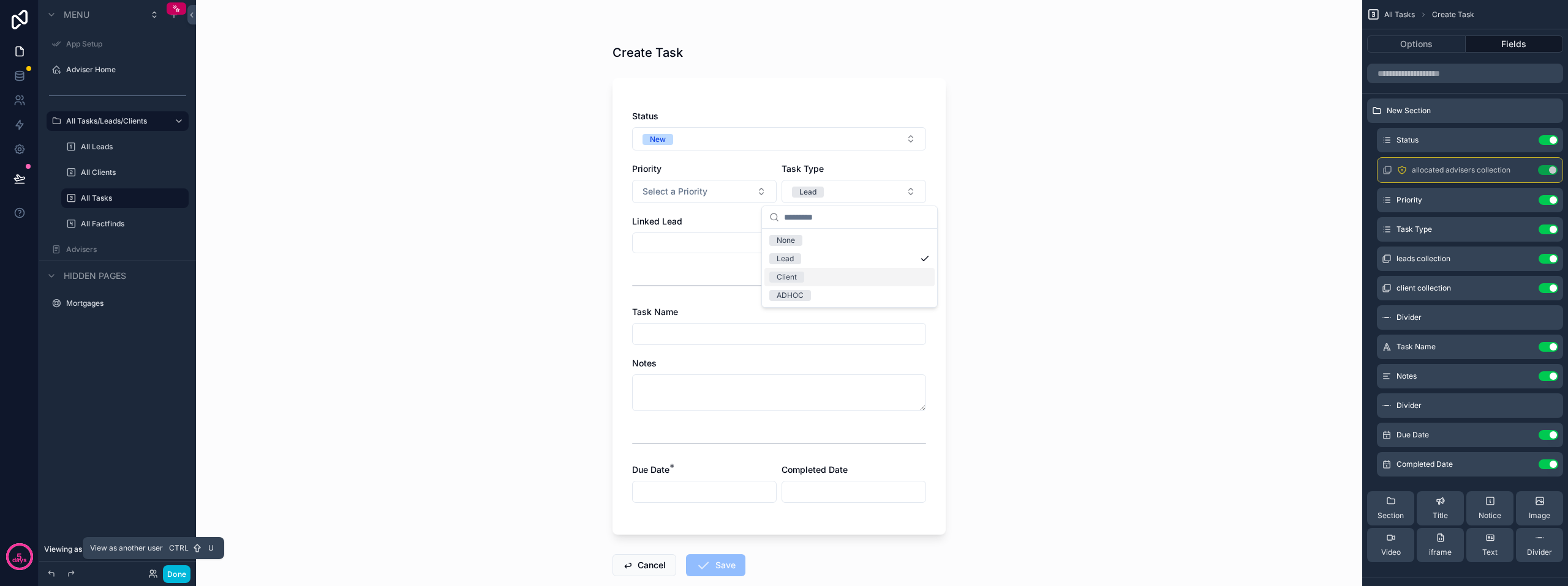
click at [153, 569] on icon at bounding box center [153, 574] width 10 height 10
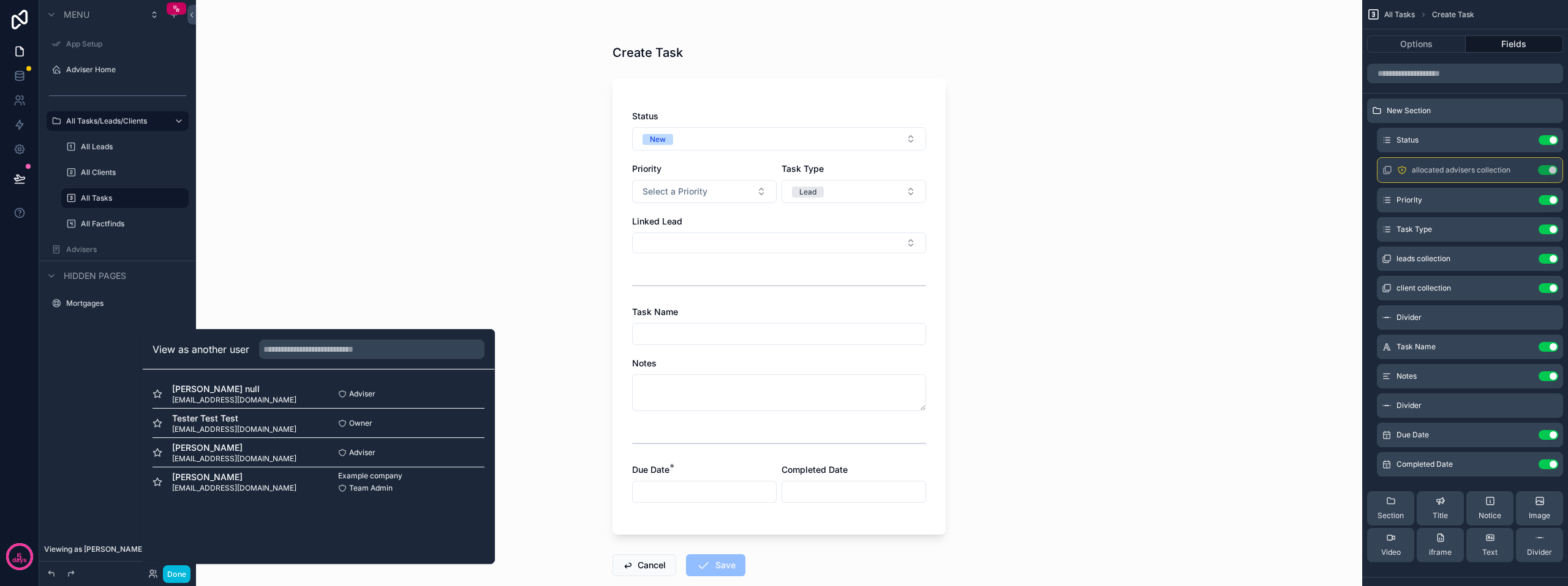
click at [0, 0] on button "Select" at bounding box center [0, 0] width 0 height 0
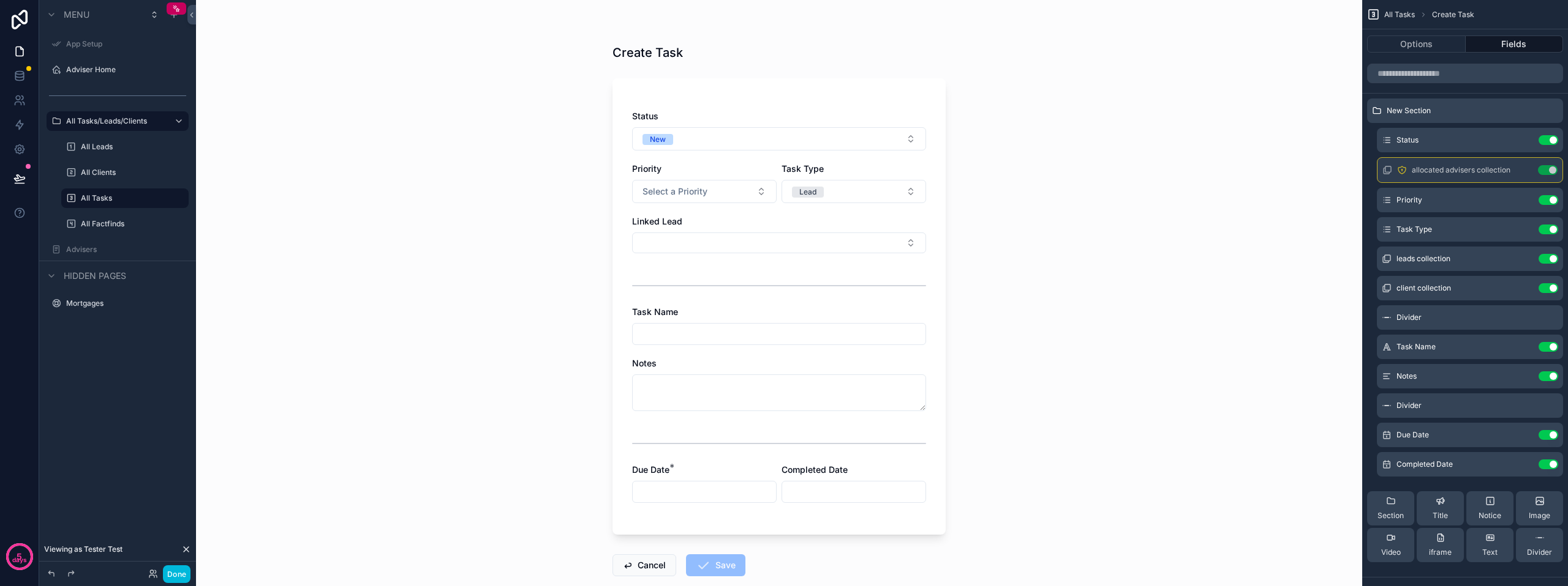
click at [827, 183] on button "Lead" at bounding box center [854, 192] width 145 height 23
click at [811, 275] on div "Client" at bounding box center [850, 277] width 171 height 18
click at [857, 199] on button "Client" at bounding box center [854, 192] width 145 height 23
click at [816, 261] on div "Lead" at bounding box center [850, 259] width 171 height 18
click at [781, 239] on button "Select Button" at bounding box center [778, 243] width 294 height 21
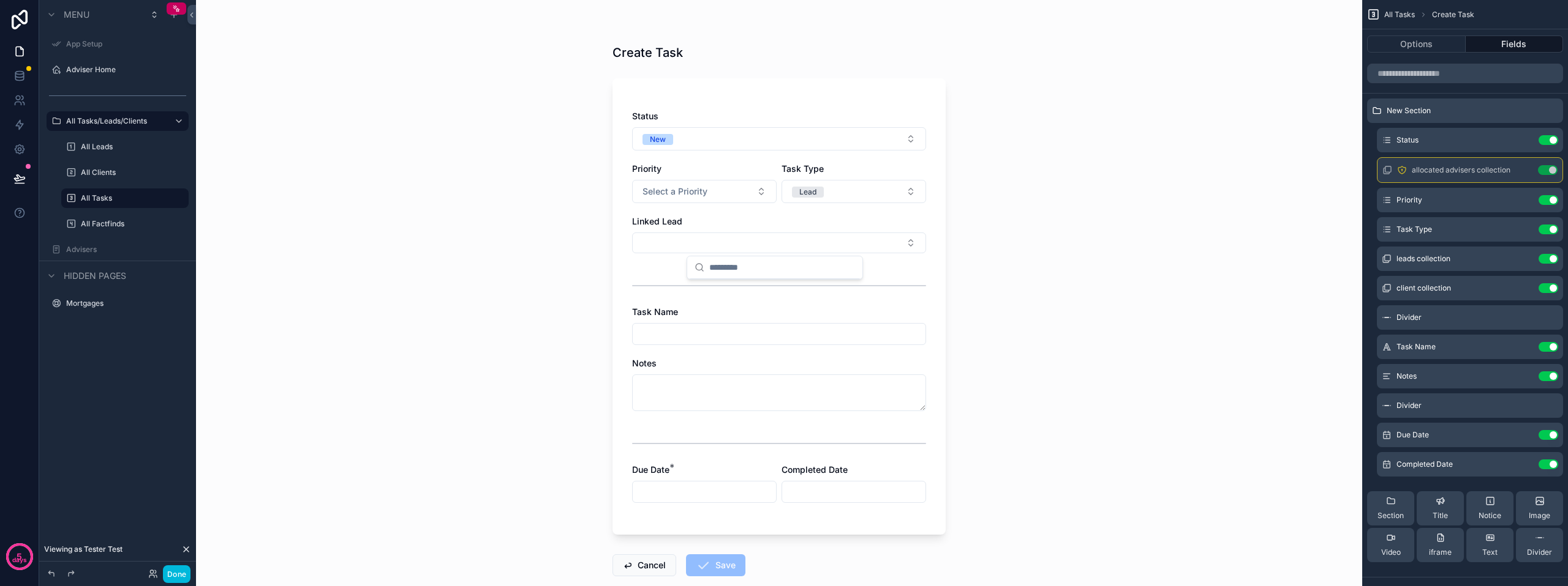
drag, startPoint x: 832, startPoint y: 193, endPoint x: 831, endPoint y: 204, distance: 11.0
click at [832, 192] on button "Lead" at bounding box center [854, 192] width 145 height 23
click at [812, 275] on div "Client" at bounding box center [850, 277] width 171 height 18
click at [799, 242] on button "Select Button" at bounding box center [778, 243] width 294 height 21
click at [819, 214] on div "Status New Priority Select a Priority Task Type Client Linked Client Task Name …" at bounding box center [778, 313] width 294 height 405
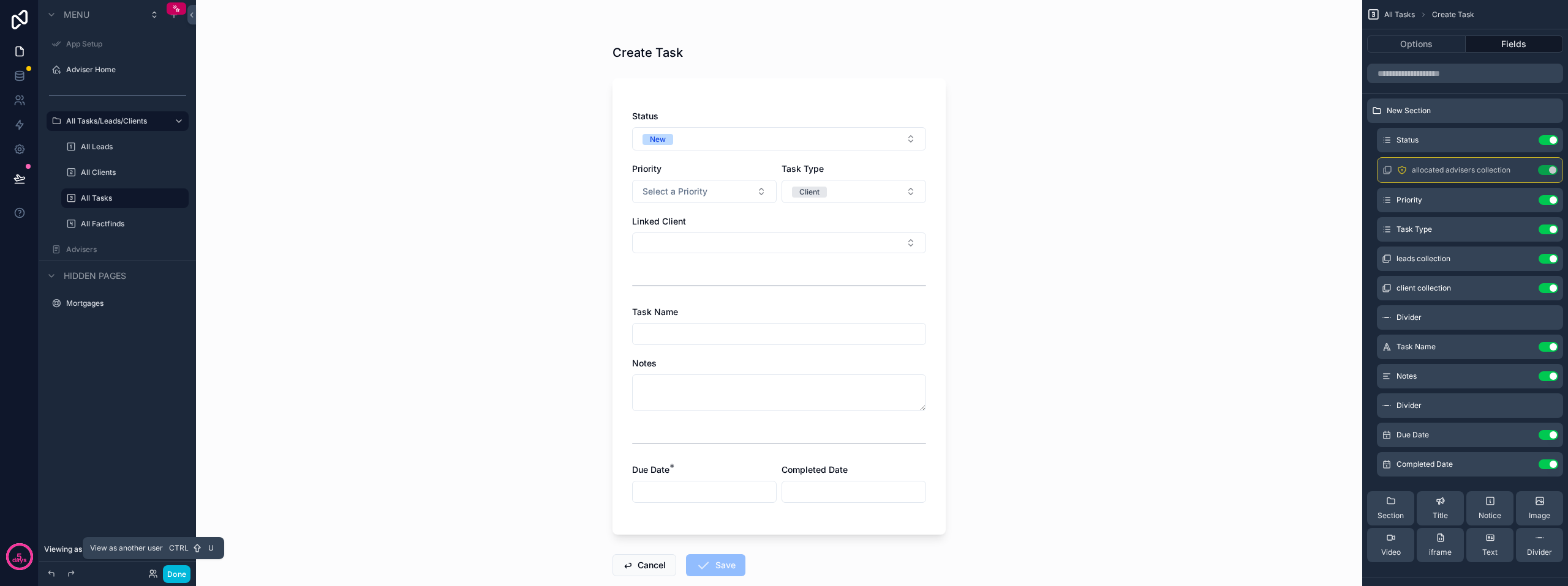
click at [153, 572] on icon at bounding box center [152, 571] width 3 height 3
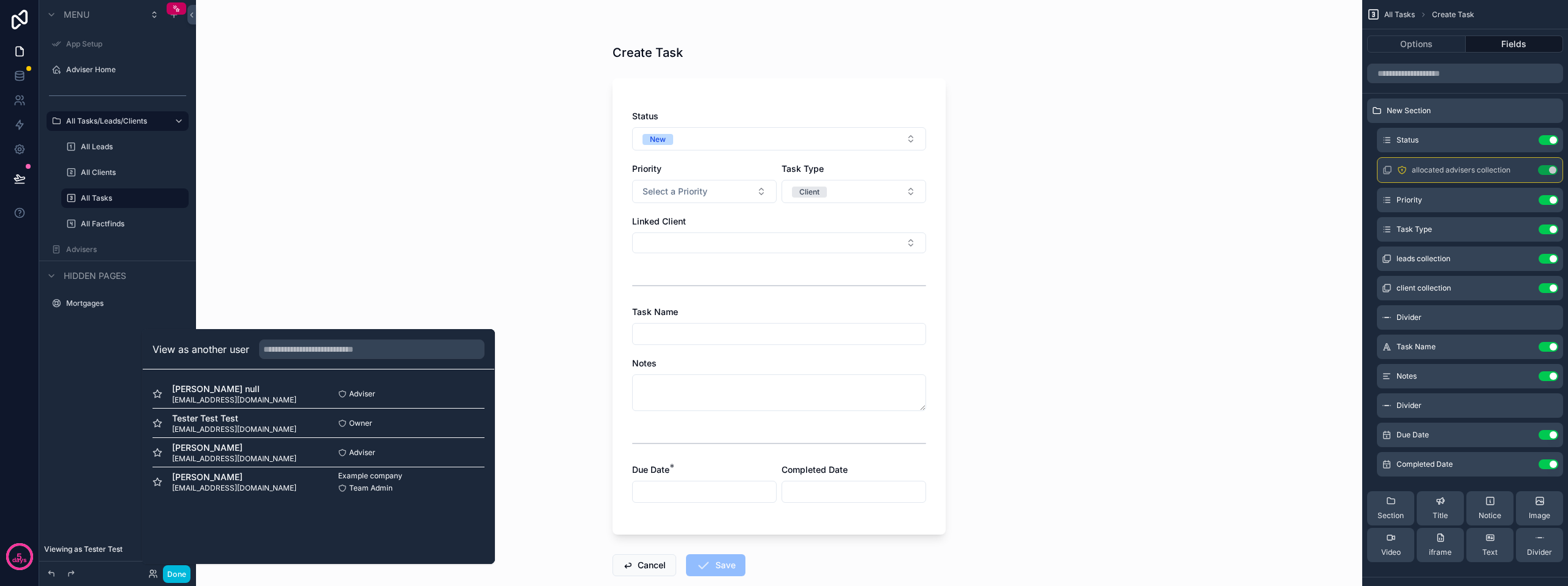
click at [0, 0] on button "Select" at bounding box center [0, 0] width 0 height 0
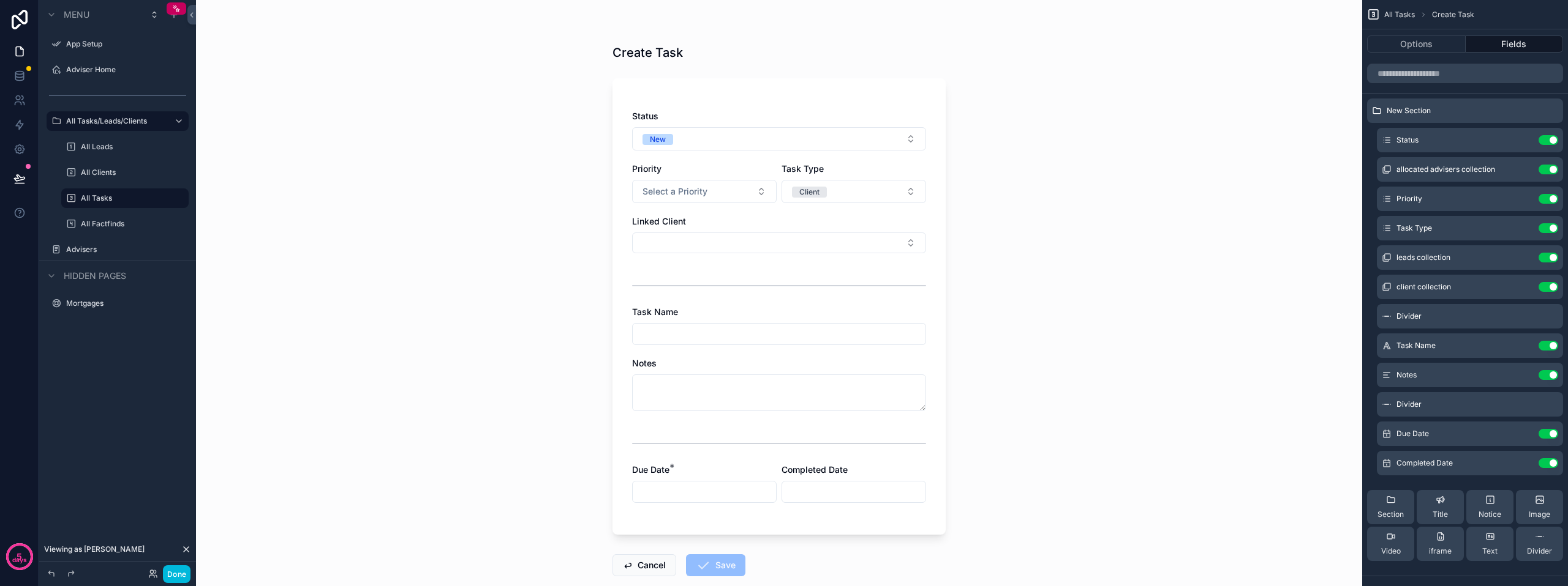
click at [841, 183] on button "Client" at bounding box center [854, 192] width 145 height 23
click at [801, 262] on span "Lead" at bounding box center [785, 259] width 32 height 11
click at [785, 240] on button "Select Button" at bounding box center [778, 243] width 294 height 21
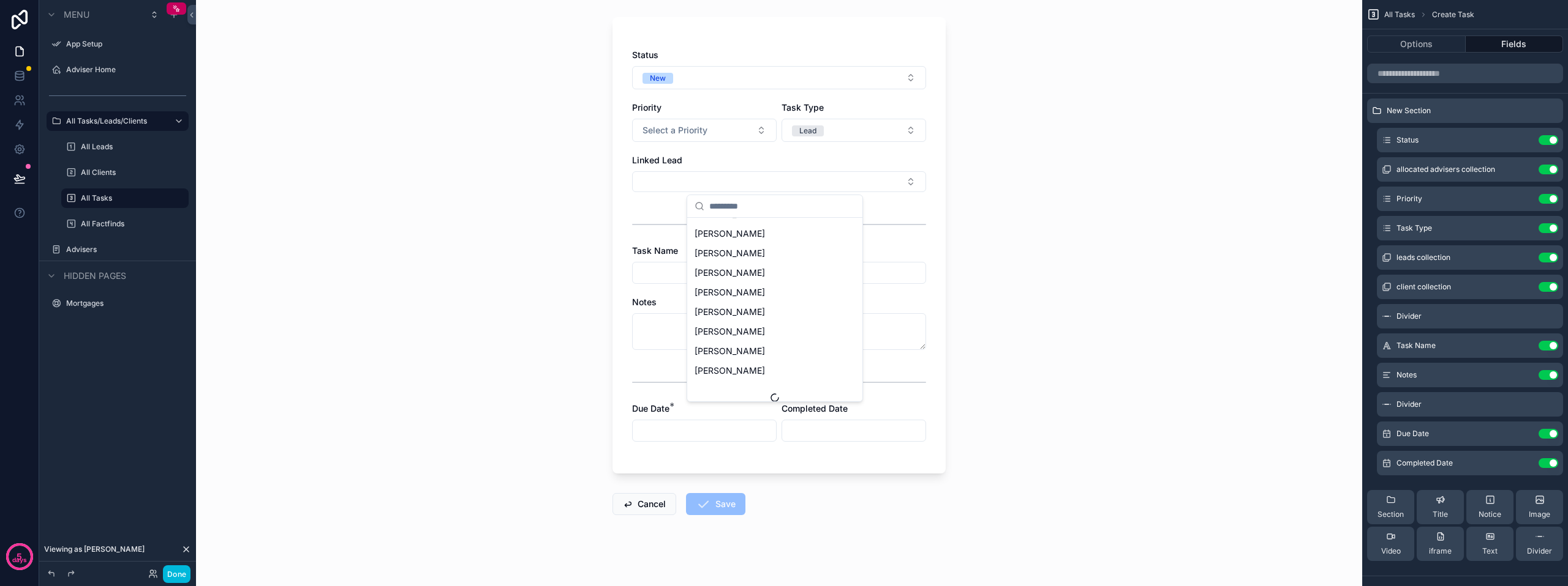
scroll to position [2788, 0]
click at [1025, 261] on div "Create Task Status New Priority Select a Priority Task Type Lead Linked Lead Ta…" at bounding box center [778, 232] width 1166 height 586
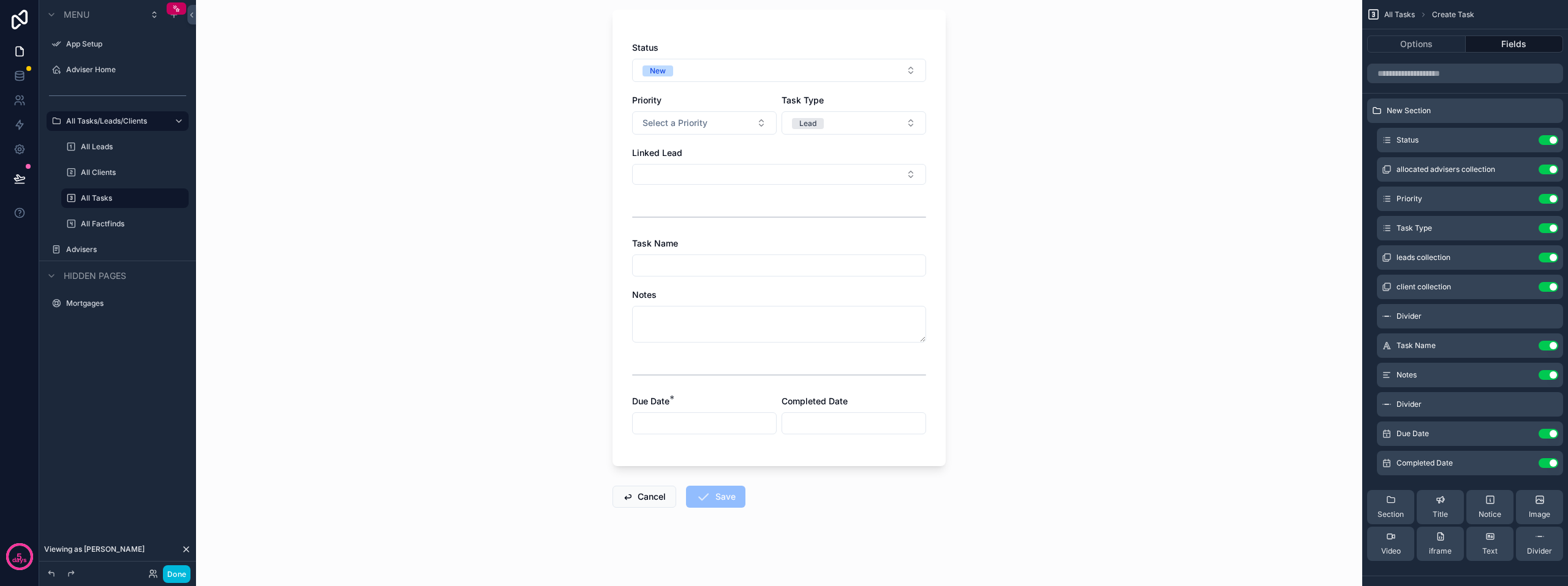
scroll to position [0, 0]
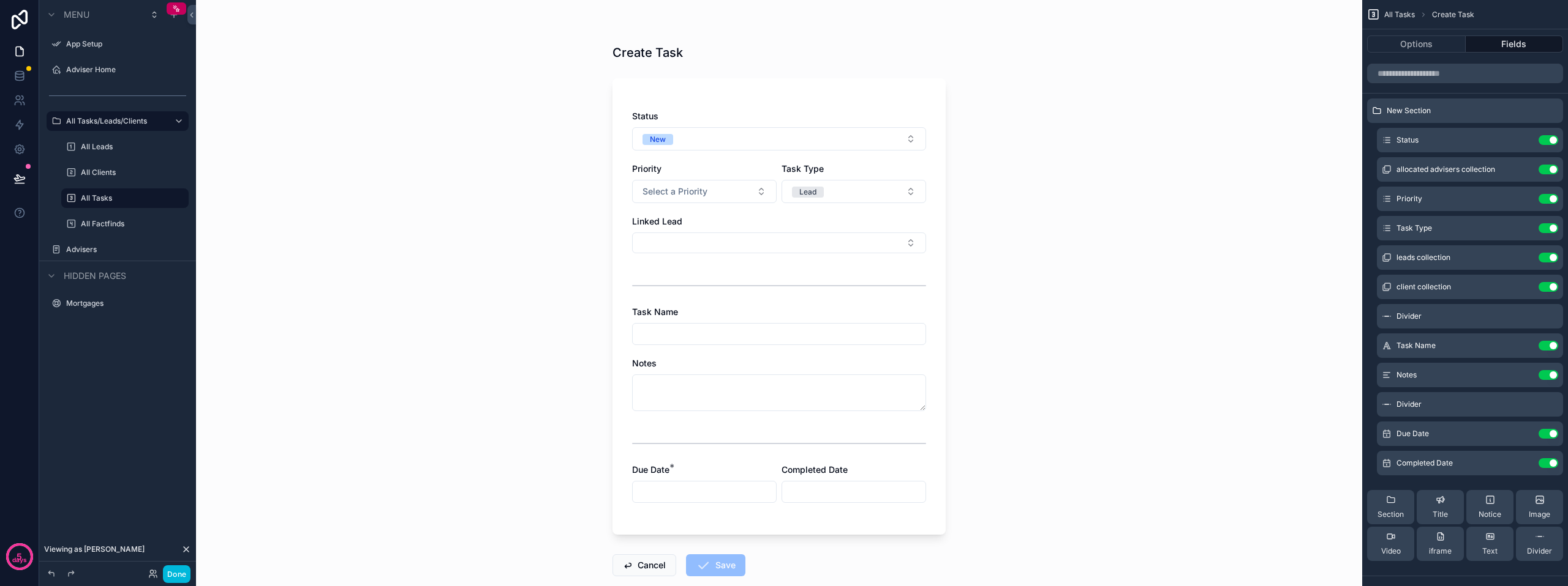
click at [1209, 318] on div "Create Task Status New Priority Select a Priority Task Type Lead Linked Lead Ta…" at bounding box center [778, 293] width 1166 height 586
click at [623, 565] on span "scrollable content" at bounding box center [628, 565] width 10 height 10
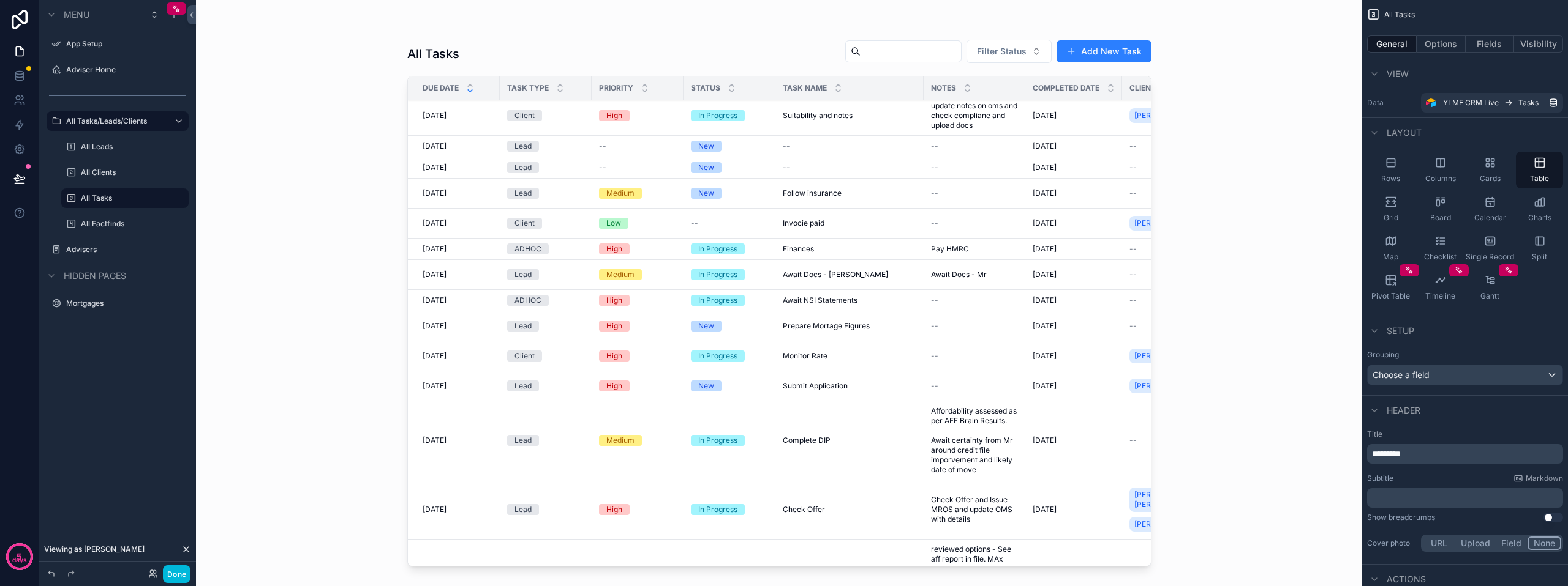
scroll to position [1064, 0]
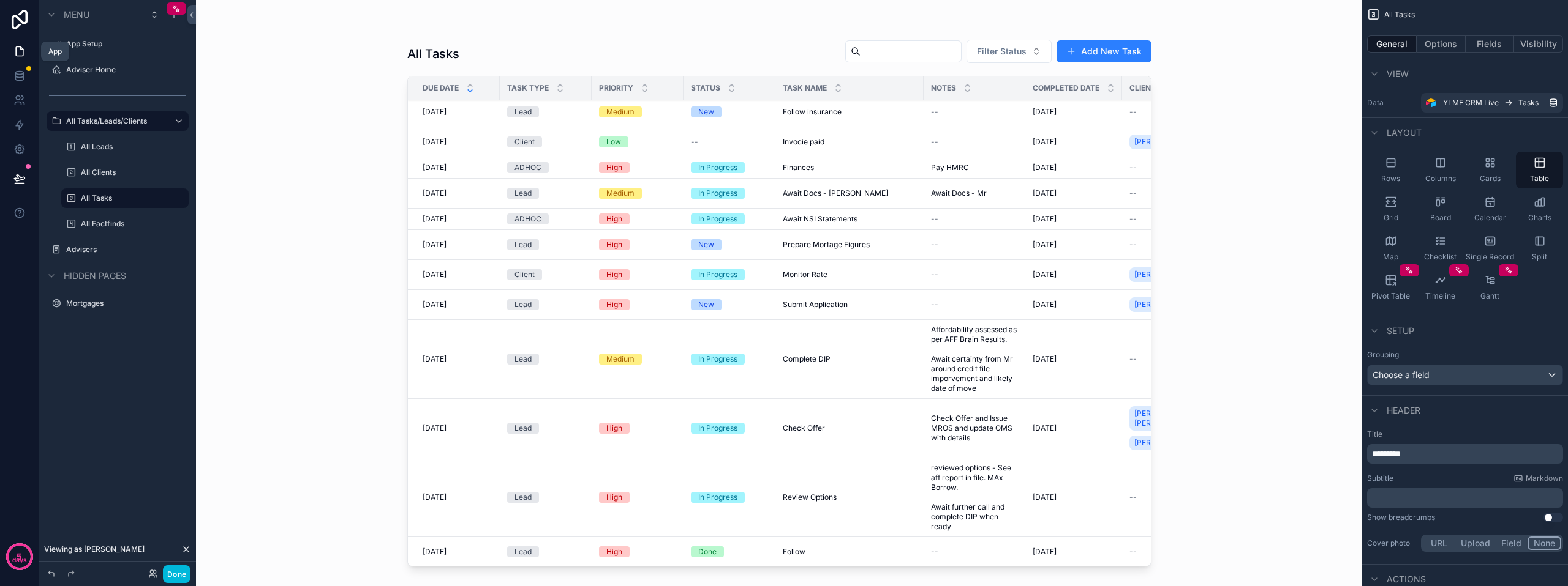
click at [17, 57] on icon at bounding box center [20, 51] width 12 height 12
click at [26, 47] on link at bounding box center [19, 51] width 39 height 25
click at [18, 47] on icon at bounding box center [20, 51] width 7 height 9
click at [183, 570] on button "Done" at bounding box center [177, 574] width 28 height 18
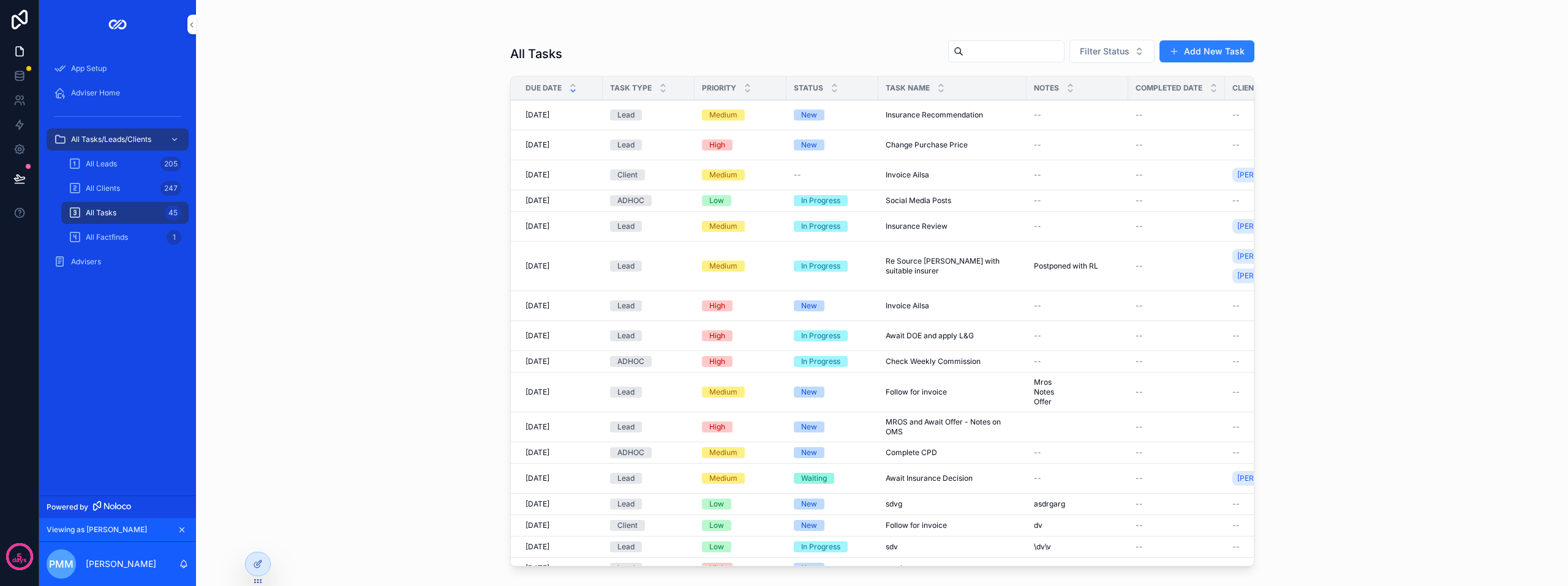
click at [112, 104] on link "Adviser Home" at bounding box center [118, 93] width 142 height 22
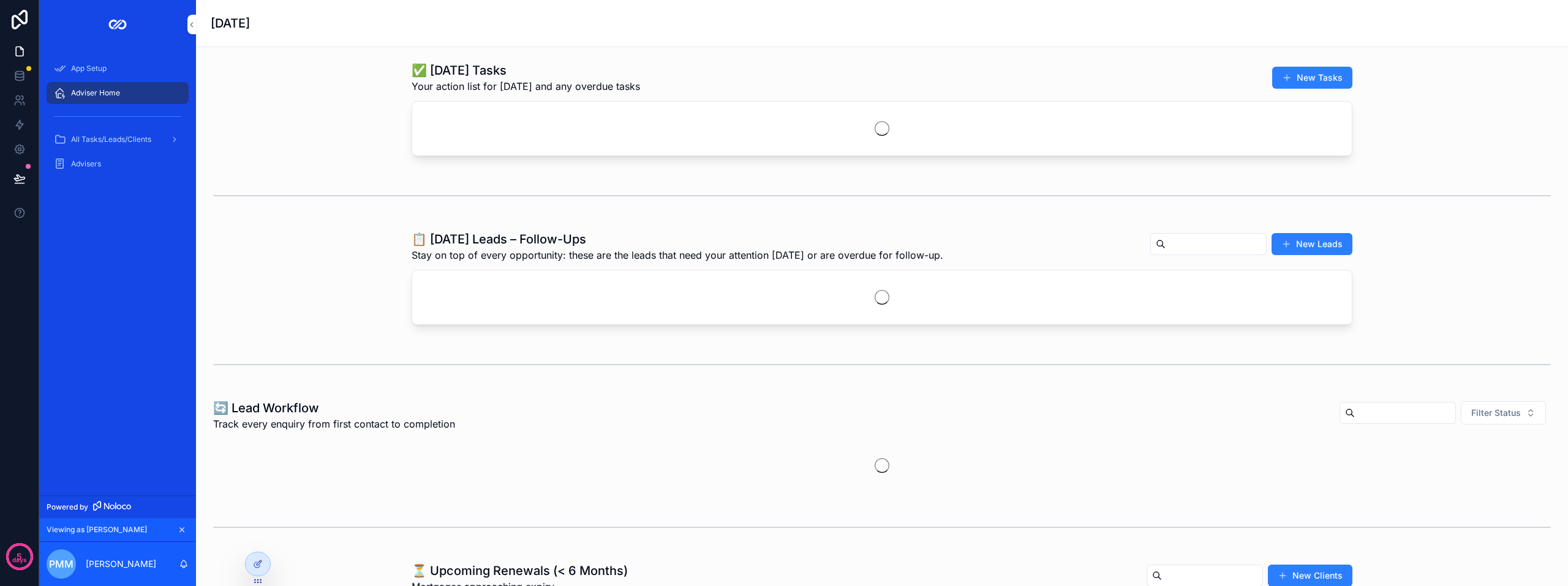
click at [113, 99] on div "Adviser Home" at bounding box center [118, 93] width 128 height 20
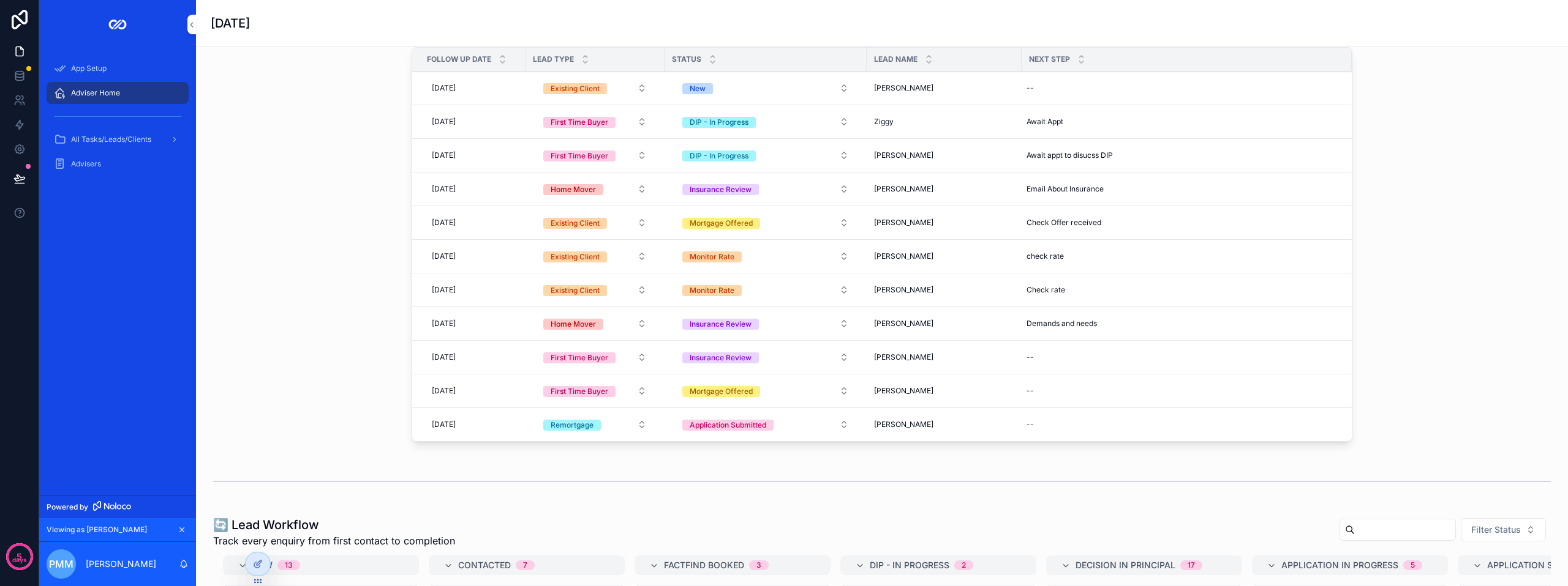
scroll to position [612, 0]
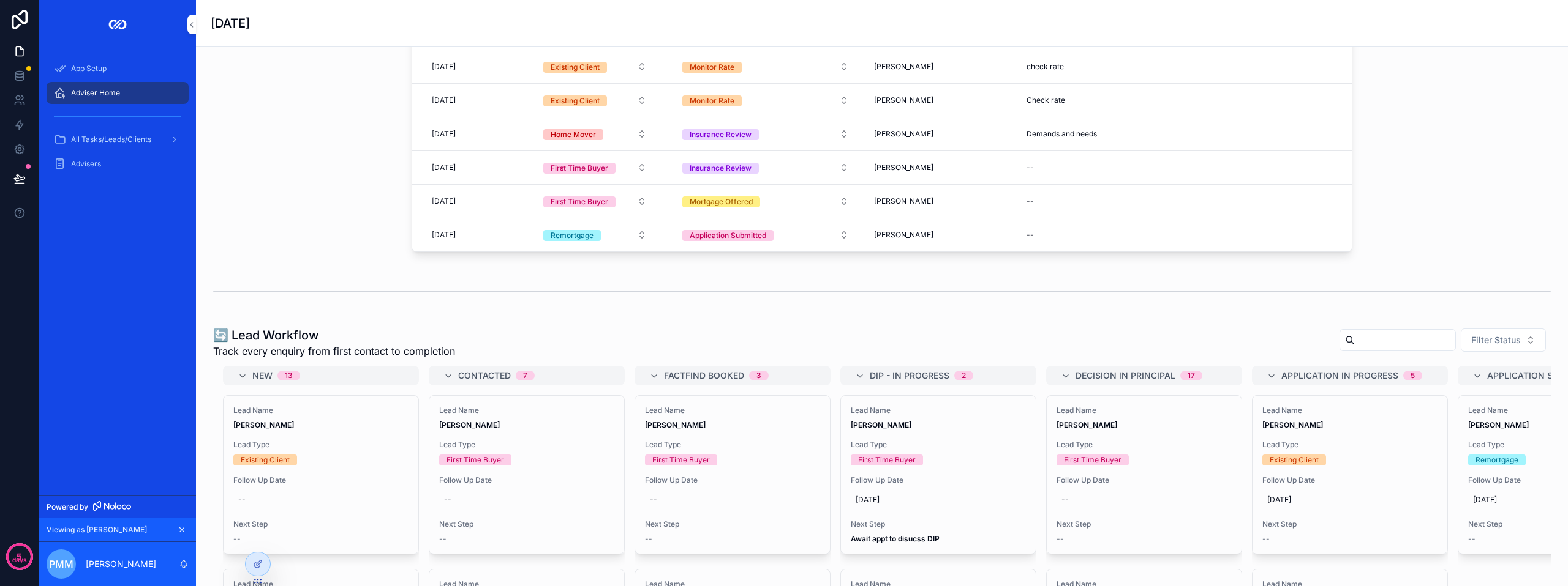
click at [1355, 349] on input "scrollable content" at bounding box center [1405, 340] width 101 height 17
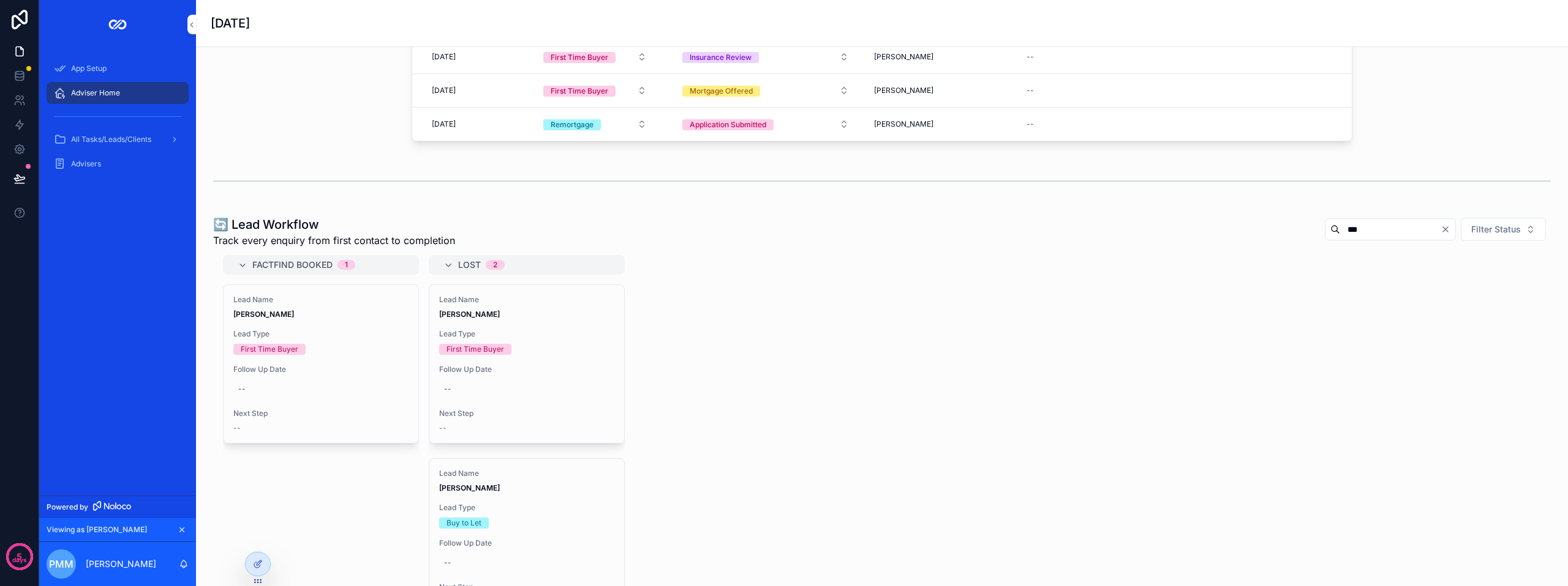
scroll to position [734, 0]
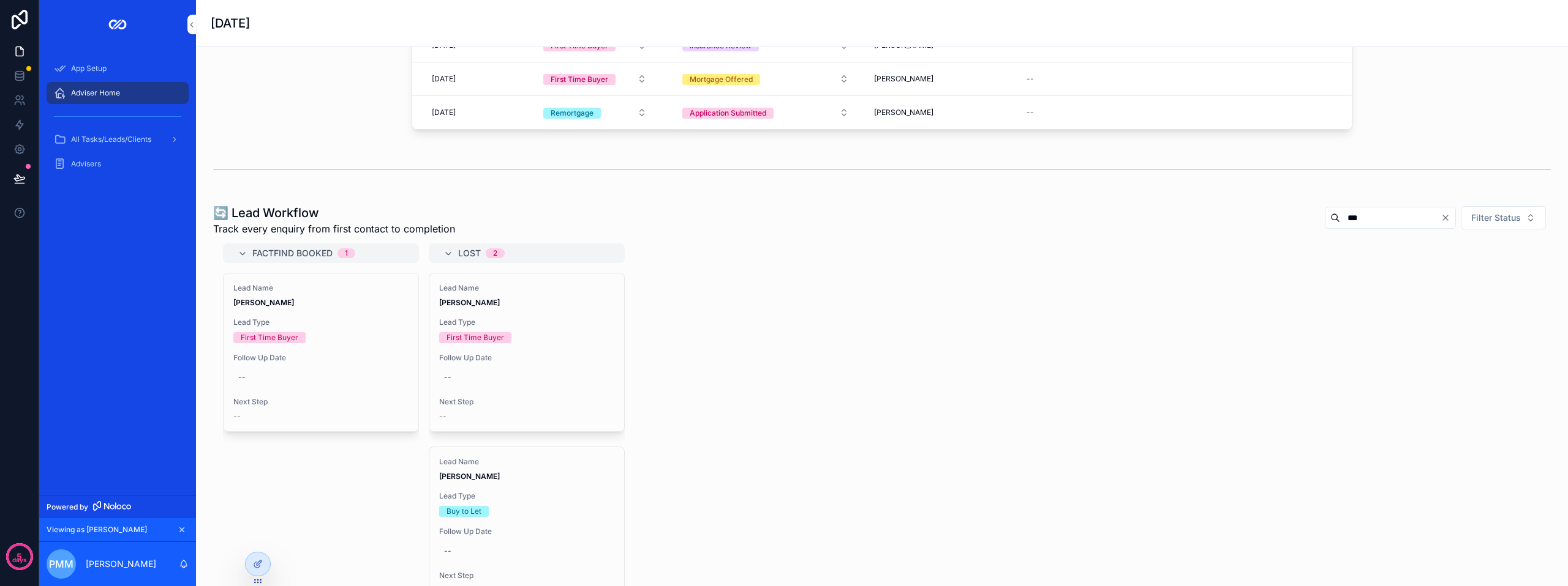
type input "***"
click at [345, 363] on span "Follow Up Date" at bounding box center [321, 358] width 175 height 10
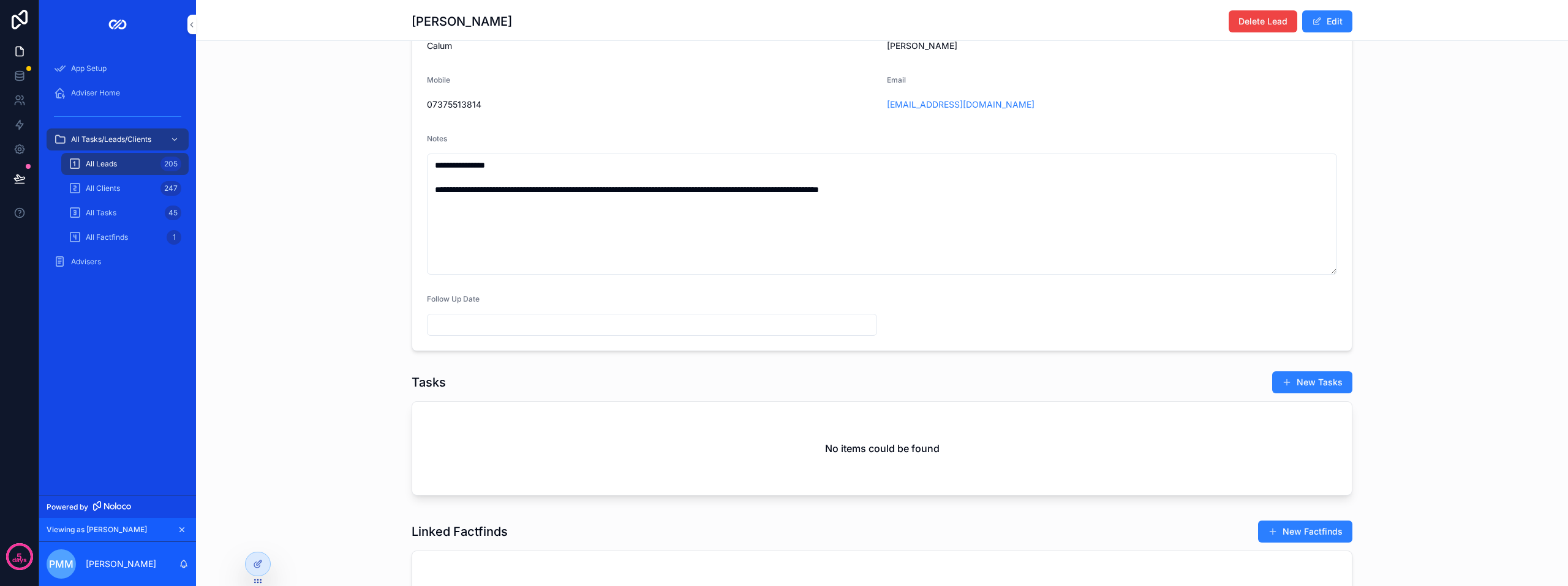
scroll to position [490, 0]
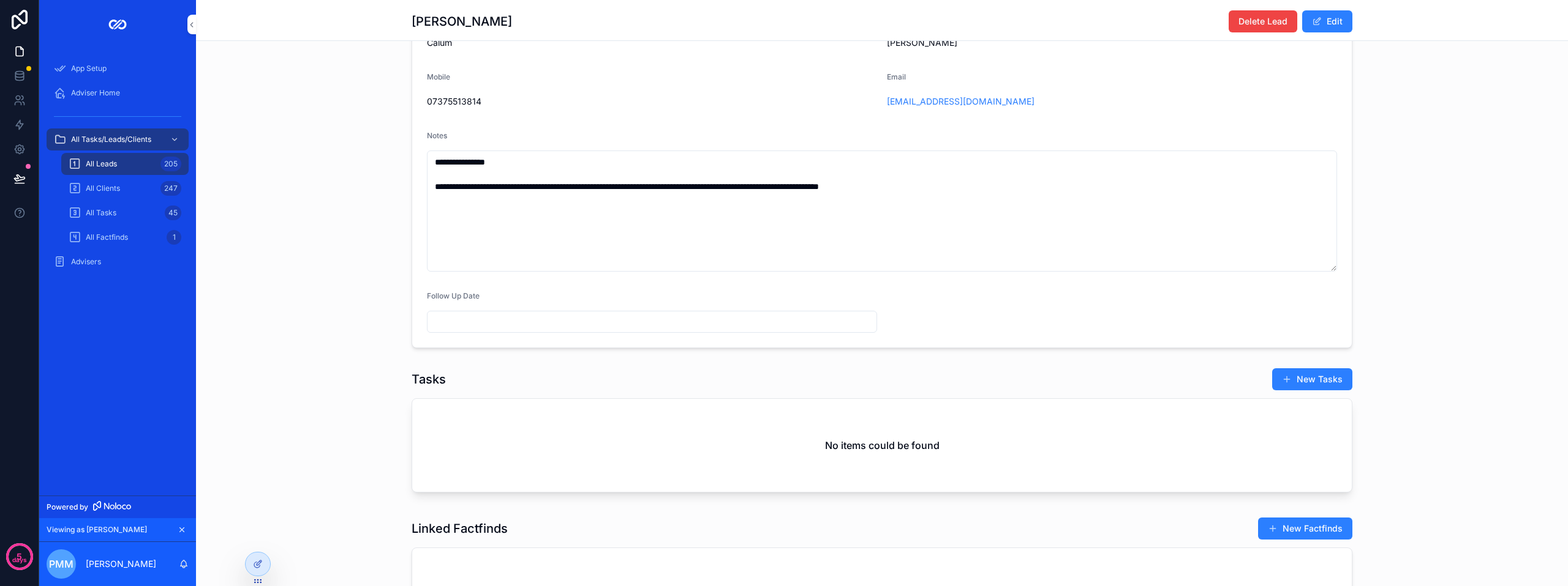
click at [518, 330] on input "scrollable content" at bounding box center [652, 322] width 449 height 17
click at [643, 367] on button "[DATE]" at bounding box center [647, 361] width 48 height 22
type input "**********"
click at [1034, 341] on form "**********" at bounding box center [882, 173] width 939 height 349
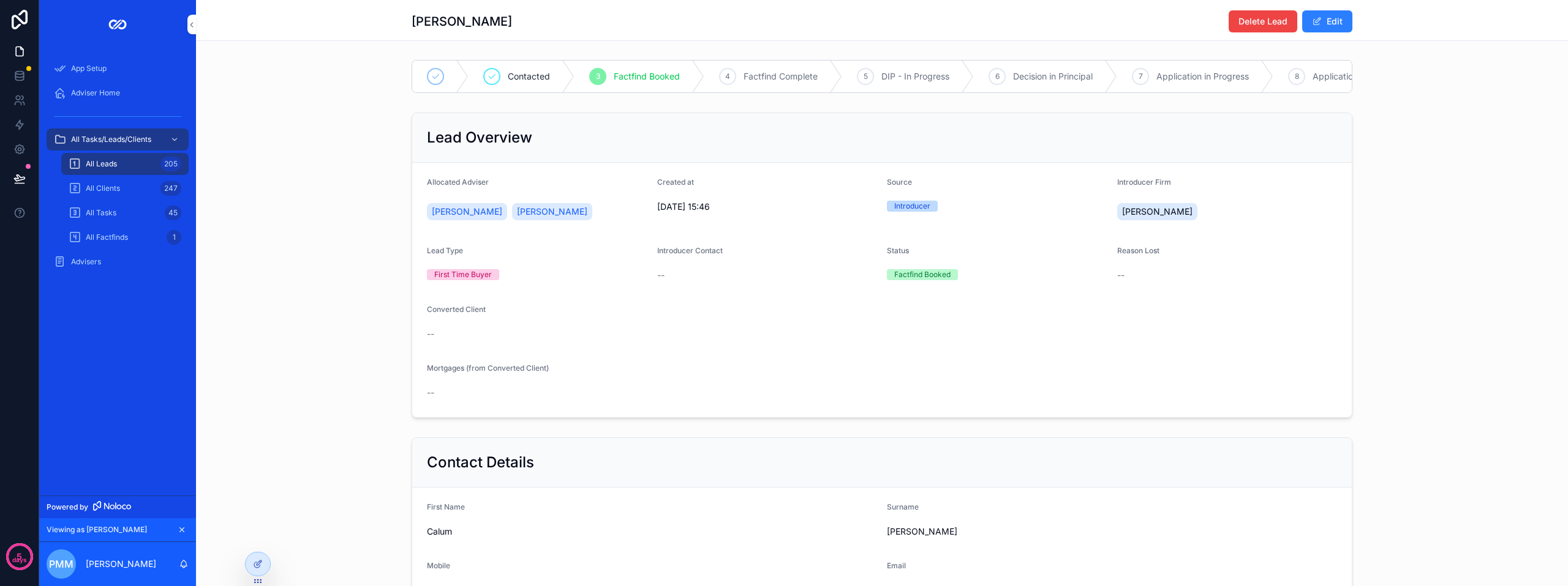
scroll to position [0, 0]
click at [247, 560] on div at bounding box center [258, 564] width 25 height 23
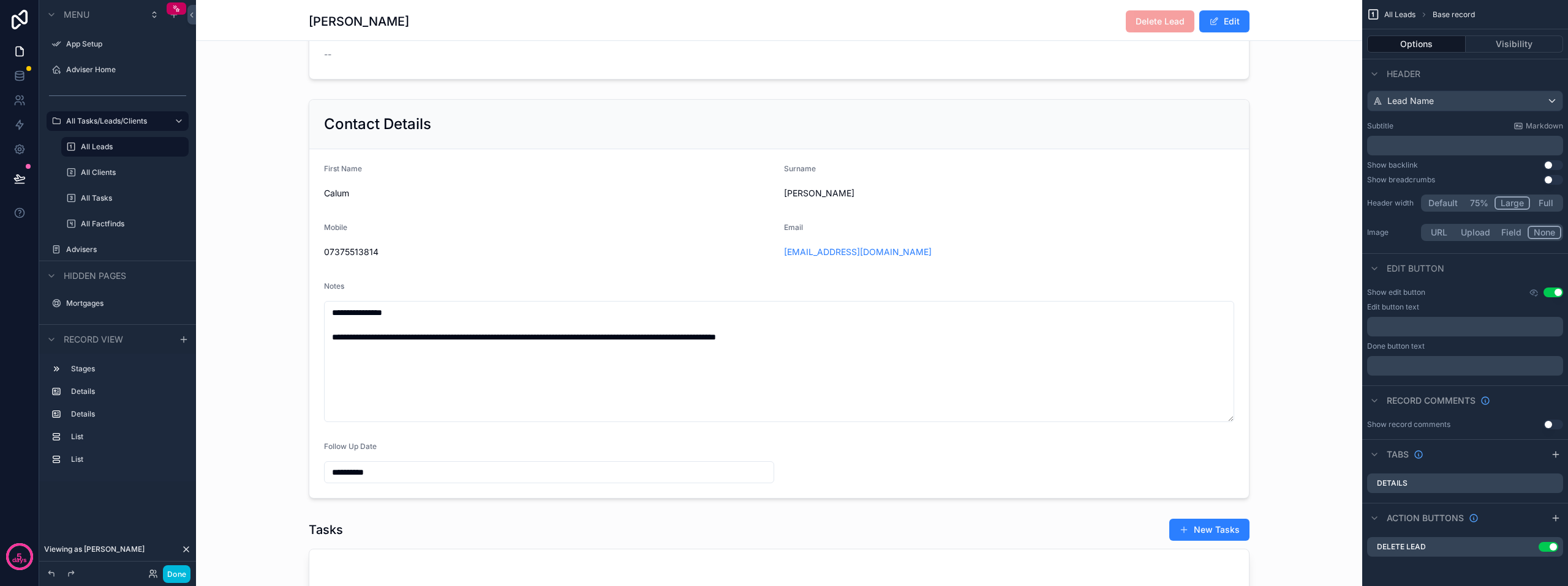
scroll to position [367, 0]
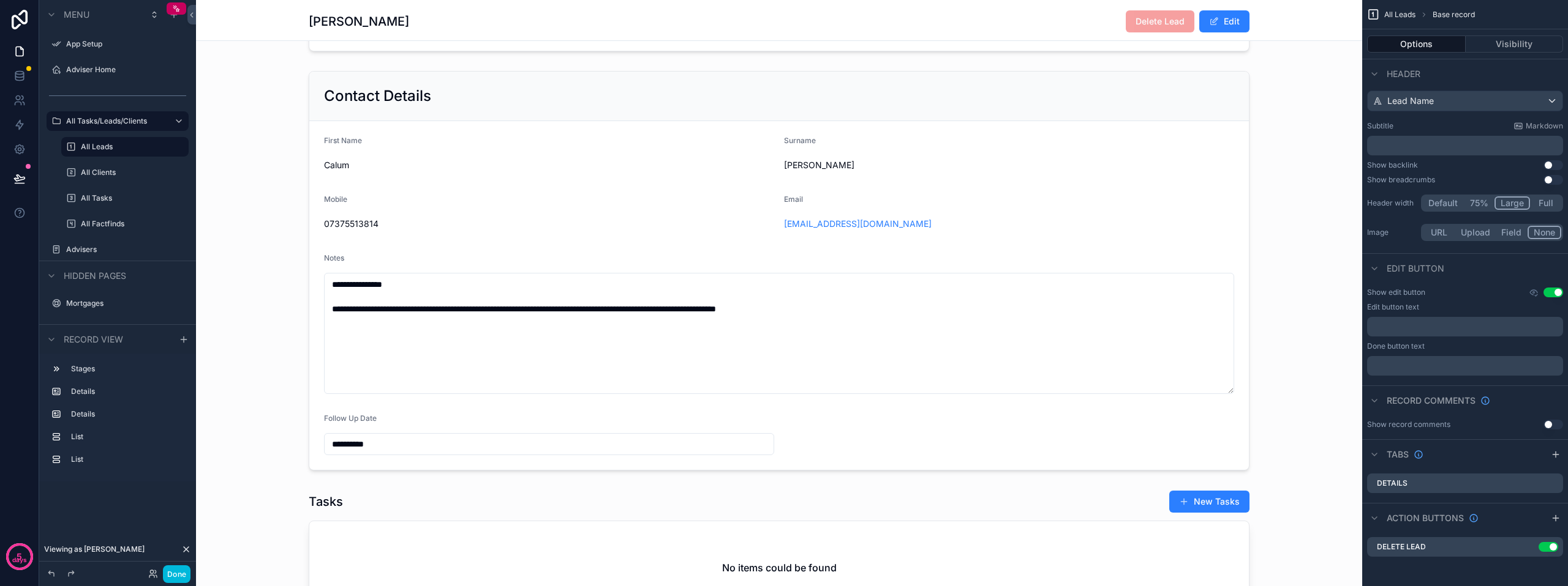
click at [1005, 268] on div "scrollable content" at bounding box center [778, 271] width 1166 height 409
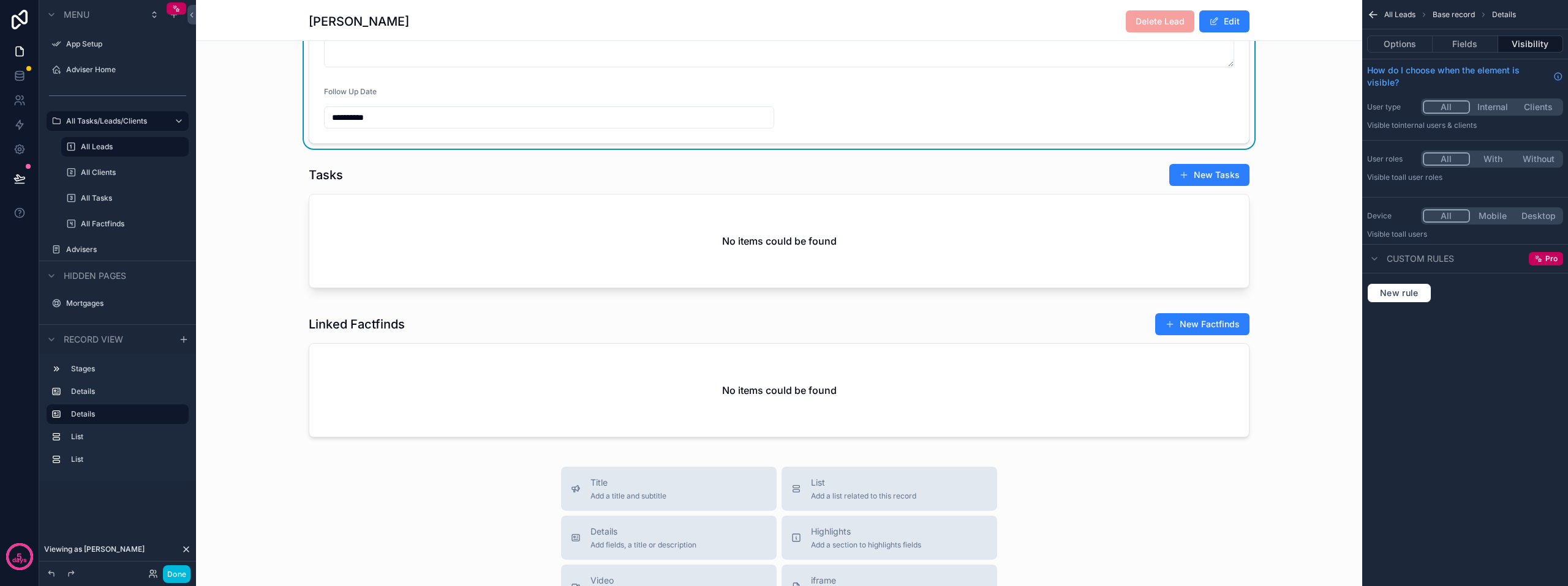
scroll to position [673, 0]
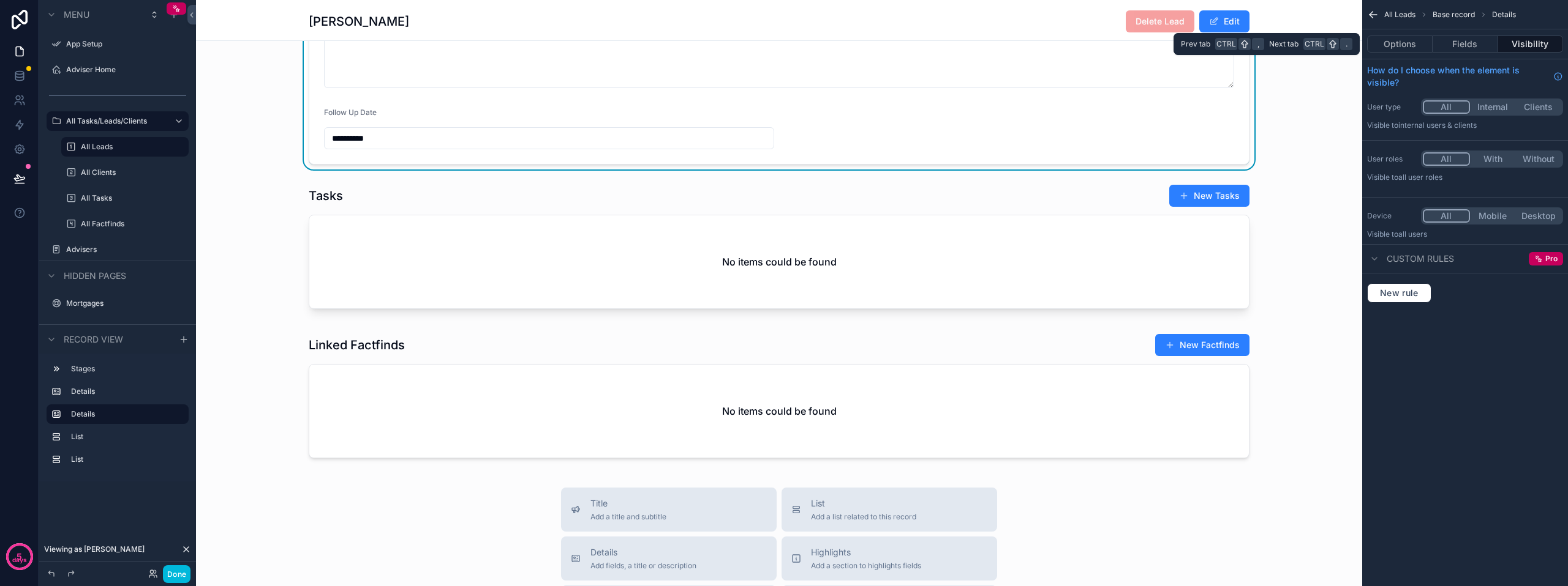
click at [1393, 43] on button "Options" at bounding box center [1399, 44] width 66 height 17
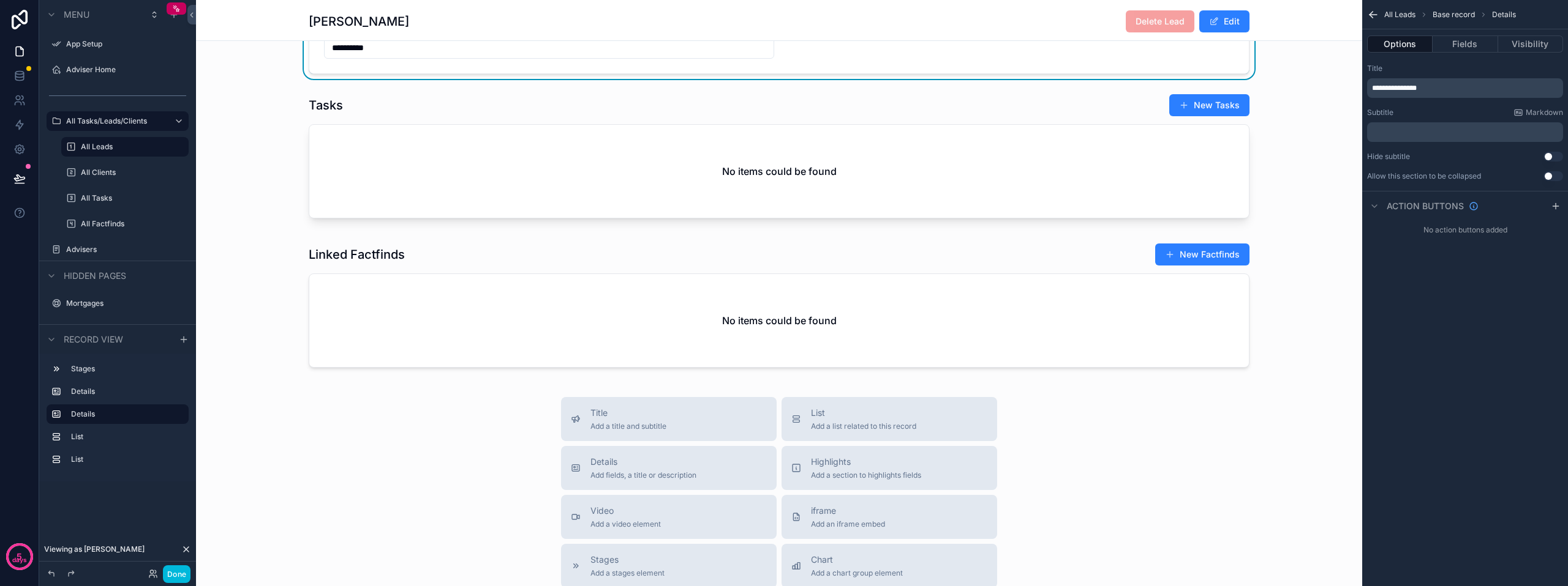
scroll to position [857, 0]
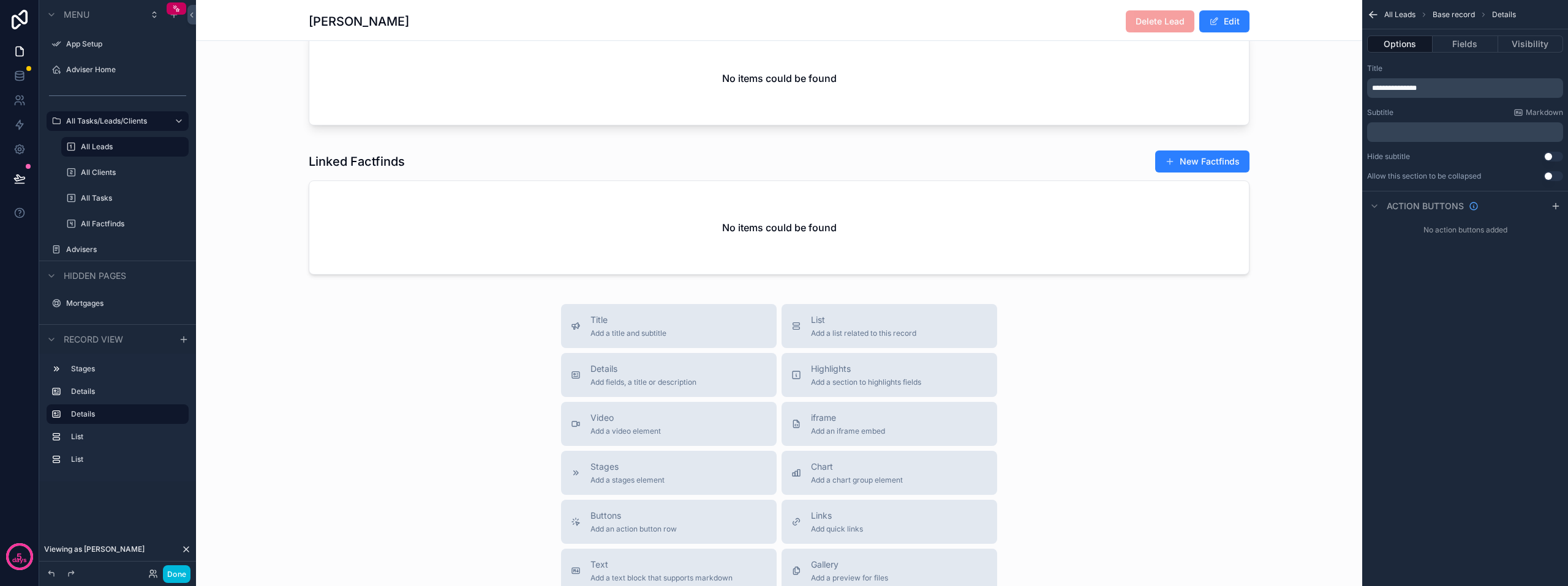
click at [1105, 346] on div "Title Add a title and subtitle List Add a list related to this record Details A…" at bounding box center [778, 522] width 1166 height 436
click at [684, 384] on div "Details Add fields, a title or description" at bounding box center [643, 375] width 106 height 25
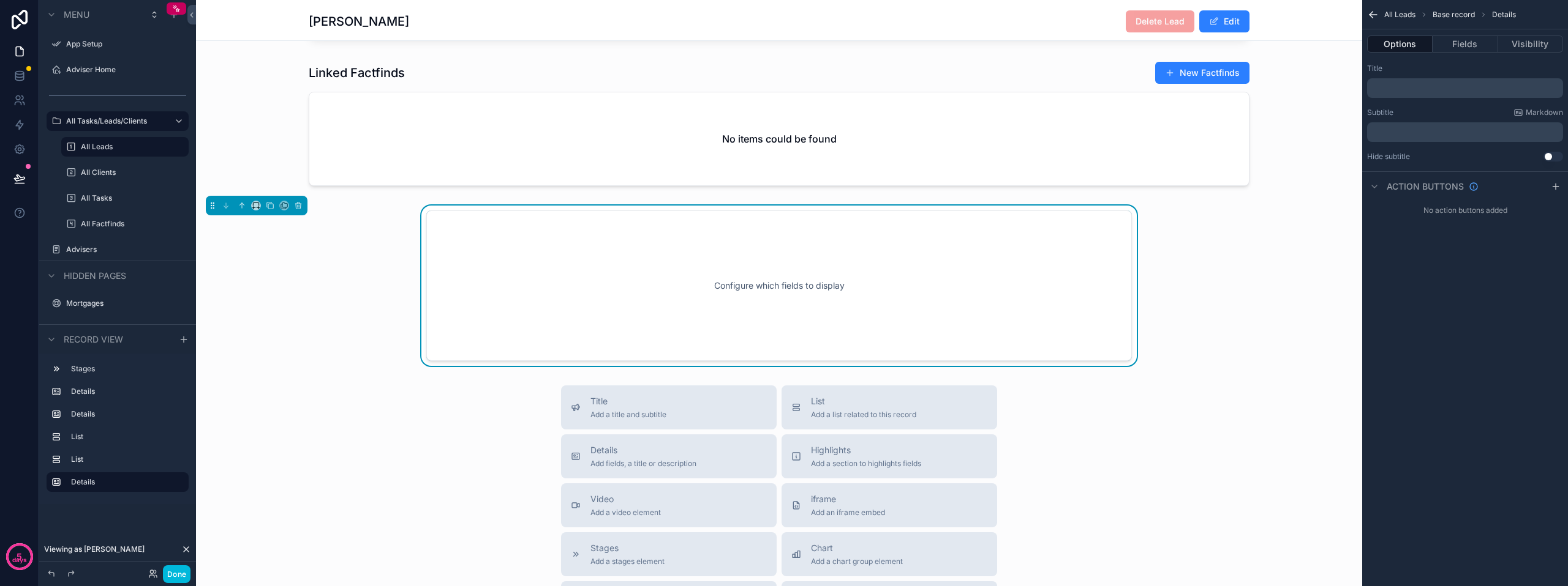
scroll to position [947, 0]
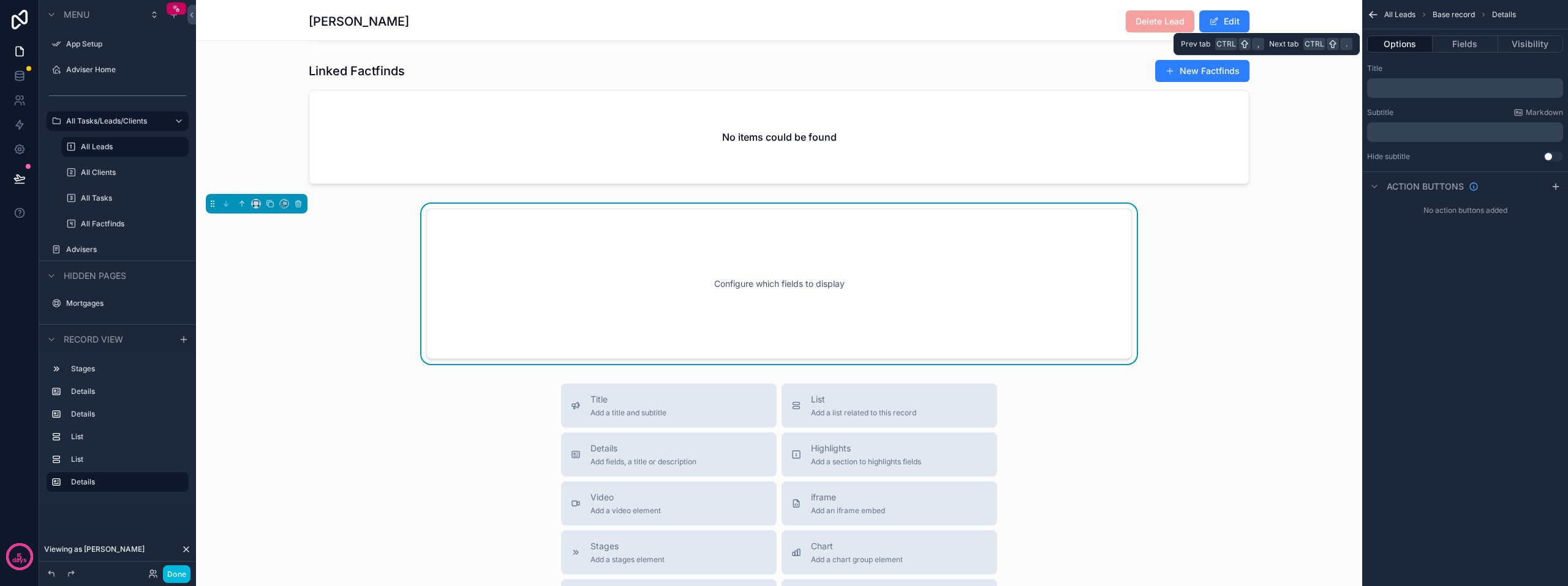
click at [1466, 48] on button "Fields" at bounding box center [1465, 44] width 65 height 17
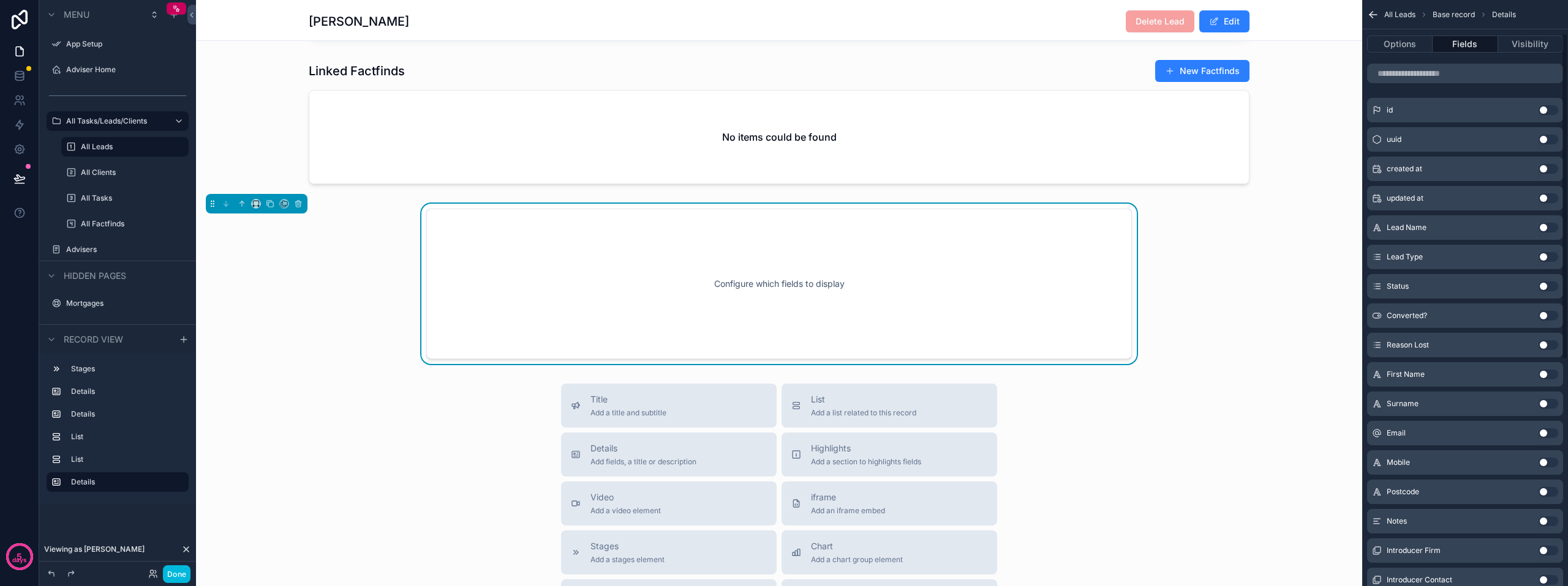
scroll to position [61, 0]
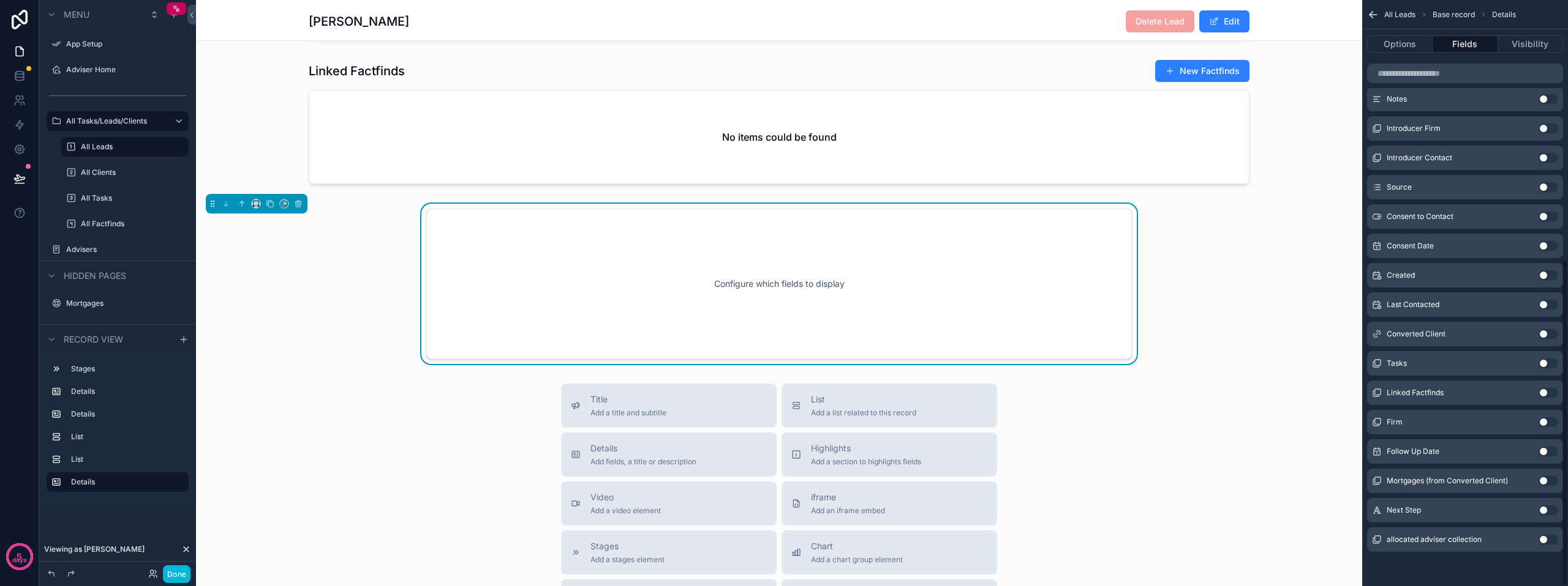
click at [1541, 511] on button "Use setting" at bounding box center [1548, 511] width 20 height 10
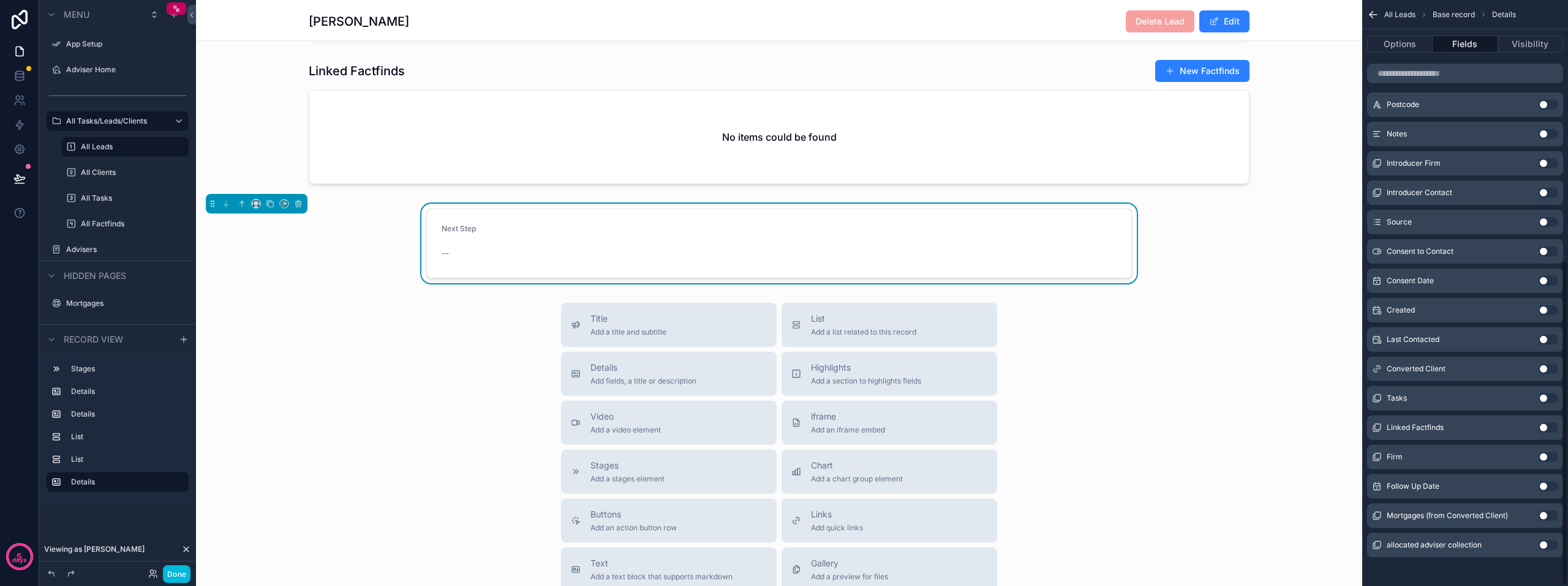
scroll to position [470, 0]
click at [1407, 43] on button "Options" at bounding box center [1399, 44] width 66 height 17
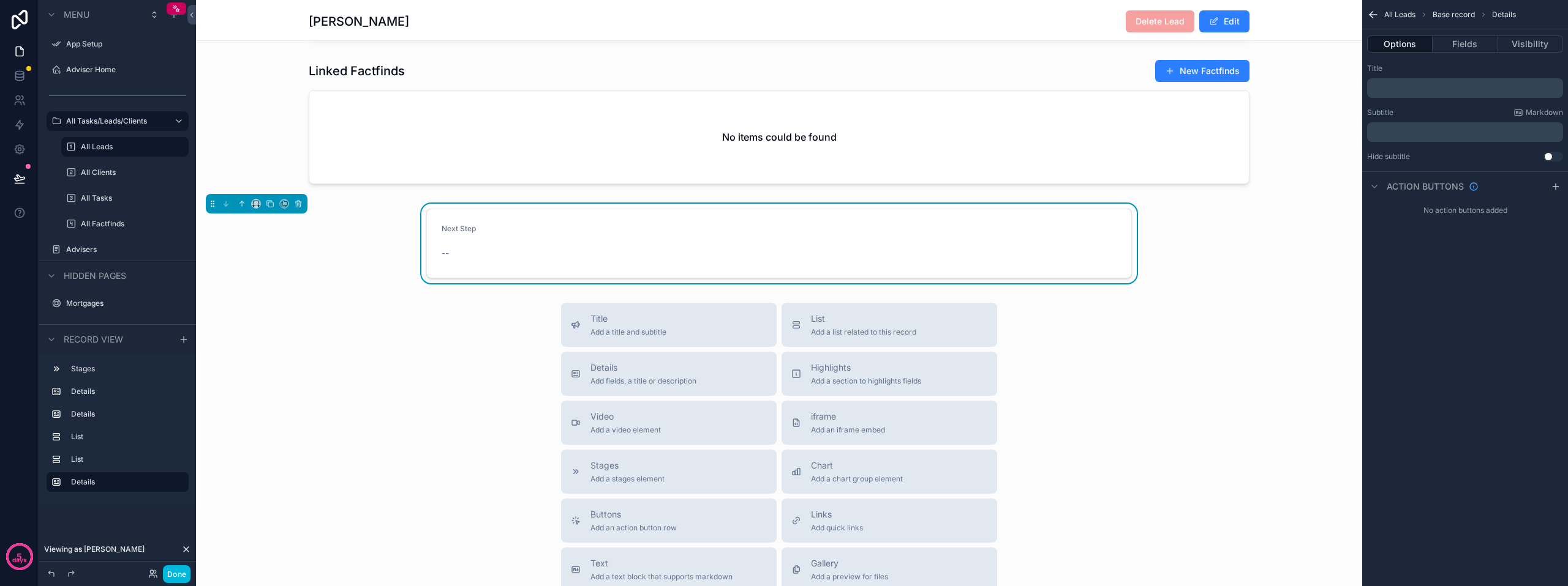
click at [1410, 92] on p "﻿" at bounding box center [1466, 88] width 188 height 10
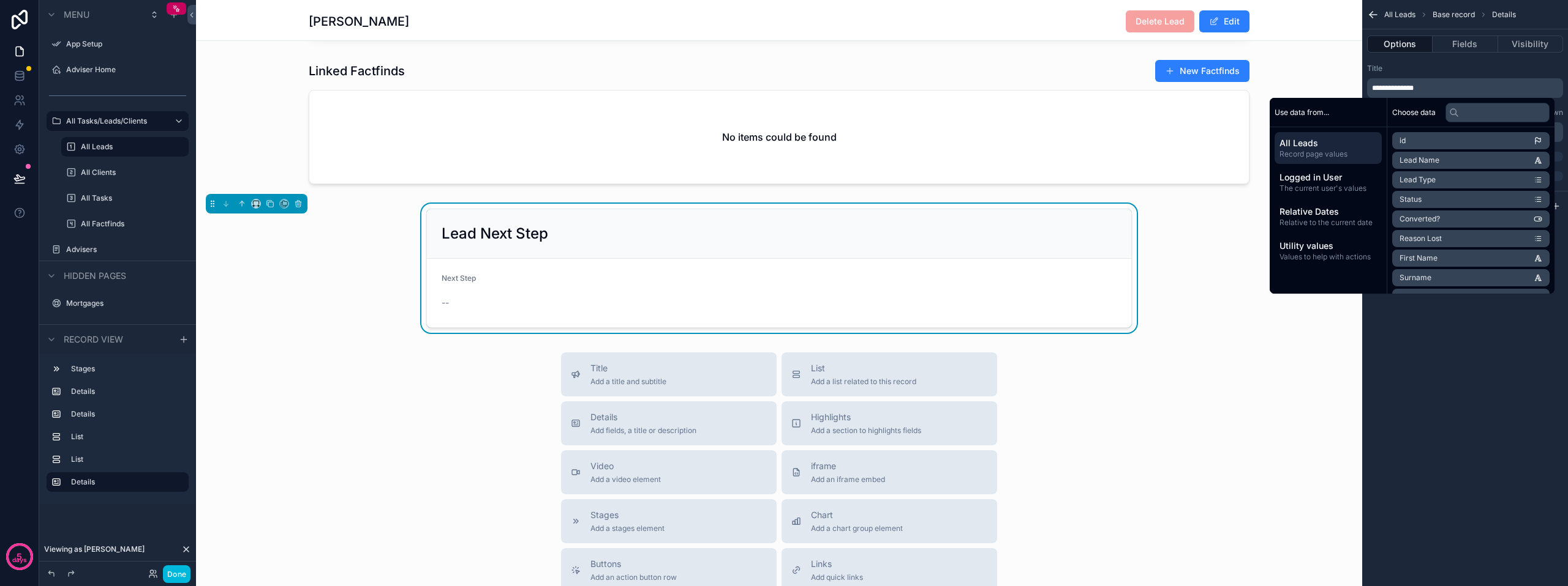
click at [1420, 337] on div "**********" at bounding box center [1464, 293] width 206 height 586
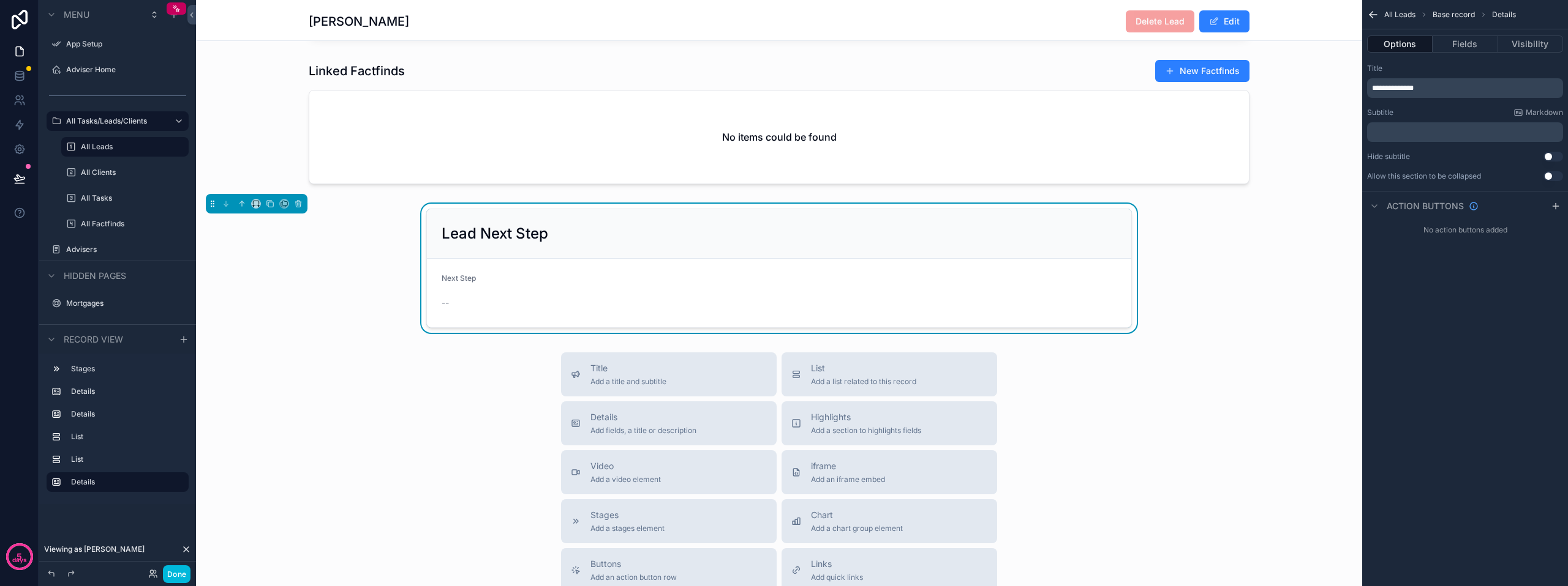
drag, startPoint x: 1153, startPoint y: 341, endPoint x: 1135, endPoint y: 330, distance: 21.1
click at [1153, 333] on div "Lead Next Step Next Step --" at bounding box center [778, 268] width 1166 height 129
click at [975, 276] on form "Next Step --" at bounding box center [779, 293] width 704 height 69
click at [301, 210] on button "scrollable content" at bounding box center [298, 204] width 13 height 13
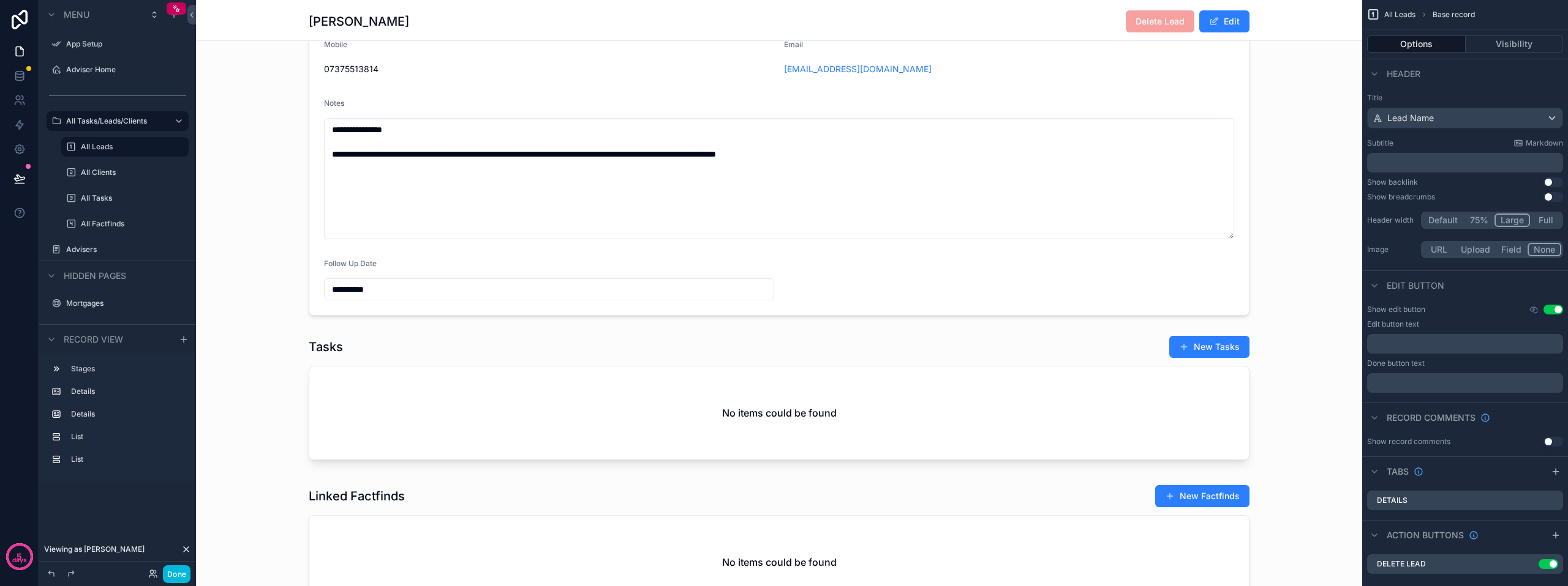
scroll to position [519, 0]
click at [525, 267] on div "scrollable content" at bounding box center [778, 119] width 1166 height 409
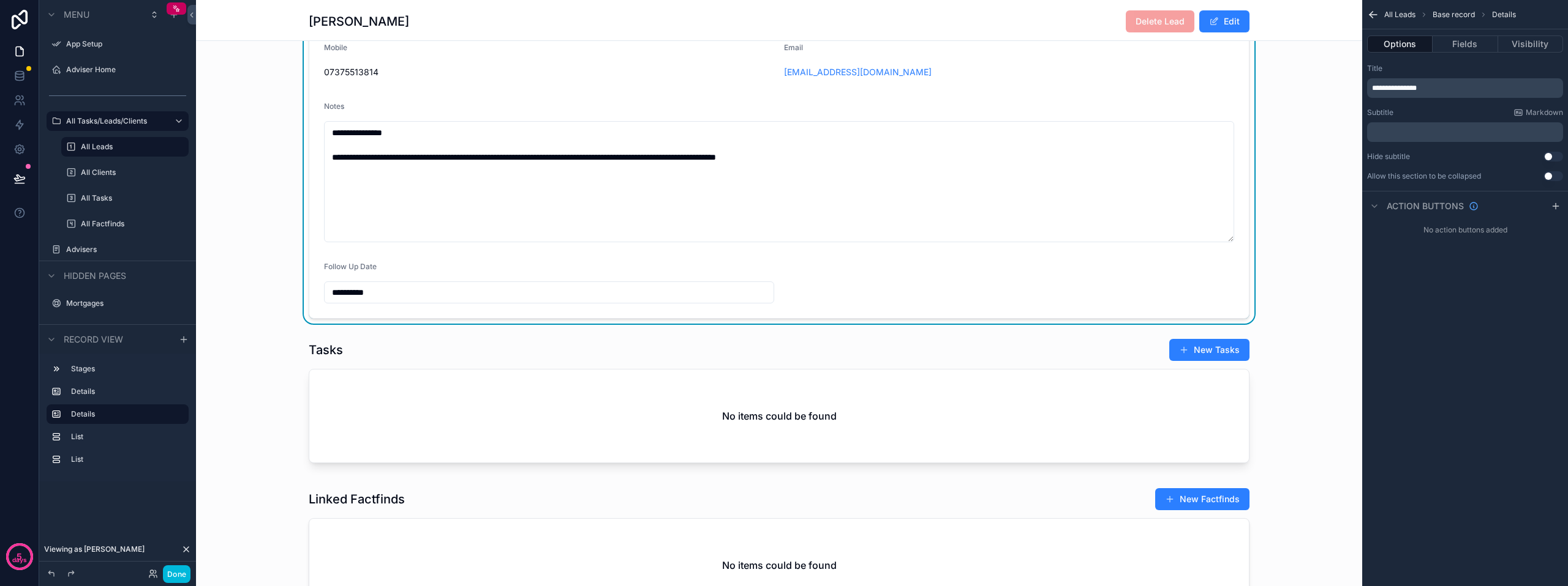
click at [1188, 116] on div "Notes" at bounding box center [779, 109] width 910 height 15
click at [1453, 43] on button "Fields" at bounding box center [1465, 44] width 65 height 17
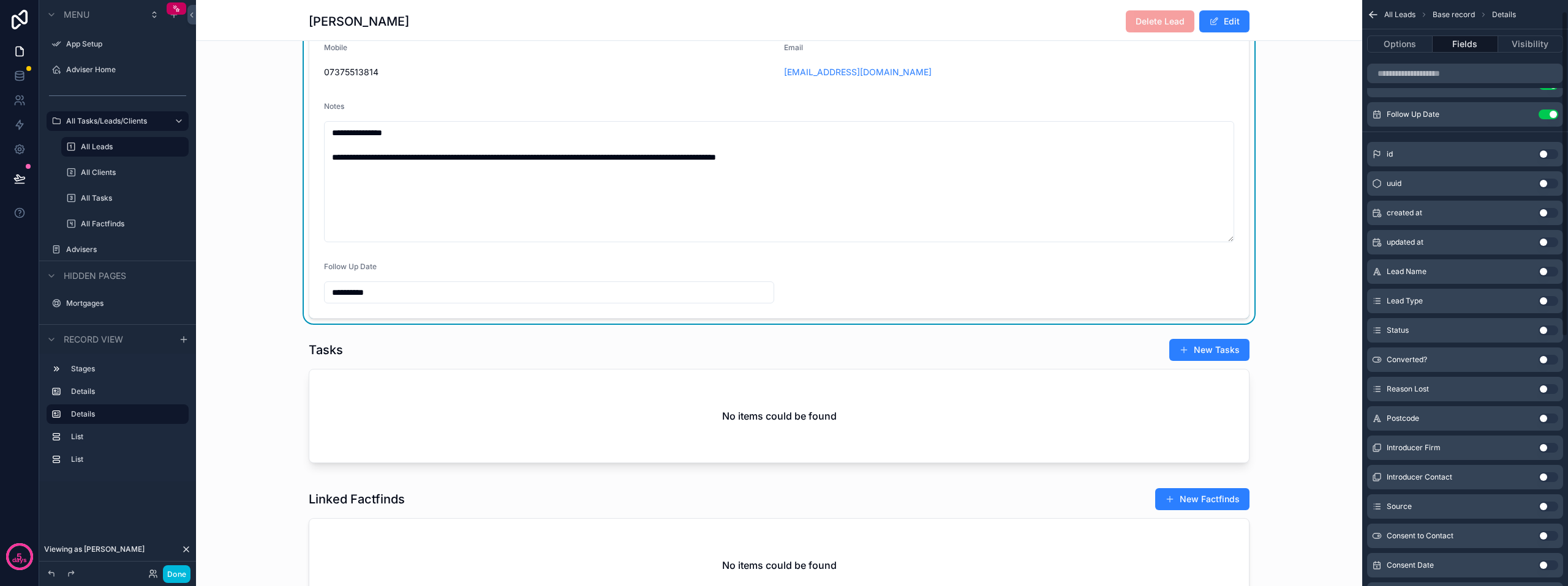
scroll to position [470, 0]
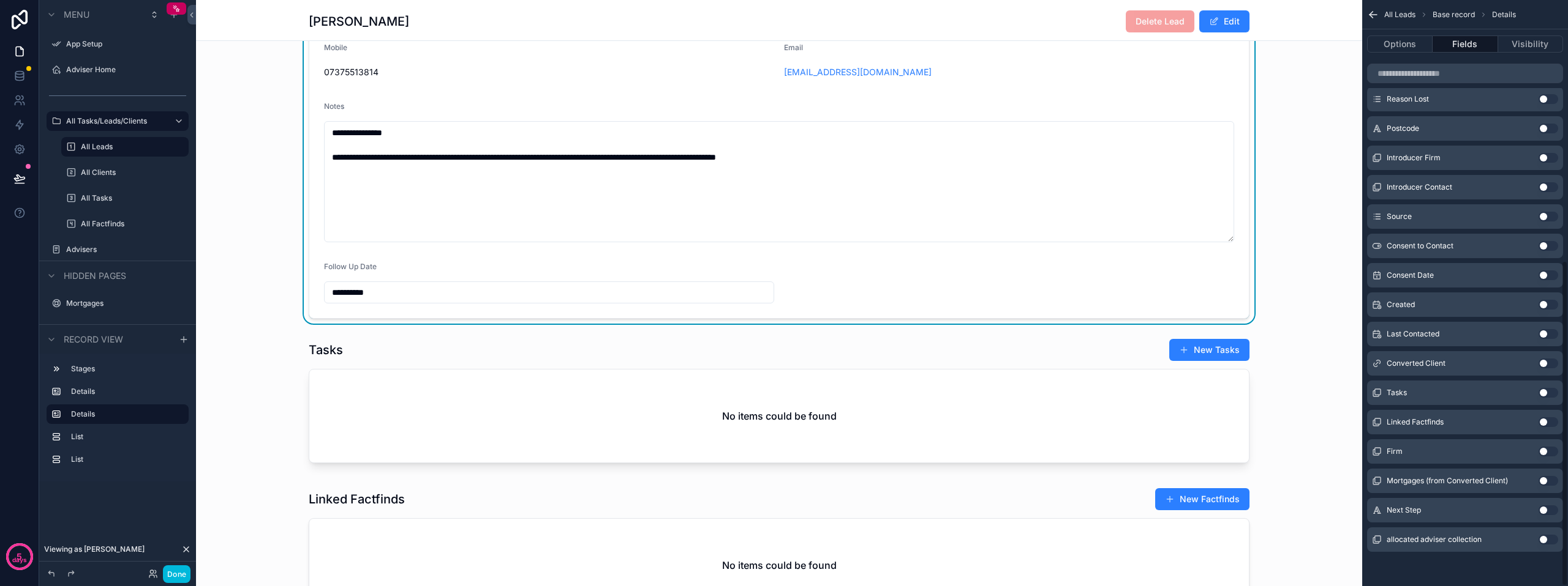
click at [1550, 511] on button "Use setting" at bounding box center [1548, 511] width 20 height 10
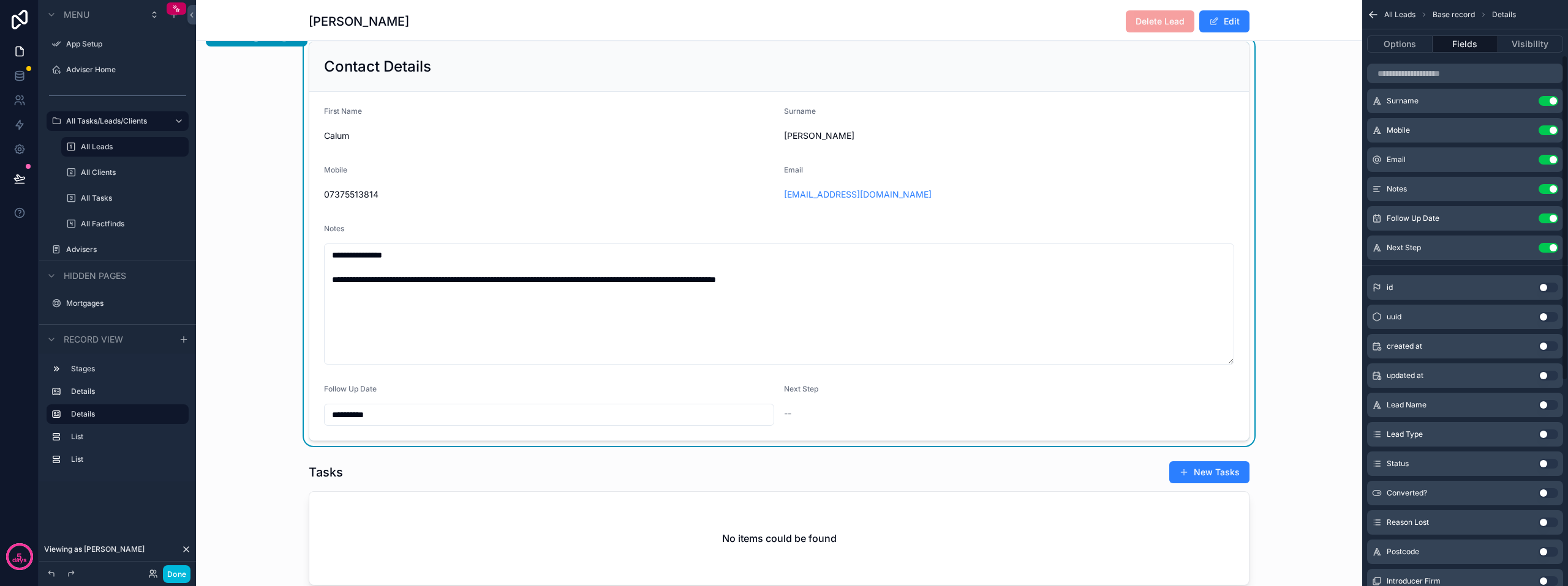
scroll to position [0, 0]
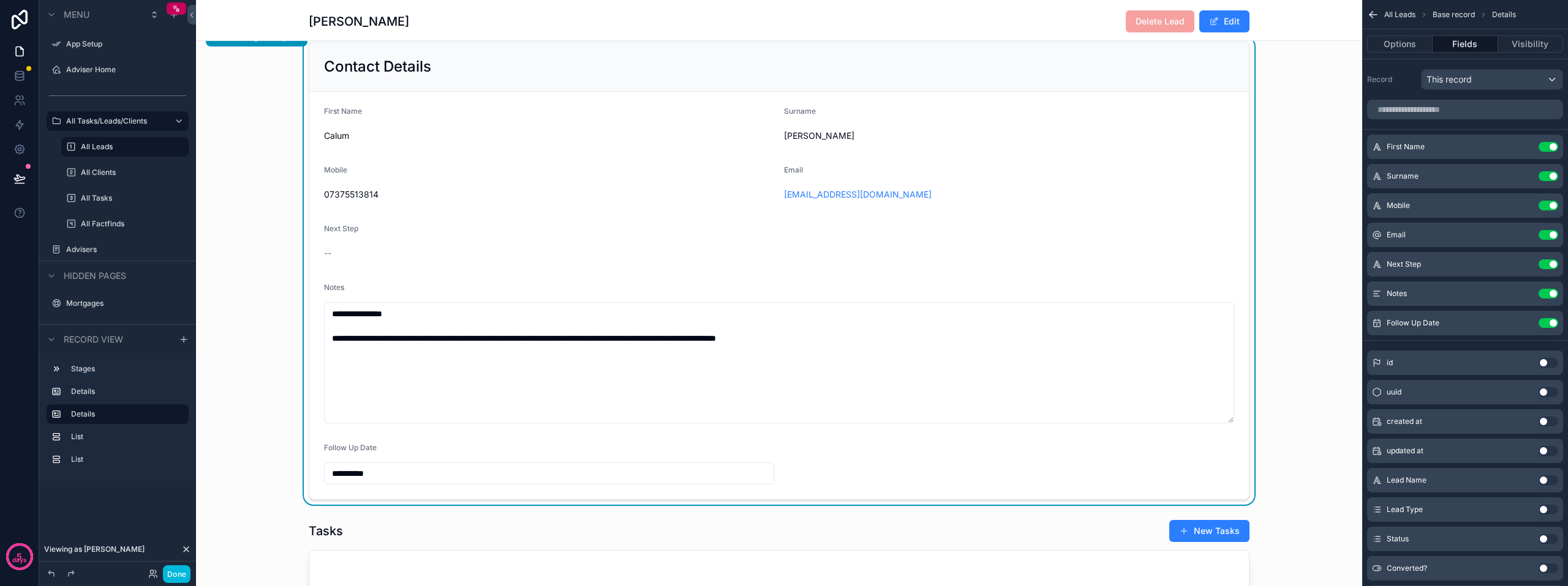
click at [0, 0] on icon "scrollable content" at bounding box center [0, 0] width 0 height 0
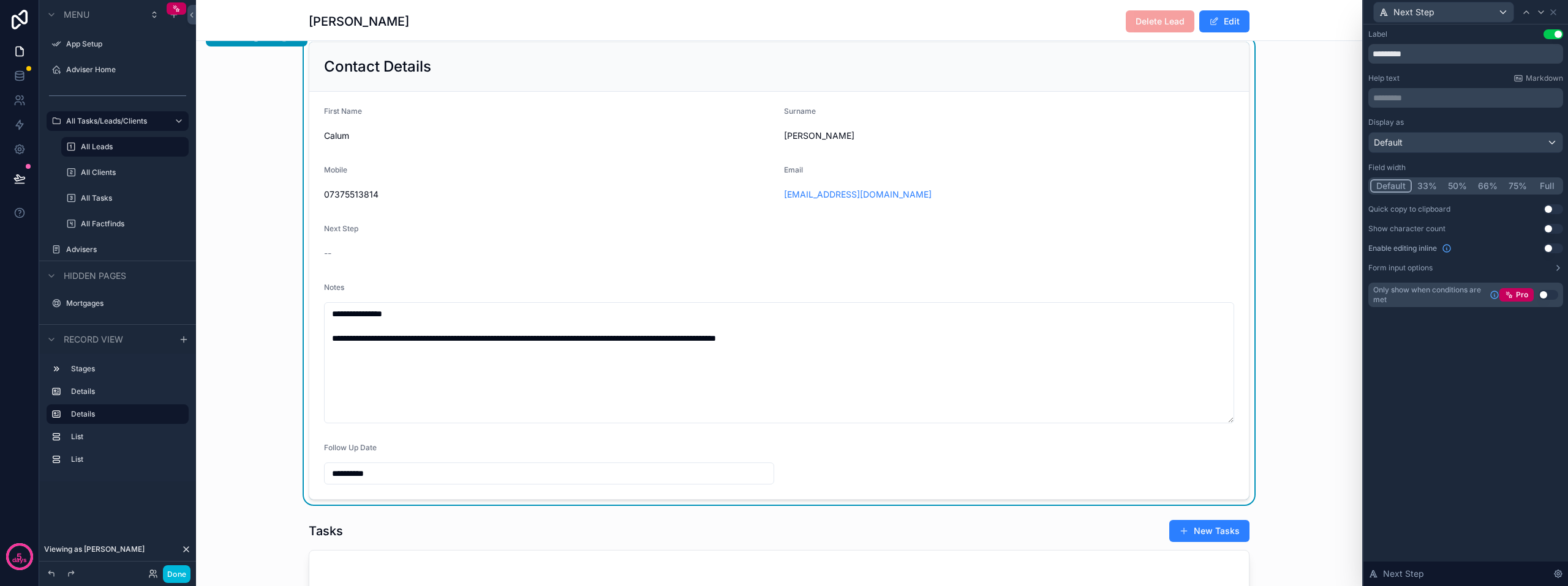
click at [1548, 246] on button "Use setting" at bounding box center [1553, 248] width 20 height 10
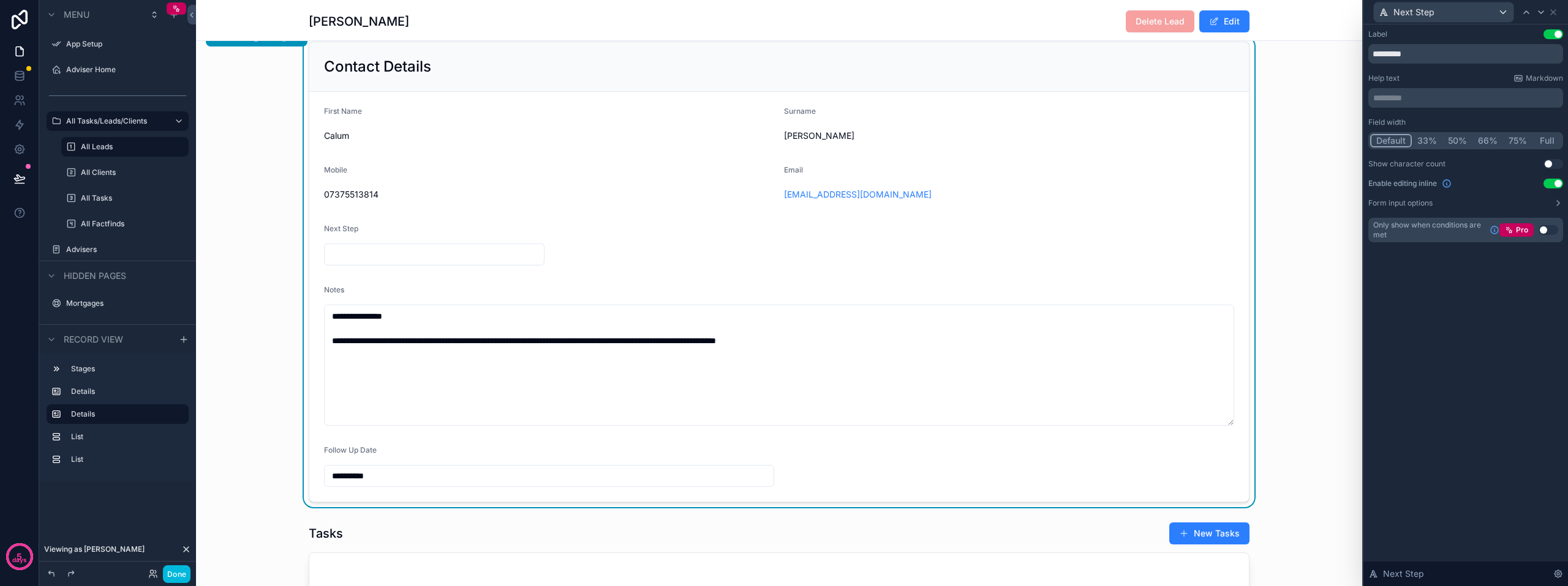
click at [1544, 144] on button "Full" at bounding box center [1547, 141] width 29 height 13
drag, startPoint x: 1420, startPoint y: 53, endPoint x: 1367, endPoint y: 51, distance: 53.0
click at [1368, 51] on input "*********" at bounding box center [1465, 54] width 194 height 20
paste input "***"
type input "**********"
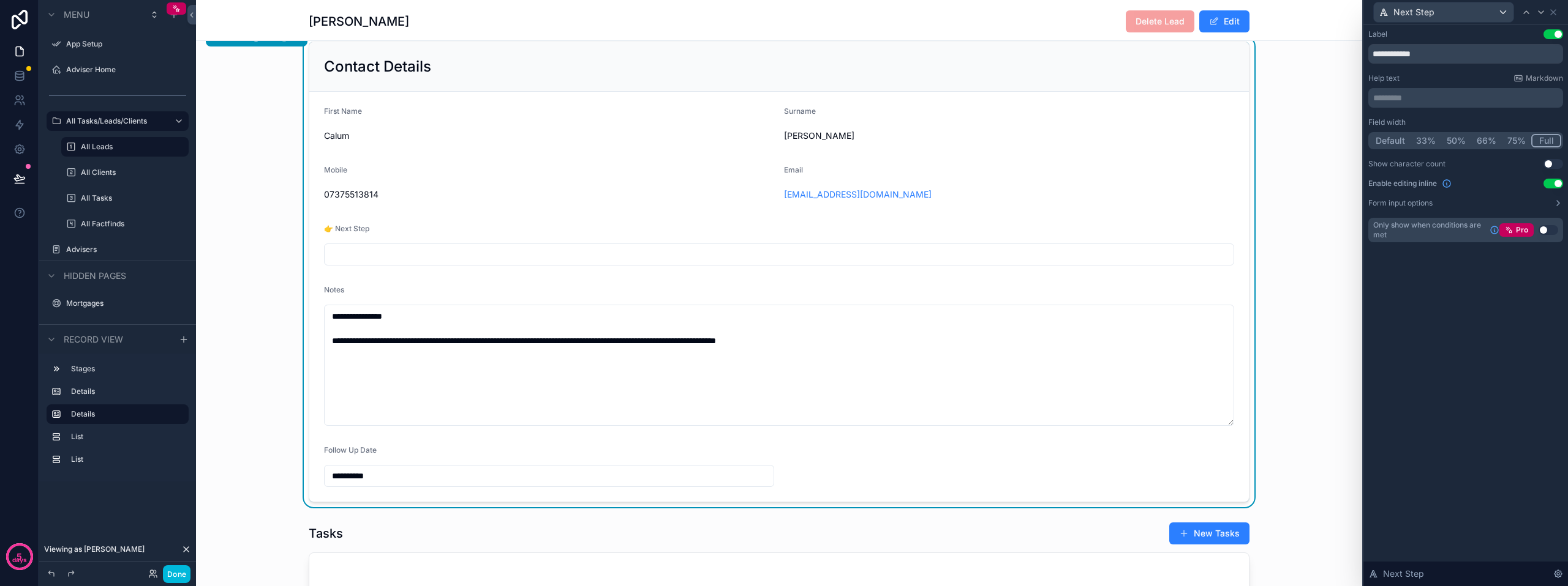
click at [1392, 99] on p "********* ﻿" at bounding box center [1466, 98] width 187 height 12
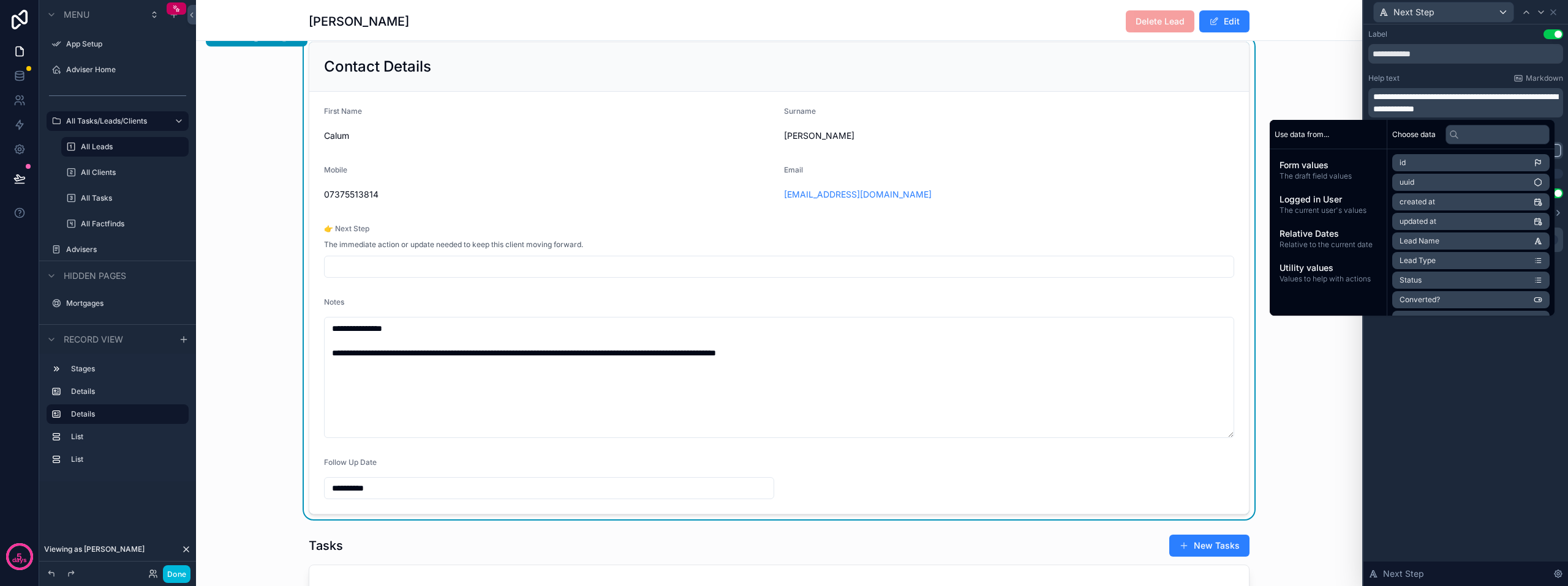
click at [1320, 83] on div "**********" at bounding box center [778, 278] width 1166 height 483
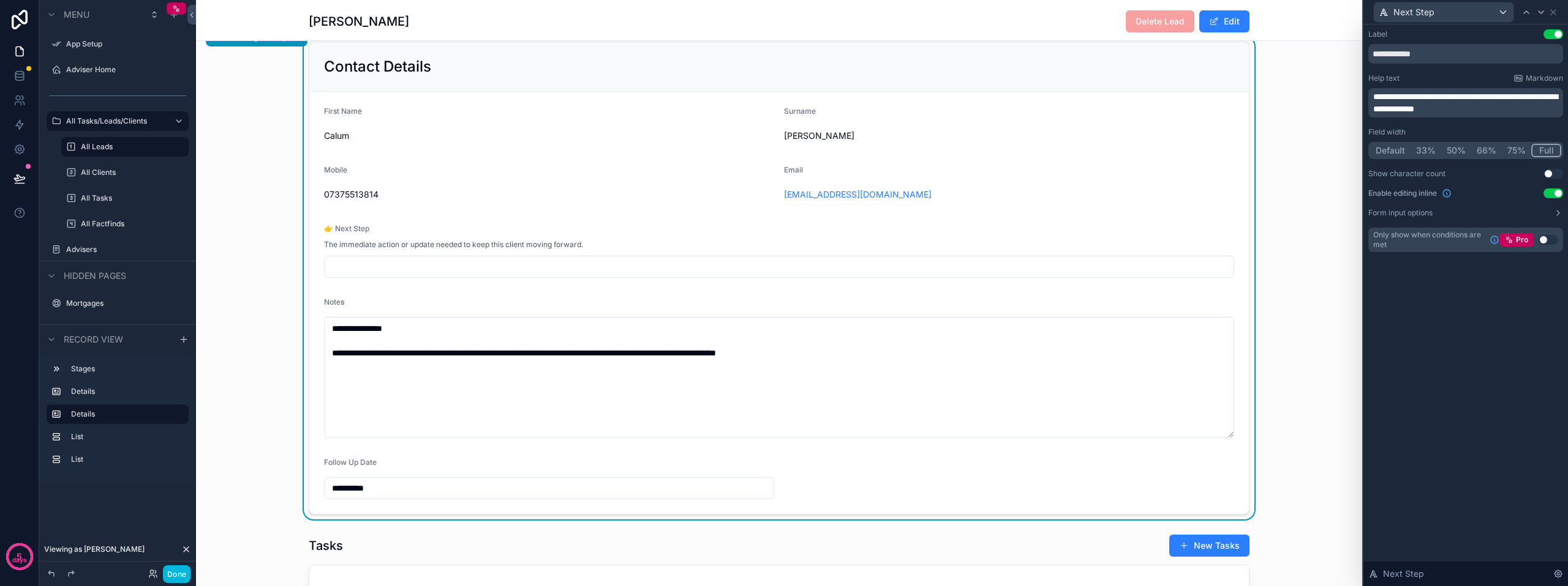
click at [379, 294] on form "**********" at bounding box center [778, 303] width 939 height 422
click at [552, 298] on form "**********" at bounding box center [778, 303] width 939 height 422
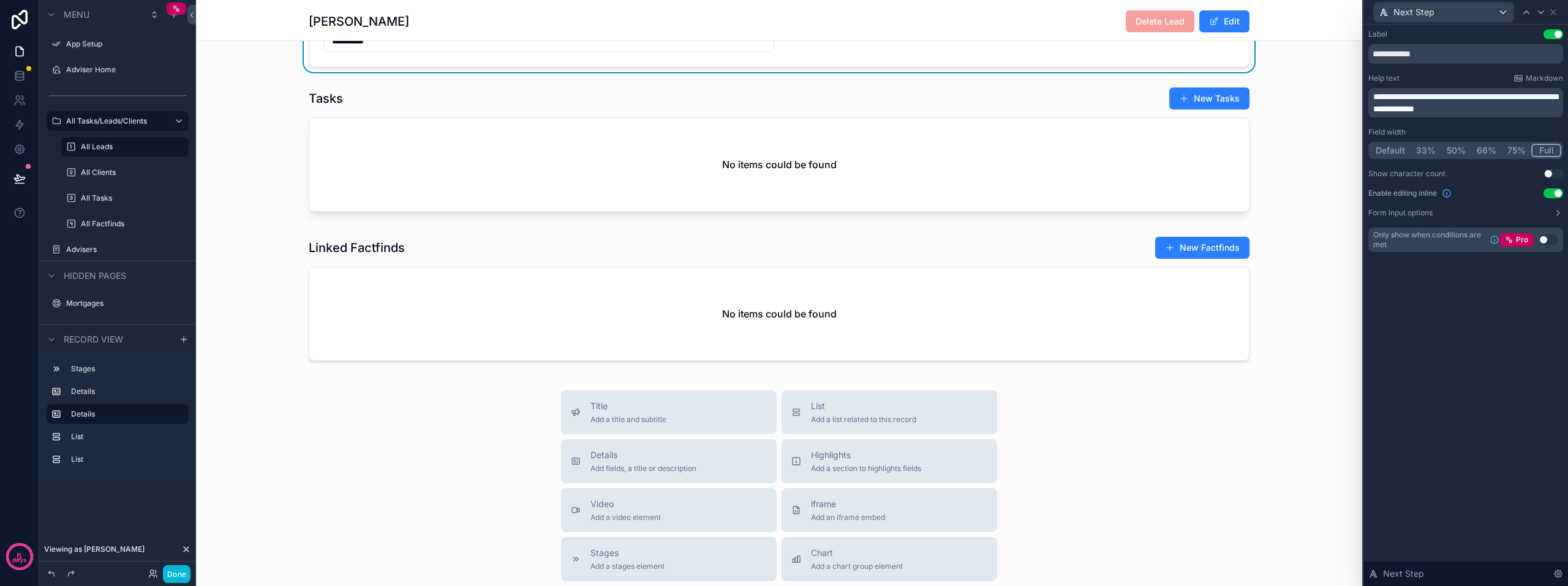
scroll to position [918, 0]
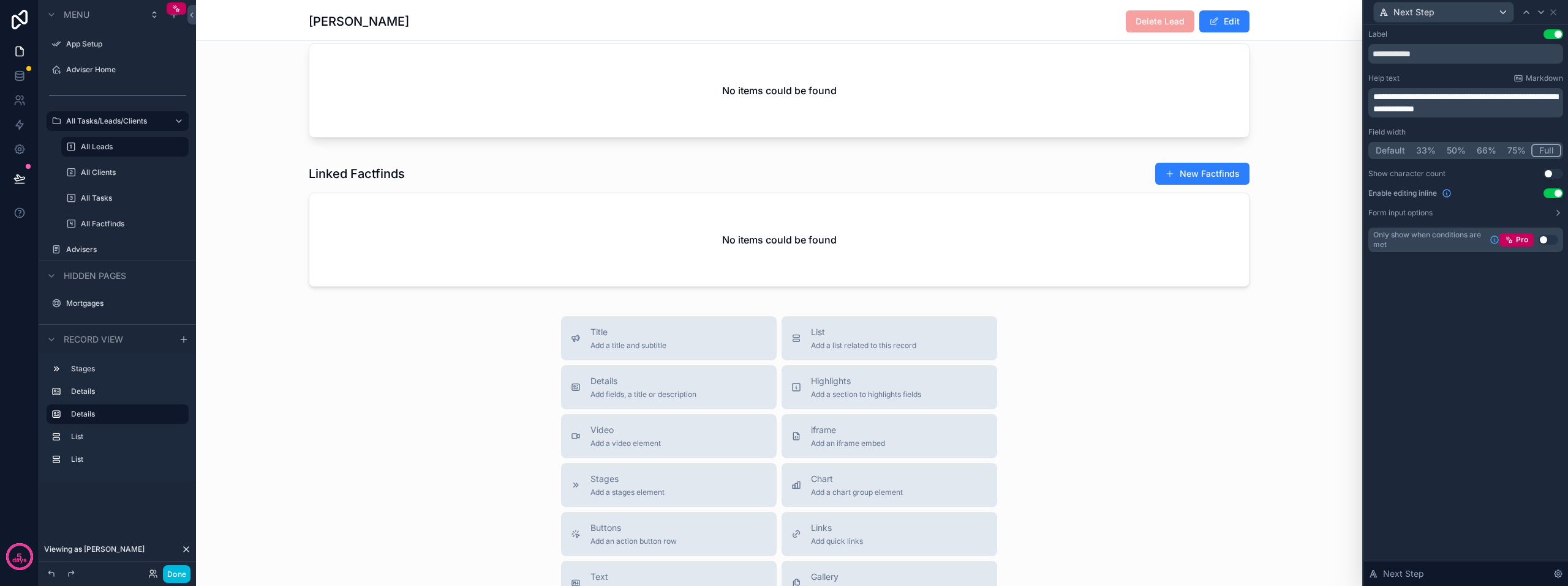
click at [812, 397] on div "Highlights Add a section to highlights fields" at bounding box center [866, 387] width 110 height 25
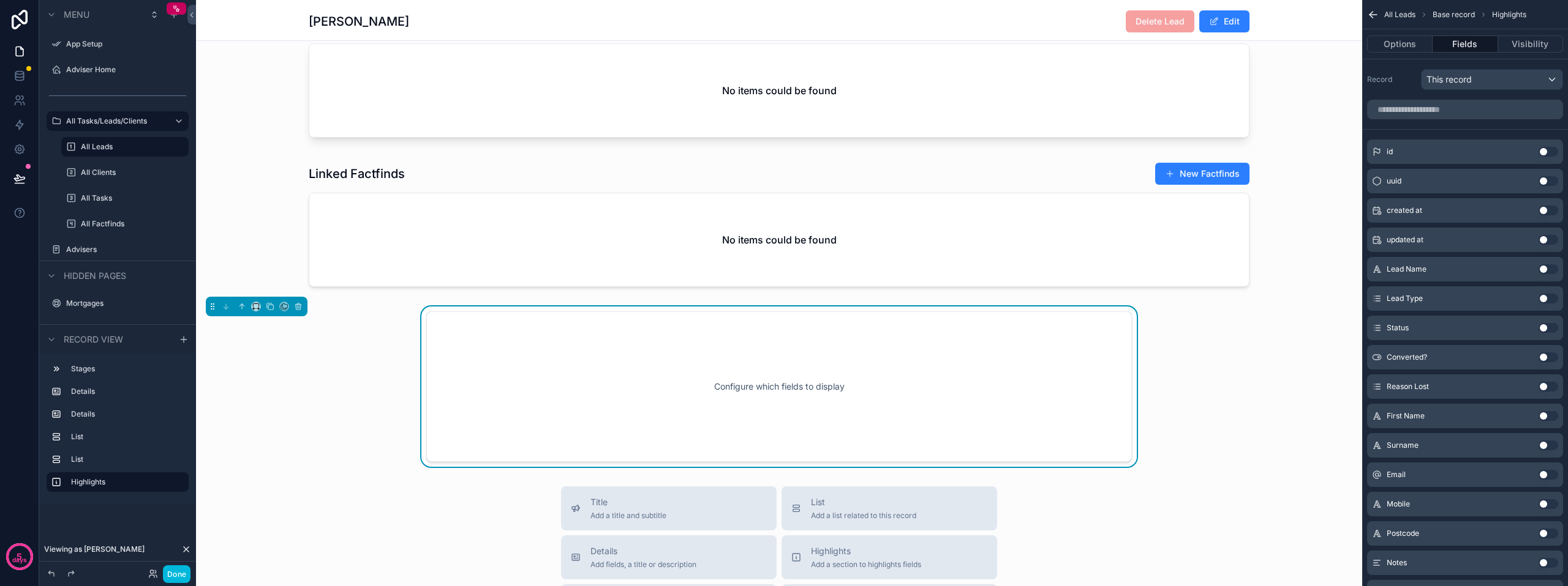
scroll to position [1021, 0]
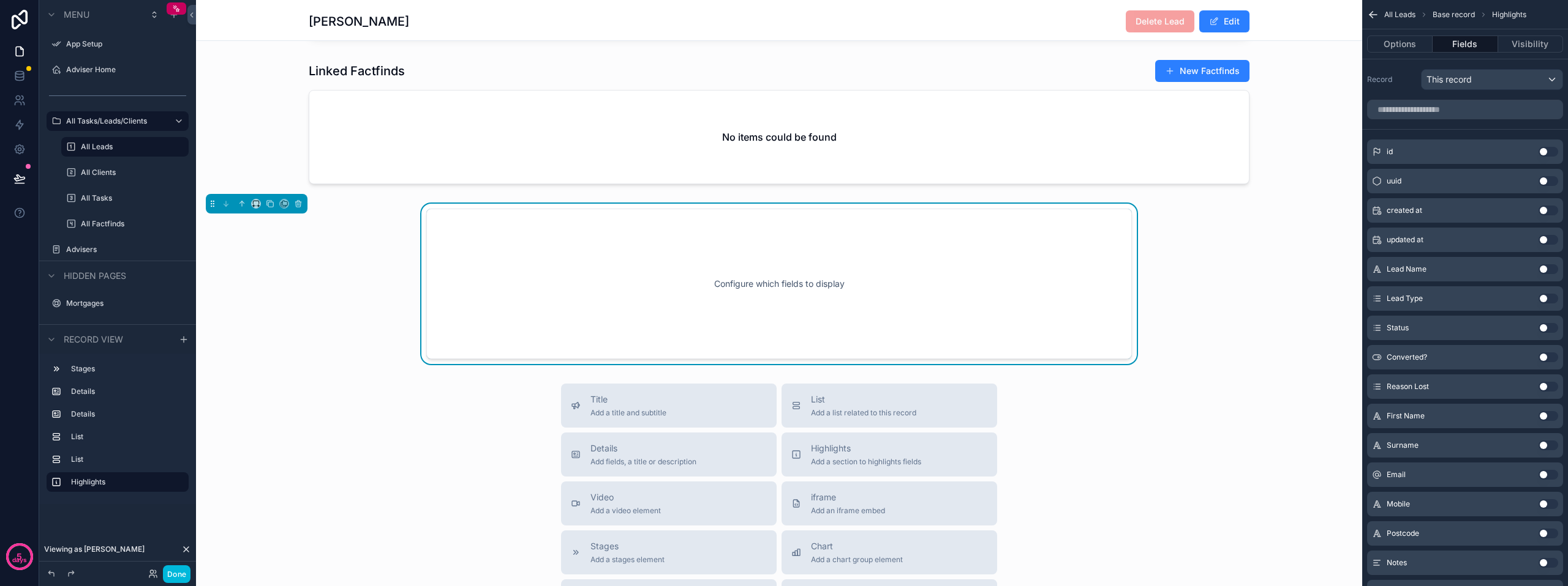
click at [658, 279] on div "Configure which fields to display" at bounding box center [779, 284] width 665 height 110
click at [1545, 213] on button "Use setting" at bounding box center [1548, 210] width 20 height 10
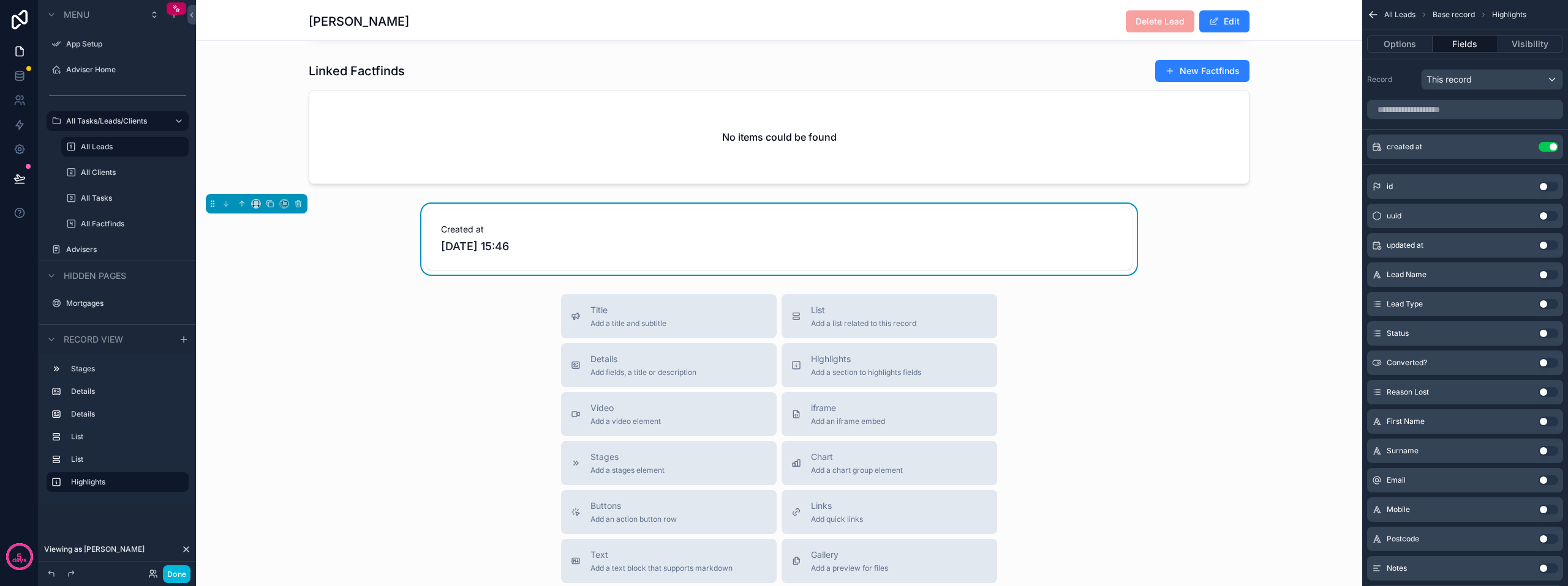
click at [0, 0] on icon "scrollable content" at bounding box center [0, 0] width 0 height 0
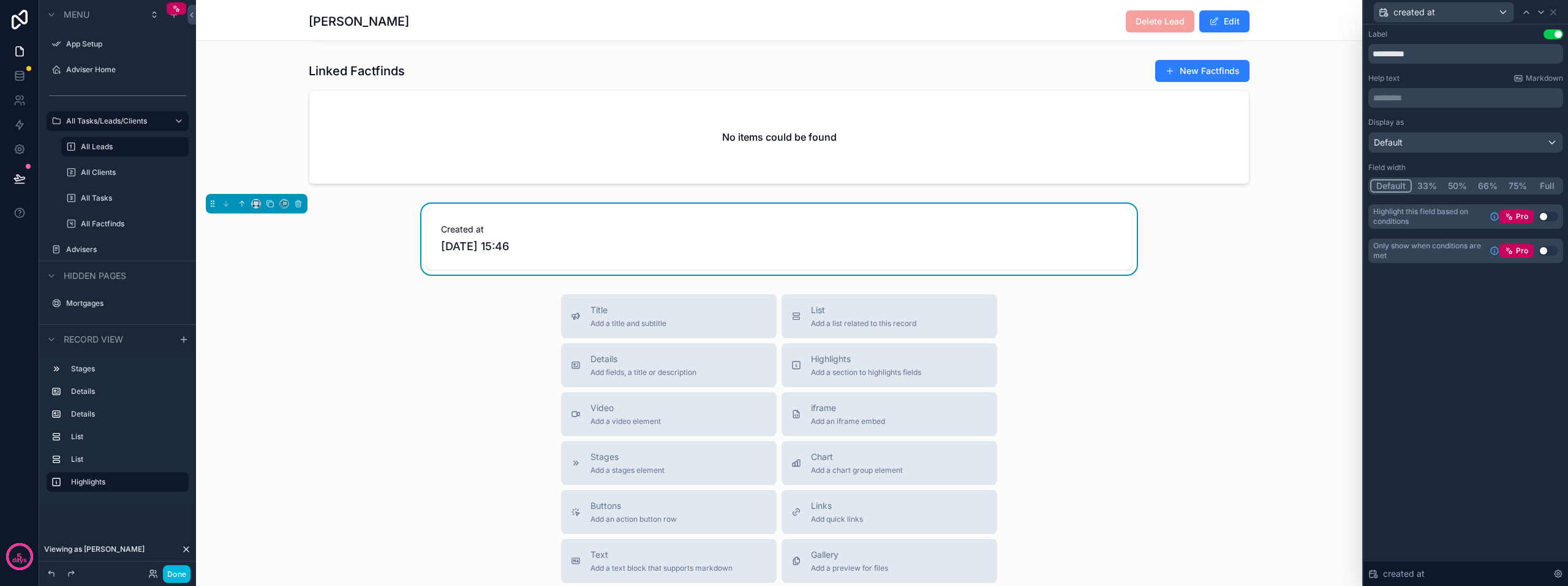
click at [1428, 183] on button "33%" at bounding box center [1427, 186] width 31 height 13
click at [273, 207] on icon "scrollable content" at bounding box center [271, 204] width 5 height 5
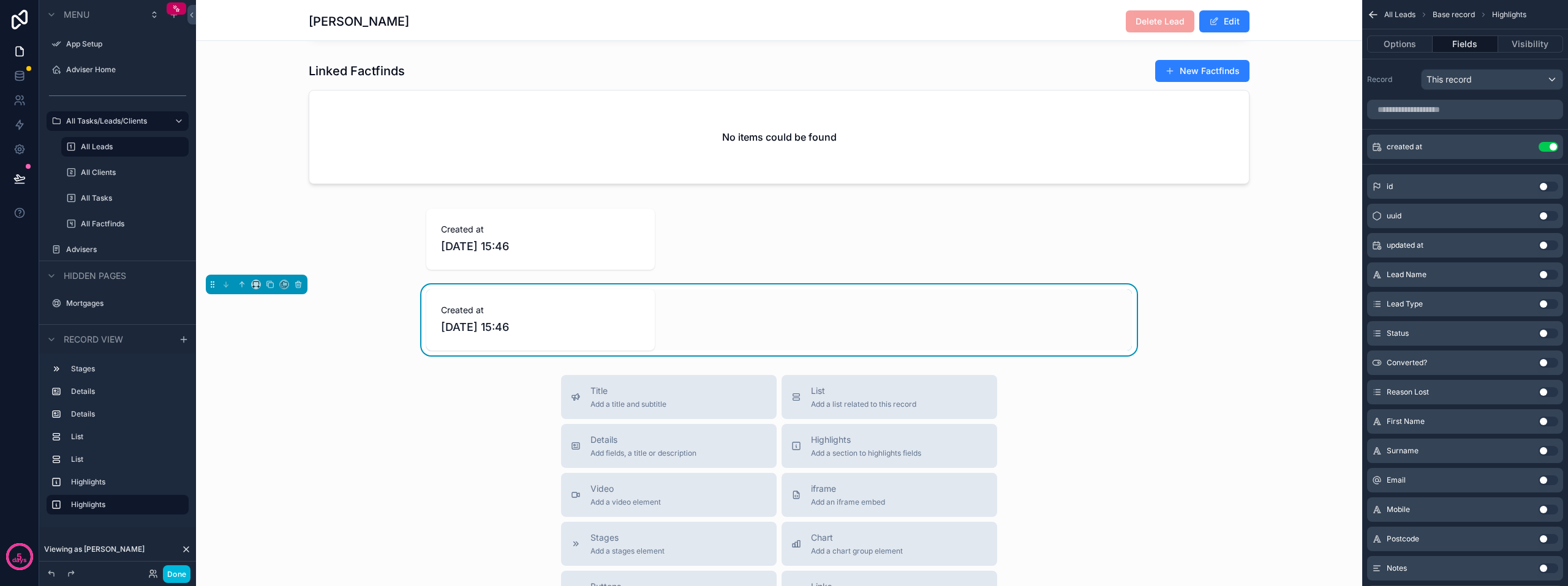
drag, startPoint x: 588, startPoint y: 303, endPoint x: 704, endPoint y: 291, distance: 116.6
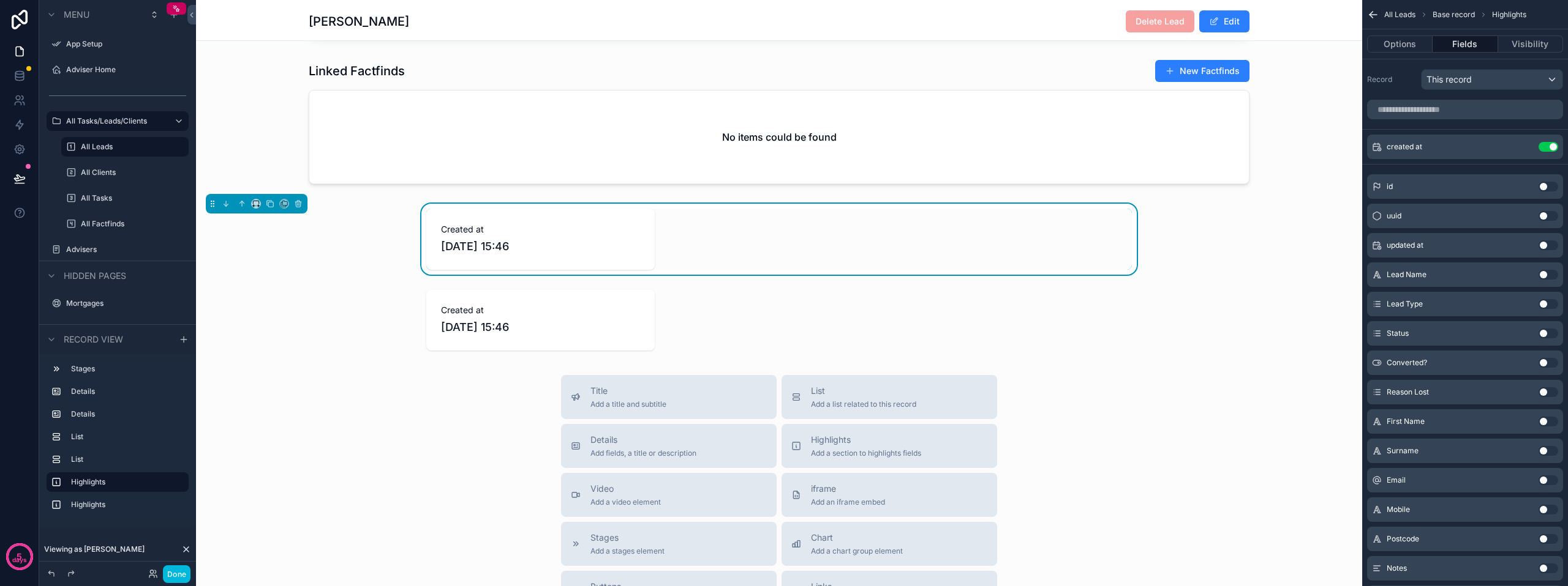
click at [412, 321] on div "scrollable content" at bounding box center [778, 320] width 1166 height 71
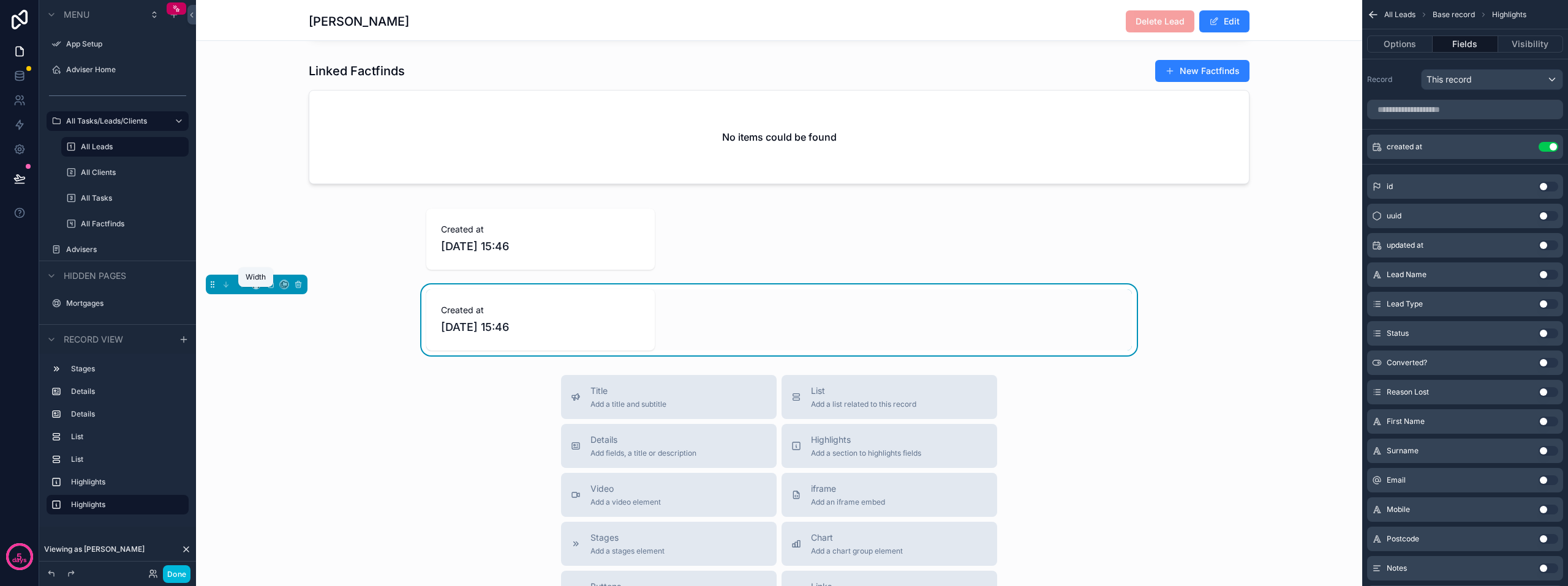
click at [255, 289] on icon "scrollable content" at bounding box center [256, 284] width 9 height 9
click at [264, 333] on span "25%" at bounding box center [271, 340] width 19 height 15
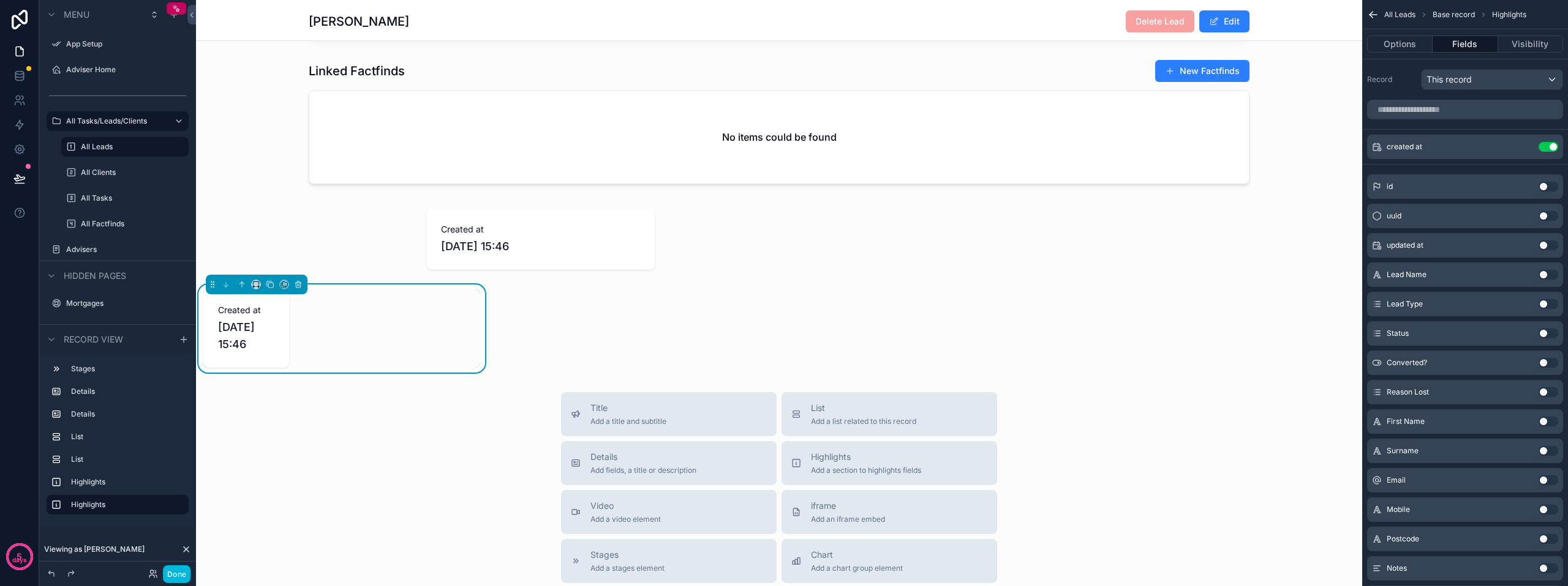
click at [528, 258] on div "scrollable content" at bounding box center [778, 239] width 1166 height 71
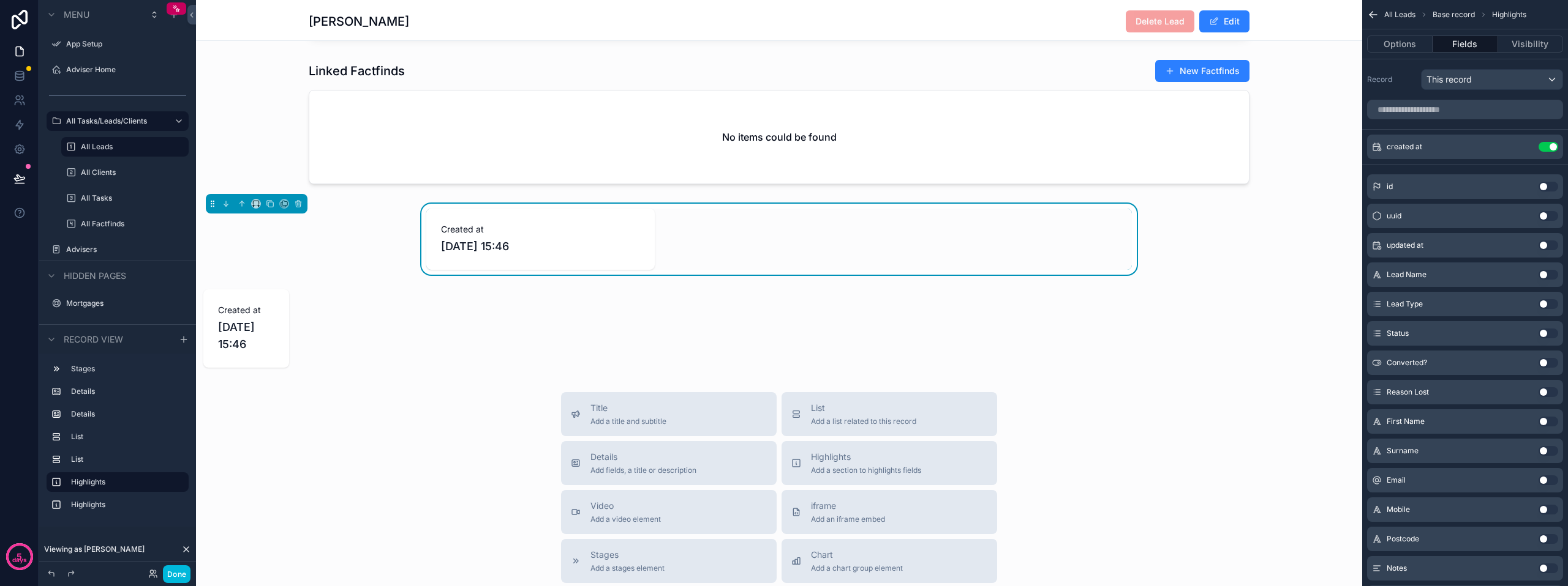
drag, startPoint x: 241, startPoint y: 307, endPoint x: 250, endPoint y: 299, distance: 12.0
click at [250, 299] on div "scrollable content" at bounding box center [341, 329] width 291 height 88
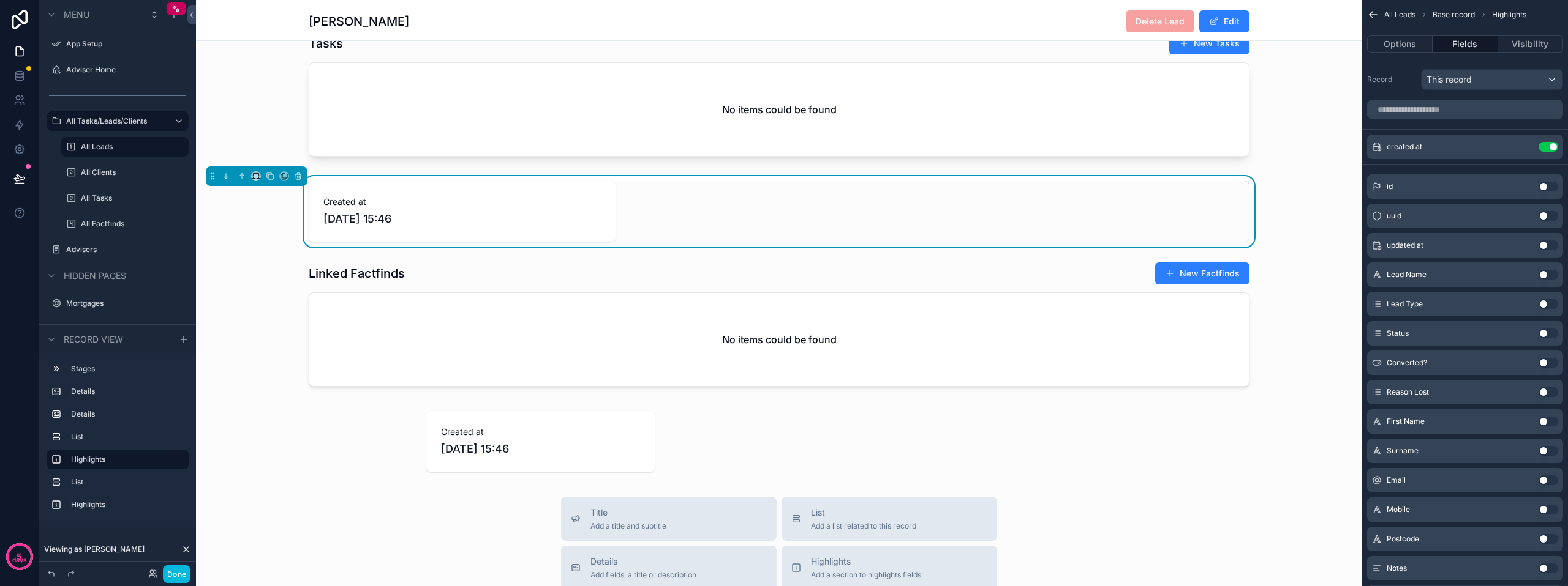
scroll to position [899, 0]
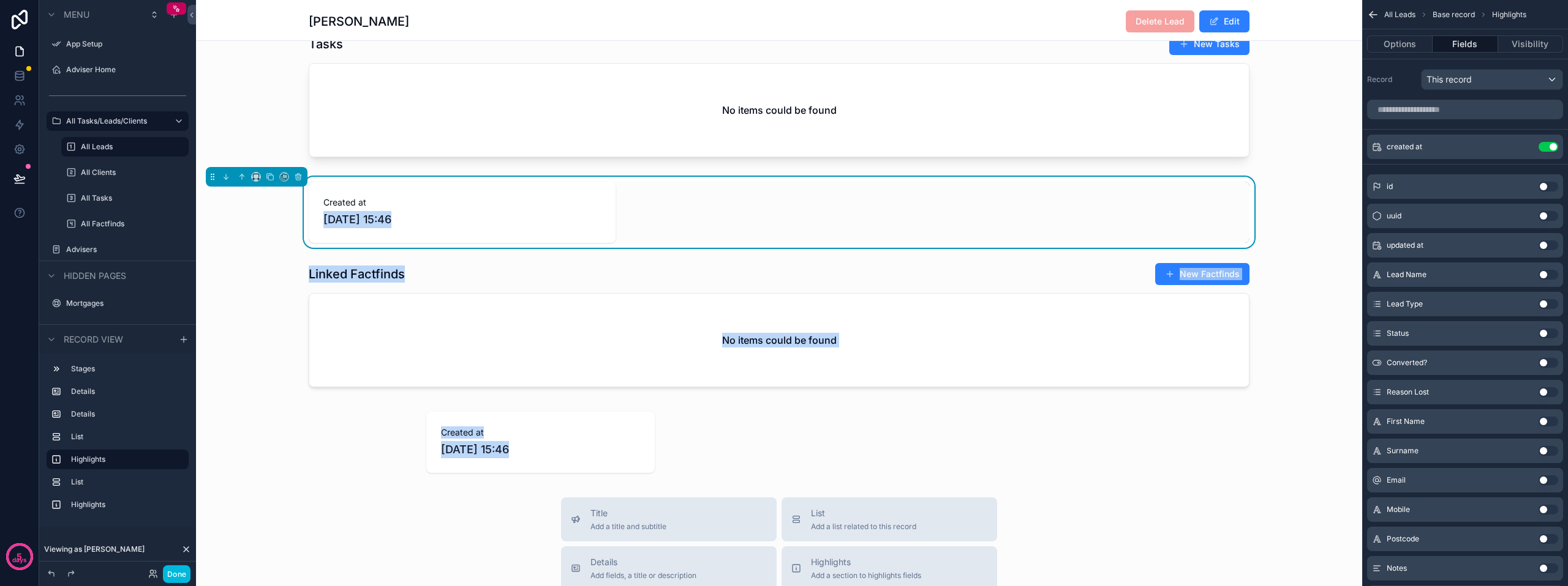
drag, startPoint x: 426, startPoint y: 433, endPoint x: 650, endPoint y: 217, distance: 311.2
click at [420, 462] on div "scrollable content" at bounding box center [778, 443] width 1166 height 71
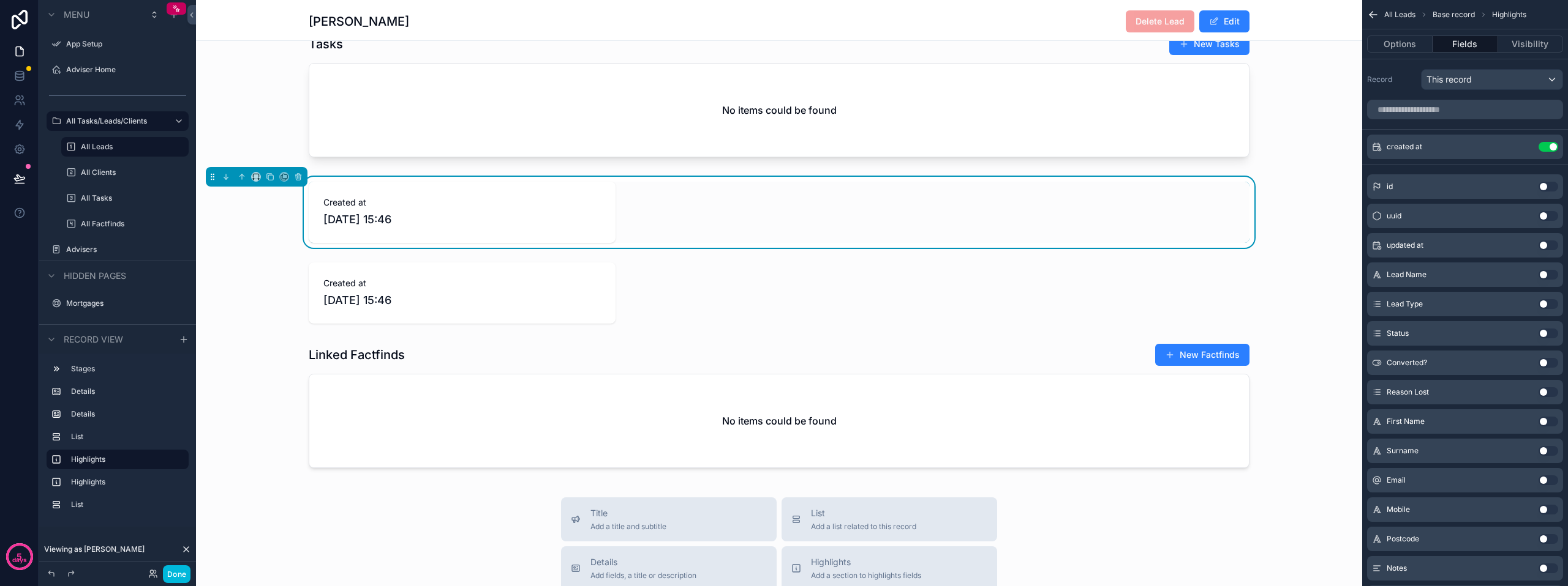
click at [688, 285] on div "scrollable content" at bounding box center [778, 293] width 1166 height 71
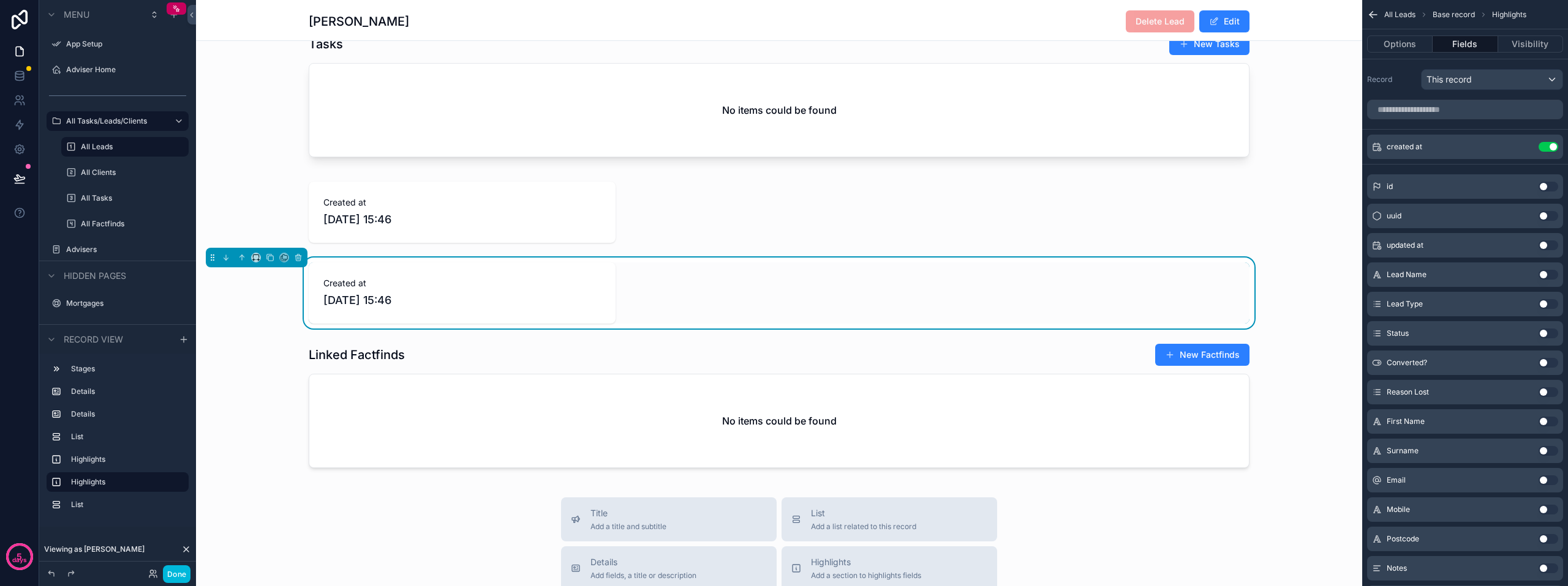
click at [604, 238] on div "scrollable content" at bounding box center [778, 213] width 1166 height 71
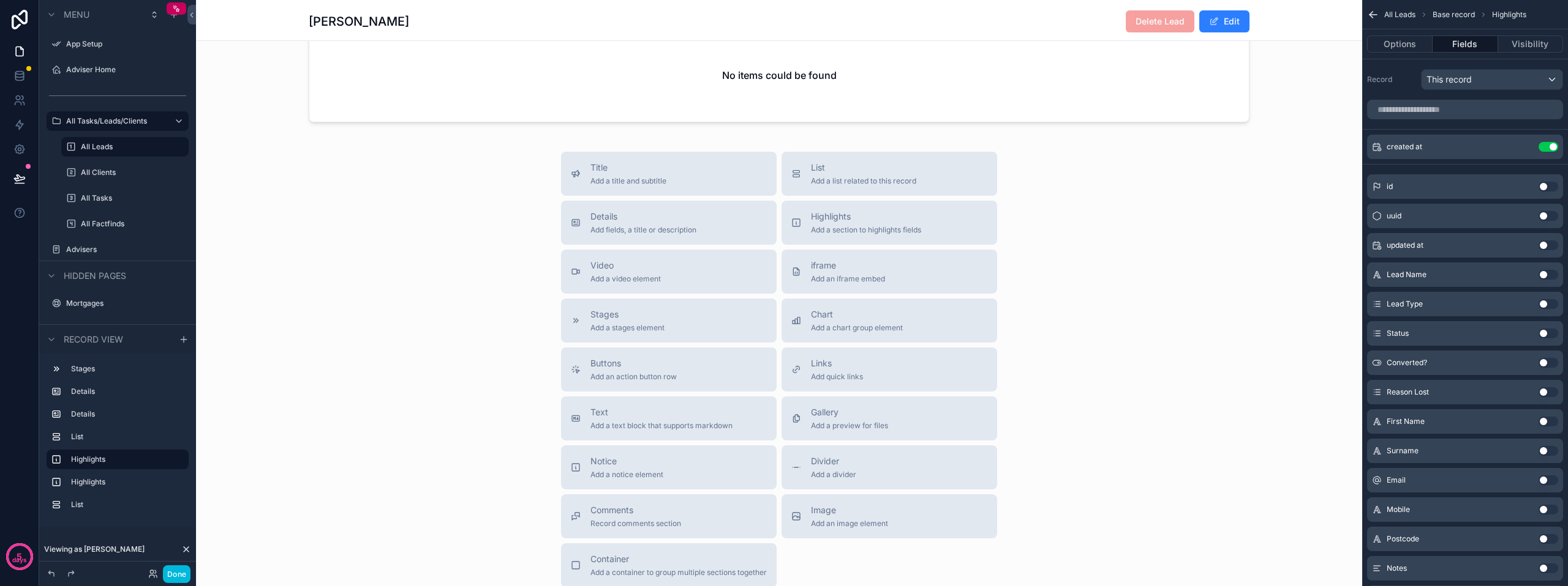
scroll to position [1266, 0]
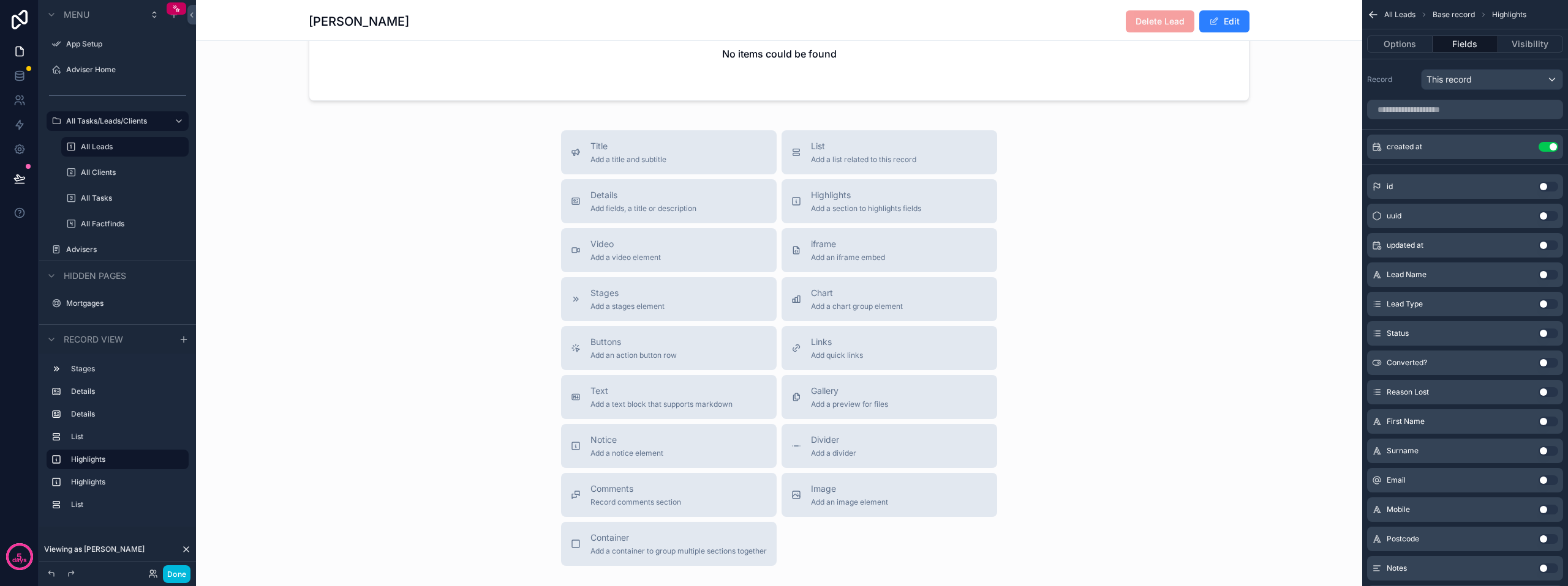
click at [656, 544] on span "Container" at bounding box center [678, 538] width 177 height 12
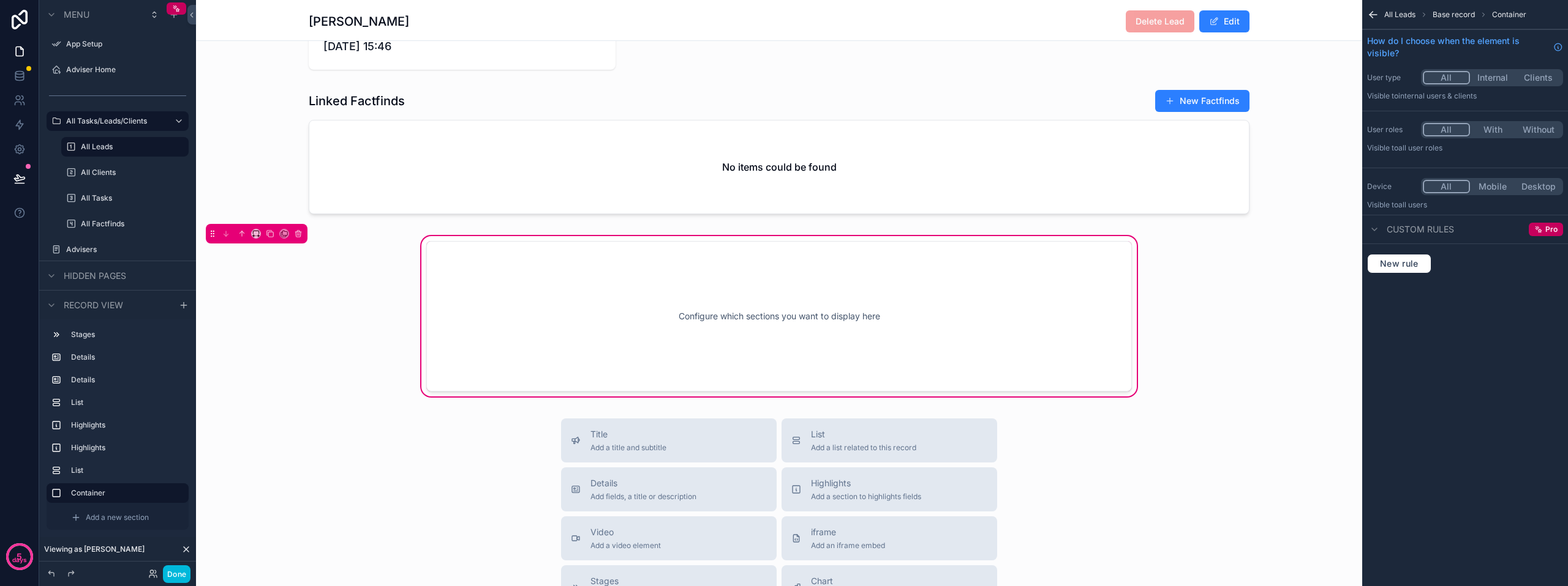
scroll to position [1062, 0]
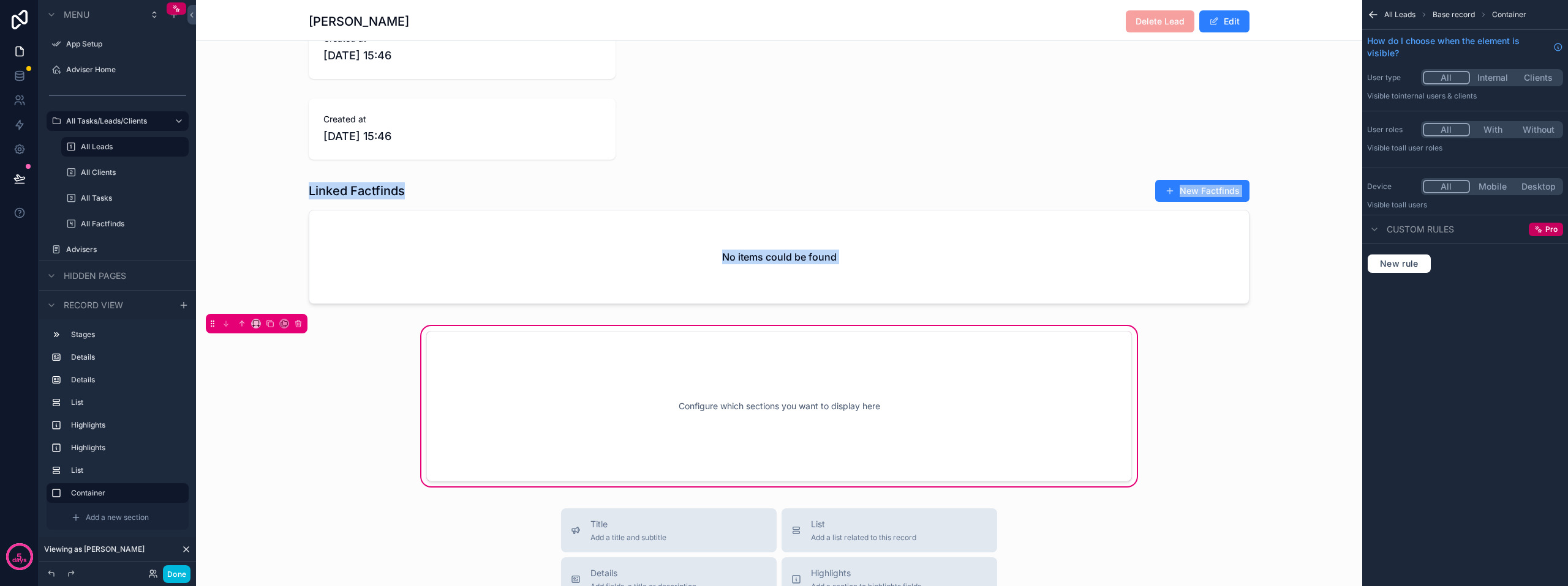
drag, startPoint x: 389, startPoint y: 143, endPoint x: 529, endPoint y: 395, distance: 288.3
click at [337, 122] on div "scrollable content" at bounding box center [778, 129] width 1166 height 71
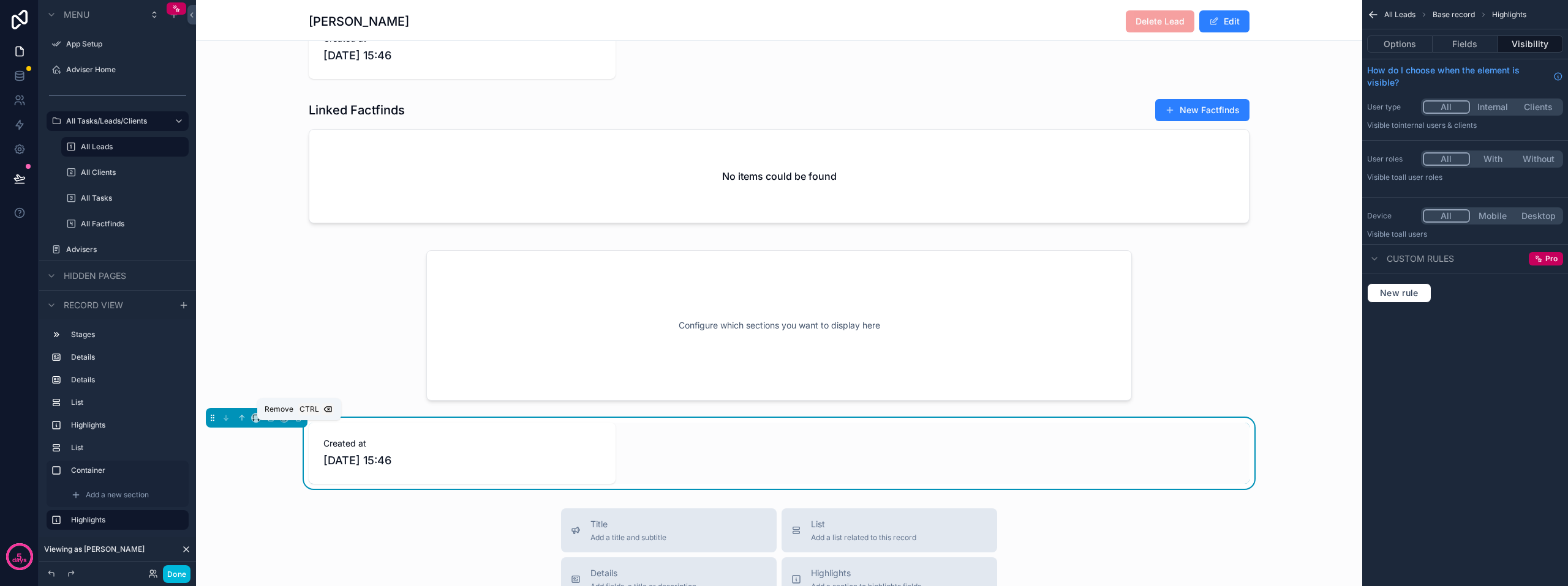
click at [300, 422] on icon "scrollable content" at bounding box center [298, 418] width 9 height 9
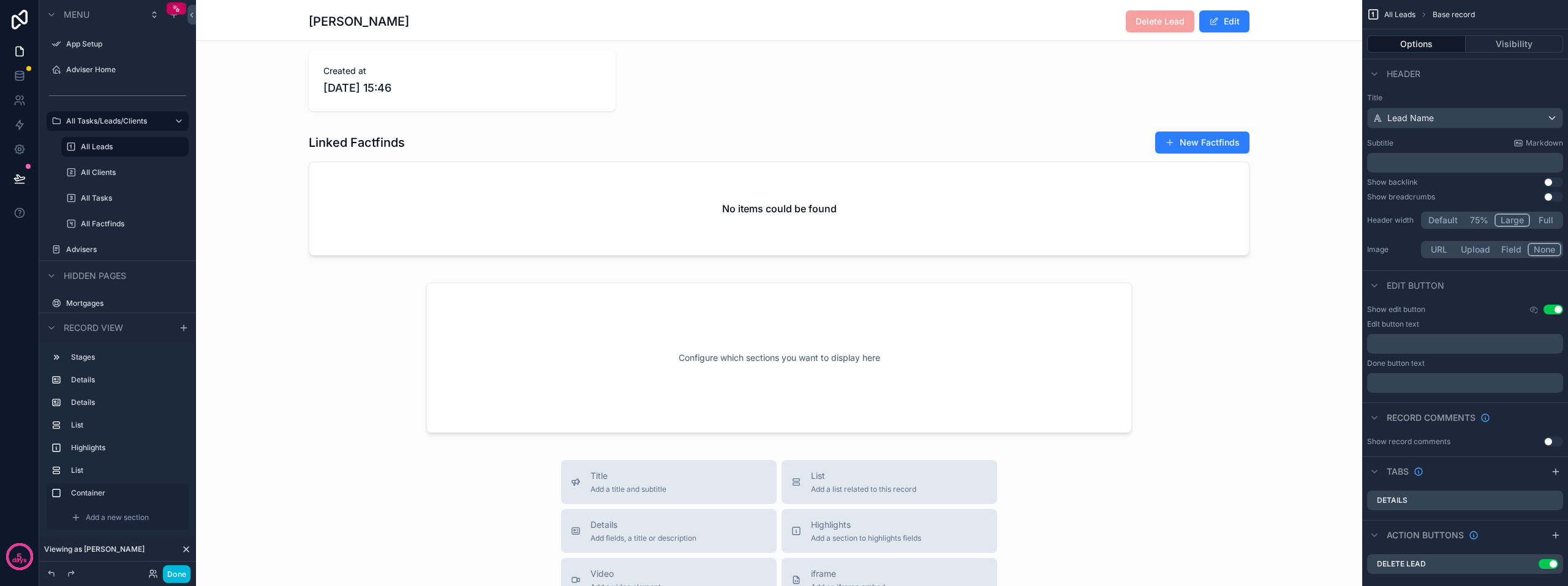
scroll to position [1001, 0]
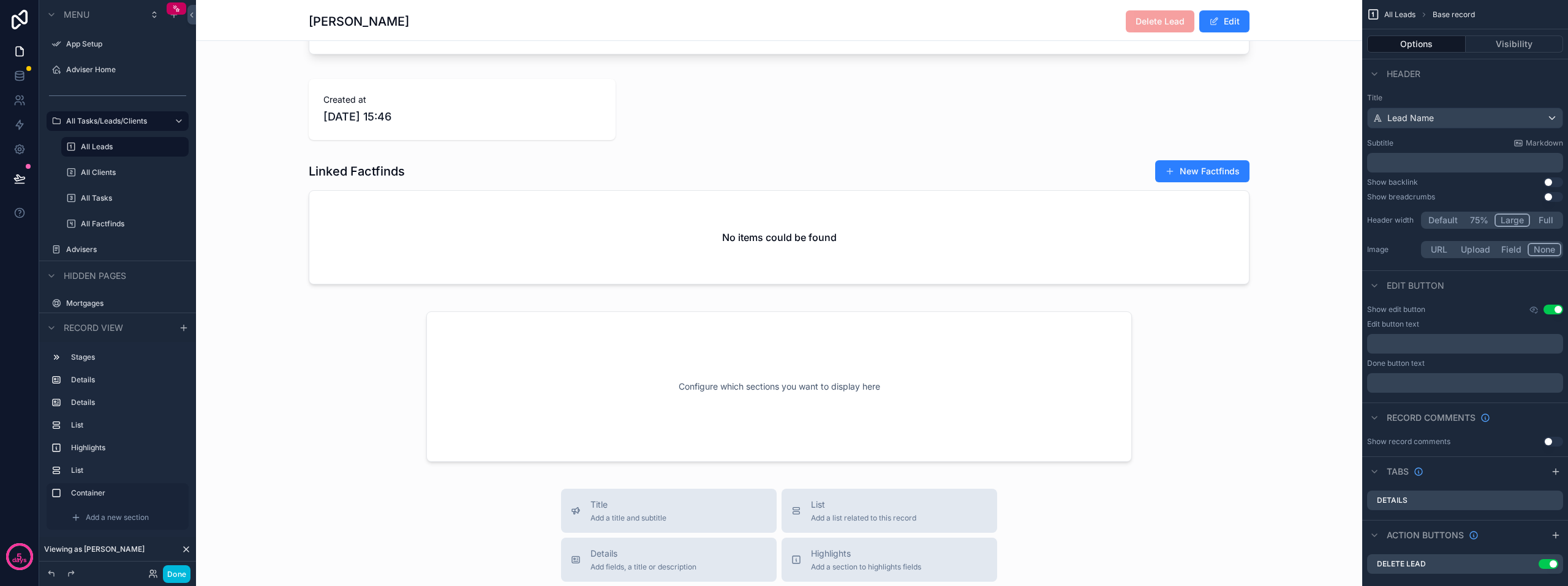
click at [428, 121] on div "scrollable content" at bounding box center [778, 110] width 1166 height 71
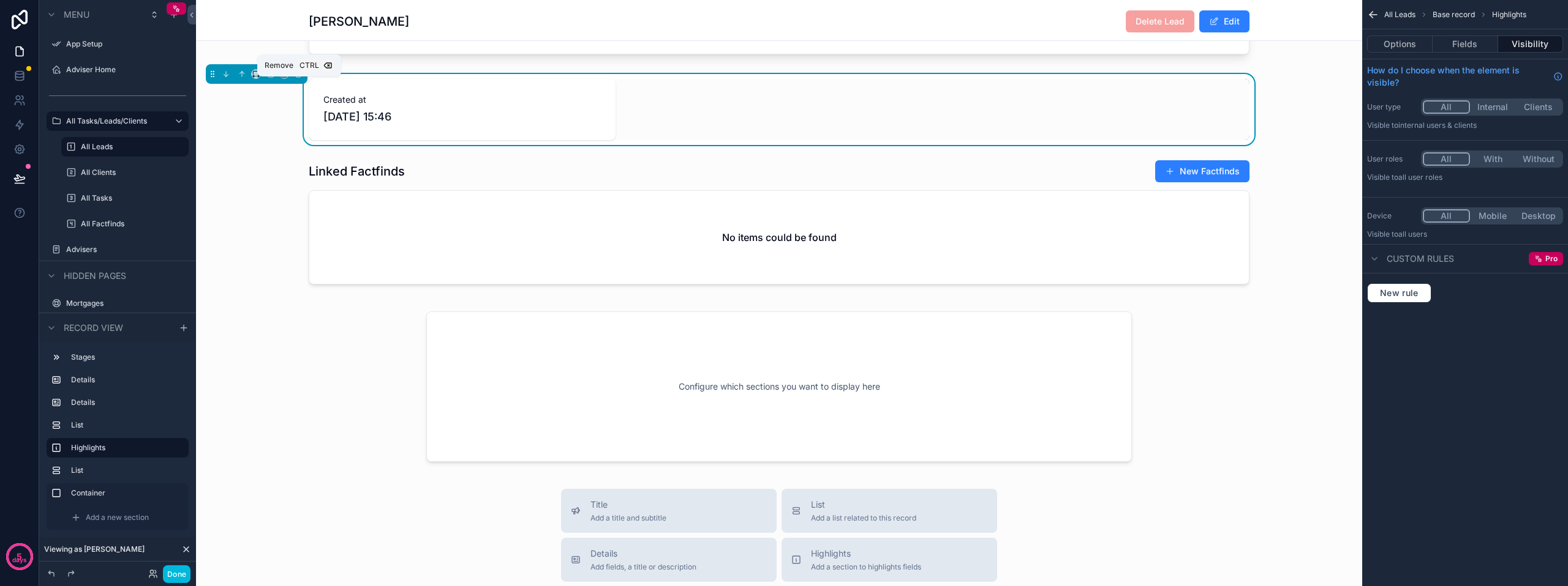
click at [302, 81] on button "scrollable content" at bounding box center [298, 74] width 13 height 13
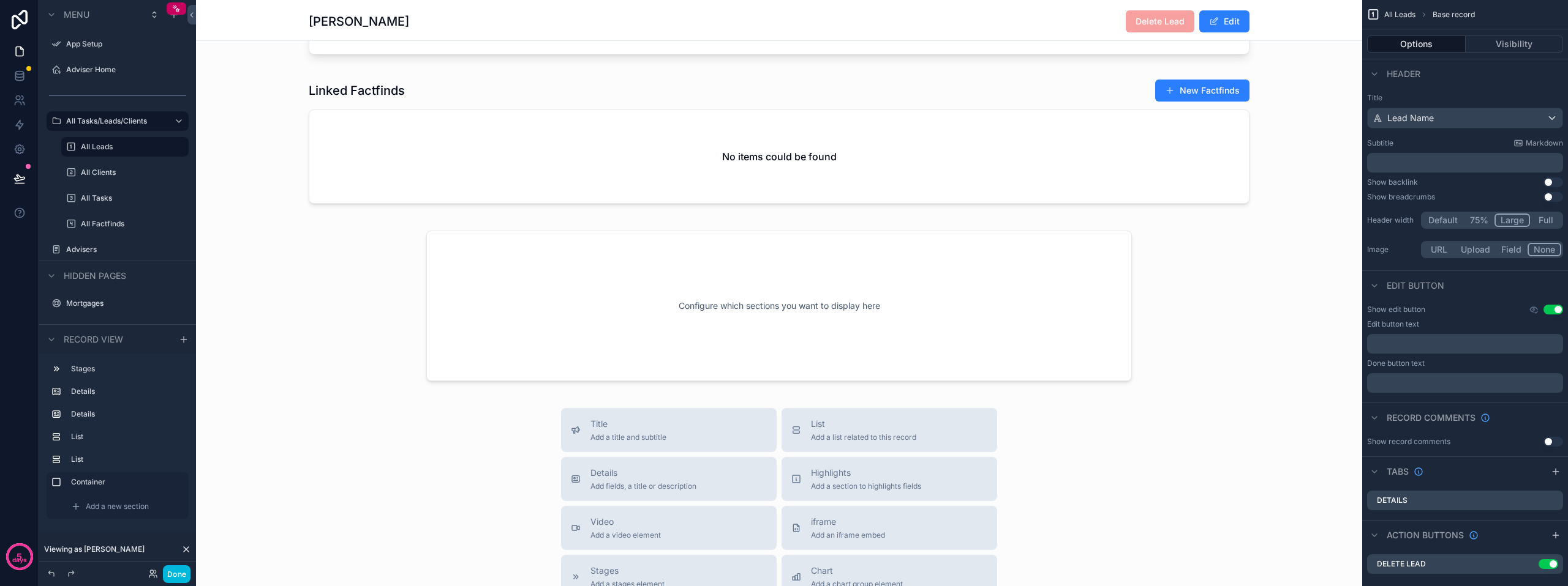
click at [491, 316] on div "scrollable content" at bounding box center [778, 306] width 1166 height 166
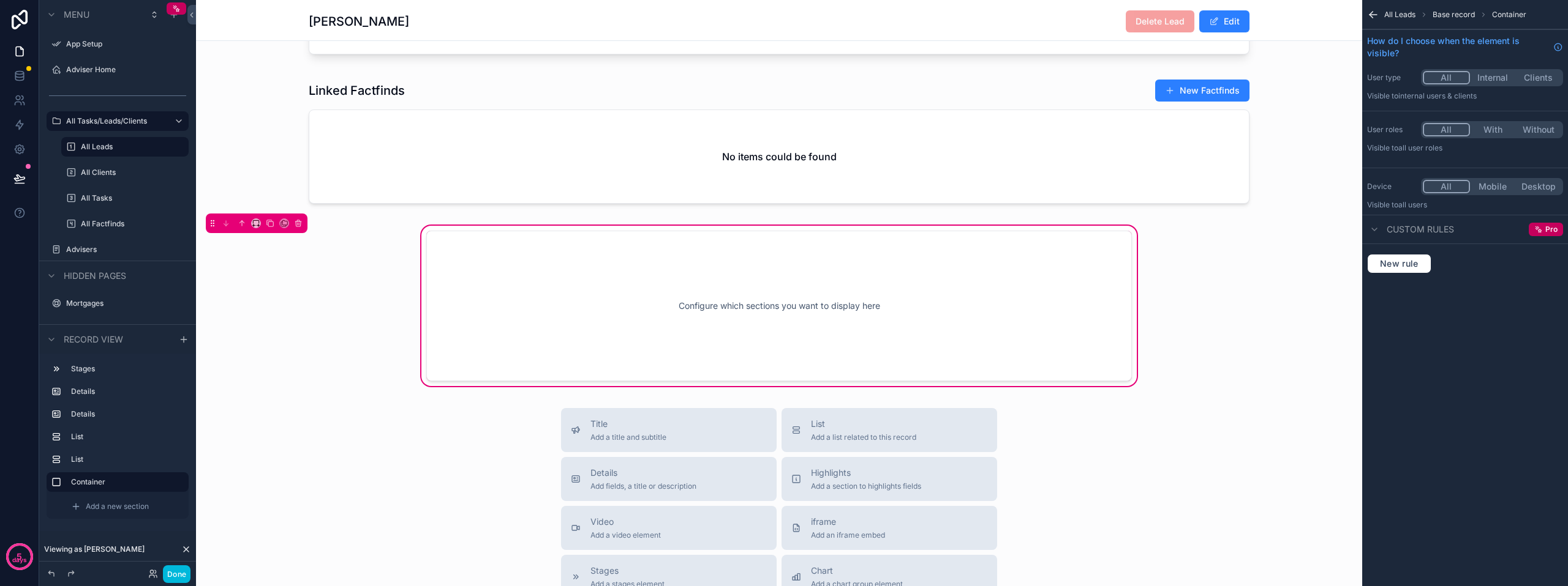
click at [1018, 351] on div "Configure which sections you want to display here" at bounding box center [779, 306] width 665 height 110
click at [756, 300] on div "Configure which sections you want to display here" at bounding box center [779, 306] width 665 height 110
click at [1458, 12] on span "Base record" at bounding box center [1453, 15] width 42 height 10
click at [976, 296] on div "Configure which sections you want to display here" at bounding box center [779, 306] width 665 height 110
click at [1380, 15] on div "All Leads Base record Container" at bounding box center [1464, 15] width 206 height 29
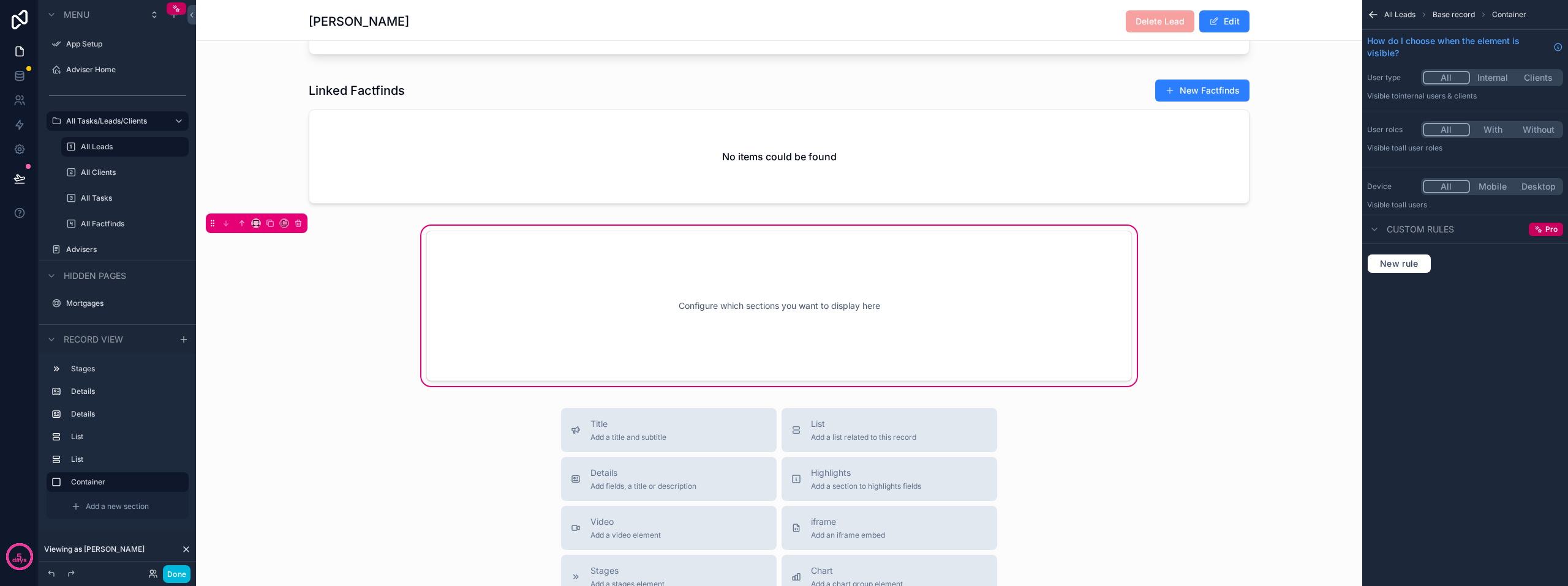
click at [1375, 13] on icon "scrollable content" at bounding box center [1373, 15] width 12 height 12
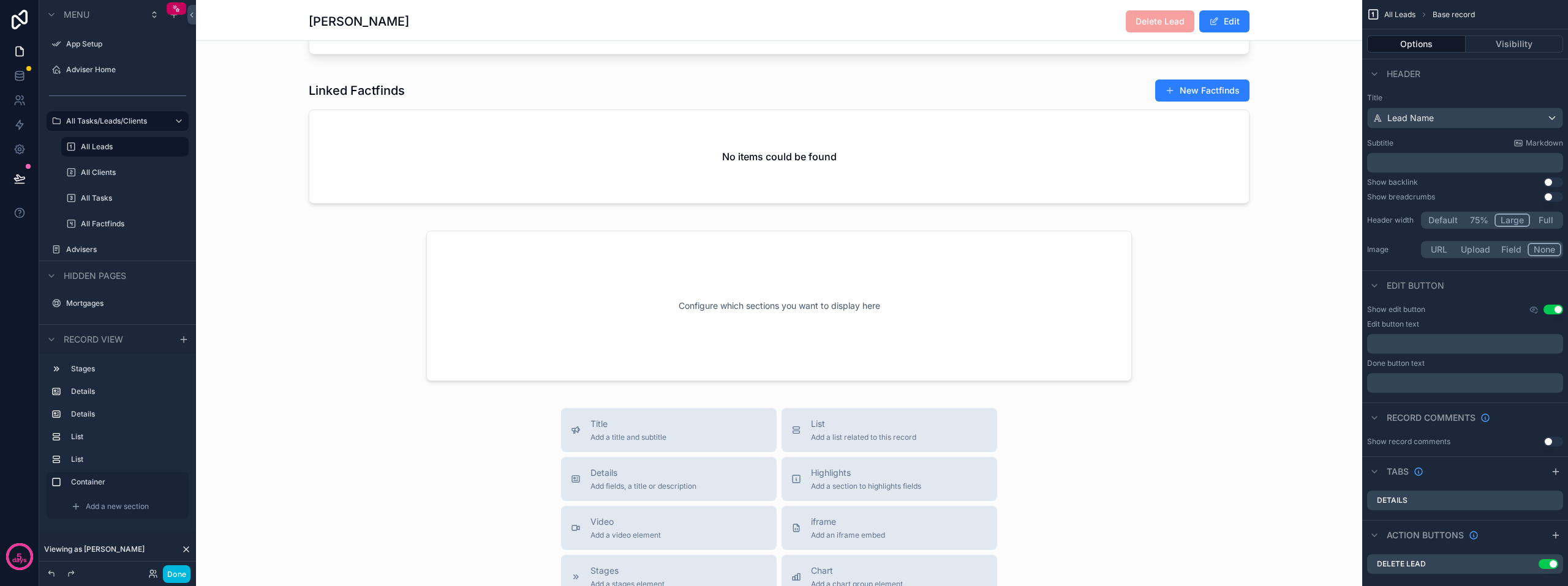
click at [864, 357] on div "scrollable content" at bounding box center [778, 306] width 1166 height 166
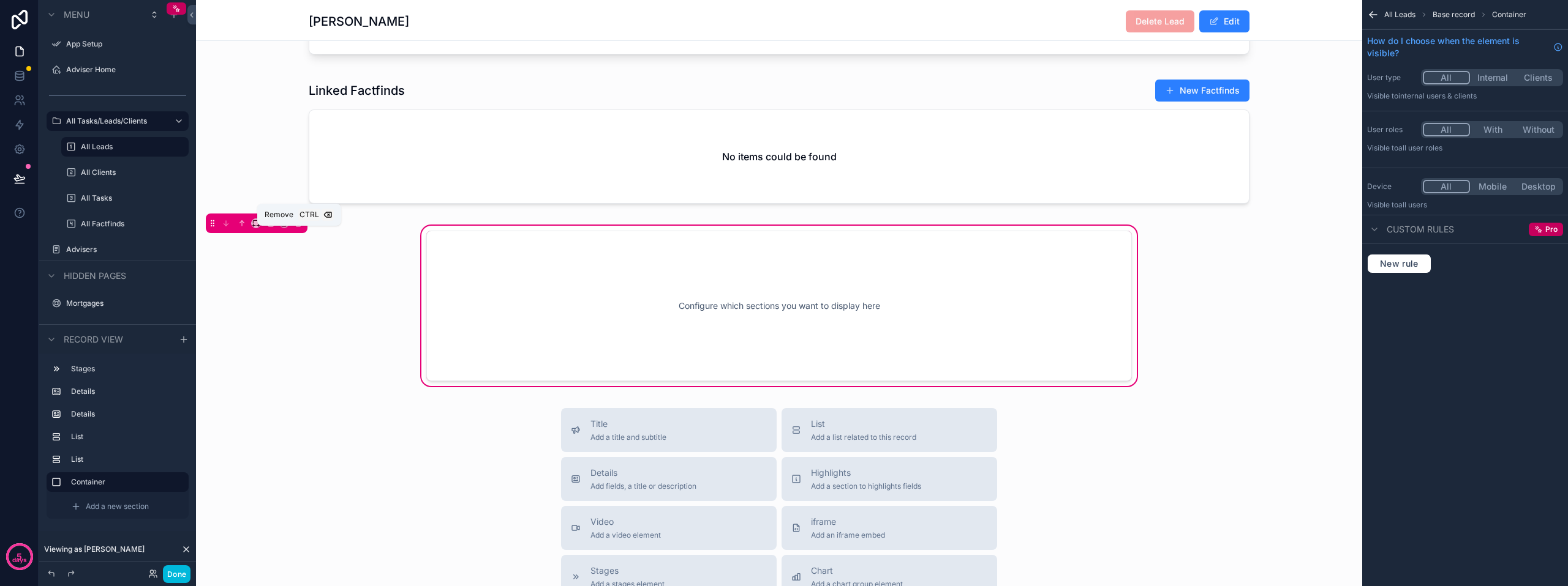
click at [301, 227] on icon "scrollable content" at bounding box center [298, 223] width 9 height 9
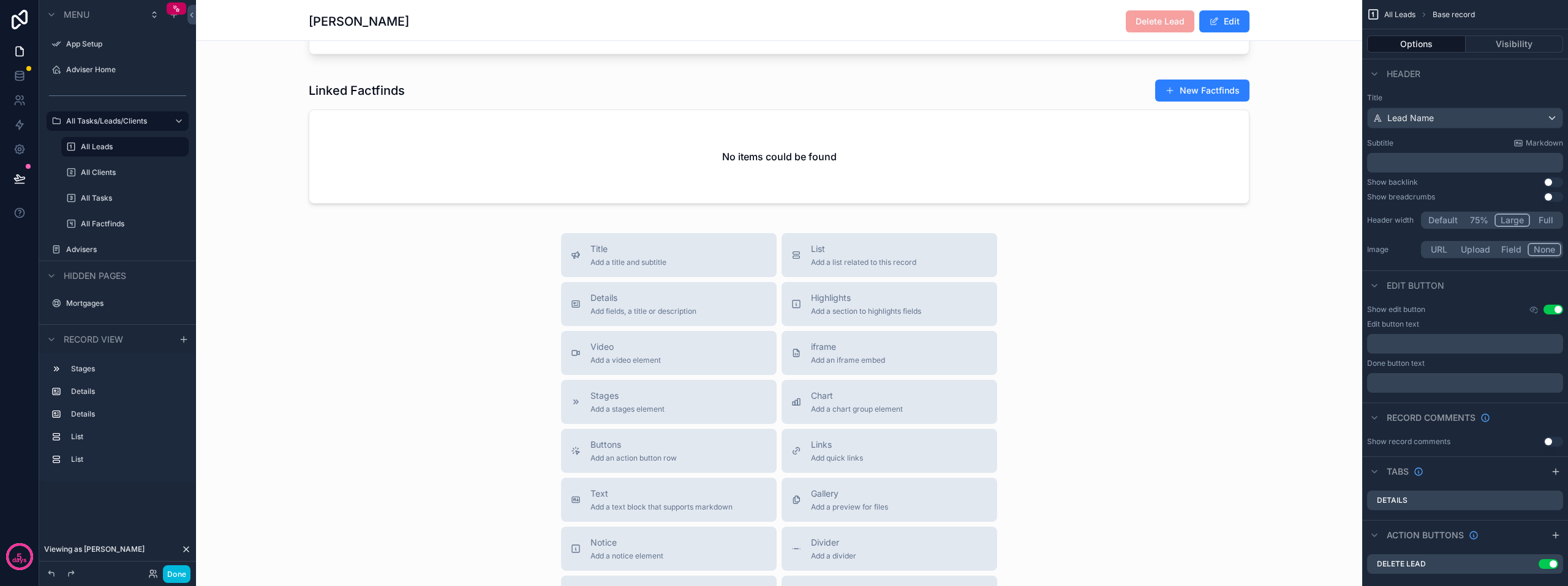
scroll to position [1062, 0]
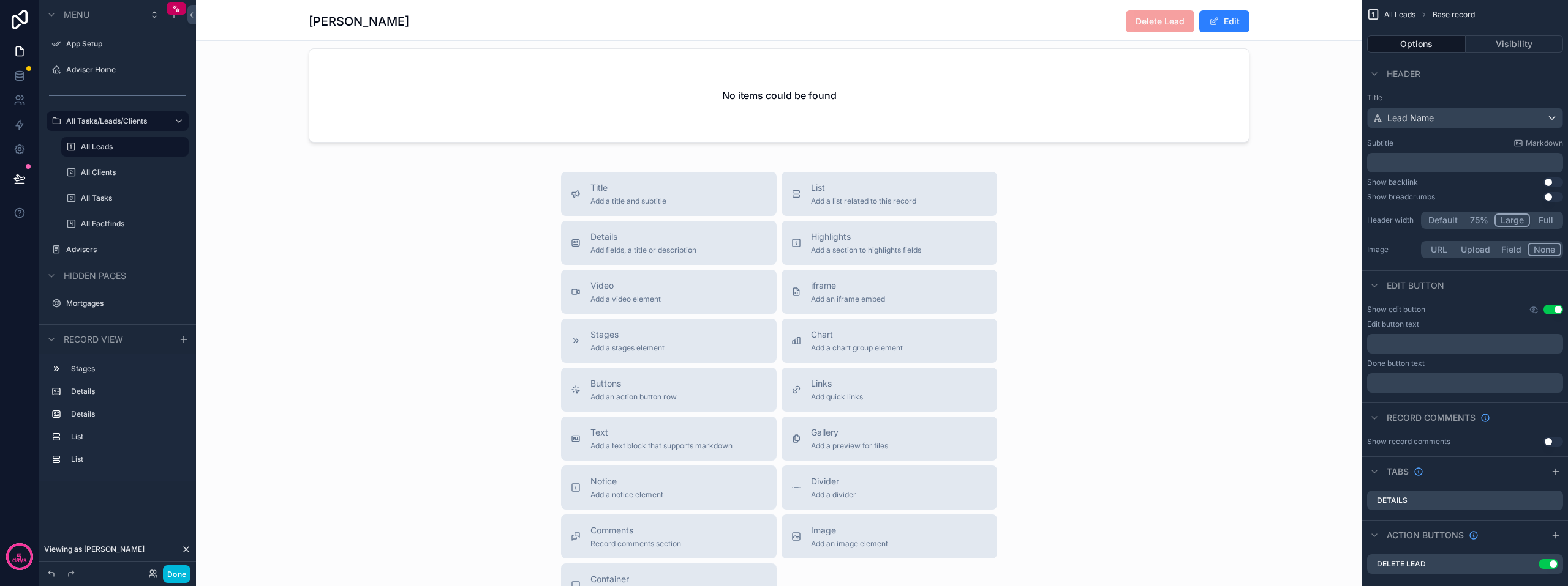
click at [686, 493] on div "Notice Add a notice element" at bounding box center [668, 488] width 196 height 25
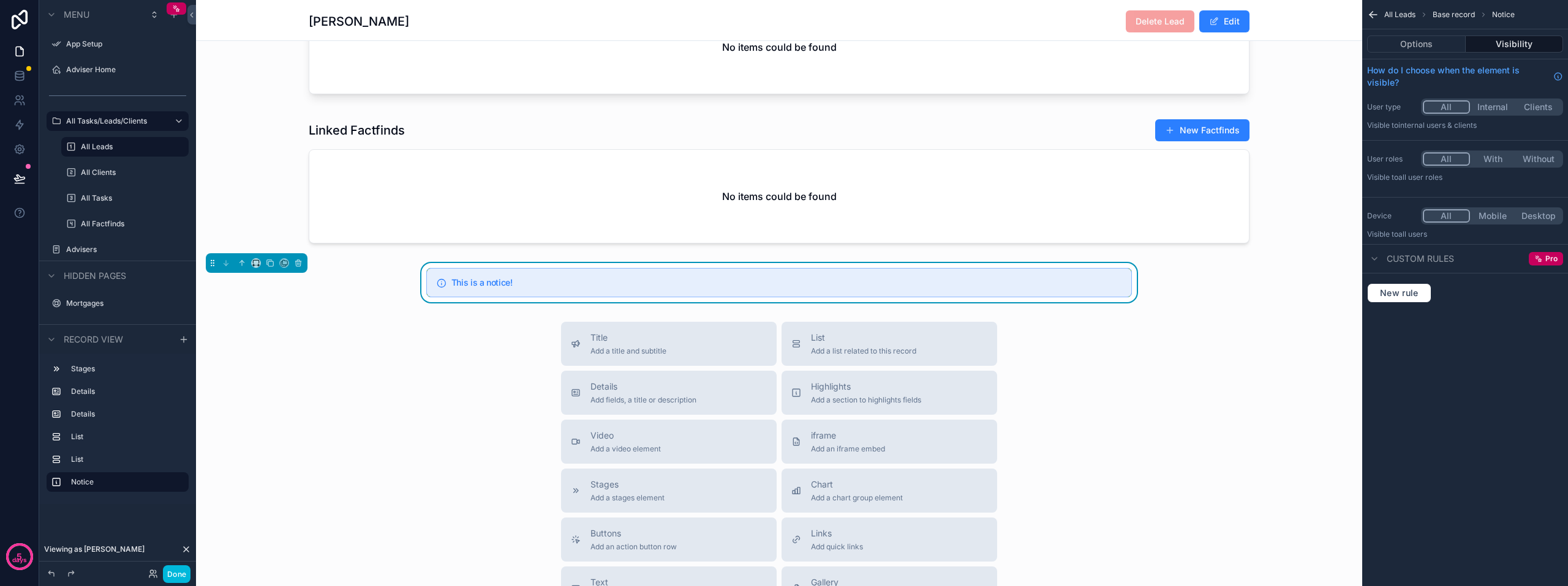
scroll to position [960, 0]
click at [1415, 51] on button "Options" at bounding box center [1416, 44] width 99 height 17
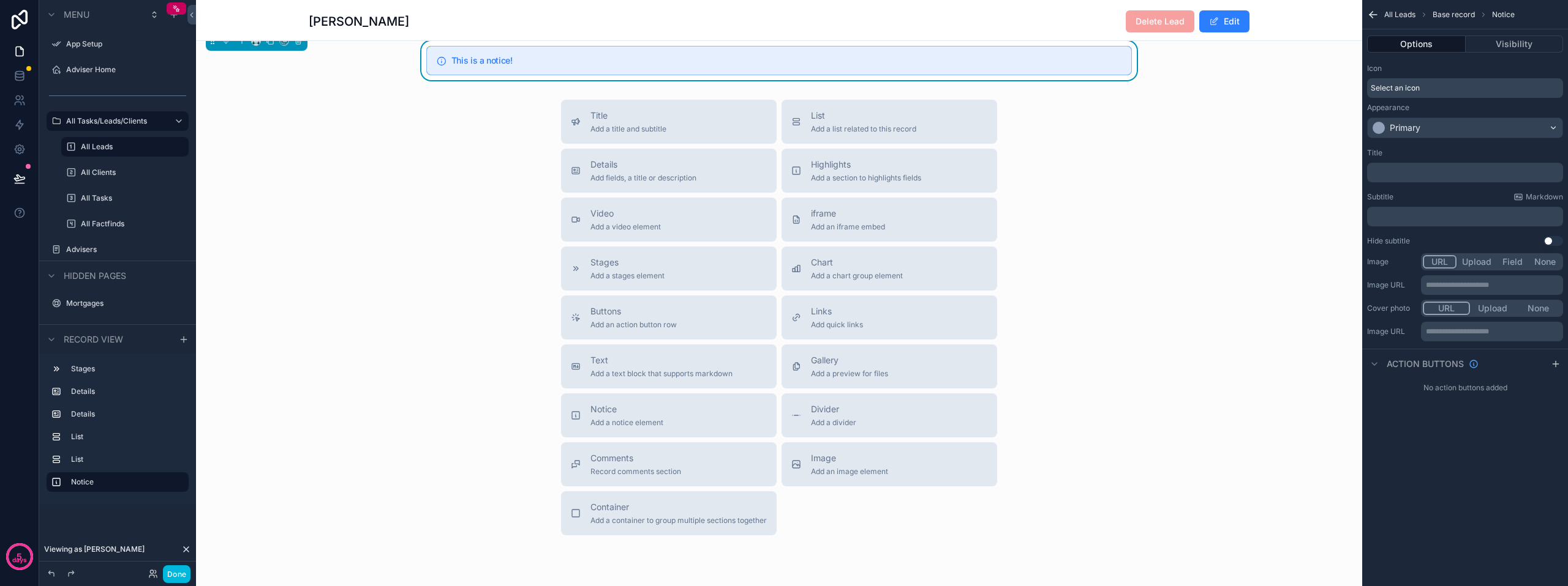
scroll to position [1205, 0]
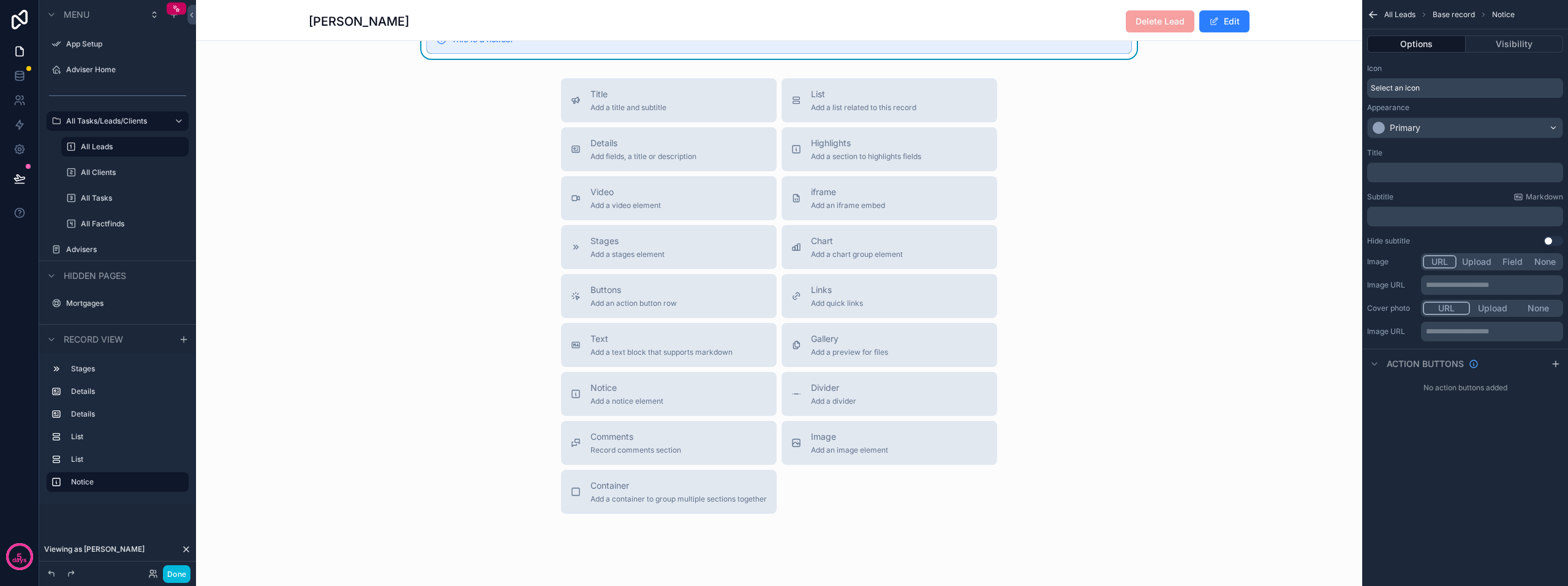
click at [823, 443] on span "Image" at bounding box center [850, 437] width 77 height 12
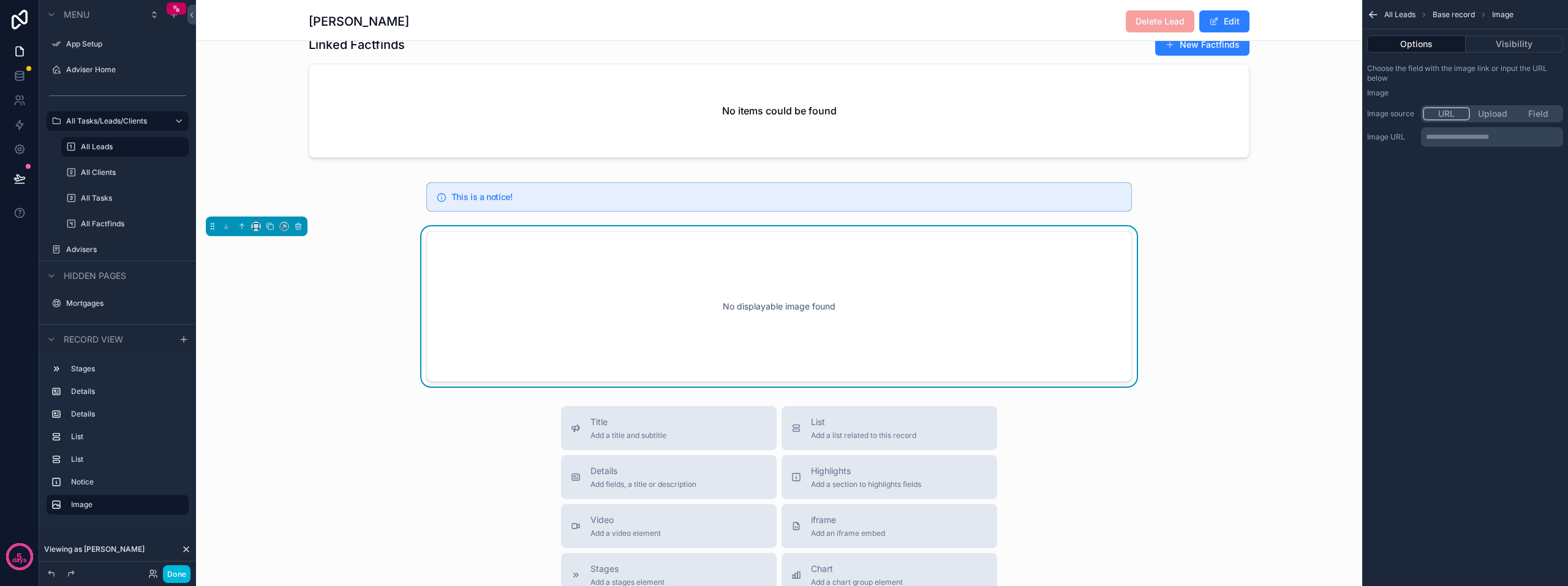
scroll to position [1008, 0]
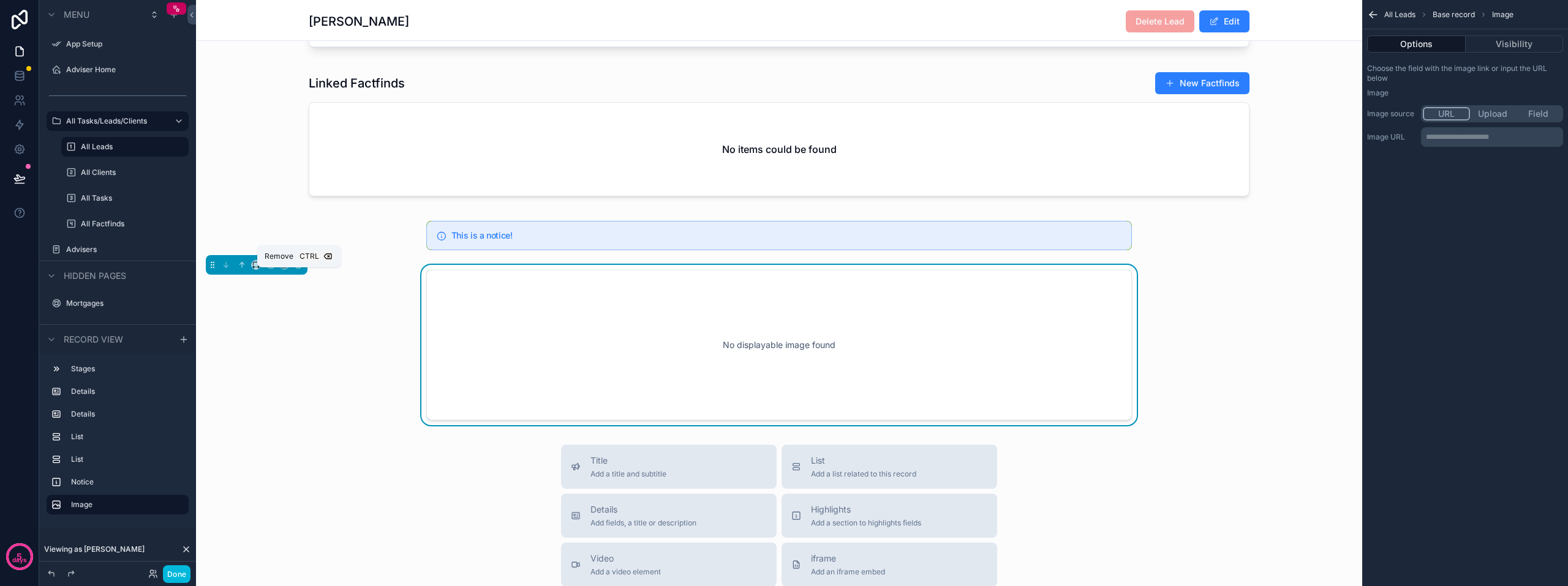
click at [301, 268] on icon "scrollable content" at bounding box center [298, 265] width 5 height 5
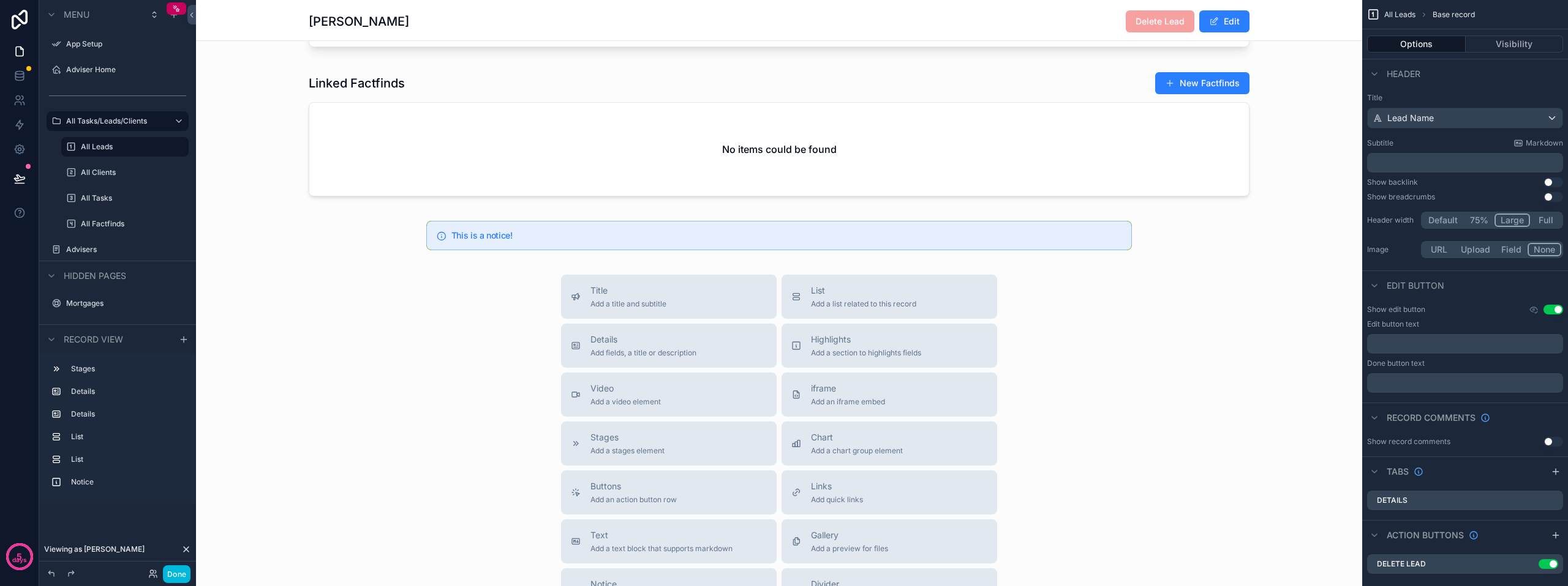
click at [456, 246] on div "scrollable content" at bounding box center [778, 235] width 1166 height 39
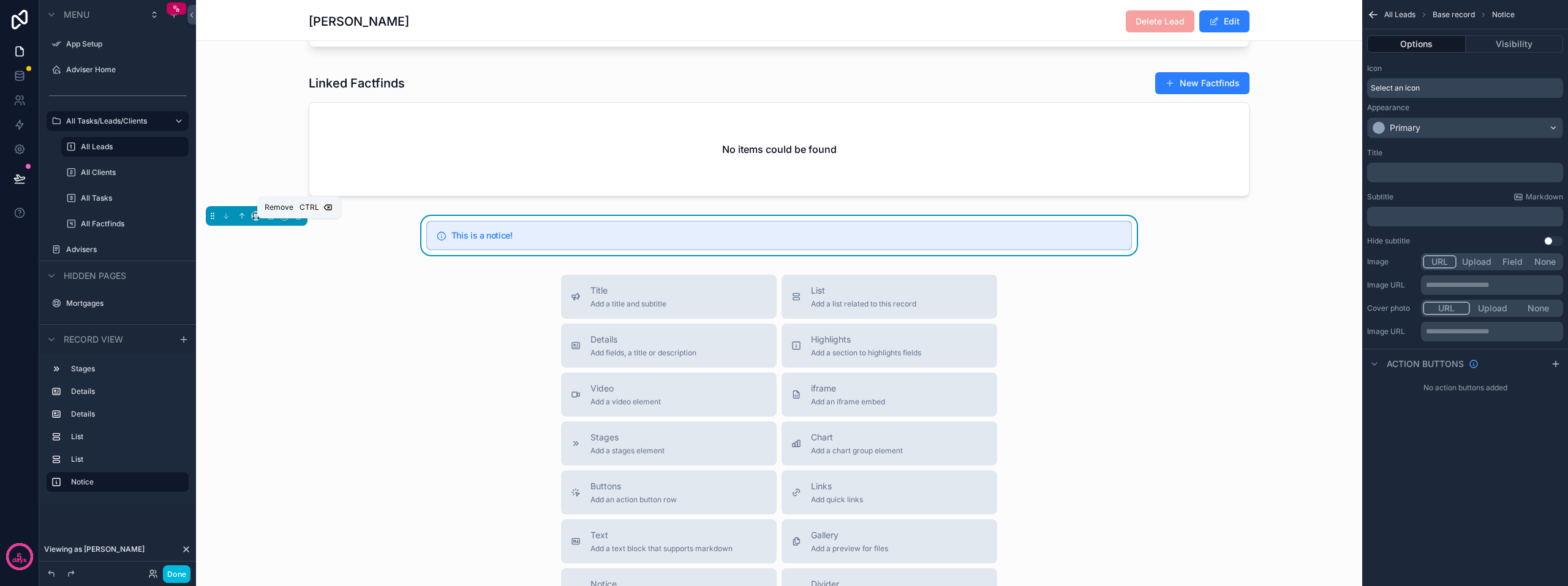
click at [304, 223] on button "scrollable content" at bounding box center [298, 216] width 13 height 13
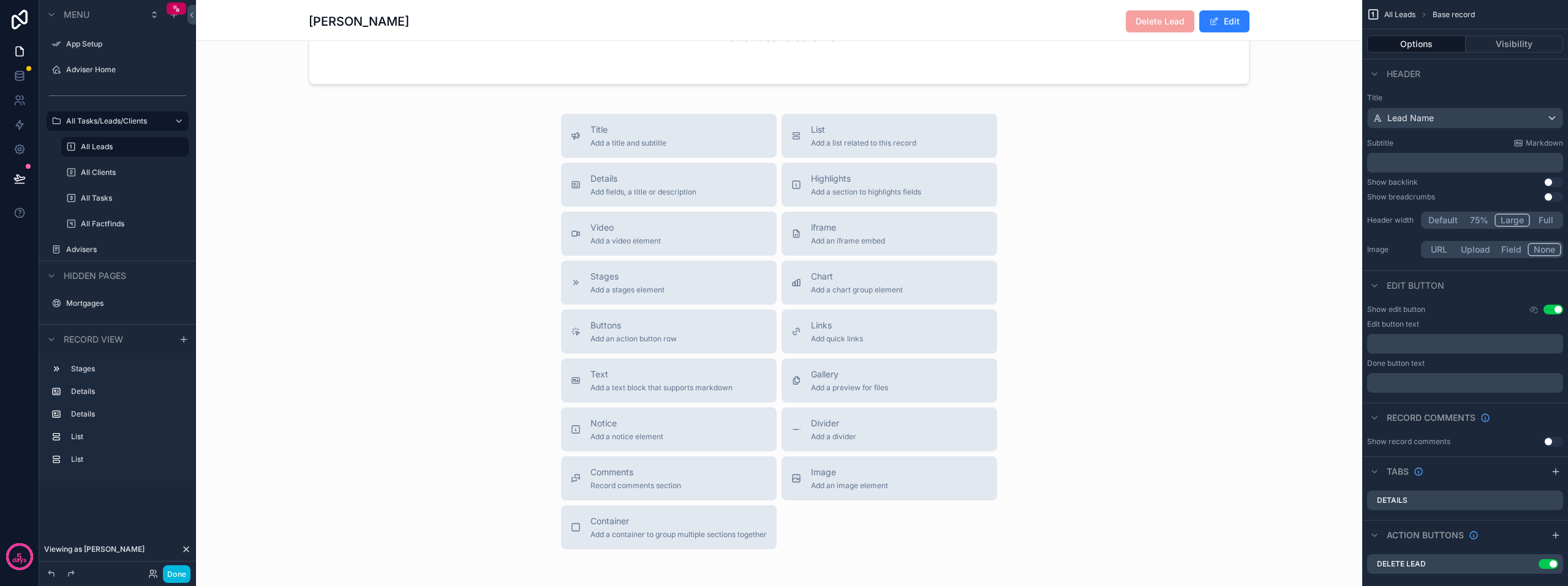
scroll to position [1131, 0]
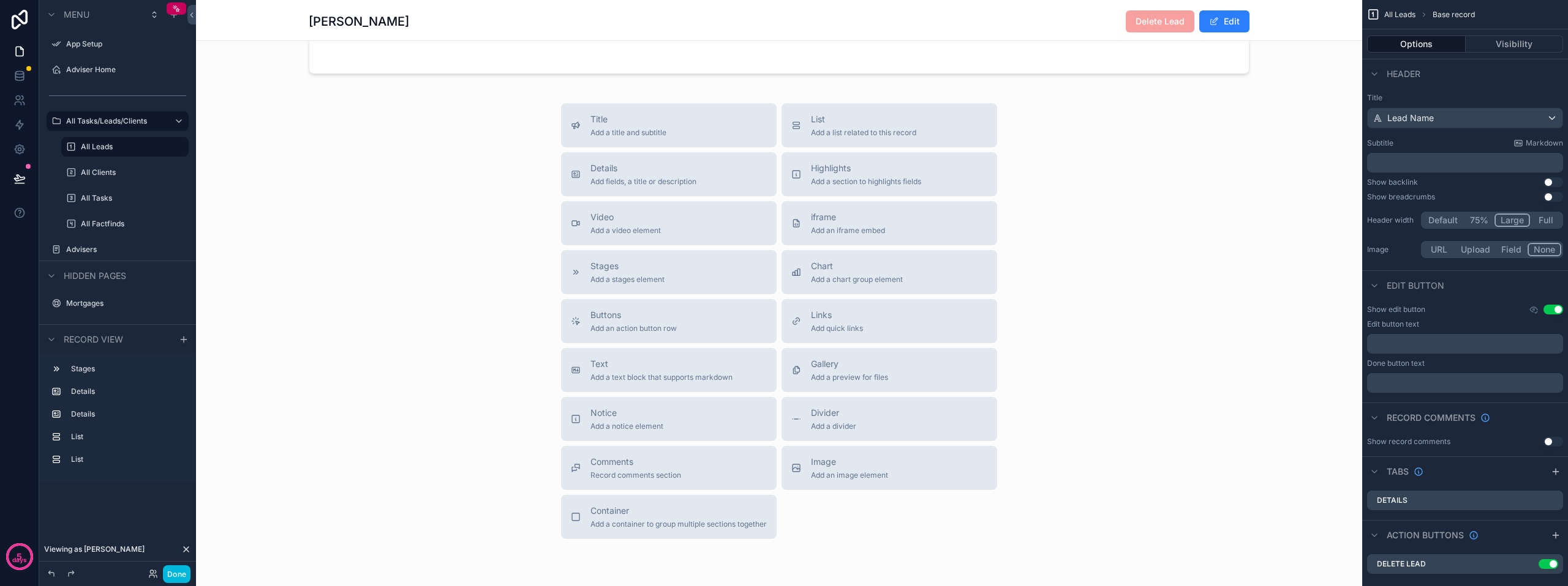
click at [646, 517] on span "Container" at bounding box center [678, 511] width 177 height 12
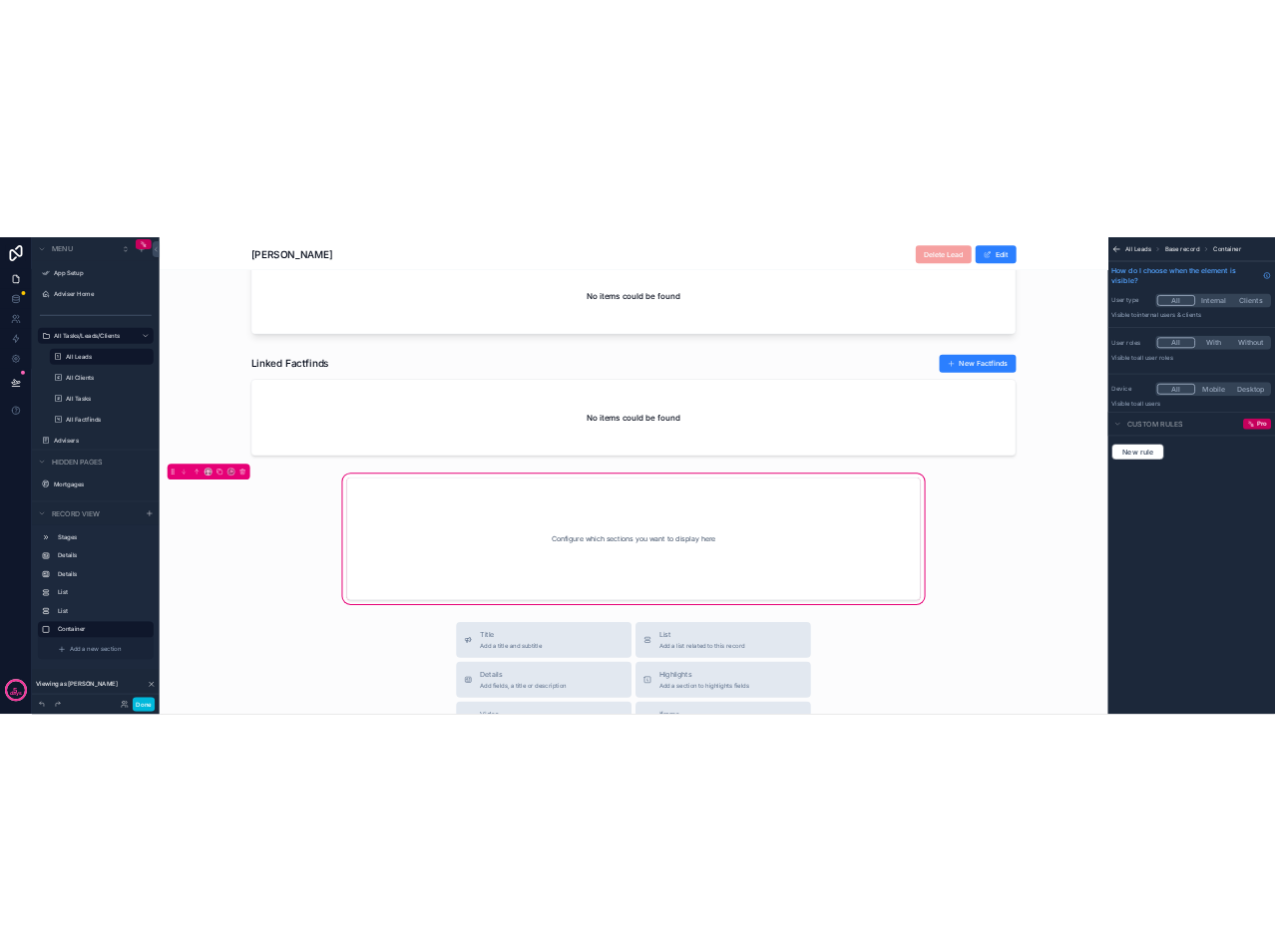
scroll to position [1391, 0]
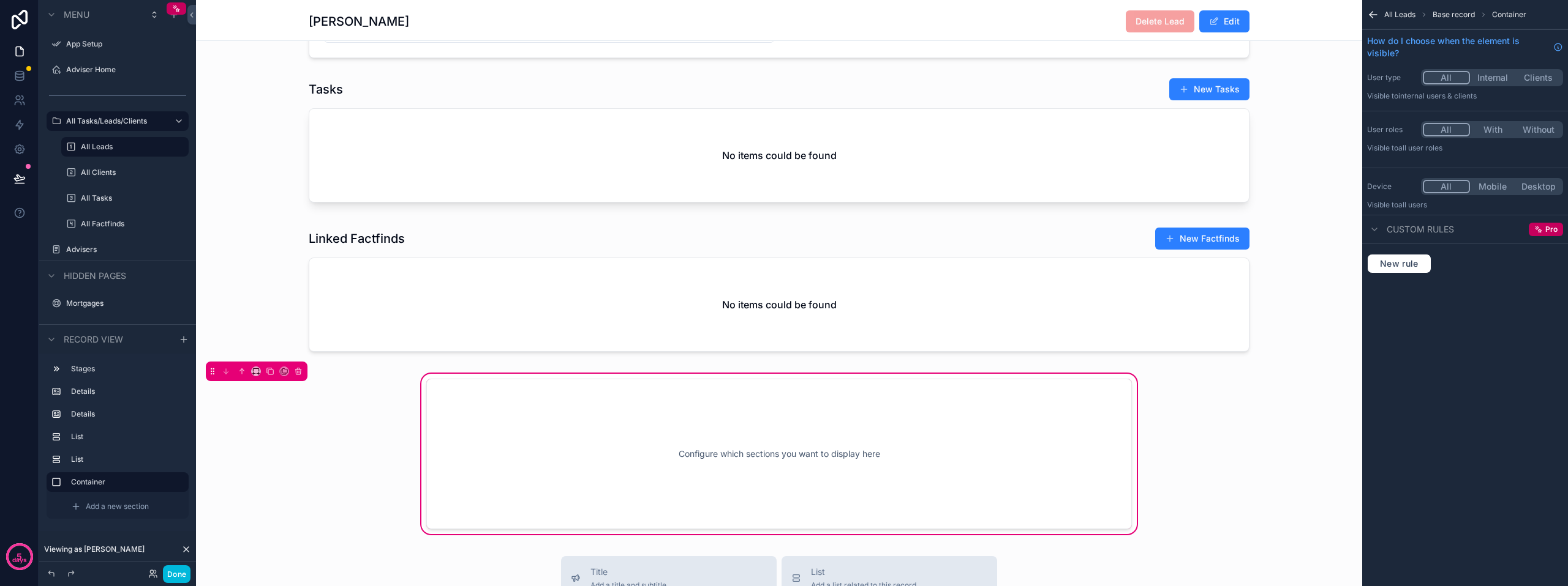
drag, startPoint x: 642, startPoint y: 316, endPoint x: 498, endPoint y: 303, distance: 144.6
click at [498, 303] on div "scrollable content" at bounding box center [778, 292] width 1166 height 140
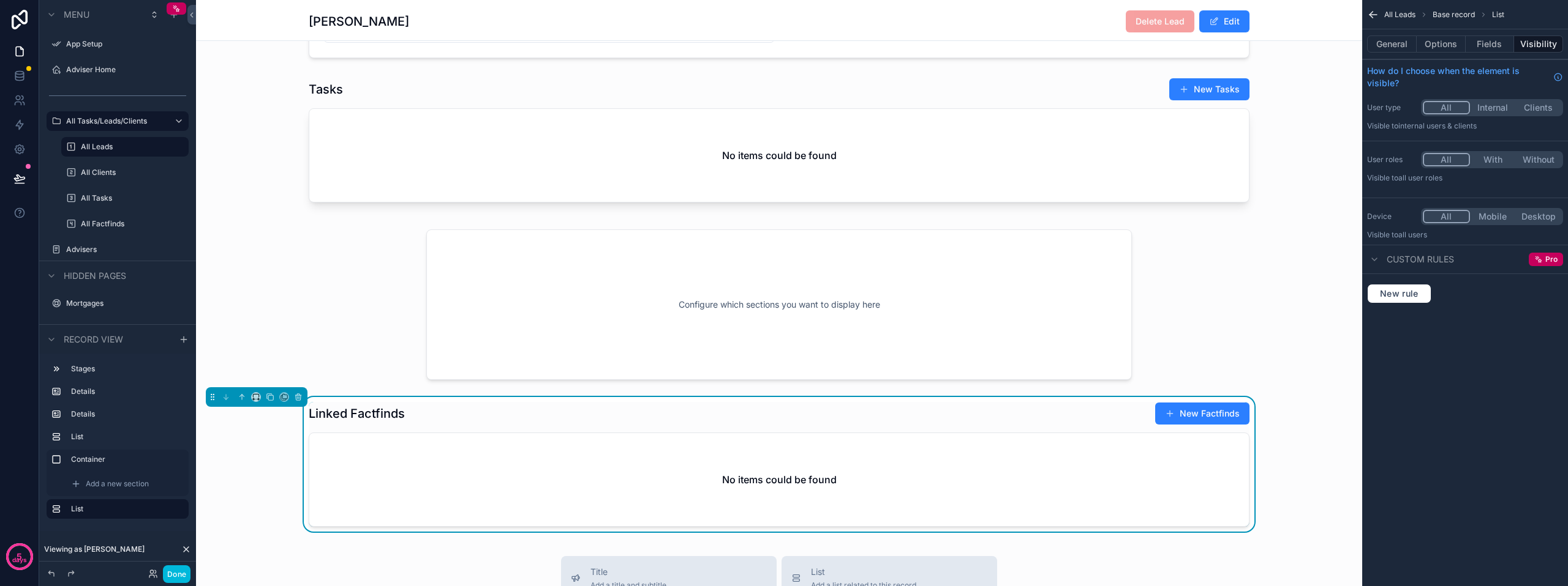
click at [490, 299] on div "scrollable content" at bounding box center [778, 305] width 1166 height 166
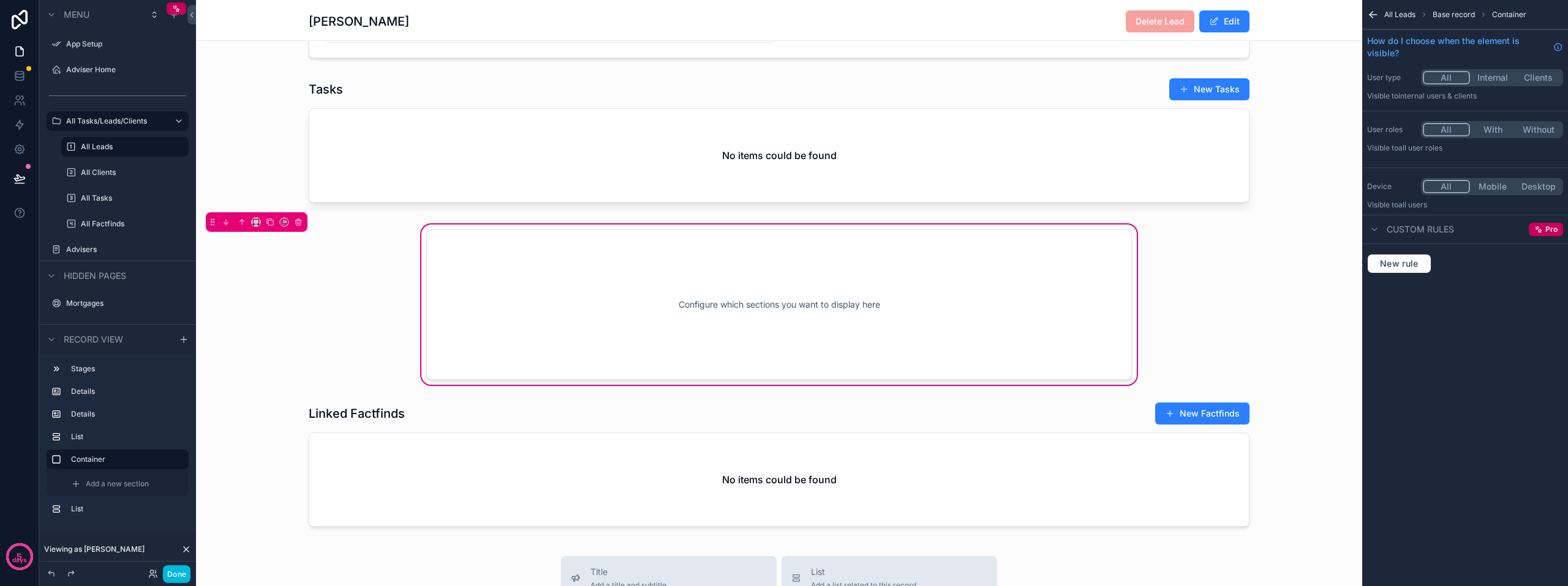
click at [261, 232] on div "scrollable content" at bounding box center [256, 222] width 102 height 20
click at [257, 226] on icon "scrollable content" at bounding box center [256, 222] width 9 height 9
click at [287, 374] on div "75%" at bounding box center [280, 370] width 38 height 15
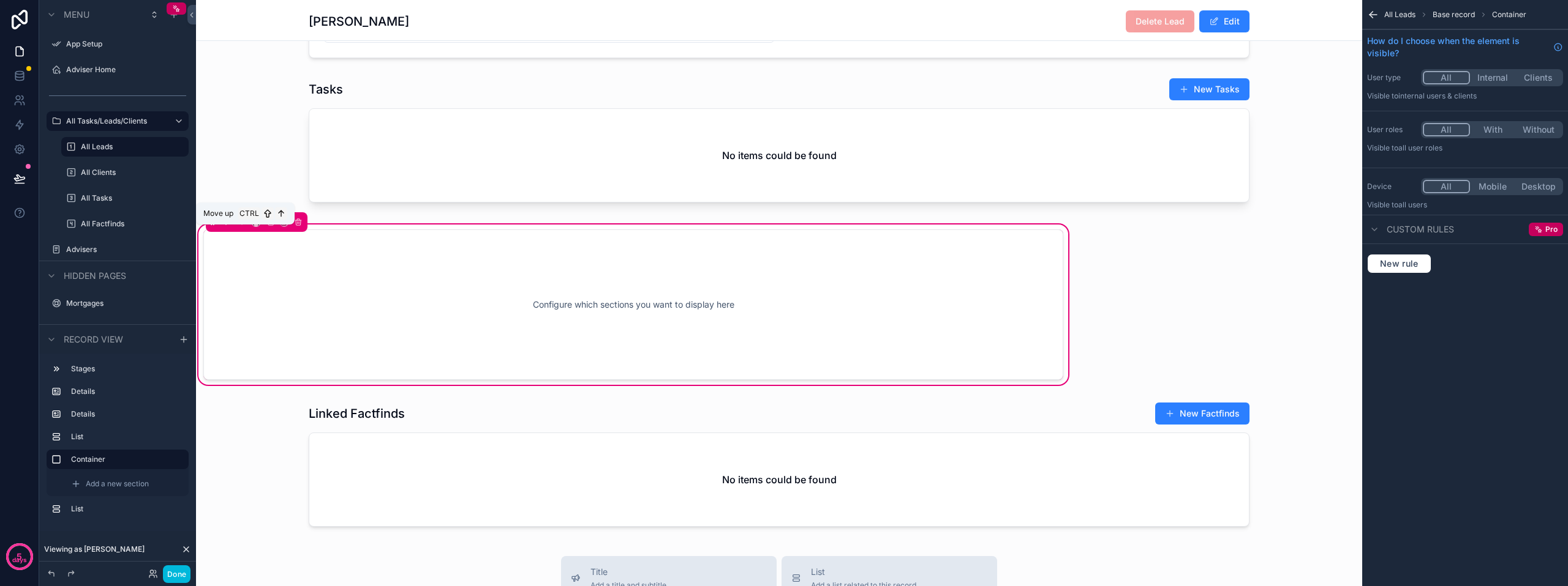
click at [247, 229] on button "scrollable content" at bounding box center [242, 222] width 13 height 13
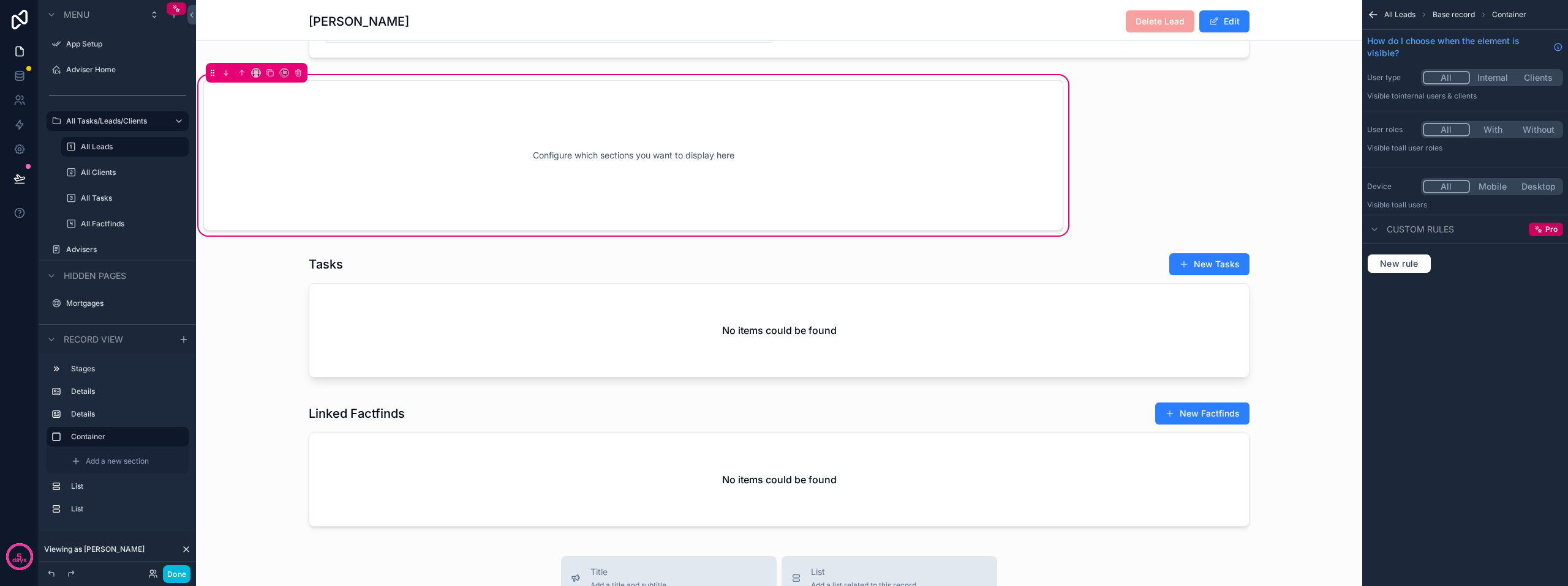
click at [259, 77] on icon "scrollable content" at bounding box center [256, 73] width 9 height 9
click at [288, 236] on div "Full width" at bounding box center [280, 244] width 53 height 22
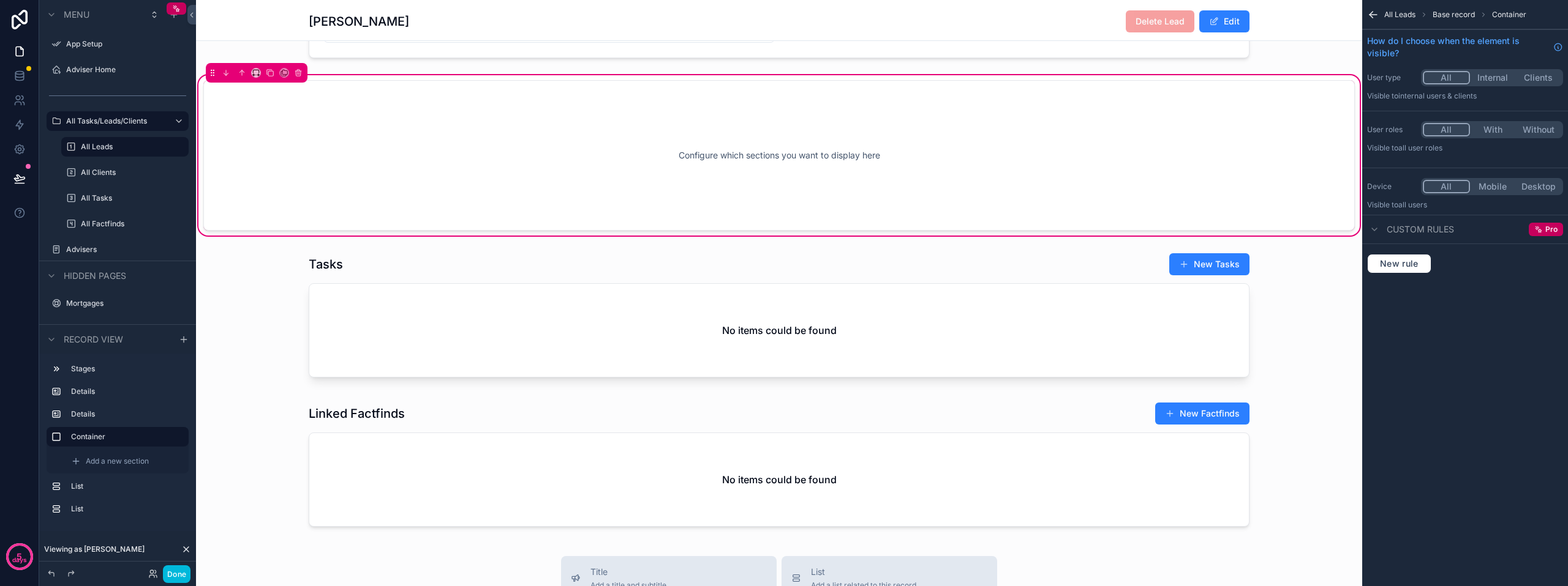
click at [419, 434] on div "scrollable content" at bounding box center [778, 467] width 1166 height 140
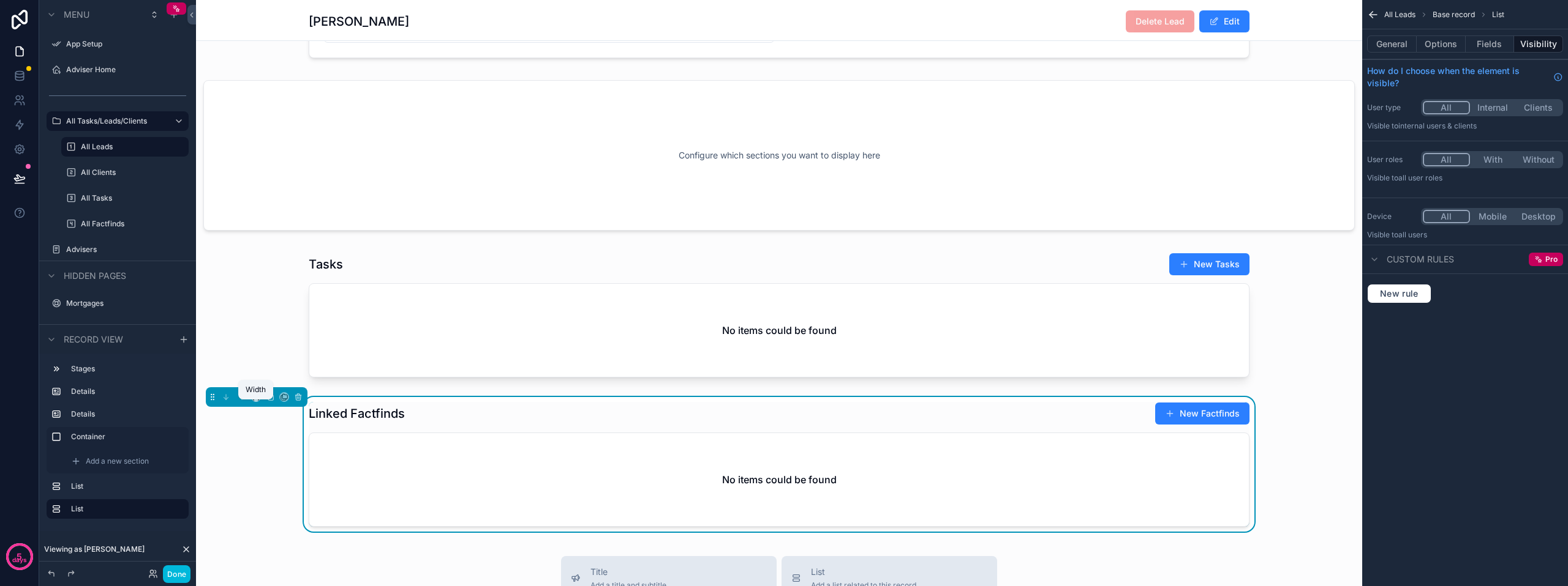
click at [253, 397] on icon "scrollable content" at bounding box center [255, 395] width 6 height 3
click at [274, 497] on span "50%" at bounding box center [271, 499] width 19 height 15
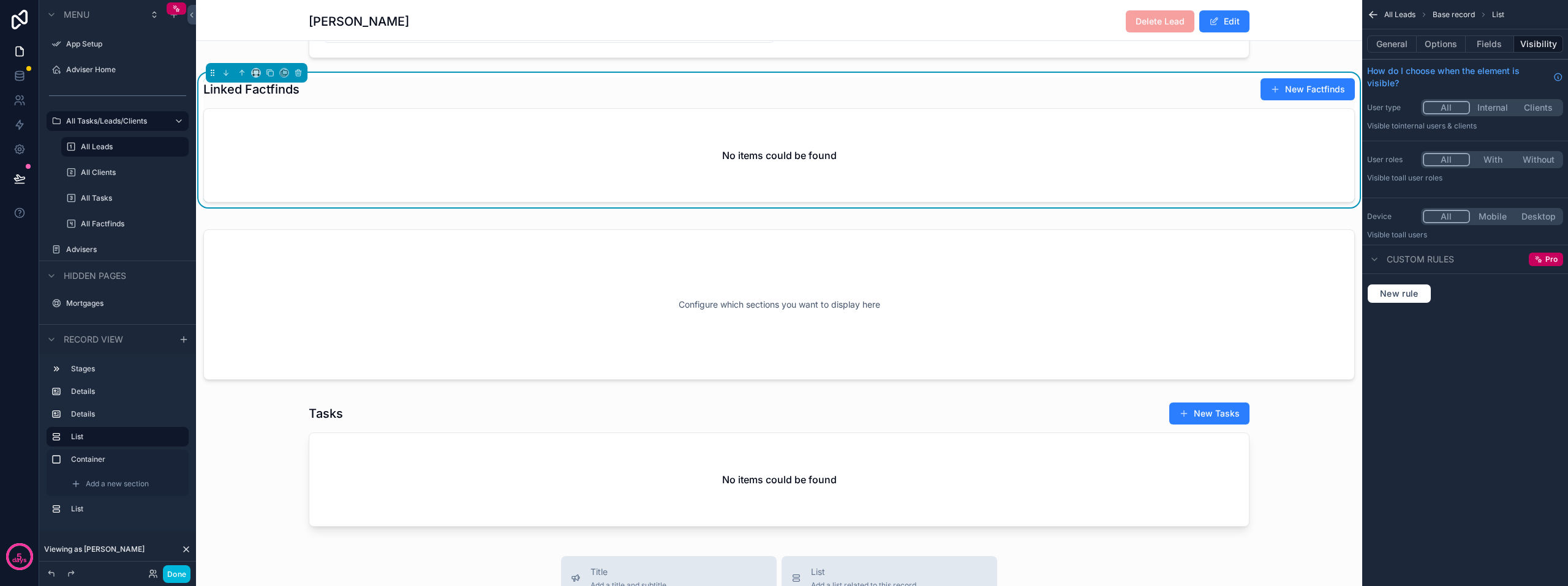
click at [719, 300] on div "scrollable content" at bounding box center [778, 305] width 1166 height 166
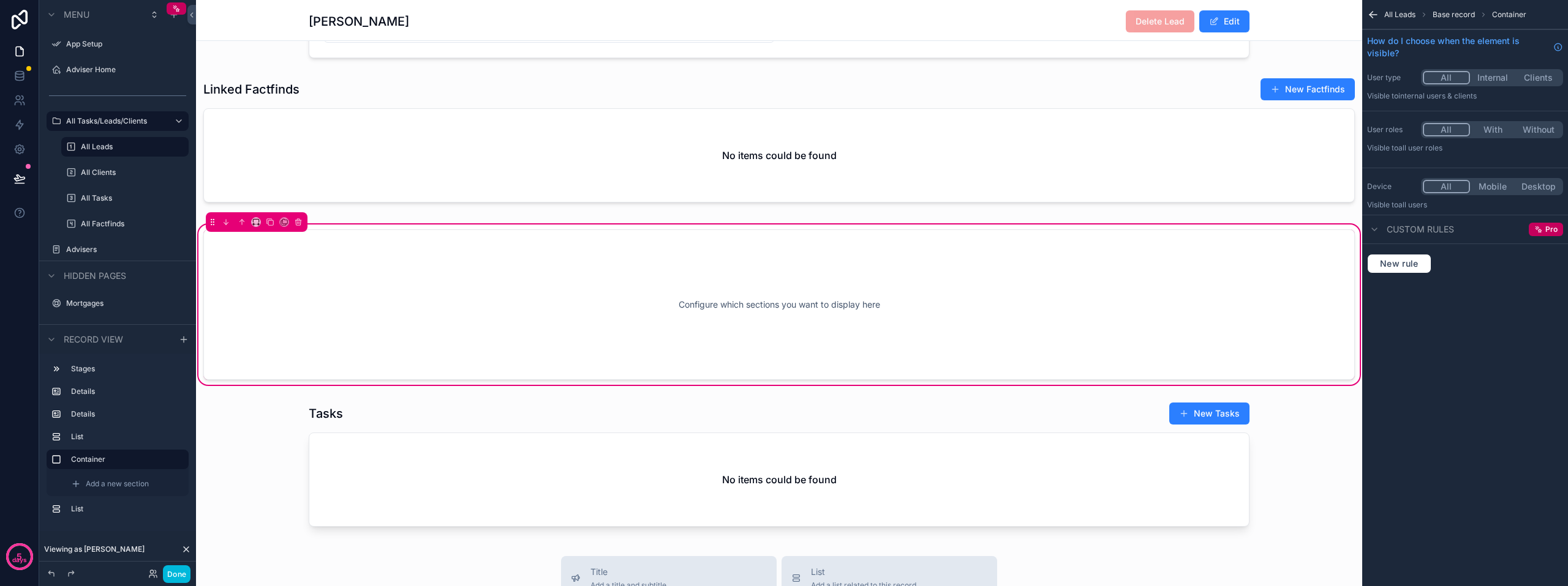
click at [1450, 229] on span "Custom rules" at bounding box center [1420, 229] width 67 height 12
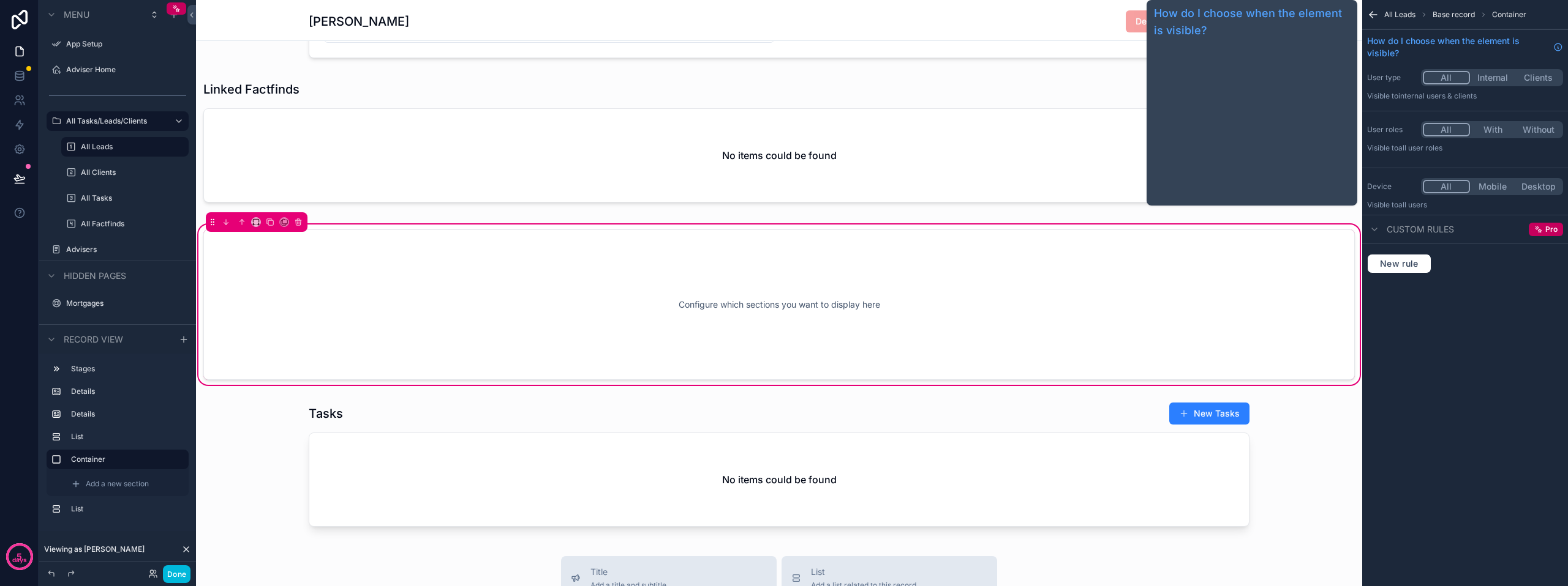
click at [1551, 47] on link "How do I choose when the element is visible?" at bounding box center [1464, 47] width 196 height 25
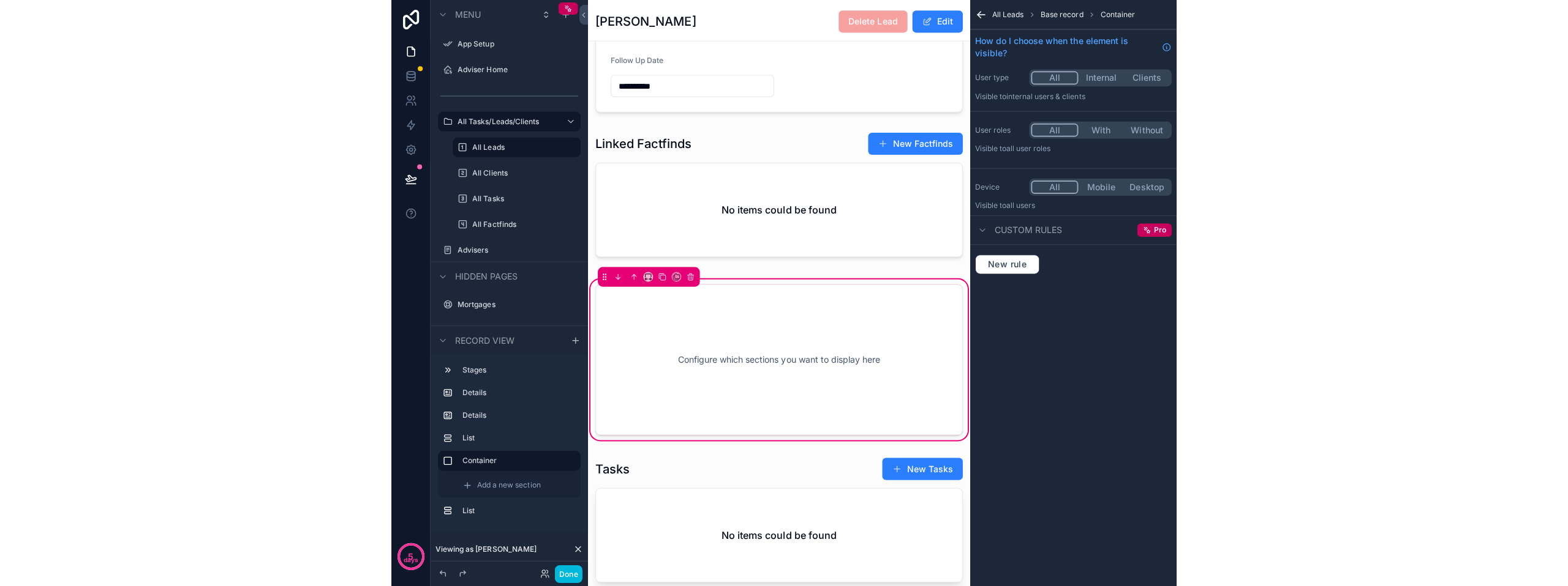
scroll to position [792, 0]
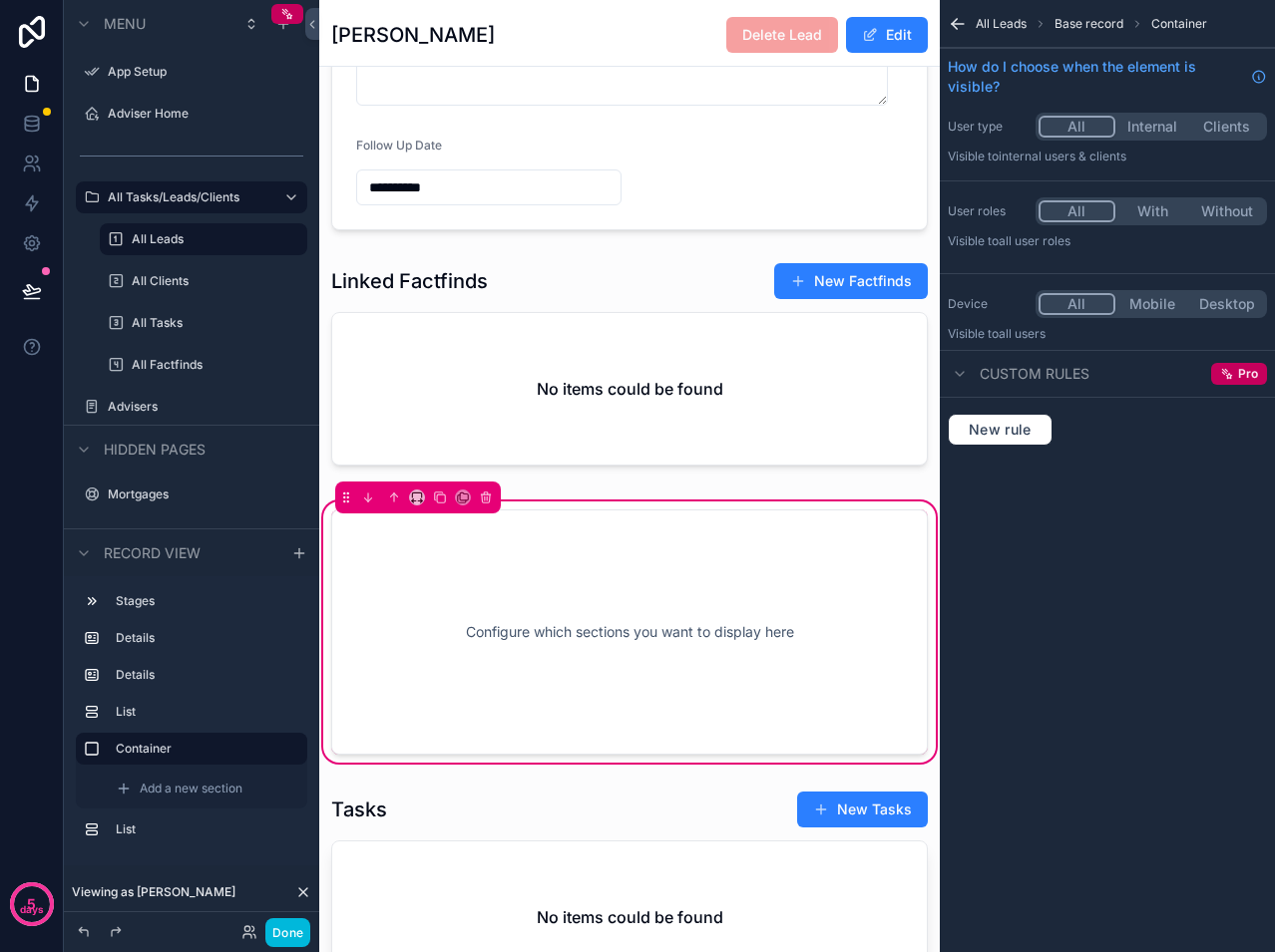
click at [1080, 28] on span "Base record" at bounding box center [1088, 24] width 69 height 16
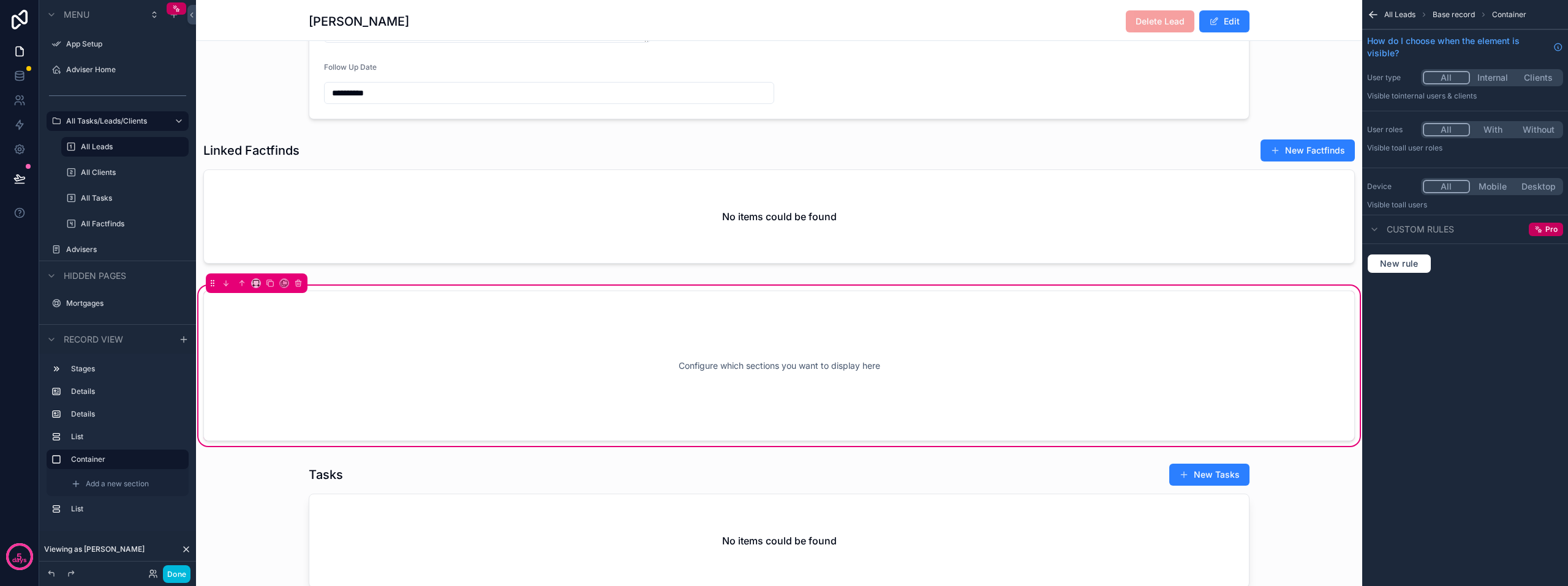
scroll to position [758, 0]
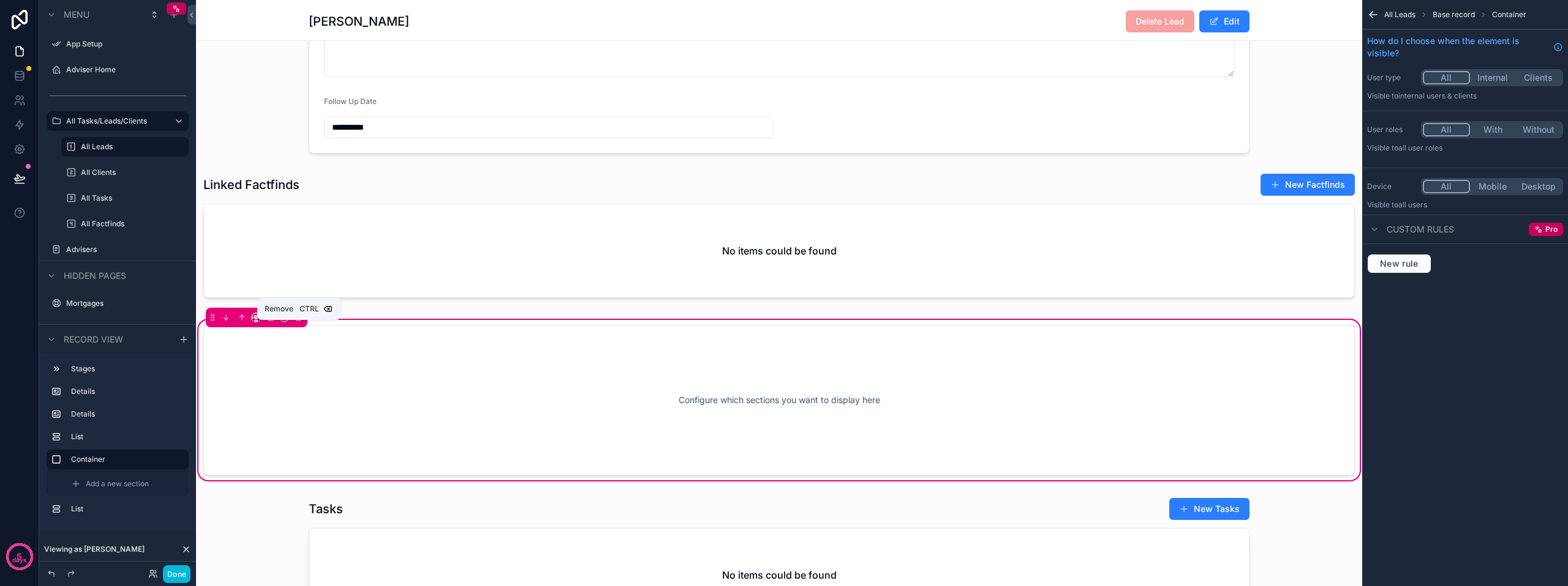
click at [297, 316] on icon "scrollable content" at bounding box center [298, 315] width 2 height 1
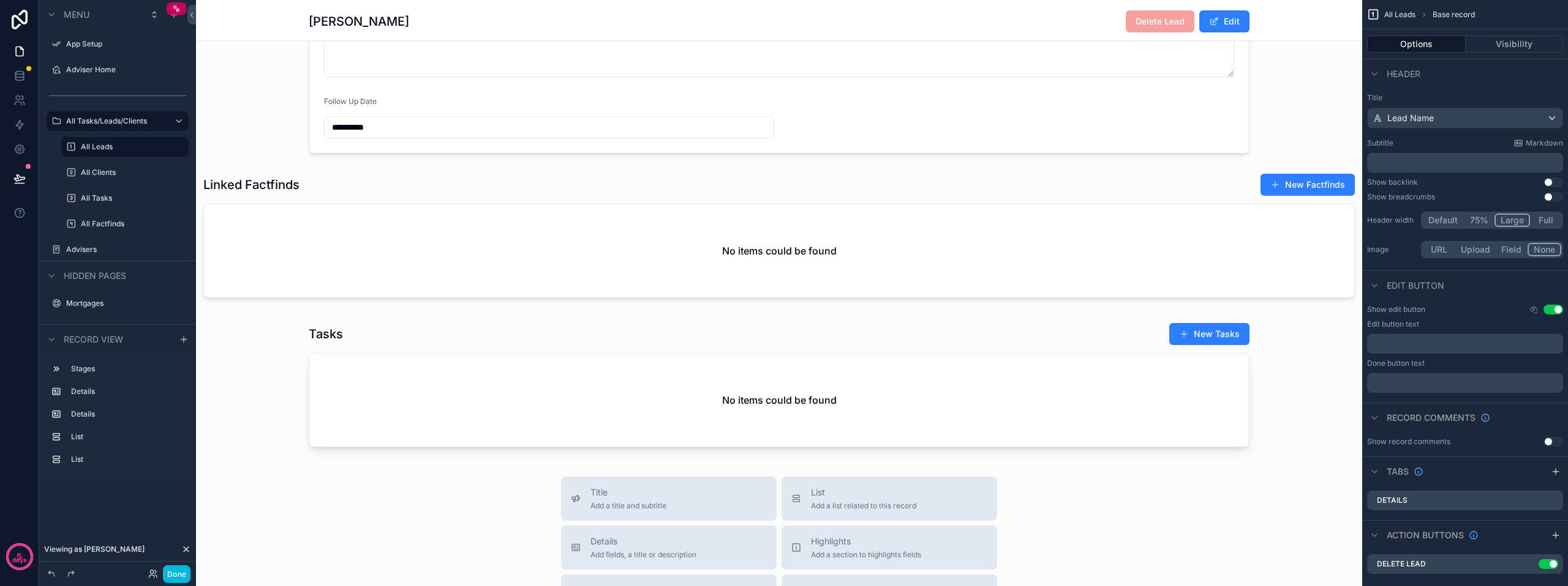
click at [316, 212] on div "scrollable content" at bounding box center [778, 238] width 1166 height 140
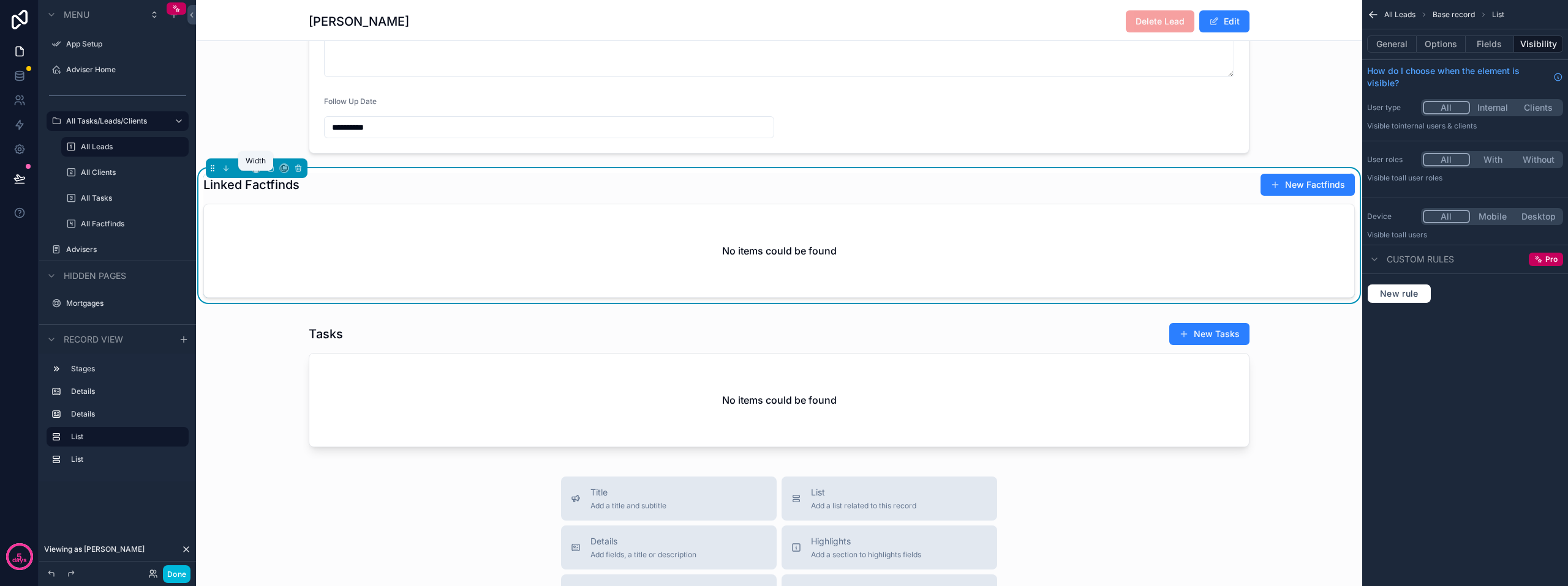
click at [259, 173] on icon "scrollable content" at bounding box center [256, 169] width 9 height 9
click at [275, 325] on span "Large" at bounding box center [273, 330] width 23 height 15
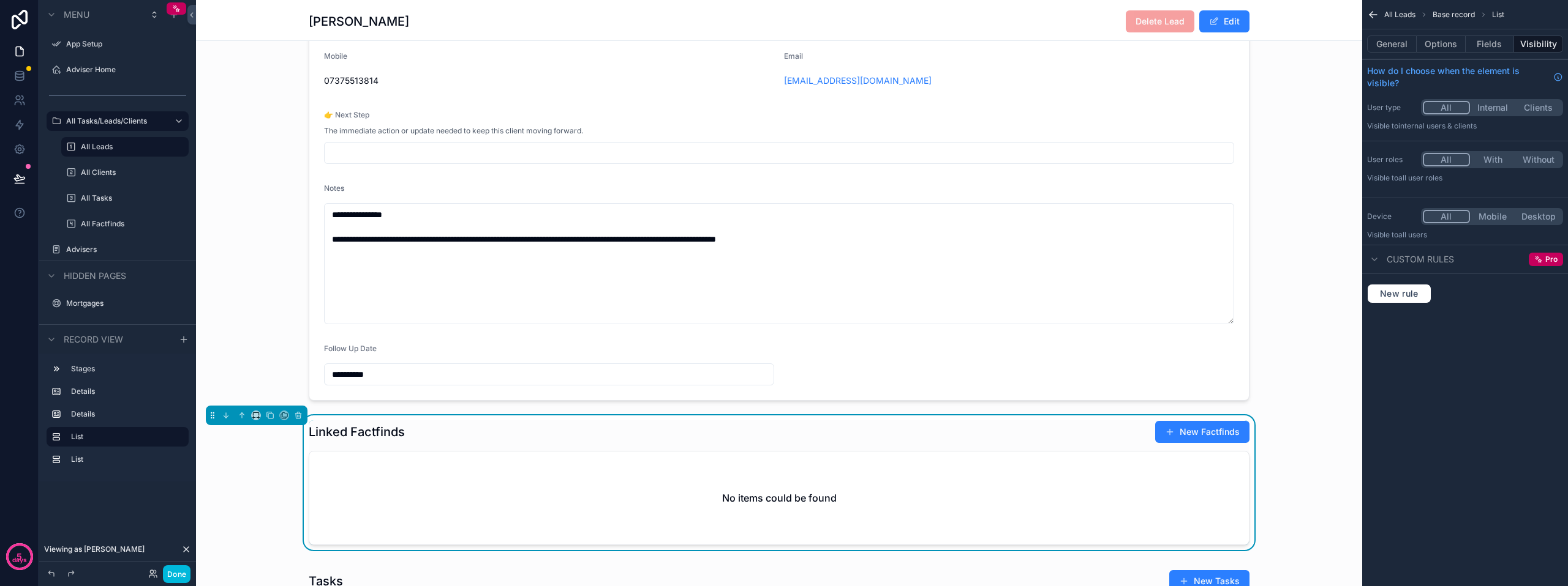
scroll to position [452, 0]
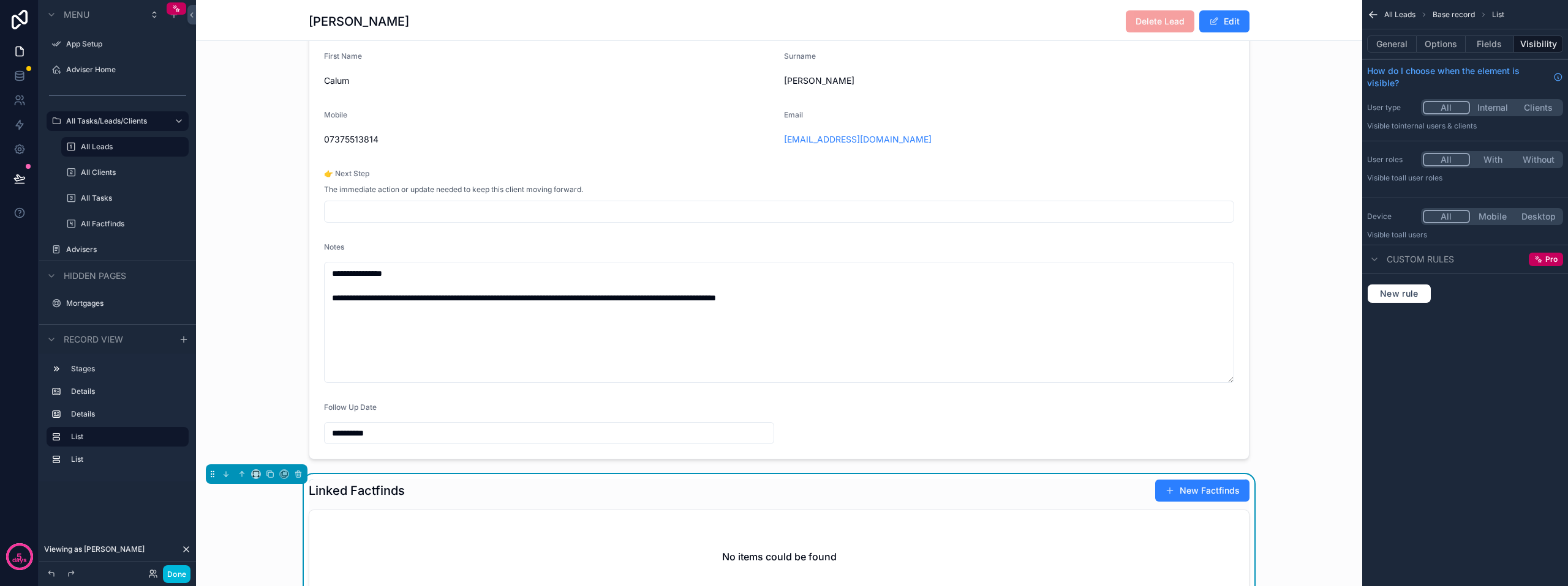
click at [252, 291] on div "scrollable content" at bounding box center [778, 223] width 1166 height 483
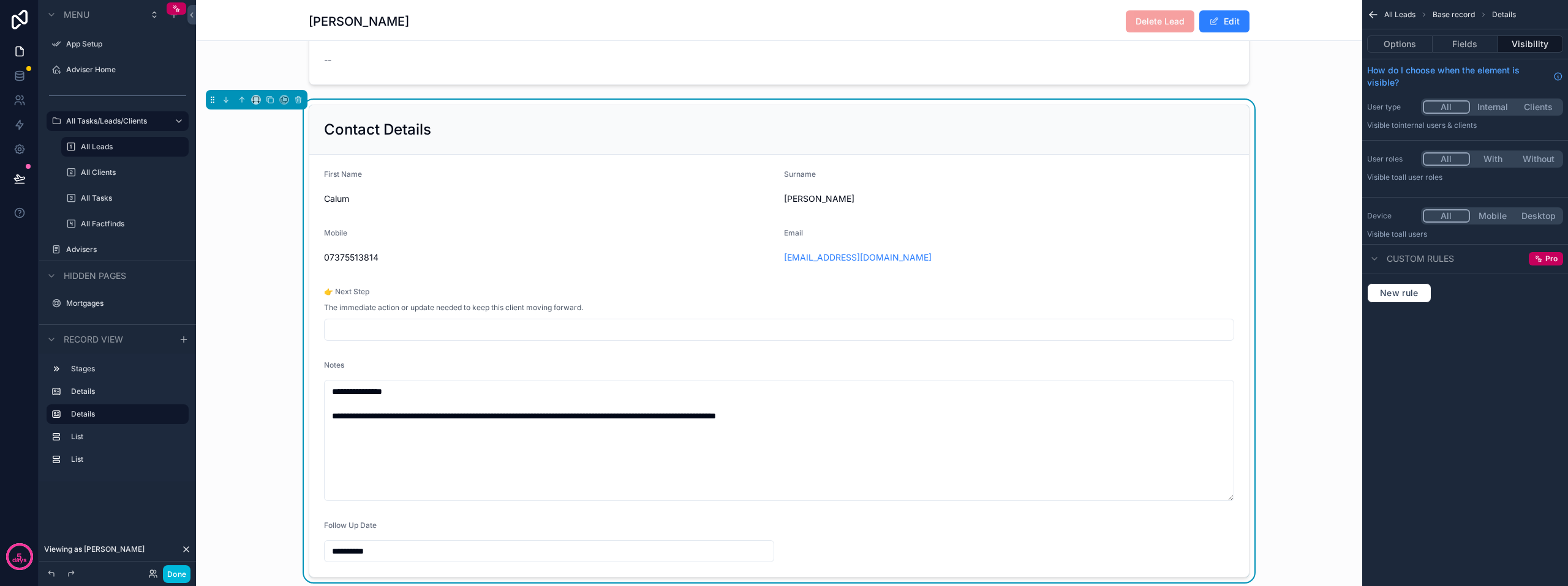
scroll to position [329, 0]
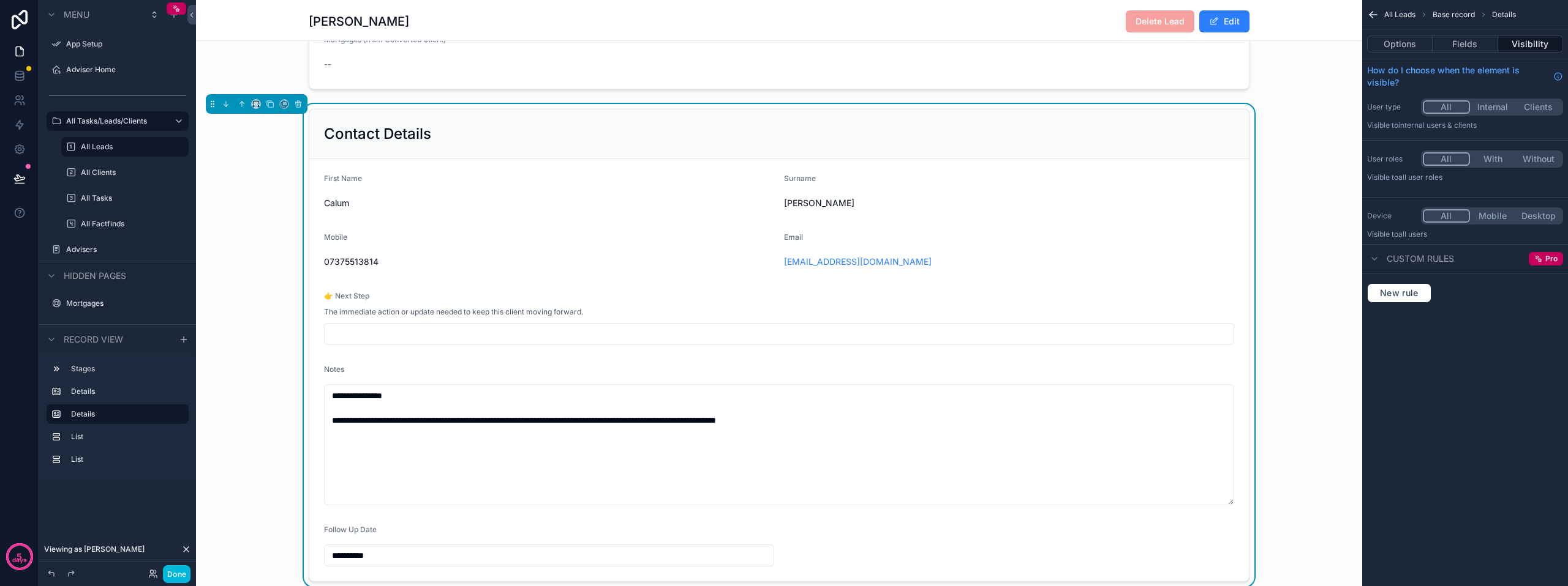
click at [425, 332] on div "👉 Next Step The immediate action or update needed to keep this client moving fo…" at bounding box center [779, 318] width 910 height 54
click at [1453, 34] on div "Options Fields Visibility" at bounding box center [1464, 44] width 206 height 29
click at [1460, 43] on button "Fields" at bounding box center [1465, 44] width 65 height 17
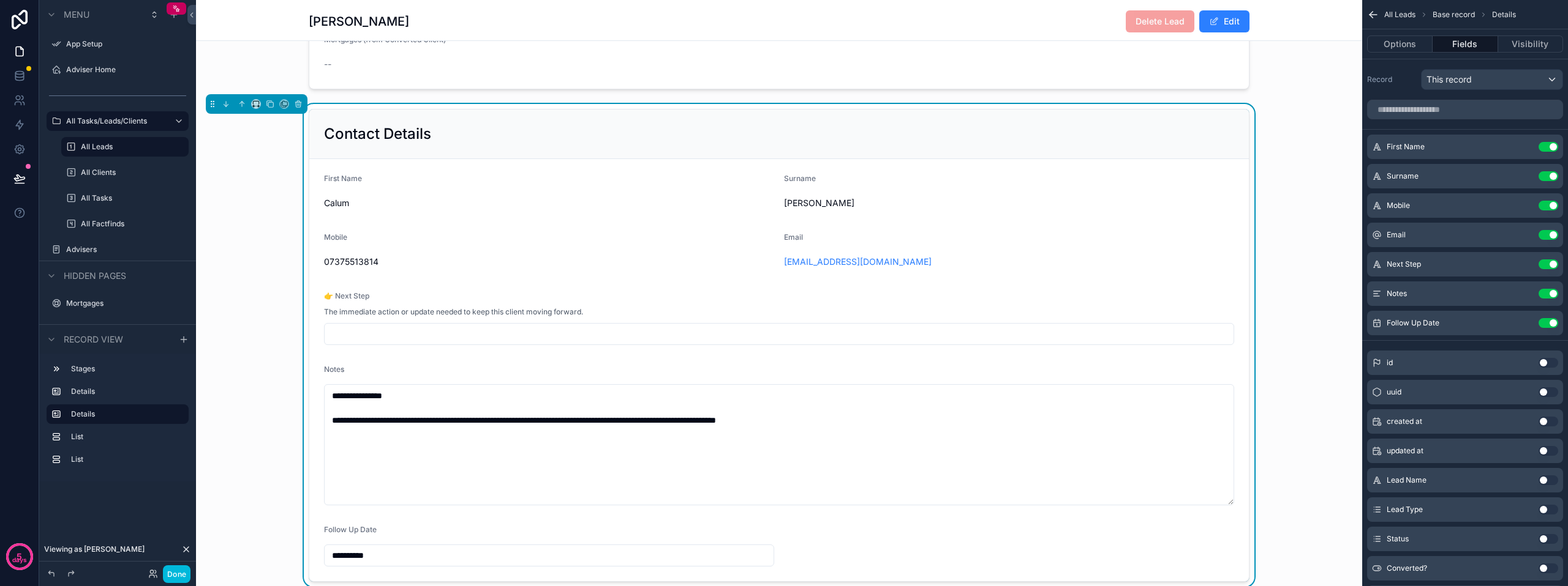
click at [0, 0] on icon "scrollable content" at bounding box center [0, 0] width 0 height 0
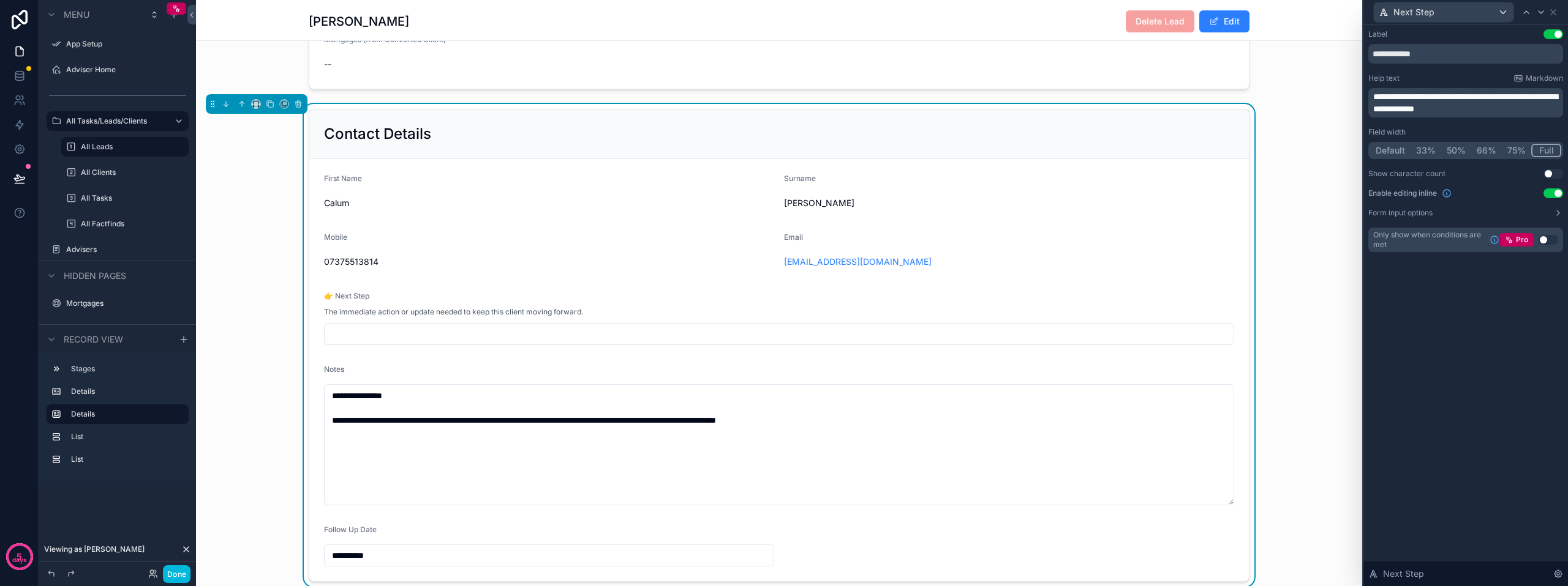
click at [1328, 356] on div "**********" at bounding box center [778, 346] width 1166 height 483
click at [1551, 9] on icon at bounding box center [1553, 12] width 10 height 10
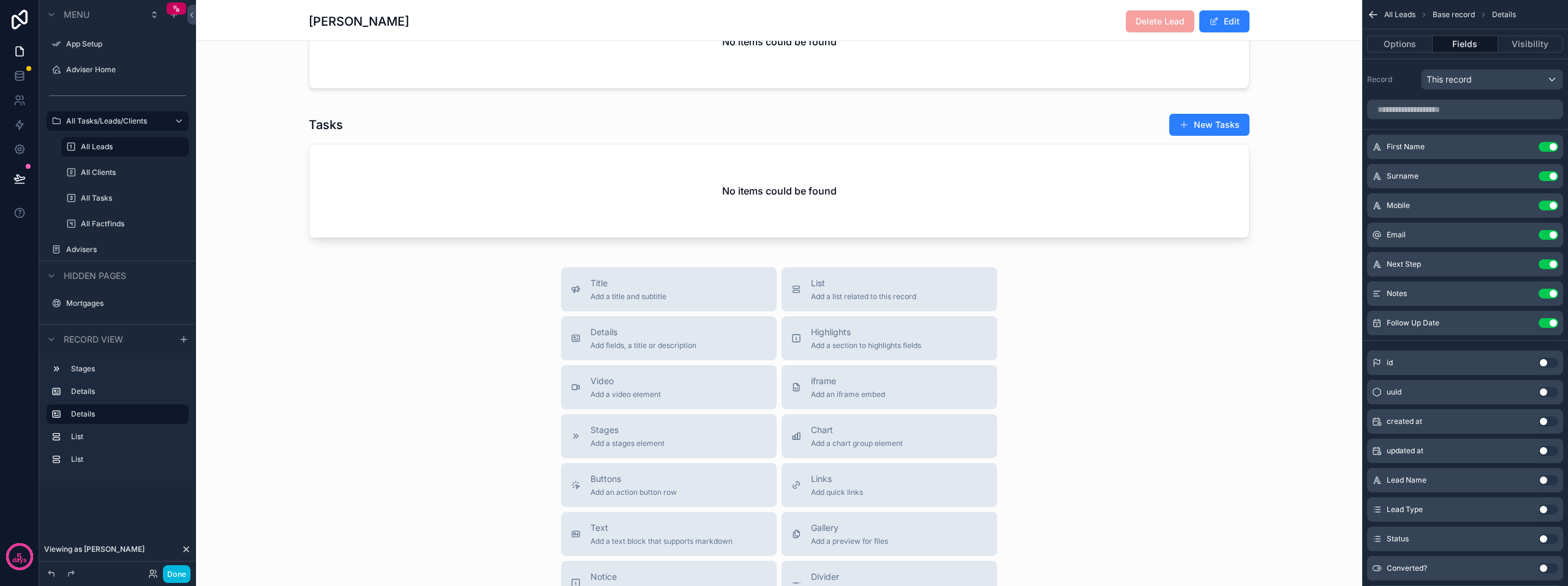
scroll to position [1040, 0]
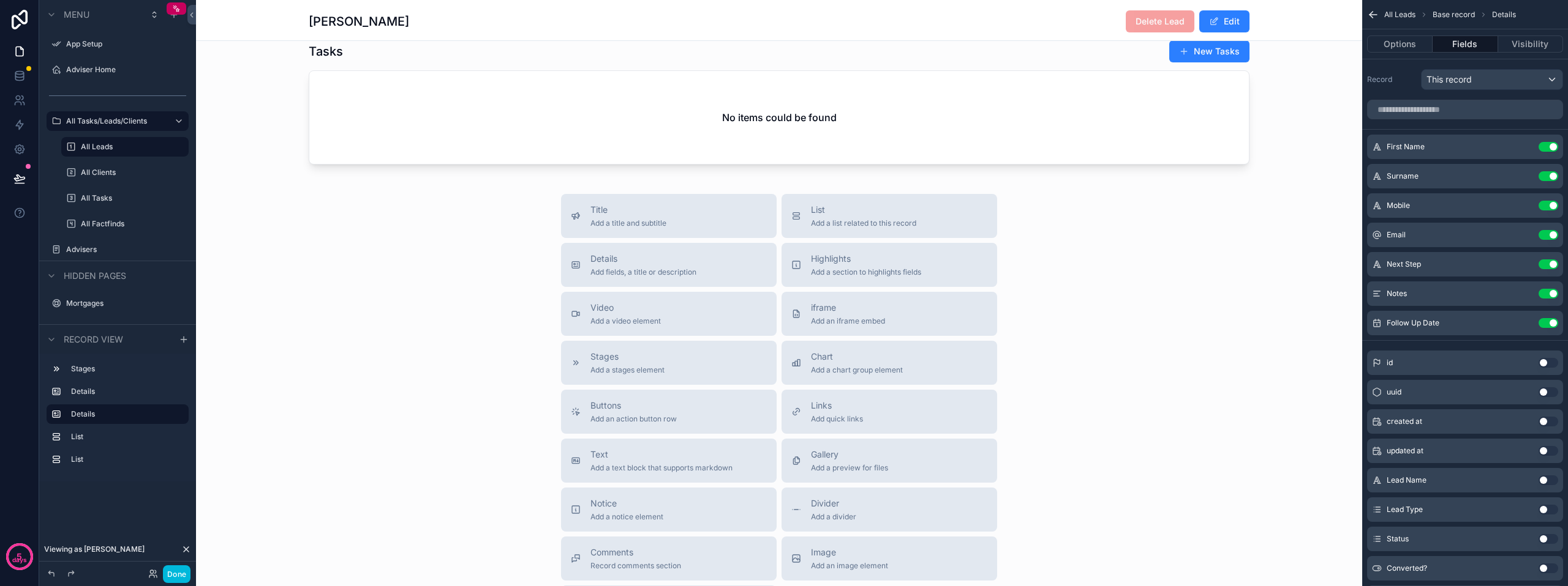
click at [832, 277] on span "Add a section to highlights fields" at bounding box center [866, 272] width 110 height 10
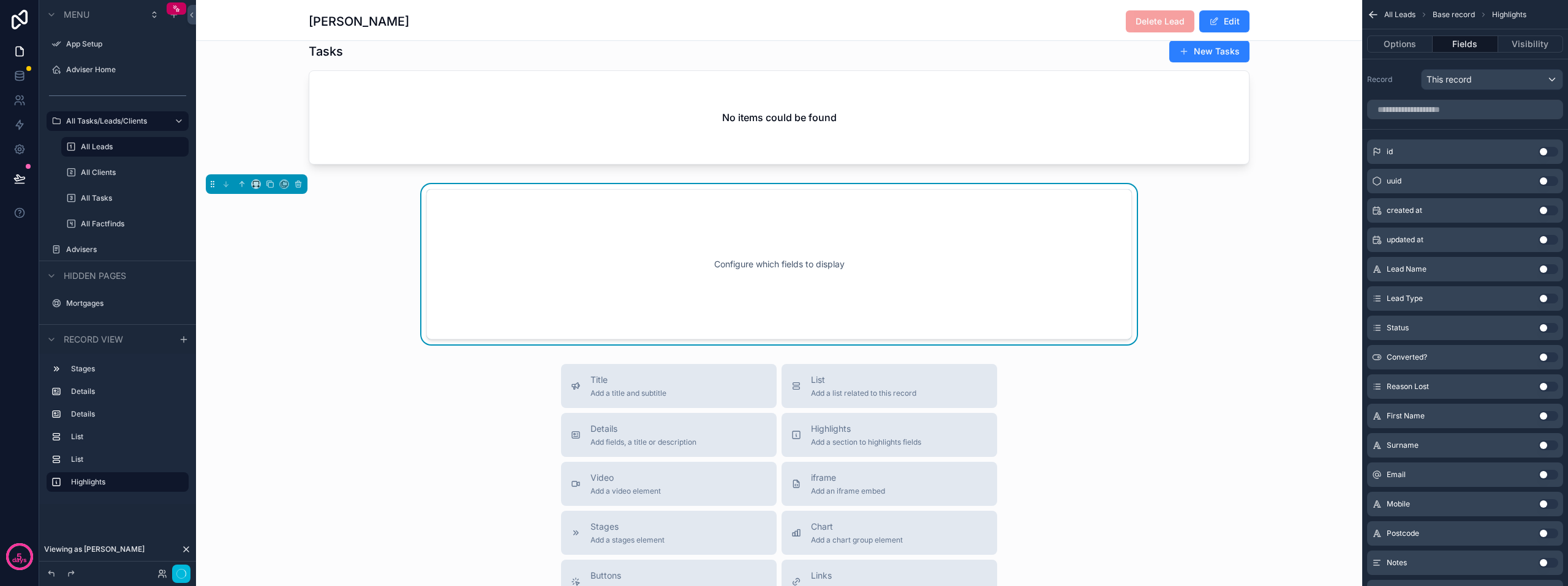
scroll to position [1021, 0]
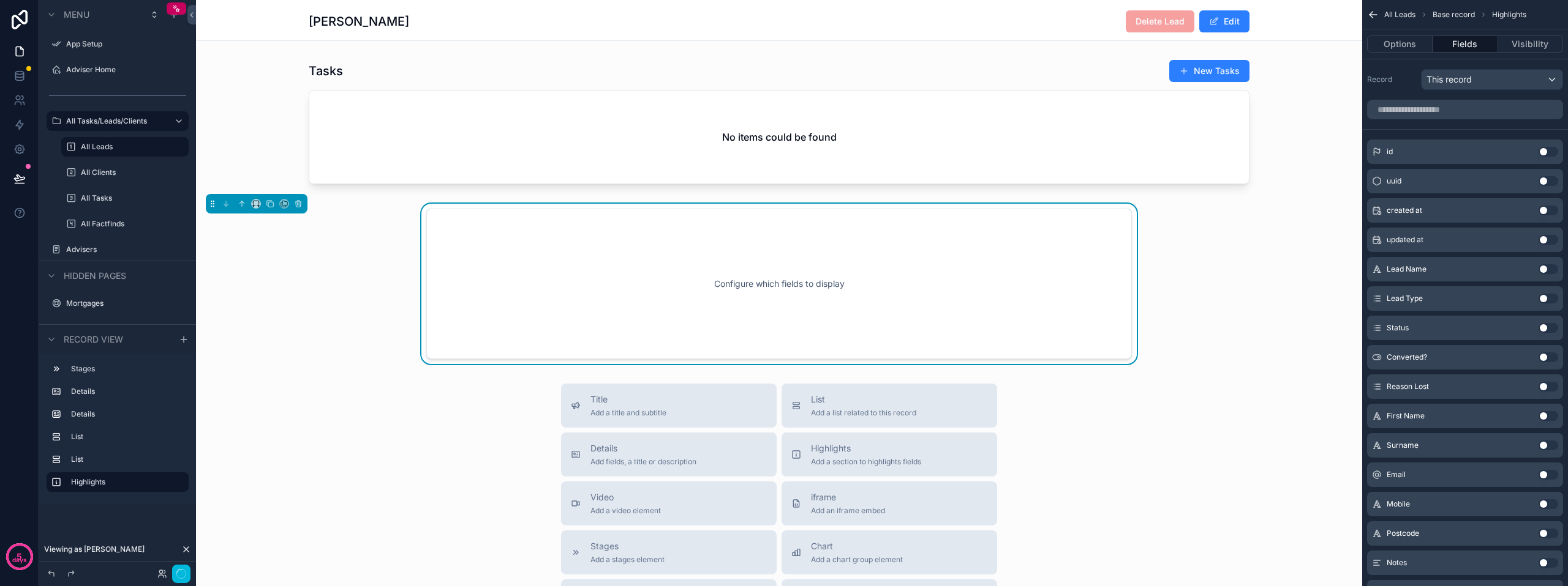
click at [830, 280] on div "Configure which fields to display" at bounding box center [779, 284] width 665 height 110
click at [1545, 299] on button "Use setting" at bounding box center [1548, 299] width 20 height 10
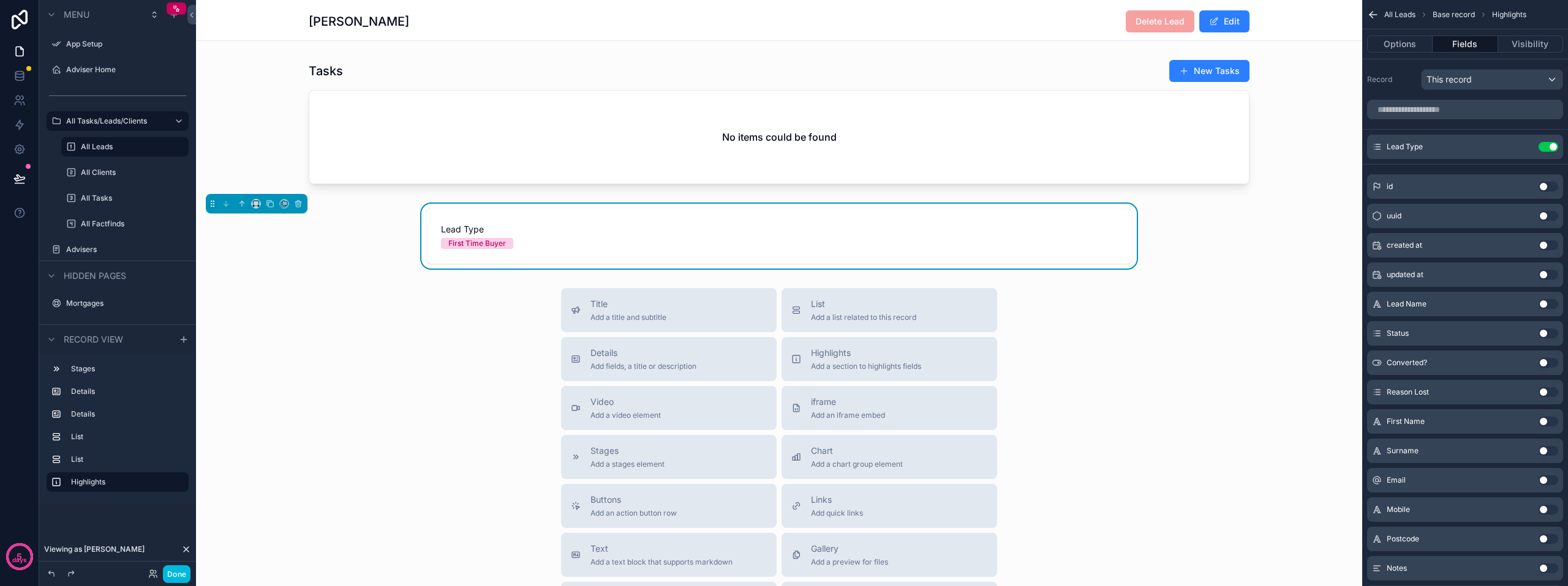
click at [1541, 334] on button "Use setting" at bounding box center [1548, 333] width 20 height 10
click at [0, 0] on icon "scrollable content" at bounding box center [0, 0] width 0 height 0
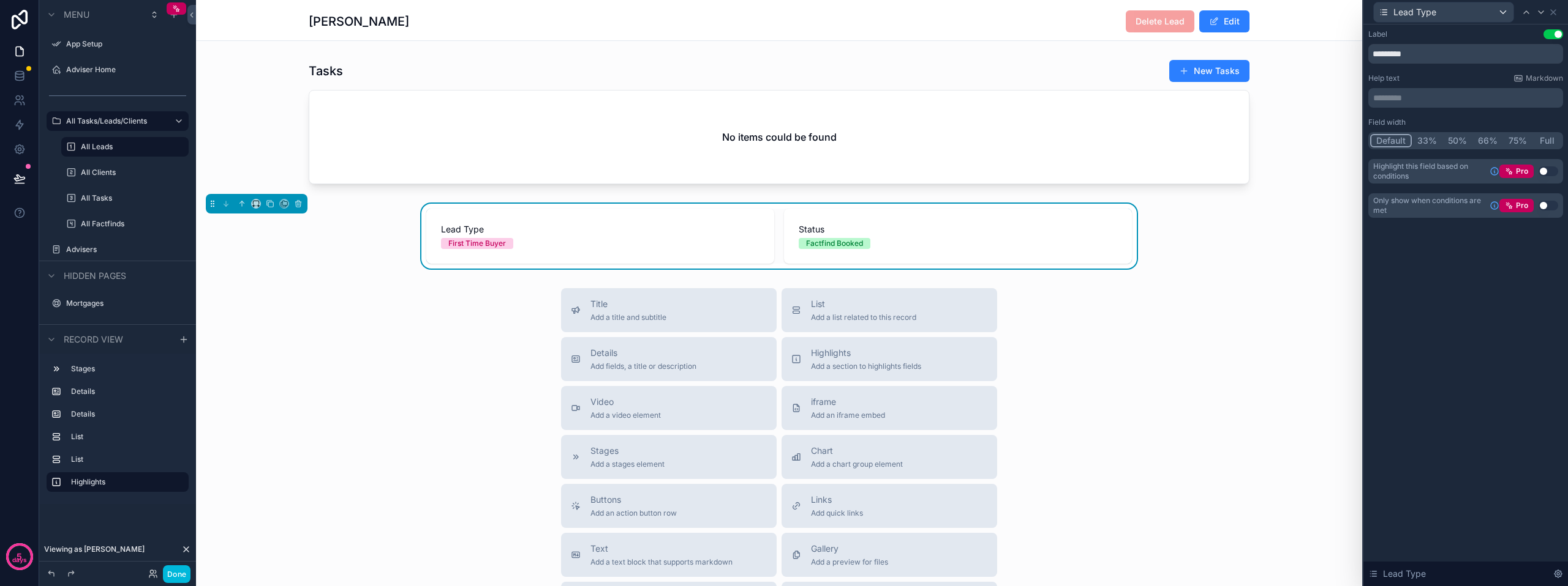
scroll to position [0, 0]
click at [1557, 13] on icon at bounding box center [1553, 12] width 10 height 10
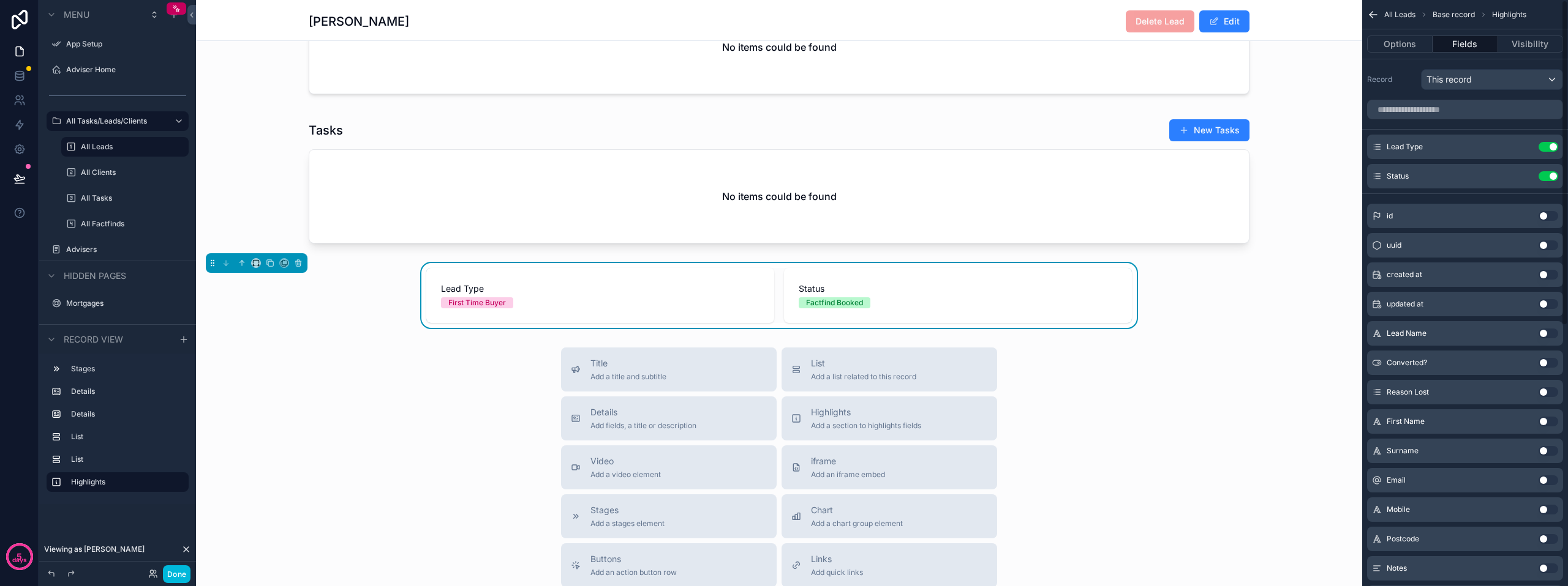
scroll to position [899, 0]
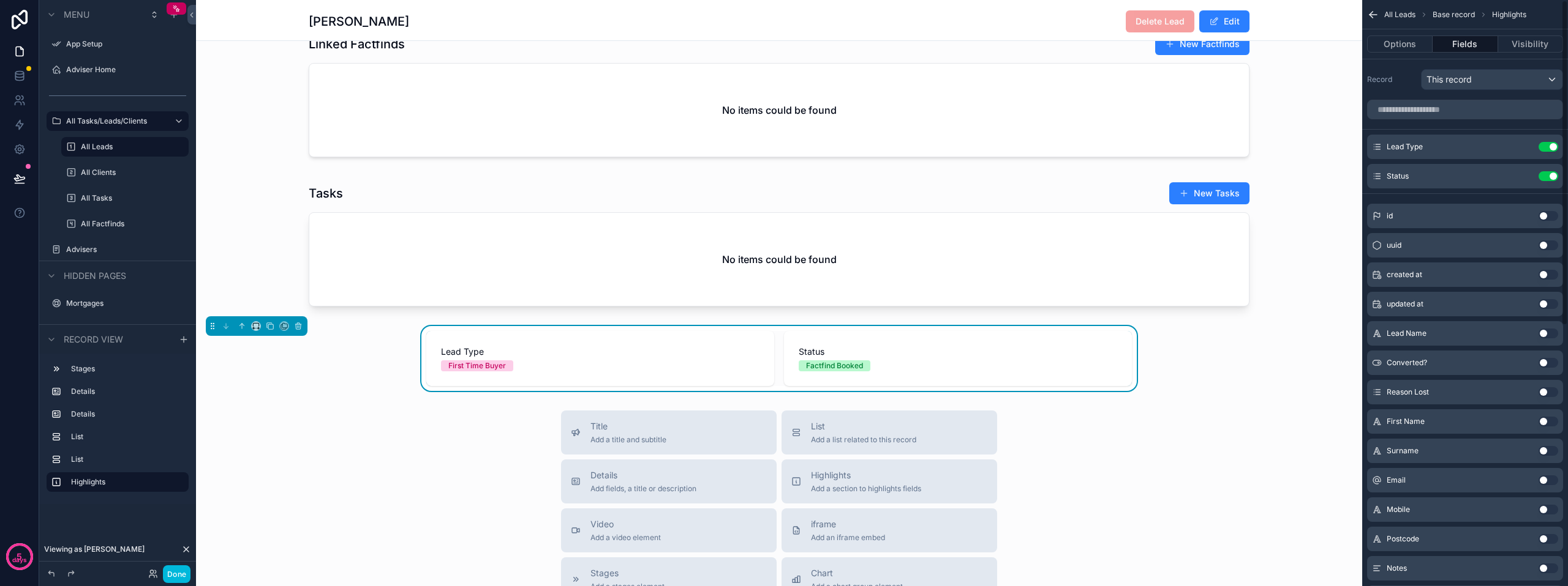
click at [1149, 403] on div "**********" at bounding box center [778, 23] width 1166 height 1843
click at [907, 358] on span "Status" at bounding box center [958, 352] width 318 height 12
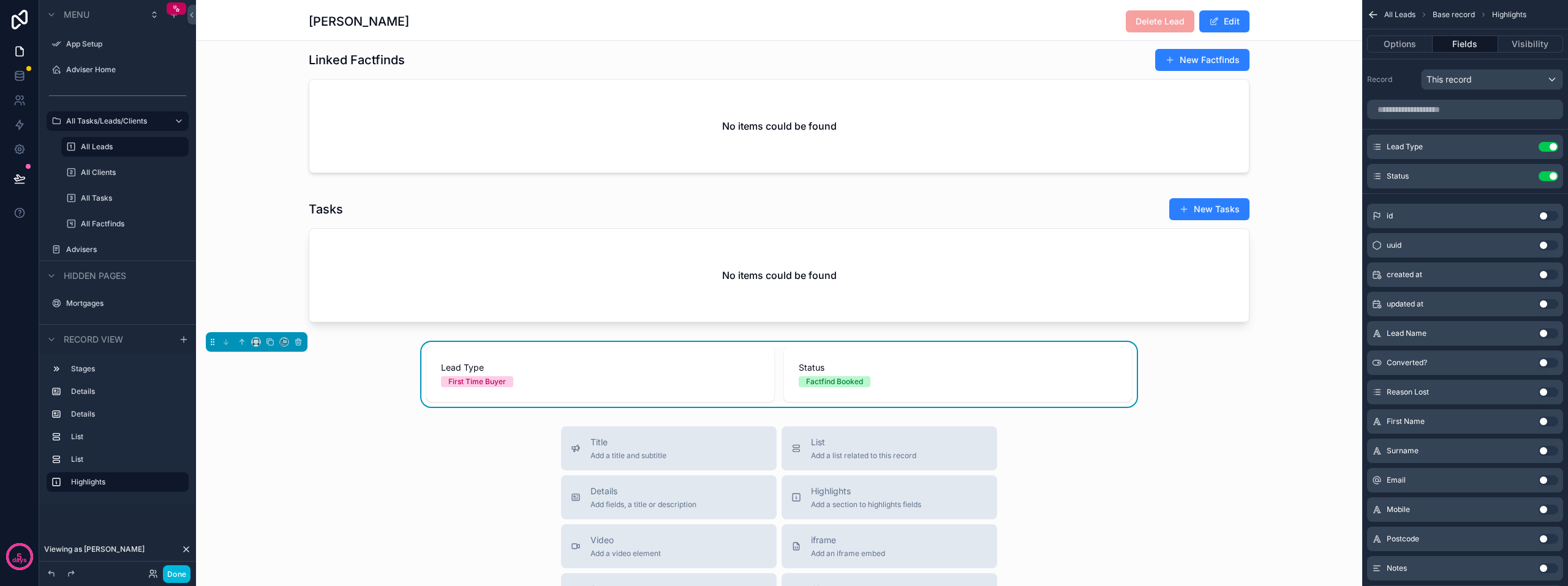
scroll to position [837, 0]
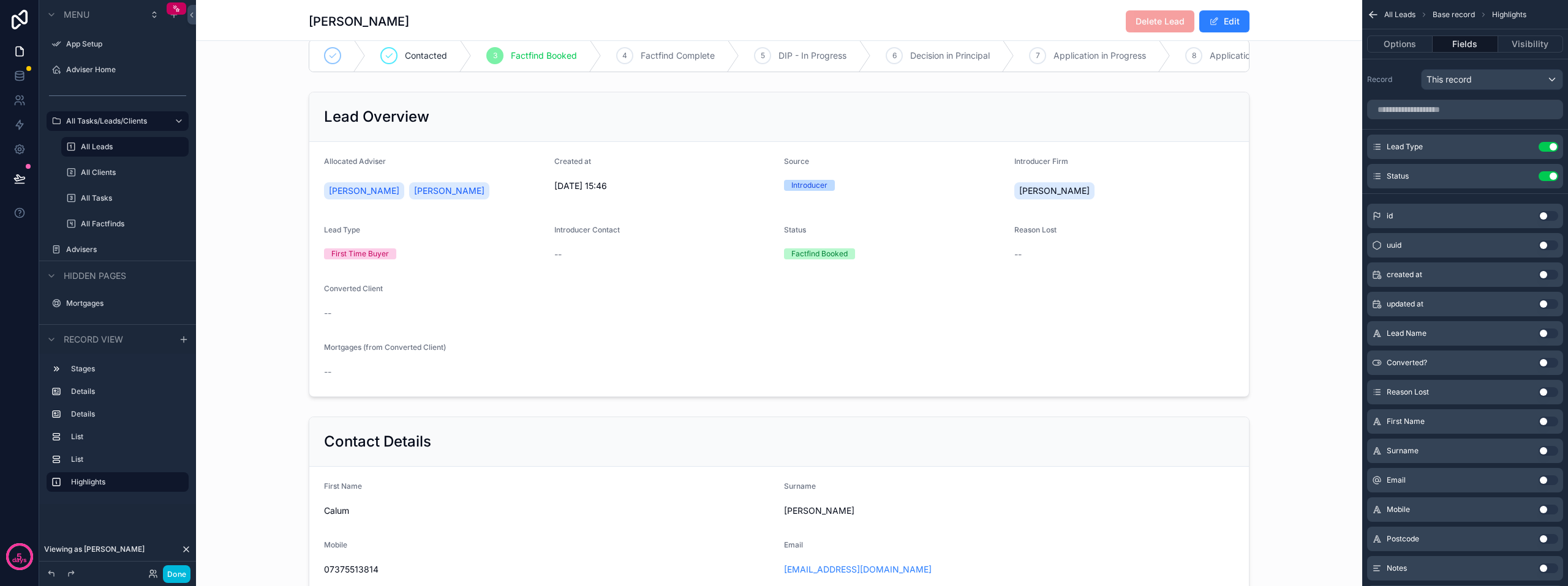
scroll to position [0, 0]
